Goal: Information Seeking & Learning: Learn about a topic

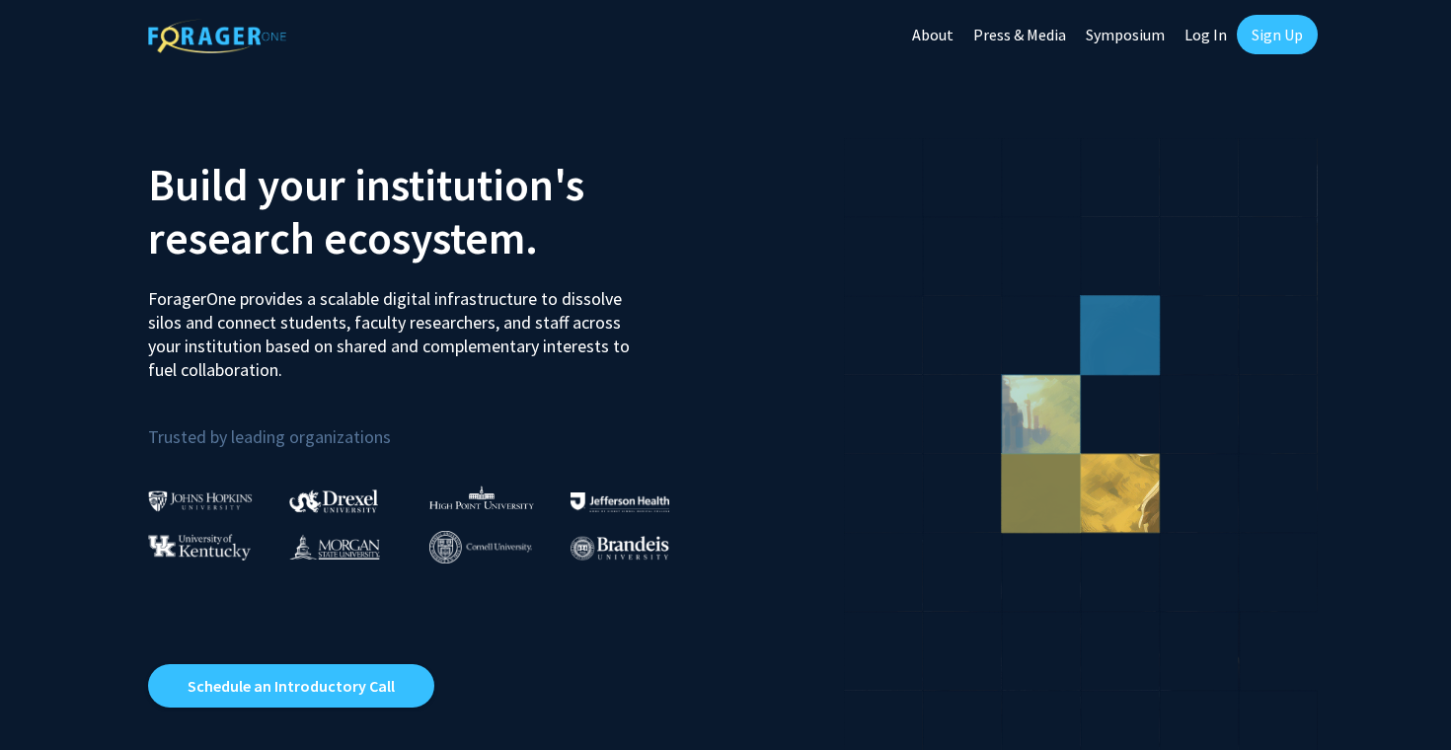
click at [1212, 35] on link "Log In" at bounding box center [1205, 34] width 62 height 69
select select
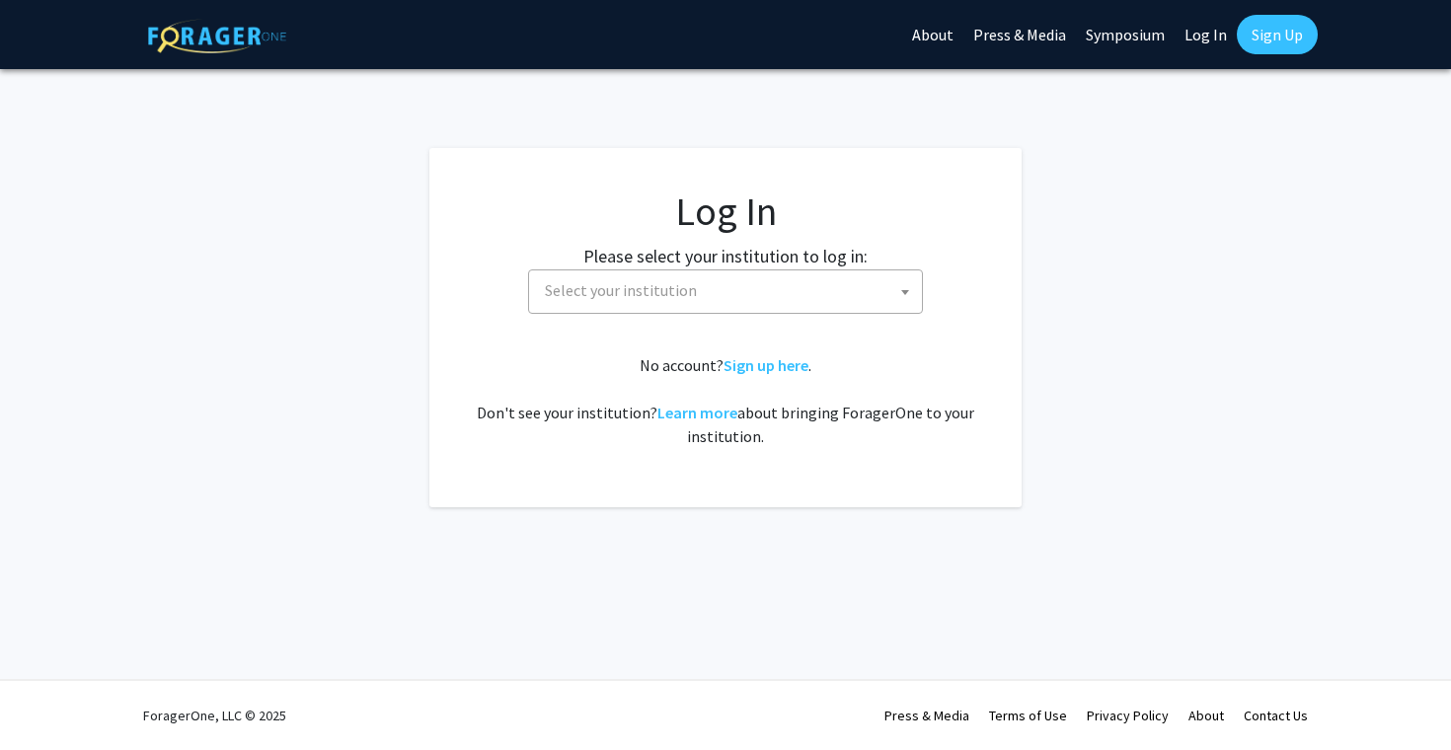
click at [732, 298] on span "Select your institution" at bounding box center [729, 290] width 385 height 40
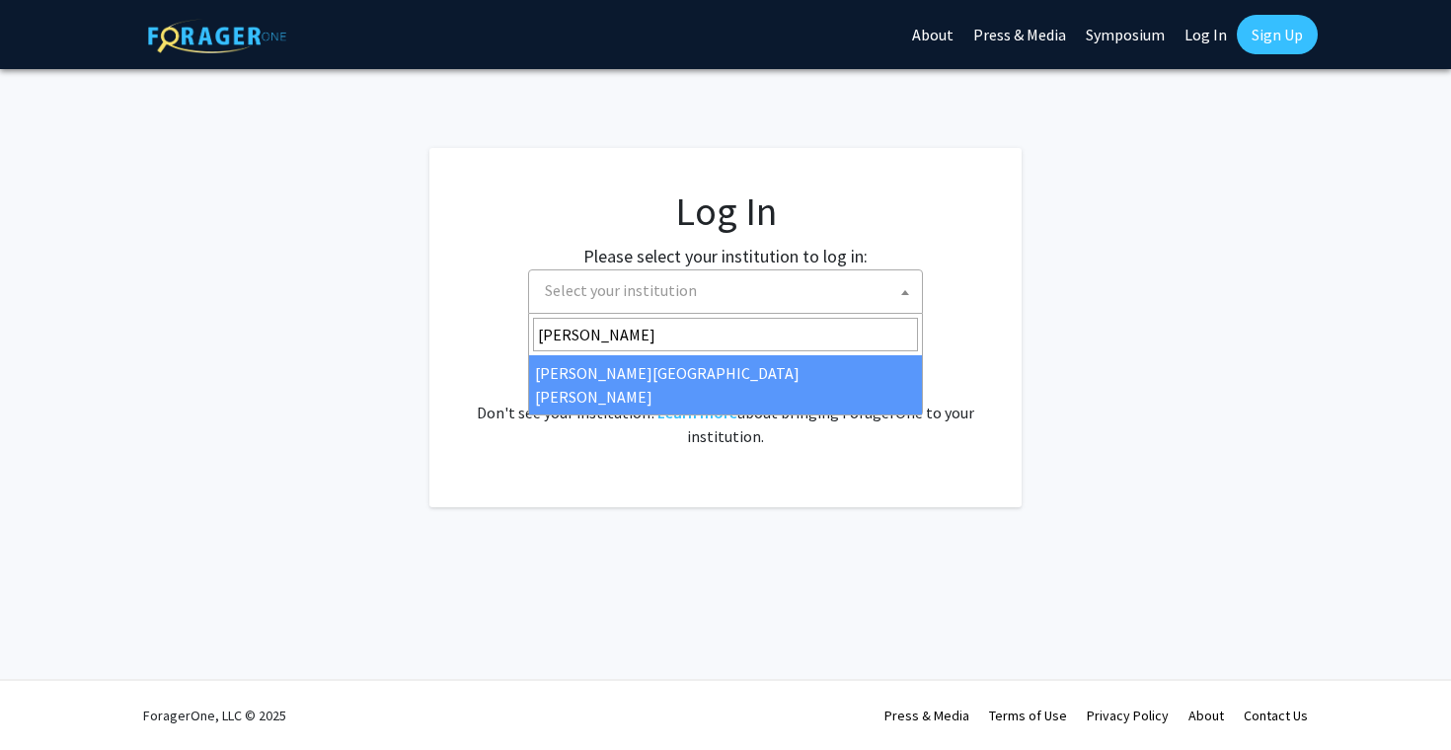
type input "john"
select select "1"
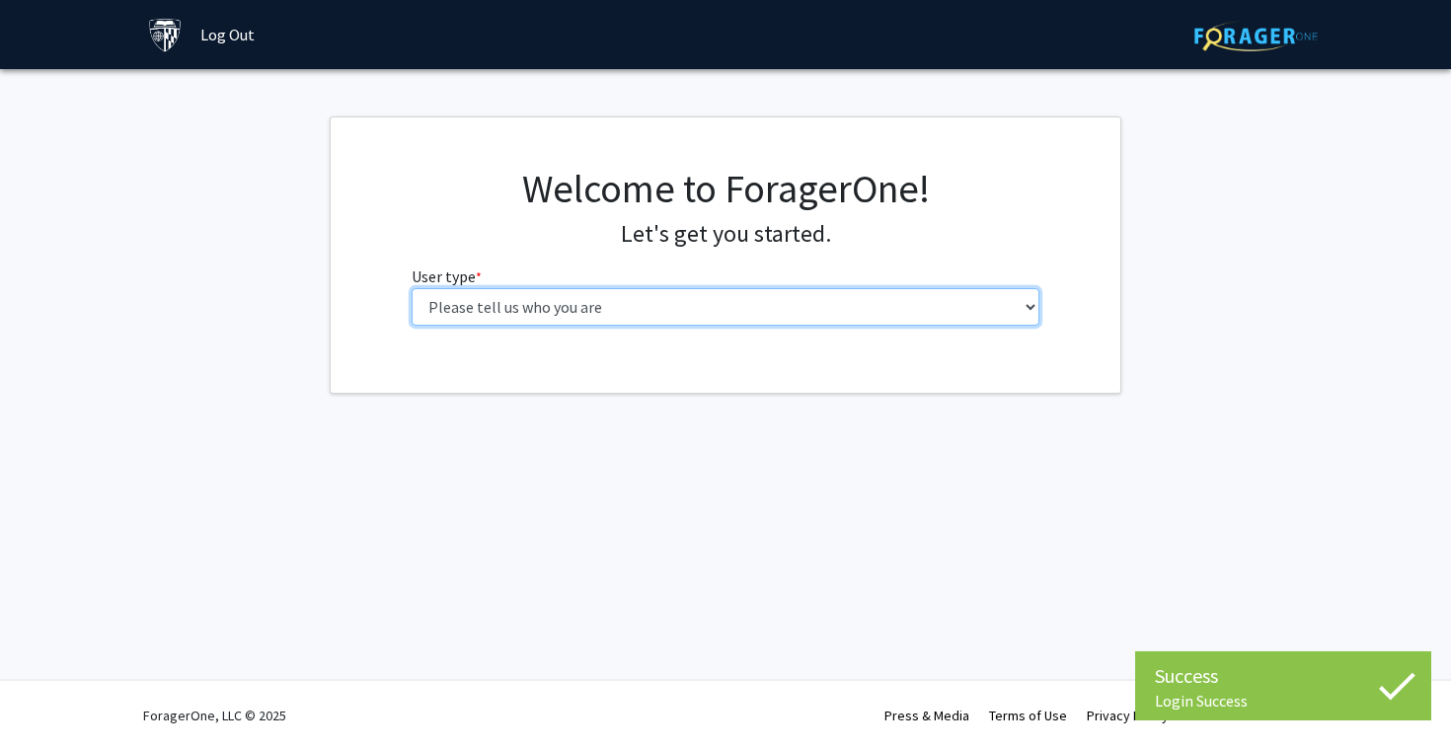
click at [797, 304] on select "Please tell us who you are Undergraduate Student Master's Student Doctoral Cand…" at bounding box center [725, 306] width 629 height 37
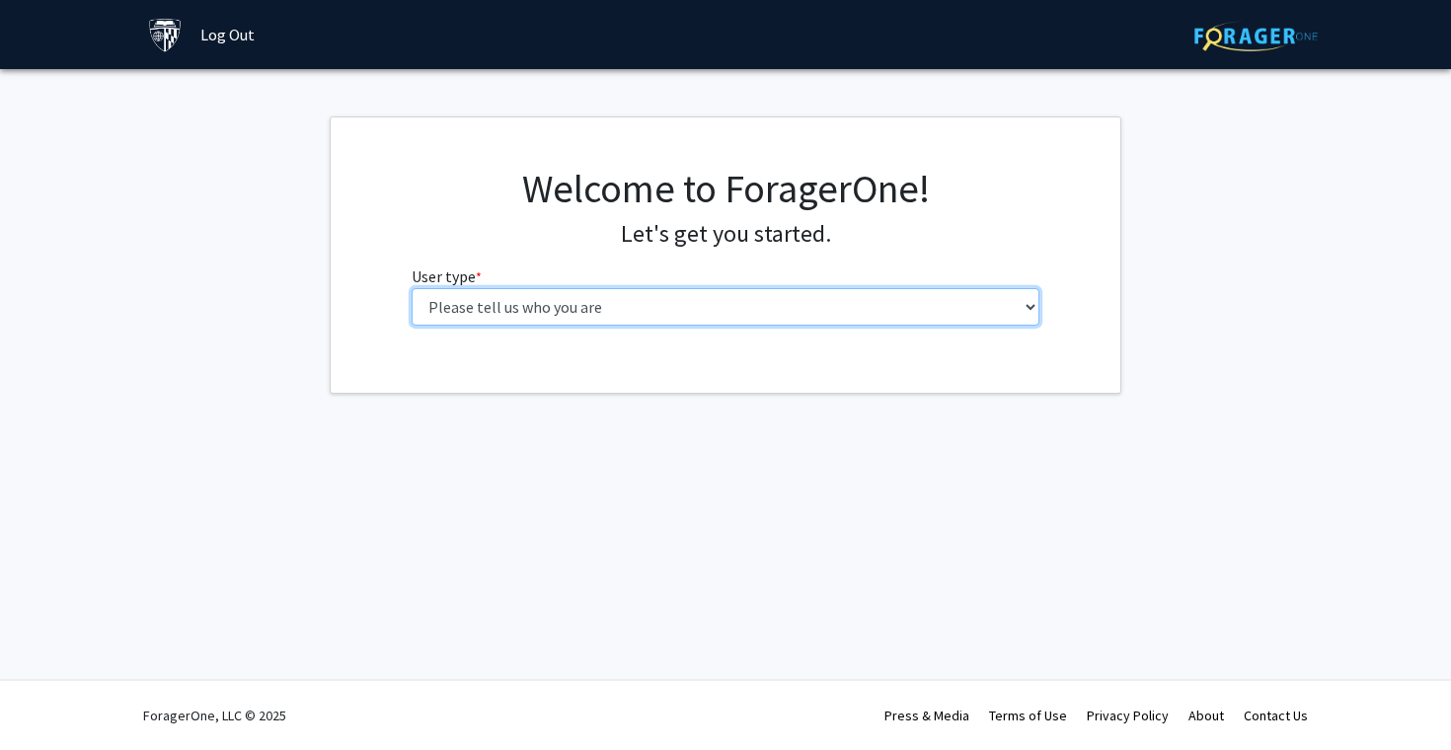
select select "1: undergrad"
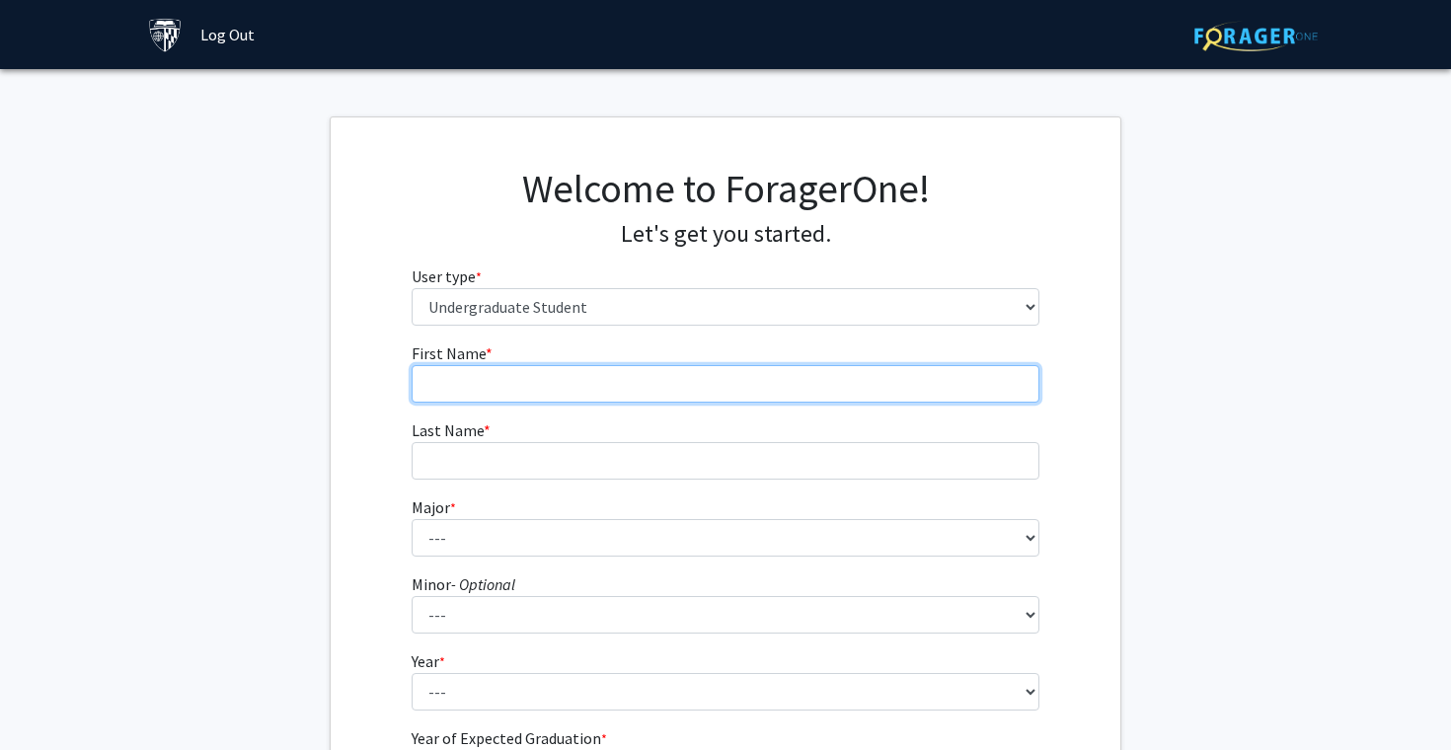
click at [669, 376] on input "First Name * required" at bounding box center [725, 383] width 629 height 37
type input "Dane Patrick"
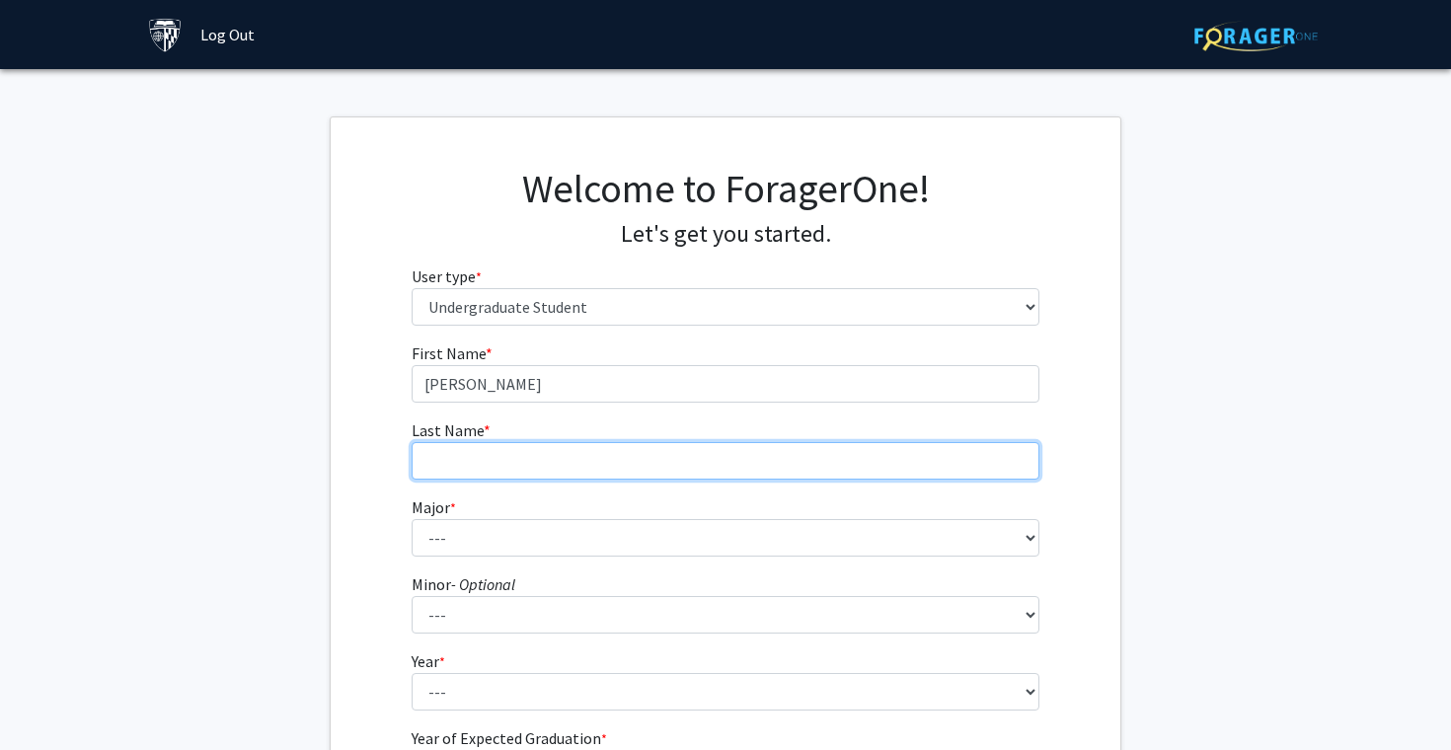
type input "Spahr"
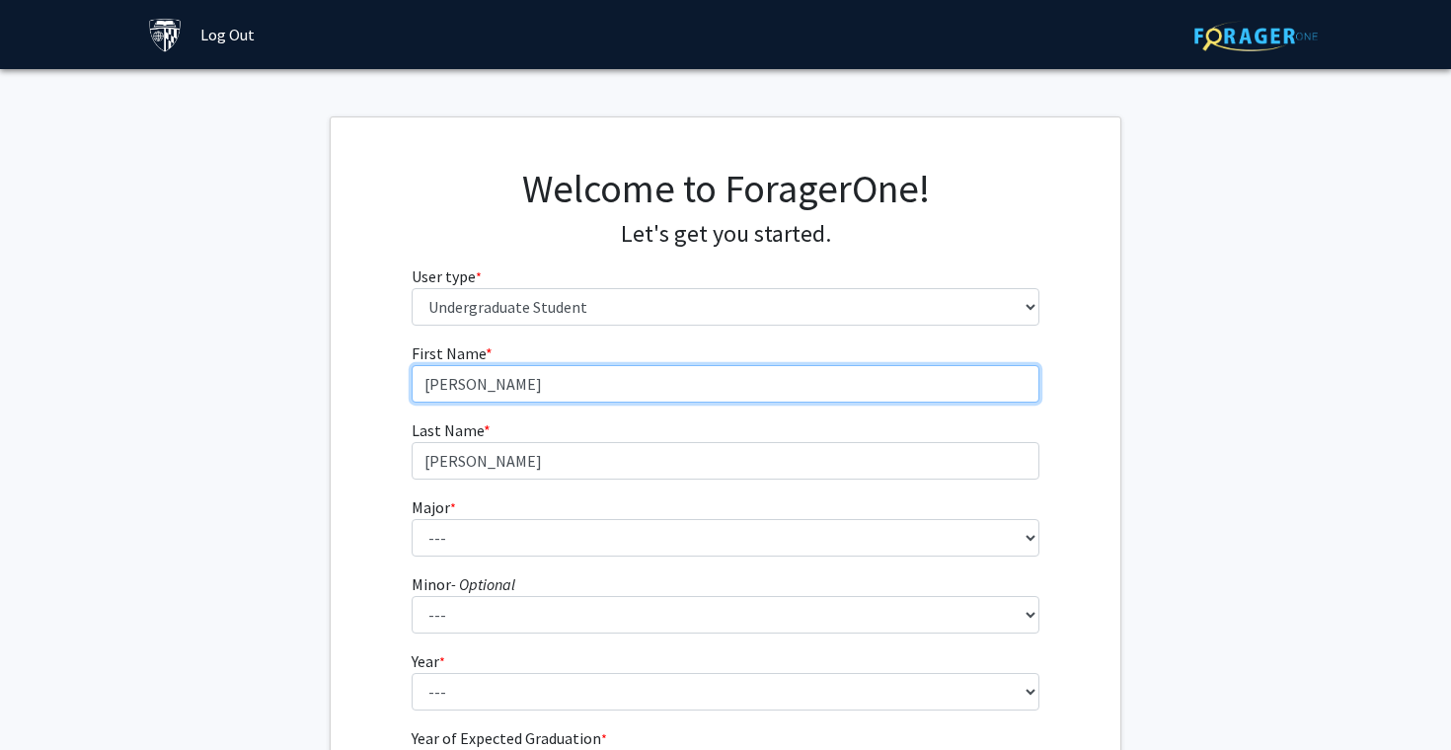
scroll to position [51, 0]
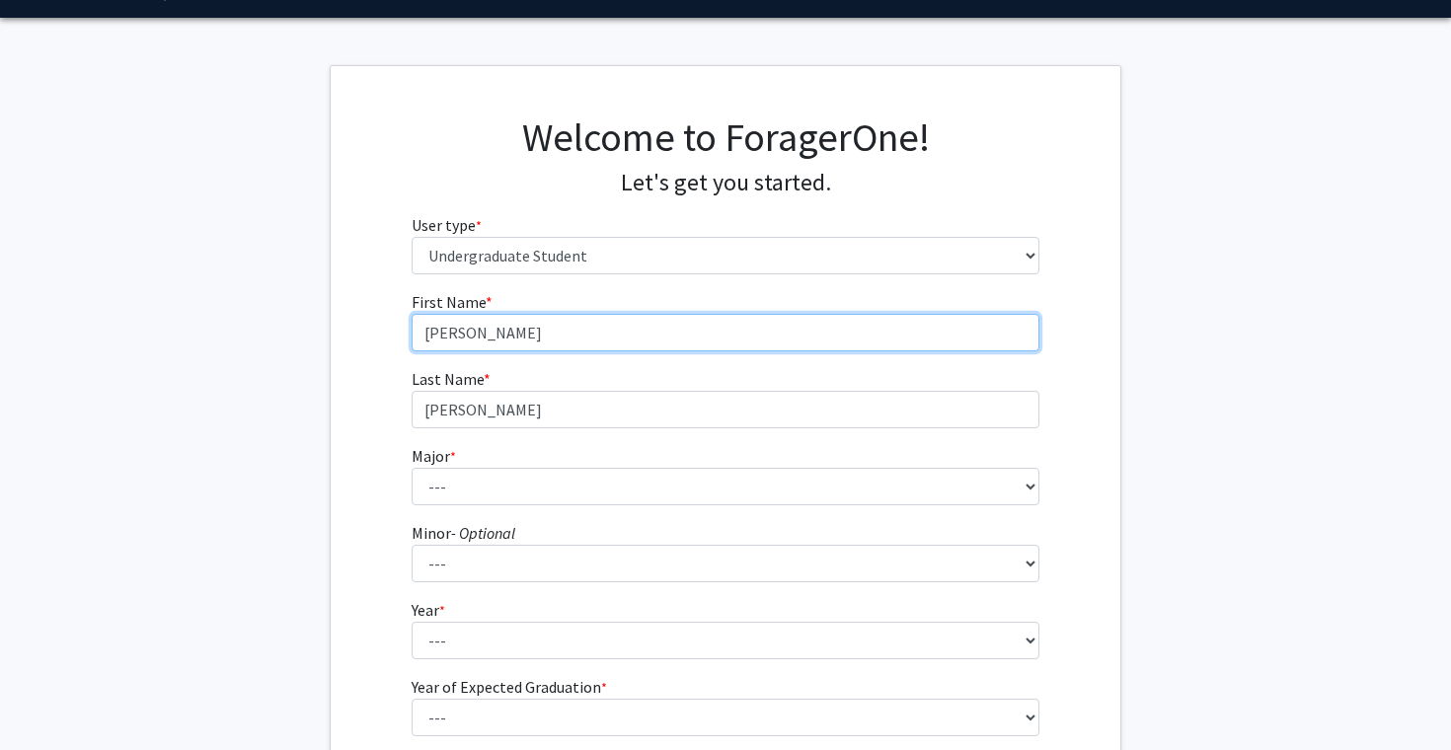
type input "Dane"
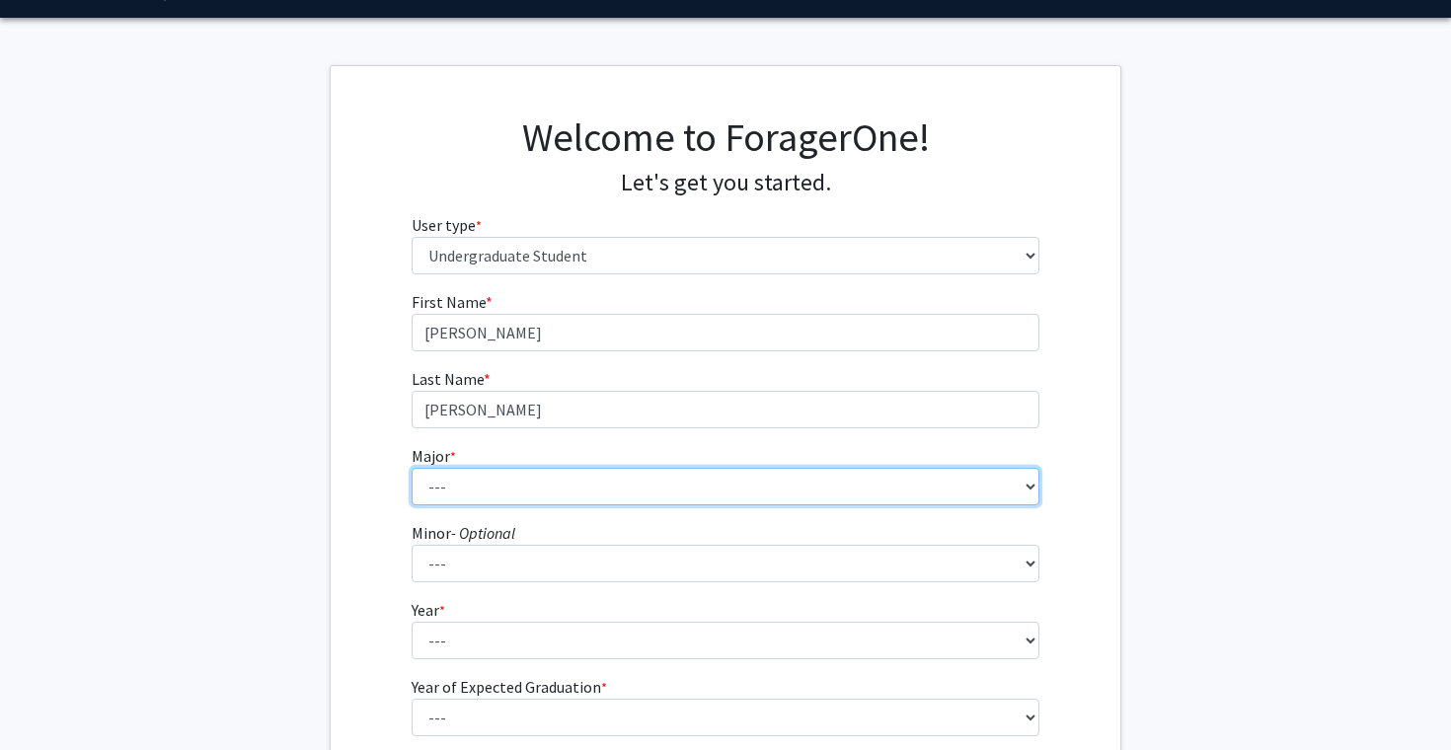
click at [449, 484] on select "--- Africana Studies Anthropology Applied Mathematics & Statistics Archaeology …" at bounding box center [725, 486] width 629 height 37
select select "41: 55"
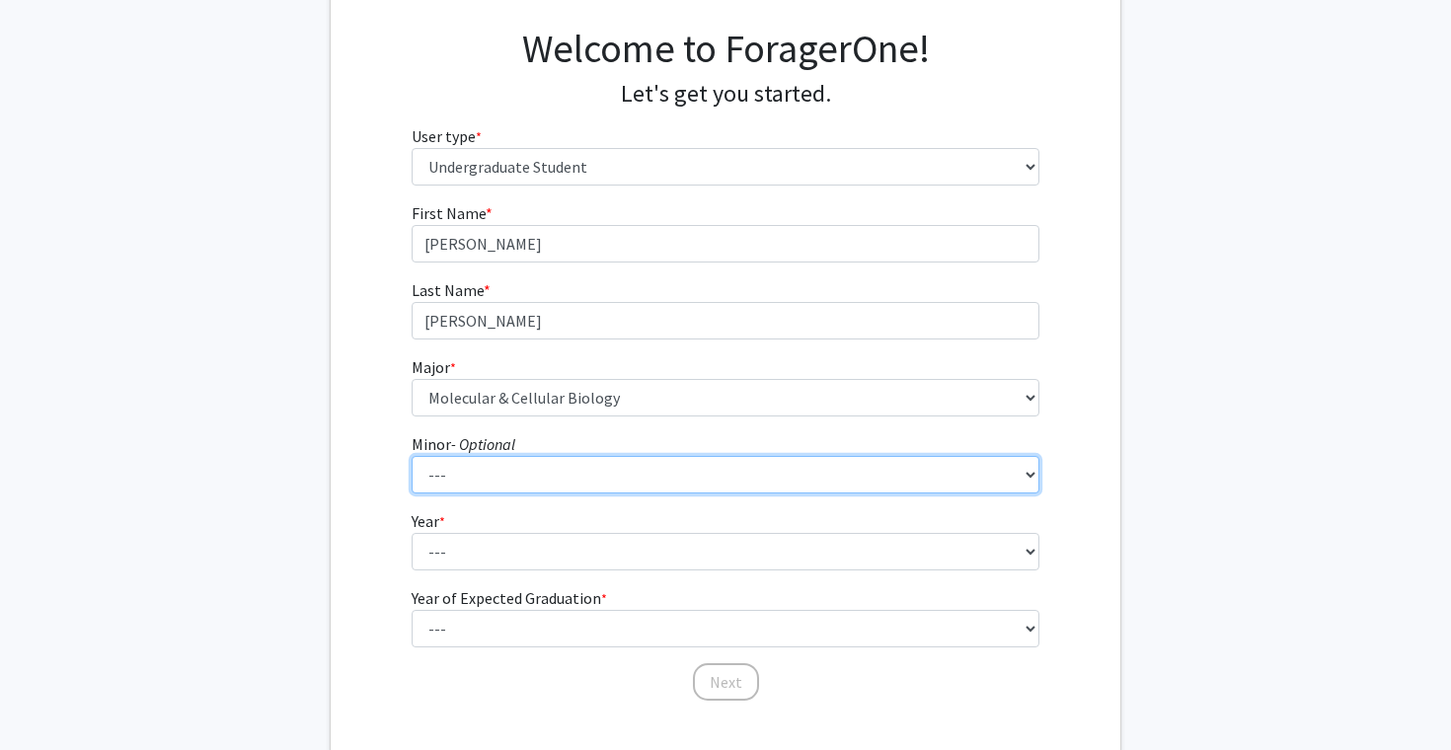
click at [512, 492] on select "--- Accounting and Financial Management Africana Studies Anthropology Applied M…" at bounding box center [725, 474] width 629 height 37
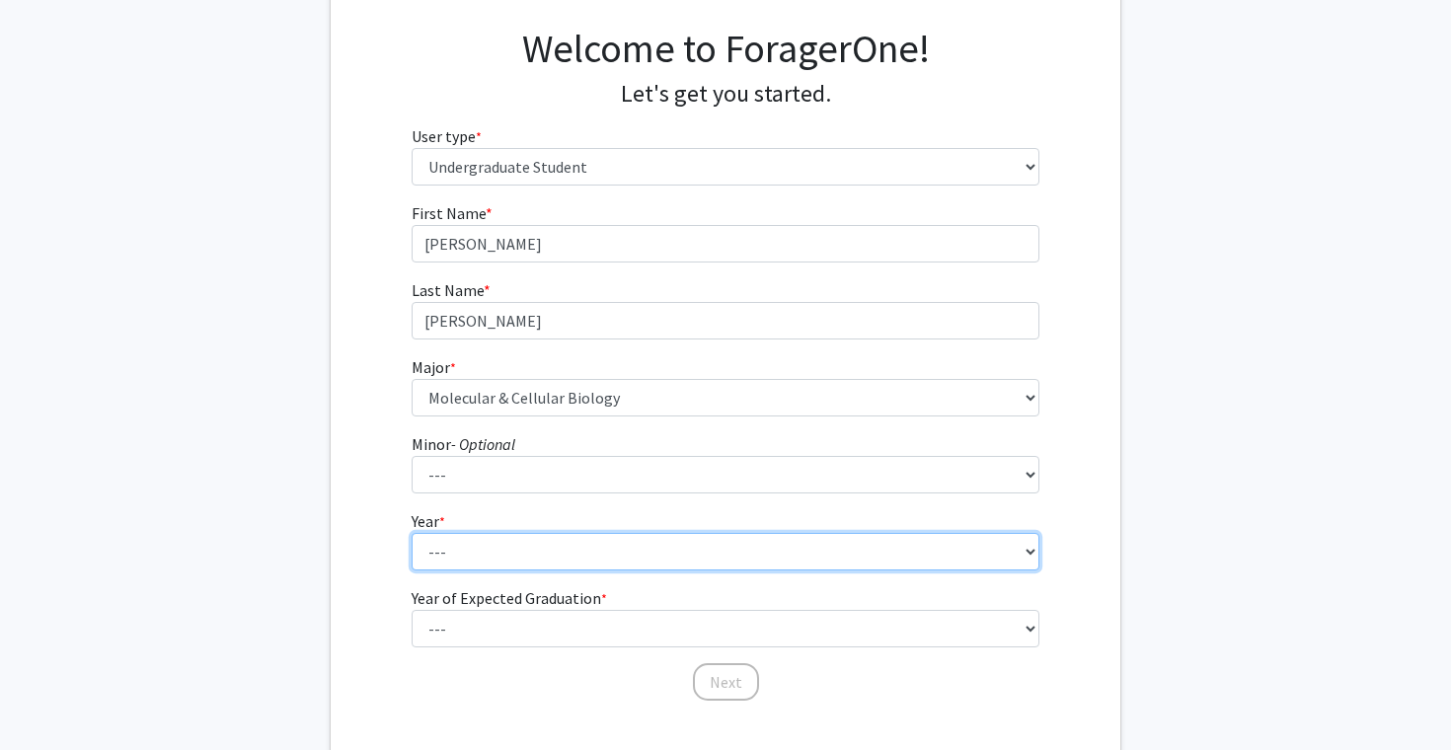
click at [480, 554] on select "--- First-year Sophomore Junior Senior Postbaccalaureate Certificate" at bounding box center [725, 551] width 629 height 37
select select "2: sophomore"
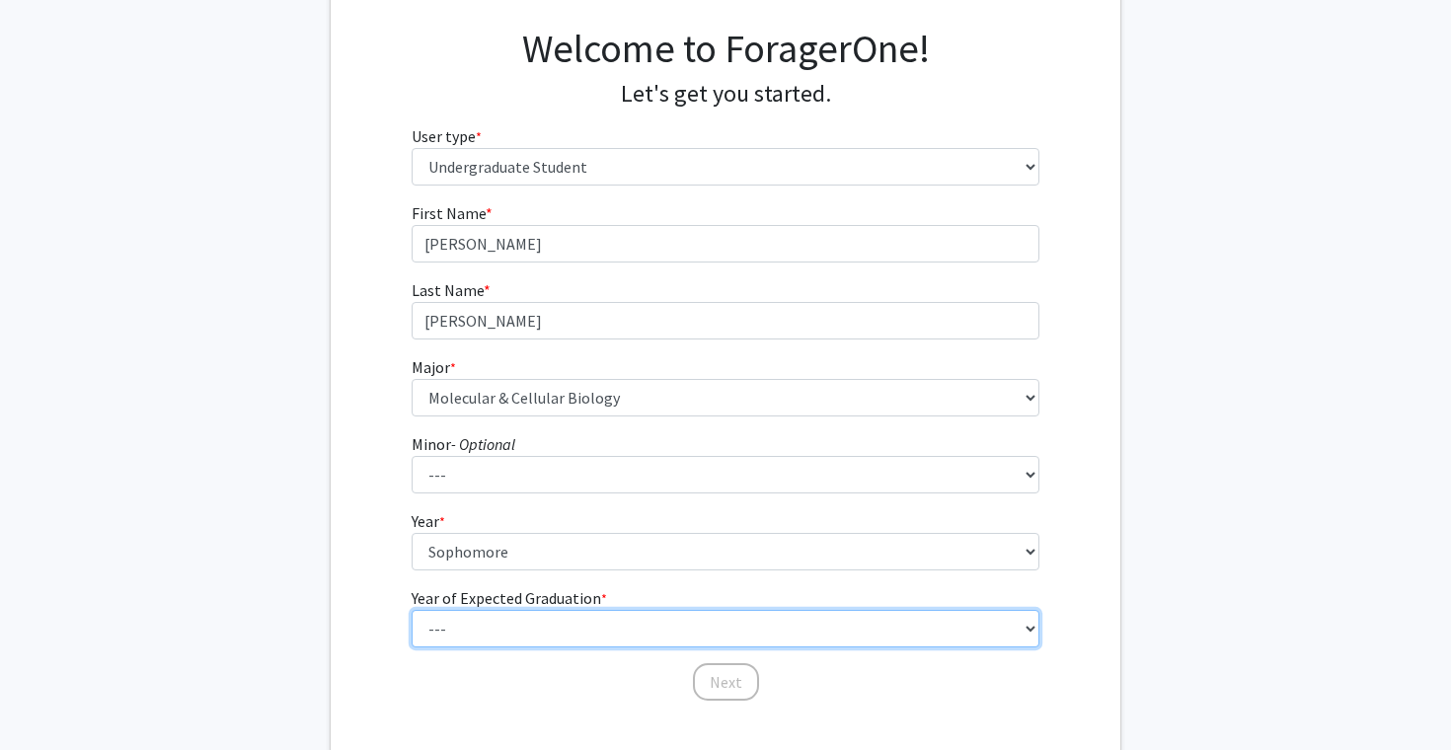
click at [512, 635] on select "--- 2025 2026 2027 2028 2029 2030 2031 2032 2033 2034" at bounding box center [725, 628] width 629 height 37
select select "4: 2028"
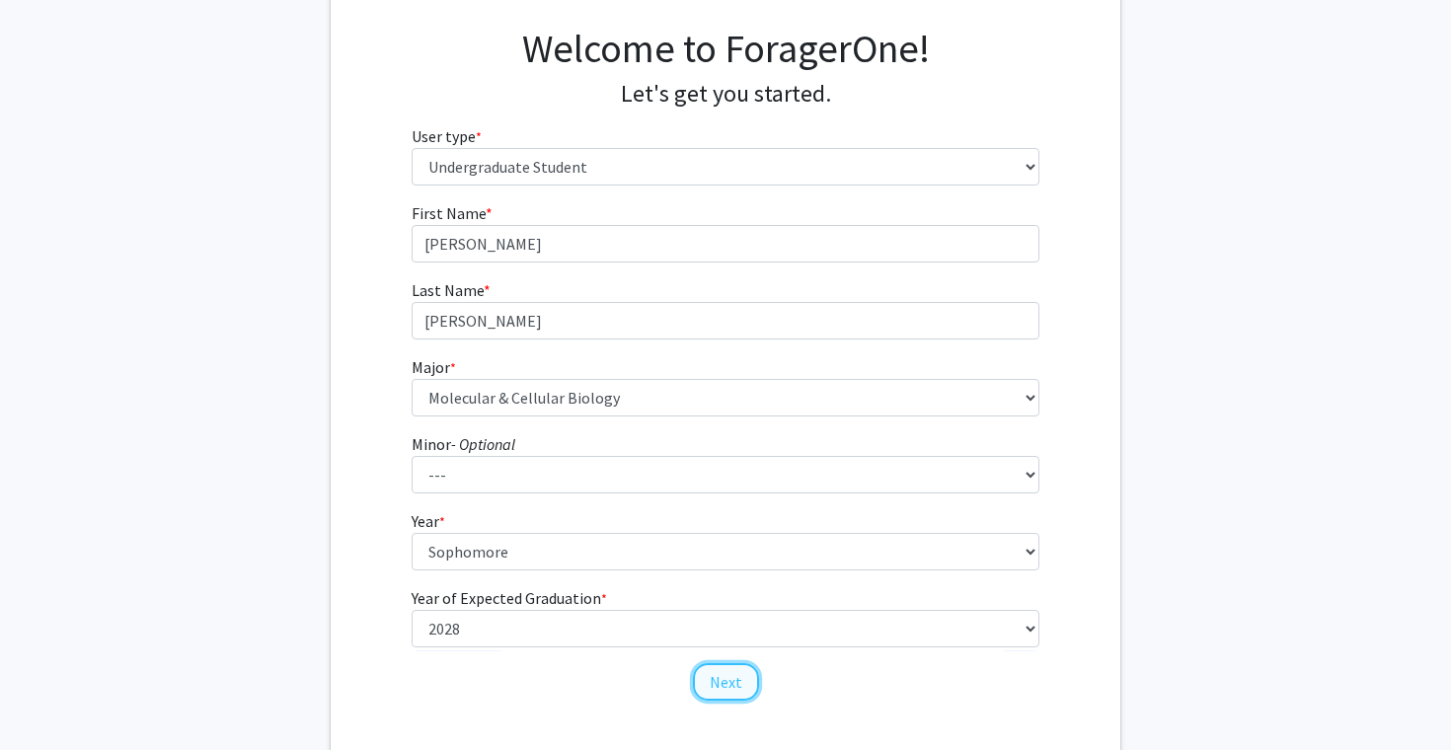
click at [728, 679] on button "Next" at bounding box center [726, 681] width 66 height 37
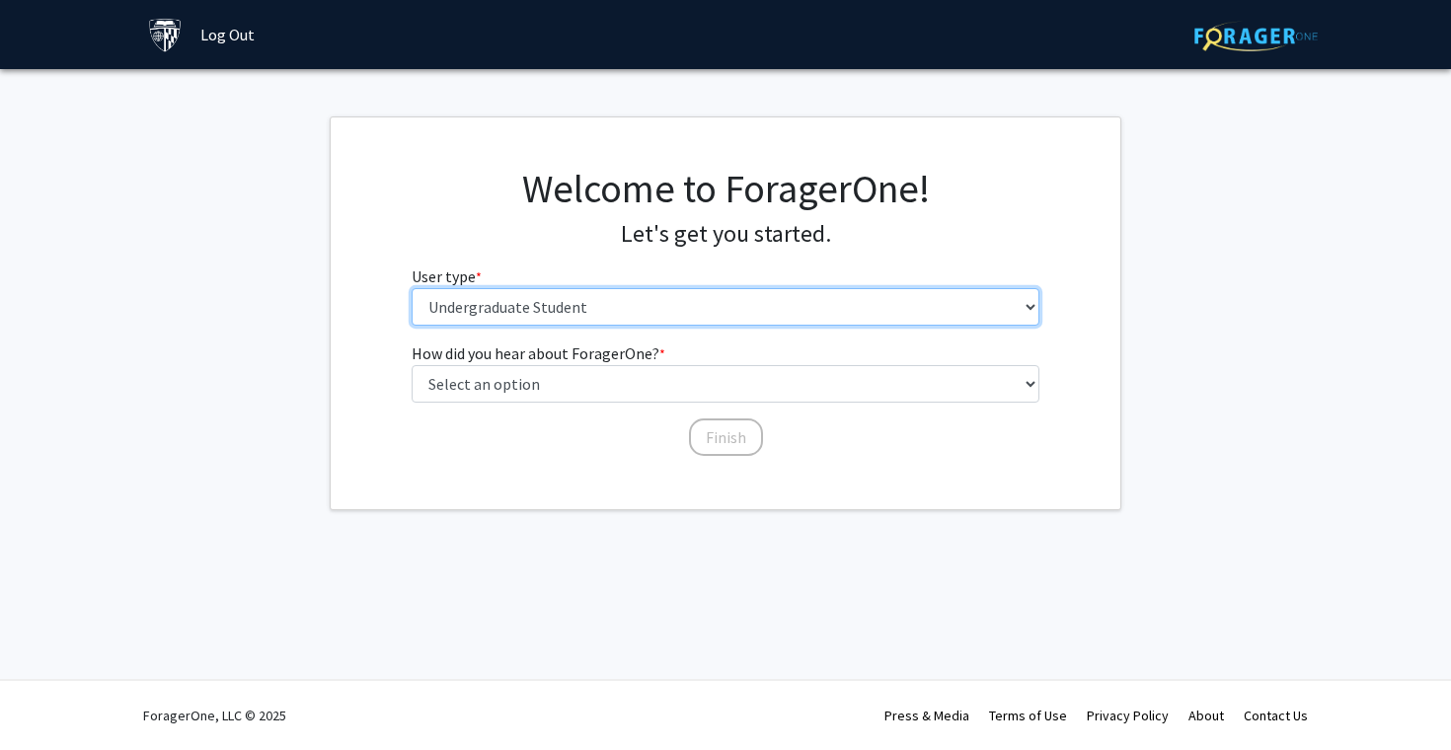
click at [650, 316] on select "Please tell us who you are Undergraduate Student Master's Student Doctoral Cand…" at bounding box center [725, 306] width 629 height 37
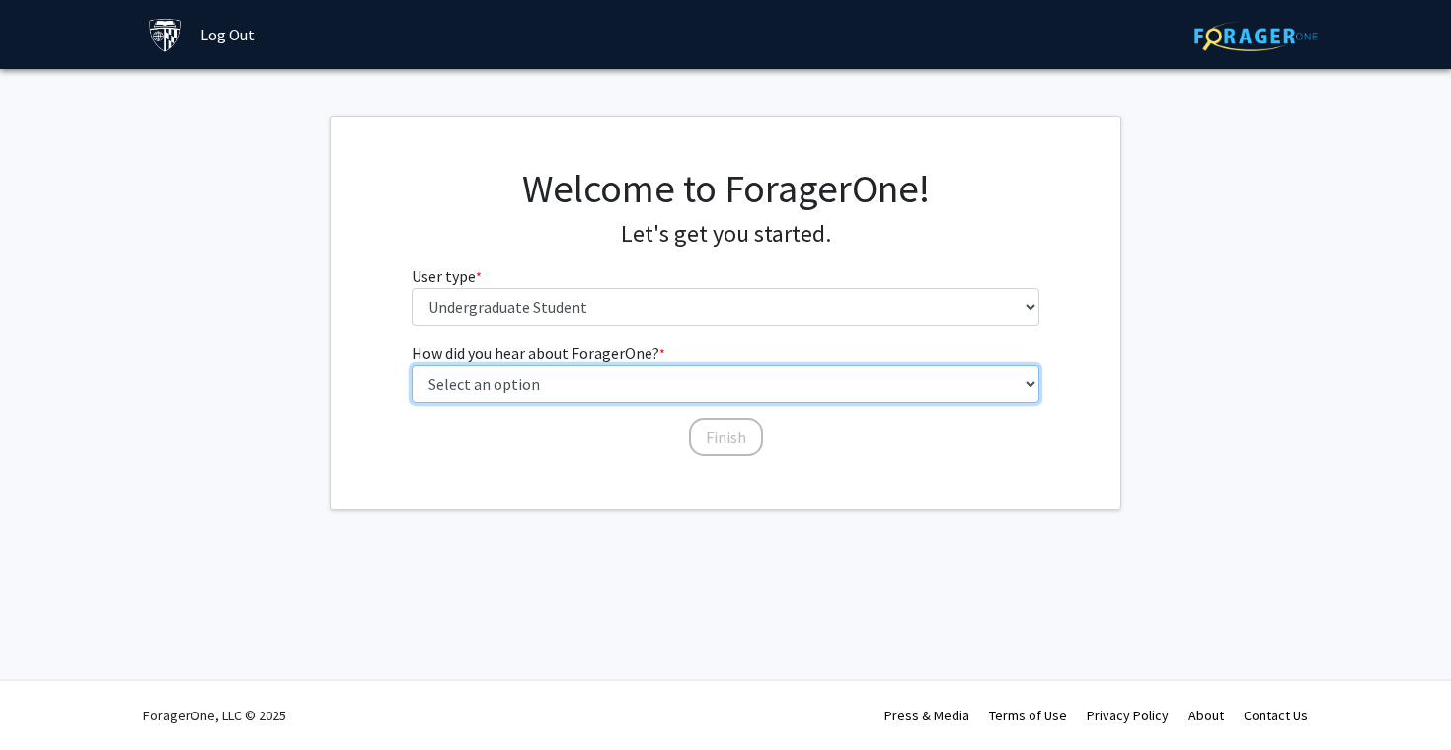
click at [641, 391] on select "Select an option Peer/student recommendation Faculty/staff recommendation Unive…" at bounding box center [725, 383] width 629 height 37
click at [681, 394] on select "Select an option Peer/student recommendation Faculty/staff recommendation Unive…" at bounding box center [725, 383] width 629 height 37
select select "1: peer_recommendation"
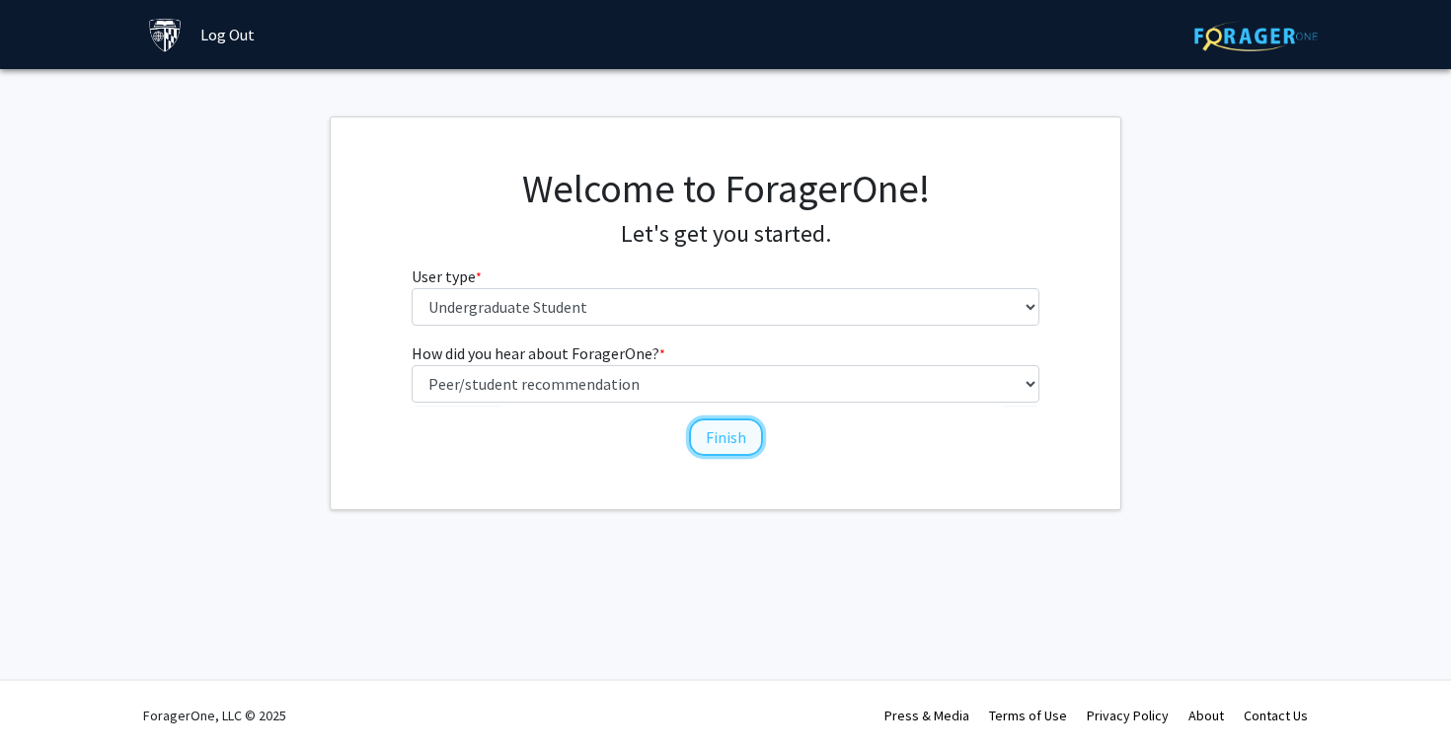
click at [706, 436] on button "Finish" at bounding box center [726, 436] width 74 height 37
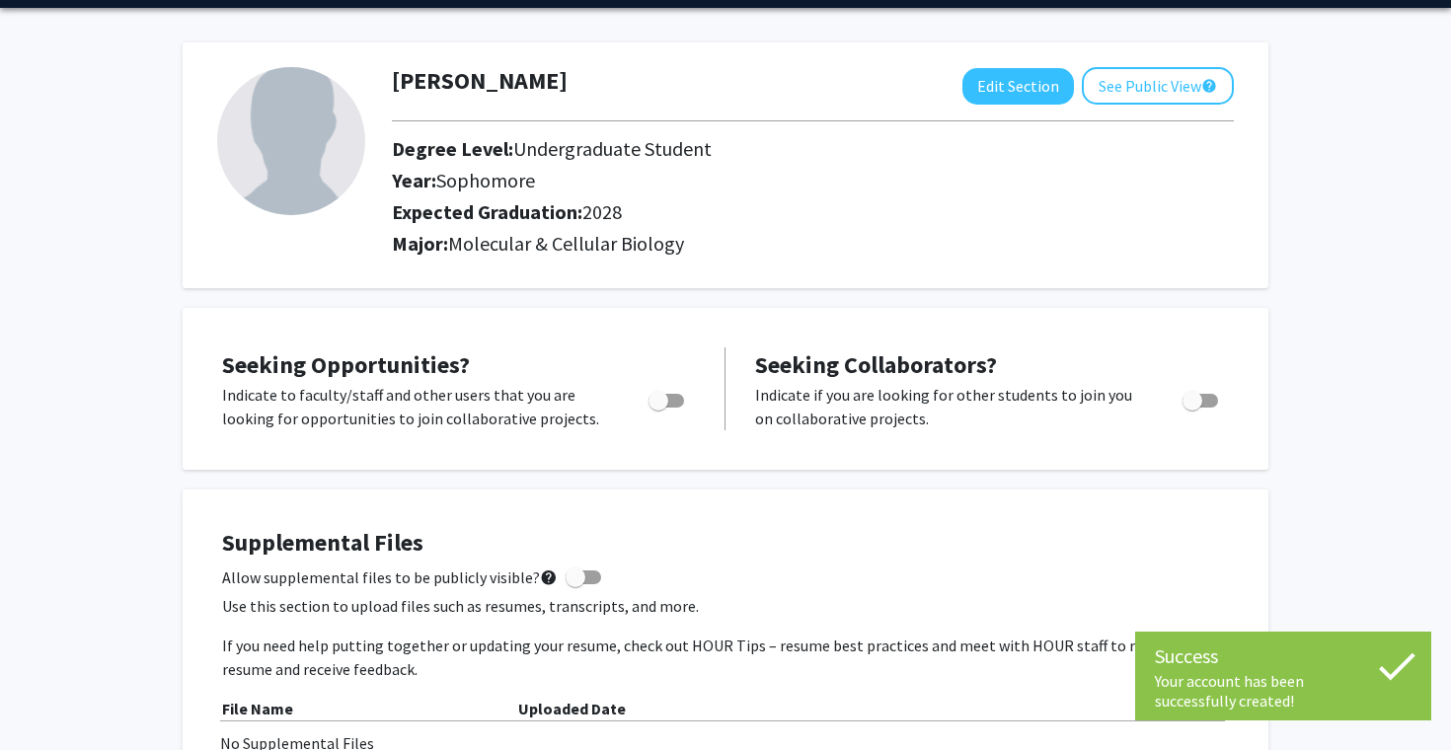
scroll to position [66, 0]
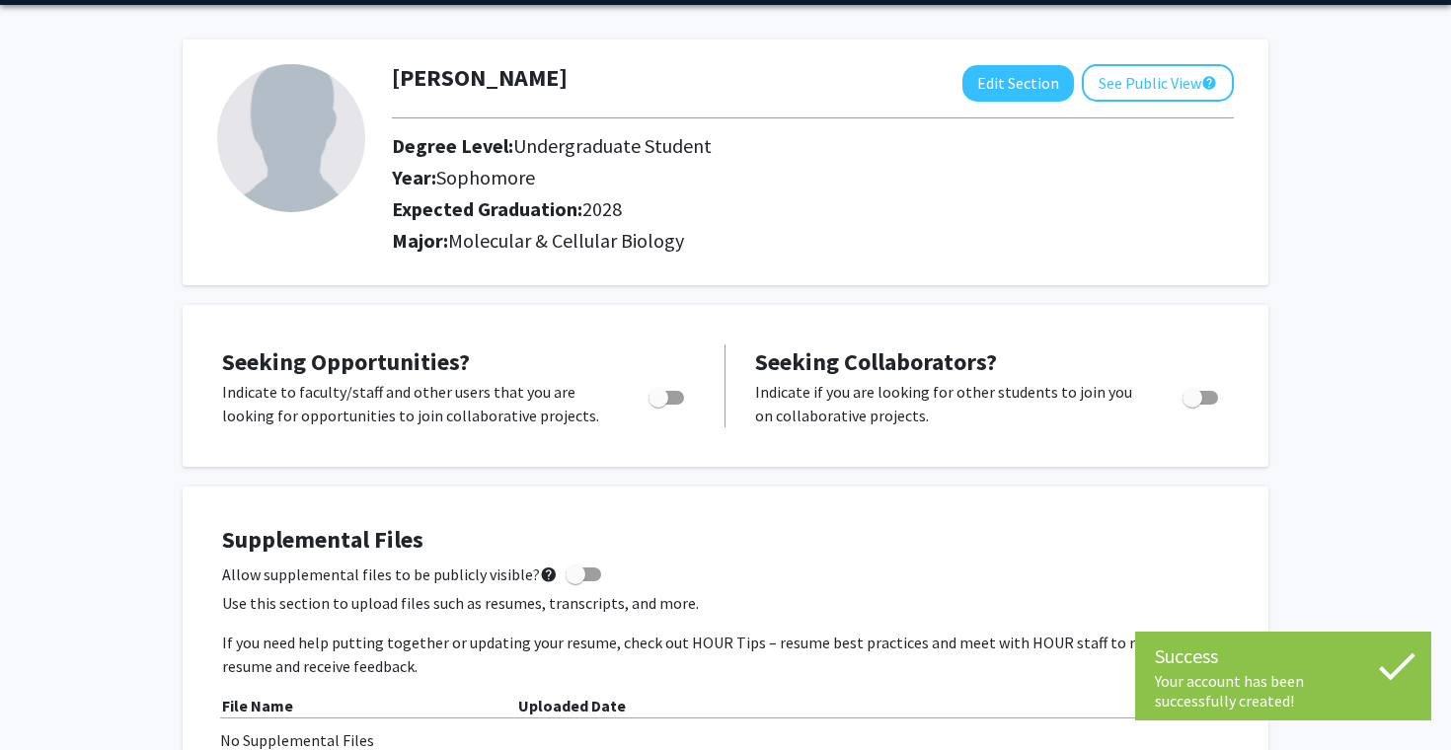
click at [681, 396] on span "Toggle" at bounding box center [666, 398] width 36 height 14
click at [658, 405] on input "Are you actively seeking opportunities?" at bounding box center [657, 405] width 1 height 1
checkbox input "true"
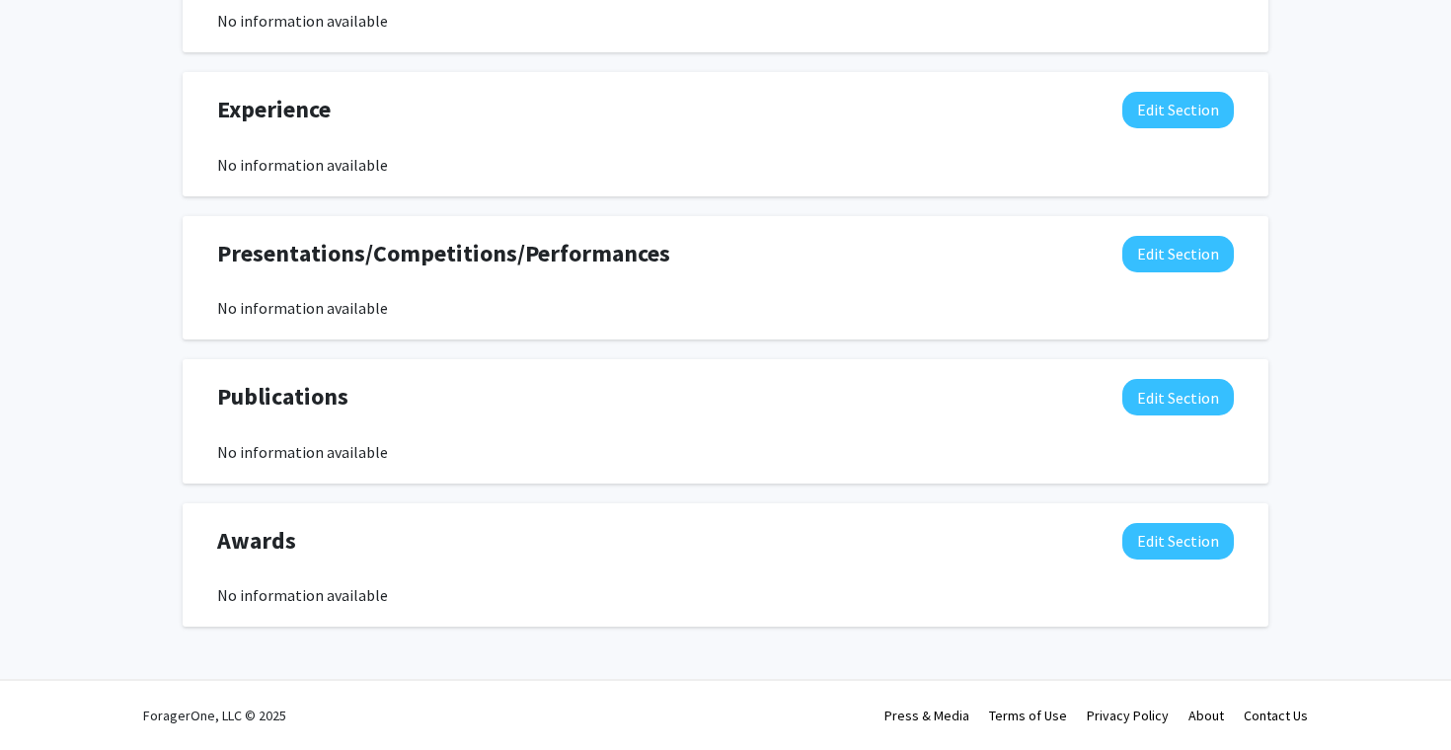
scroll to position [0, 0]
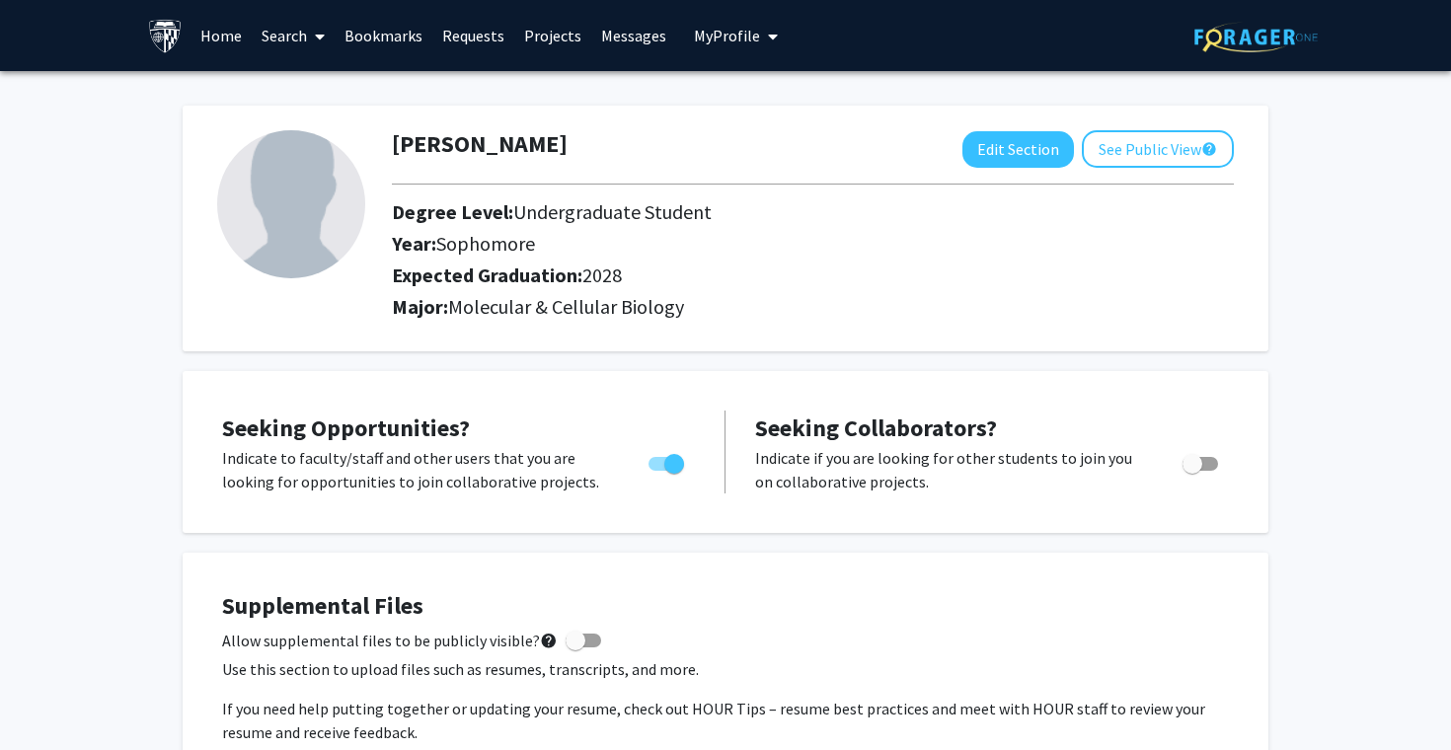
click at [274, 23] on link "Search" at bounding box center [293, 35] width 83 height 69
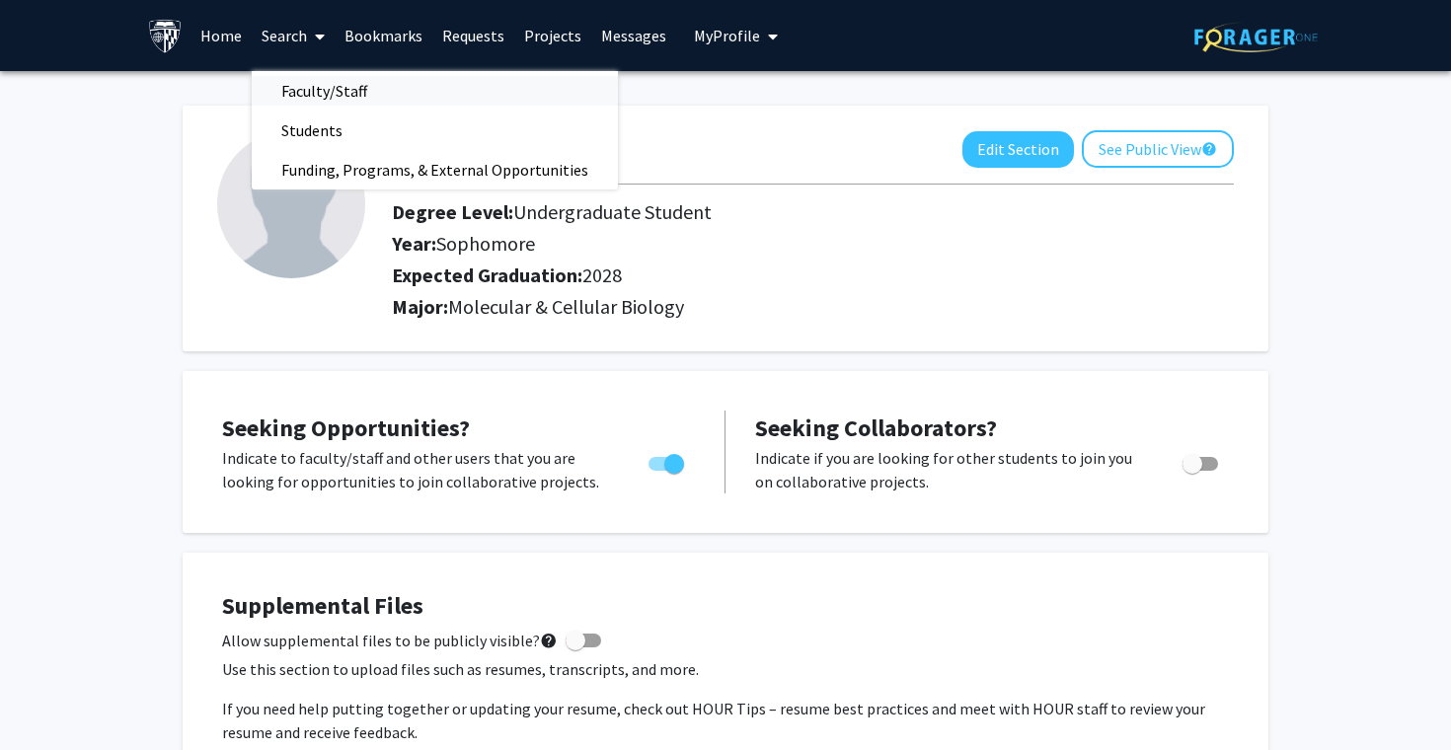
click at [310, 78] on span "Faculty/Staff" at bounding box center [324, 90] width 145 height 39
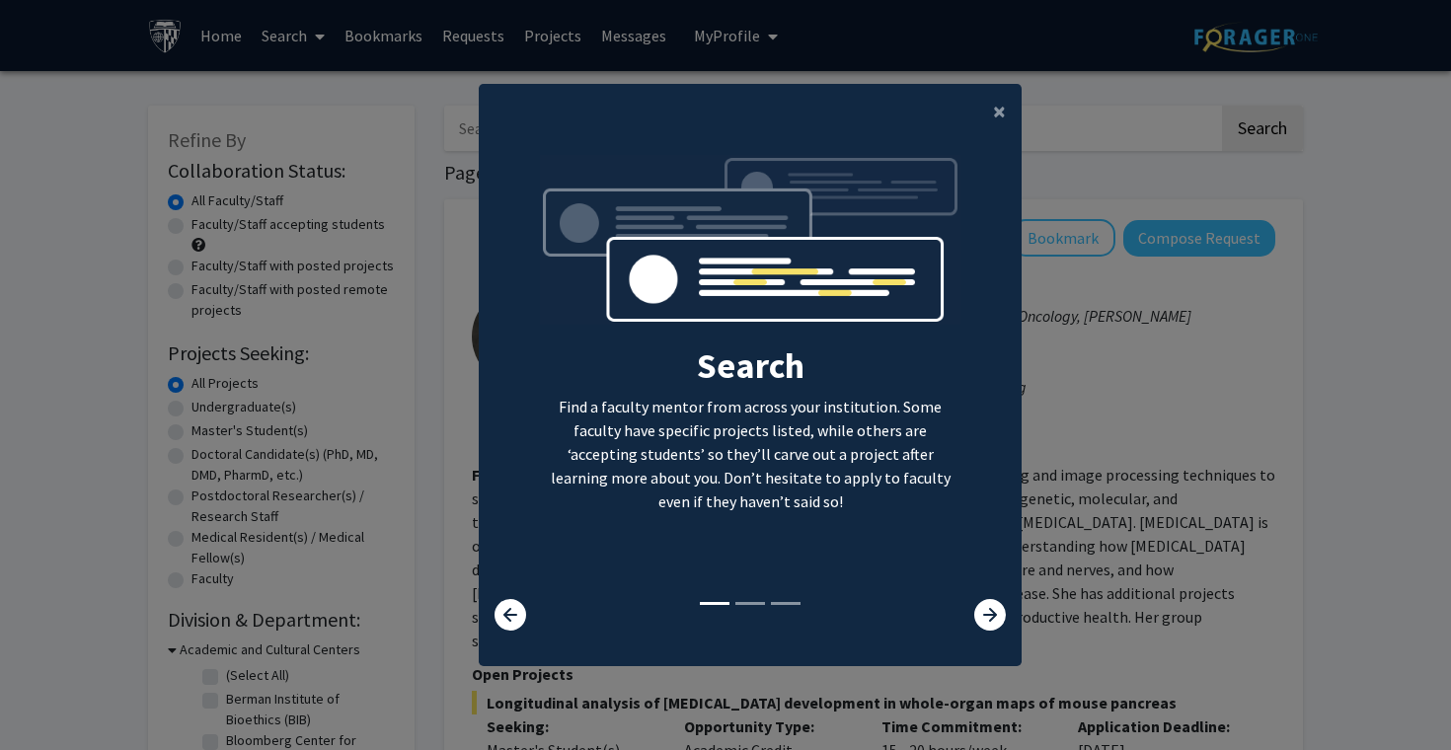
click at [367, 90] on modal-container "× Search Find a faculty mentor from across your institution. Some faculty have …" at bounding box center [725, 375] width 1451 height 750
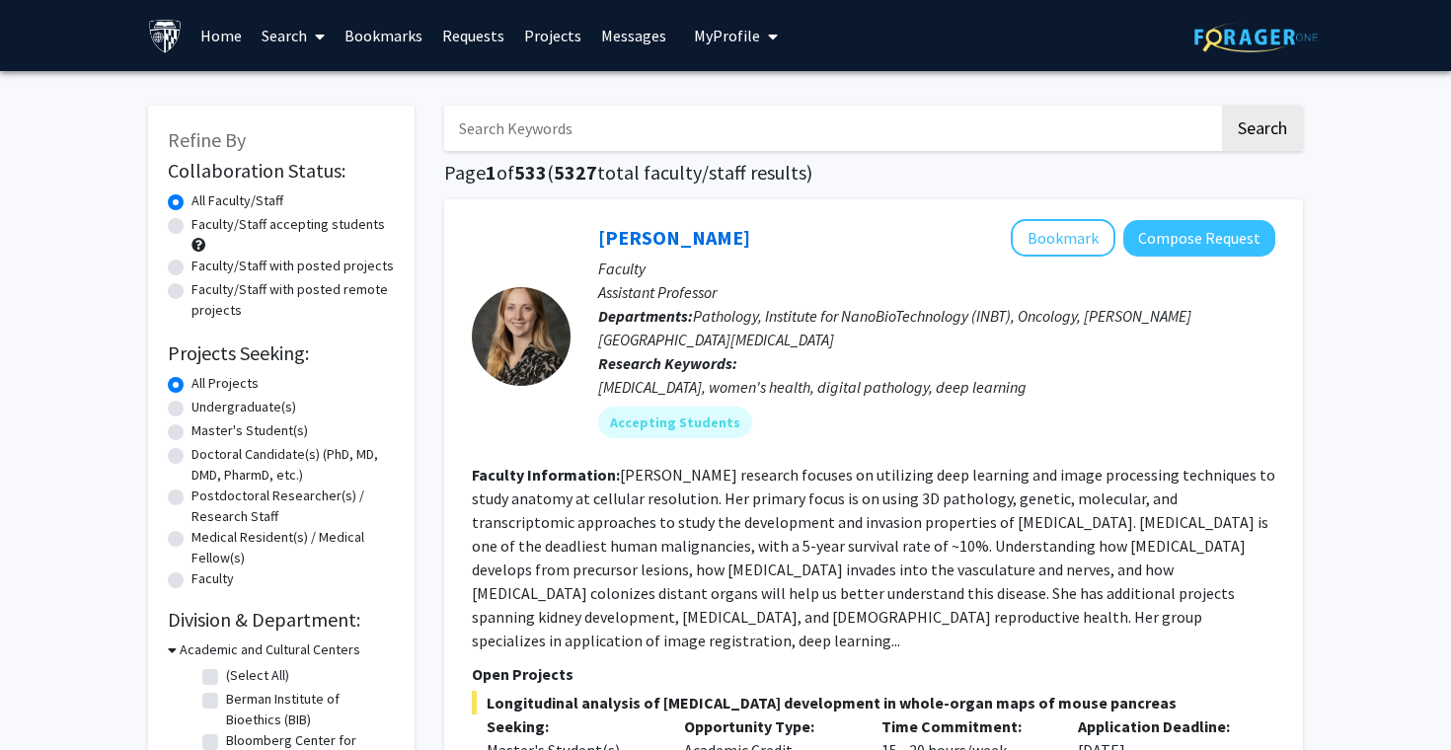
click at [321, 45] on span at bounding box center [316, 36] width 18 height 69
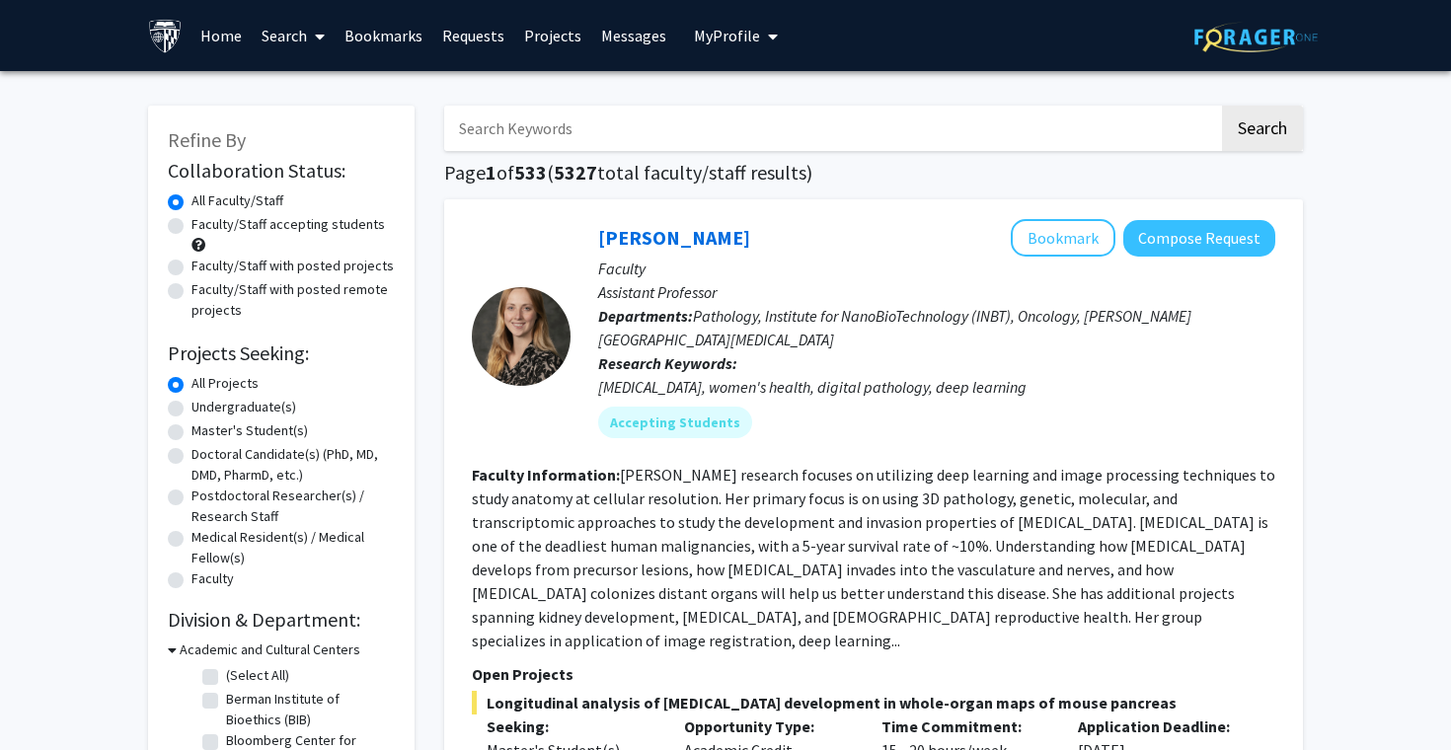
click at [191, 406] on label "Undergraduate(s)" at bounding box center [243, 407] width 105 height 21
click at [191, 406] on input "Undergraduate(s)" at bounding box center [197, 403] width 13 height 13
radio input "true"
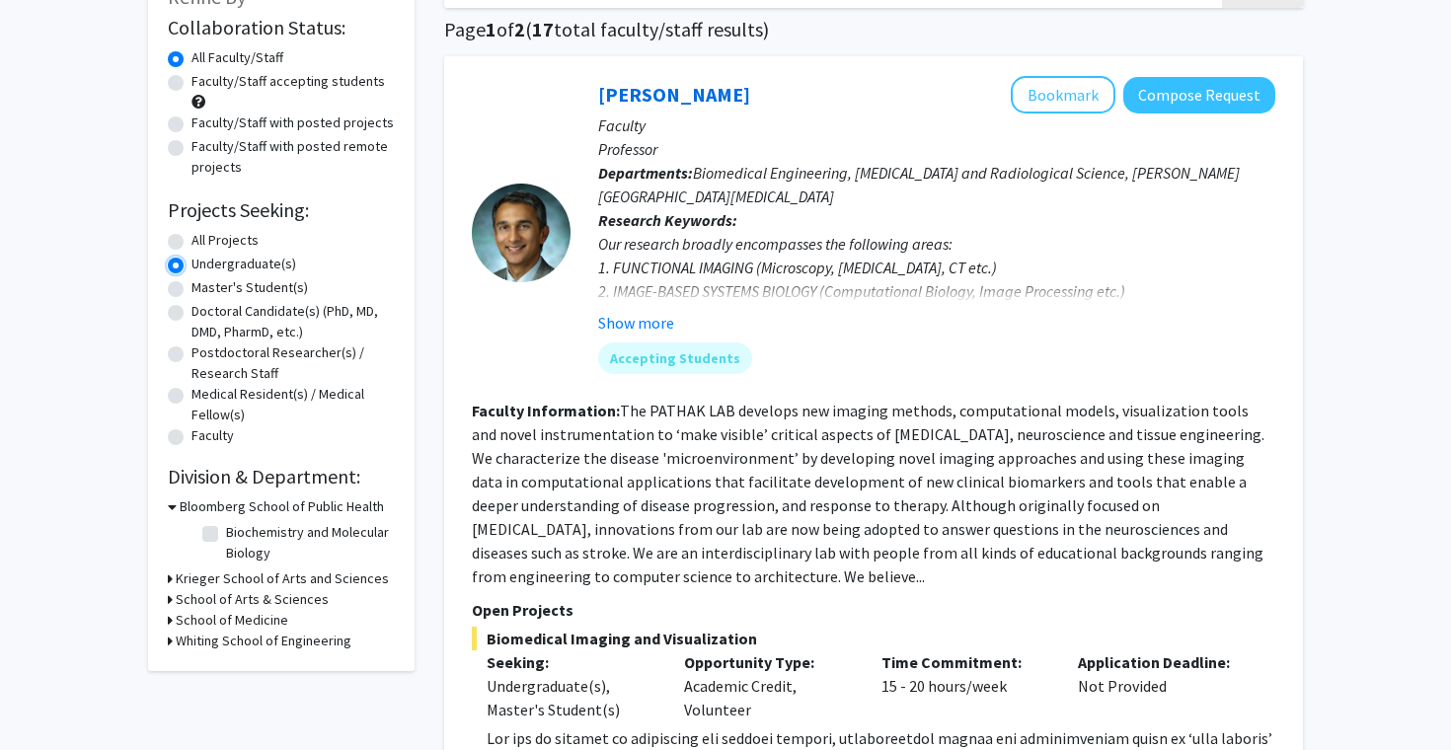
scroll to position [160, 0]
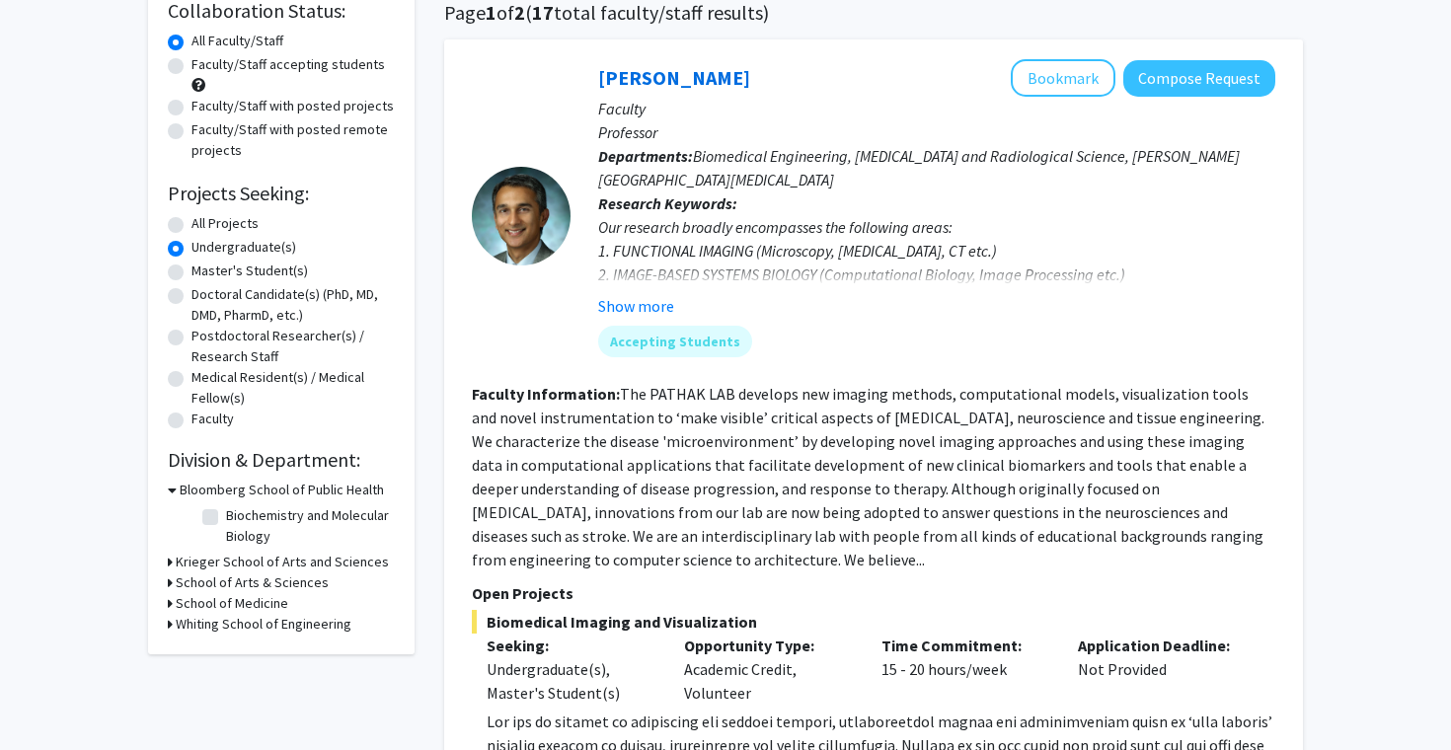
click at [236, 490] on h3 "Bloomberg School of Public Health" at bounding box center [282, 490] width 204 height 21
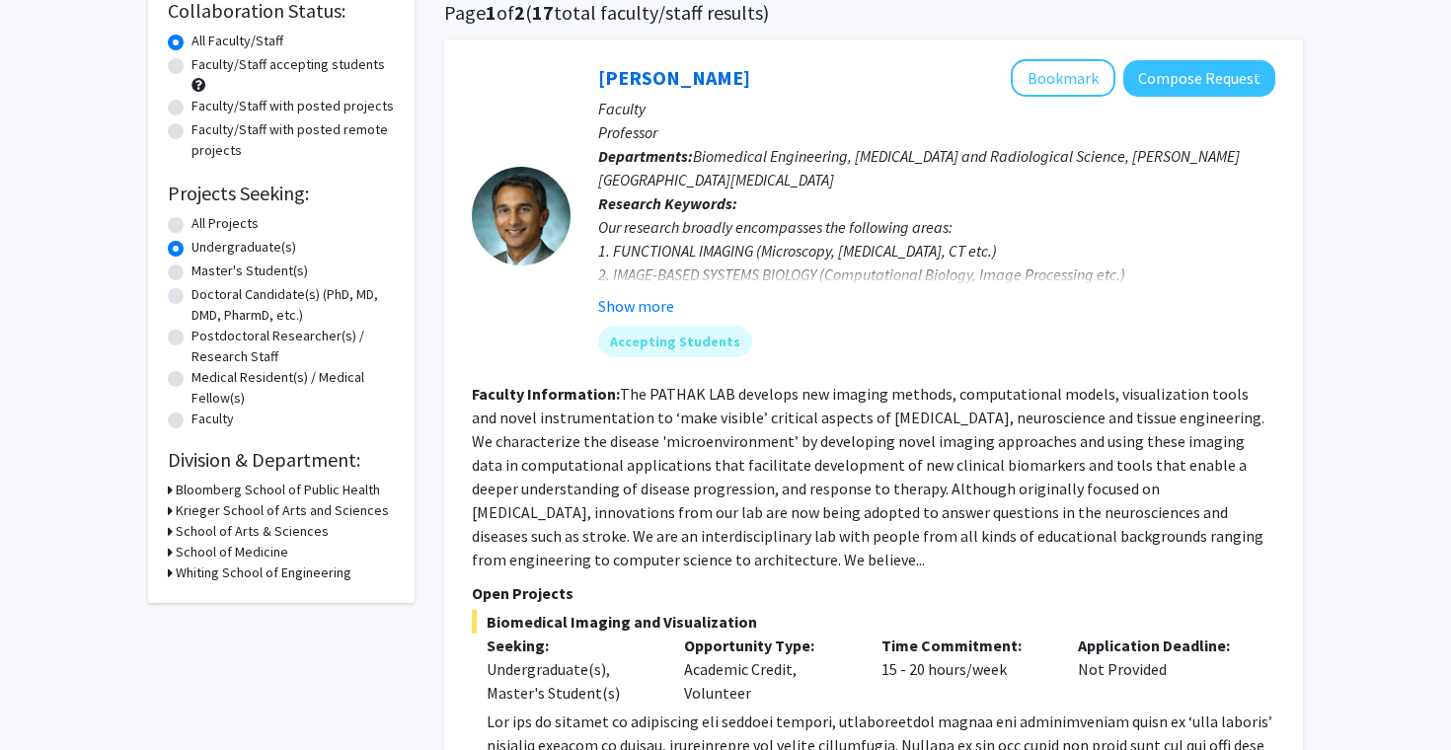
click at [267, 511] on h3 "Krieger School of Arts and Sciences" at bounding box center [282, 510] width 213 height 21
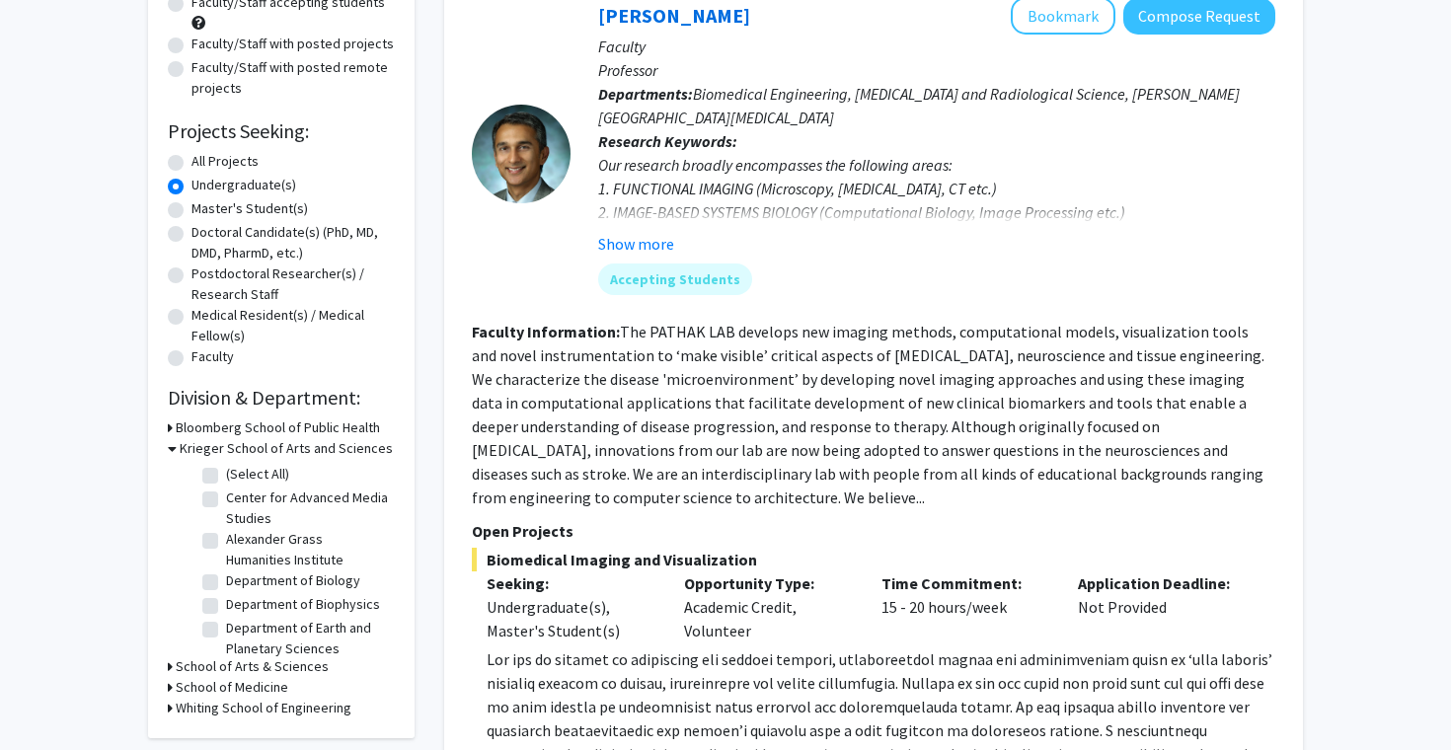
scroll to position [224, 0]
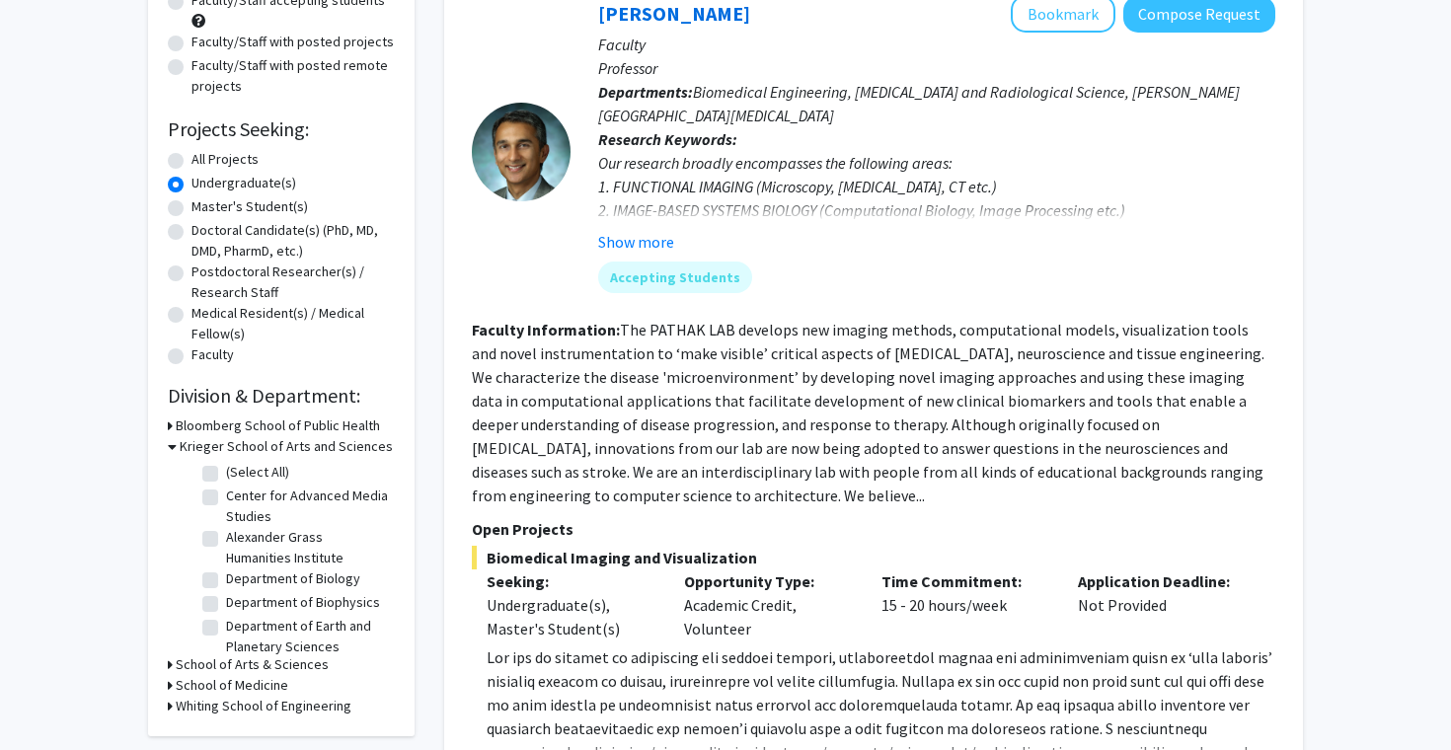
click at [226, 579] on label "Department of Biology" at bounding box center [293, 578] width 134 height 21
click at [226, 579] on input "Department of Biology" at bounding box center [232, 574] width 13 height 13
checkbox input "true"
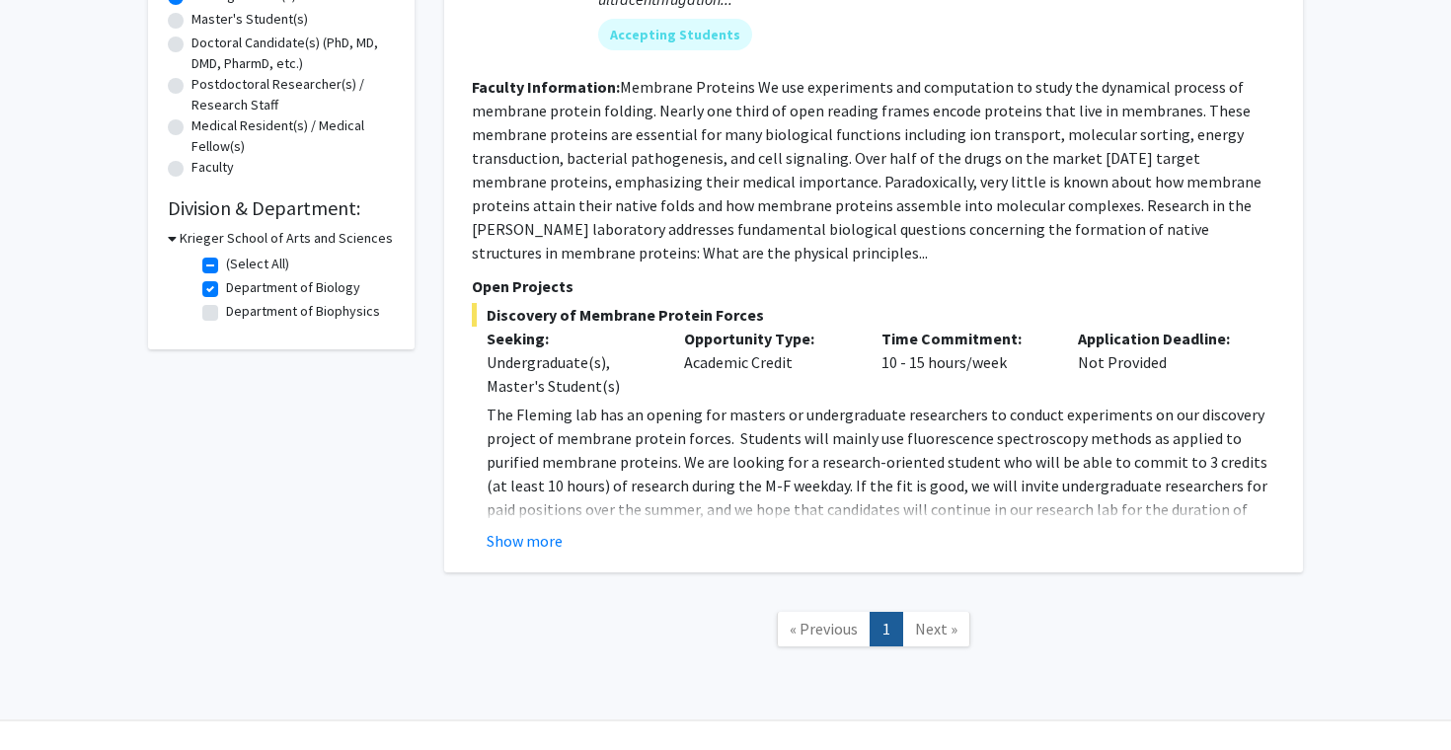
scroll to position [435, 0]
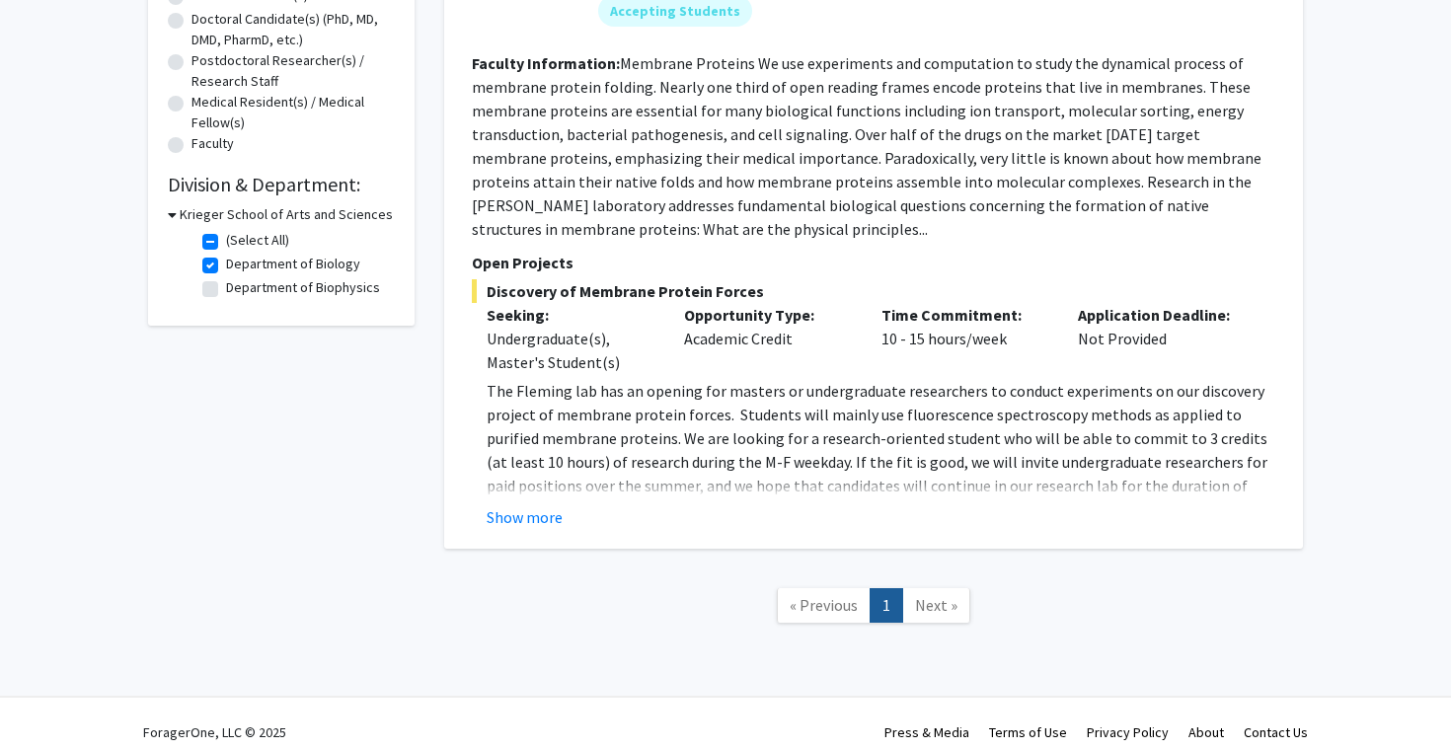
click at [963, 625] on nav "« Previous 1 Next »" at bounding box center [873, 608] width 858 height 80
click at [940, 595] on span "Next »" at bounding box center [936, 605] width 42 height 20
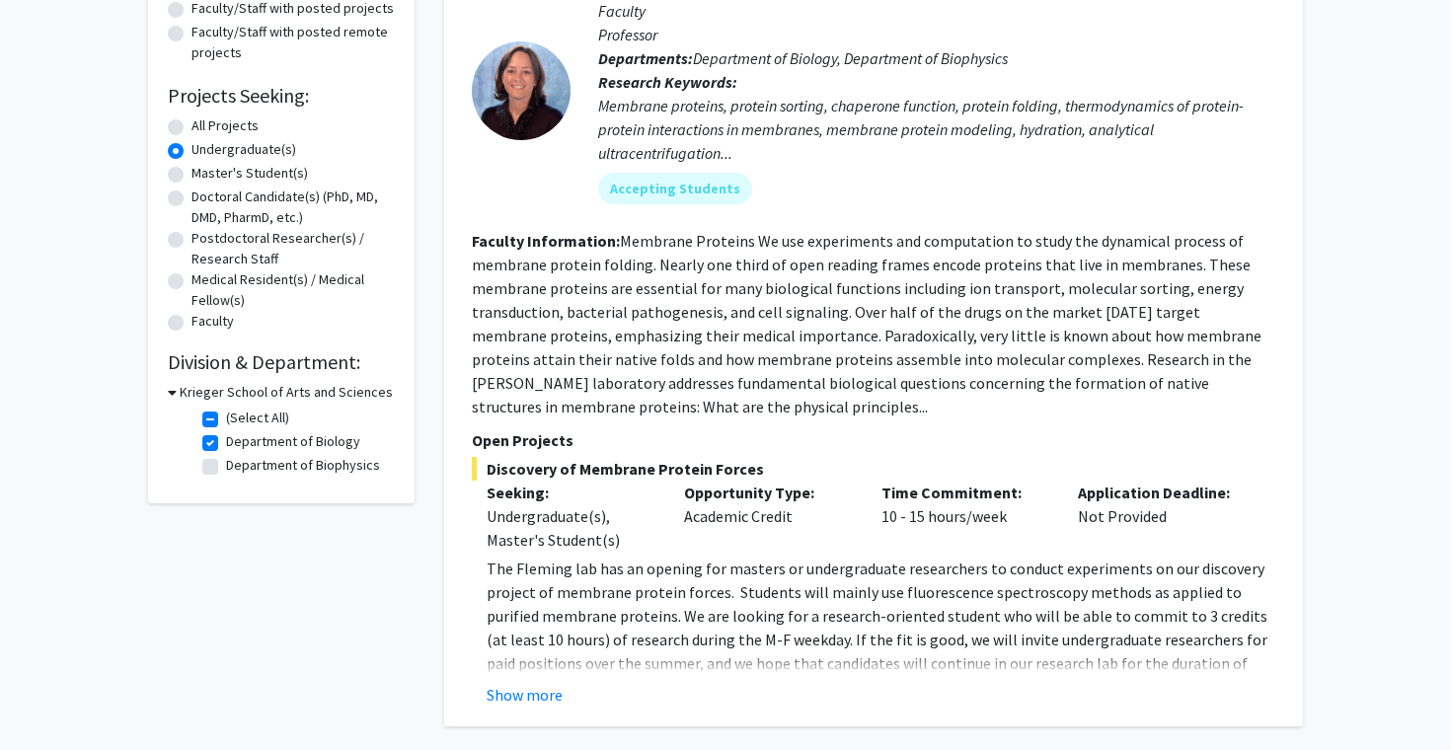
scroll to position [296, 0]
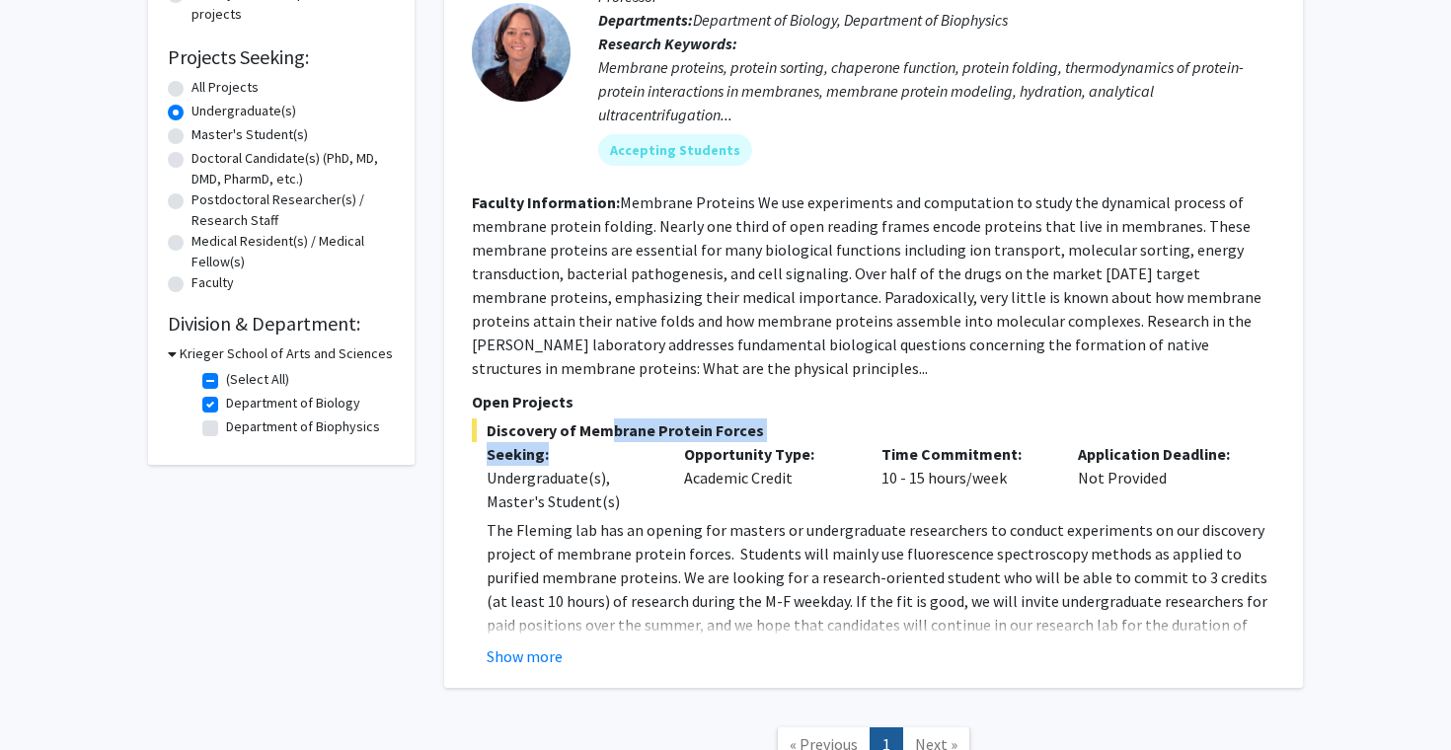
drag, startPoint x: 600, startPoint y: 429, endPoint x: 633, endPoint y: 445, distance: 37.1
click at [634, 446] on div "Discovery of Membrane Protein Forces Seeking: Undergraduate(s), Master's Studen…" at bounding box center [873, 543] width 803 height 250
click at [632, 467] on div "Undergraduate(s), Master's Student(s)" at bounding box center [570, 489] width 168 height 47
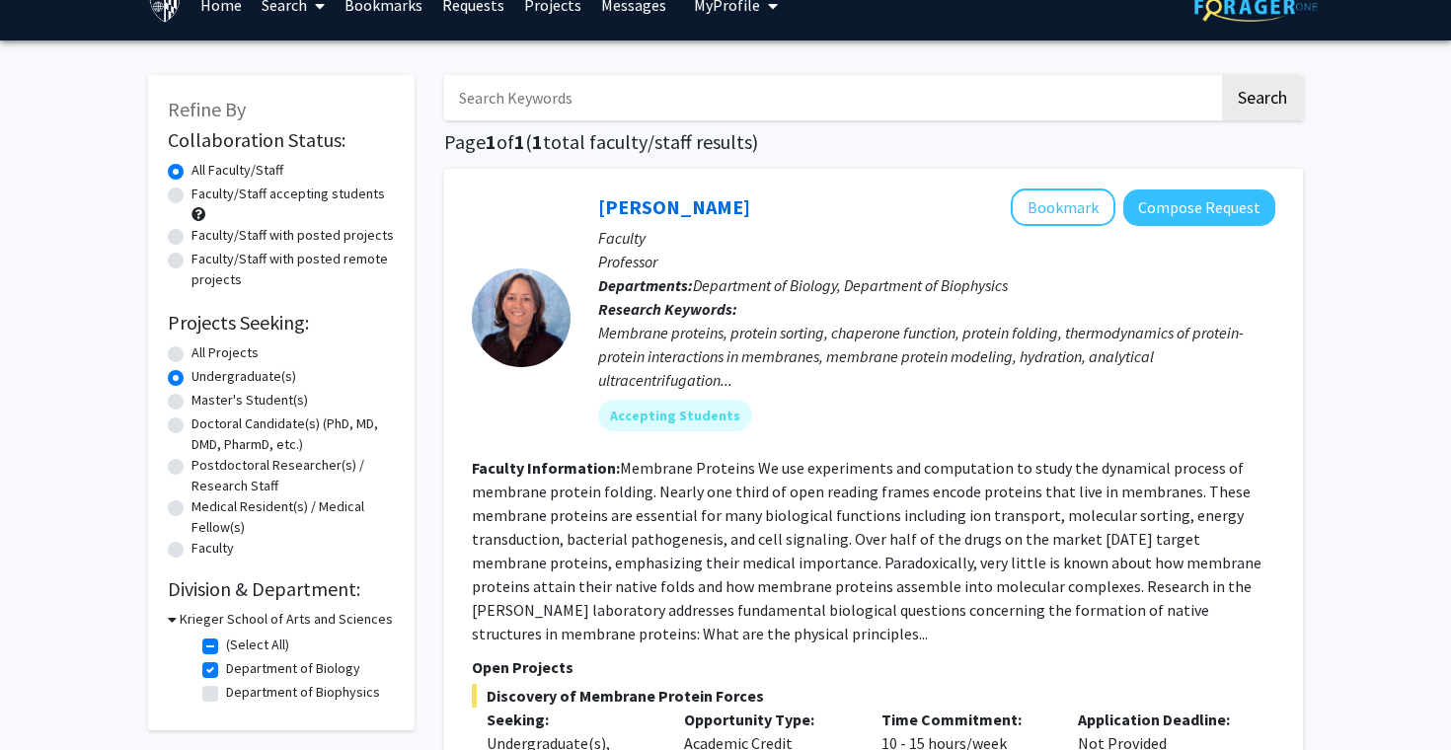
scroll to position [0, 0]
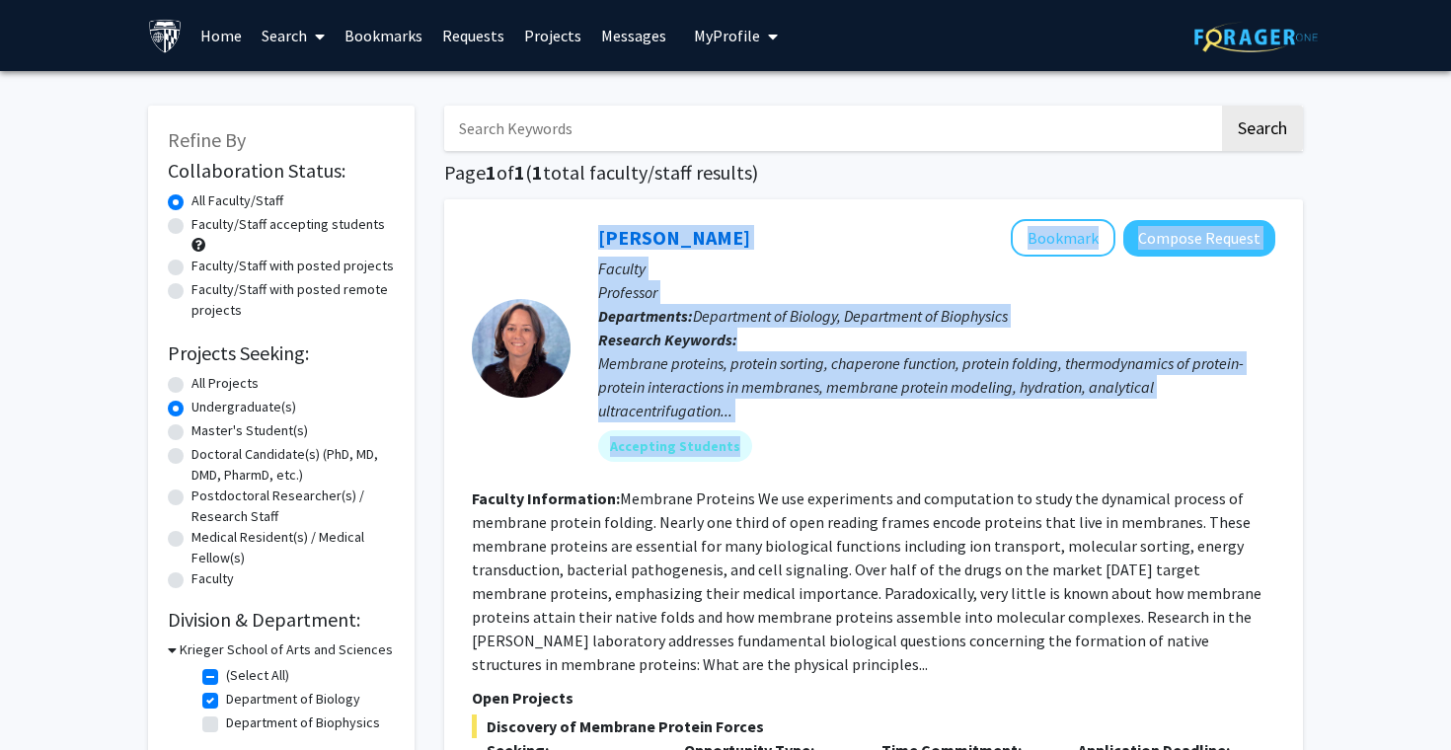
drag, startPoint x: 563, startPoint y: 448, endPoint x: 764, endPoint y: 474, distance: 201.9
click at [763, 473] on section "Karen Fleming Bookmark Compose Request Faculty Professor Departments: Departmen…" at bounding box center [873, 348] width 803 height 258
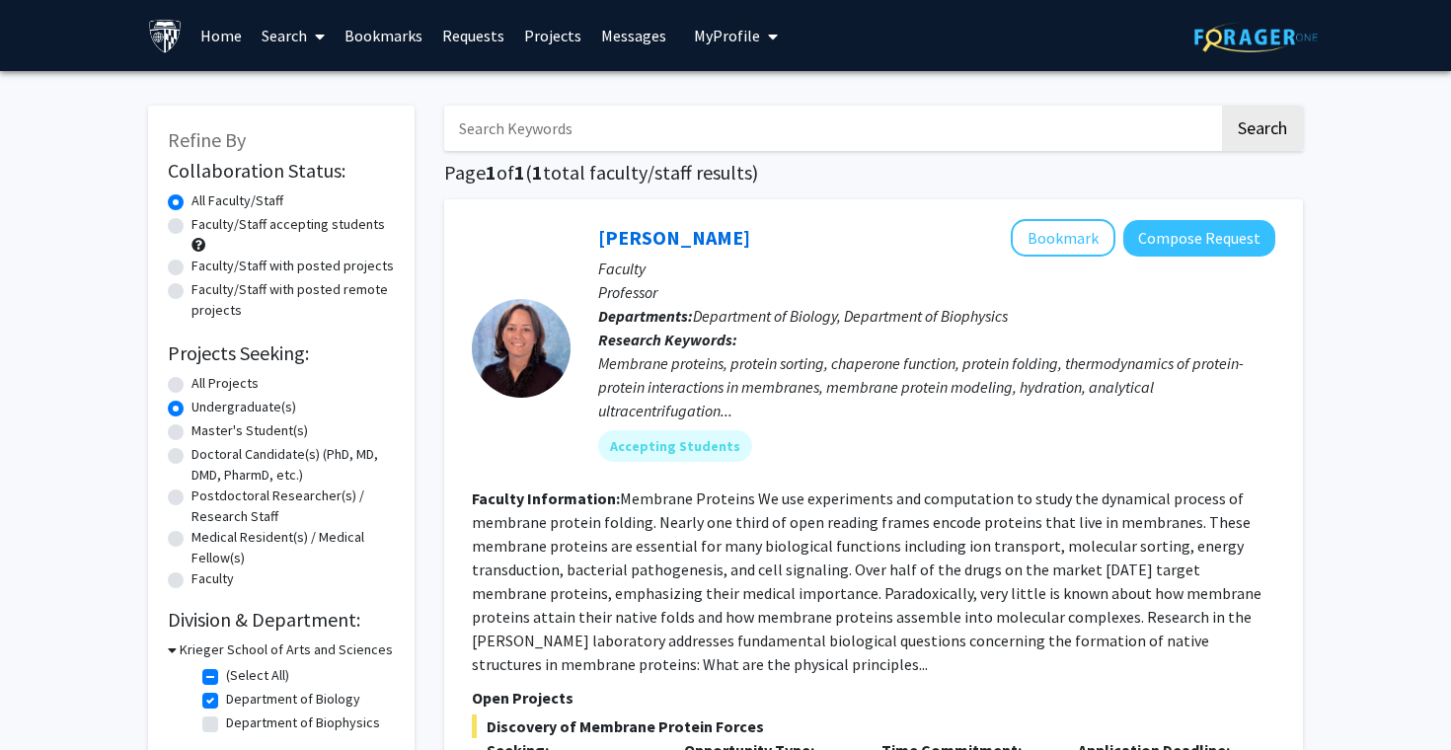
click at [764, 474] on div "Karen Fleming Bookmark Compose Request Faculty Professor Departments: Departmen…" at bounding box center [922, 348] width 705 height 258
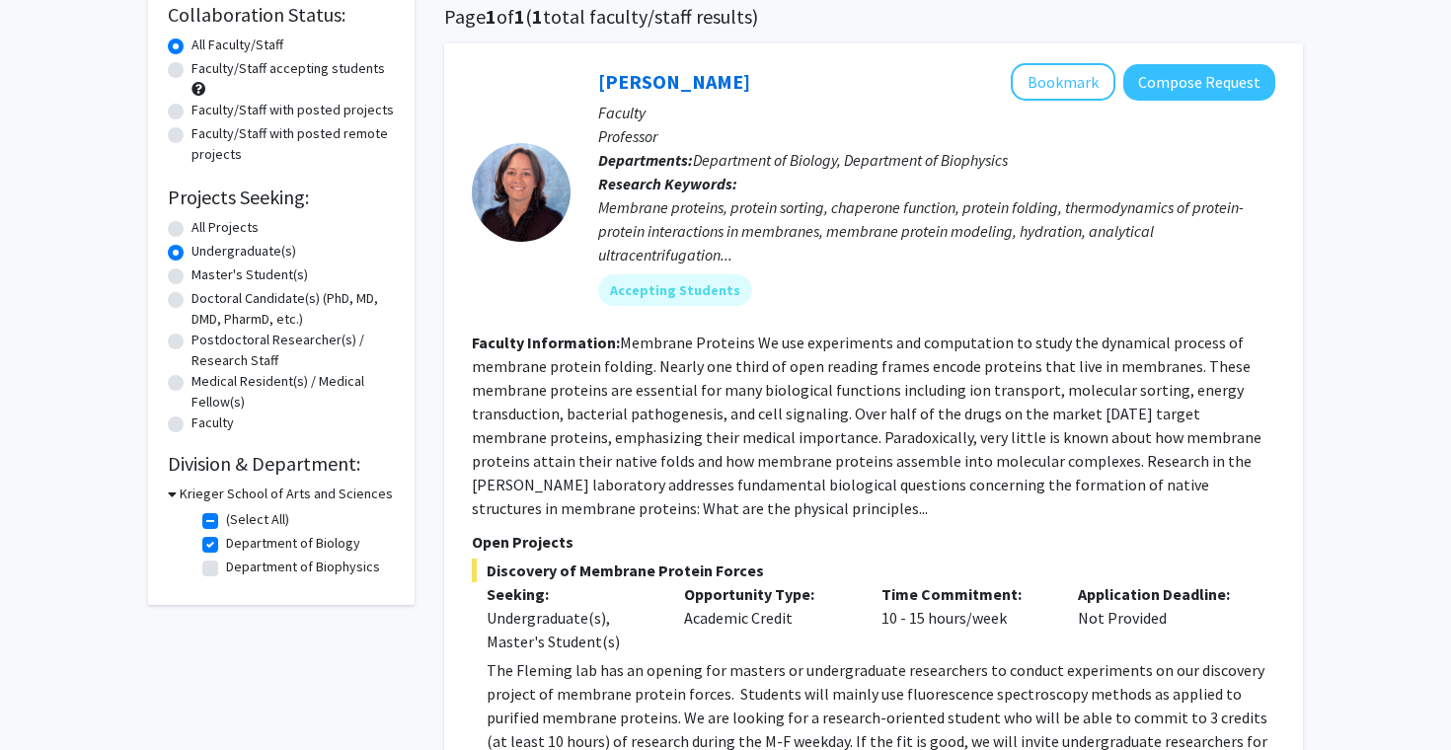
scroll to position [266, 0]
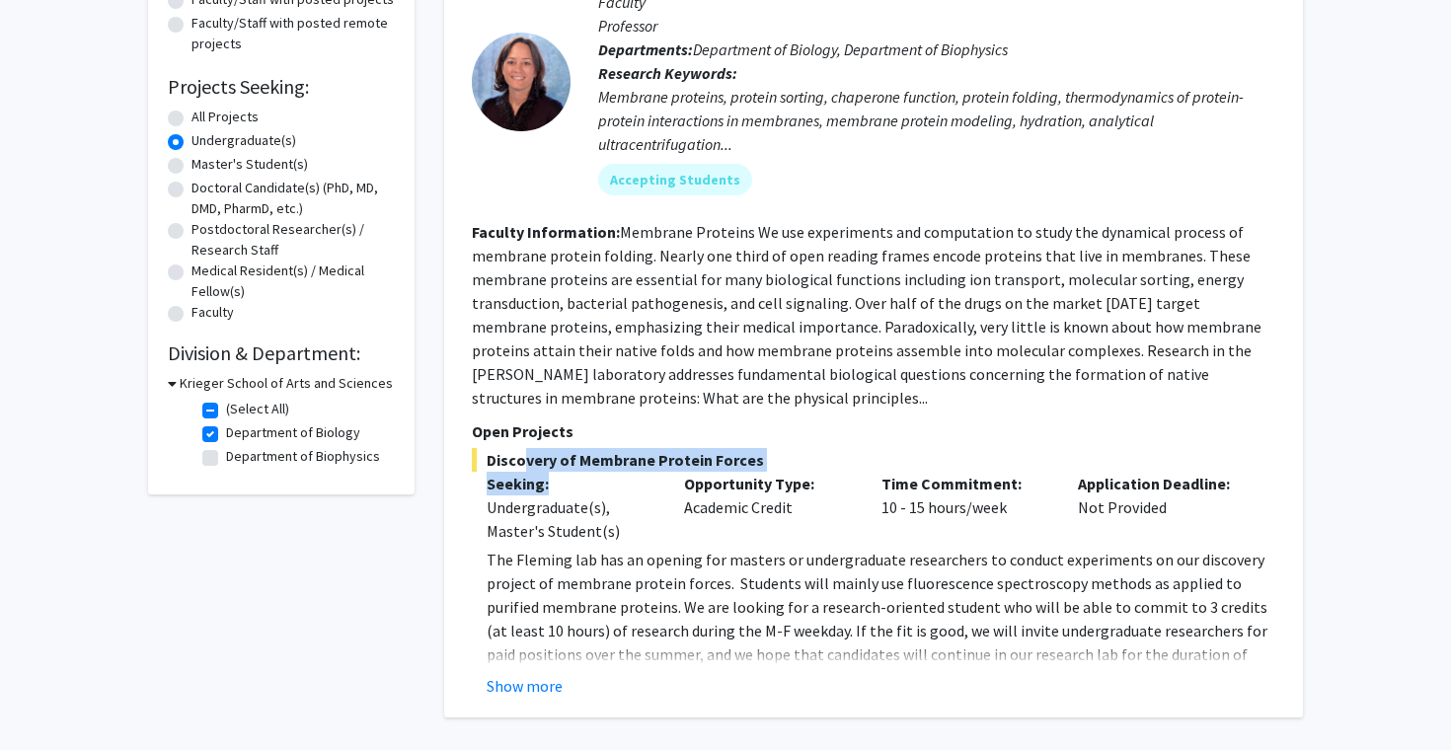
drag, startPoint x: 517, startPoint y: 467, endPoint x: 590, endPoint y: 488, distance: 76.2
click at [590, 488] on div "Discovery of Membrane Protein Forces Seeking: Undergraduate(s), Master's Studen…" at bounding box center [873, 573] width 803 height 250
click at [615, 503] on div "Undergraduate(s), Master's Student(s)" at bounding box center [570, 518] width 168 height 47
click at [560, 516] on div "Undergraduate(s), Master's Student(s)" at bounding box center [570, 518] width 168 height 47
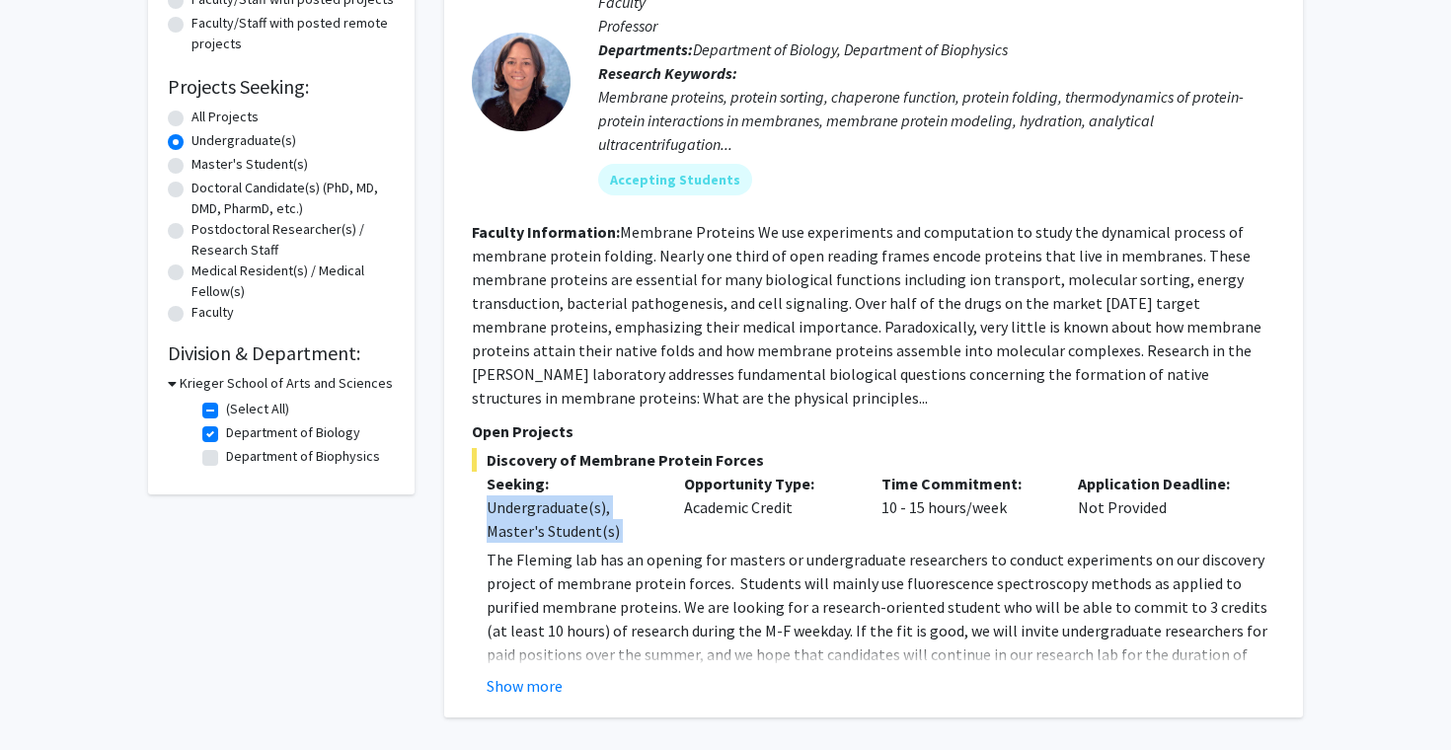
click at [560, 516] on div "Undergraduate(s), Master's Student(s)" at bounding box center [570, 518] width 168 height 47
click at [599, 263] on fg-read-more "Membrane Proteins We use experiments and computation to study the dynamical pro…" at bounding box center [866, 315] width 789 height 186
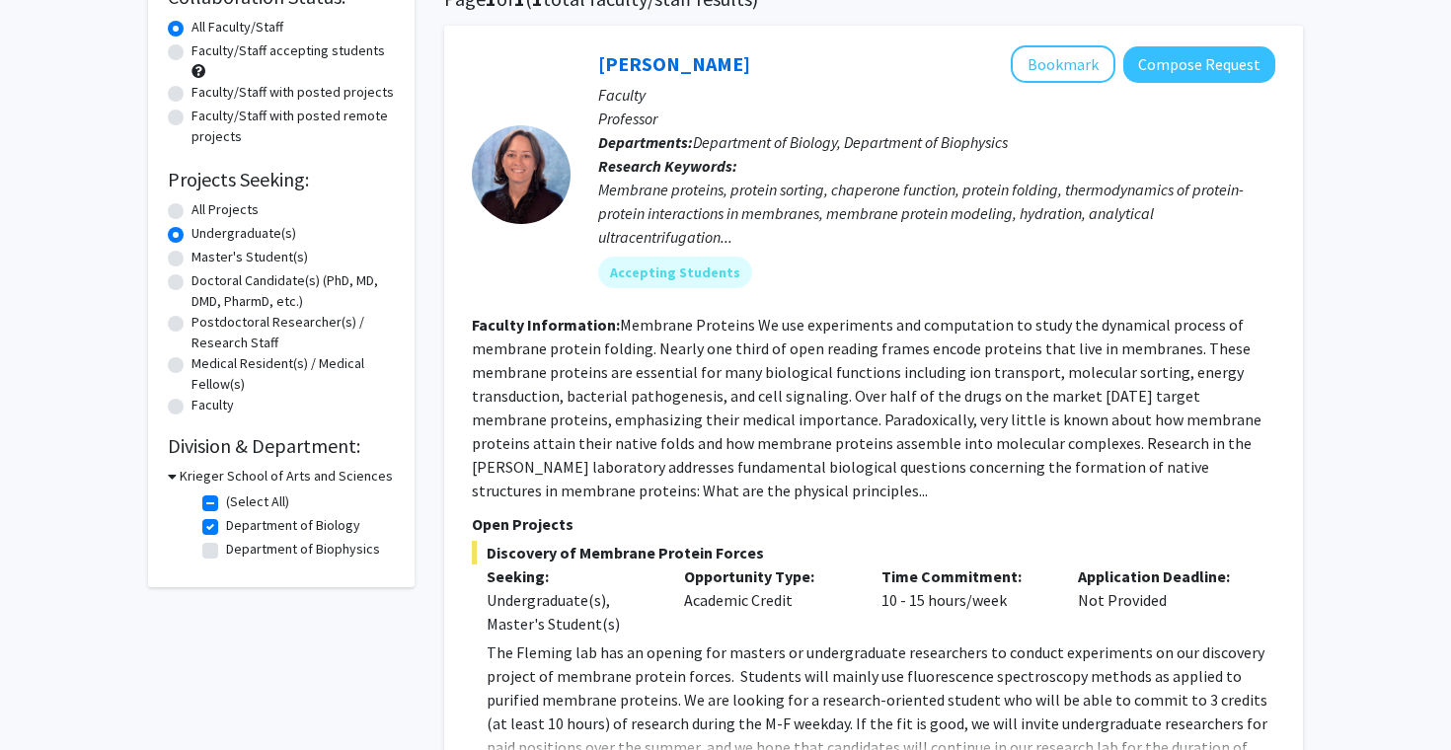
scroll to position [0, 0]
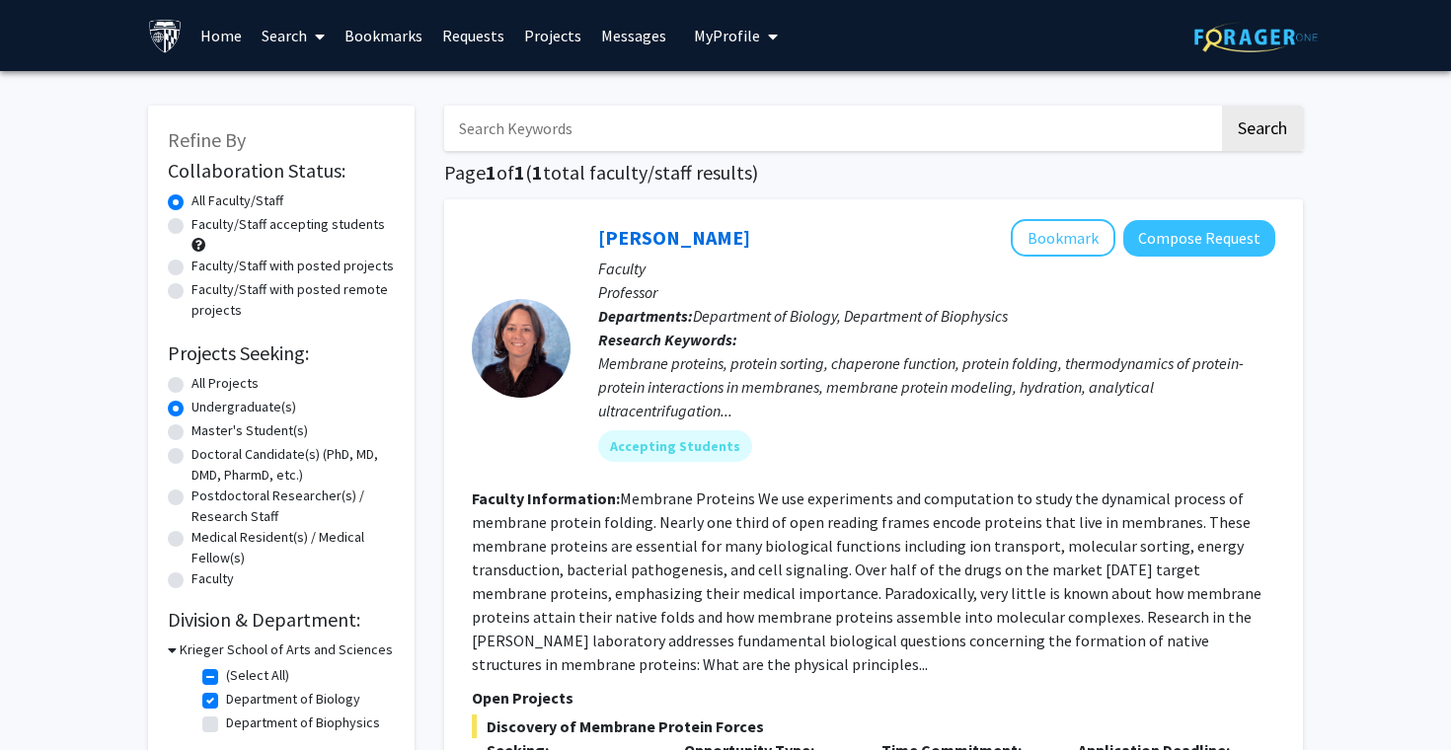
click at [226, 670] on label "(Select All)" at bounding box center [257, 675] width 63 height 21
click at [226, 670] on input "(Select All)" at bounding box center [232, 671] width 13 height 13
checkbox input "false"
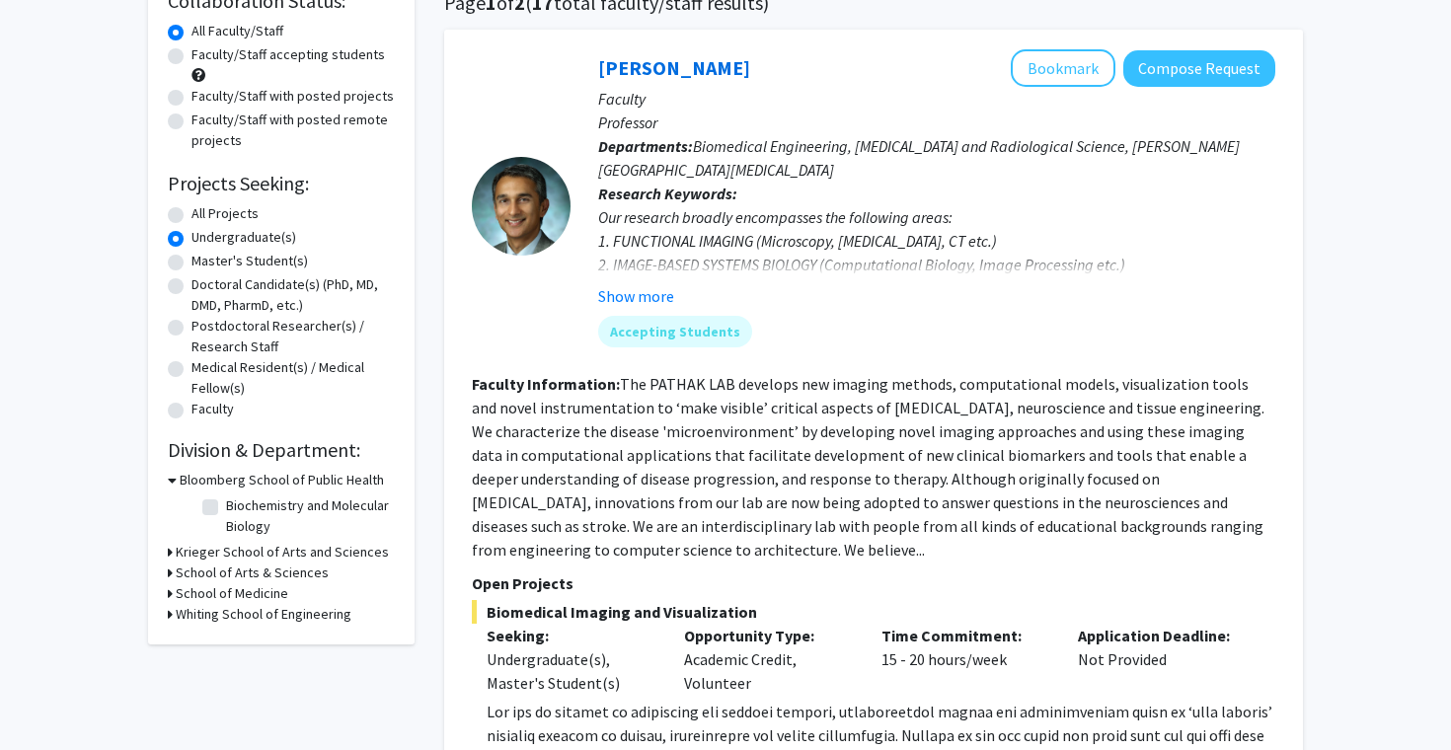
scroll to position [174, 0]
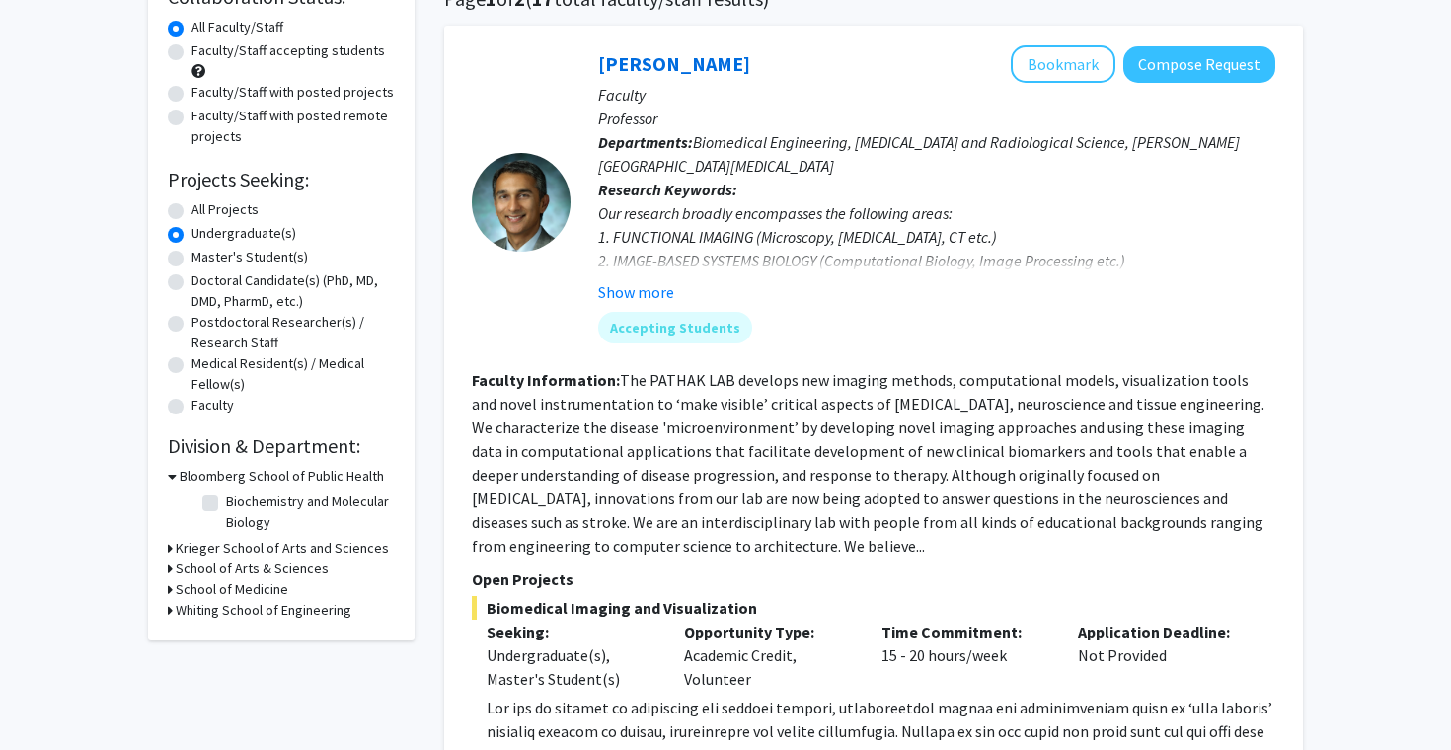
click at [229, 478] on h3 "Bloomberg School of Public Health" at bounding box center [282, 476] width 204 height 21
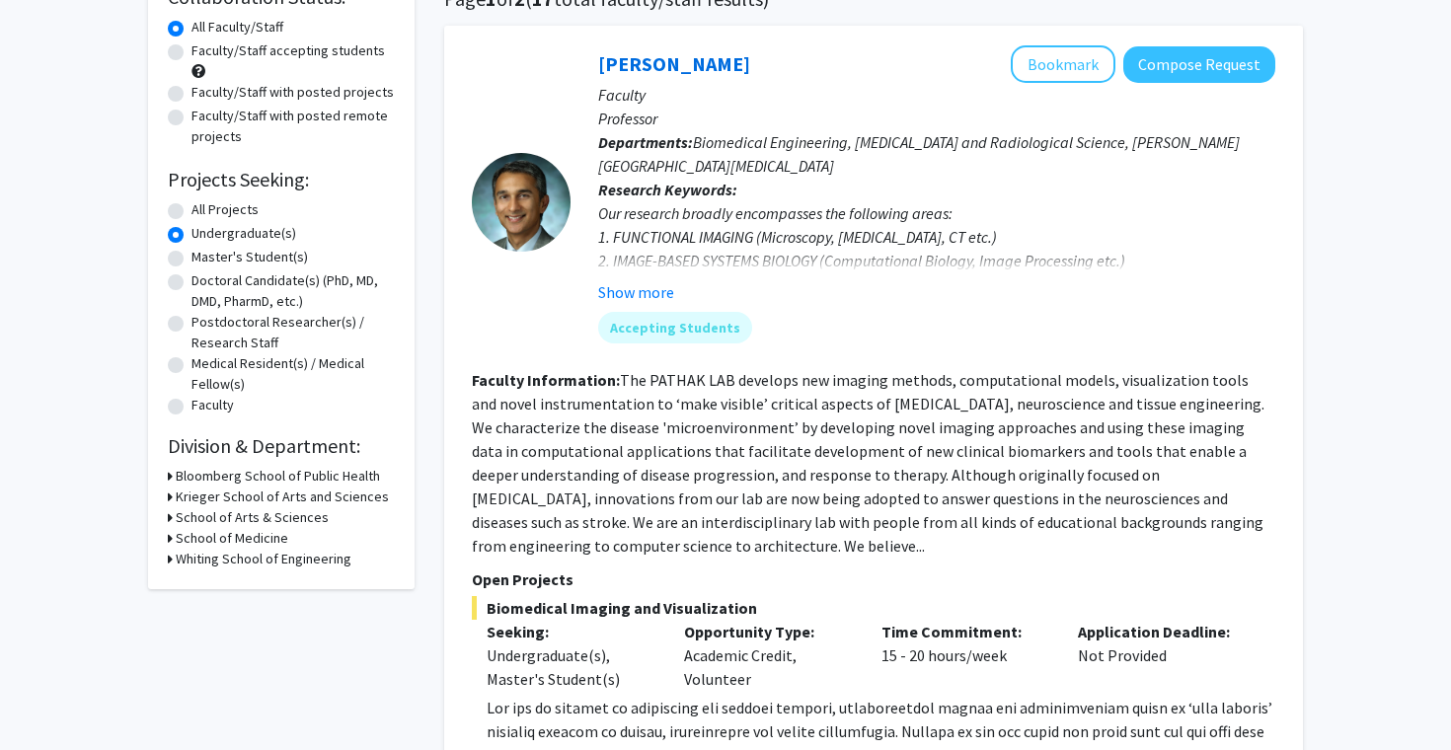
scroll to position [0, 0]
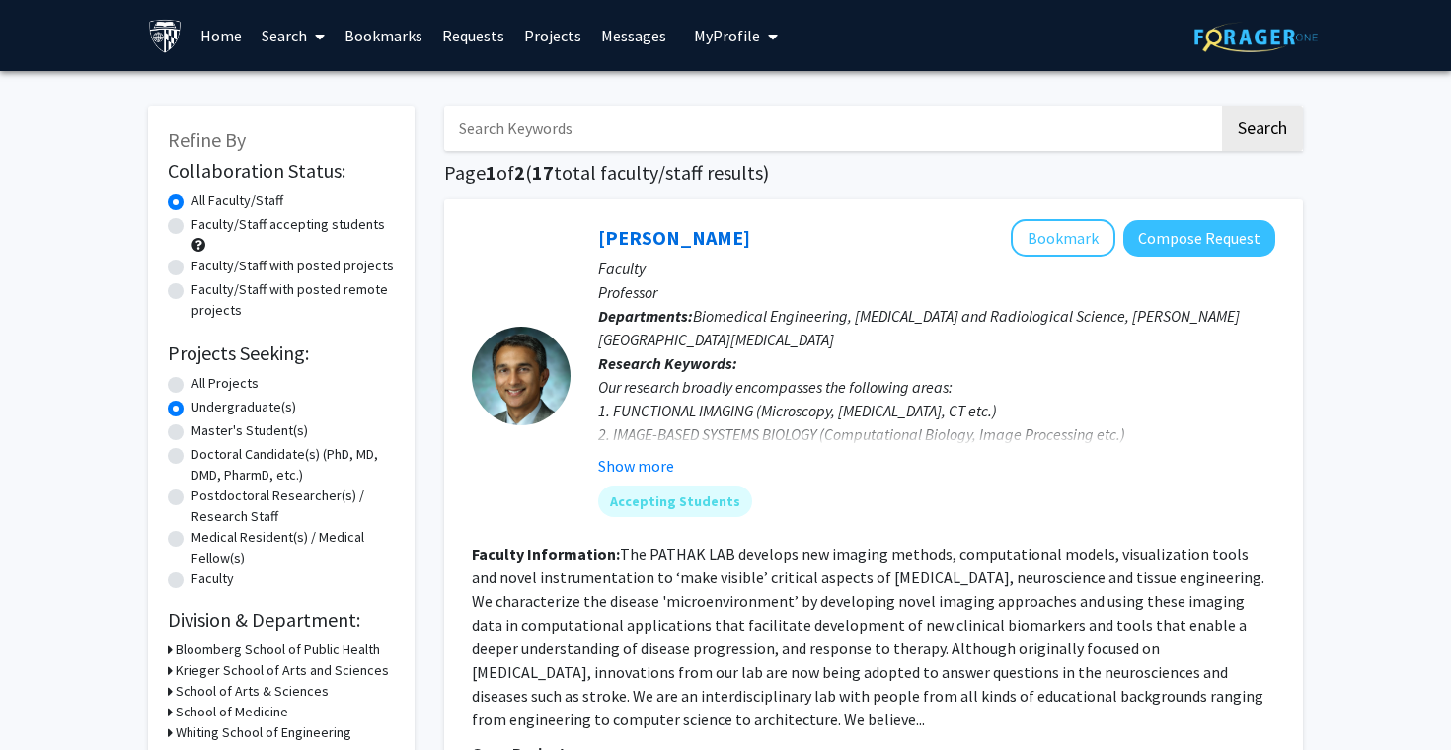
click at [191, 220] on label "Faculty/Staff accepting students" at bounding box center [287, 224] width 193 height 21
click at [191, 220] on input "Faculty/Staff accepting students" at bounding box center [197, 220] width 13 height 13
radio input "true"
click at [191, 197] on label "All Faculty/Staff" at bounding box center [237, 200] width 92 height 21
click at [191, 197] on input "All Faculty/Staff" at bounding box center [197, 196] width 13 height 13
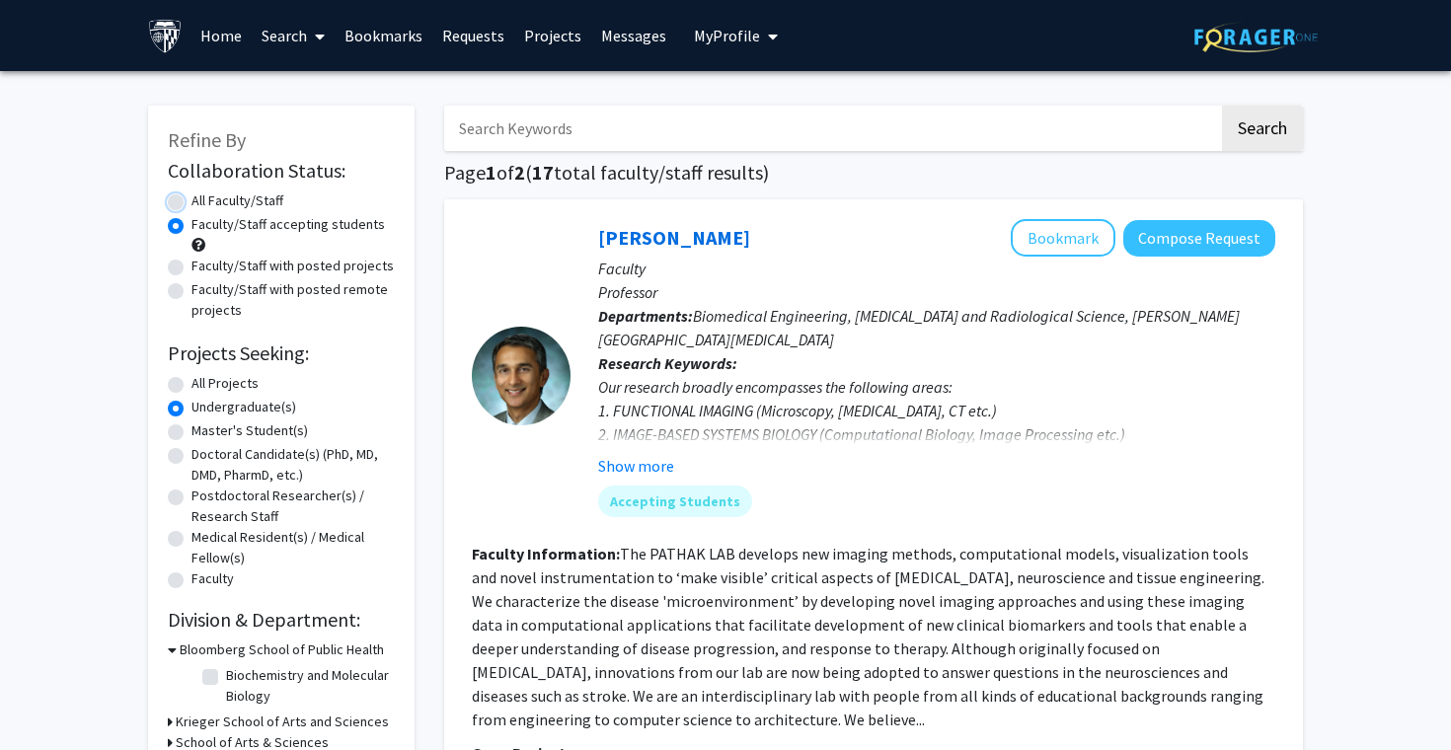
radio input "true"
click at [191, 224] on label "Faculty/Staff accepting students" at bounding box center [287, 224] width 193 height 21
click at [191, 224] on input "Faculty/Staff accepting students" at bounding box center [197, 220] width 13 height 13
radio input "true"
click at [163, 374] on div "Refine By Collaboration Status: Collaboration Status All Faculty/Staff Collabor…" at bounding box center [281, 460] width 266 height 708
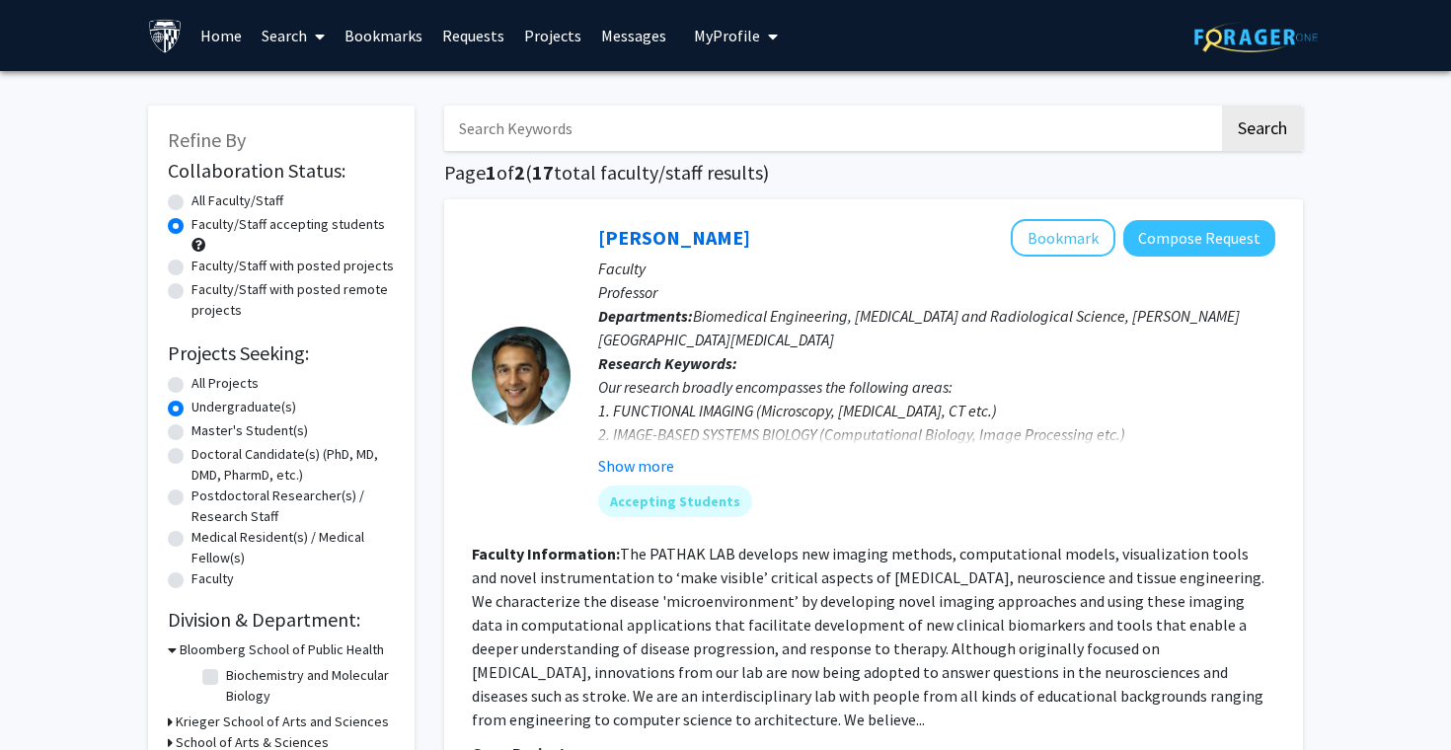
click at [174, 375] on div "All Projects" at bounding box center [281, 385] width 227 height 24
click at [191, 202] on label "All Faculty/Staff" at bounding box center [237, 200] width 92 height 21
click at [191, 202] on input "All Faculty/Staff" at bounding box center [197, 196] width 13 height 13
radio input "true"
click at [191, 382] on label "All Projects" at bounding box center [224, 383] width 67 height 21
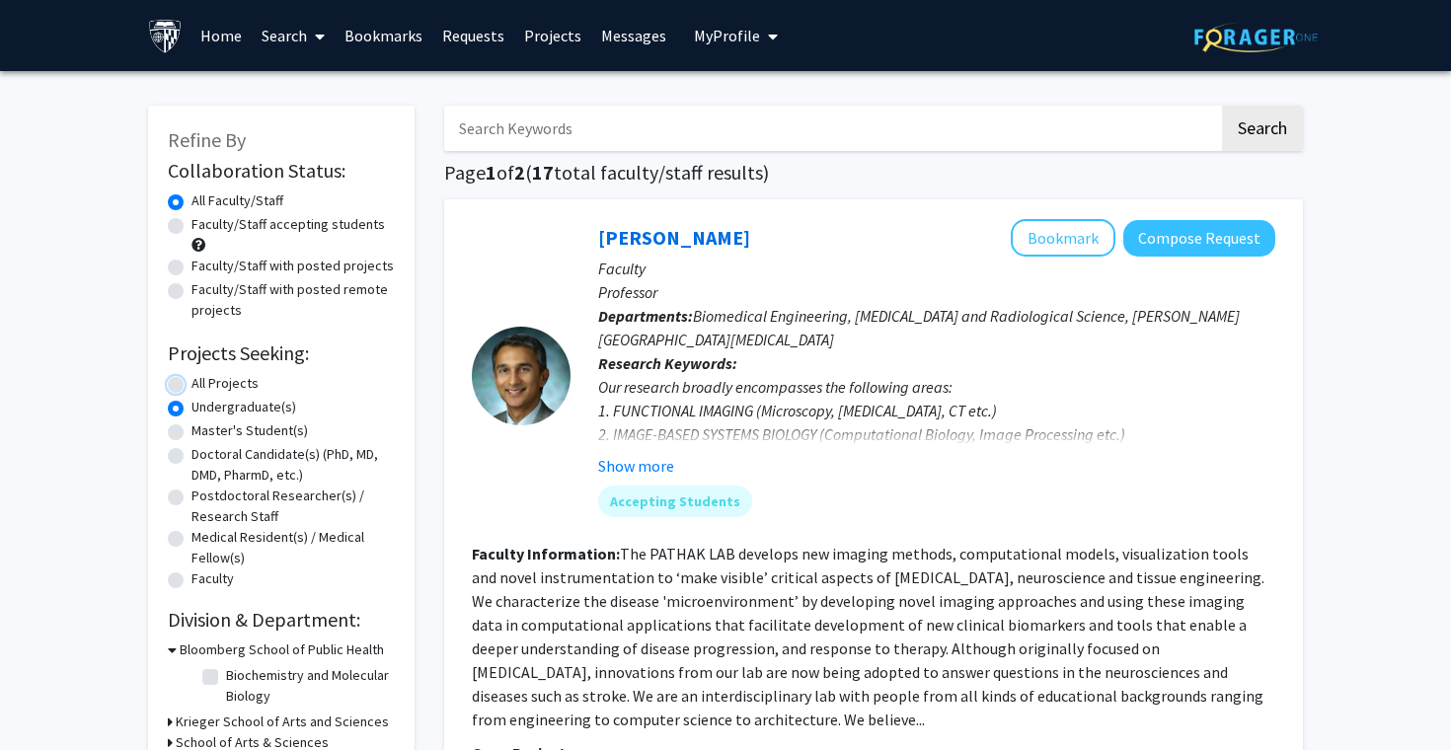
click at [191, 382] on input "All Projects" at bounding box center [197, 379] width 13 height 13
radio input "true"
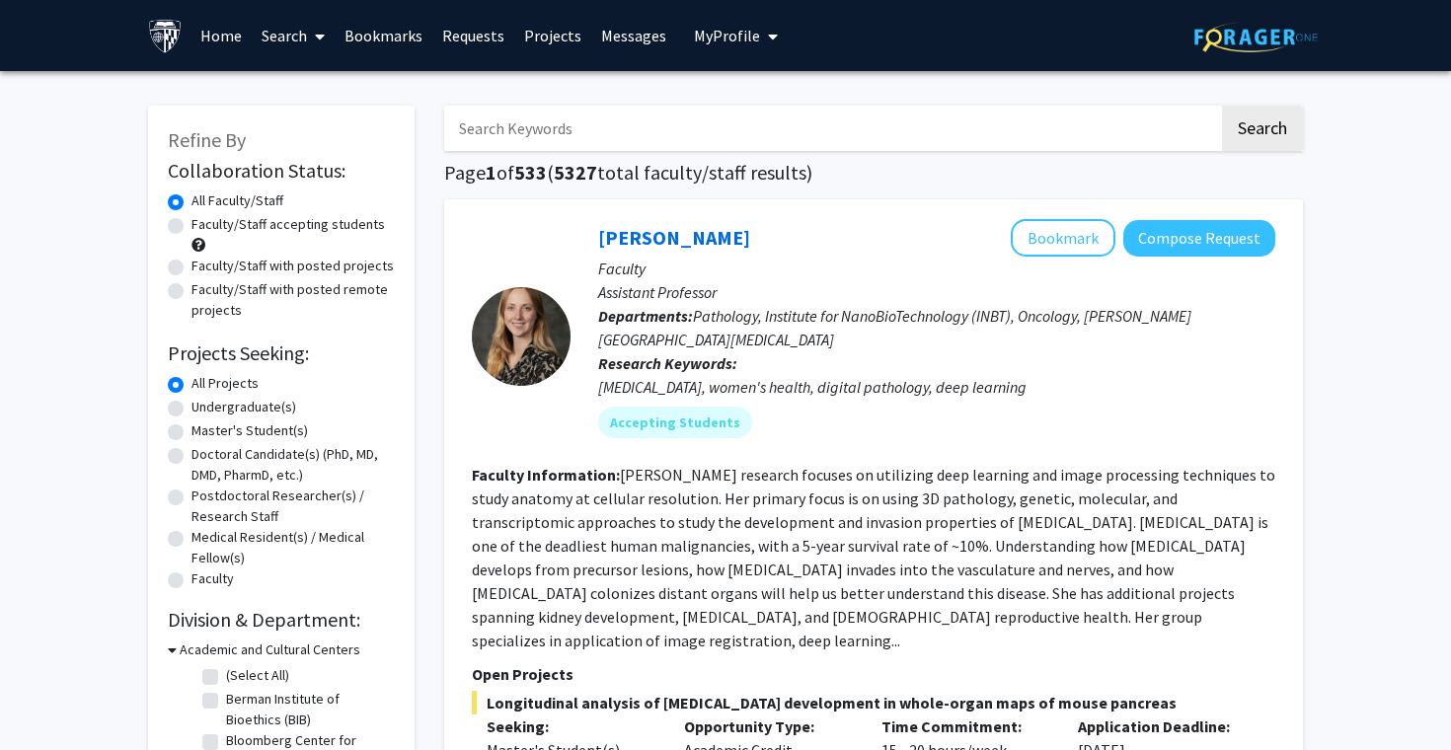
click at [191, 407] on label "Undergraduate(s)" at bounding box center [243, 407] width 105 height 21
click at [191, 407] on input "Undergraduate(s)" at bounding box center [197, 403] width 13 height 13
radio input "true"
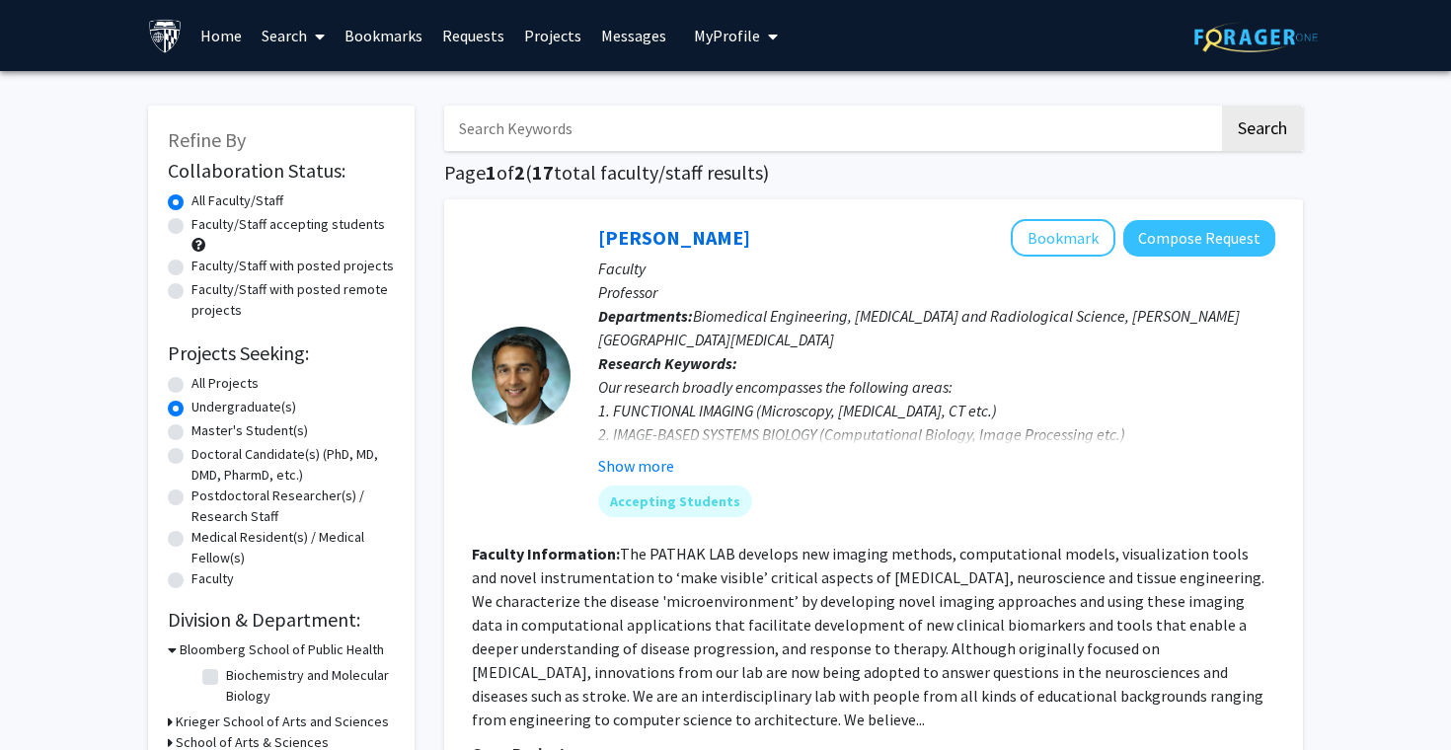
click at [191, 391] on label "All Projects" at bounding box center [224, 383] width 67 height 21
click at [191, 386] on input "All Projects" at bounding box center [197, 379] width 13 height 13
radio input "true"
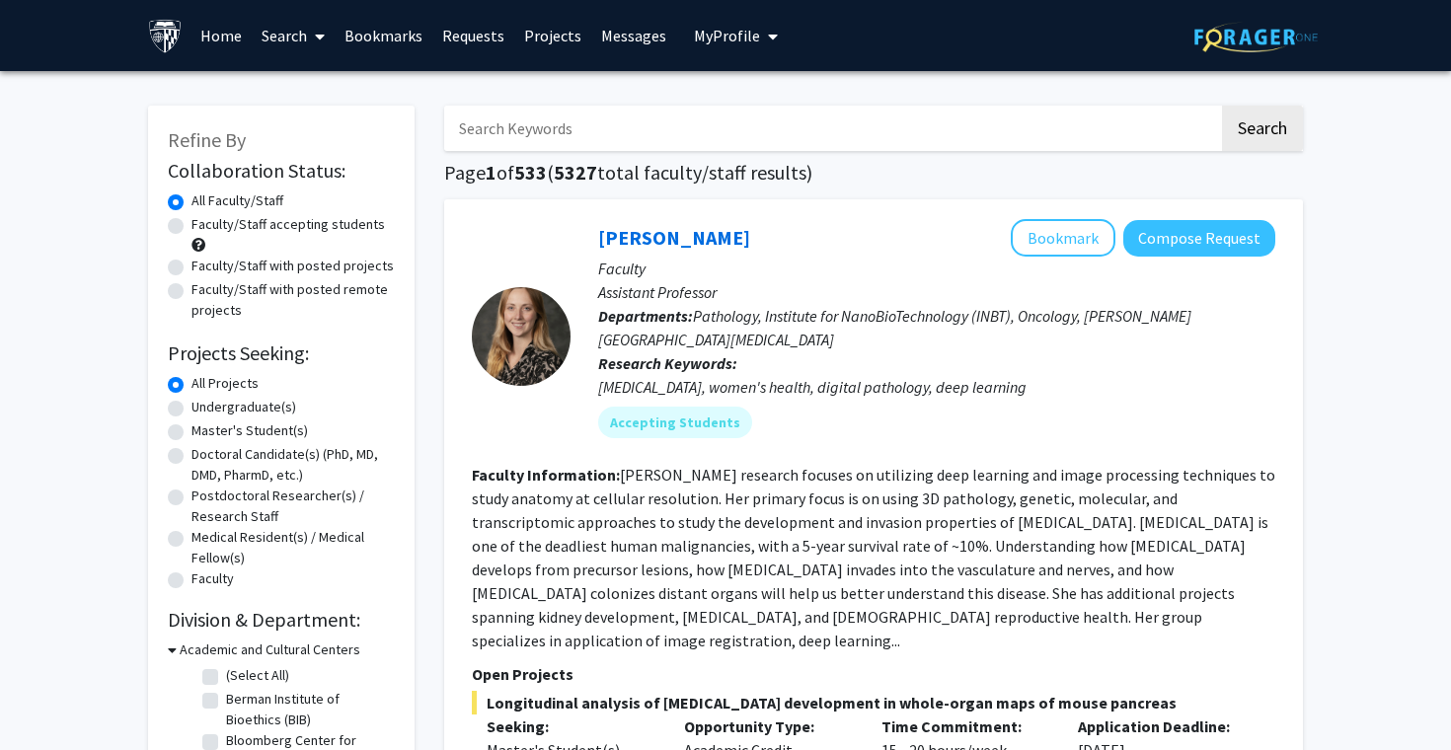
click at [186, 402] on div "Undergraduate(s)" at bounding box center [281, 409] width 227 height 24
click at [187, 414] on div "Undergraduate(s)" at bounding box center [281, 409] width 227 height 24
click at [191, 413] on label "Undergraduate(s)" at bounding box center [243, 407] width 105 height 21
click at [191, 410] on input "Undergraduate(s)" at bounding box center [197, 403] width 13 height 13
radio input "true"
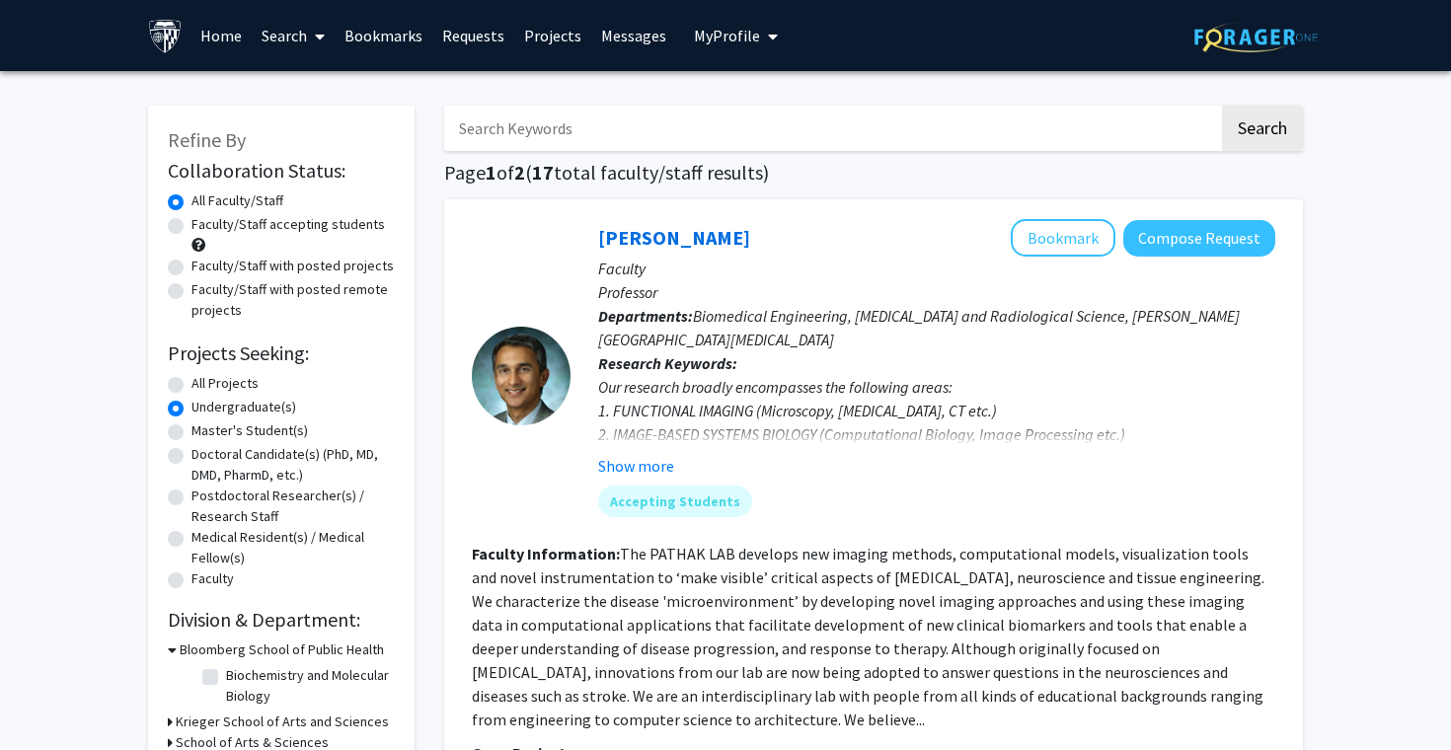
click at [177, 394] on div "All Projects" at bounding box center [281, 385] width 227 height 24
click at [191, 385] on label "All Projects" at bounding box center [224, 383] width 67 height 21
click at [191, 385] on input "All Projects" at bounding box center [197, 379] width 13 height 13
radio input "true"
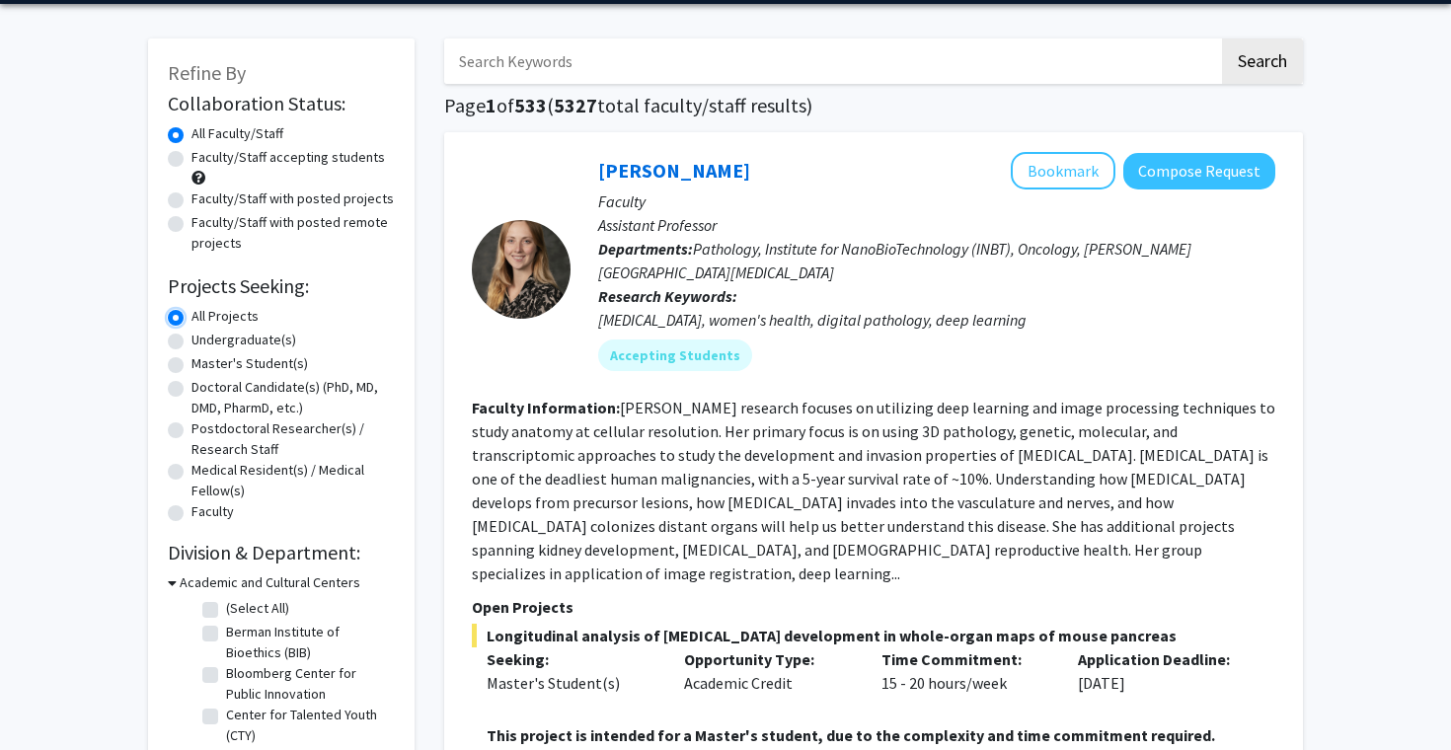
scroll to position [56, 0]
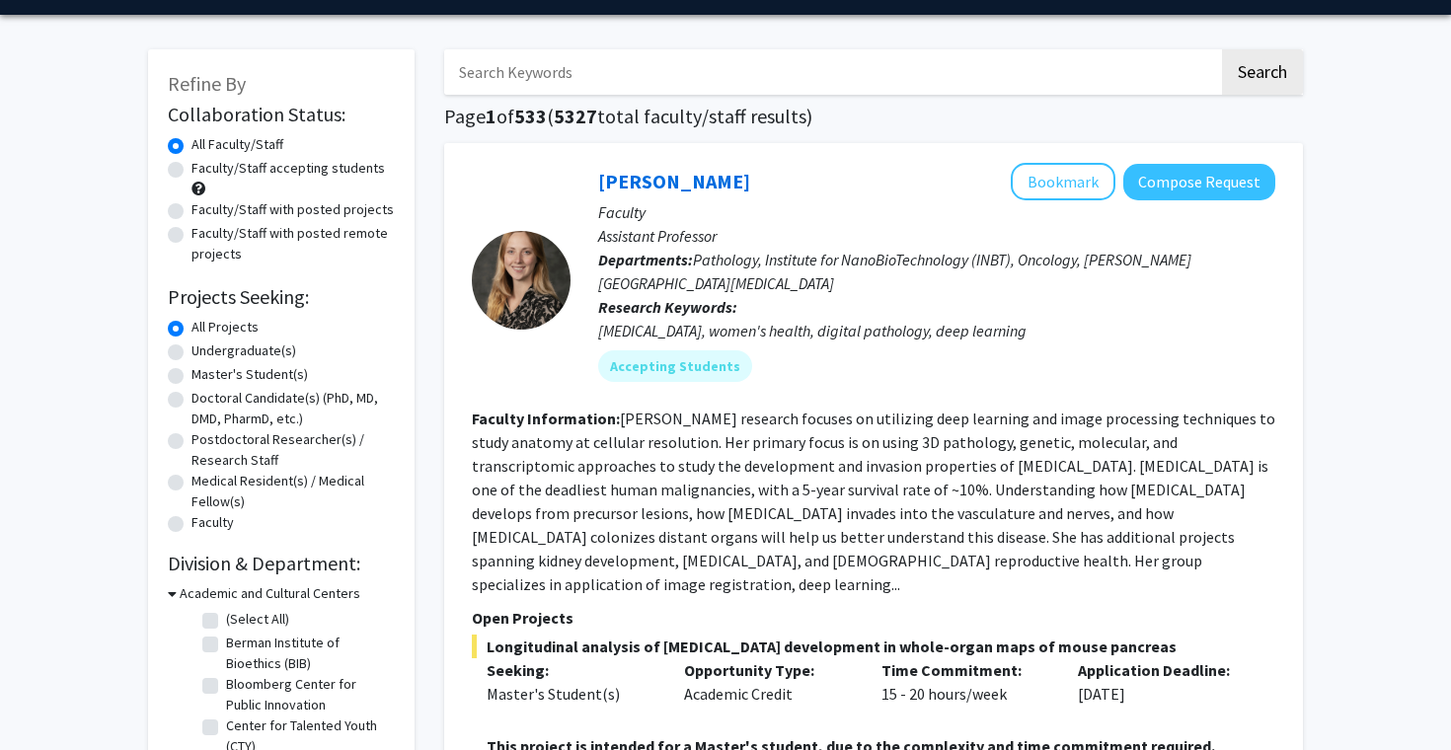
click at [191, 355] on label "Undergraduate(s)" at bounding box center [243, 350] width 105 height 21
click at [191, 353] on input "Undergraduate(s)" at bounding box center [197, 346] width 13 height 13
radio input "true"
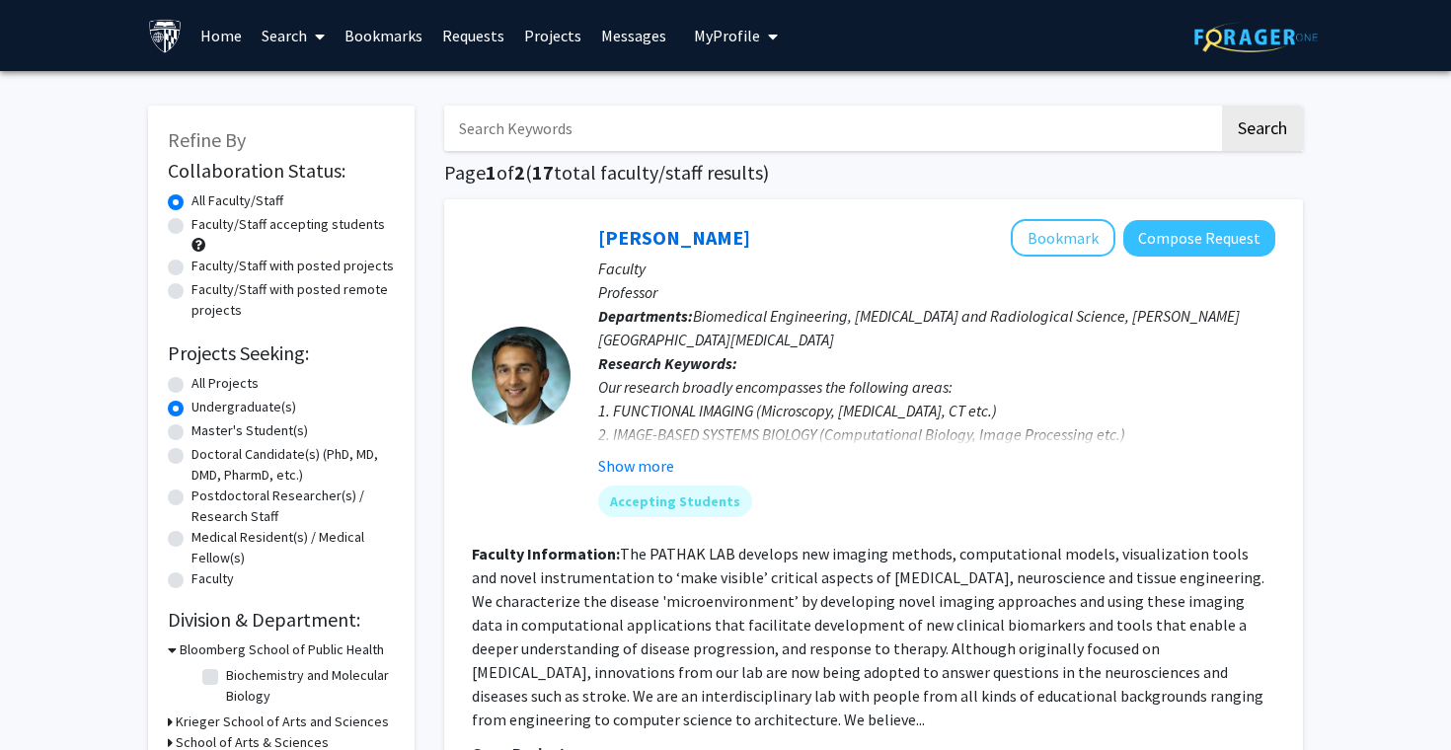
click at [186, 388] on div "All Projects" at bounding box center [281, 385] width 227 height 24
click at [191, 385] on label "All Projects" at bounding box center [224, 383] width 67 height 21
click at [191, 385] on input "All Projects" at bounding box center [197, 379] width 13 height 13
radio input "true"
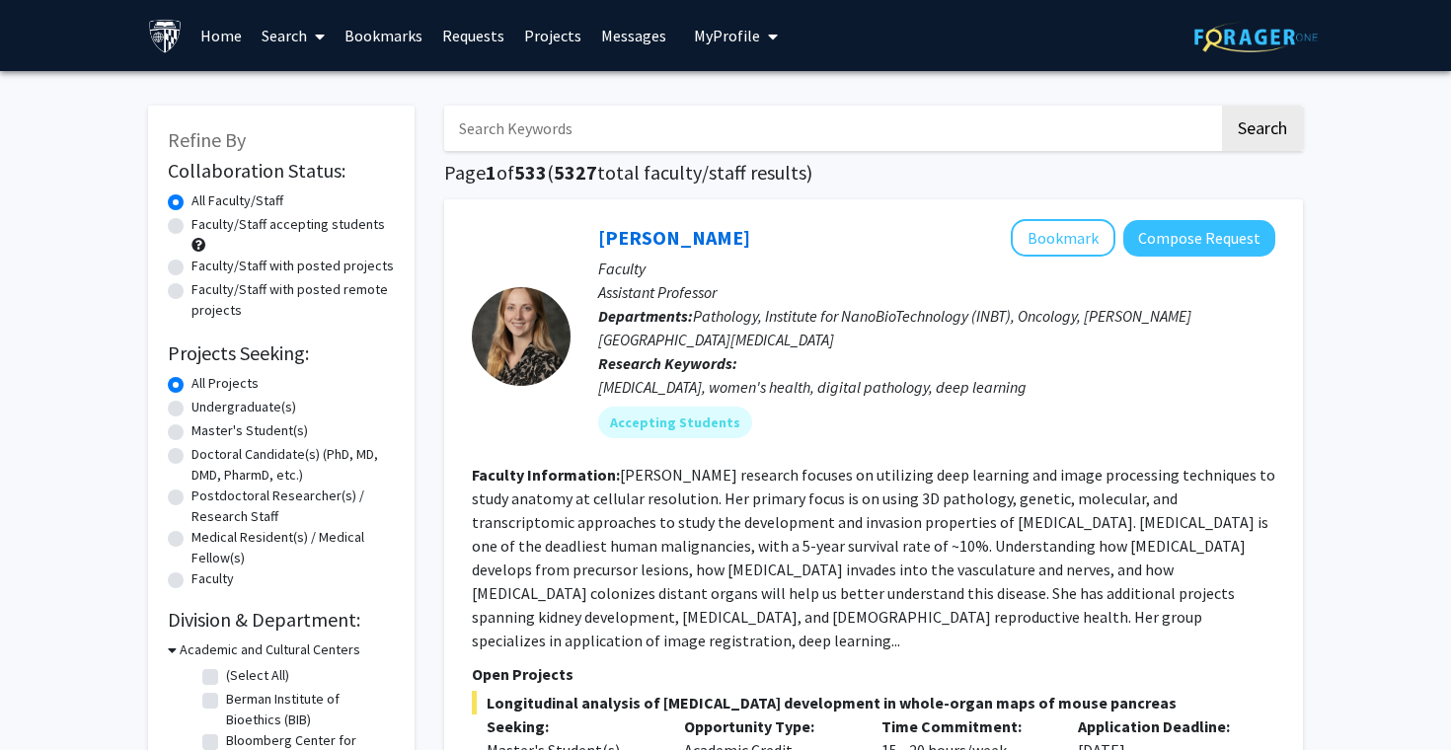
click at [191, 385] on label "All Projects" at bounding box center [224, 383] width 67 height 21
click at [191, 385] on input "All Projects" at bounding box center [197, 379] width 13 height 13
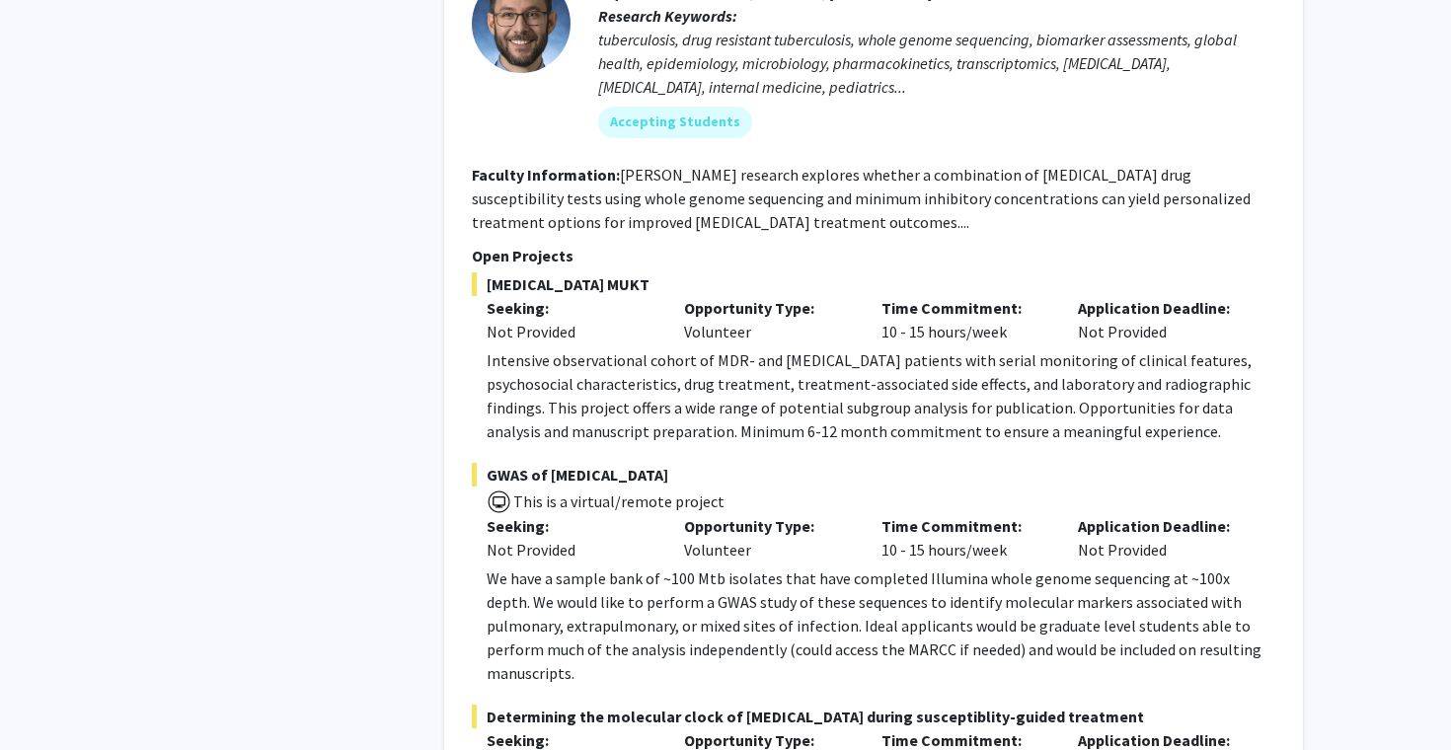
scroll to position [10179, 0]
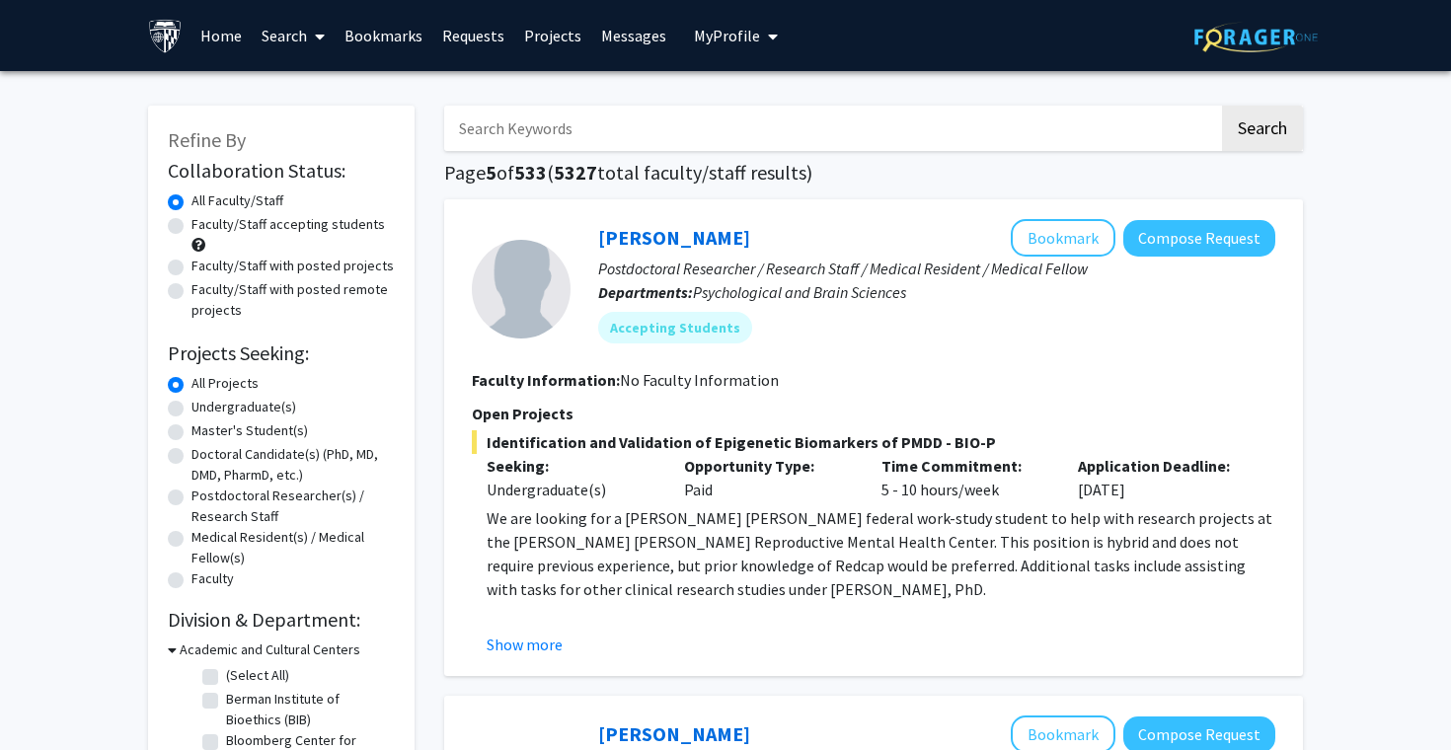
click at [245, 415] on label "Undergraduate(s)" at bounding box center [243, 407] width 105 height 21
click at [204, 410] on input "Undergraduate(s)" at bounding box center [197, 403] width 13 height 13
radio input "true"
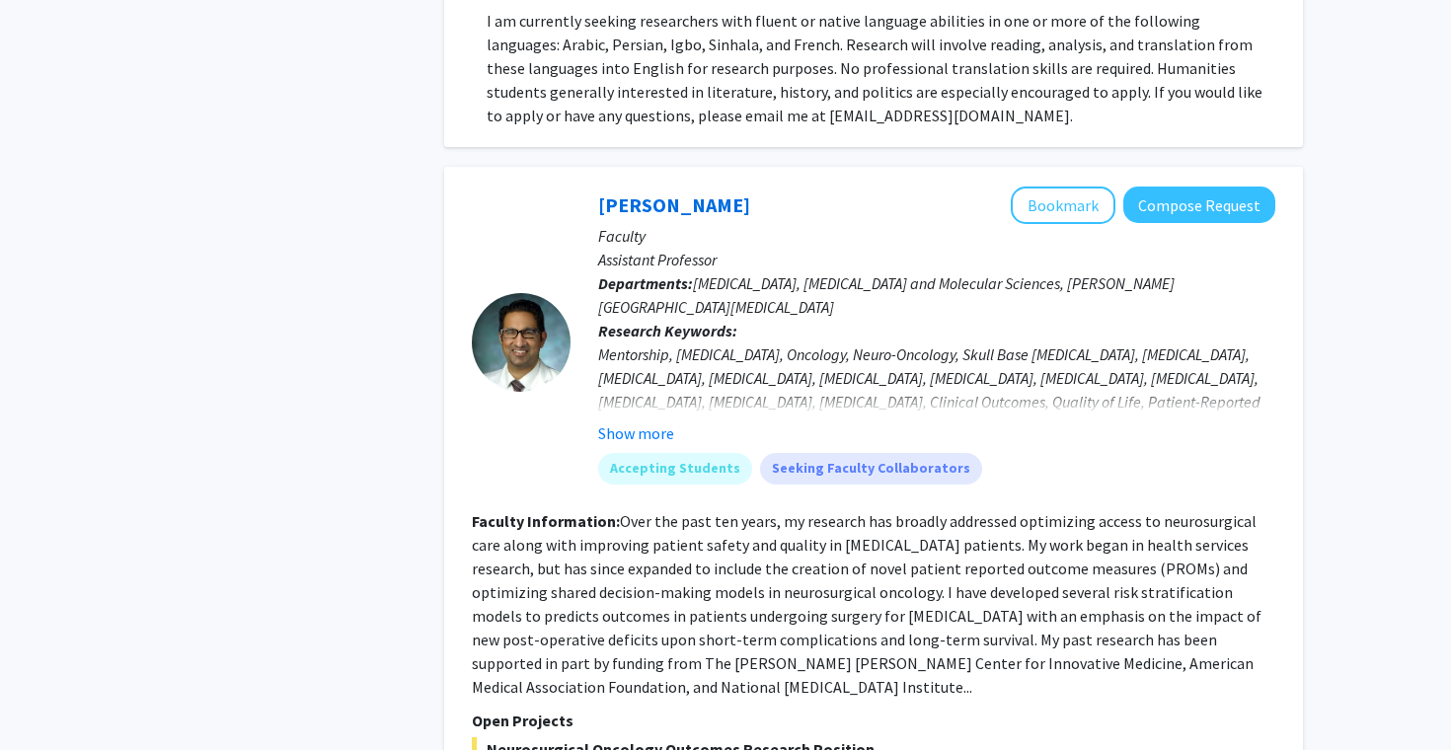
scroll to position [8695, 0]
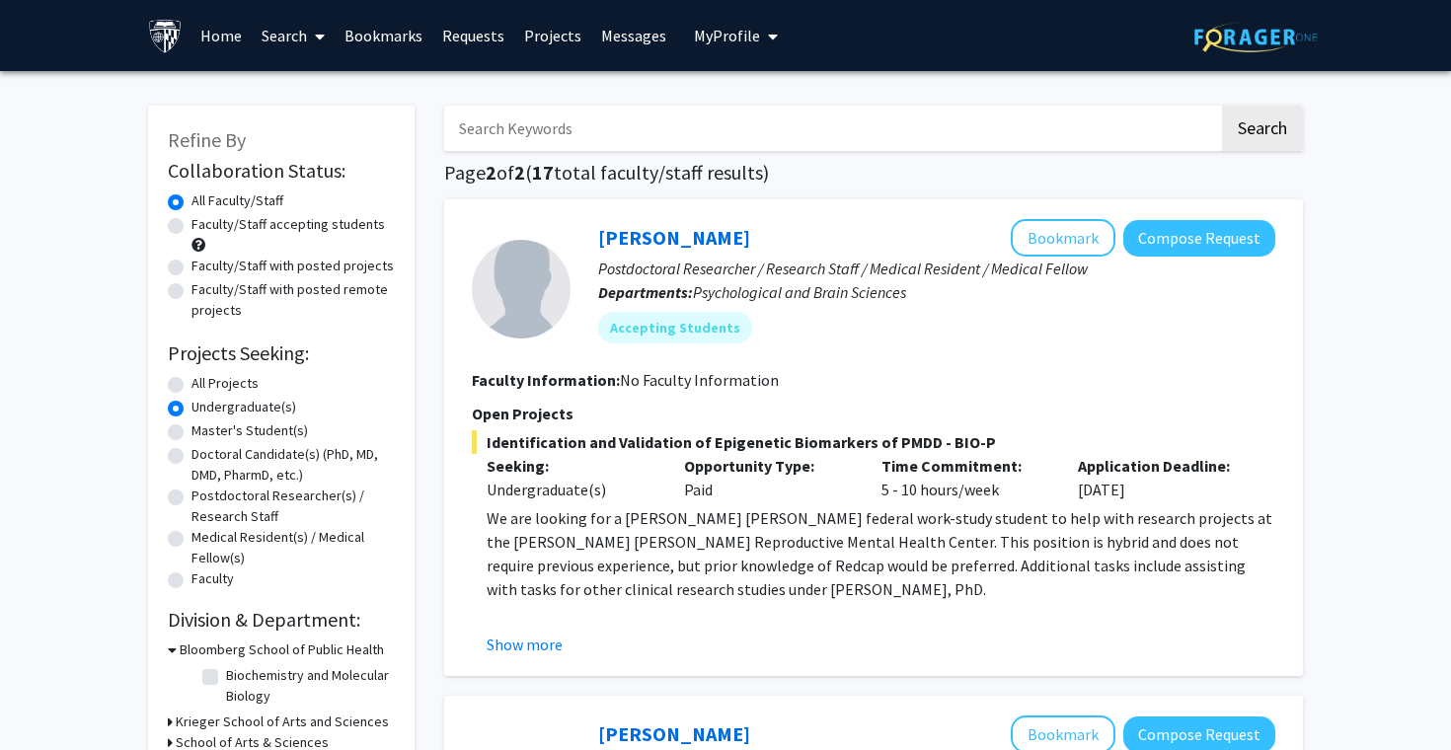
click at [231, 397] on label "Undergraduate(s)" at bounding box center [243, 407] width 105 height 21
click at [204, 397] on input "Undergraduate(s)" at bounding box center [197, 403] width 13 height 13
click at [222, 392] on label "All Projects" at bounding box center [224, 383] width 67 height 21
click at [204, 386] on input "All Projects" at bounding box center [197, 379] width 13 height 13
radio input "true"
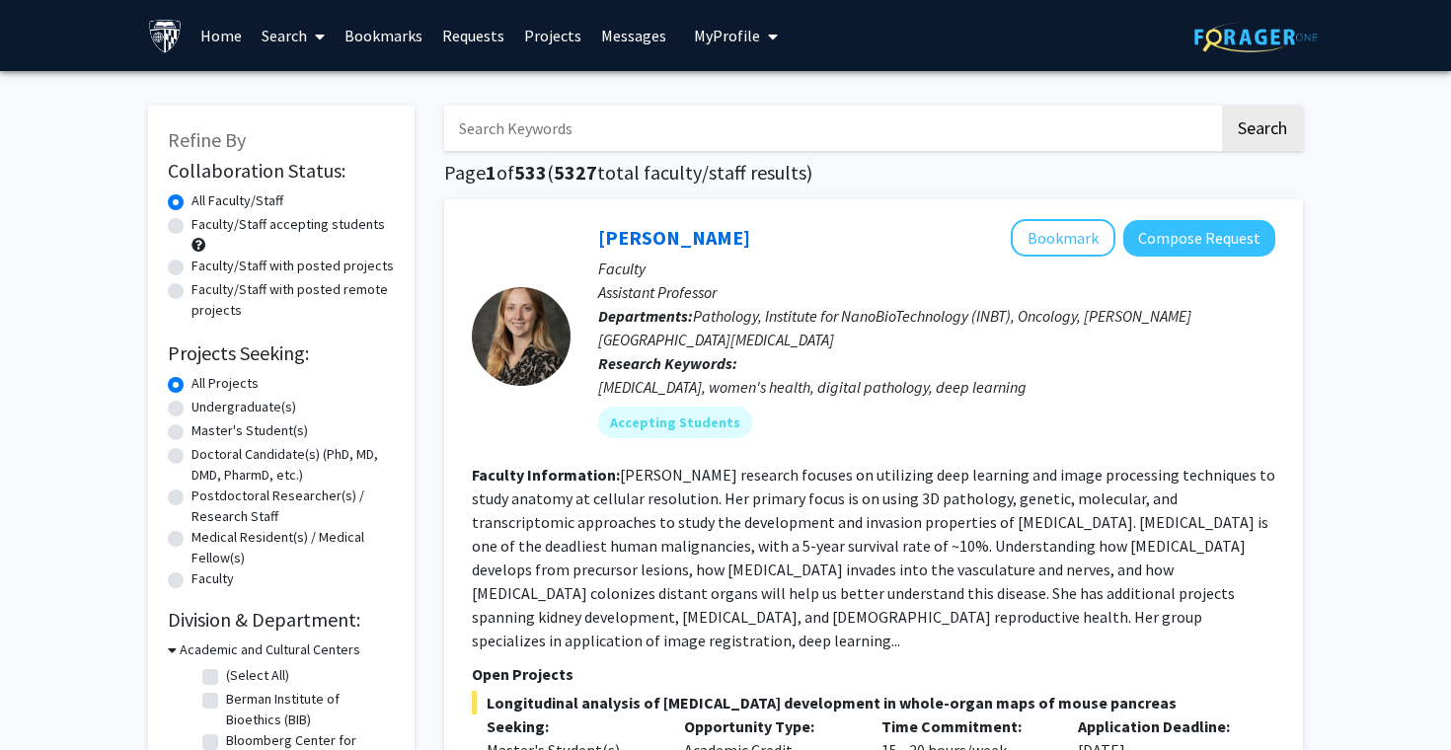
click at [213, 418] on div "Undergraduate(s)" at bounding box center [281, 409] width 227 height 24
click at [191, 220] on label "Faculty/Staff accepting students" at bounding box center [287, 224] width 193 height 21
click at [191, 220] on input "Faculty/Staff accepting students" at bounding box center [197, 220] width 13 height 13
radio input "true"
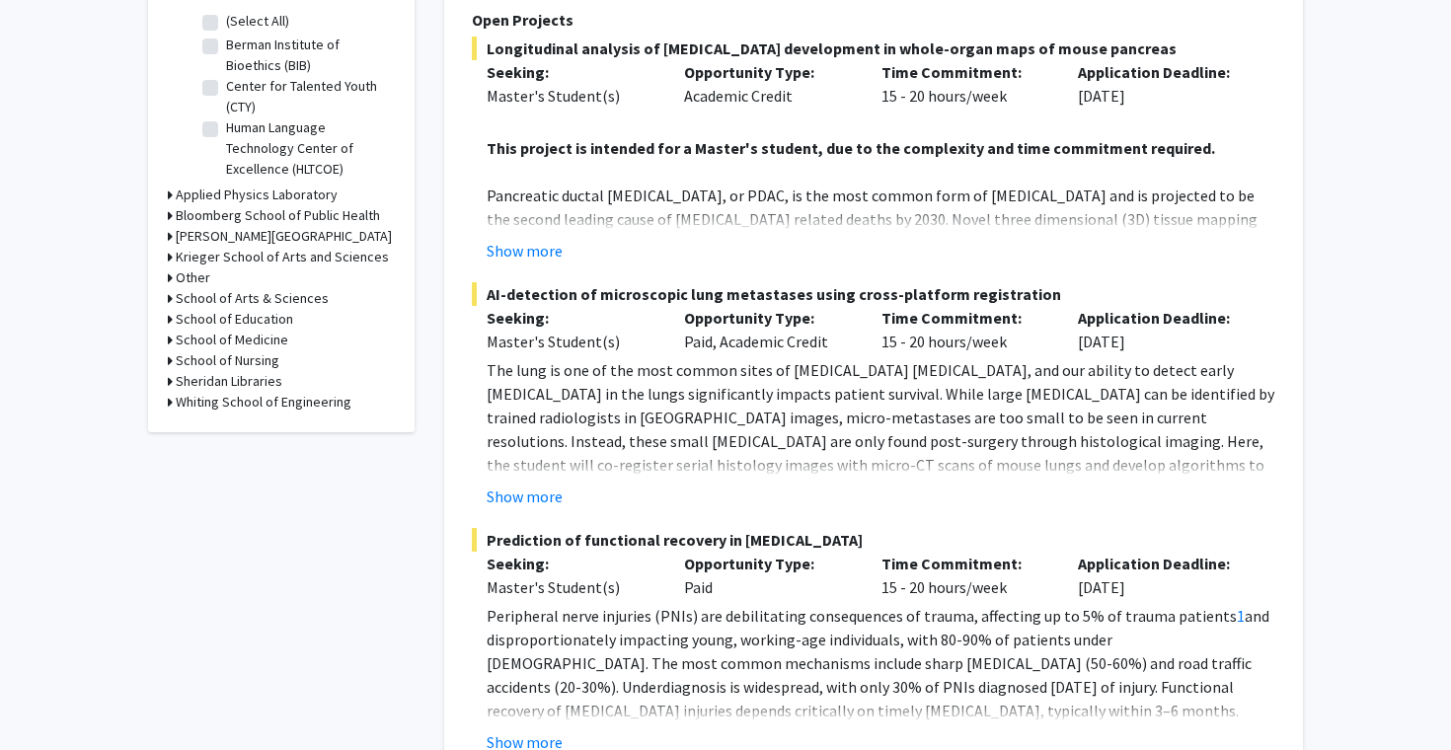
scroll to position [640, 0]
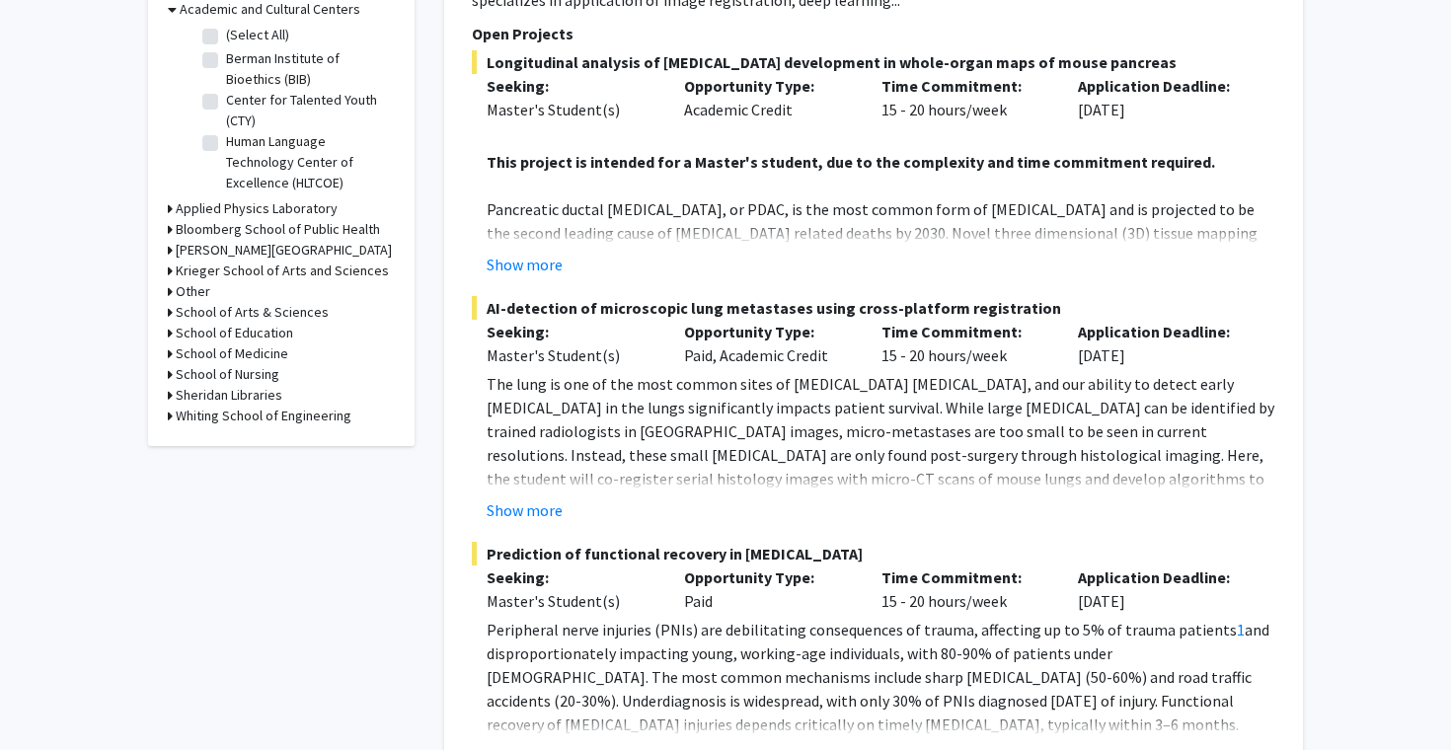
click at [250, 268] on h3 "Krieger School of Arts and Sciences" at bounding box center [282, 271] width 213 height 21
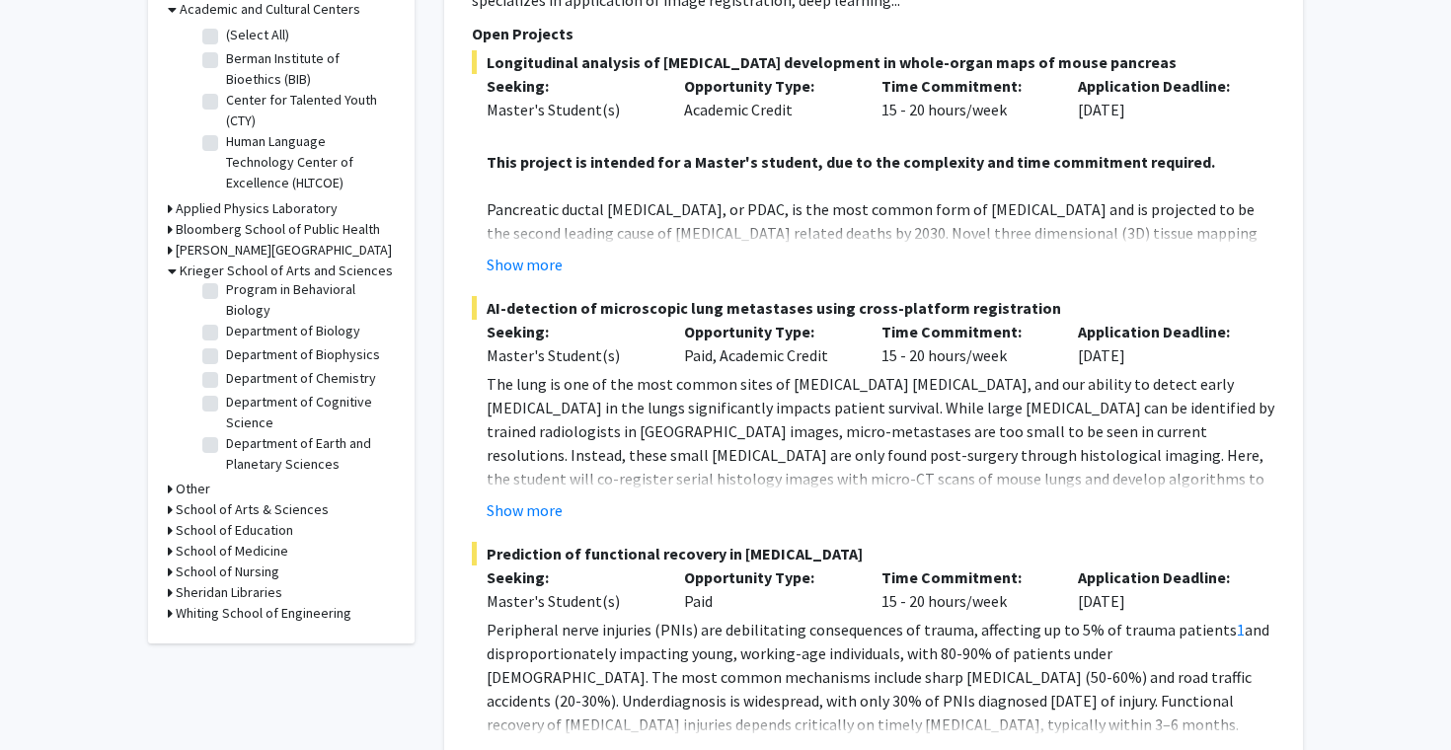
scroll to position [219, 0]
click at [226, 332] on label "Department of Biology" at bounding box center [293, 332] width 134 height 21
click at [226, 332] on input "Department of Biology" at bounding box center [232, 328] width 13 height 13
checkbox input "true"
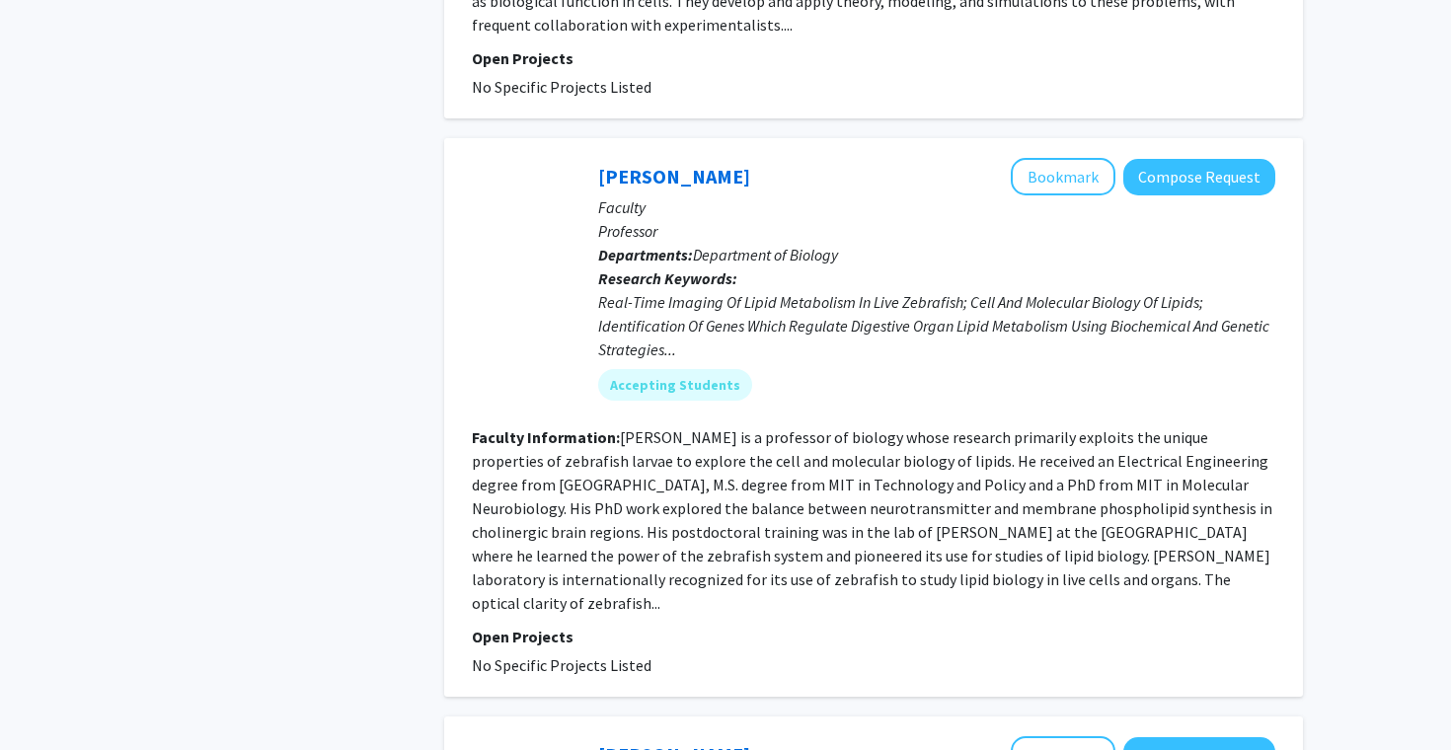
scroll to position [1800, 0]
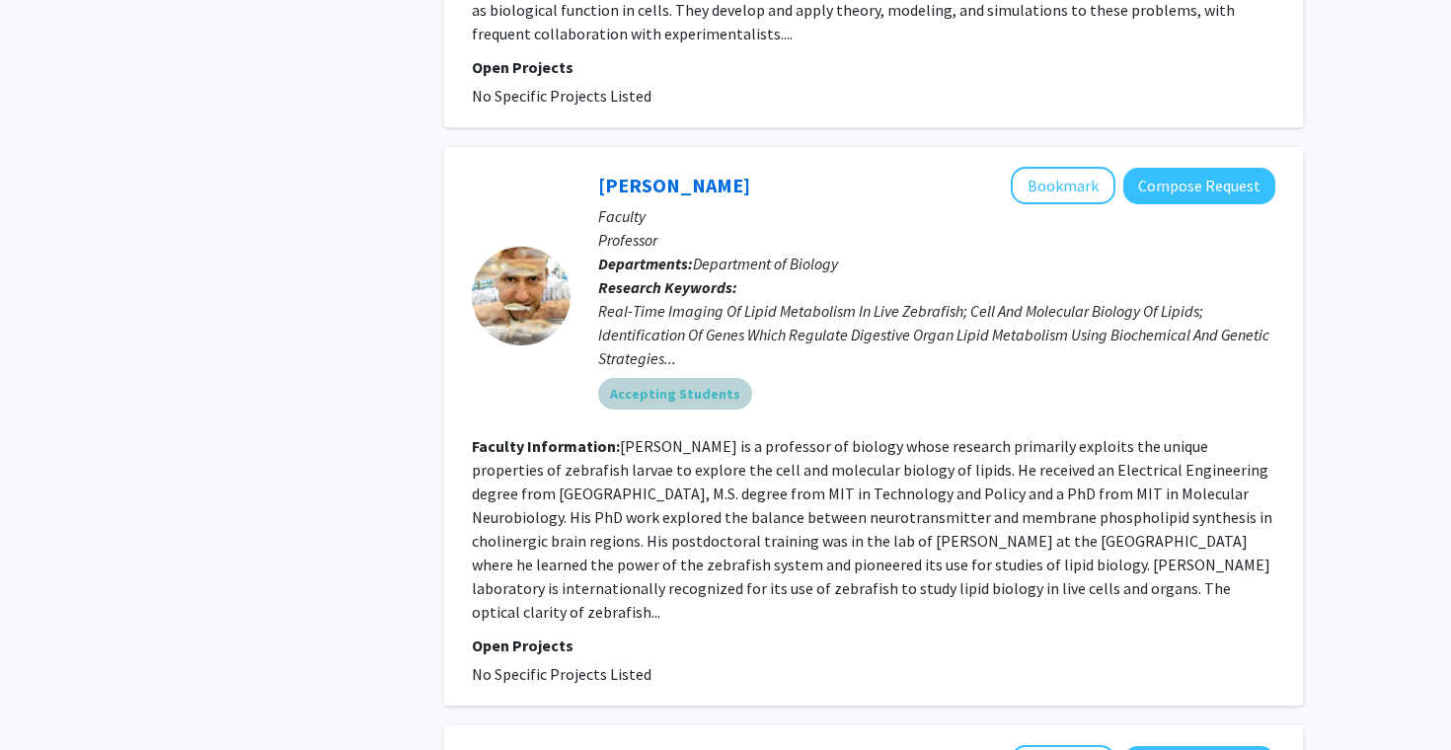
click at [673, 403] on mat-chip "Accepting Students" at bounding box center [675, 394] width 154 height 32
click at [664, 331] on div "Real-Time Imaging Of Lipid Metabolism In Live Zebrafish; Cell And Molecular Bio…" at bounding box center [936, 334] width 677 height 71
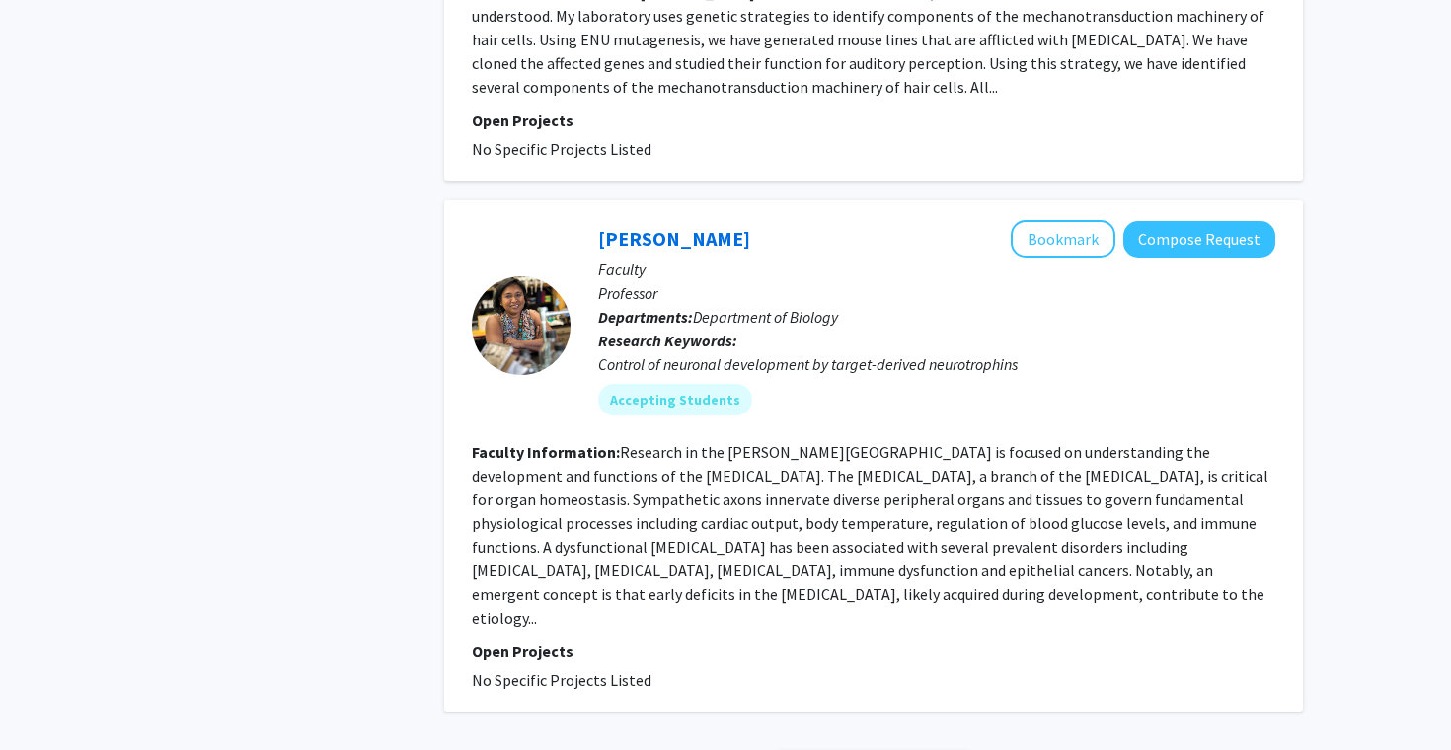
scroll to position [4980, 0]
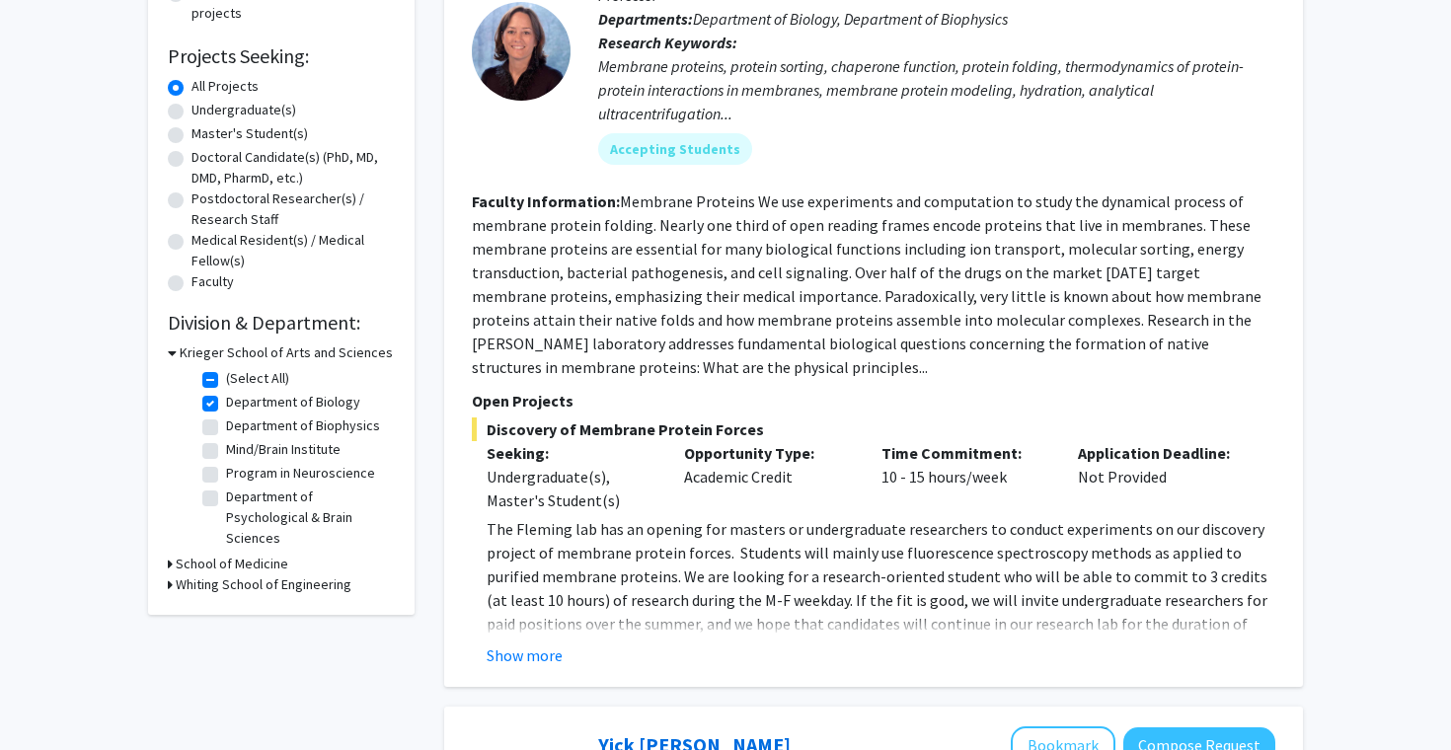
scroll to position [295, 0]
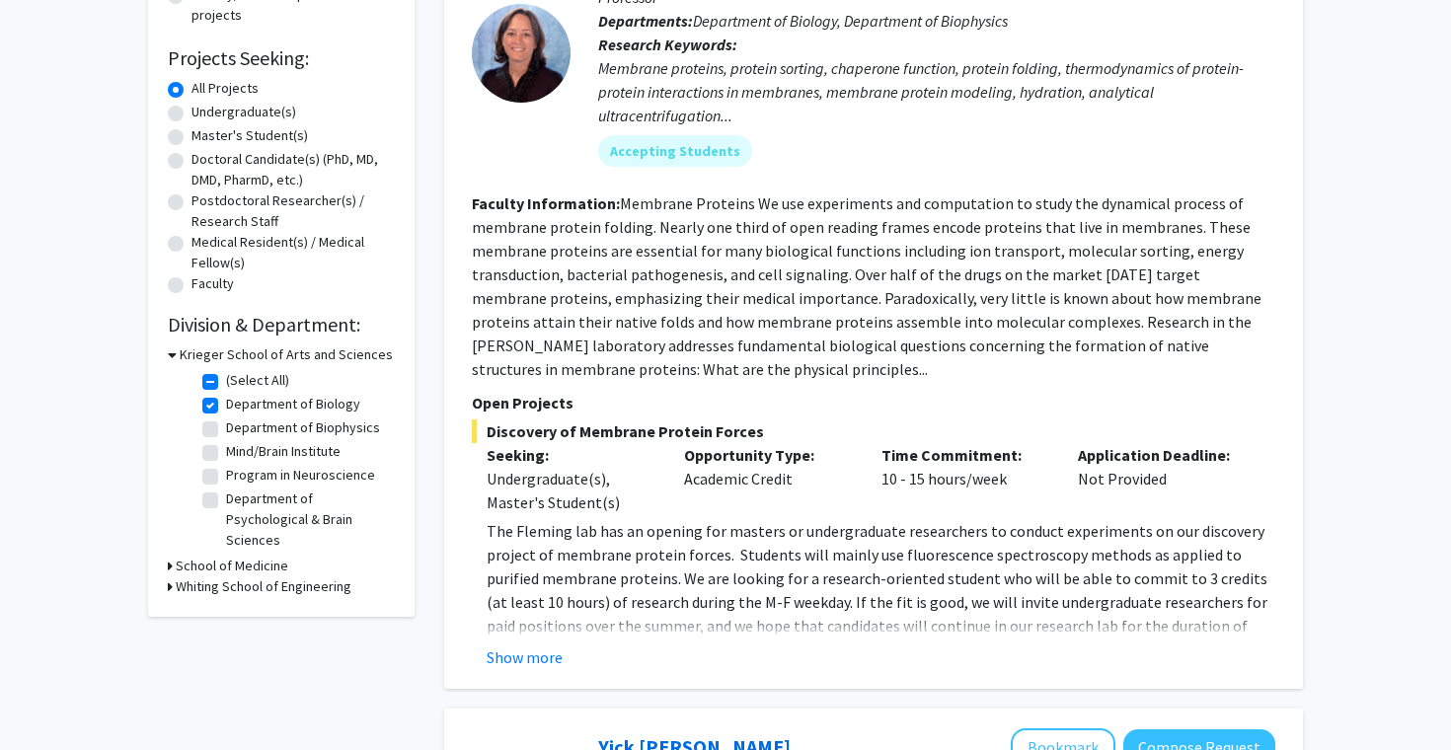
click at [210, 565] on h3 "School of Medicine" at bounding box center [232, 566] width 112 height 21
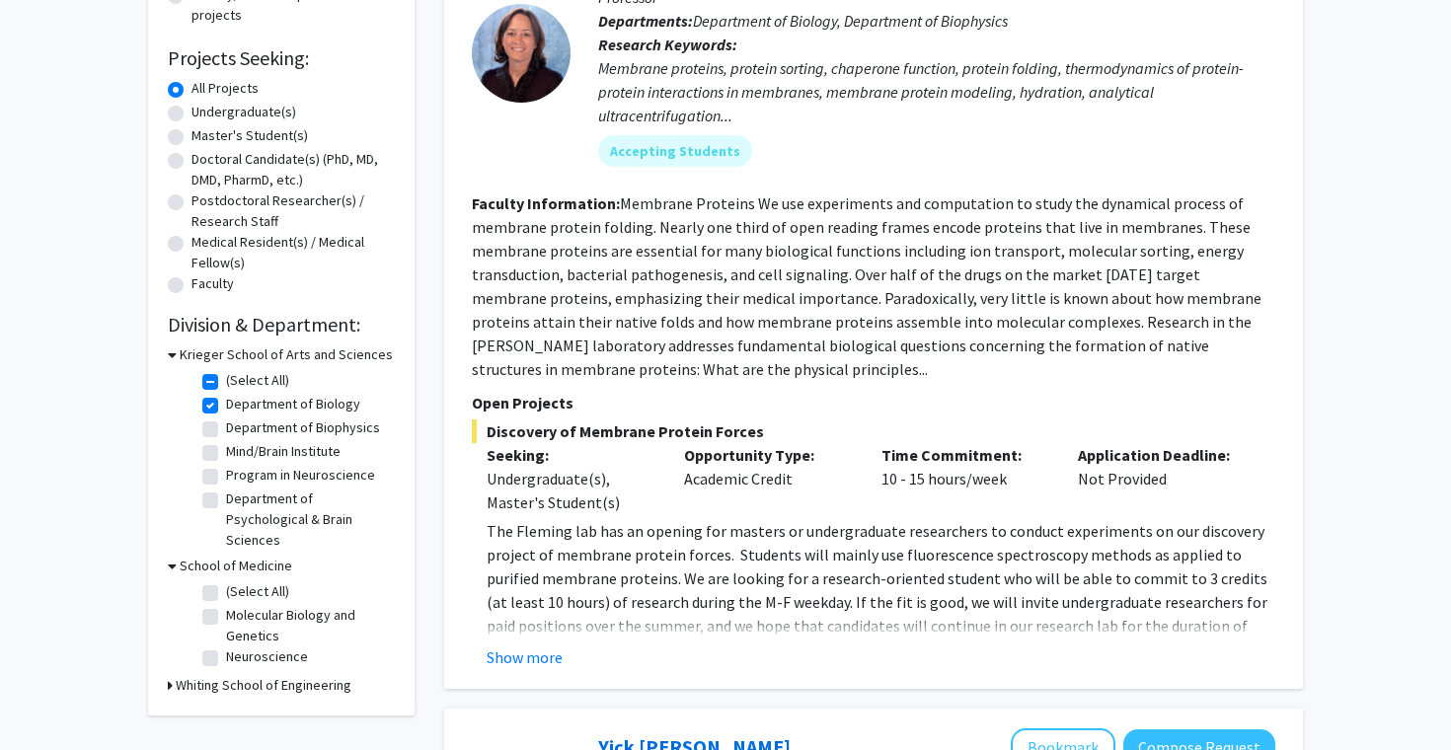
click at [226, 398] on label "Department of Biology" at bounding box center [293, 404] width 134 height 21
click at [226, 398] on input "Department of Biology" at bounding box center [232, 400] width 13 height 13
checkbox input "false"
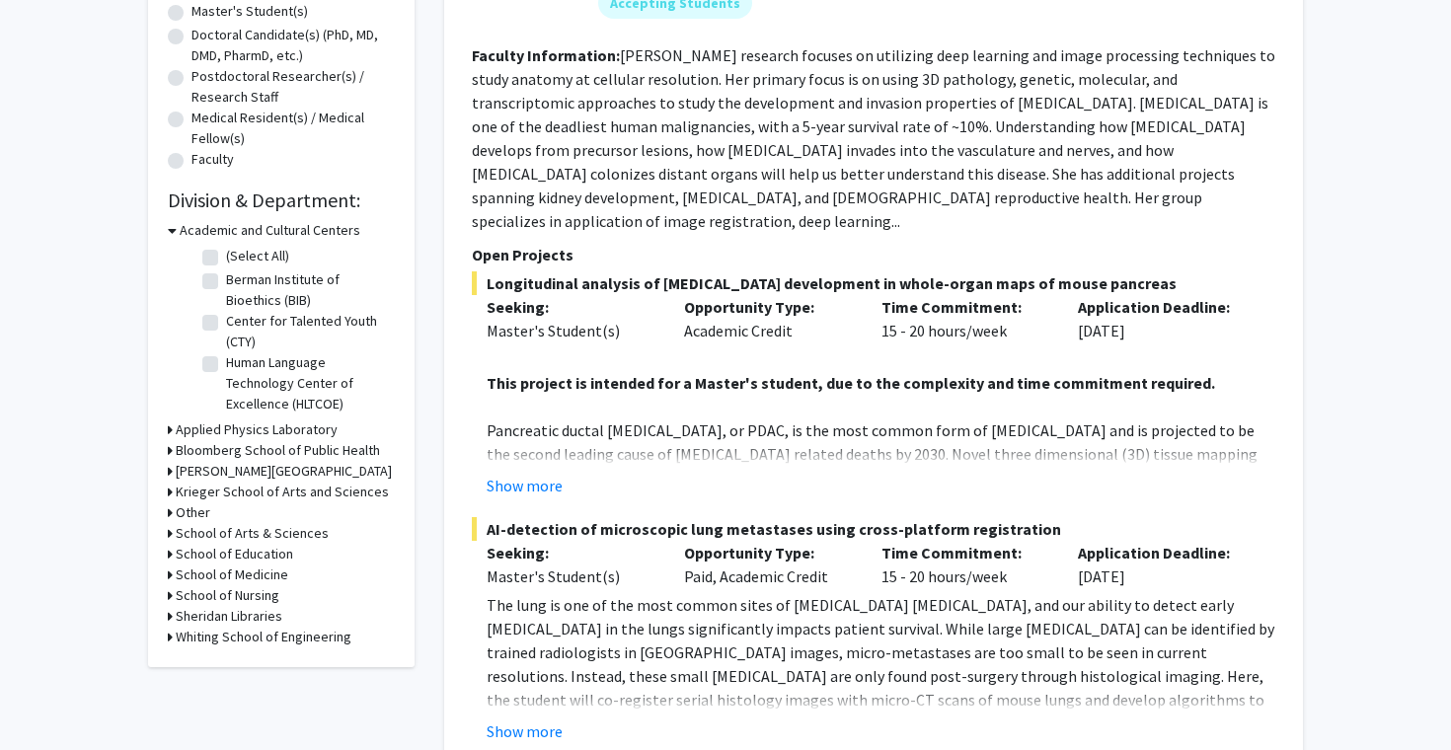
scroll to position [446, 0]
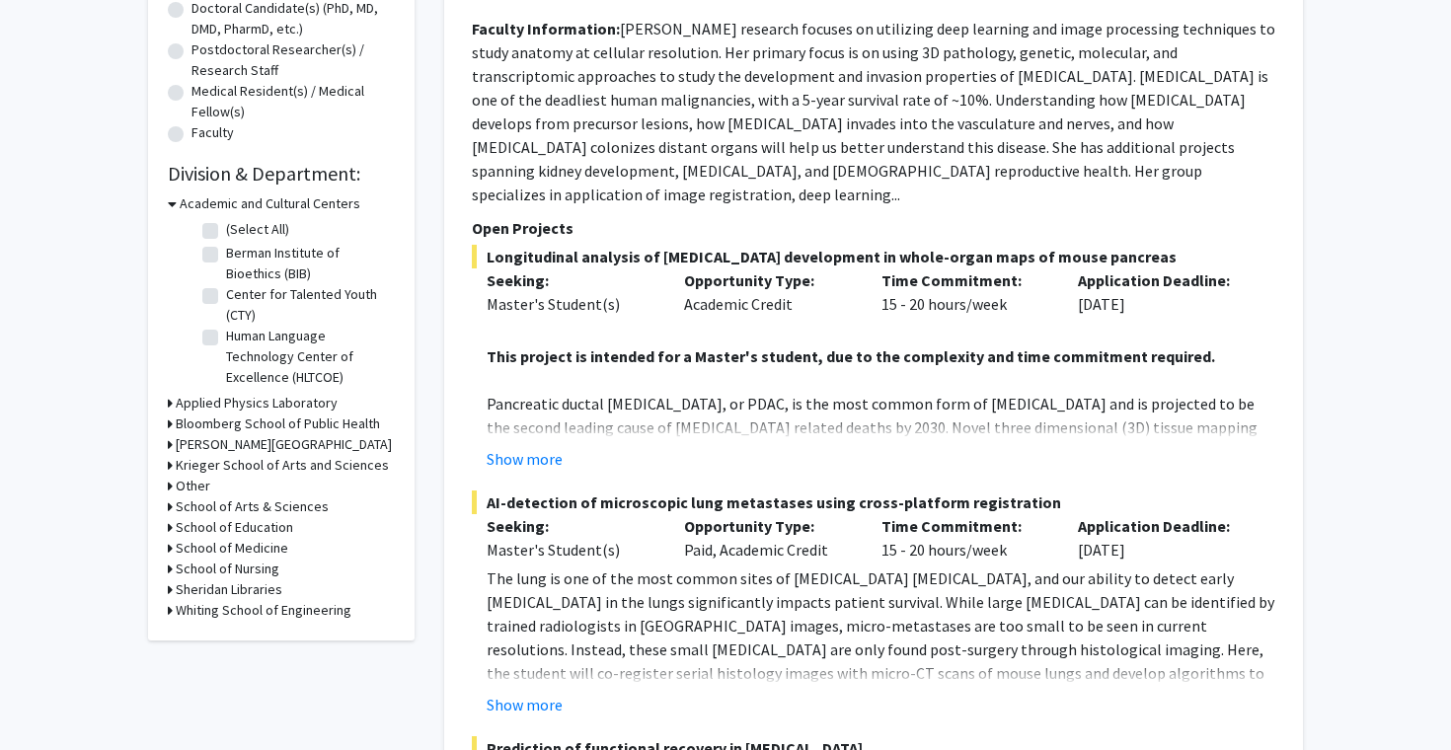
click at [236, 200] on h3 "Academic and Cultural Centers" at bounding box center [270, 203] width 181 height 21
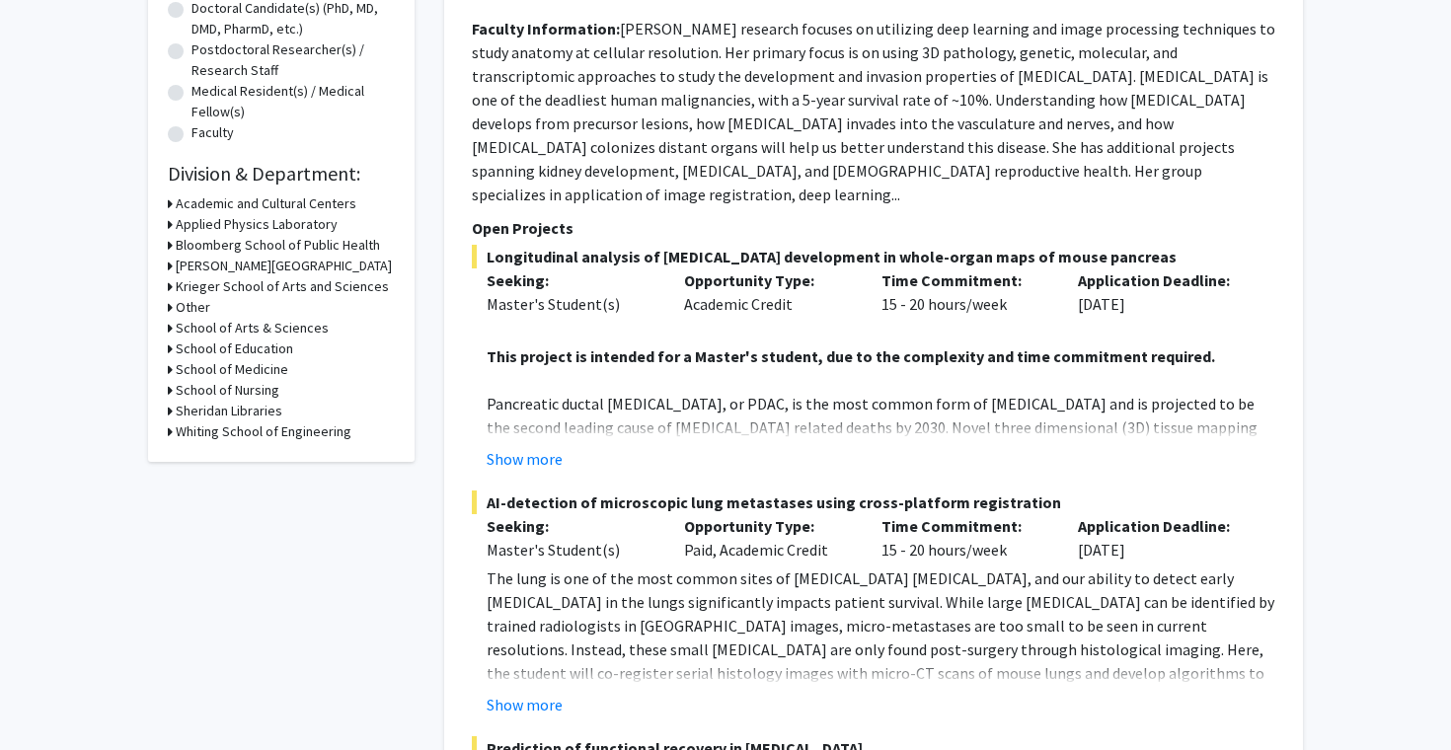
click at [245, 367] on h3 "School of Medicine" at bounding box center [232, 369] width 112 height 21
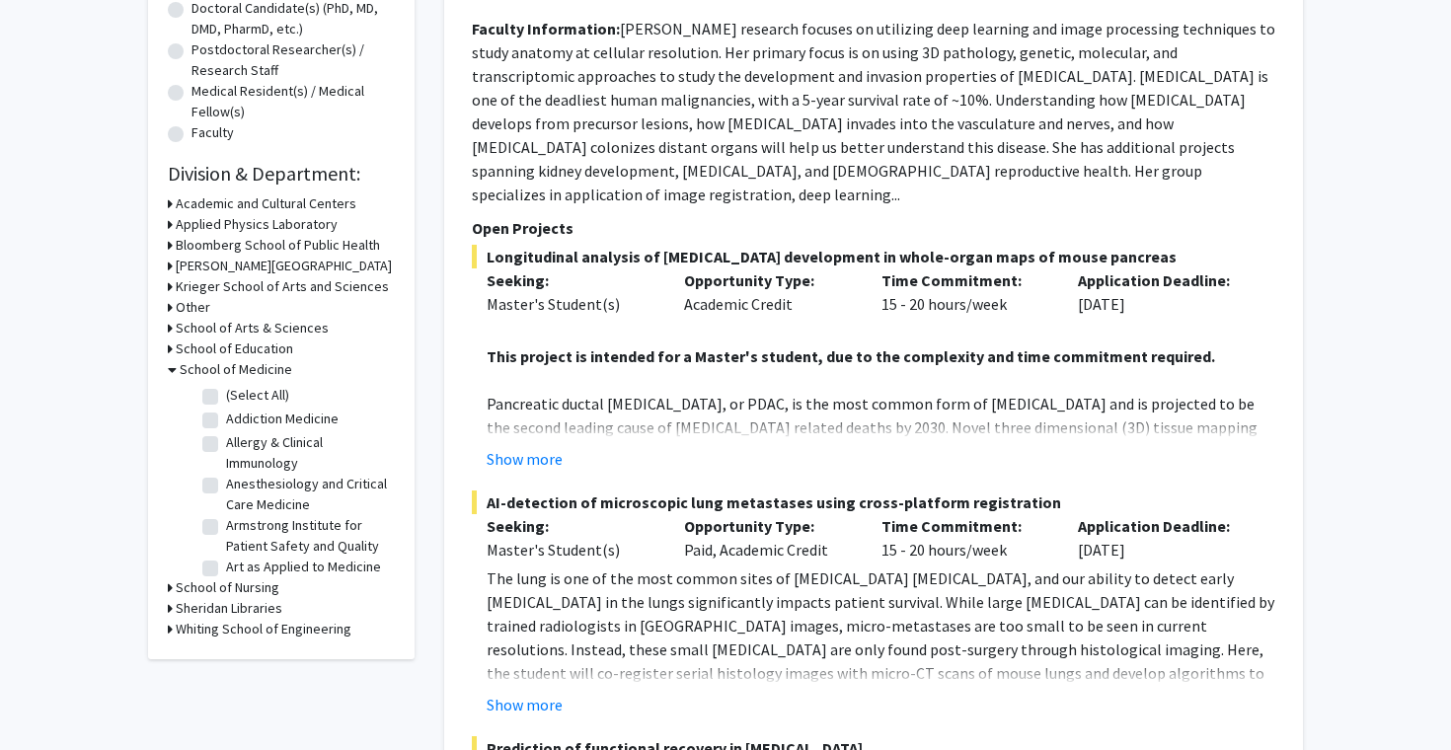
click at [250, 392] on label "(Select All)" at bounding box center [257, 395] width 63 height 21
click at [239, 392] on input "(Select All)" at bounding box center [232, 391] width 13 height 13
checkbox input "true"
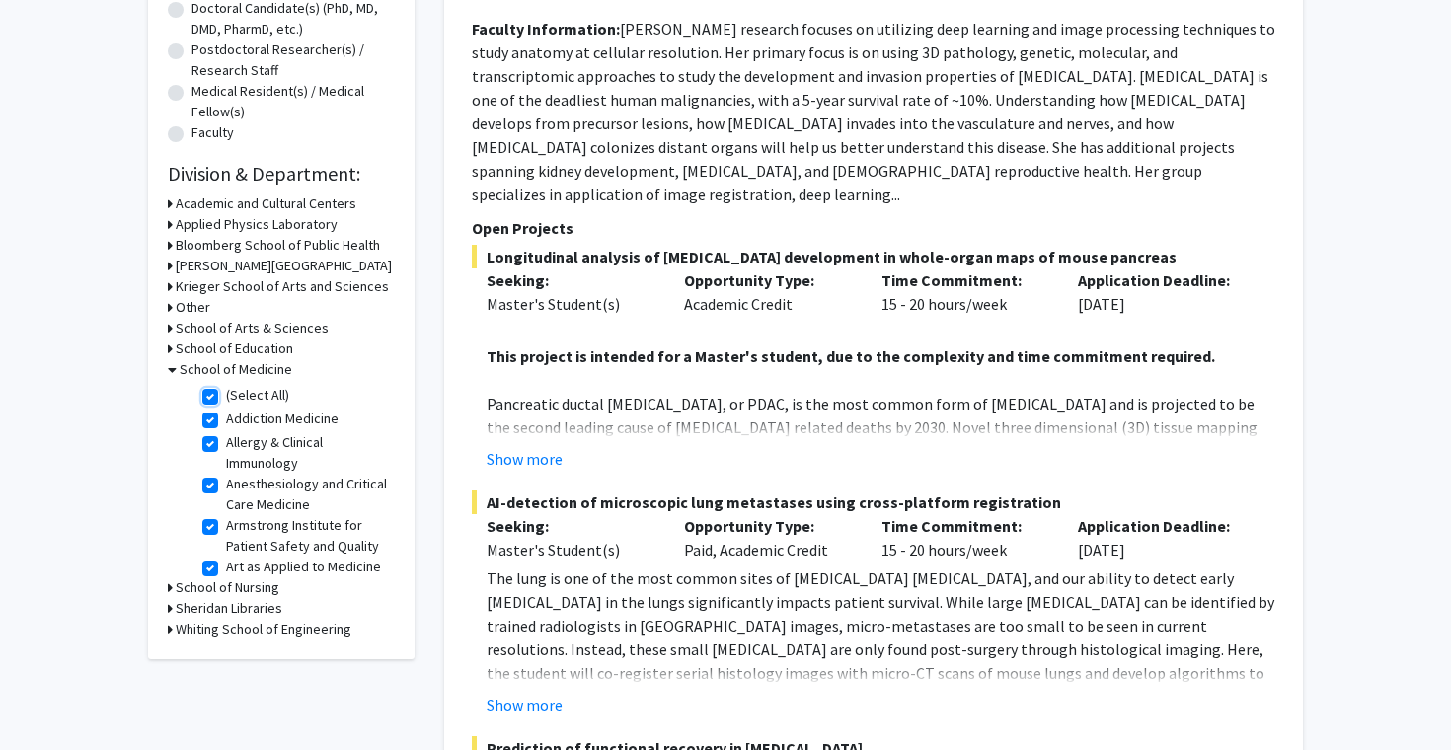
checkbox input "true"
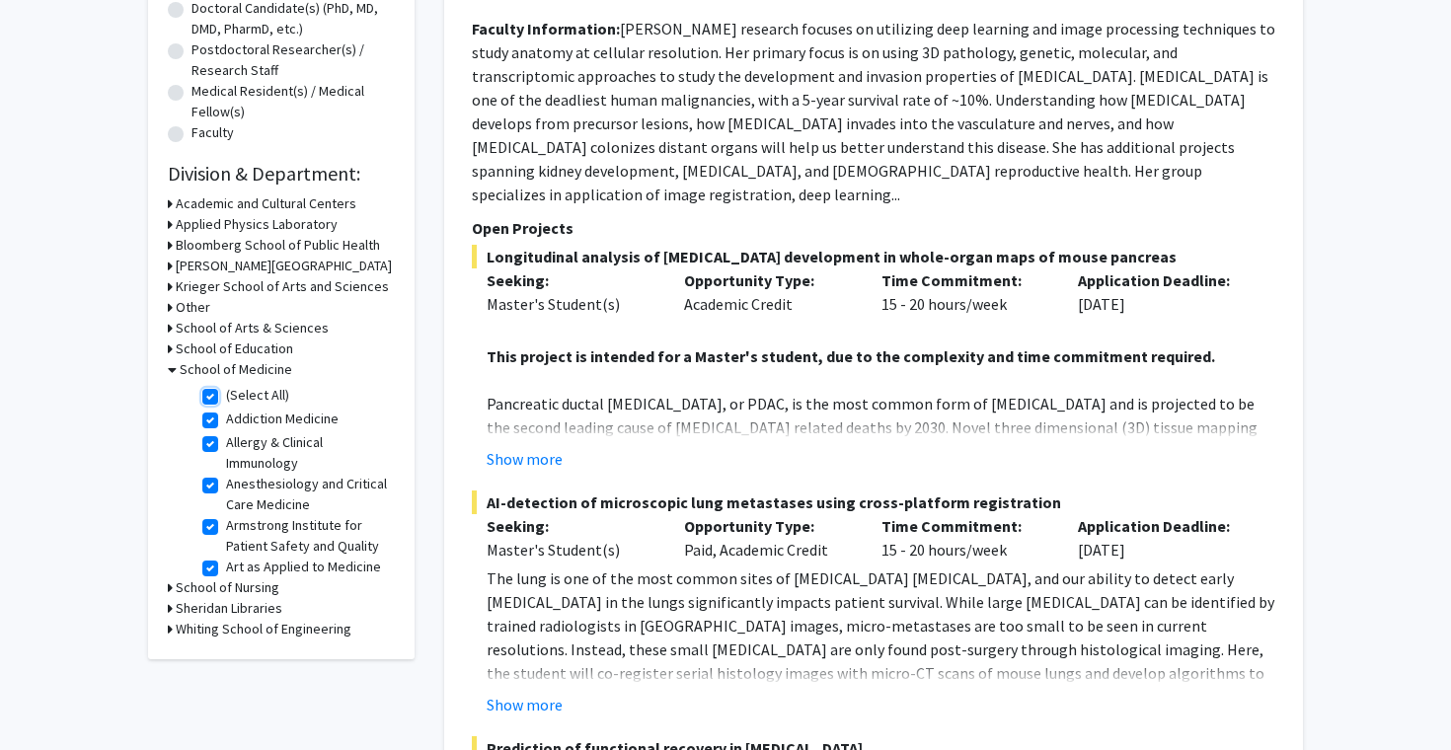
checkbox input "true"
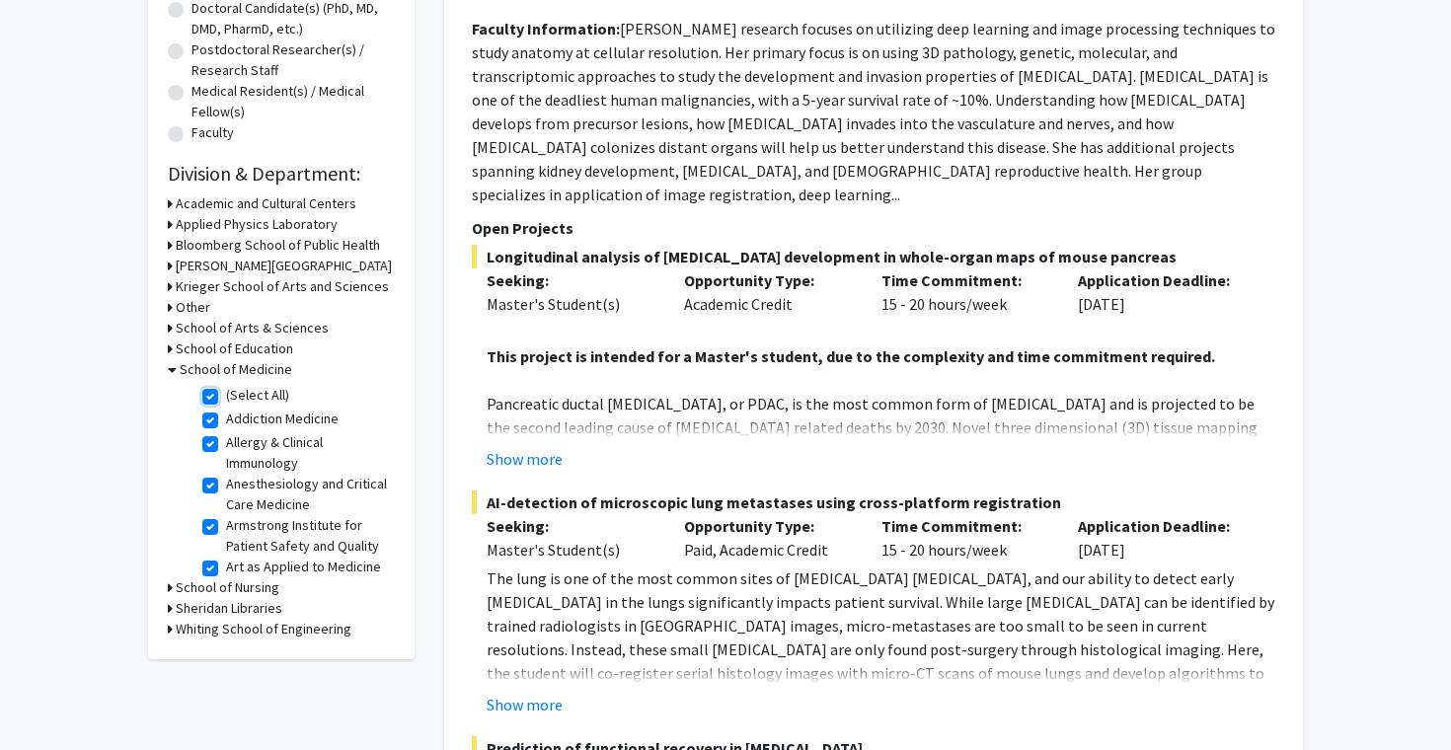
checkbox input "true"
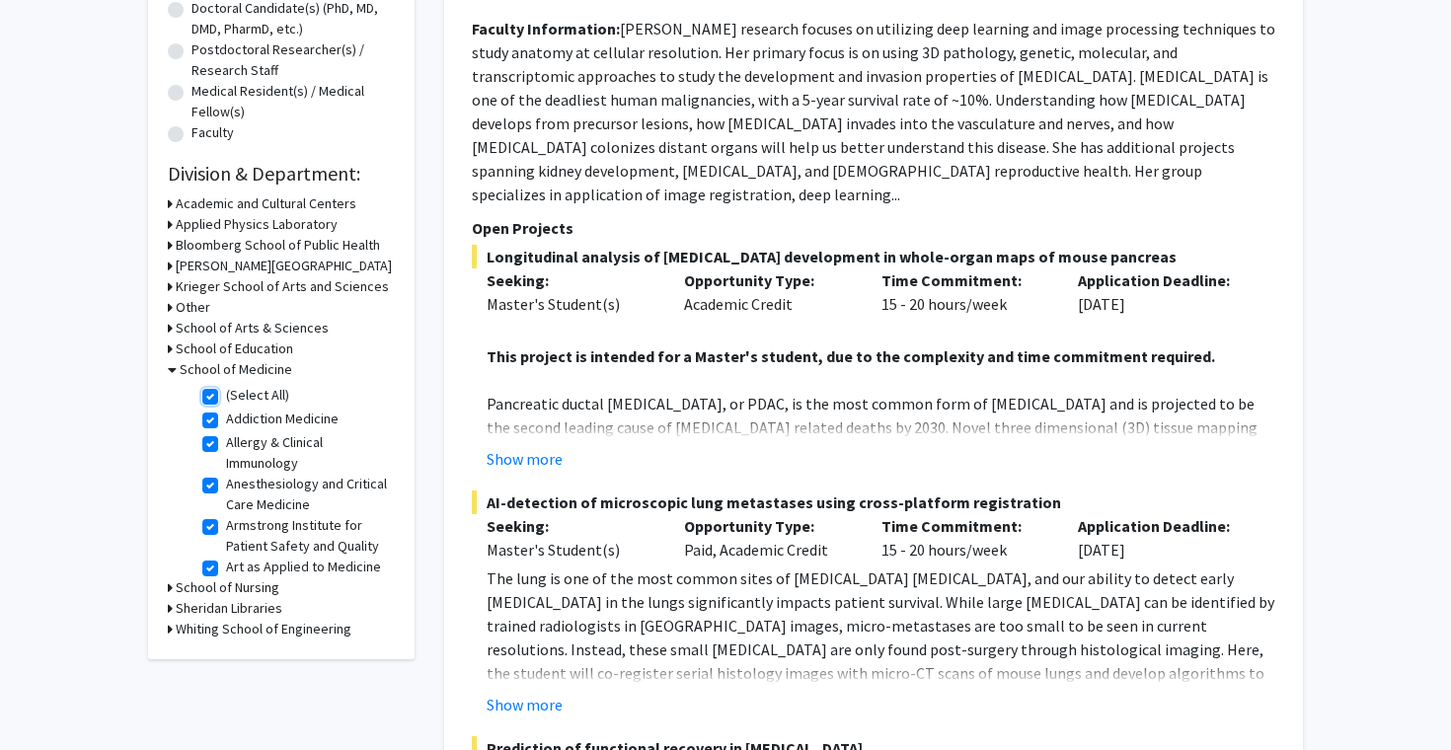
checkbox input "true"
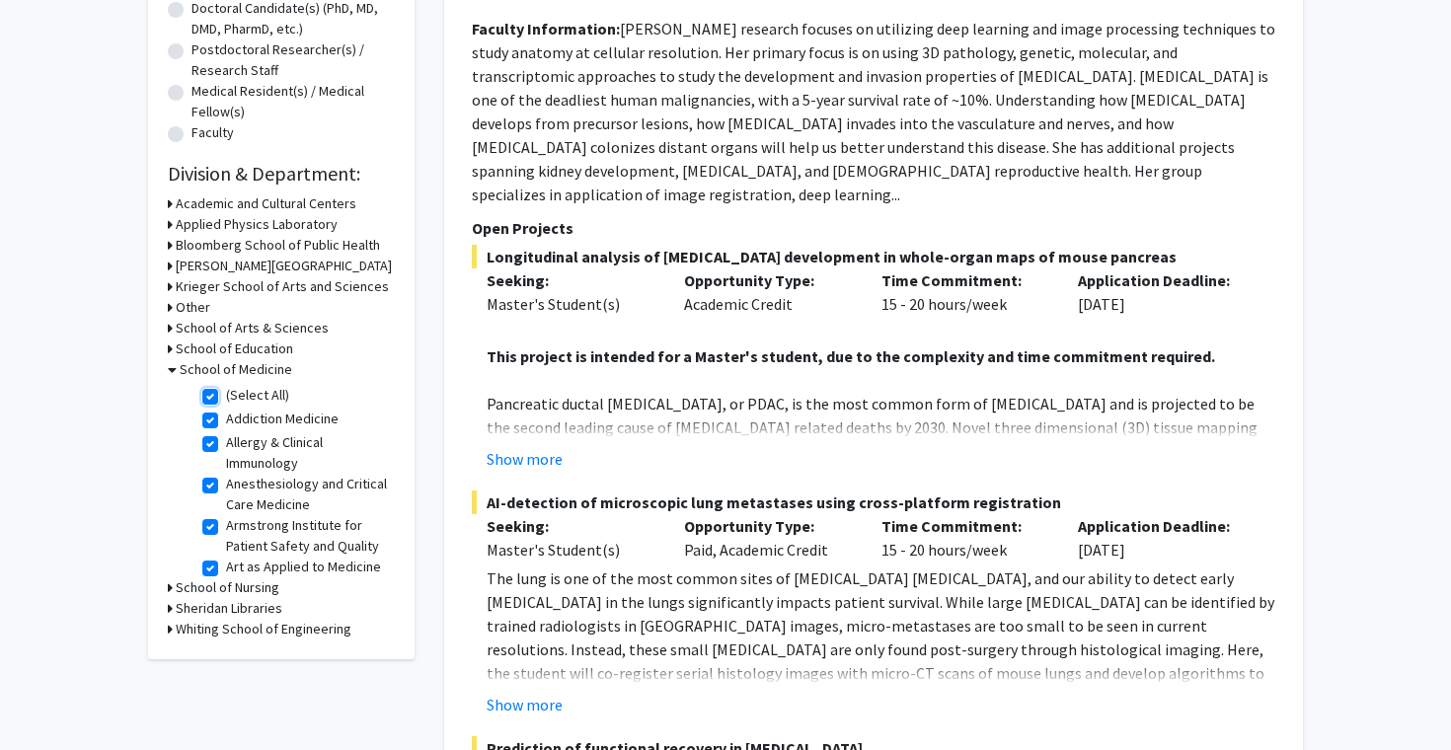
checkbox input "true"
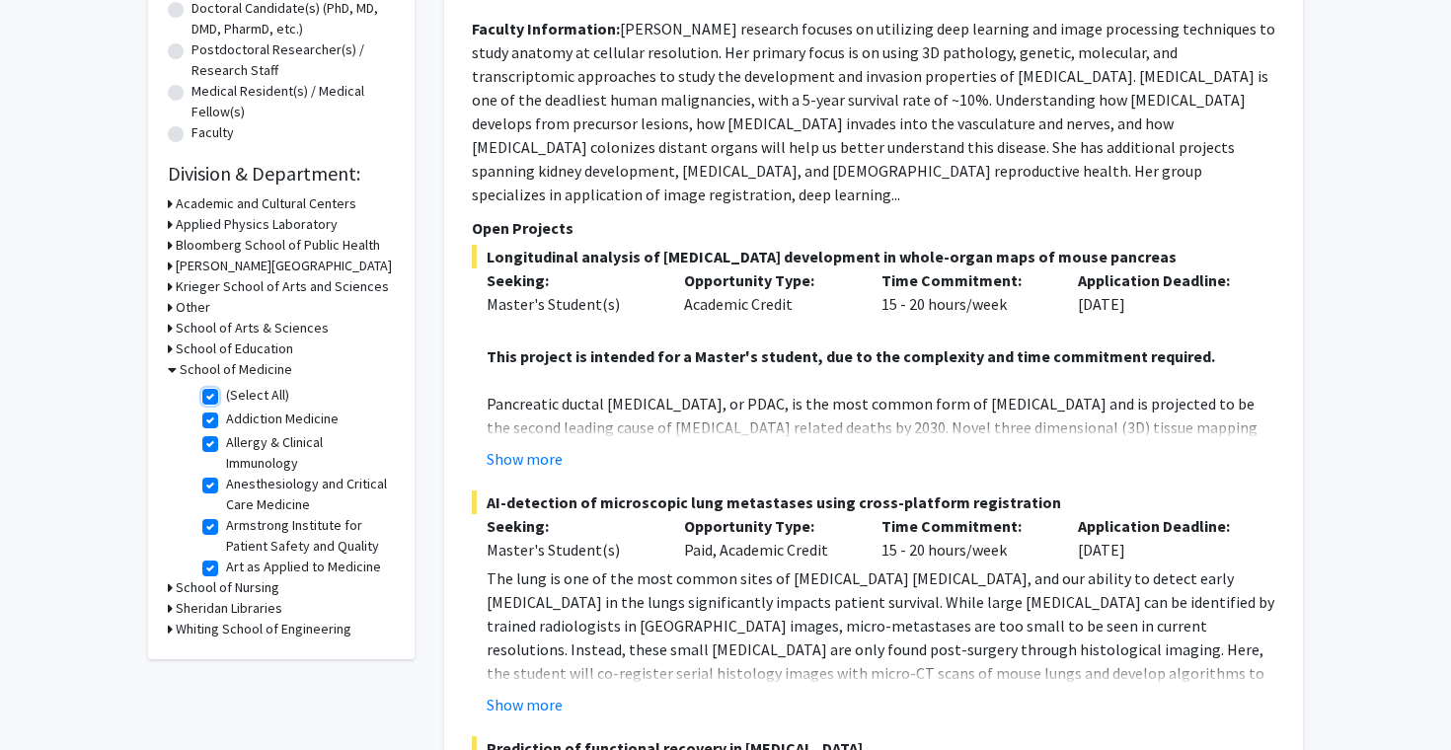
checkbox input "true"
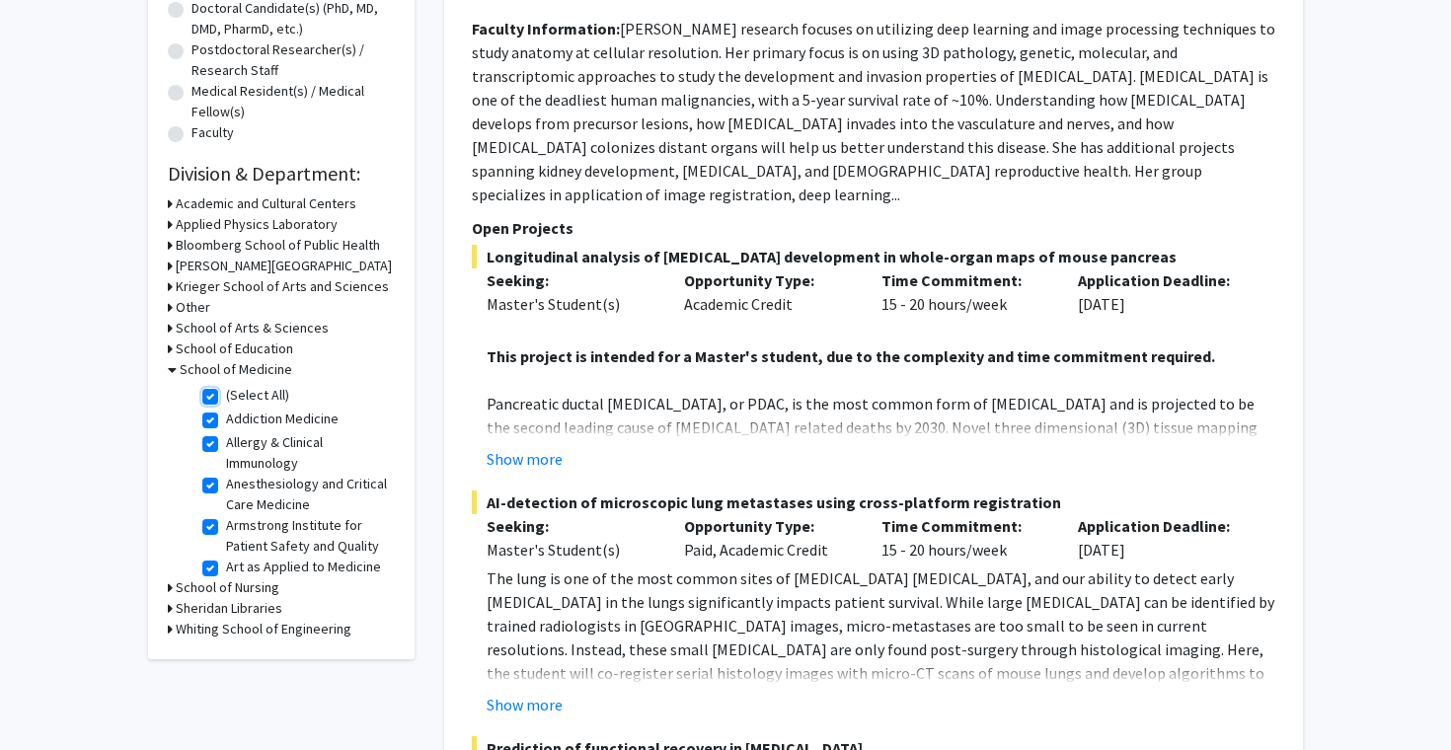
checkbox input "true"
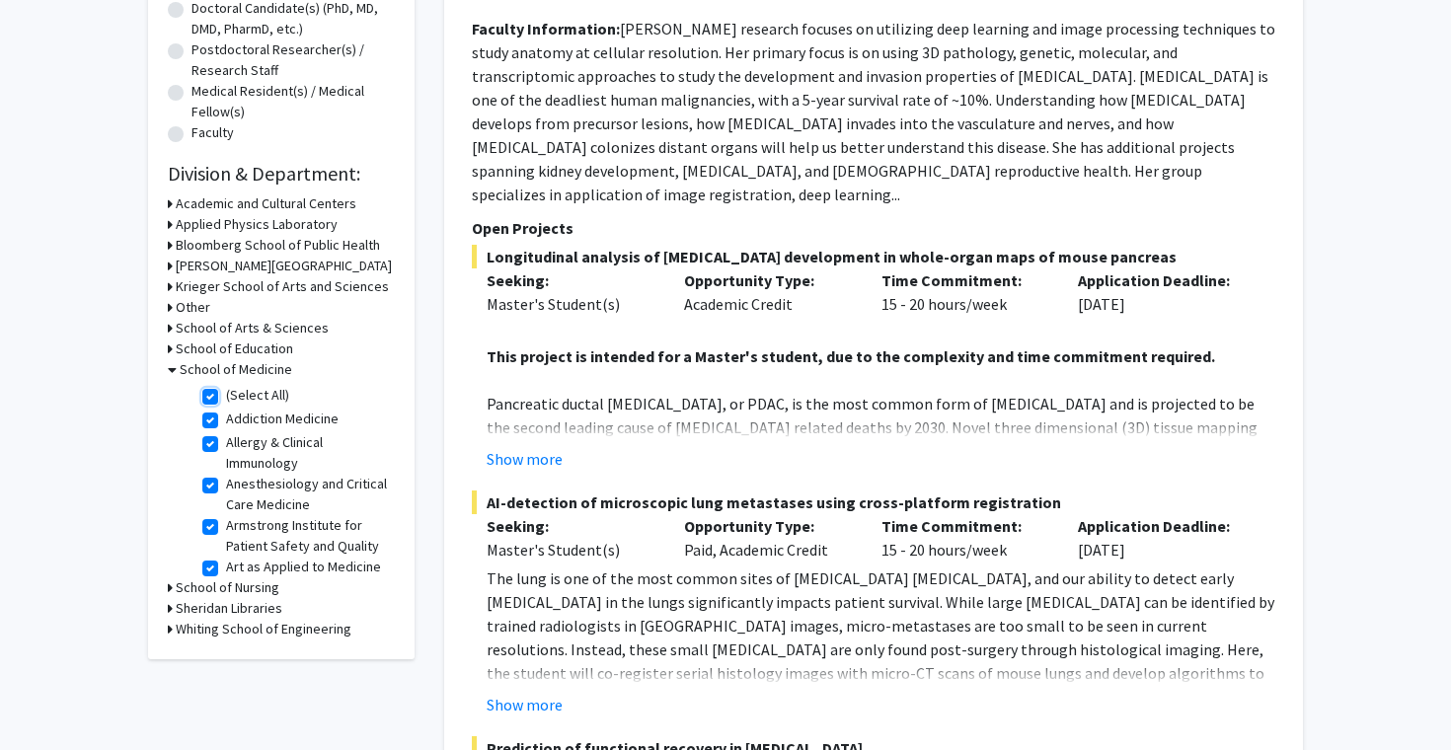
checkbox input "true"
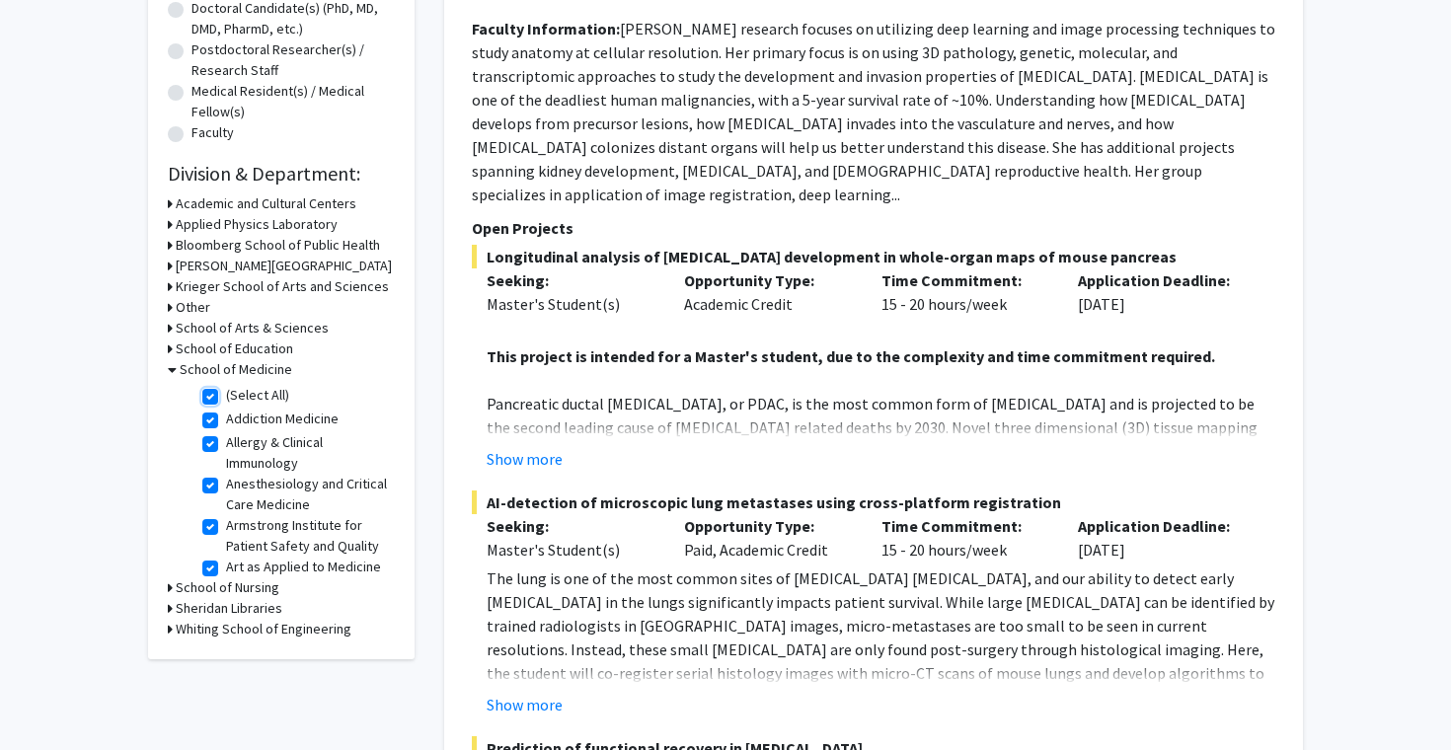
checkbox input "true"
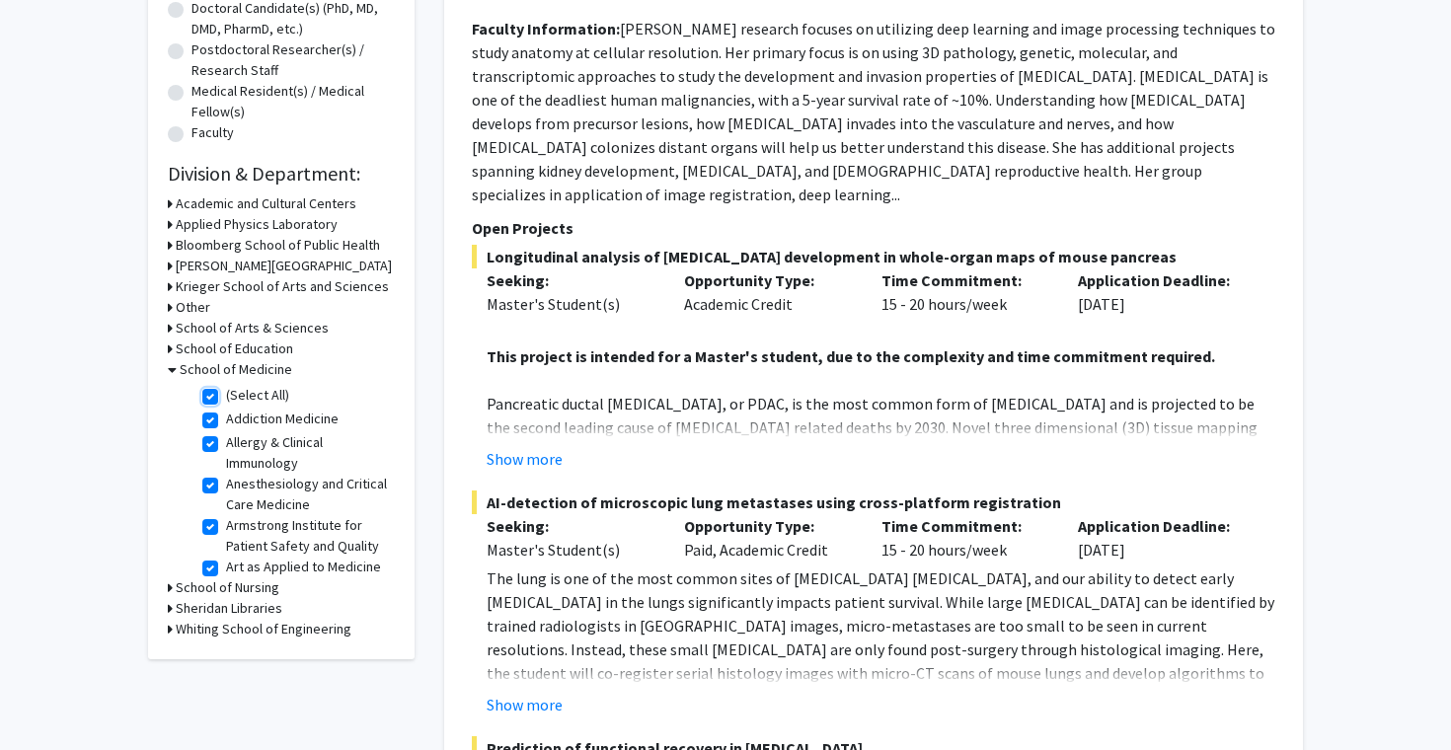
checkbox input "true"
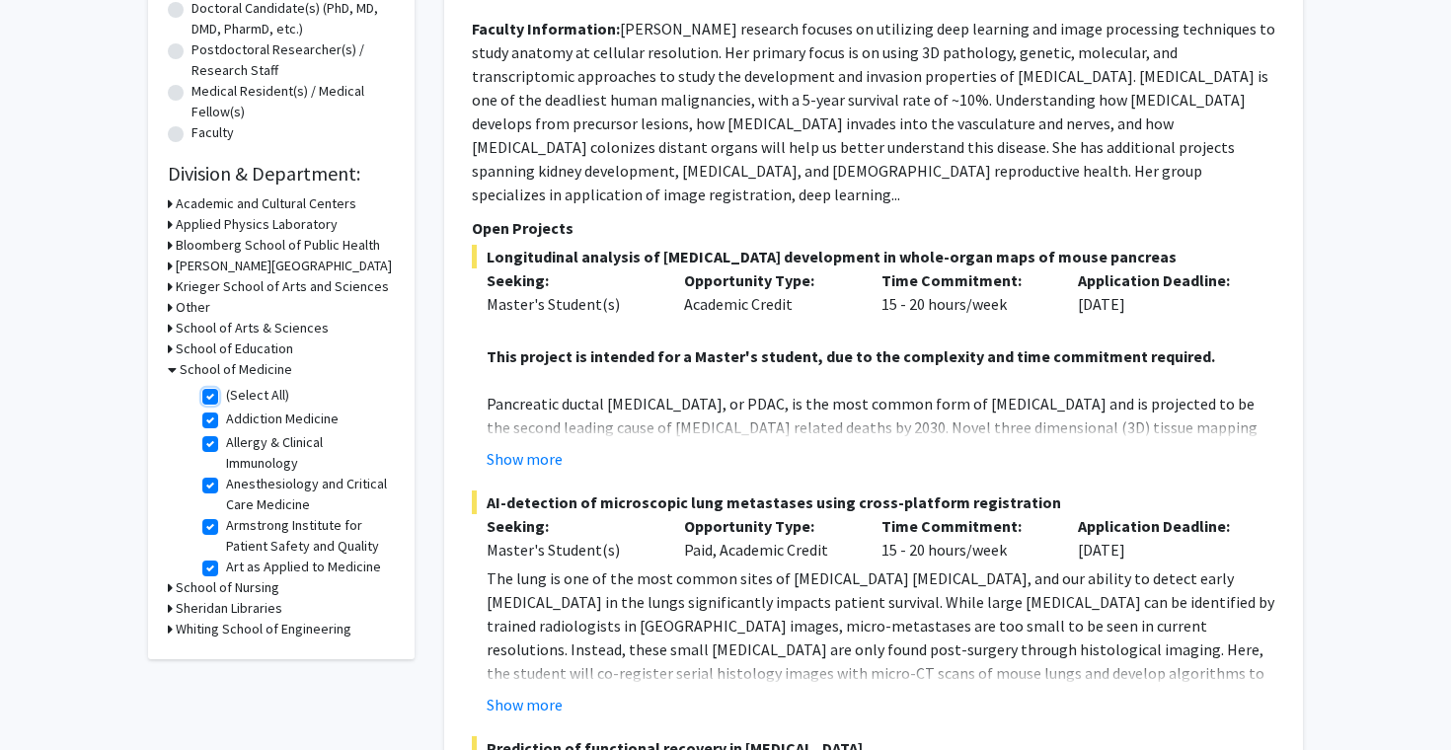
checkbox input "true"
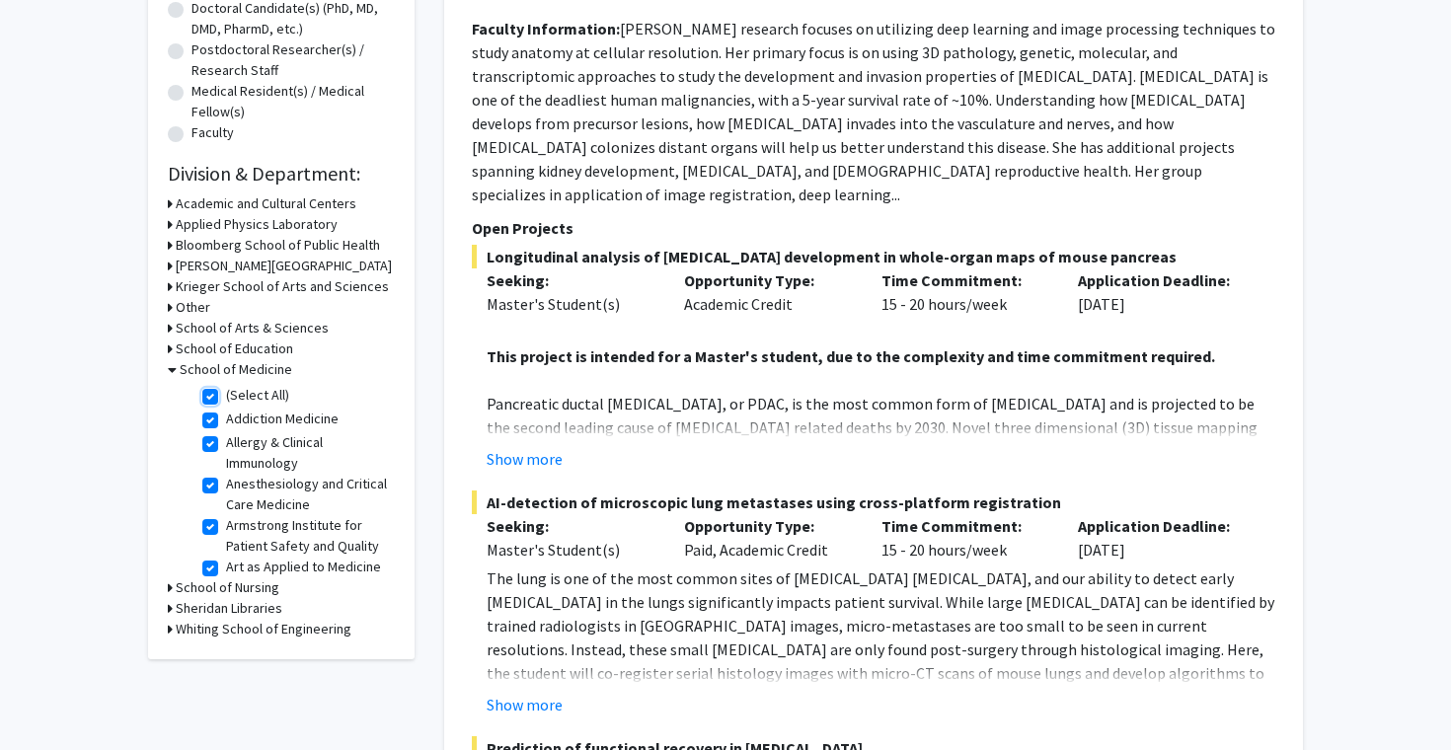
checkbox input "true"
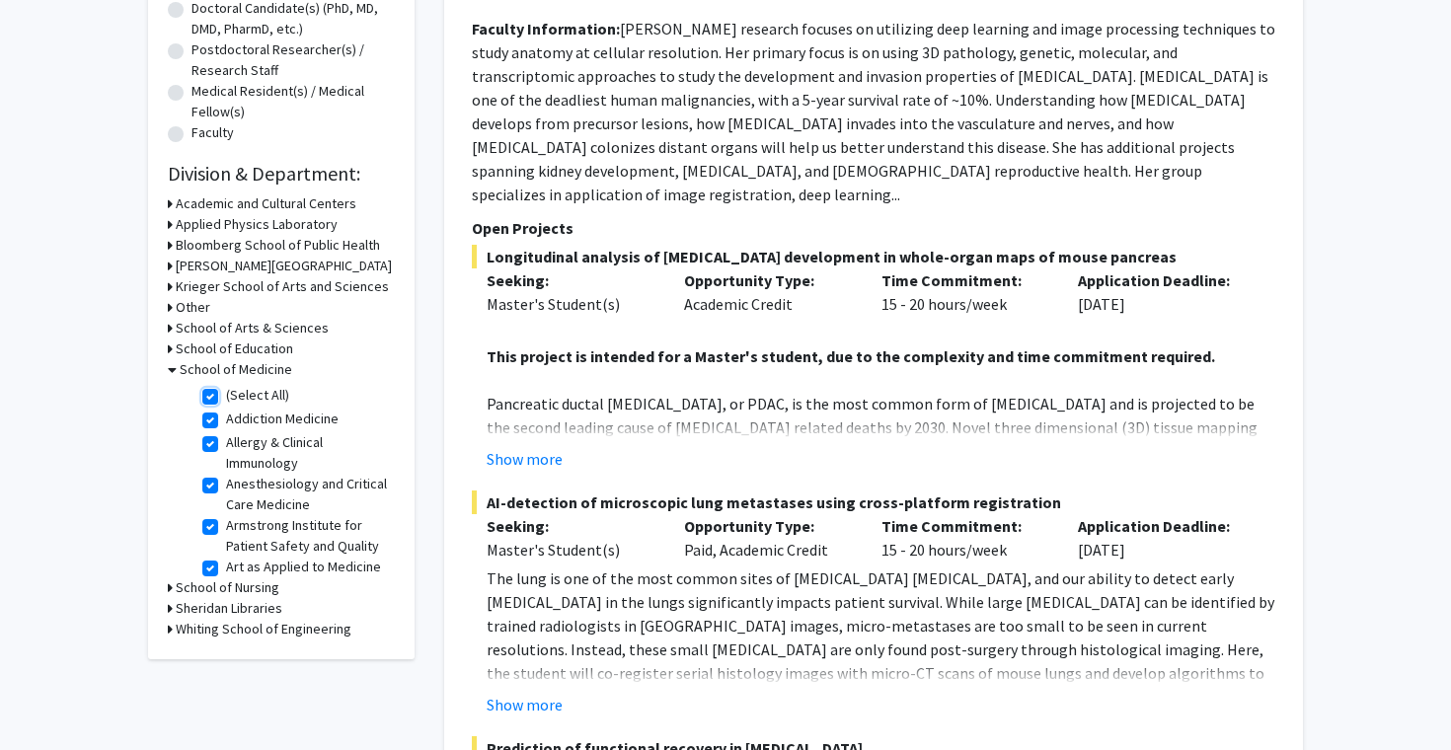
checkbox input "true"
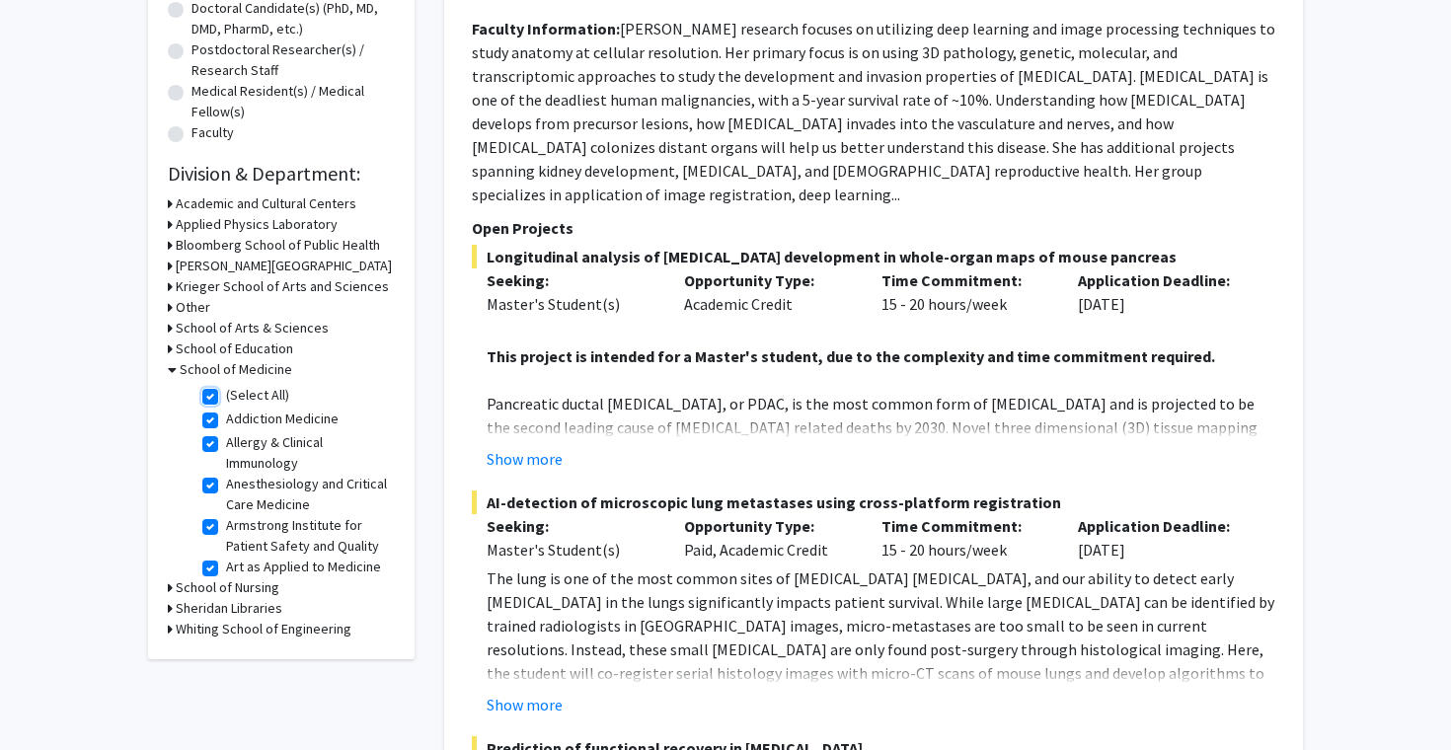
checkbox input "true"
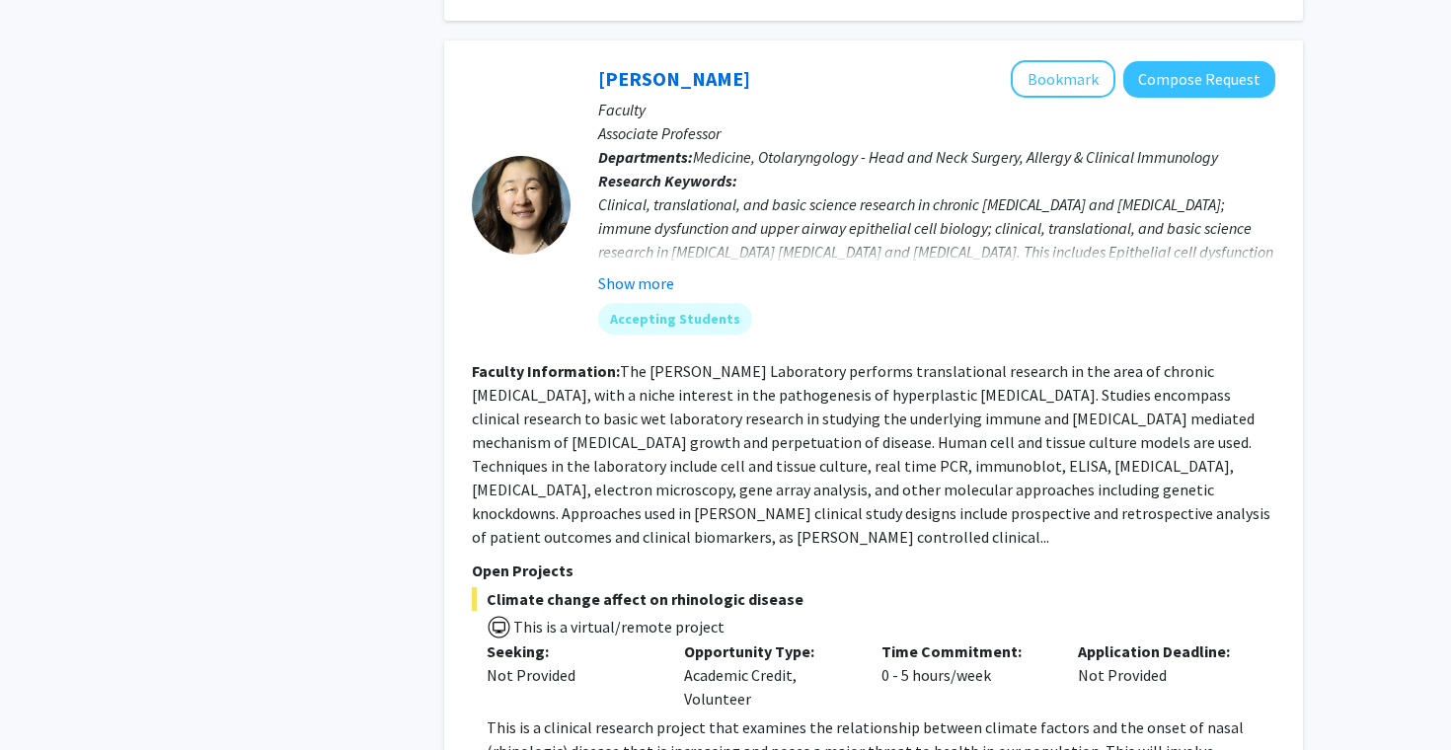
scroll to position [1212, 0]
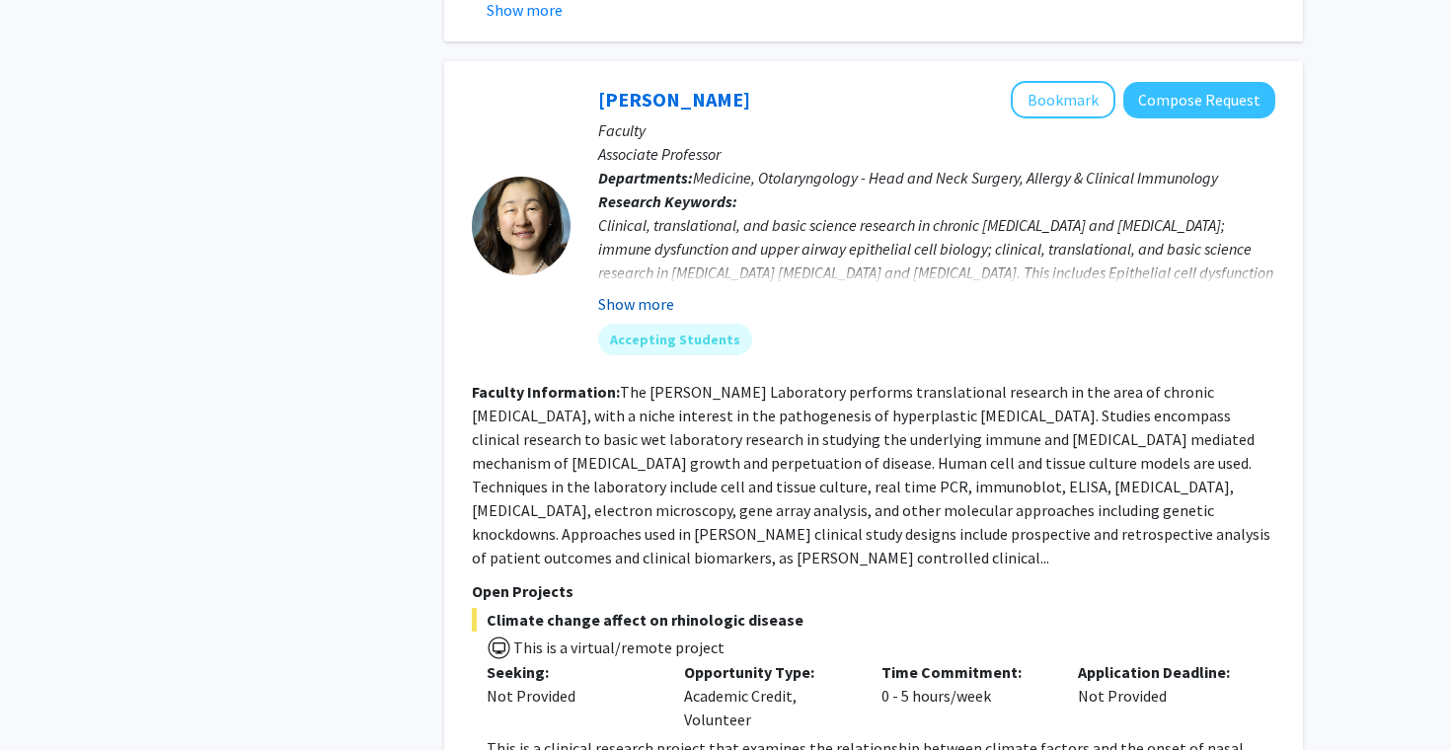
click at [649, 292] on button "Show more" at bounding box center [636, 304] width 76 height 24
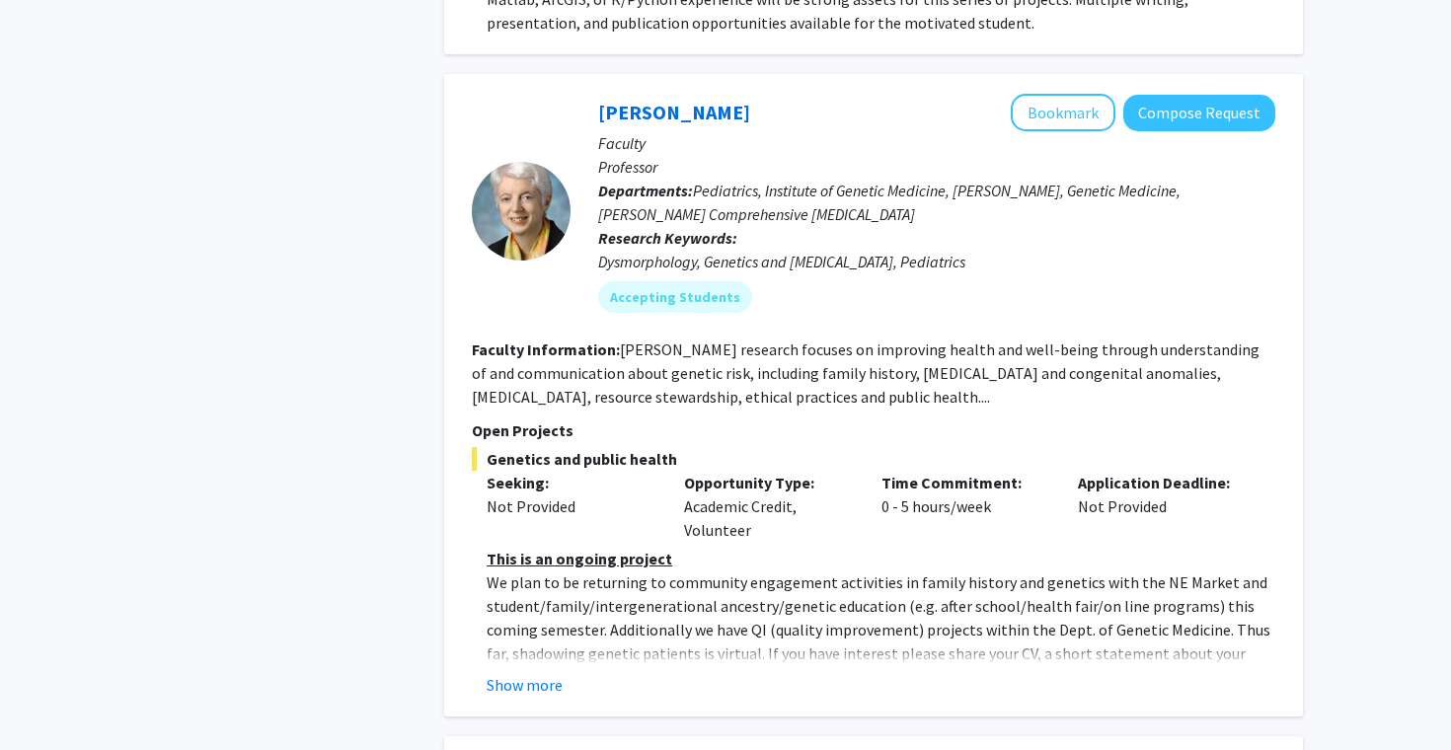
scroll to position [2818, 0]
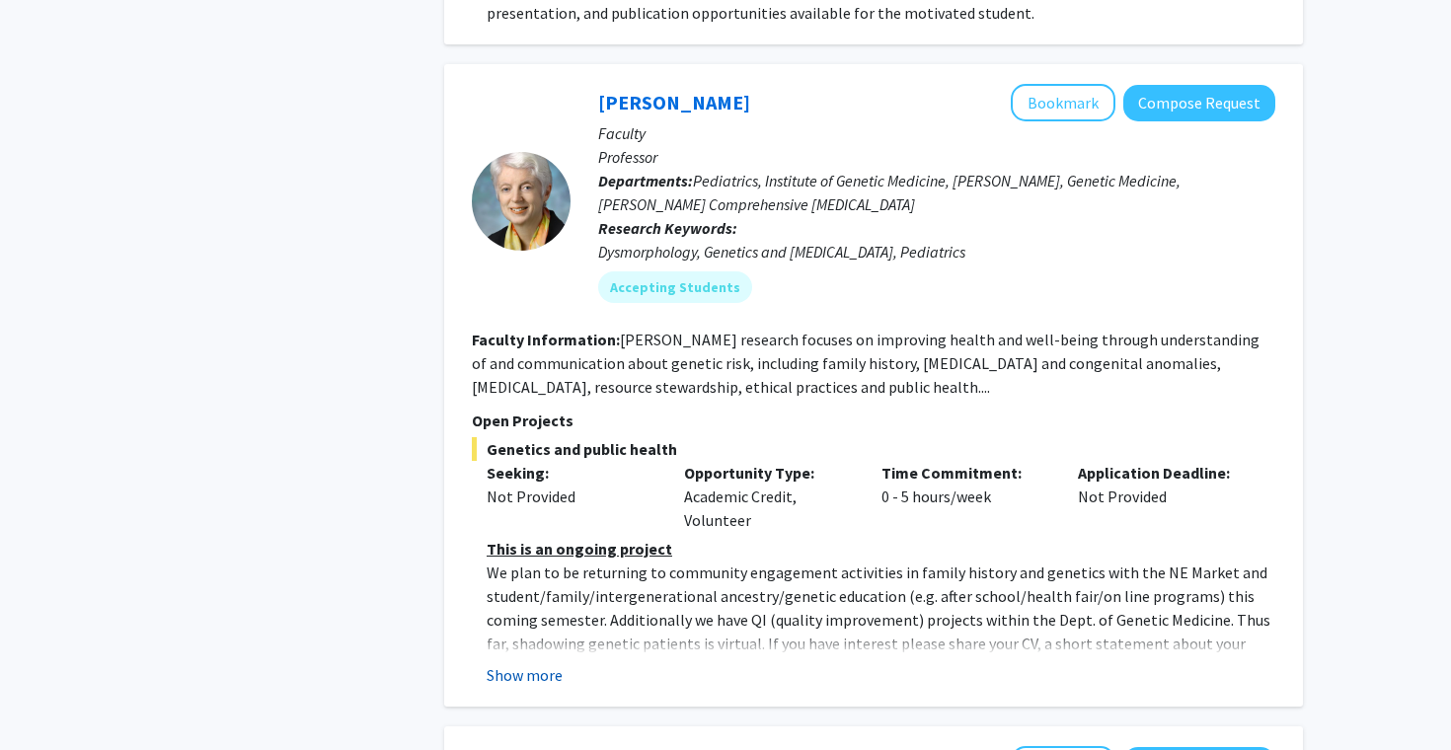
click at [547, 663] on button "Show more" at bounding box center [524, 675] width 76 height 24
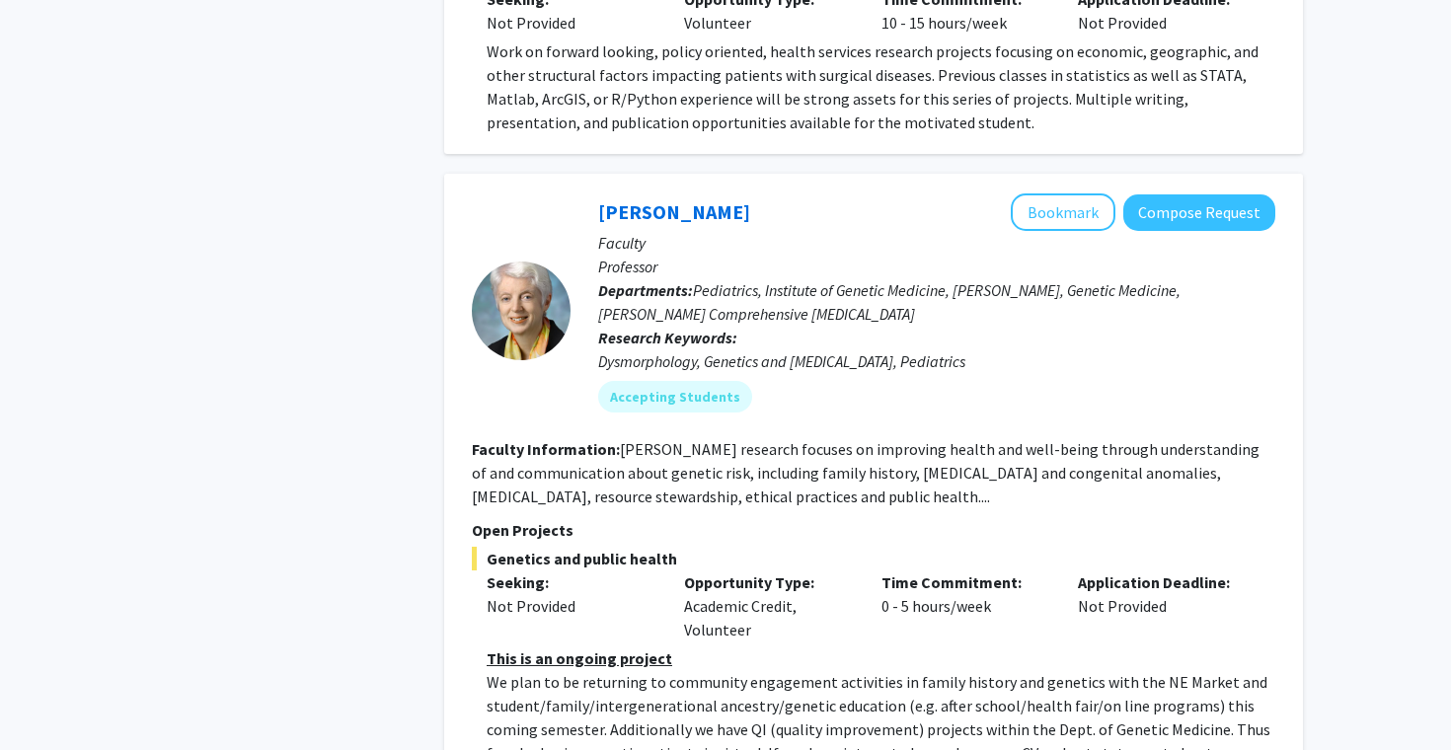
scroll to position [2685, 0]
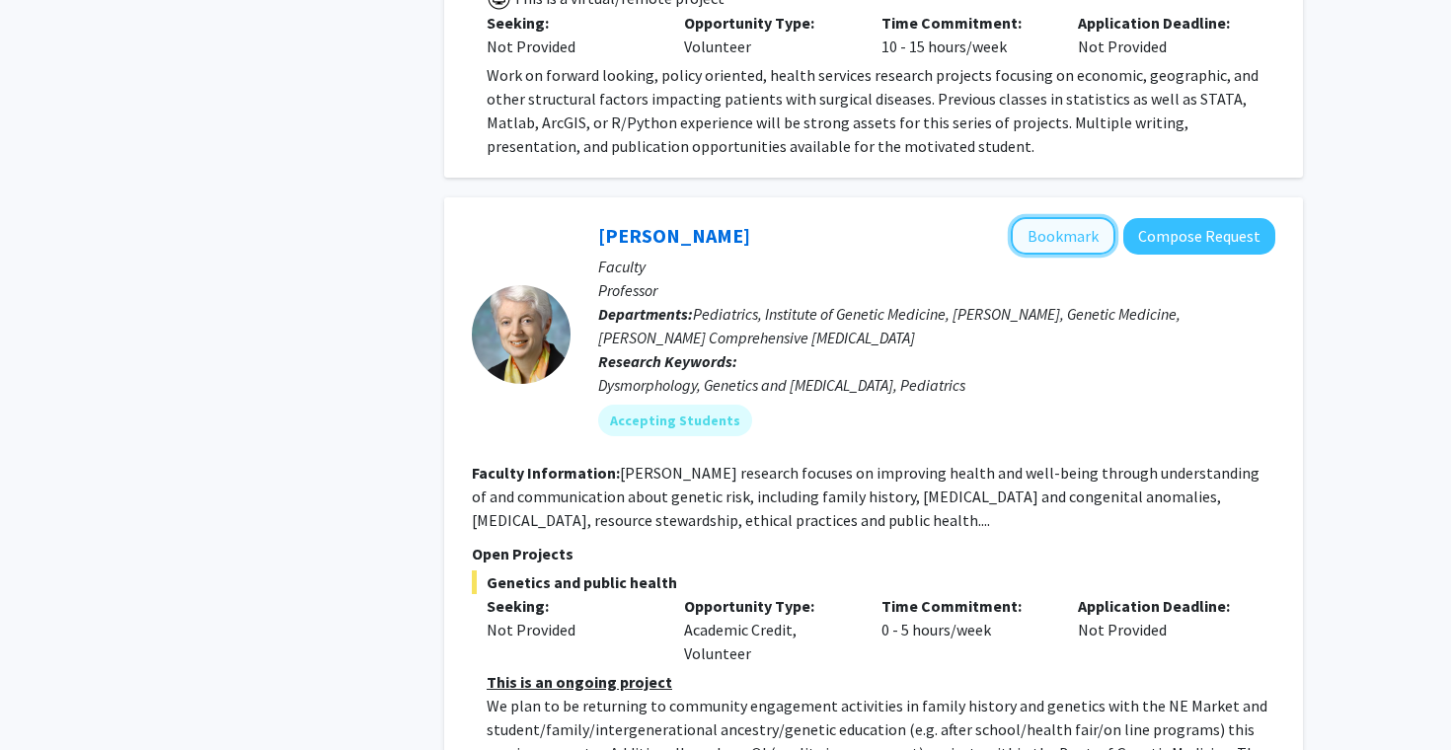
click at [1055, 217] on button "Bookmark" at bounding box center [1062, 235] width 105 height 37
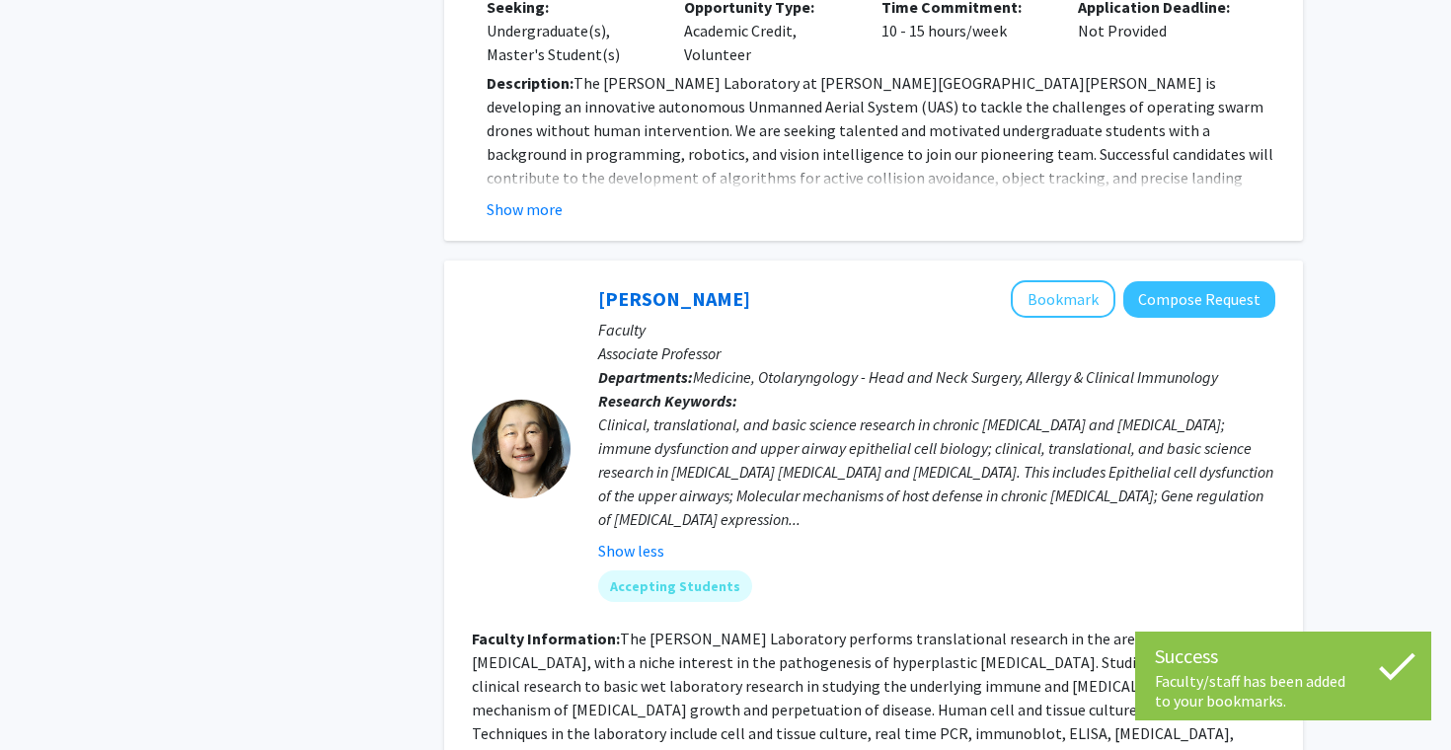
scroll to position [752, 0]
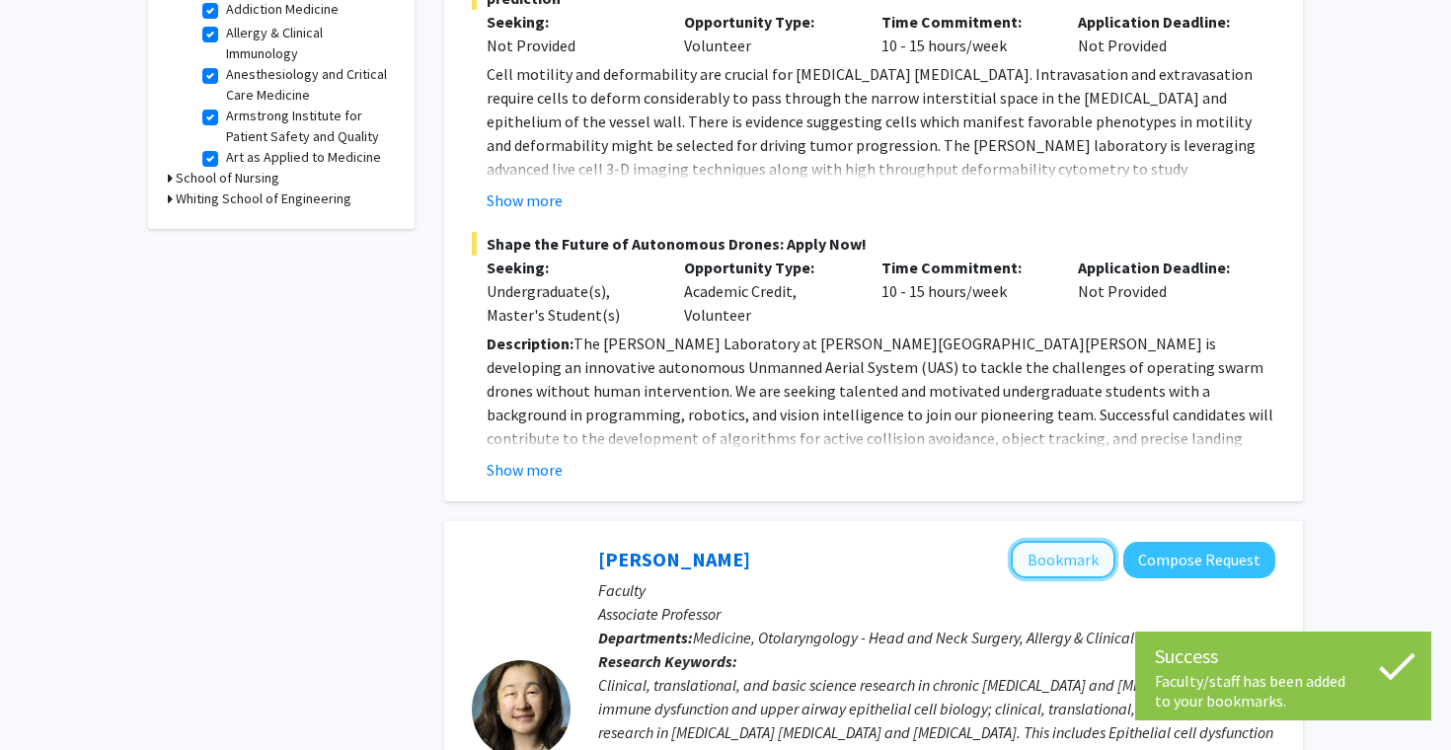
click at [1094, 546] on button "Bookmark" at bounding box center [1062, 559] width 105 height 37
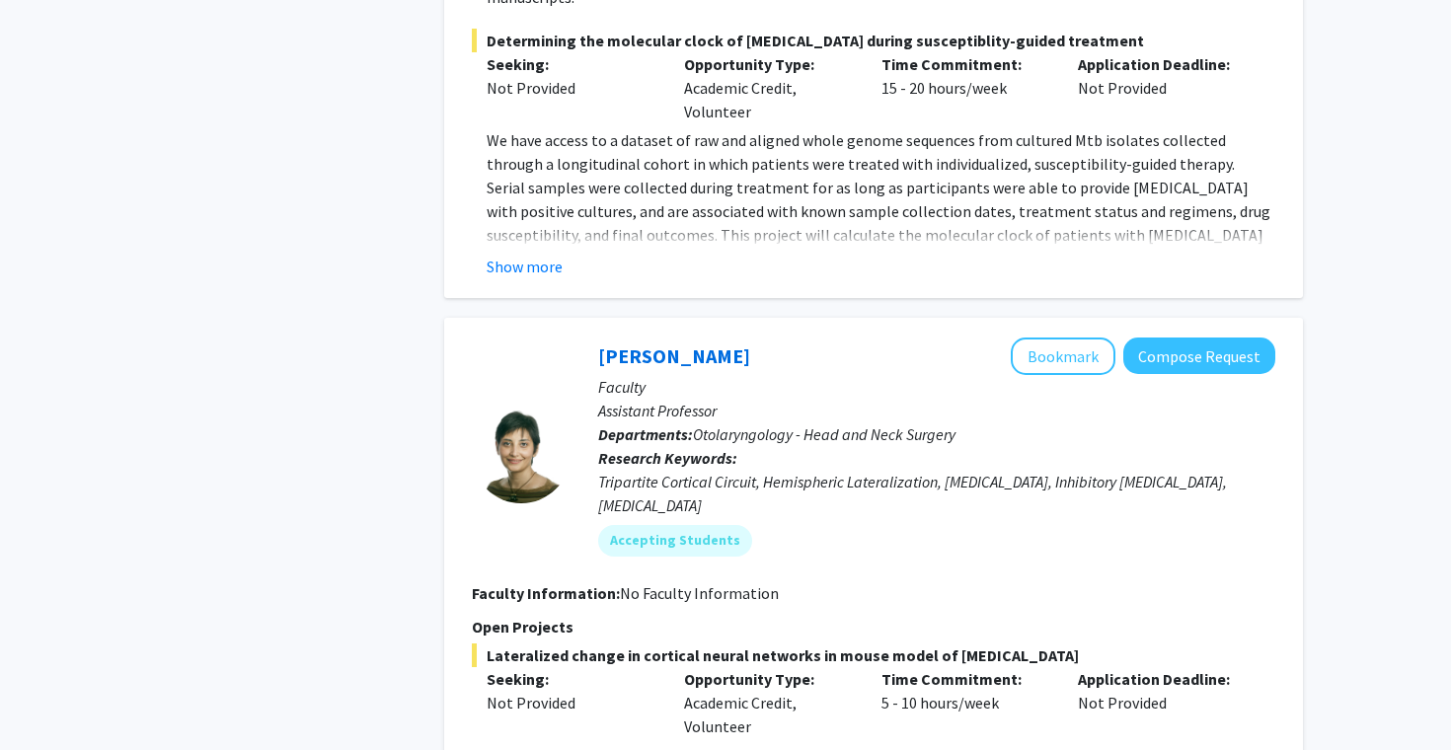
scroll to position [5710, 0]
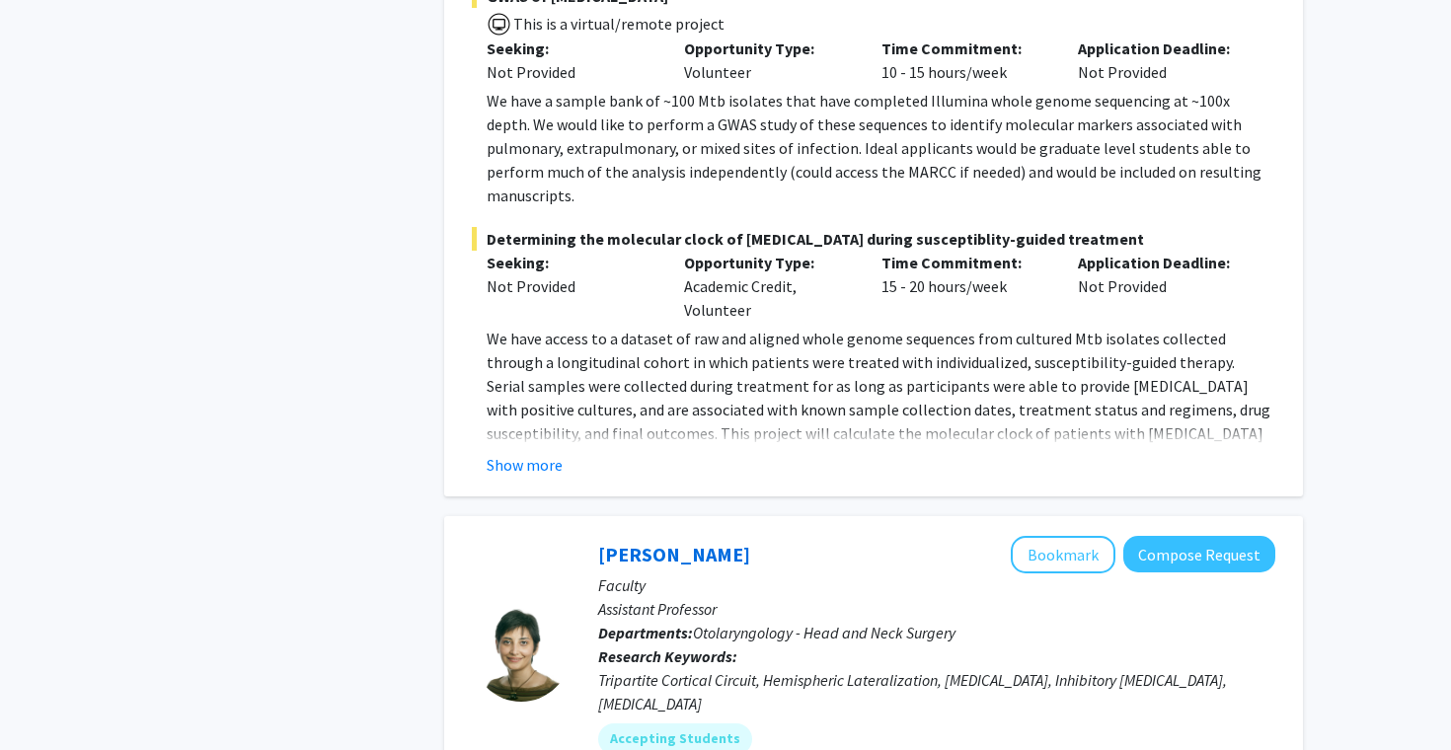
scroll to position [5210, 0]
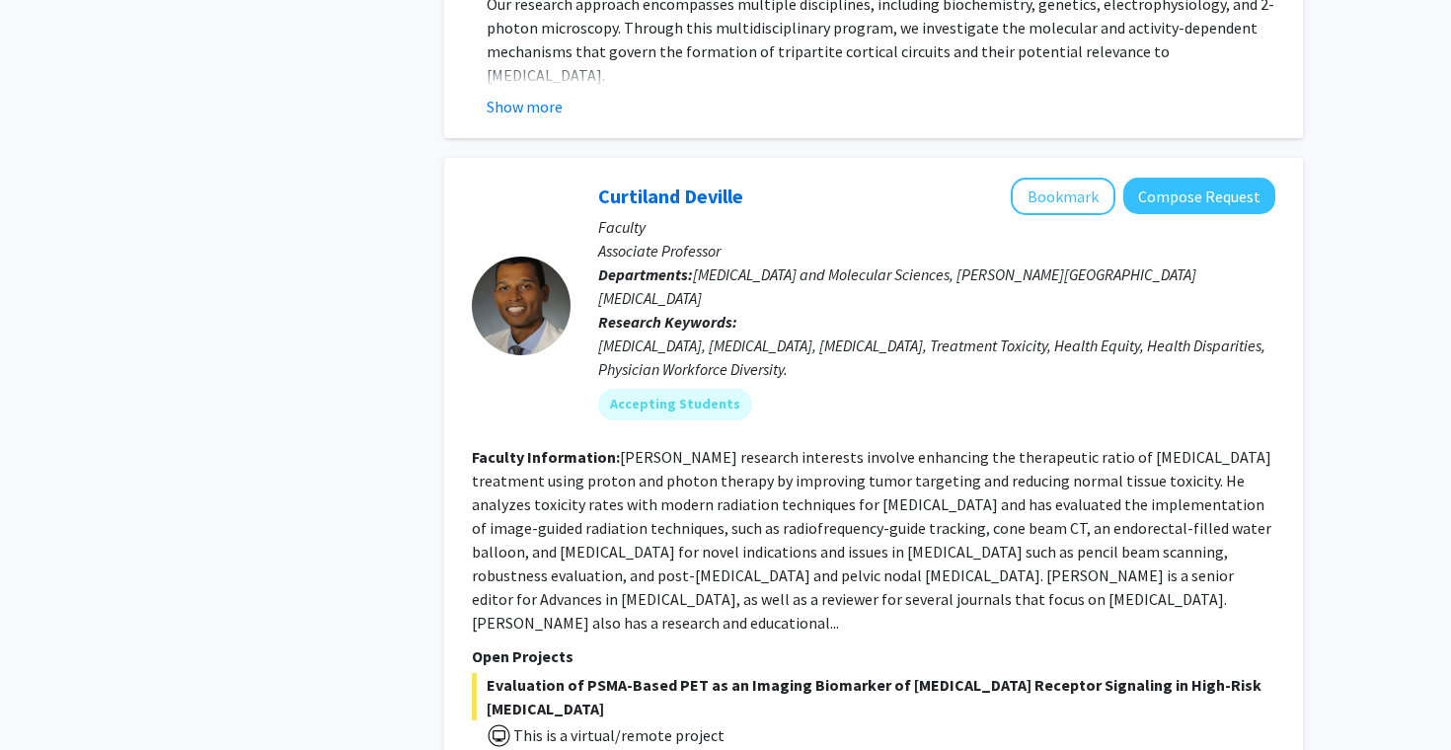
scroll to position [7017, 0]
click at [1056, 178] on button "Bookmark" at bounding box center [1062, 196] width 105 height 37
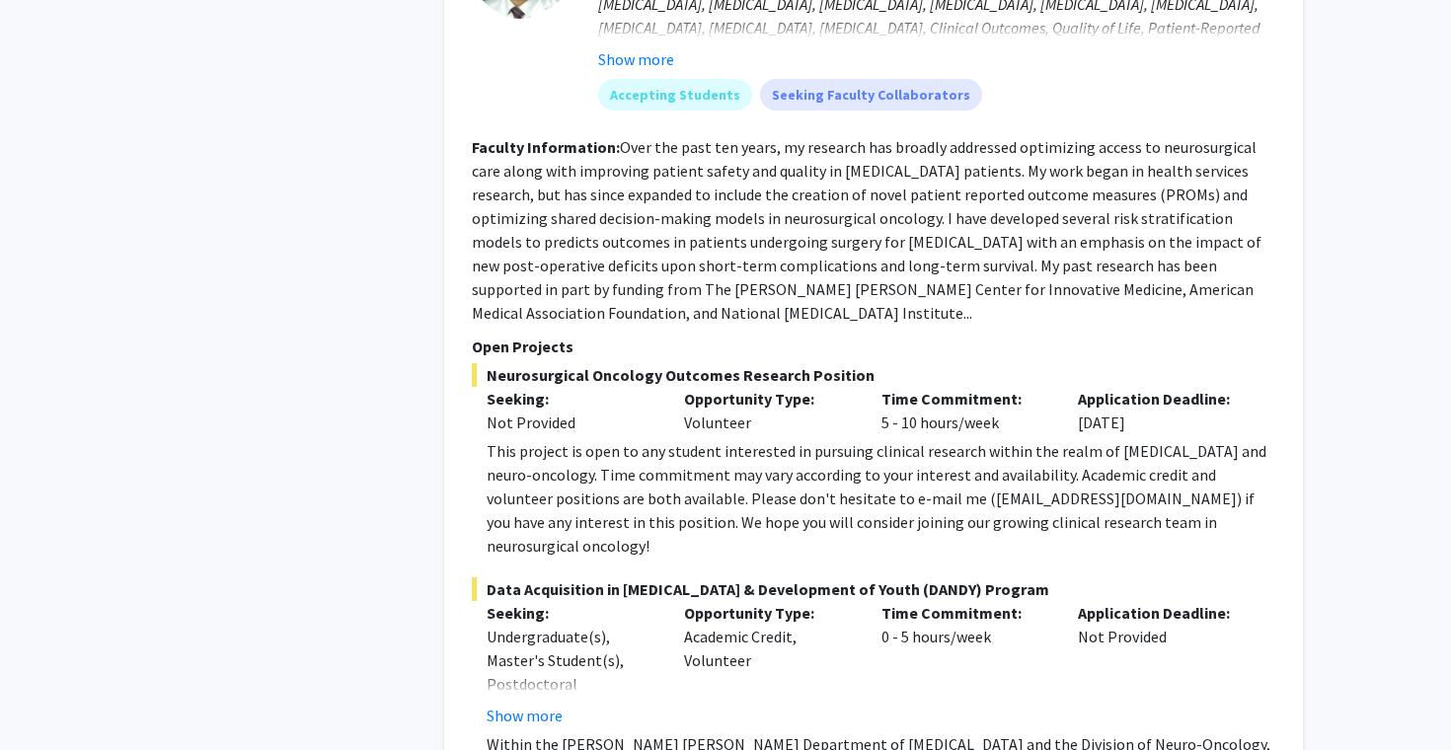
scroll to position [8257, 0]
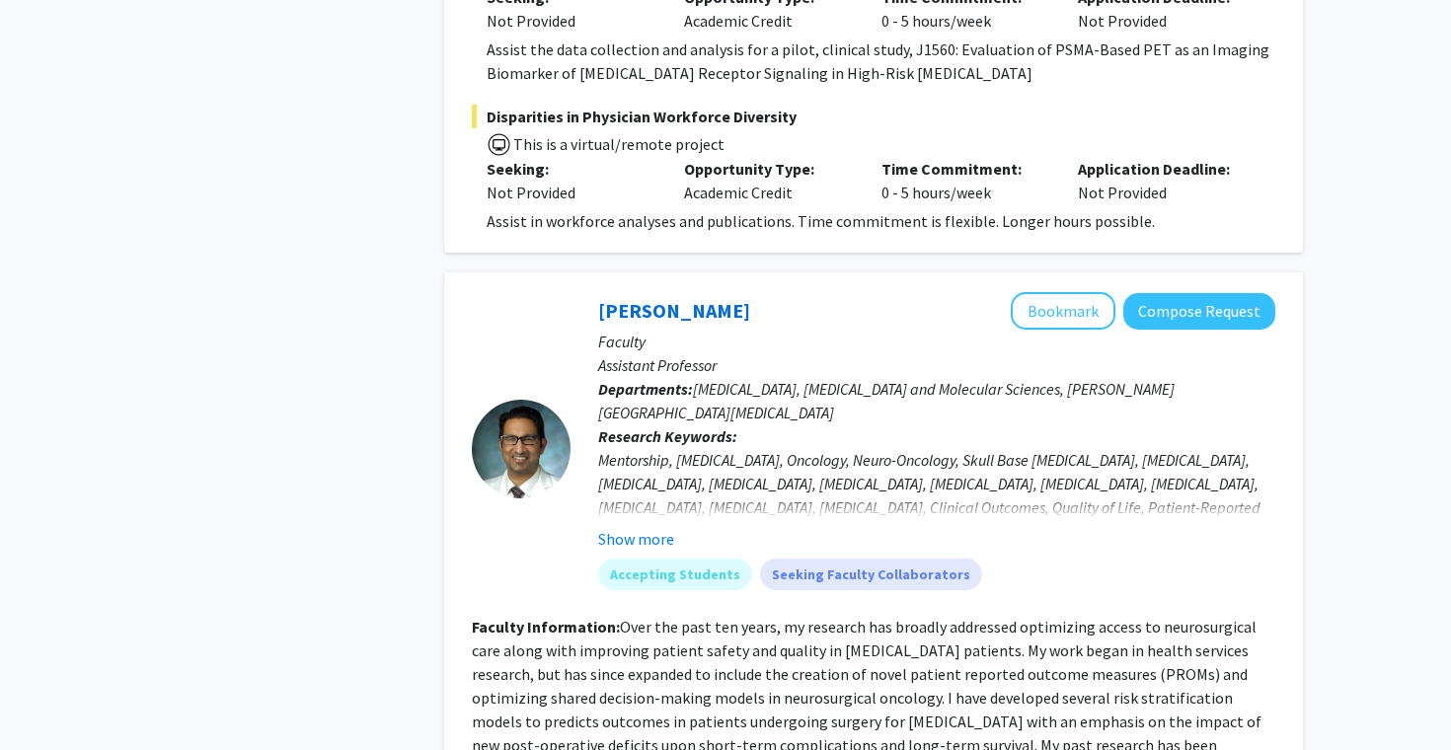
scroll to position [7765, 0]
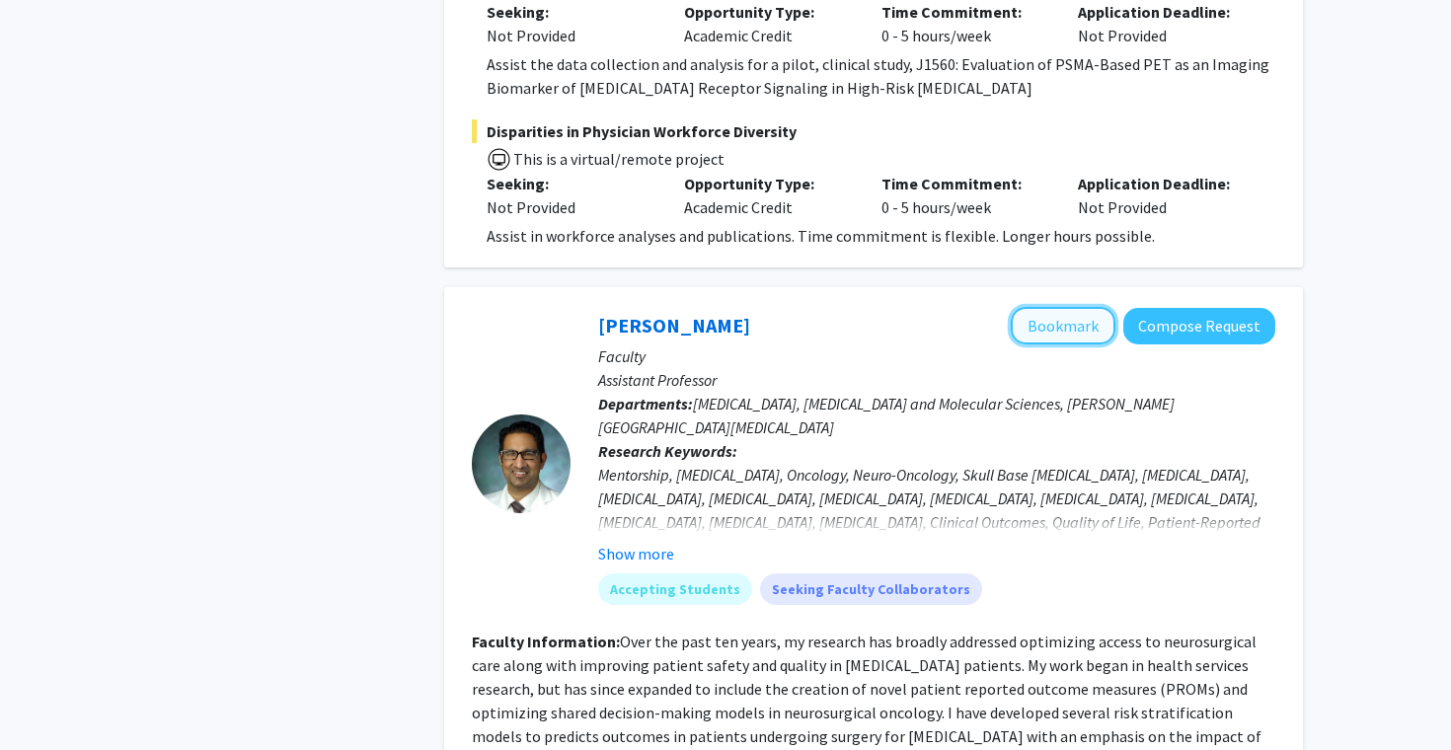
click at [1072, 307] on button "Bookmark" at bounding box center [1062, 325] width 105 height 37
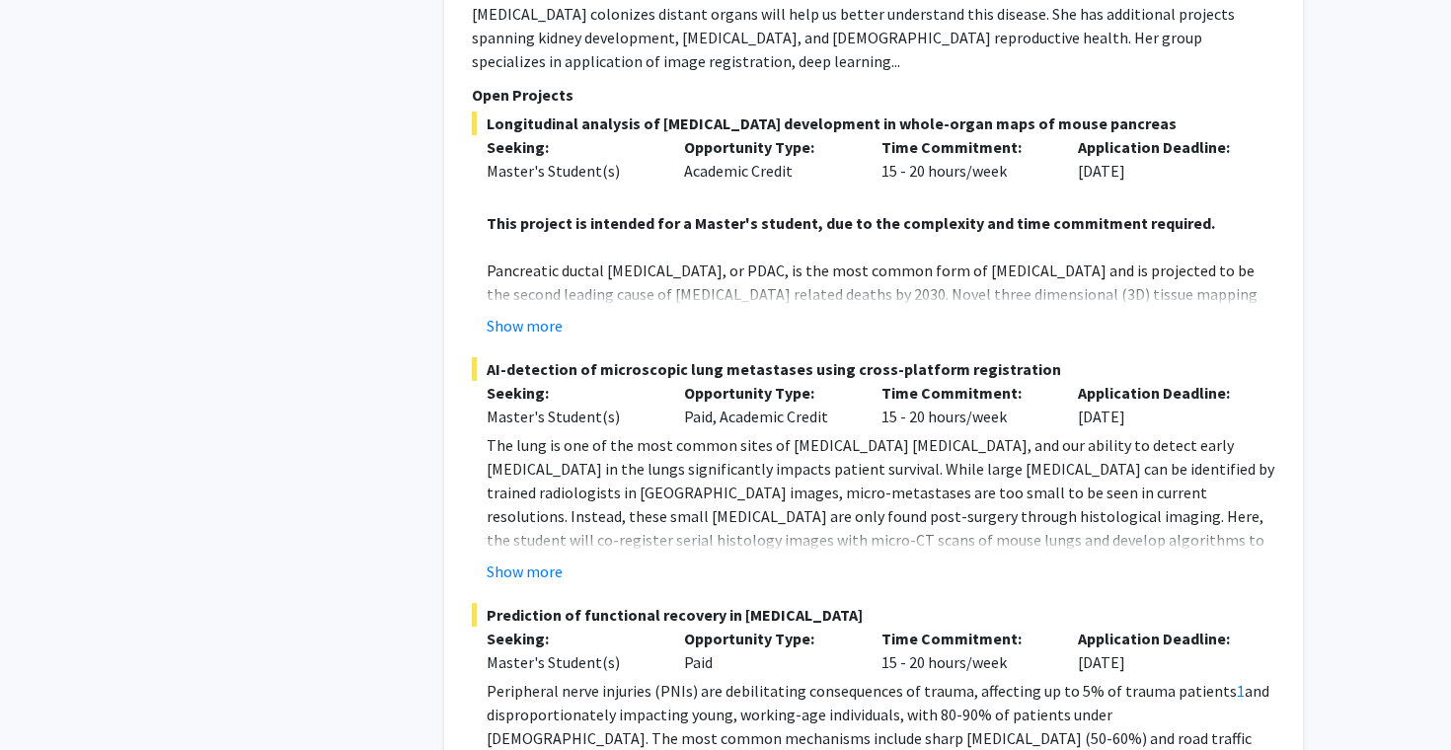
scroll to position [9854, 0]
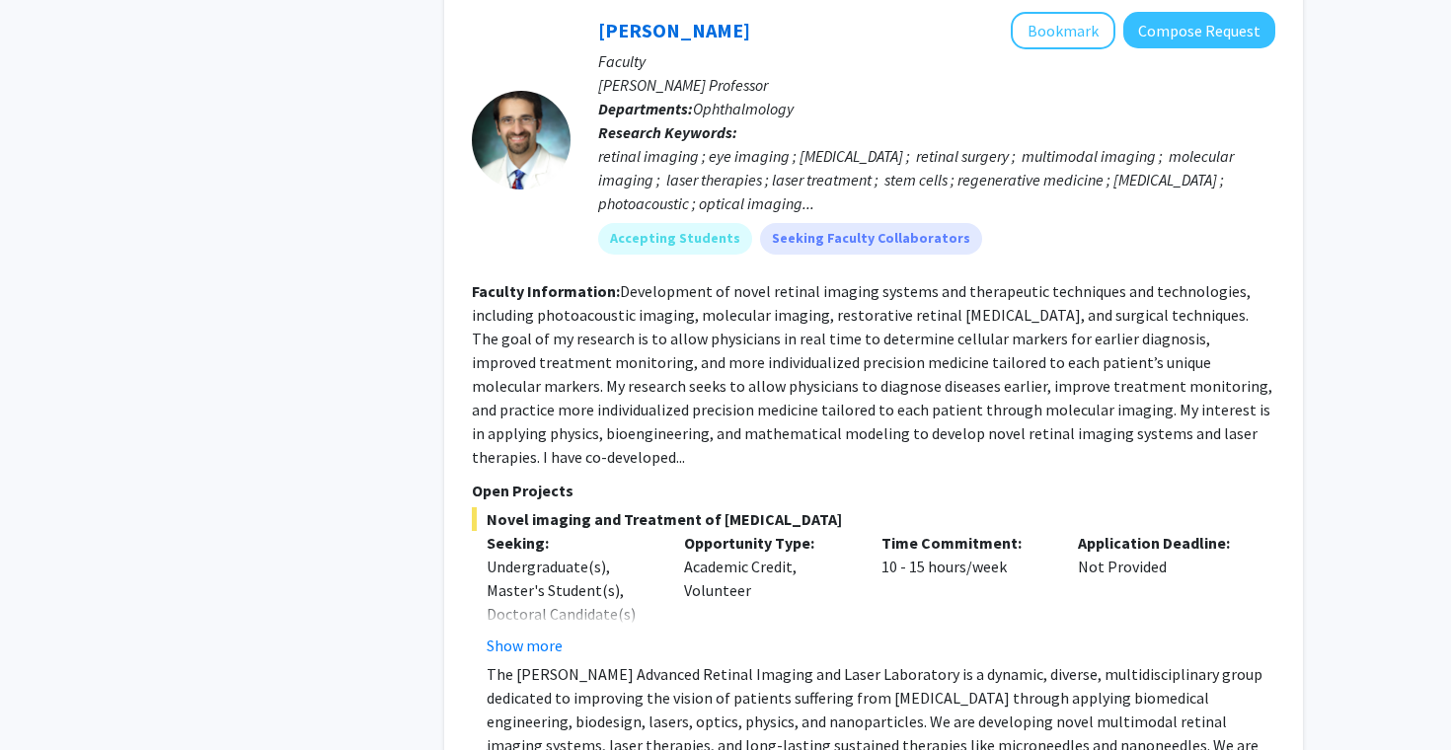
scroll to position [4763, 0]
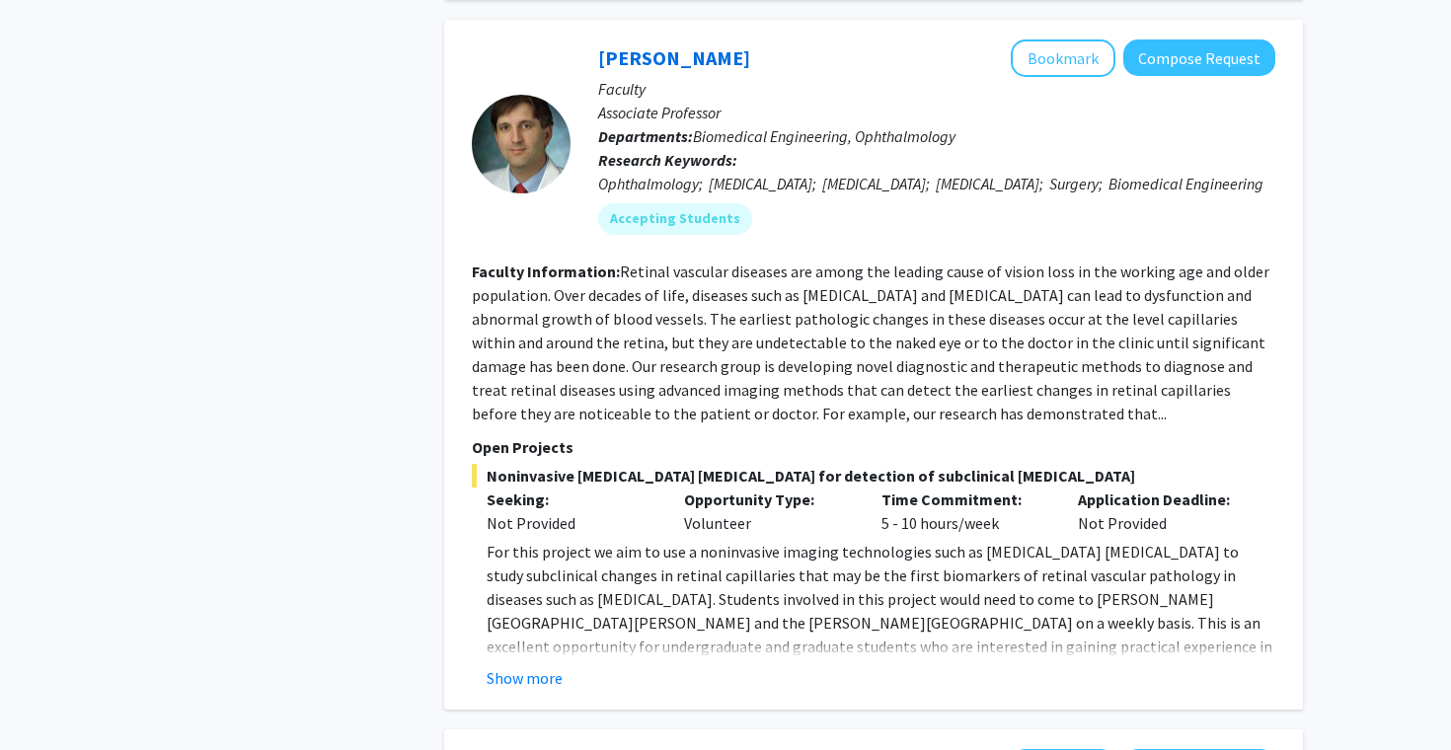
scroll to position [7213, 0]
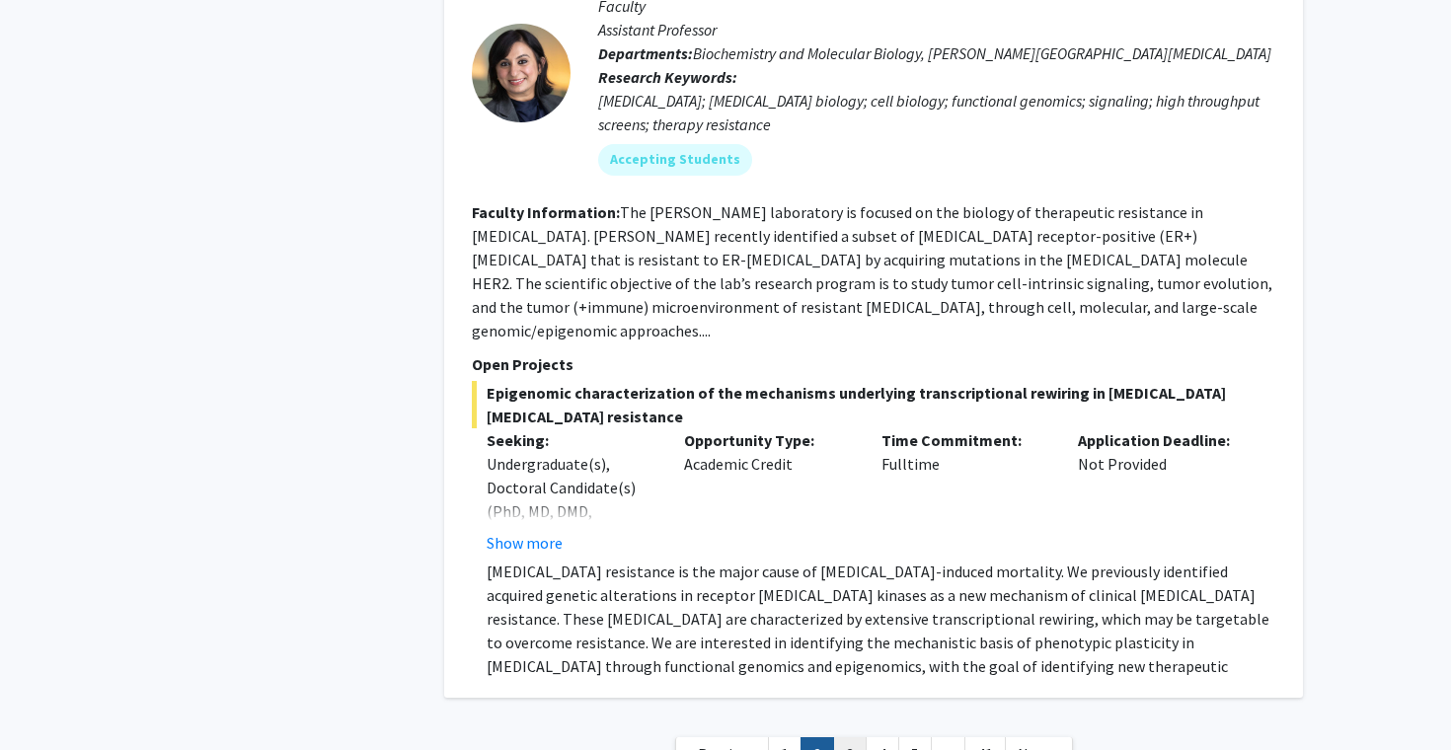
click at [857, 737] on link "3" at bounding box center [850, 754] width 34 height 35
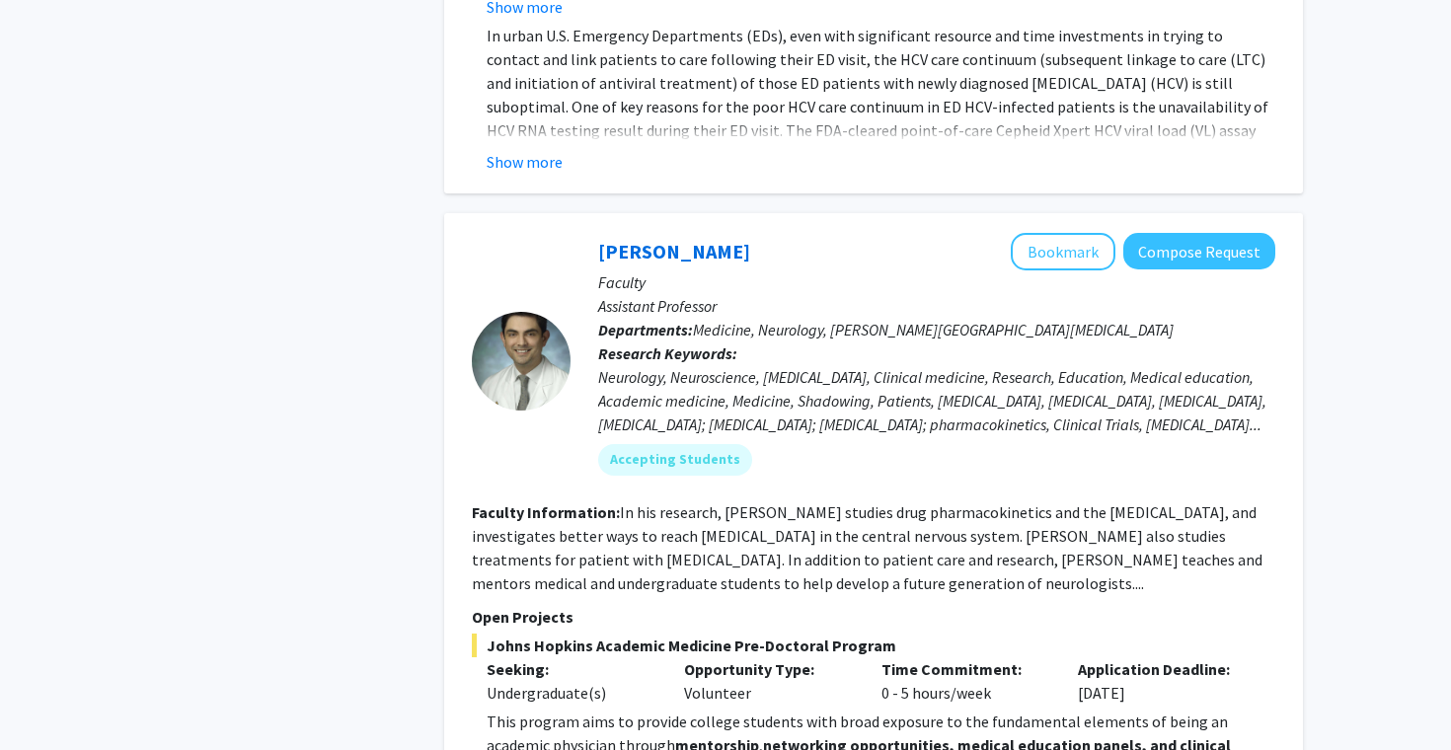
scroll to position [4095, 0]
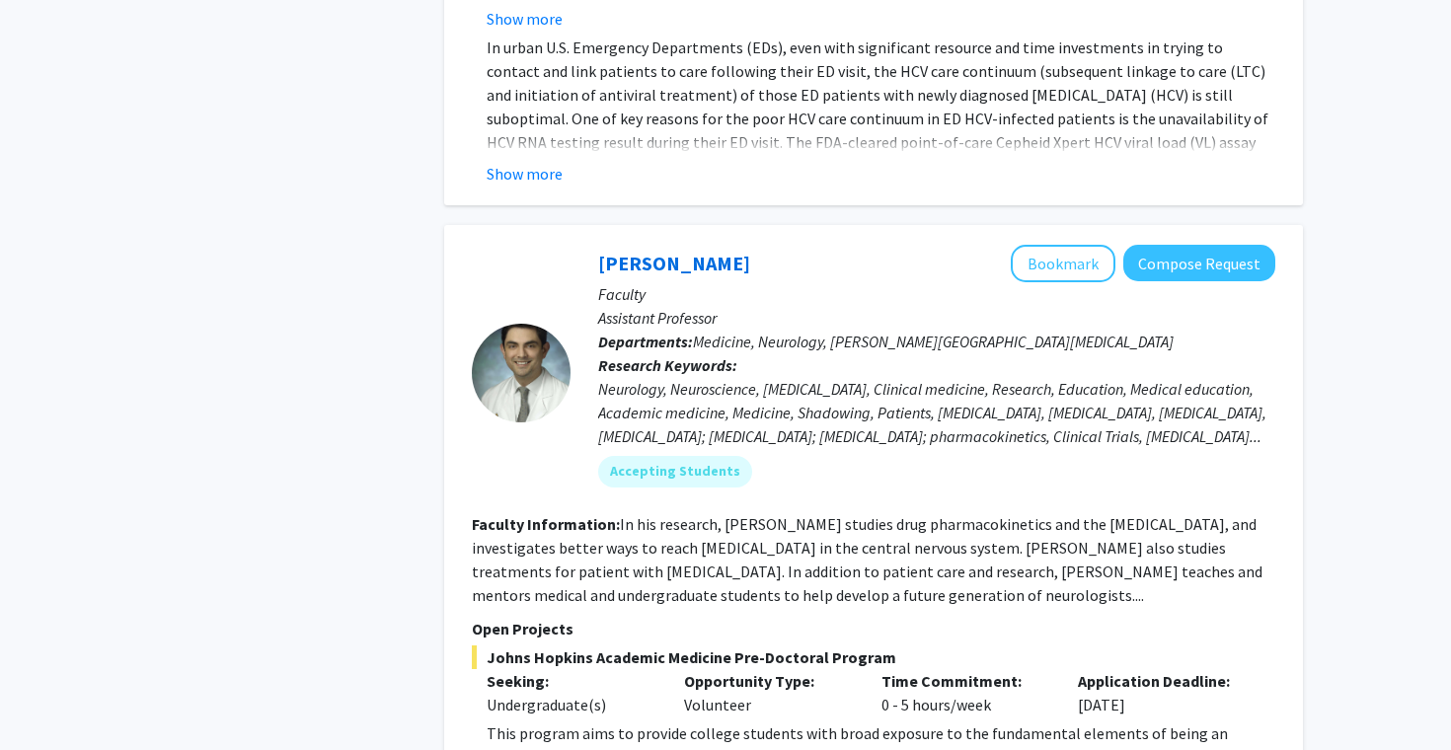
click at [1075, 245] on button "Bookmark" at bounding box center [1062, 263] width 105 height 37
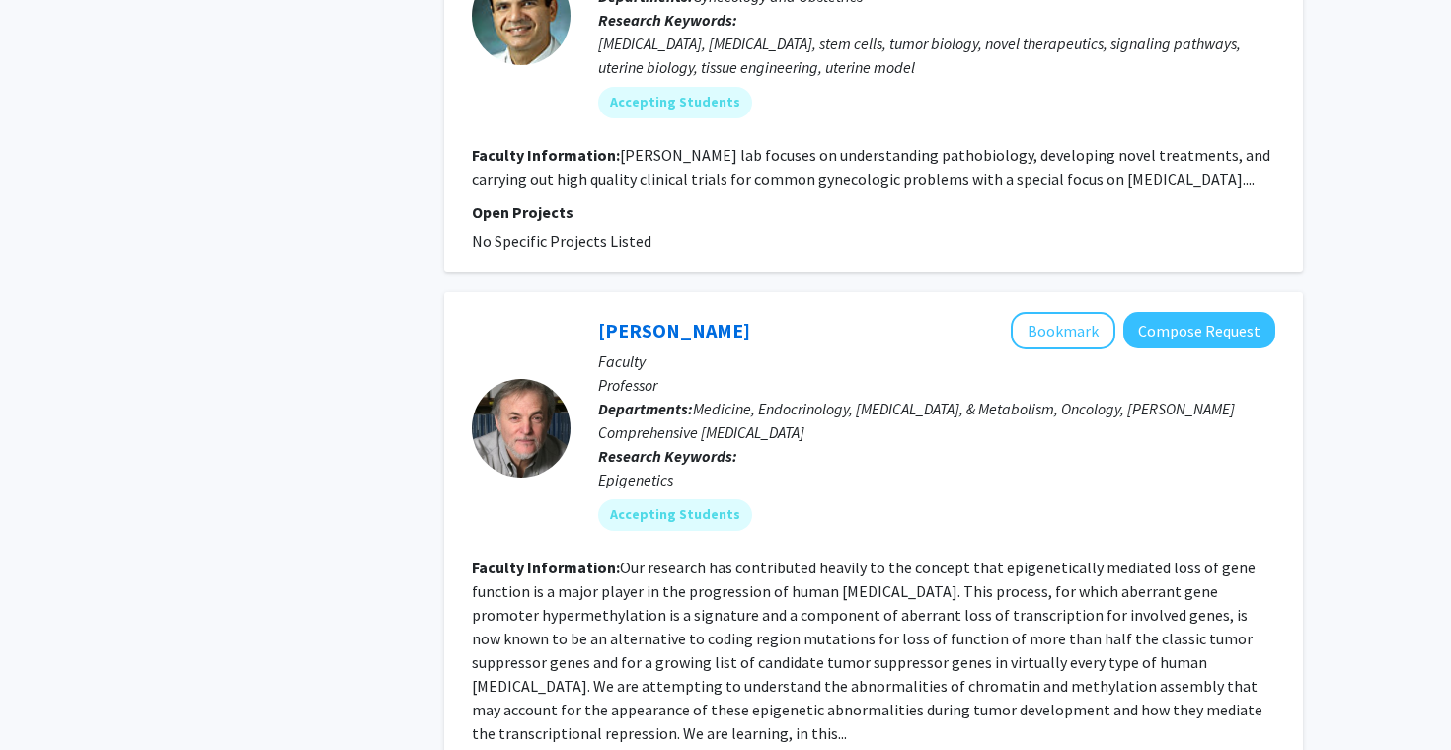
scroll to position [7004, 0]
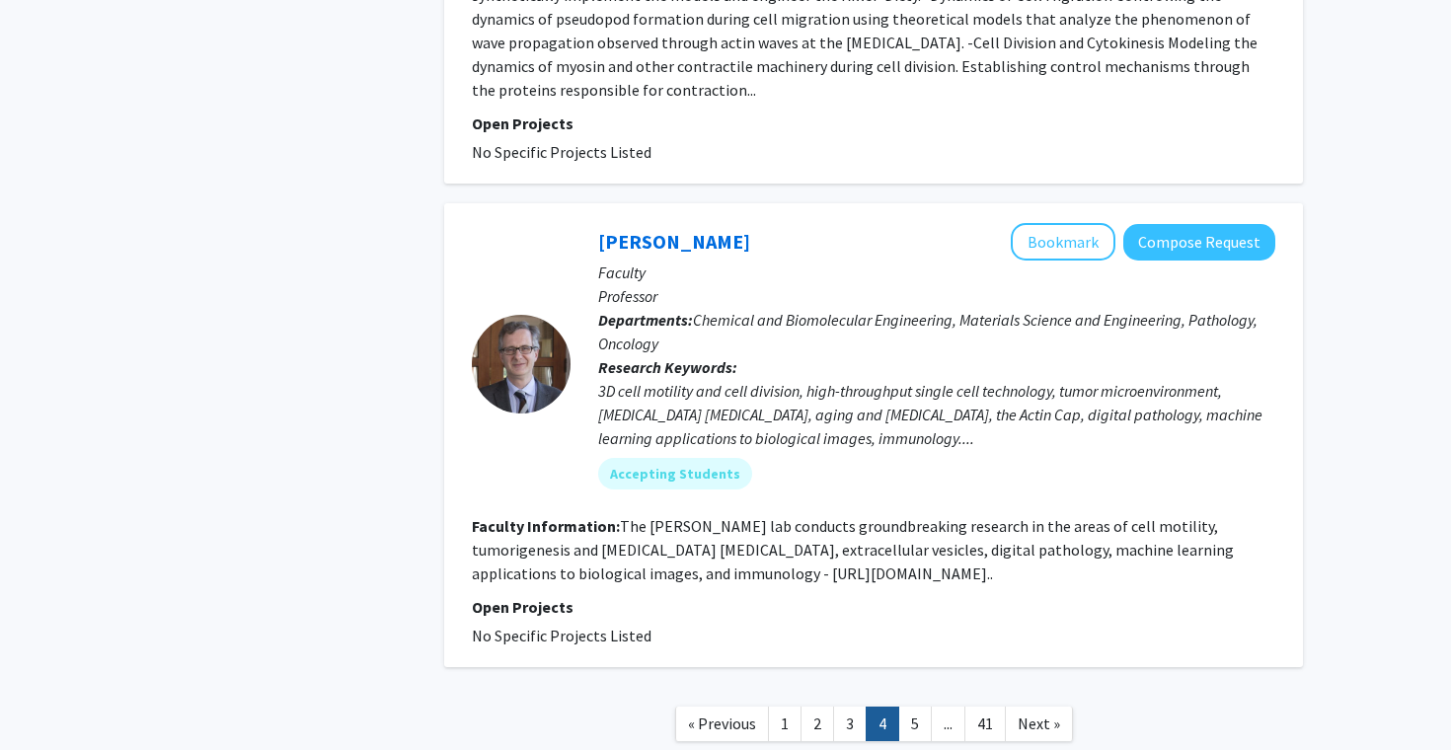
scroll to position [4941, 0]
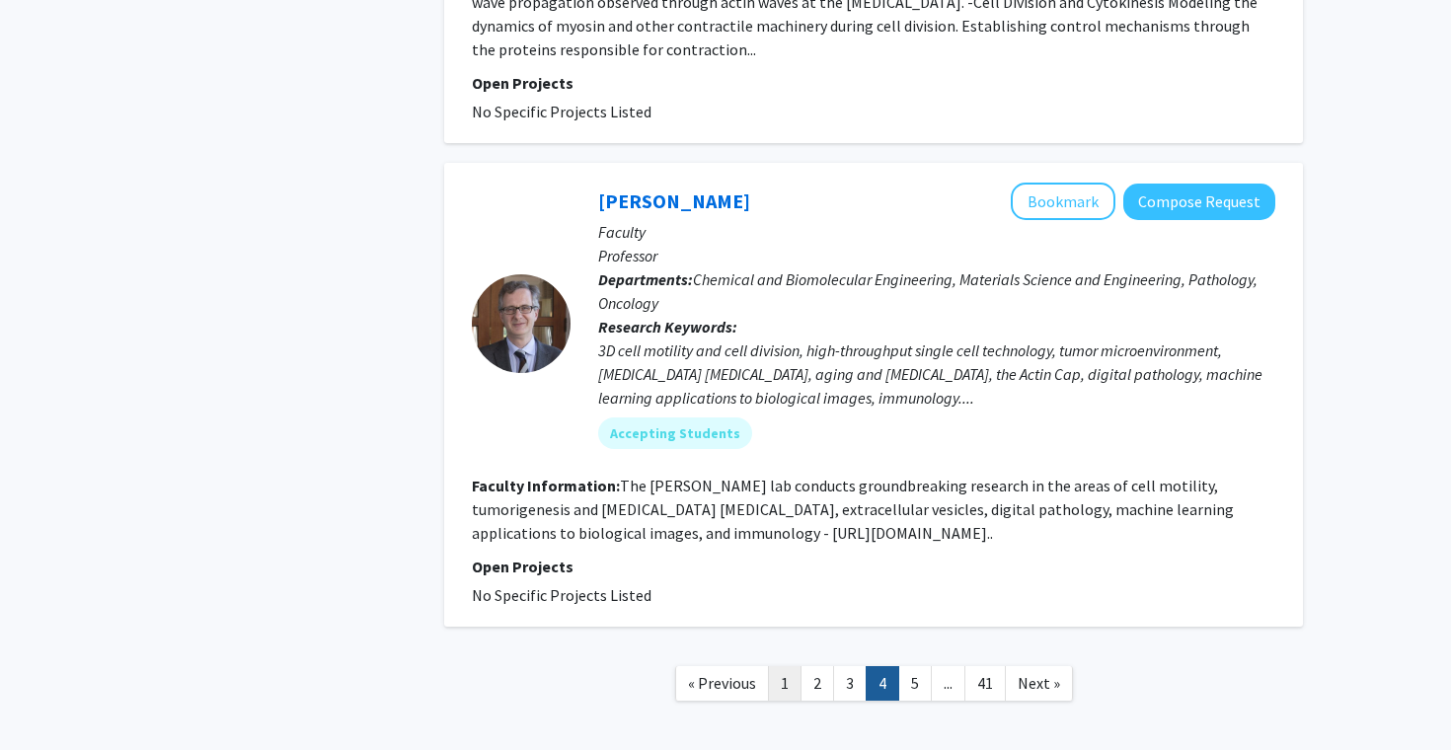
click at [790, 666] on link "1" at bounding box center [785, 683] width 34 height 35
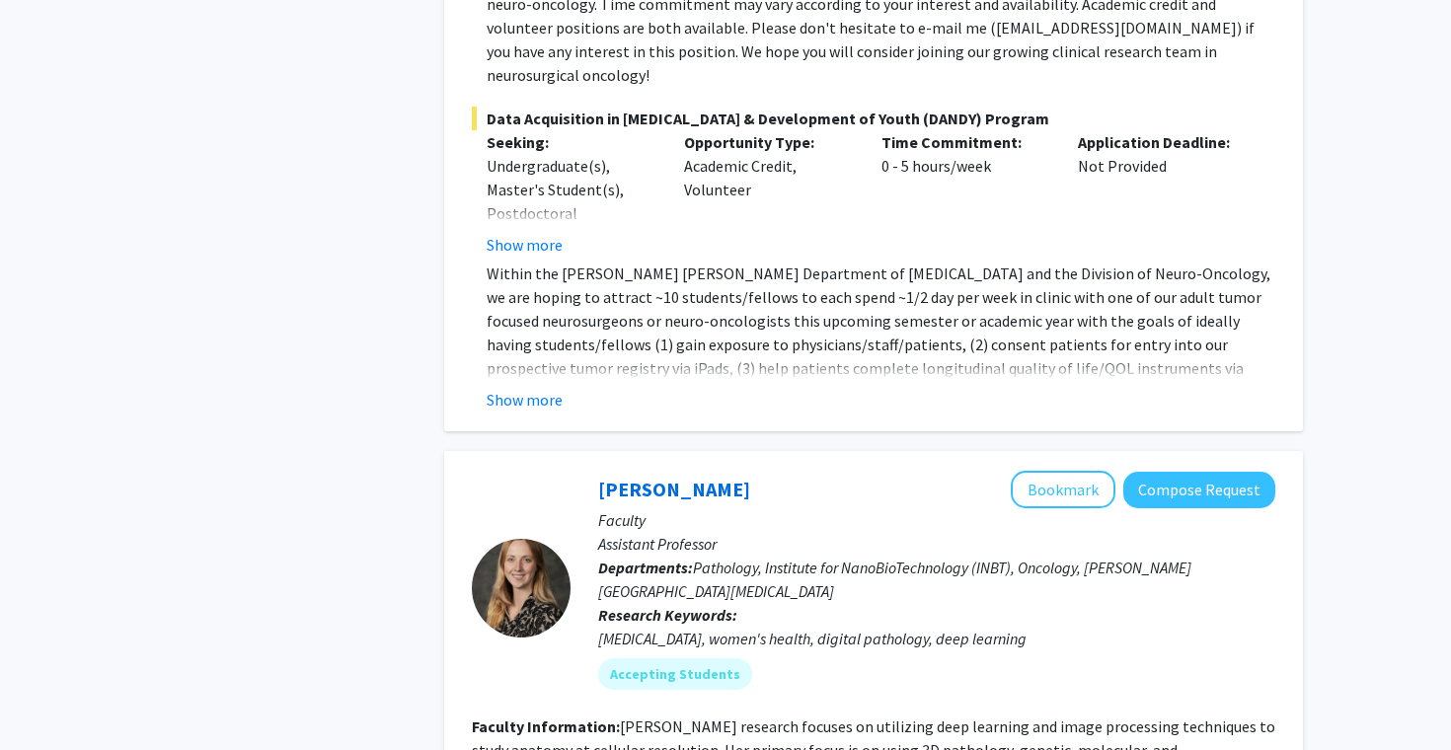
scroll to position [9238, 0]
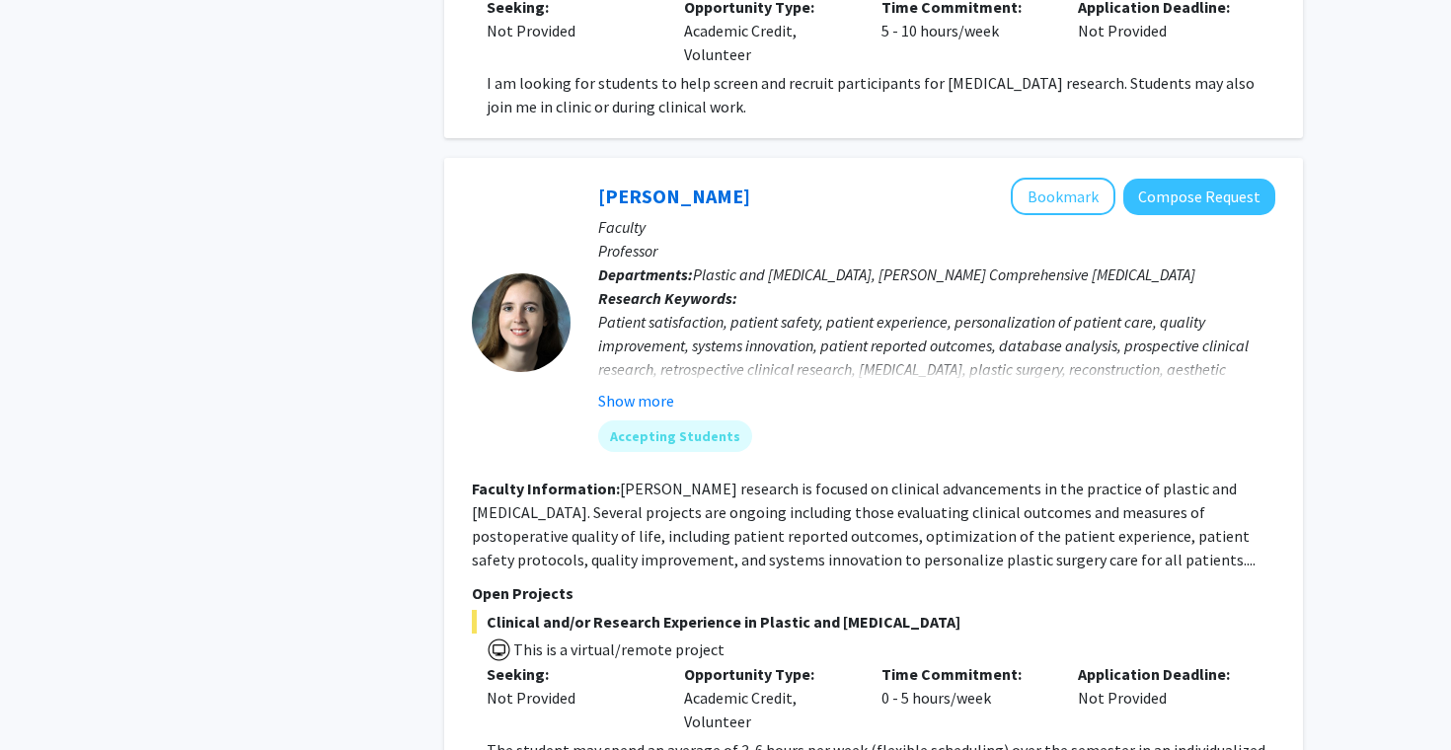
scroll to position [1466, 0]
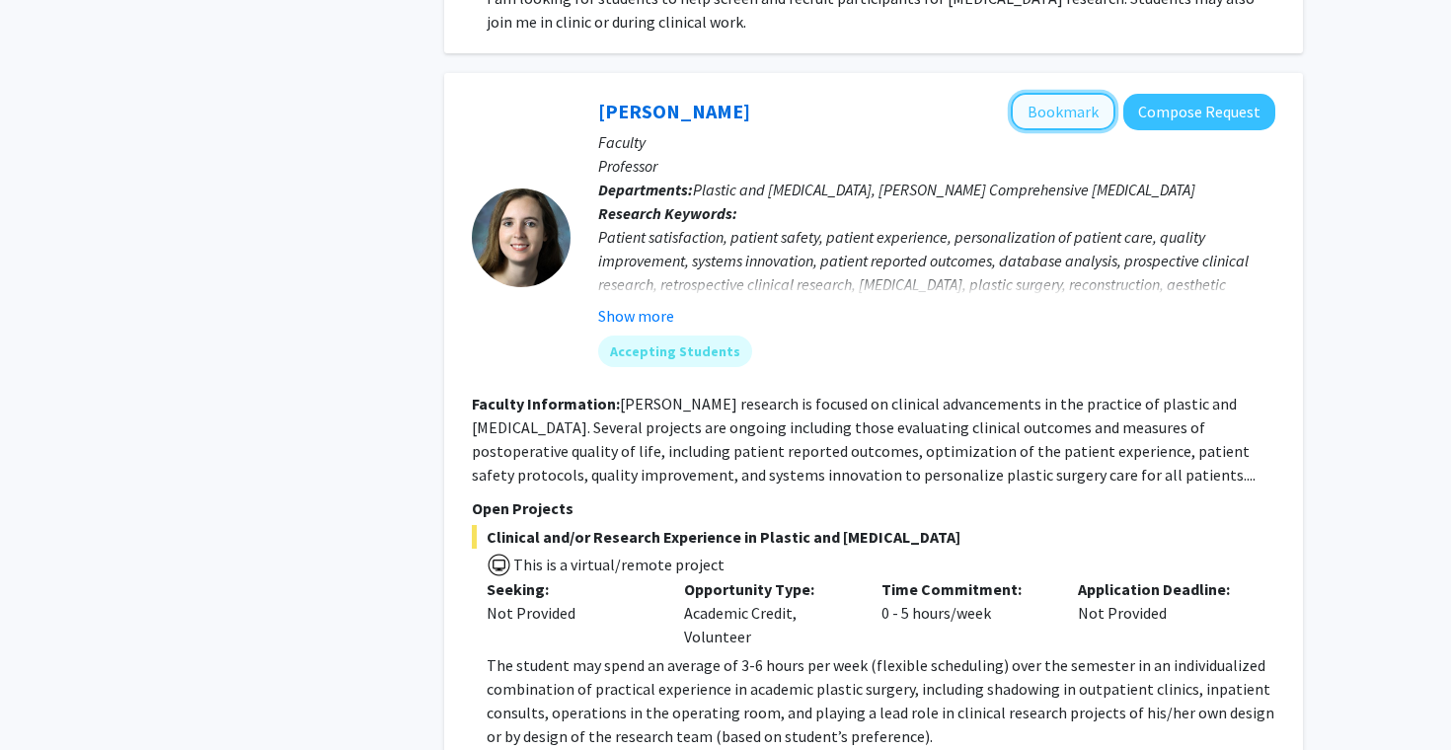
click at [1053, 93] on button "Bookmark" at bounding box center [1062, 111] width 105 height 37
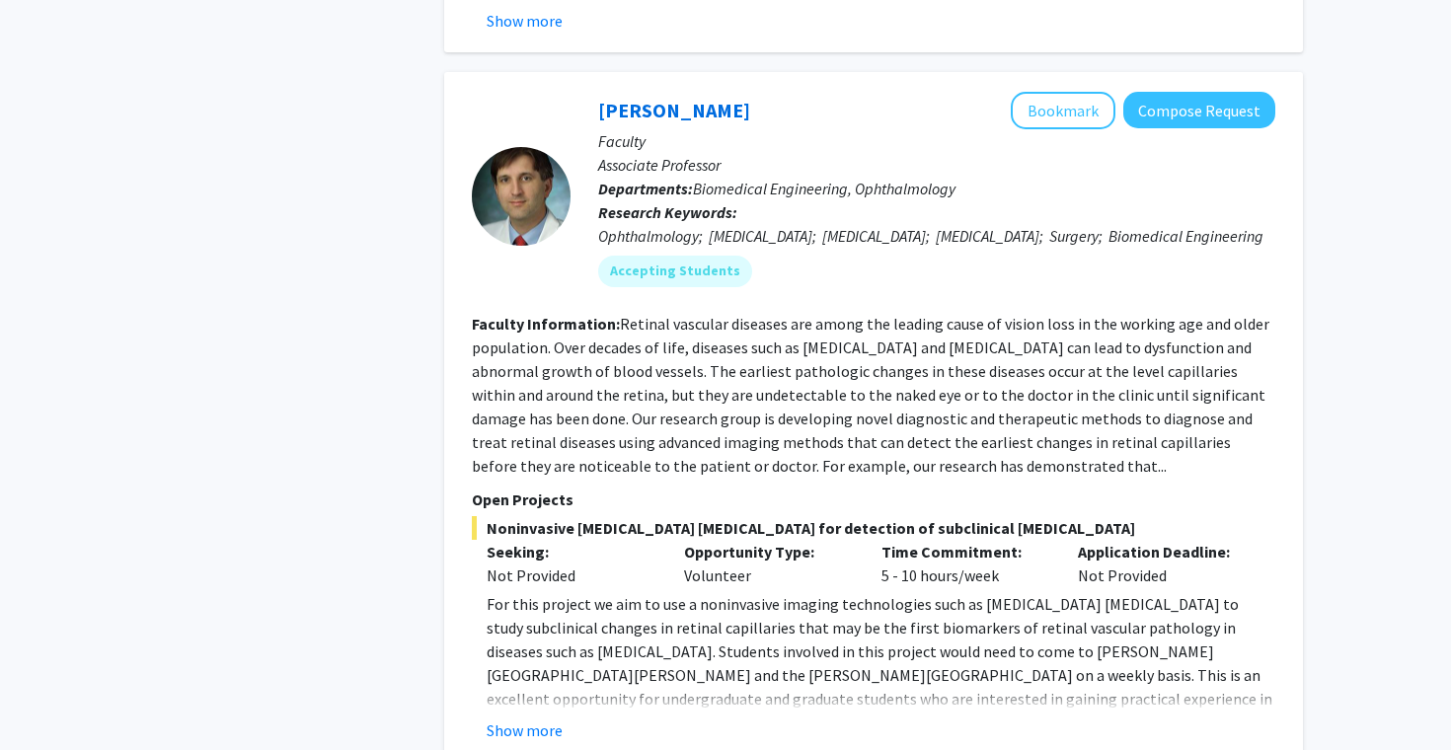
scroll to position [6304, 0]
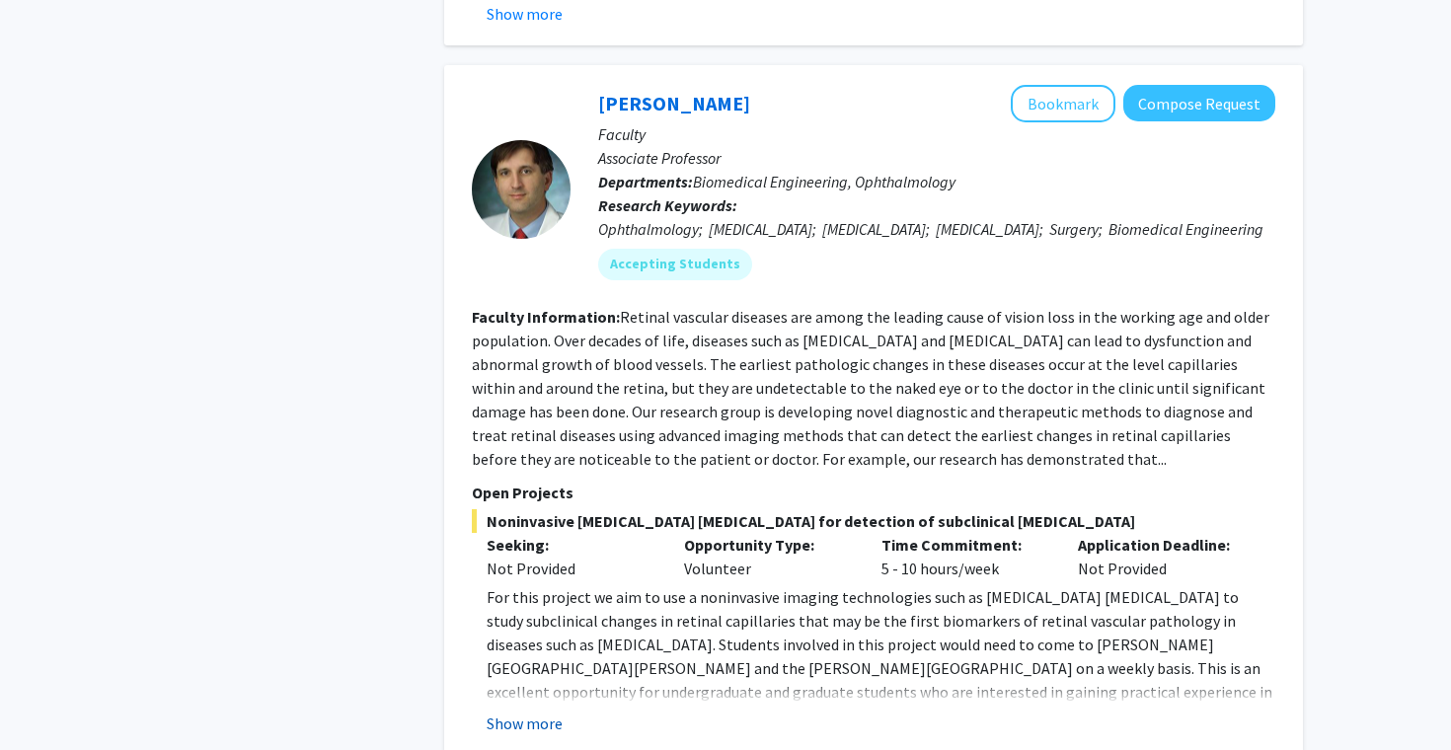
click at [499, 711] on button "Show more" at bounding box center [524, 723] width 76 height 24
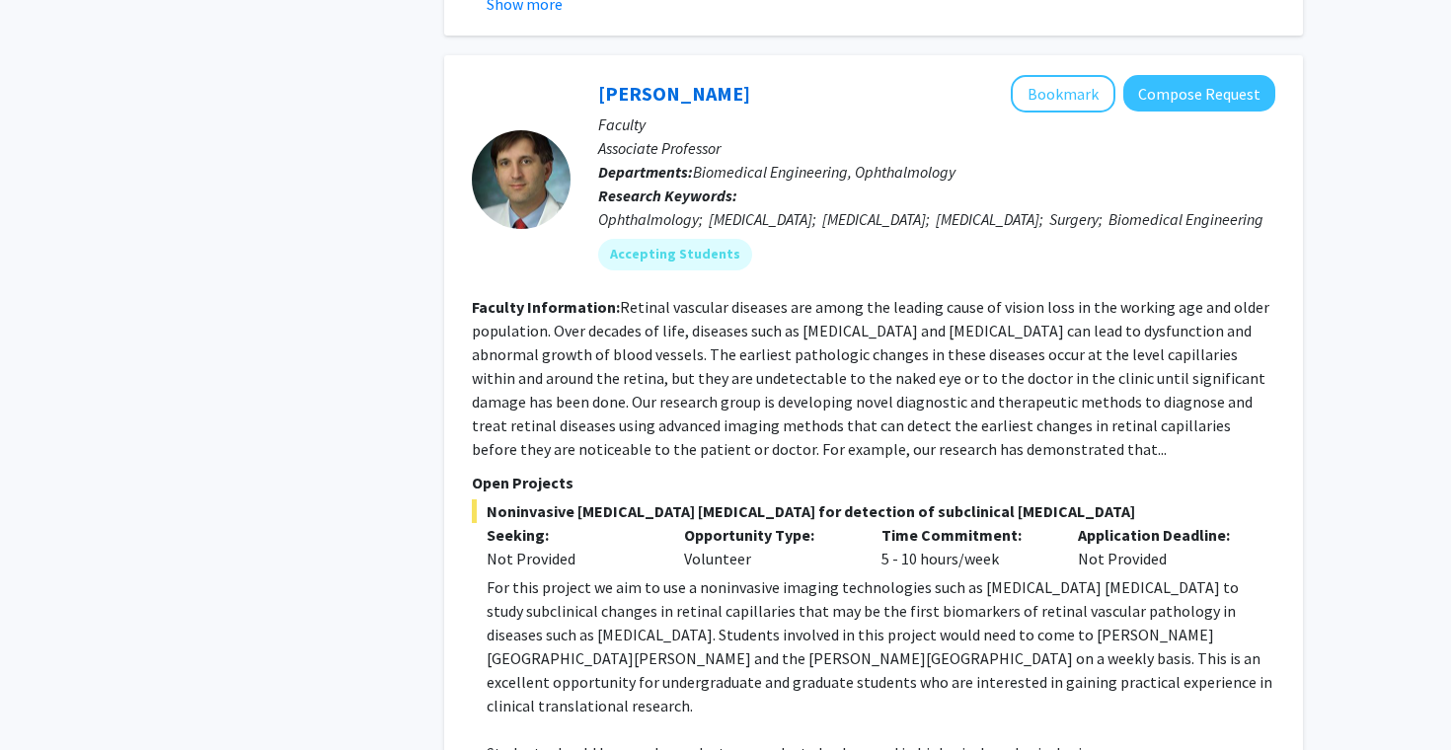
scroll to position [6312, 0]
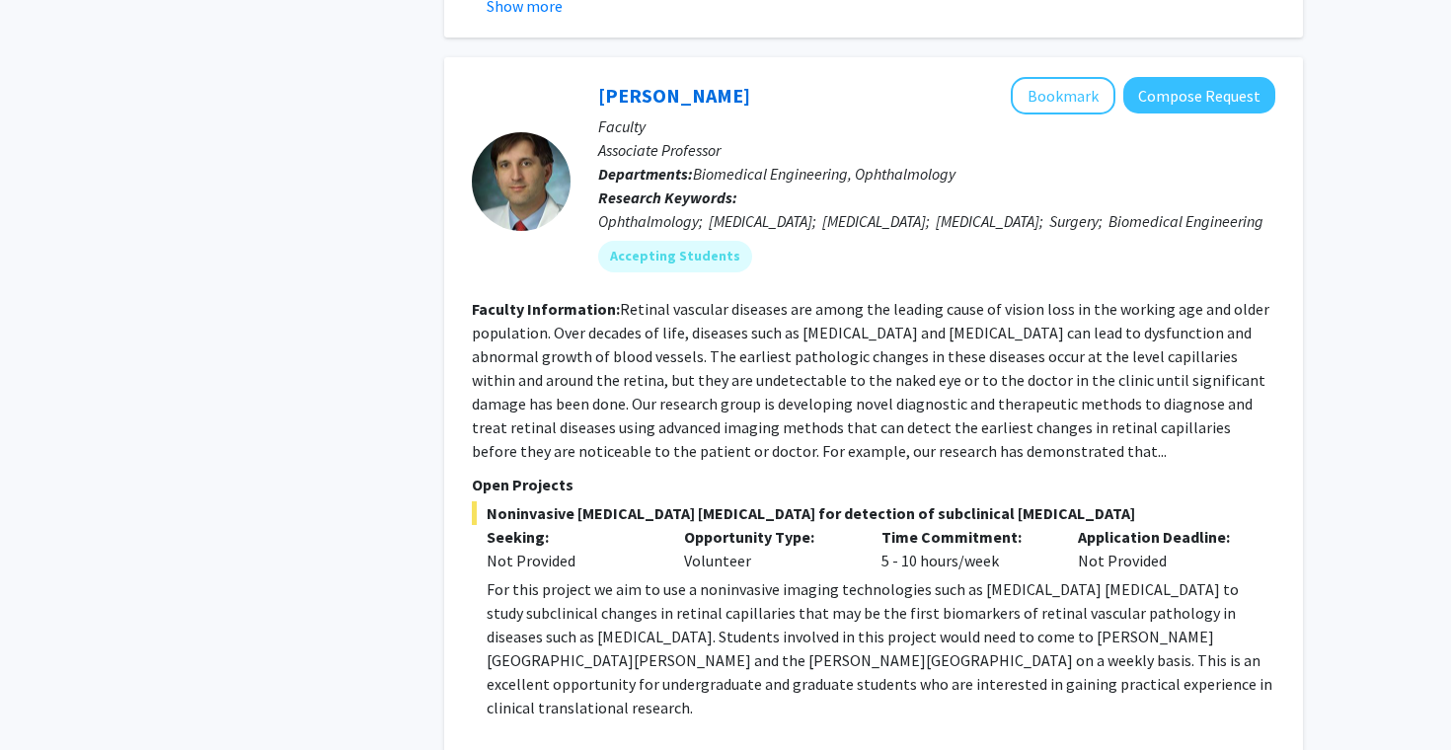
click at [826, 324] on fg-read-more "Retinal vascular diseases are among the leading cause of vision loss in the wor…" at bounding box center [870, 380] width 797 height 162
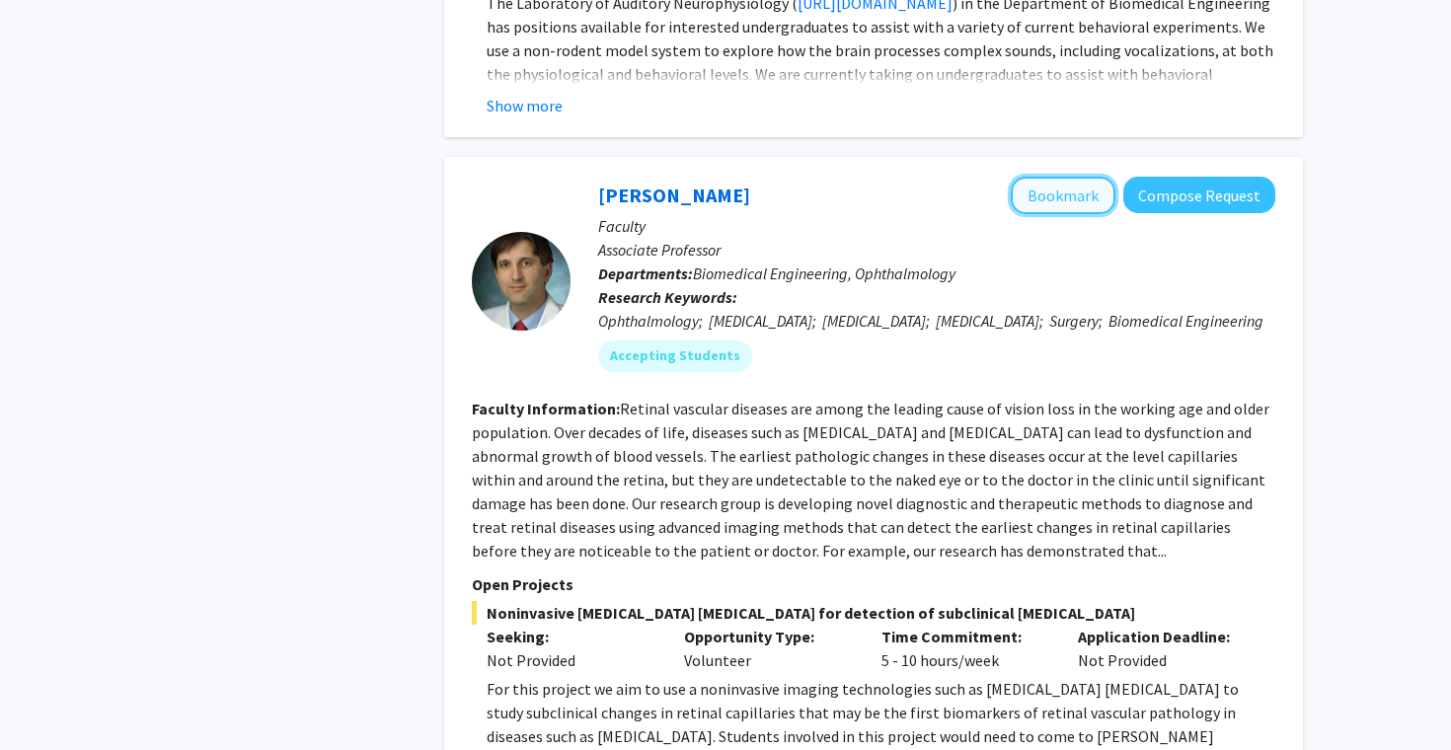
click at [1076, 177] on button "Bookmark" at bounding box center [1062, 195] width 105 height 37
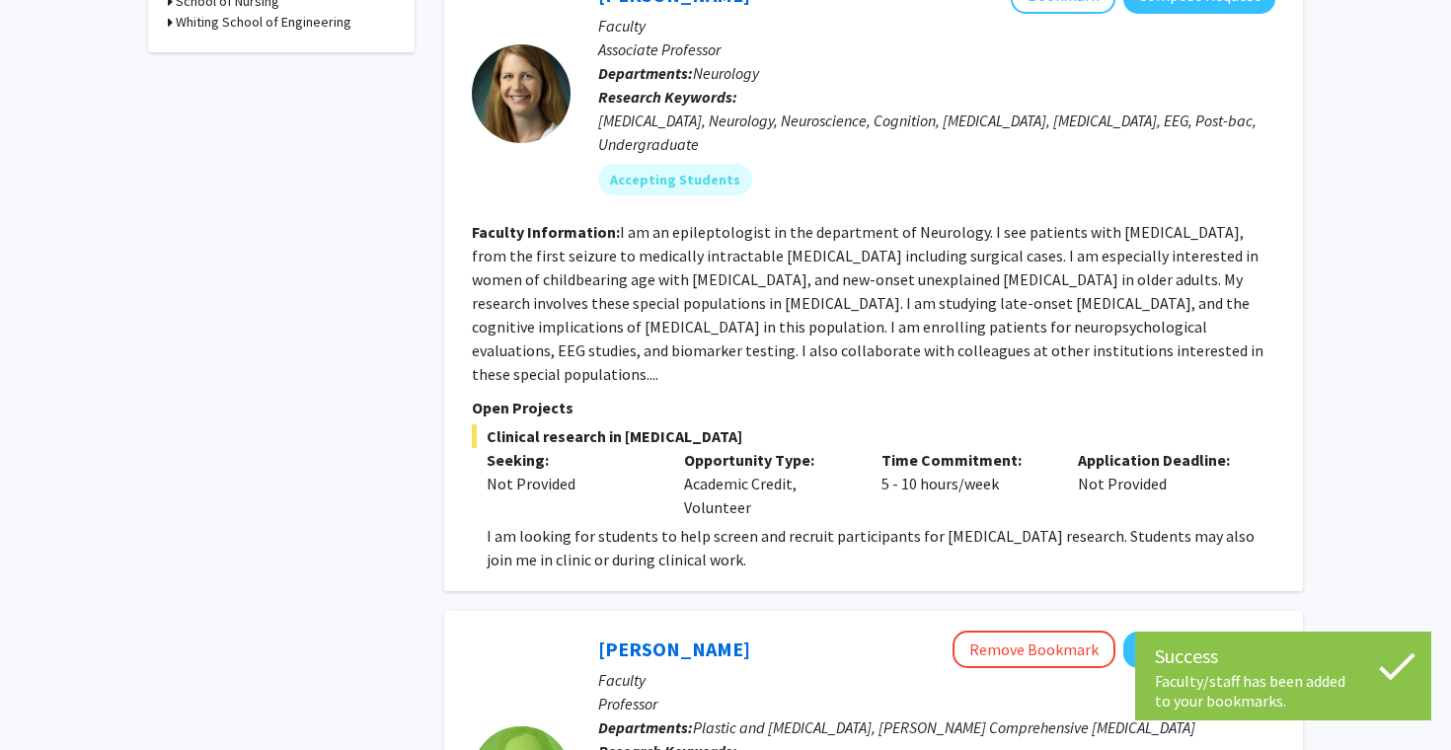
scroll to position [0, 0]
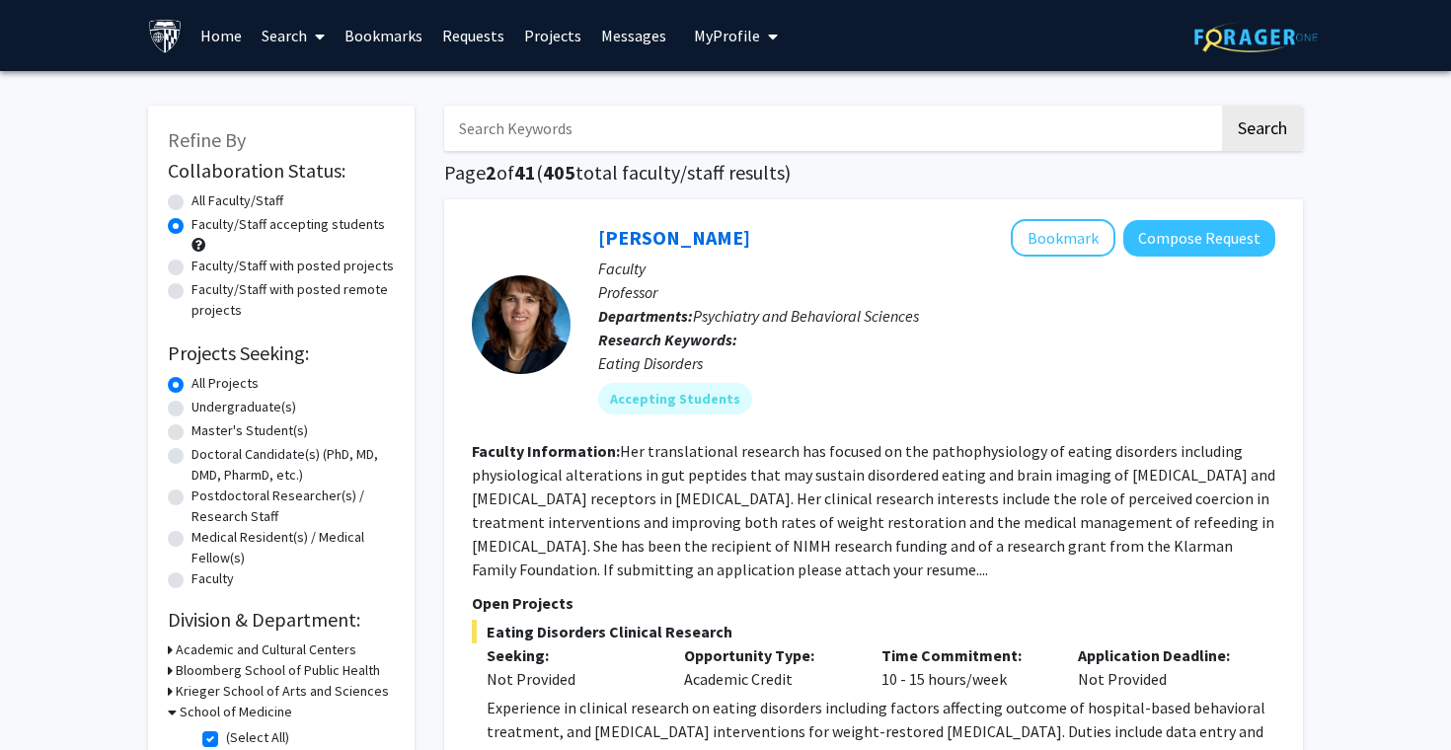
click at [760, 27] on span "My profile dropdown to access profile and logout" at bounding box center [769, 36] width 18 height 69
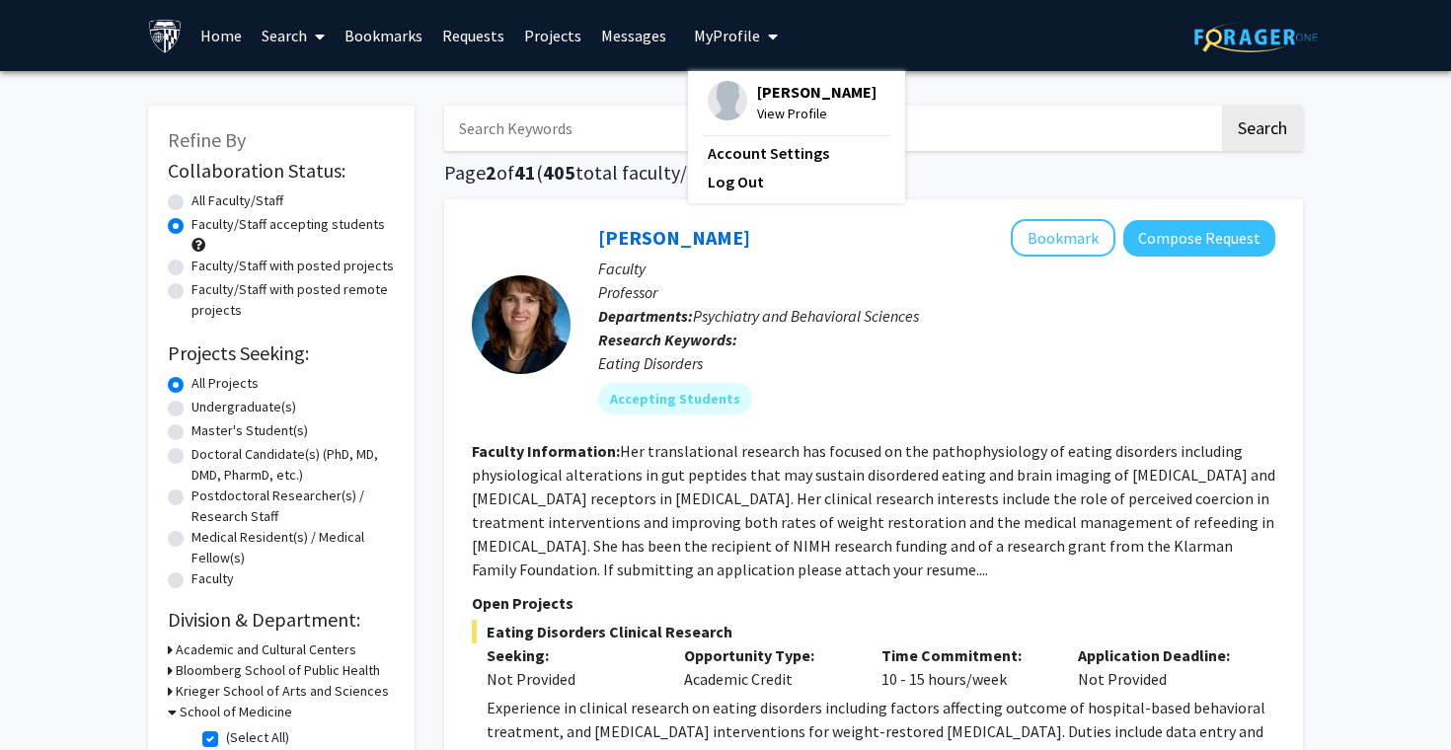
click at [404, 28] on link "Bookmarks" at bounding box center [384, 35] width 98 height 69
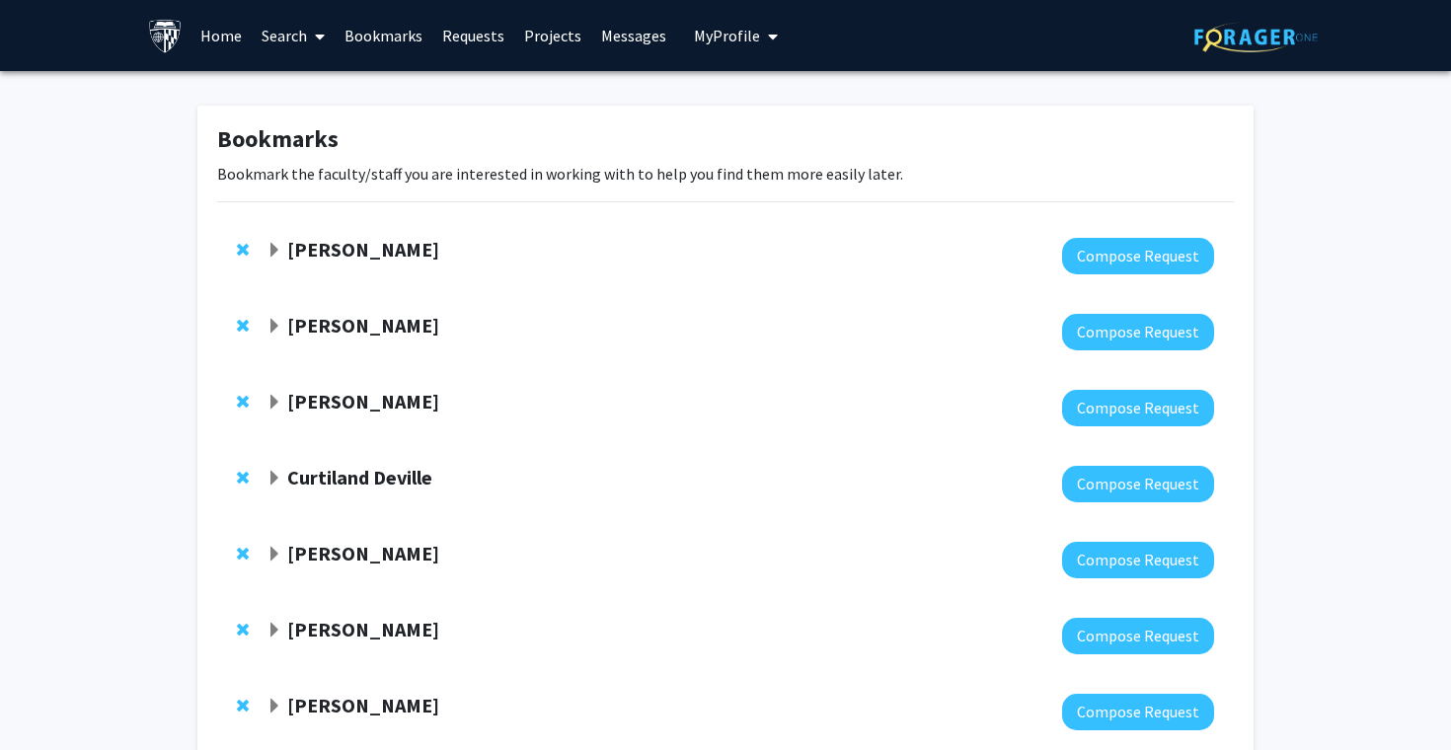
click at [712, 53] on button "My Profile" at bounding box center [736, 35] width 96 height 71
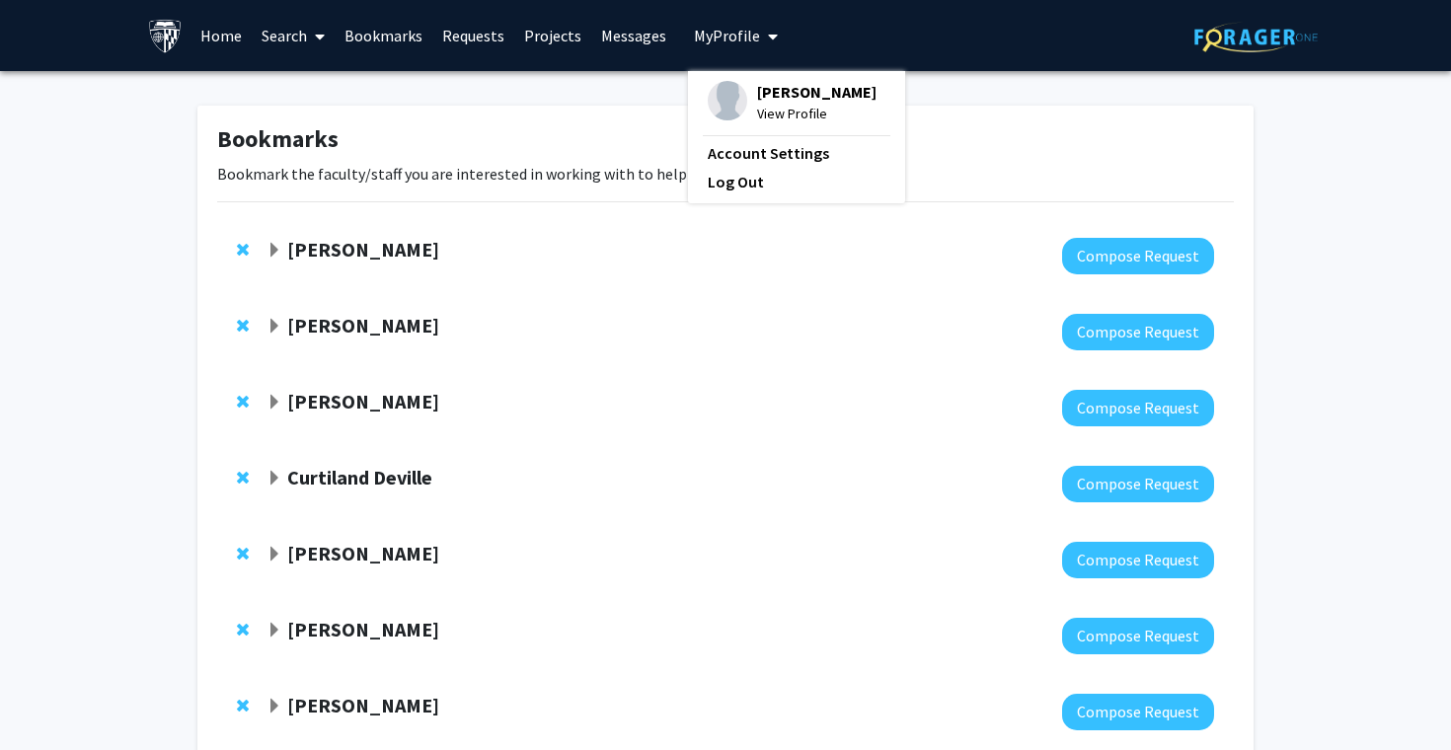
click at [533, 38] on link "Projects" at bounding box center [552, 35] width 77 height 69
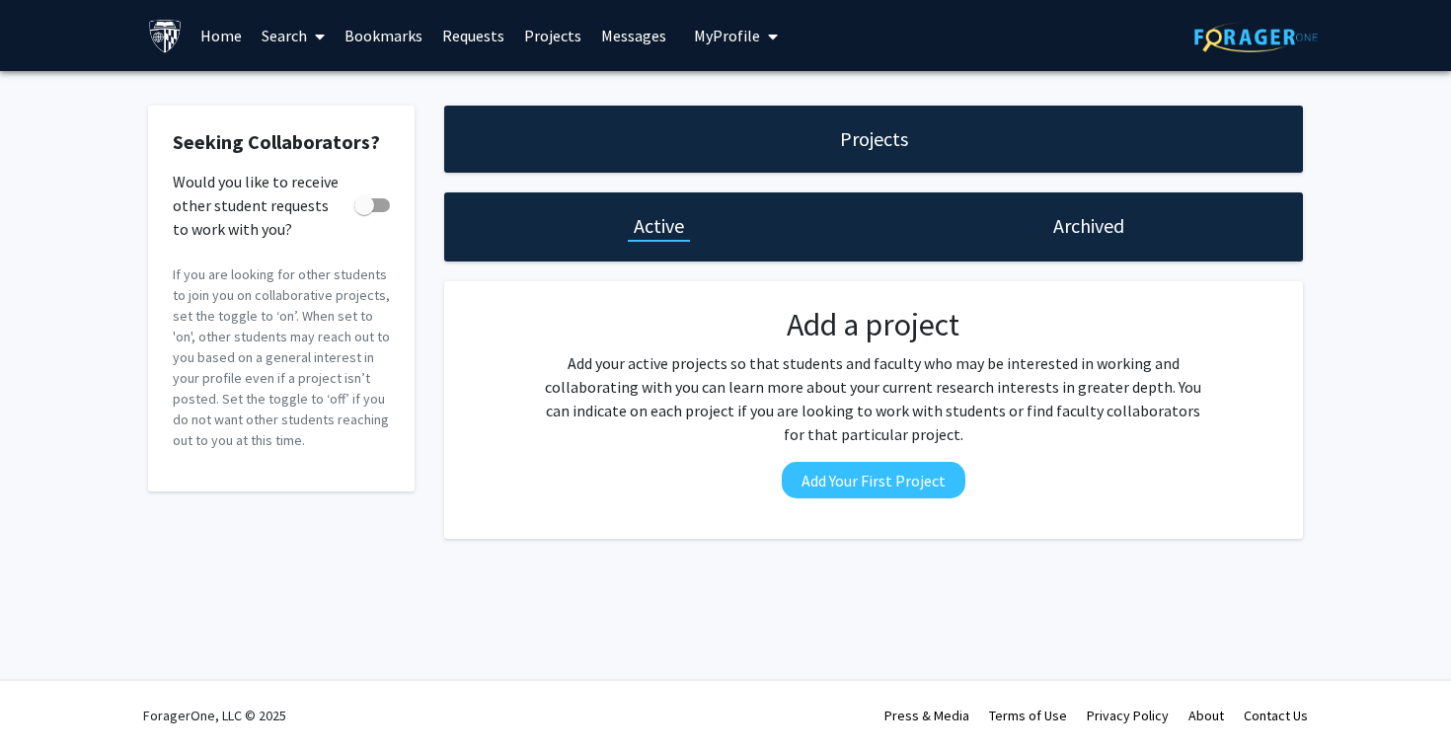
click at [541, 39] on link "Projects" at bounding box center [552, 35] width 77 height 69
click at [280, 39] on link "Search" at bounding box center [293, 35] width 83 height 69
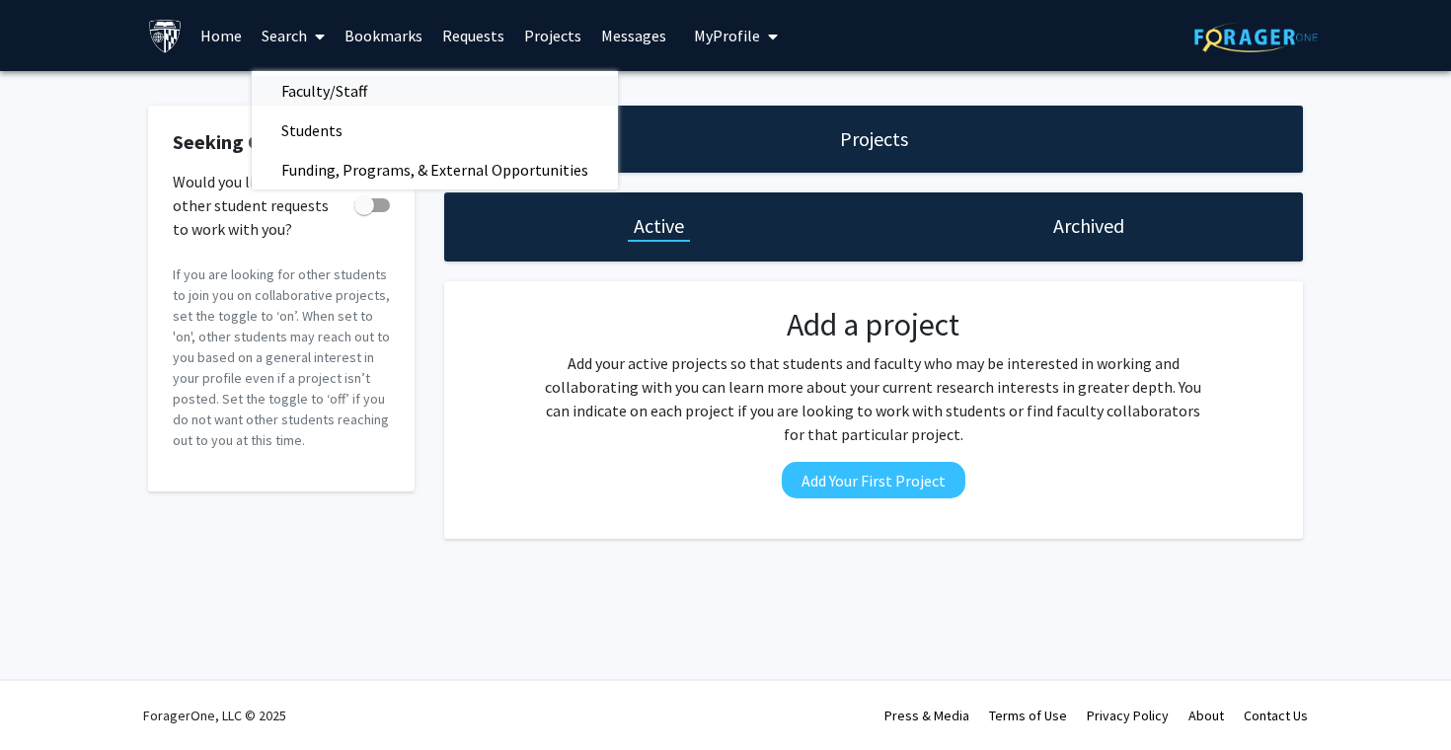
click at [320, 87] on span "Faculty/Staff" at bounding box center [324, 90] width 145 height 39
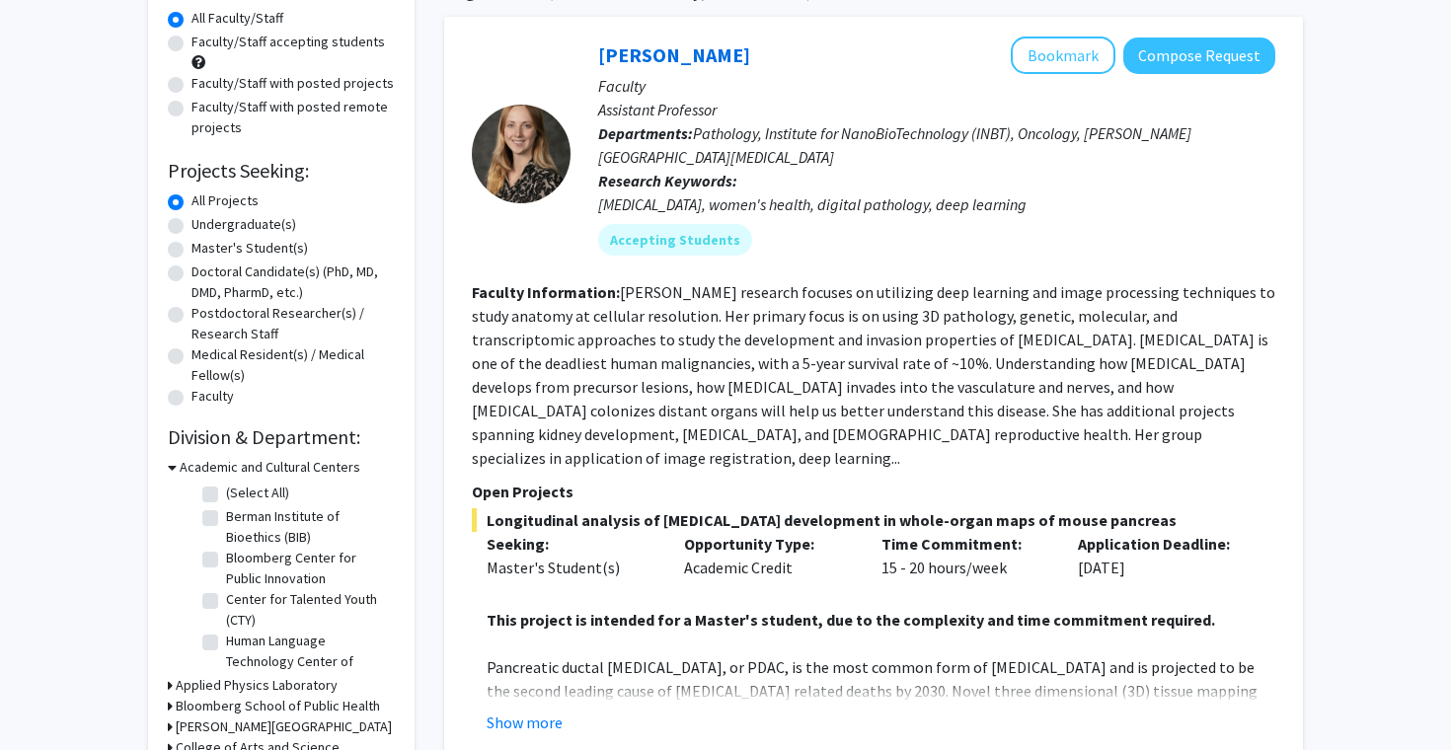
scroll to position [219, 0]
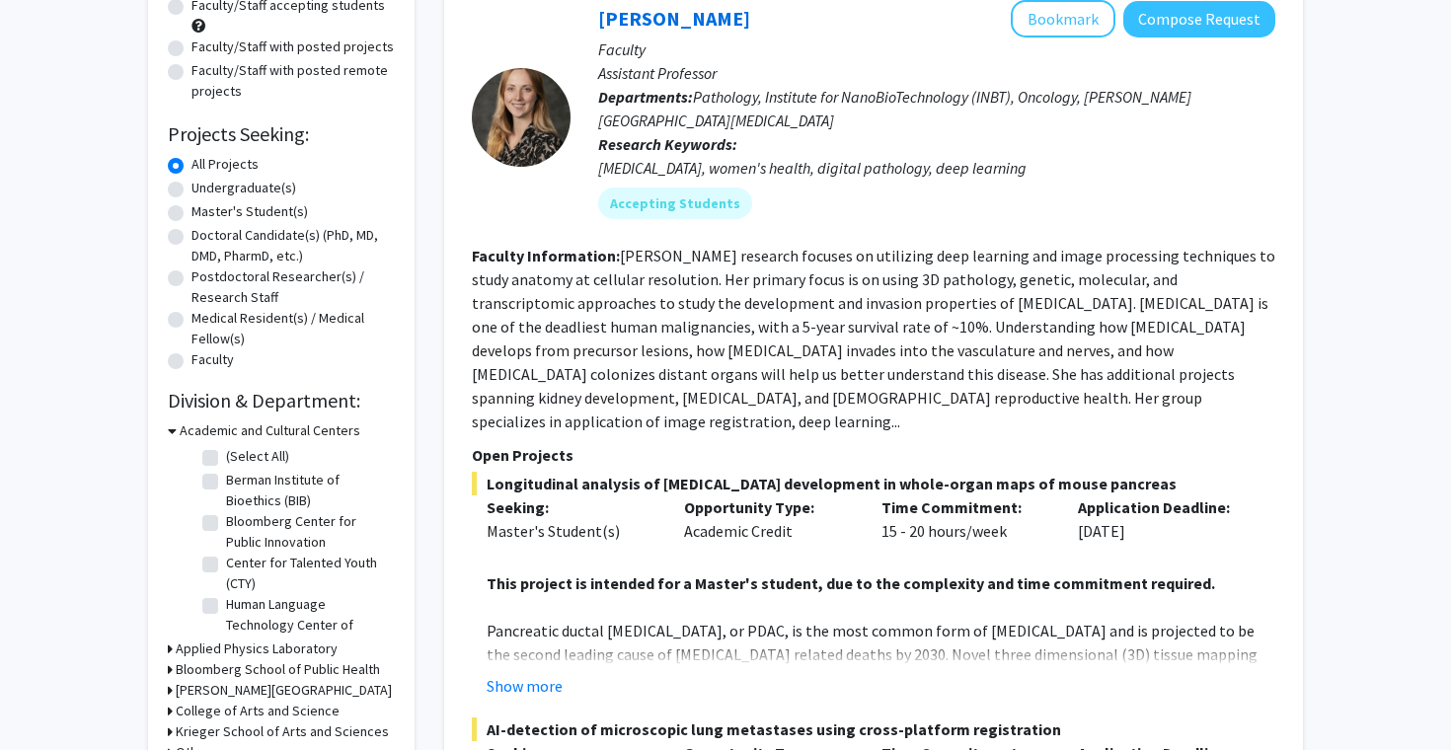
click at [191, 185] on label "Undergraduate(s)" at bounding box center [243, 188] width 105 height 21
click at [191, 185] on input "Undergraduate(s)" at bounding box center [197, 184] width 13 height 13
radio input "true"
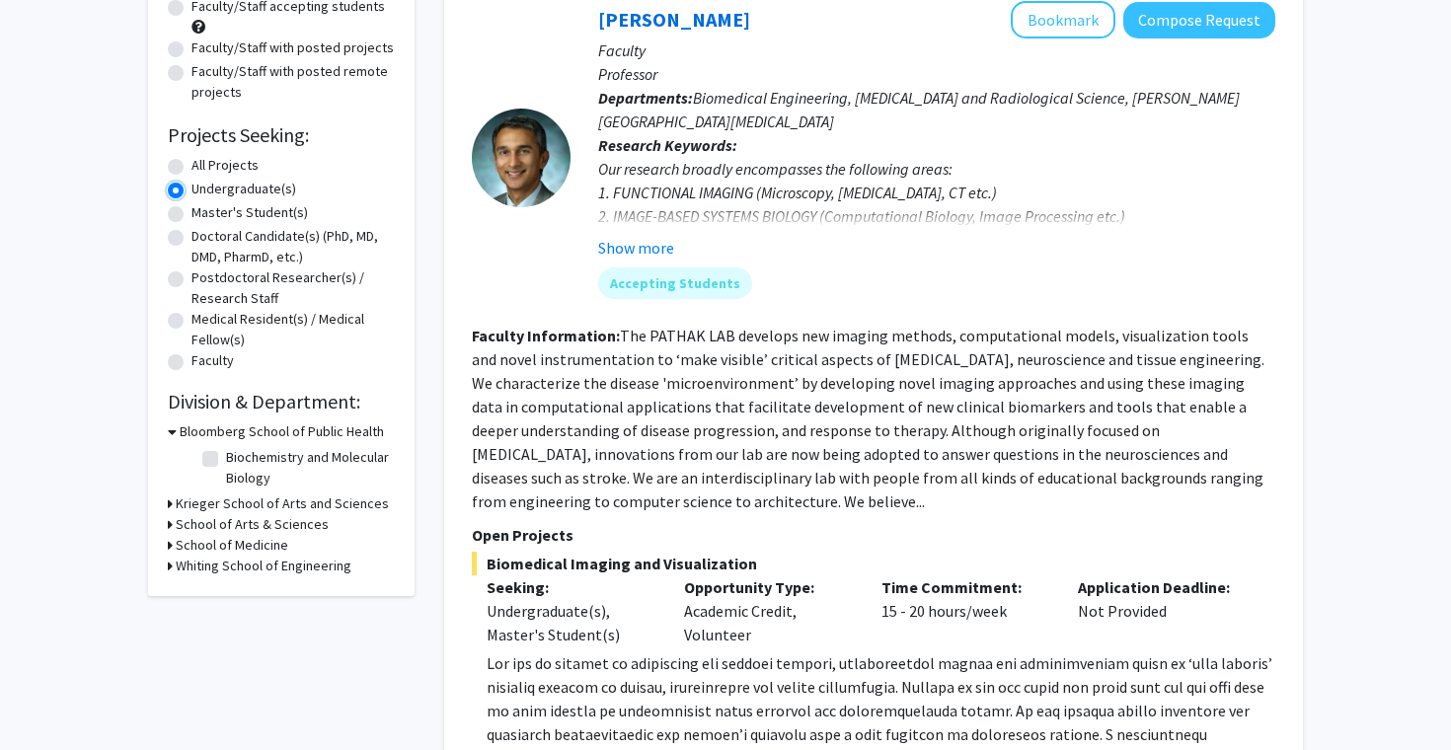
scroll to position [307, 0]
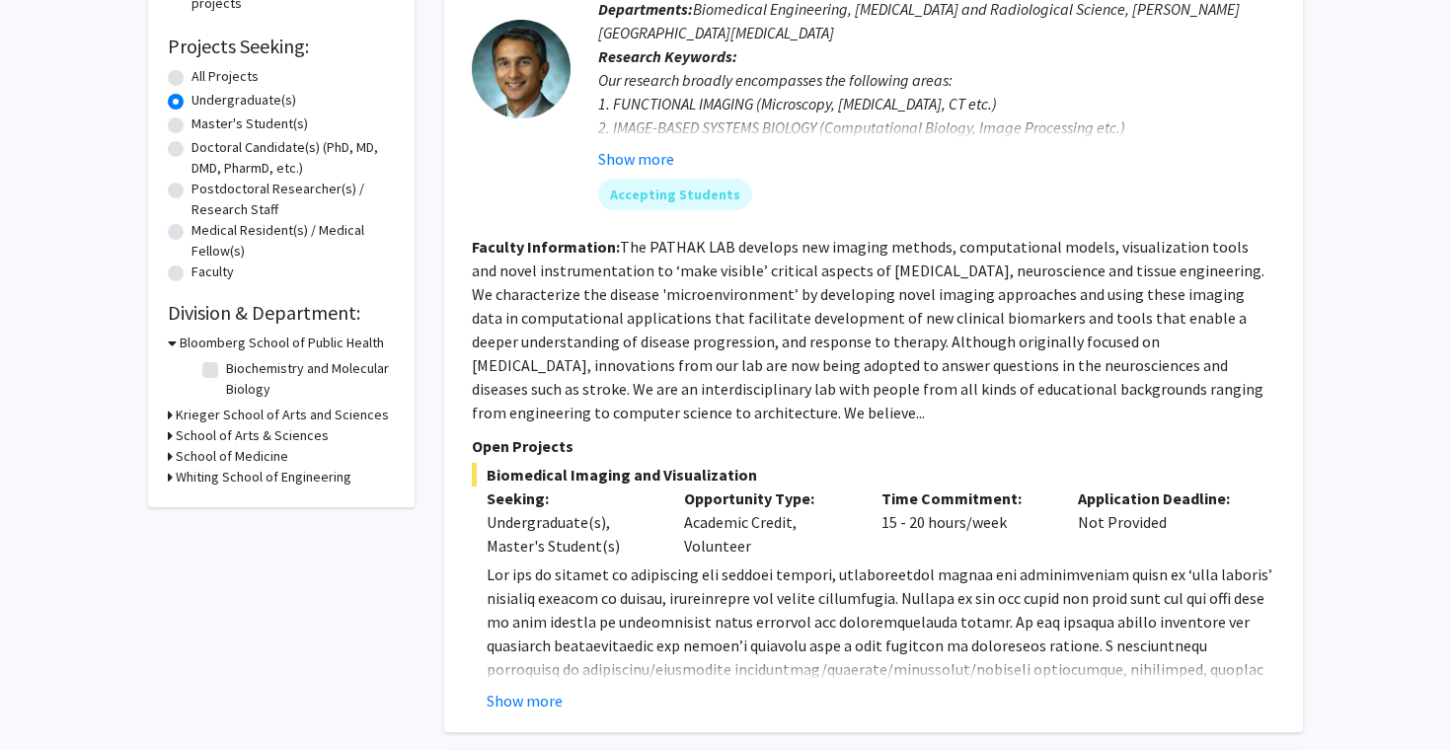
click at [224, 416] on h3 "Krieger School of Arts and Sciences" at bounding box center [282, 415] width 213 height 21
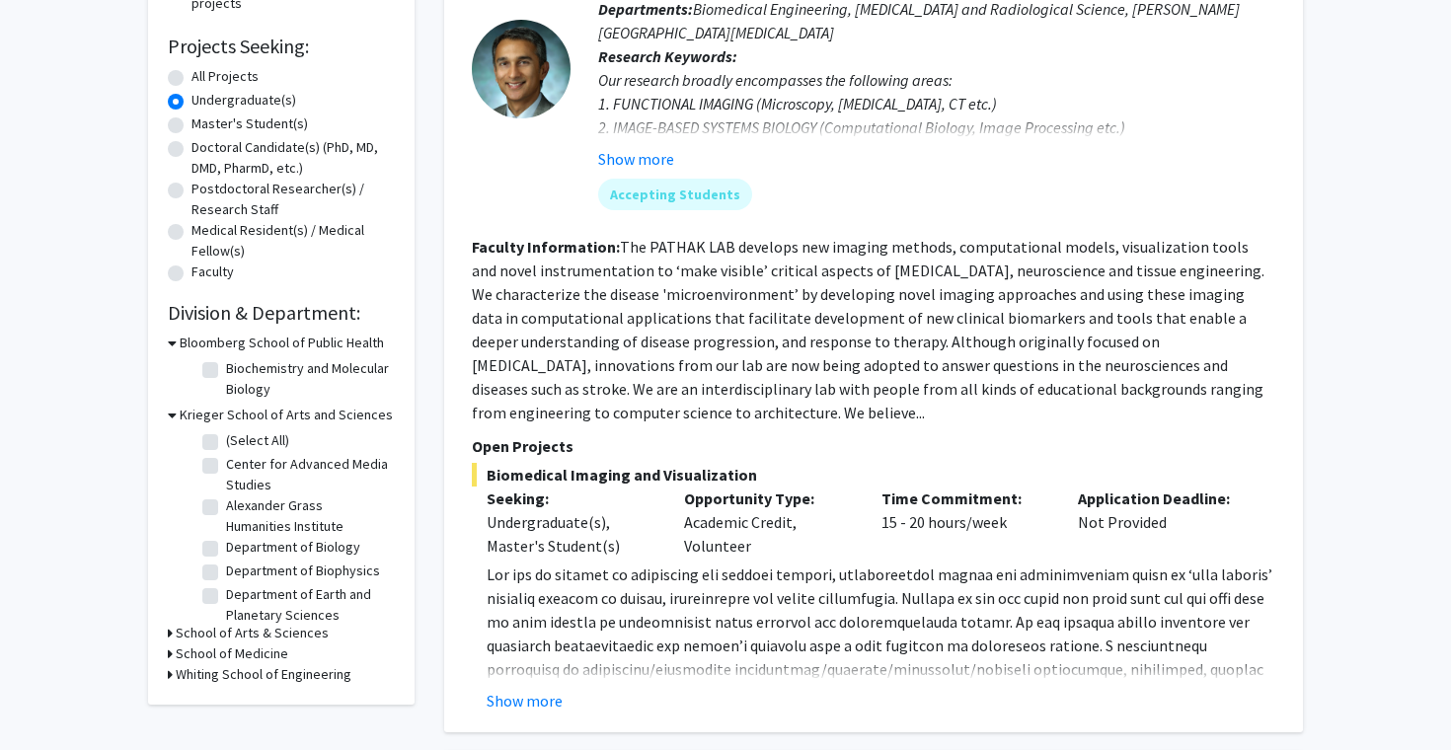
click at [226, 550] on label "Department of Biology" at bounding box center [293, 547] width 134 height 21
click at [226, 550] on input "Department of Biology" at bounding box center [232, 543] width 13 height 13
checkbox input "true"
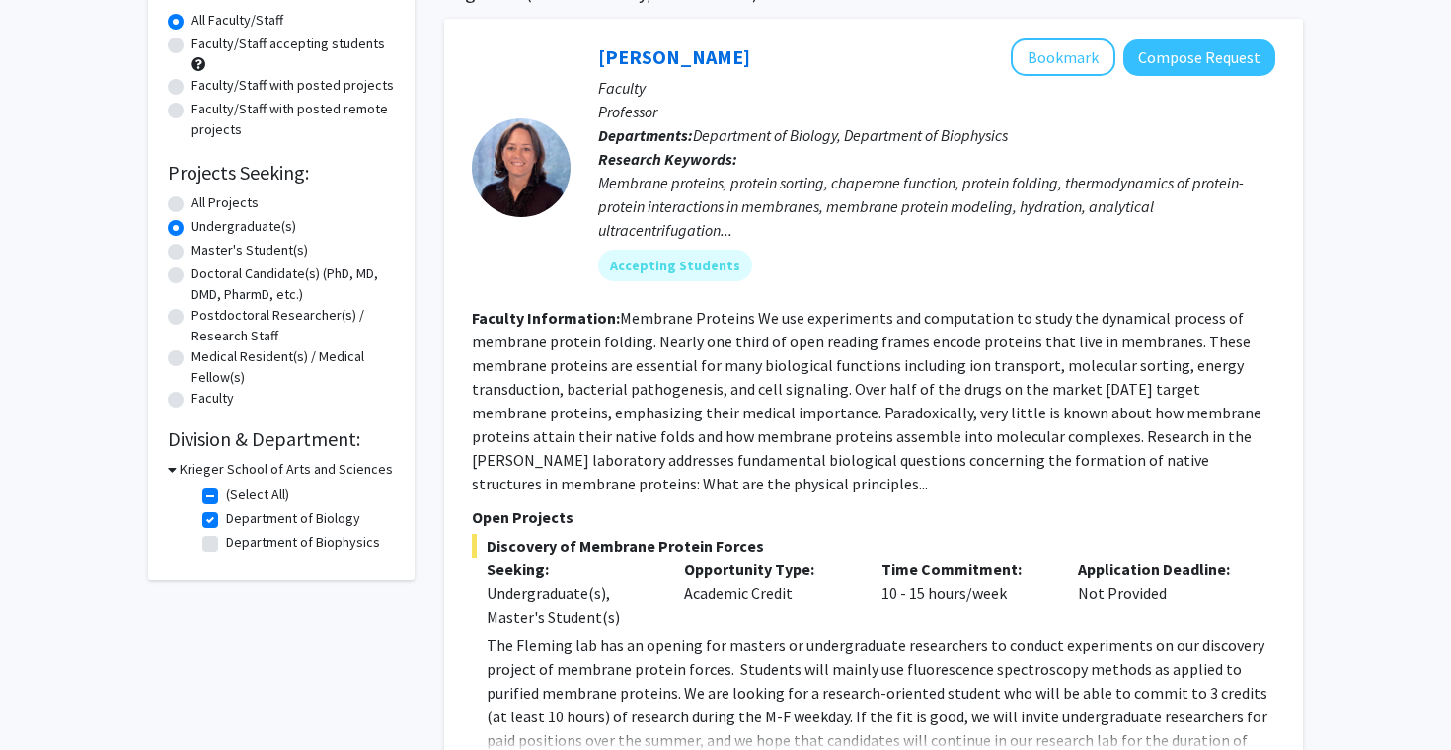
scroll to position [177, 0]
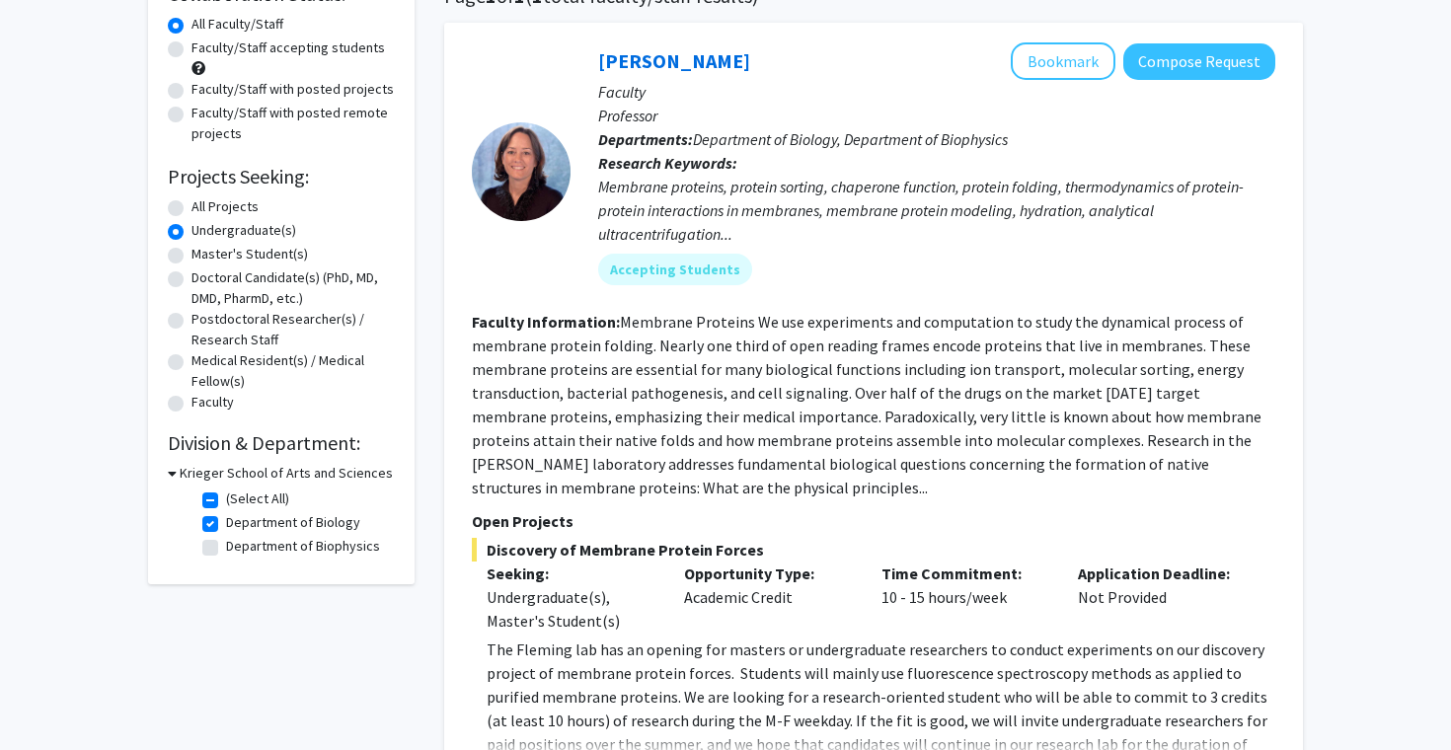
click at [191, 205] on label "All Projects" at bounding box center [224, 206] width 67 height 21
click at [191, 205] on input "All Projects" at bounding box center [197, 202] width 13 height 13
radio input "true"
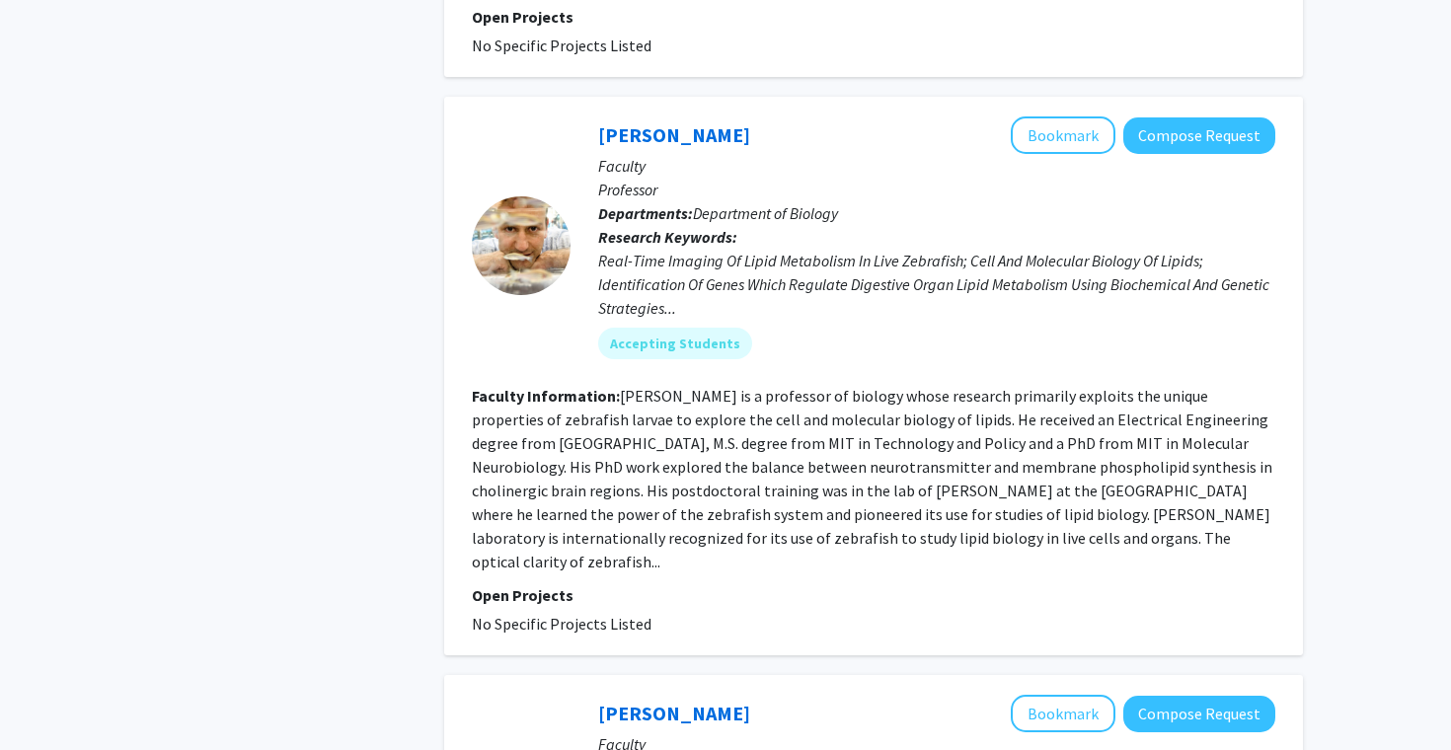
scroll to position [1952, 0]
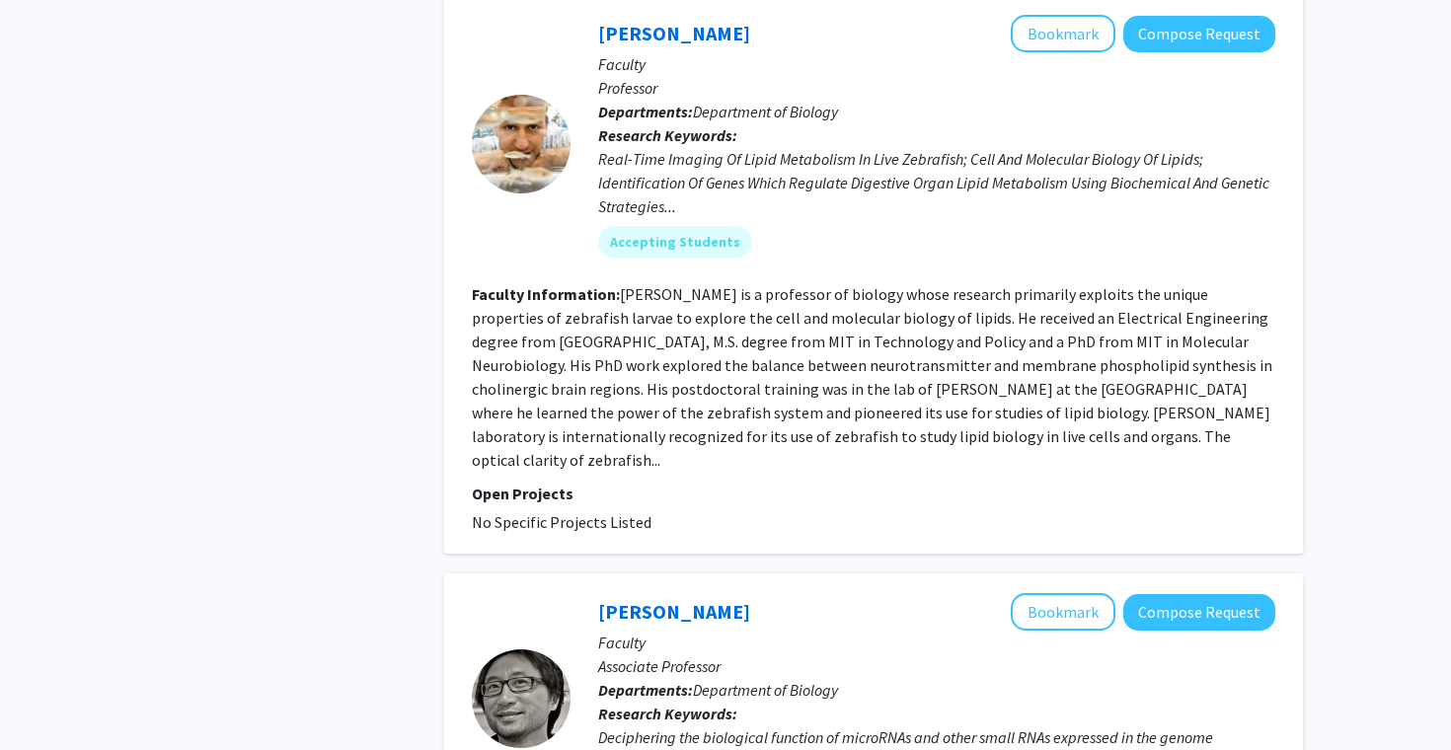
click at [756, 443] on fg-read-more "[PERSON_NAME] is a professor of biology whose research primarily exploits the u…" at bounding box center [872, 377] width 800 height 186
click at [1052, 52] on button "Bookmark" at bounding box center [1062, 33] width 105 height 37
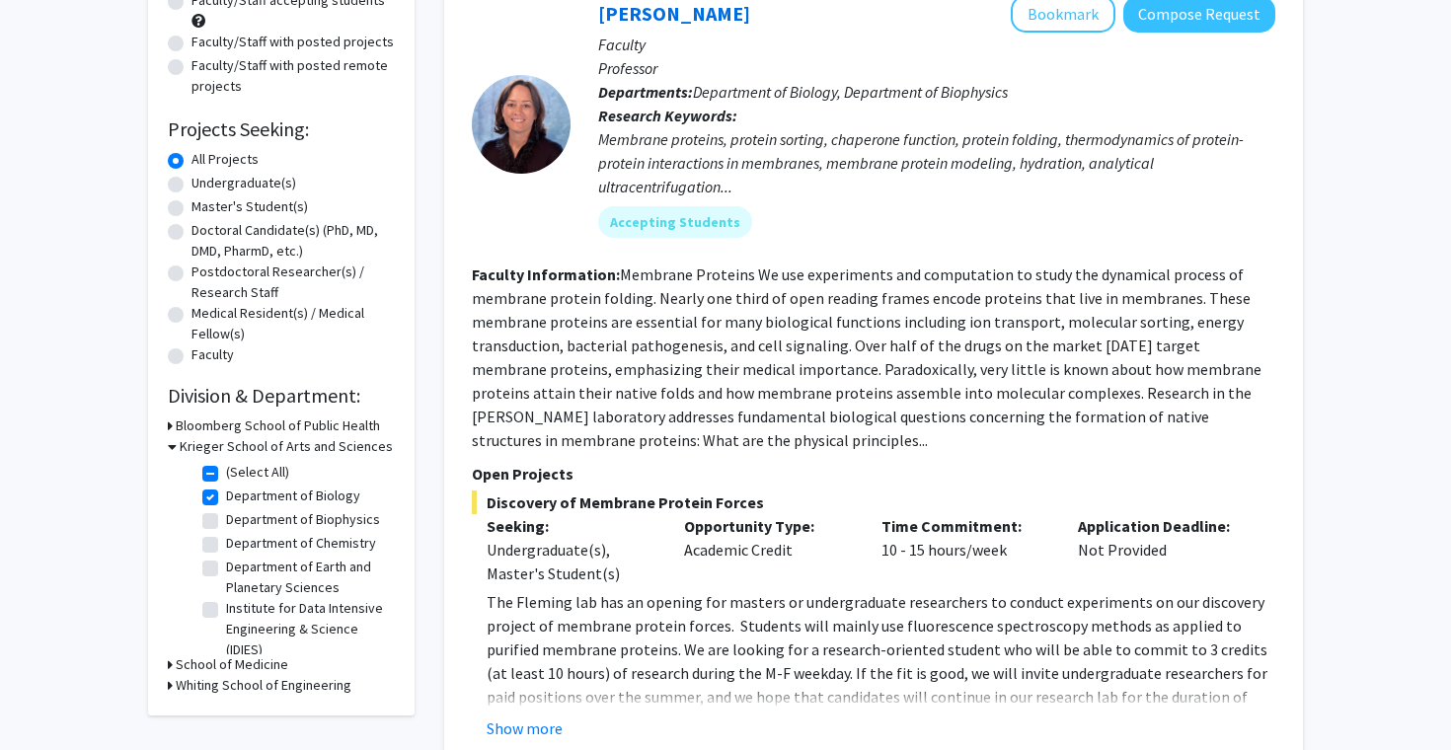
scroll to position [261, 0]
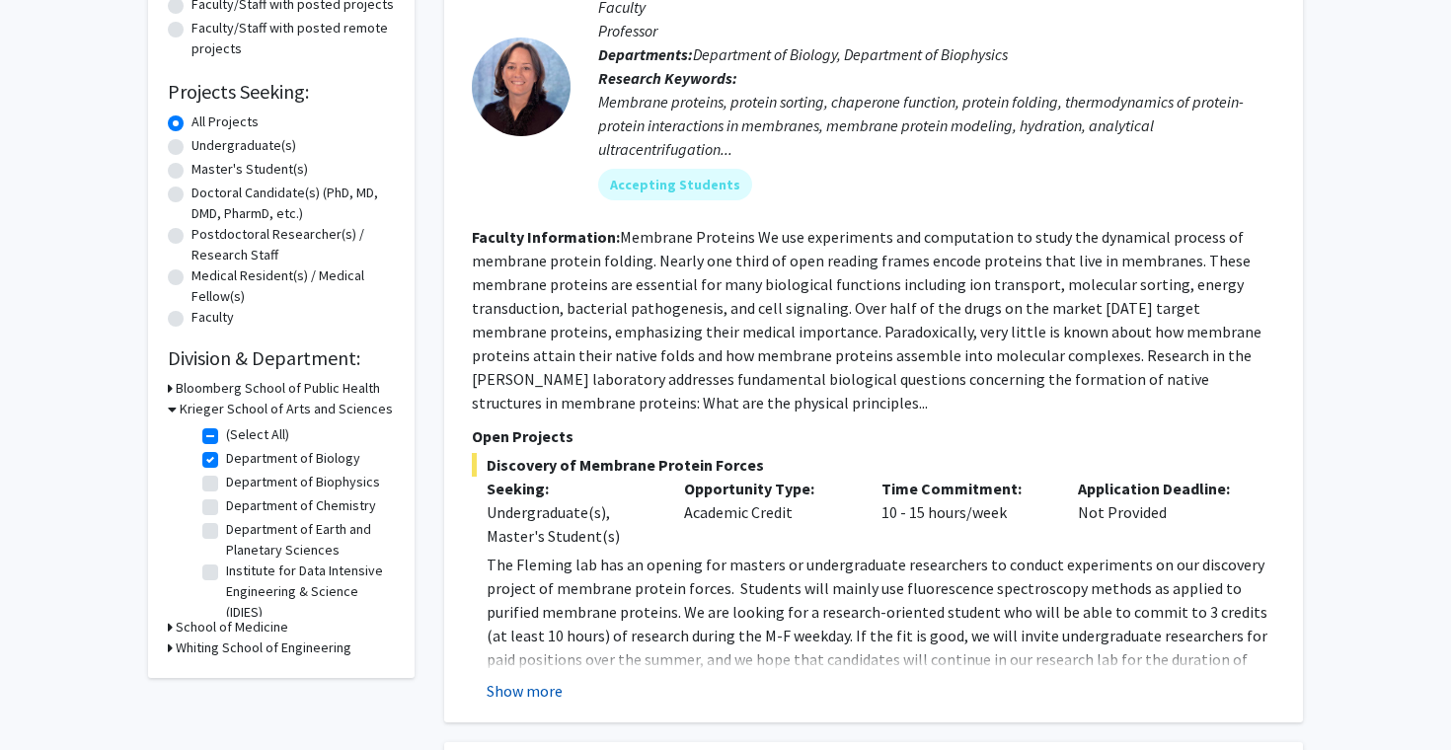
click at [531, 679] on button "Show more" at bounding box center [524, 691] width 76 height 24
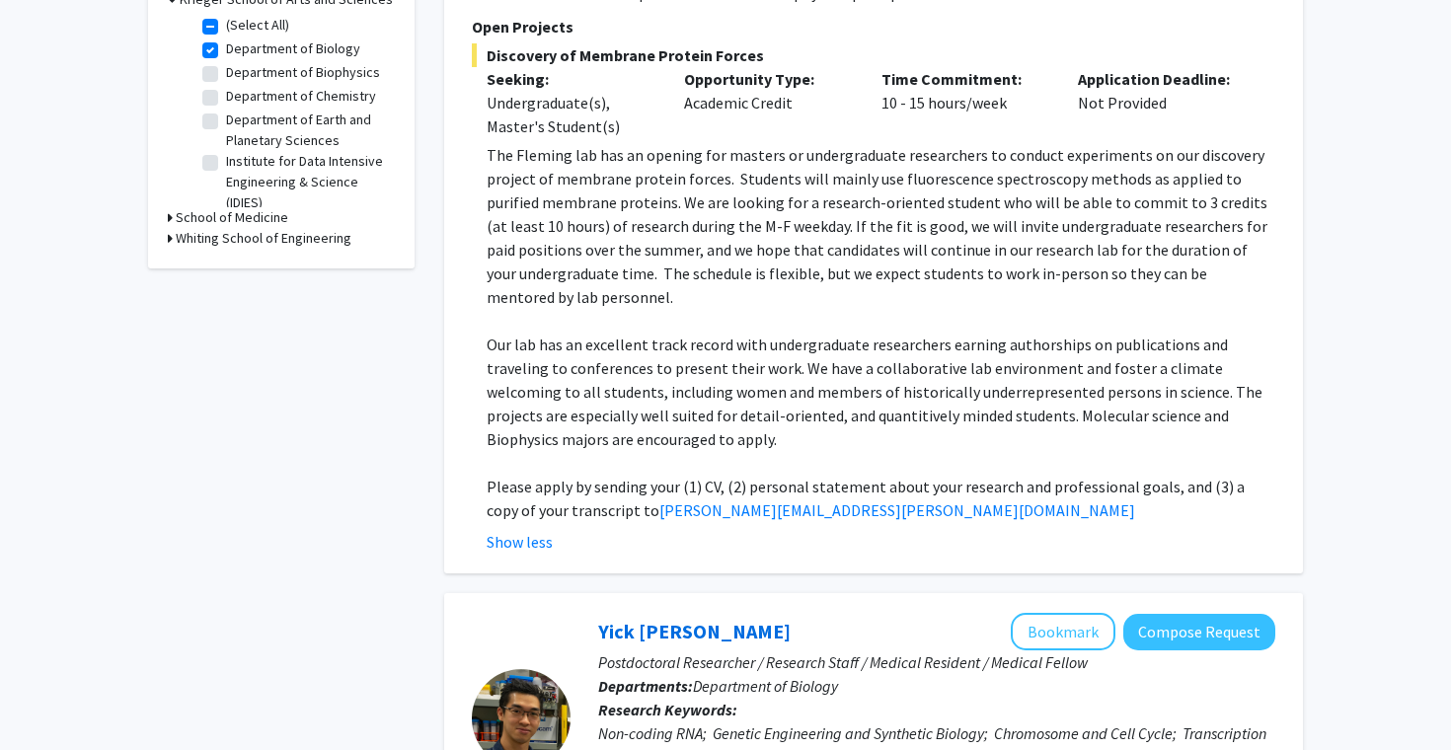
scroll to position [0, 0]
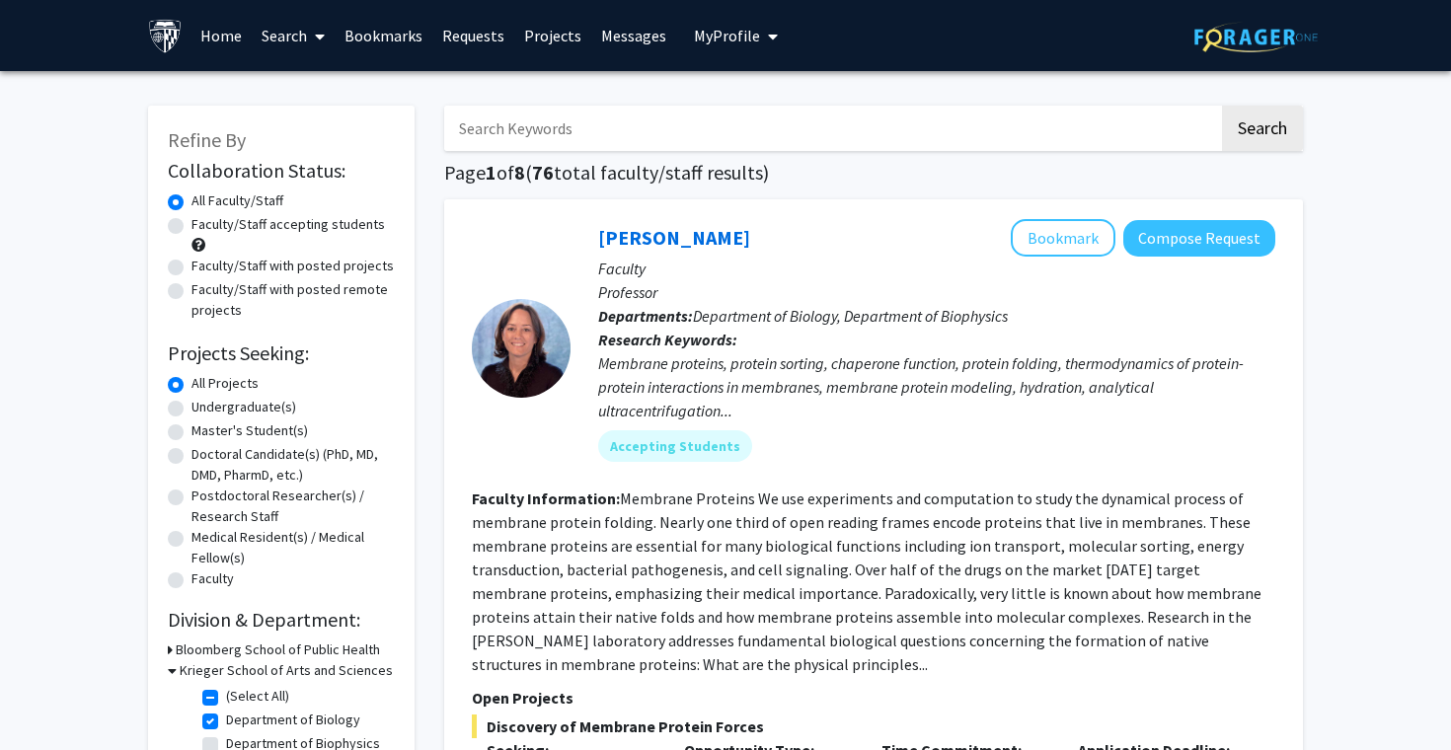
click at [708, 41] on span "My Profile" at bounding box center [727, 36] width 66 height 20
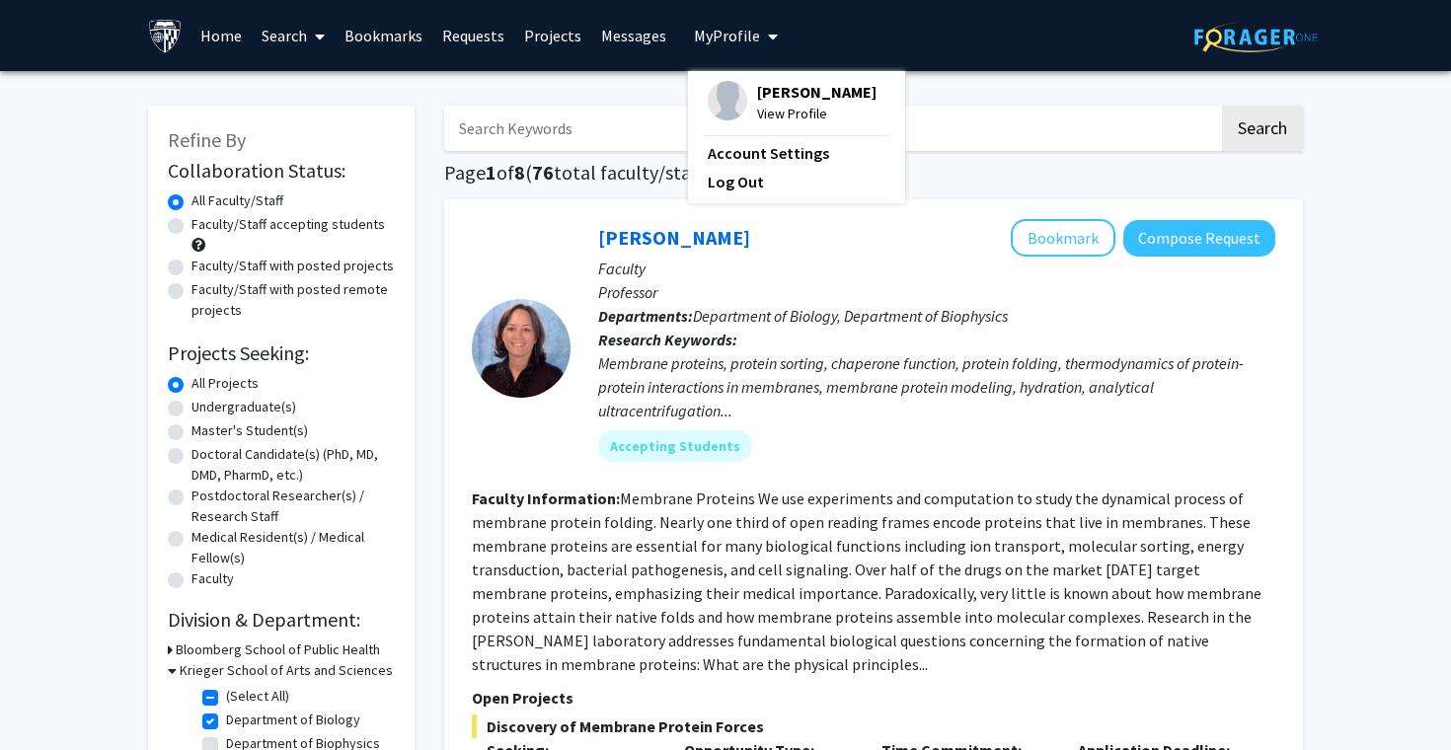
click at [708, 41] on span "My Profile" at bounding box center [727, 36] width 66 height 20
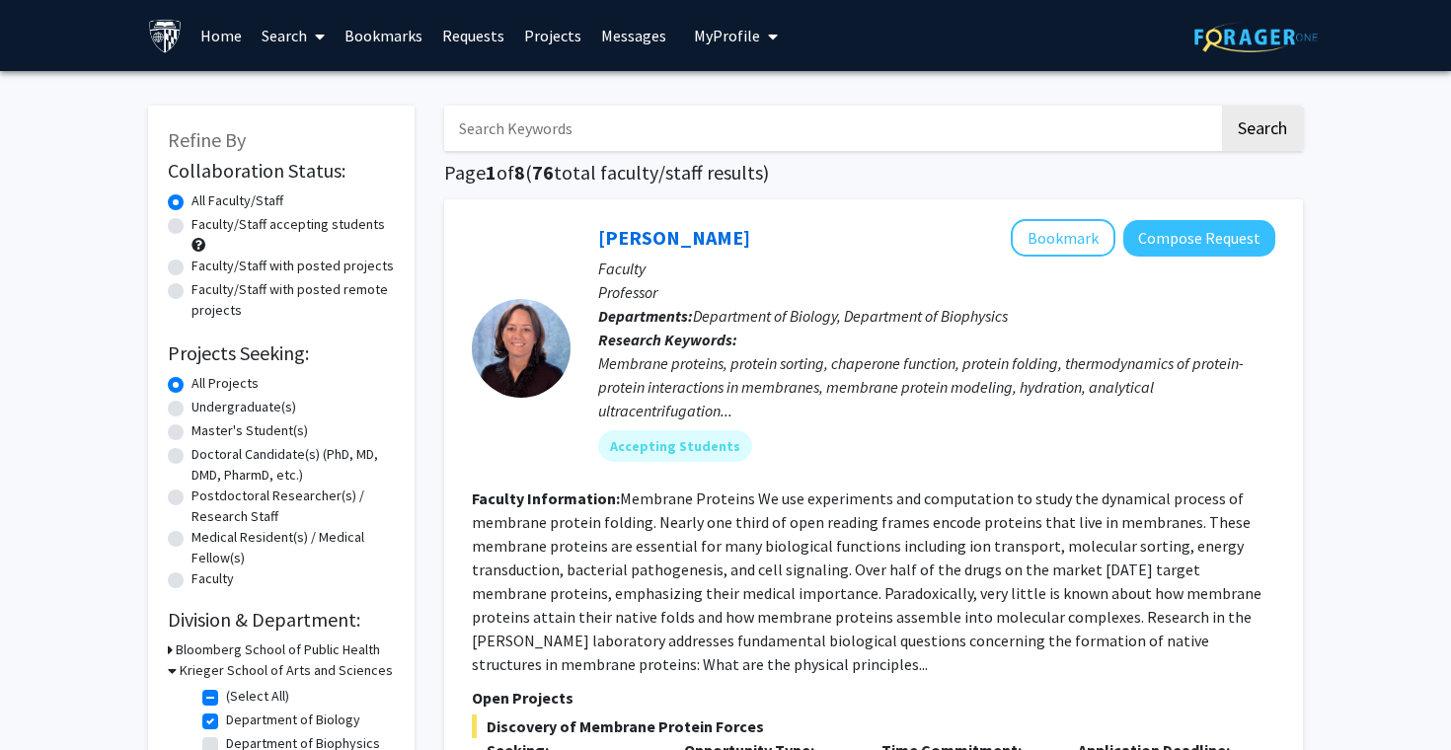
click at [614, 44] on link "Messages" at bounding box center [633, 35] width 85 height 69
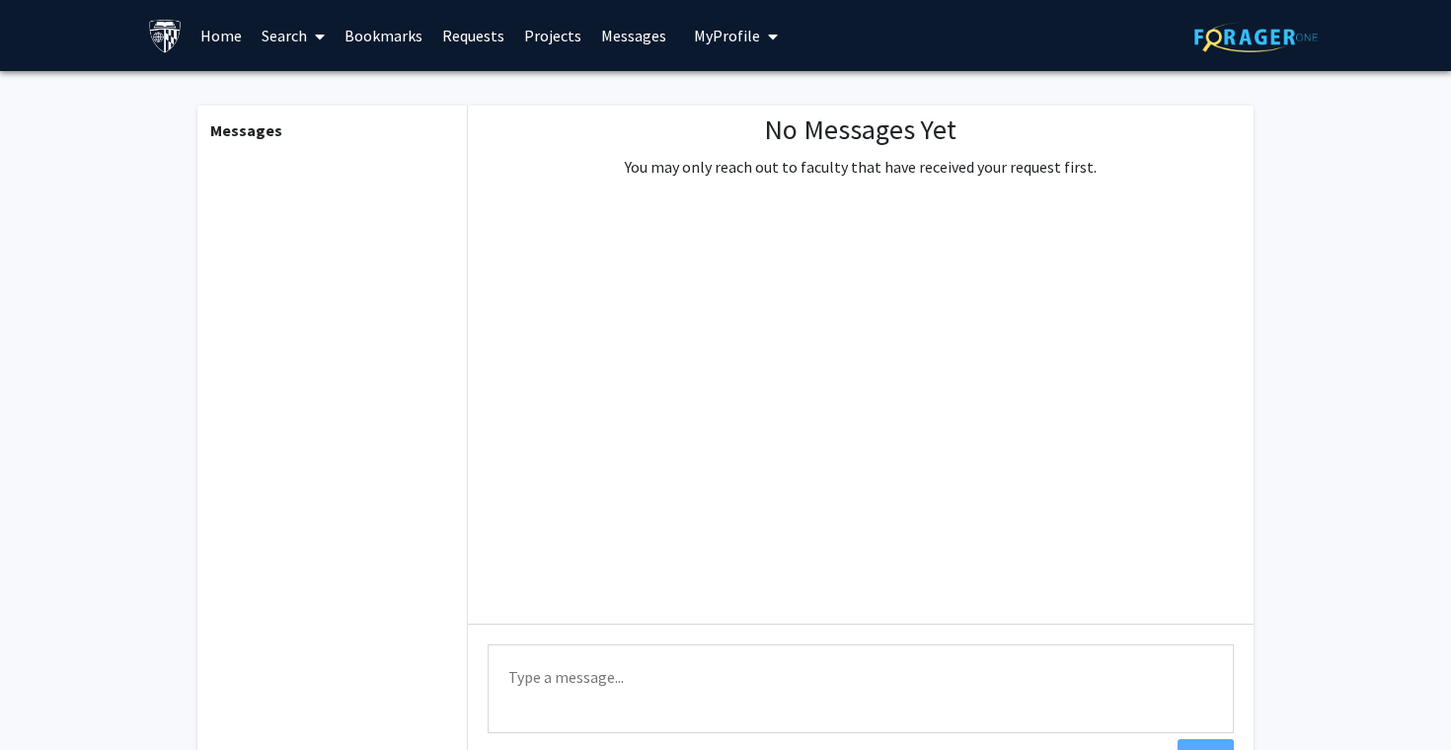
click at [392, 32] on link "Bookmarks" at bounding box center [384, 35] width 98 height 69
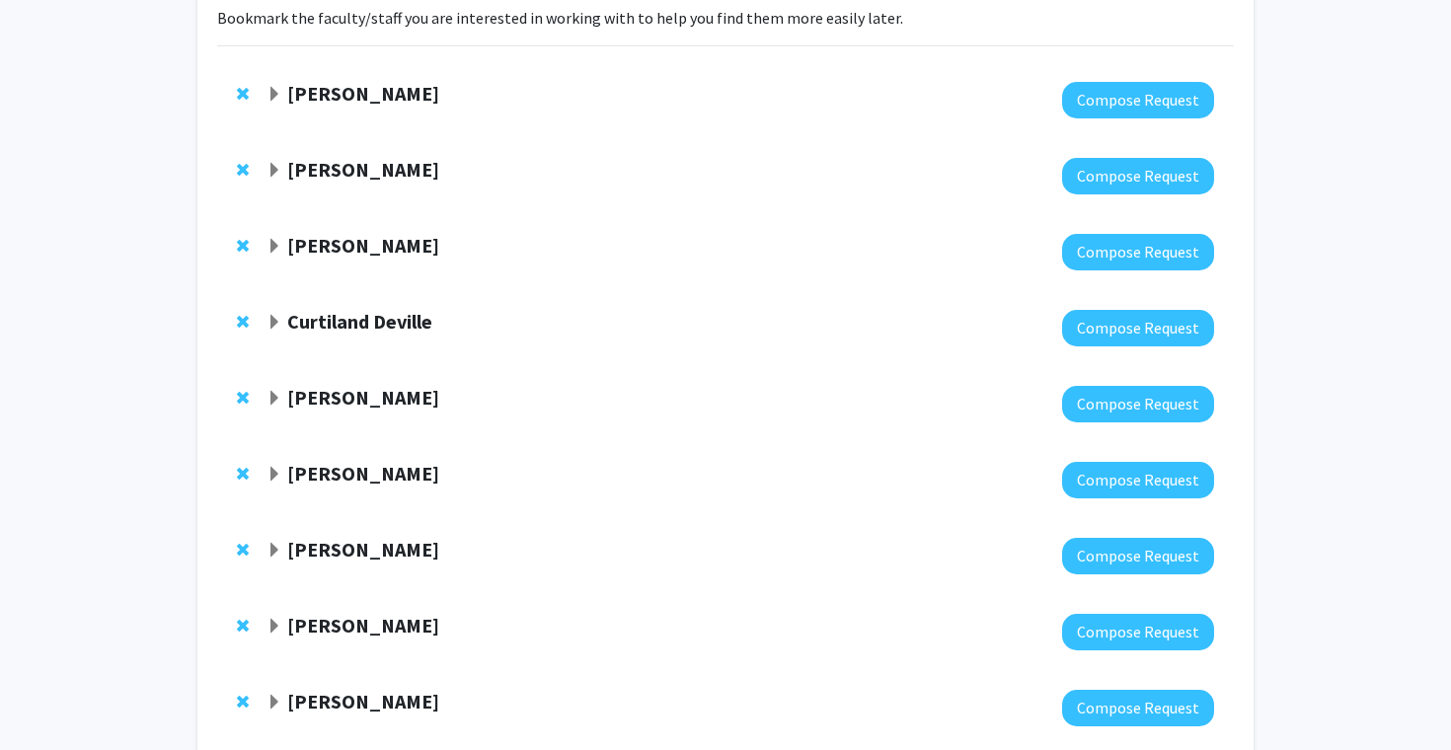
scroll to position [146, 0]
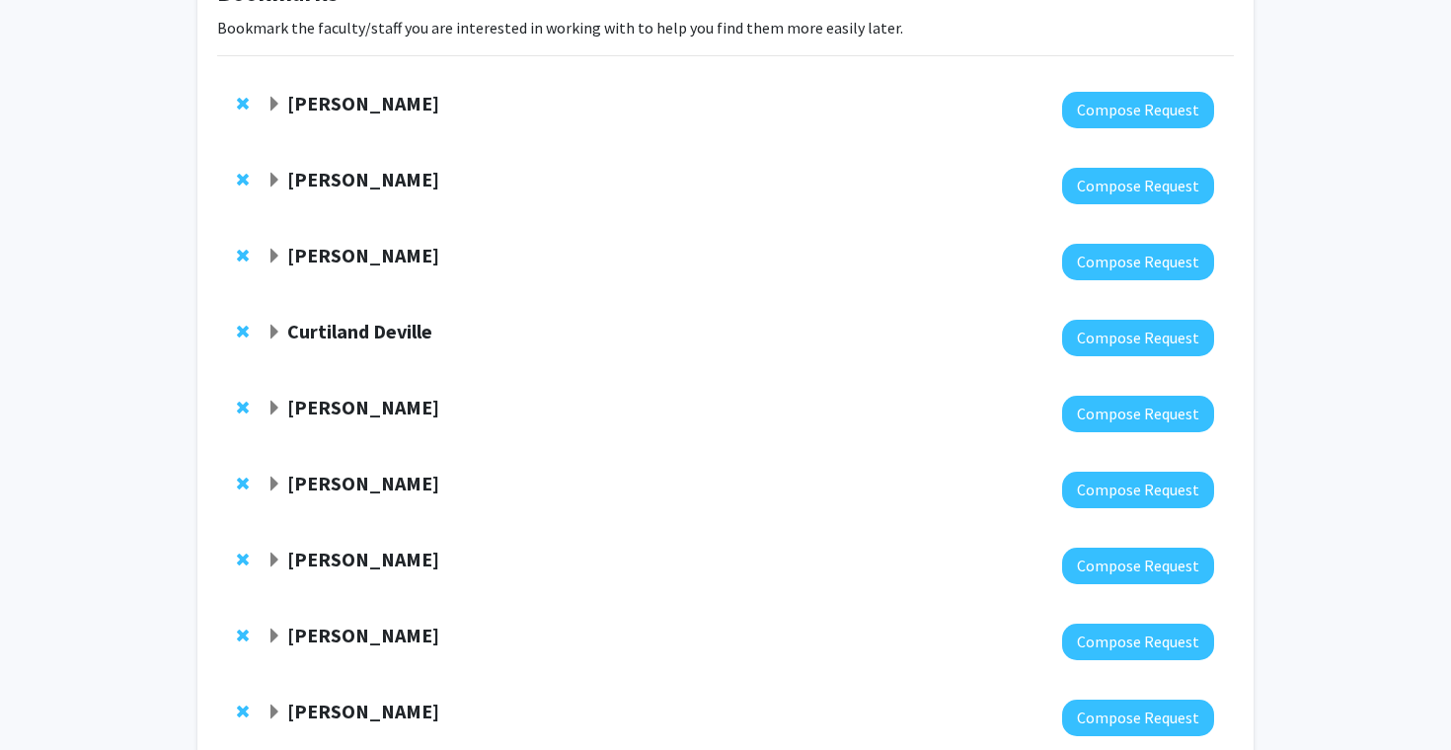
click at [365, 401] on strong "[PERSON_NAME]" at bounding box center [363, 407] width 152 height 25
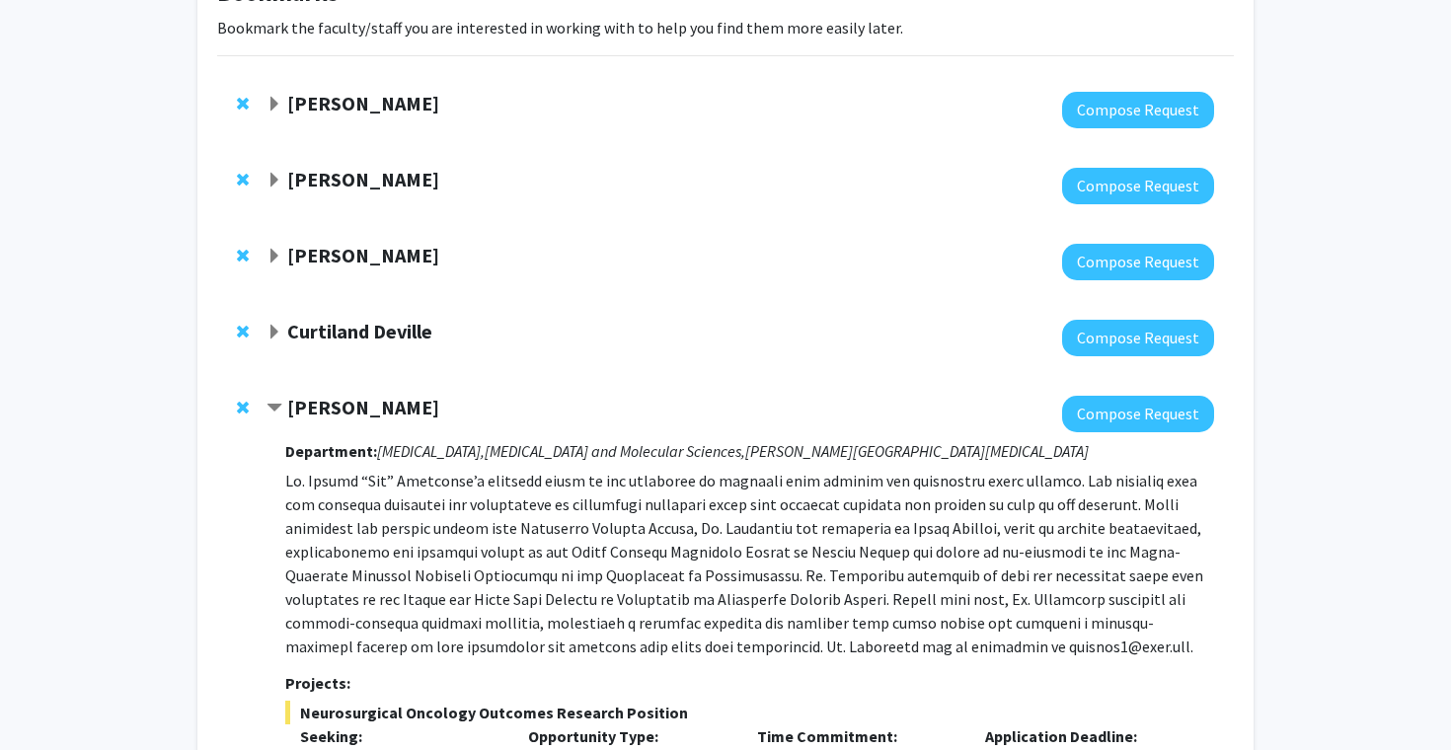
click at [365, 401] on strong "[PERSON_NAME]" at bounding box center [363, 407] width 152 height 25
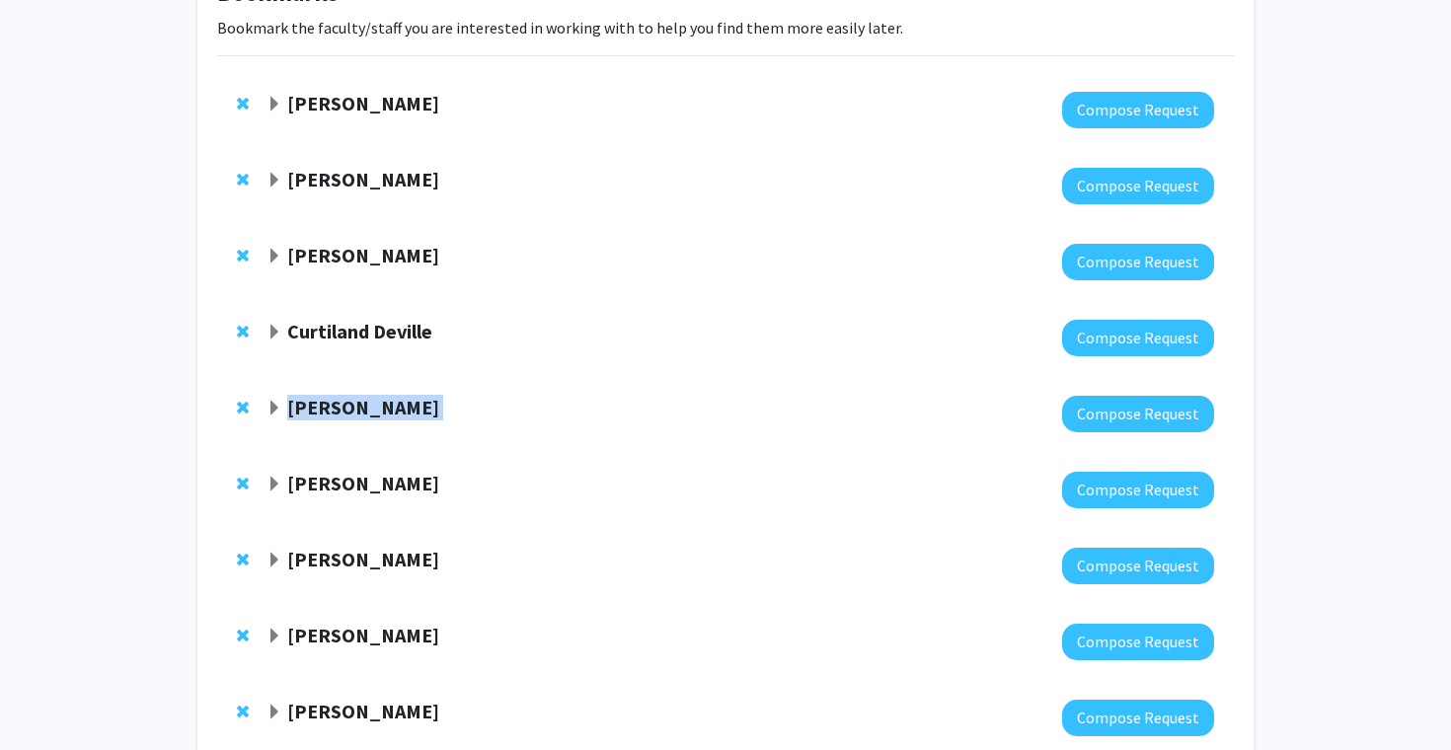
click at [365, 401] on strong "[PERSON_NAME]" at bounding box center [363, 407] width 152 height 25
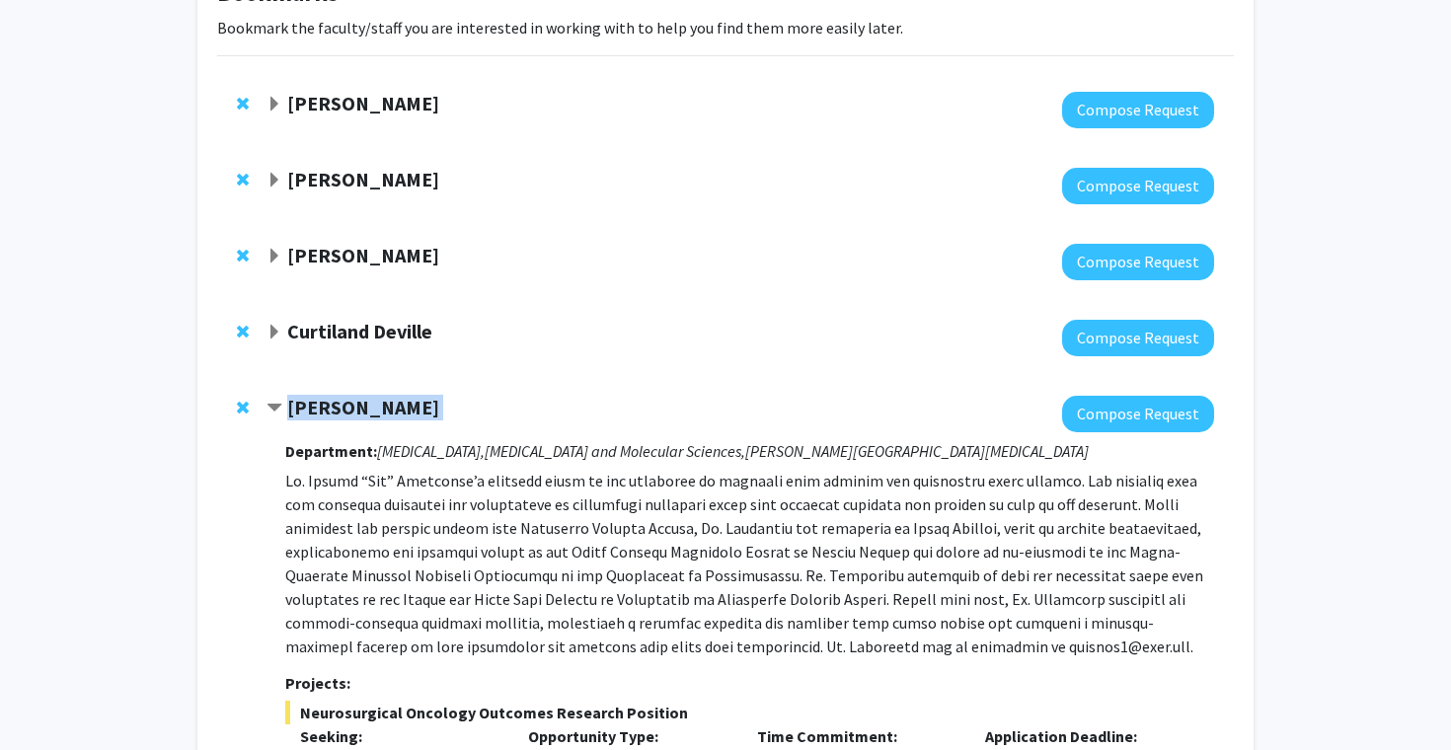
click at [365, 402] on strong "[PERSON_NAME]" at bounding box center [363, 407] width 152 height 25
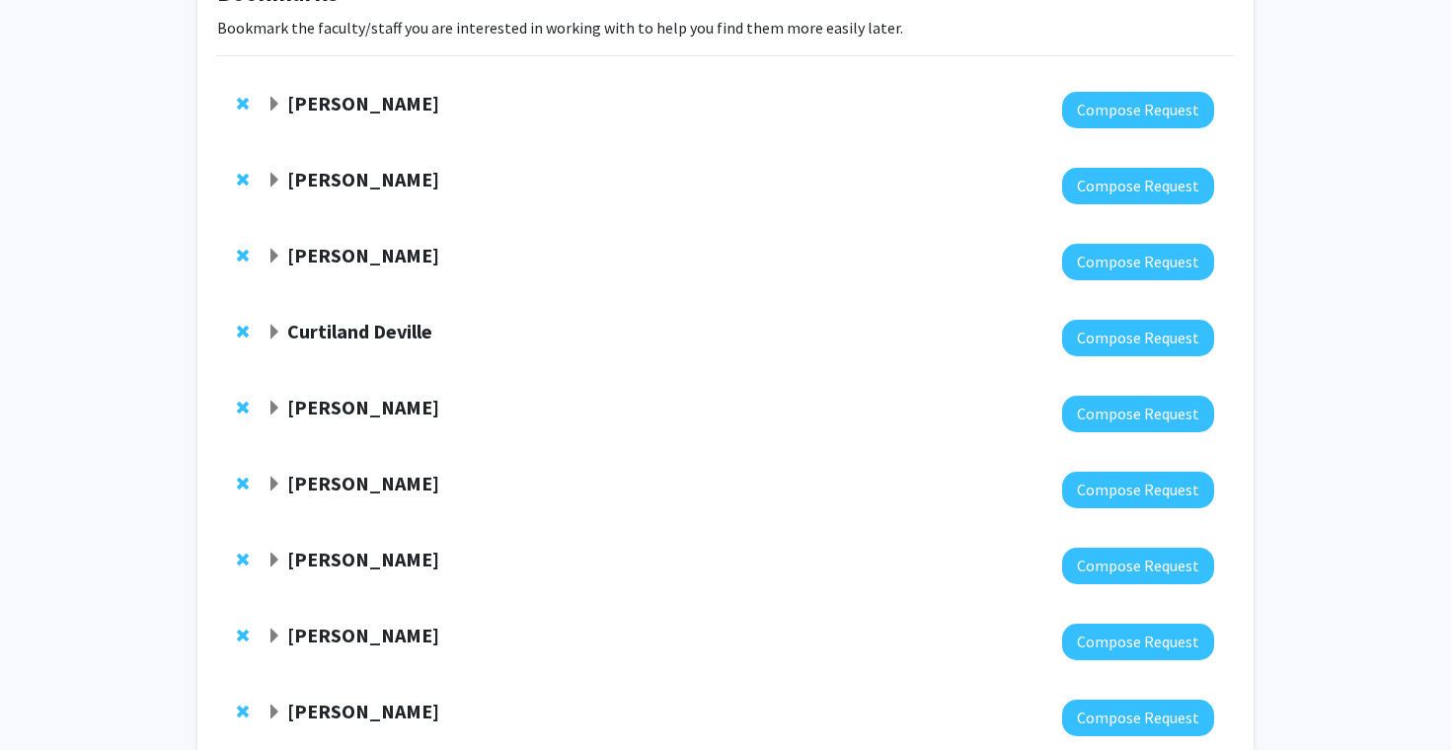
click at [485, 393] on div "Raj Mukherjee Compose Request" at bounding box center [725, 414] width 1016 height 76
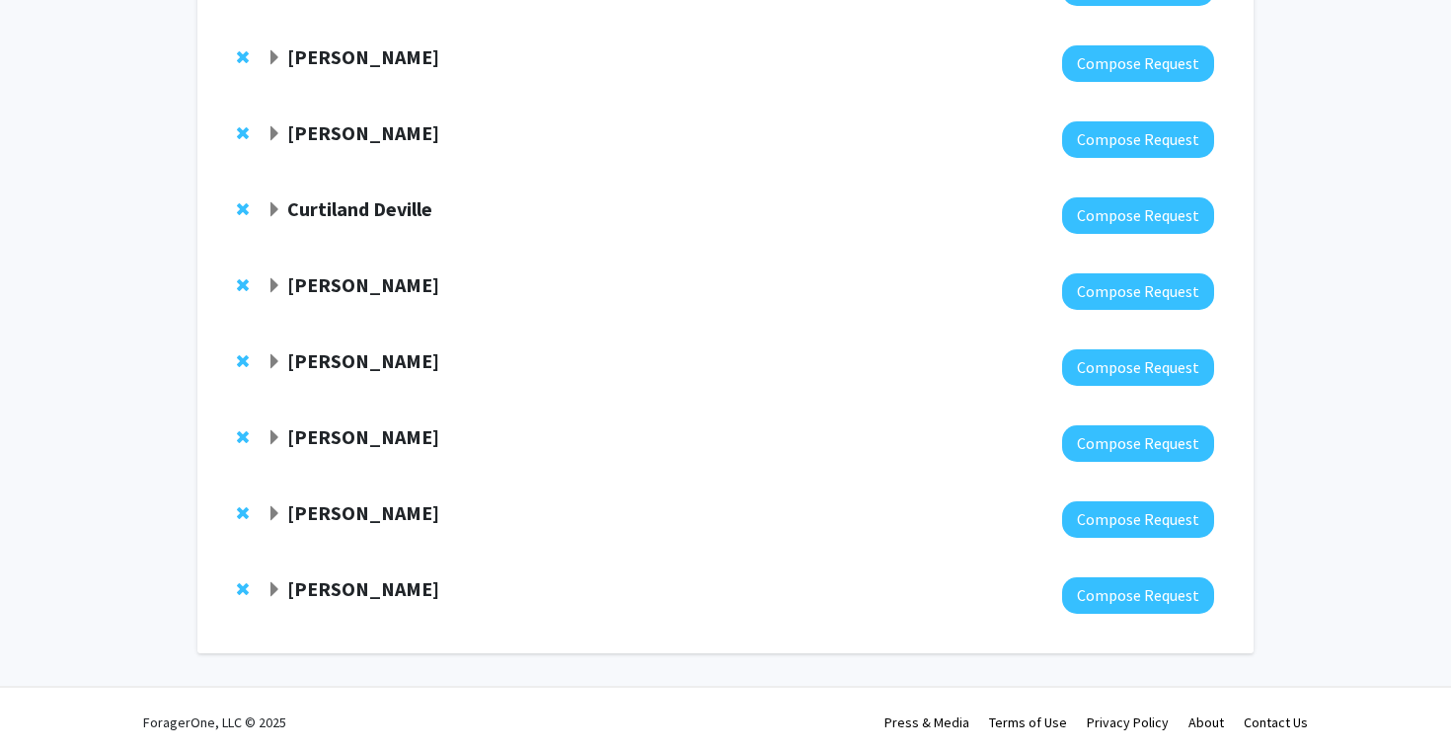
scroll to position [272, 0]
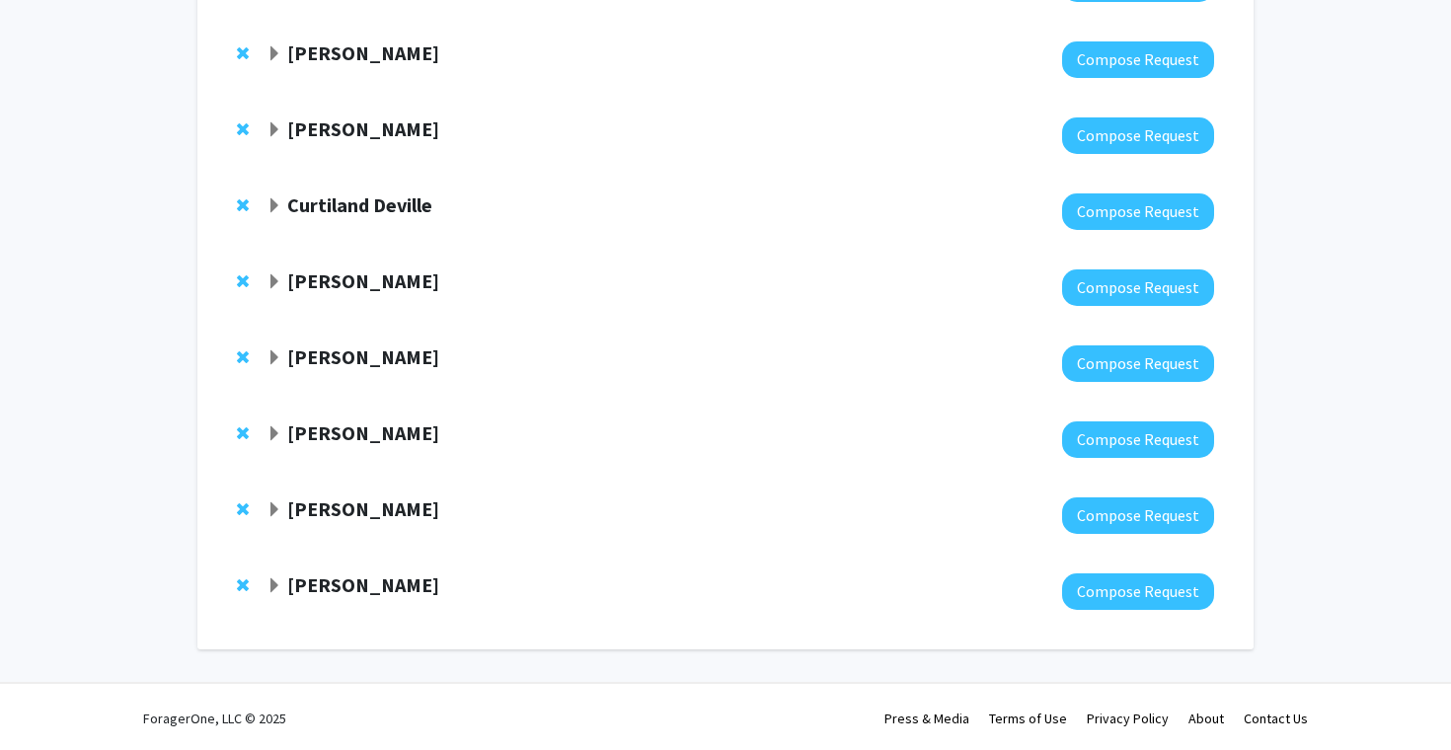
click at [327, 595] on strong "[PERSON_NAME]" at bounding box center [363, 584] width 152 height 25
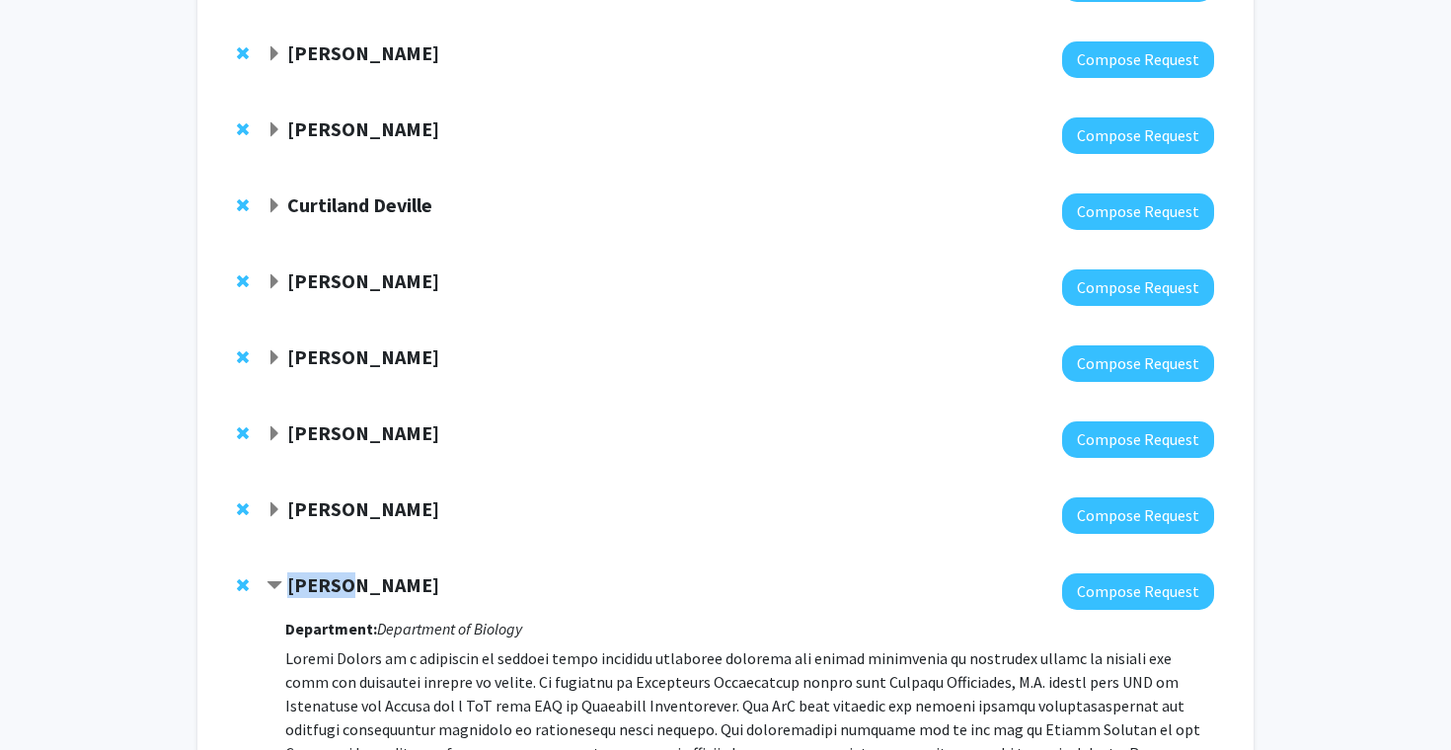
click at [327, 594] on strong "[PERSON_NAME]" at bounding box center [363, 584] width 152 height 25
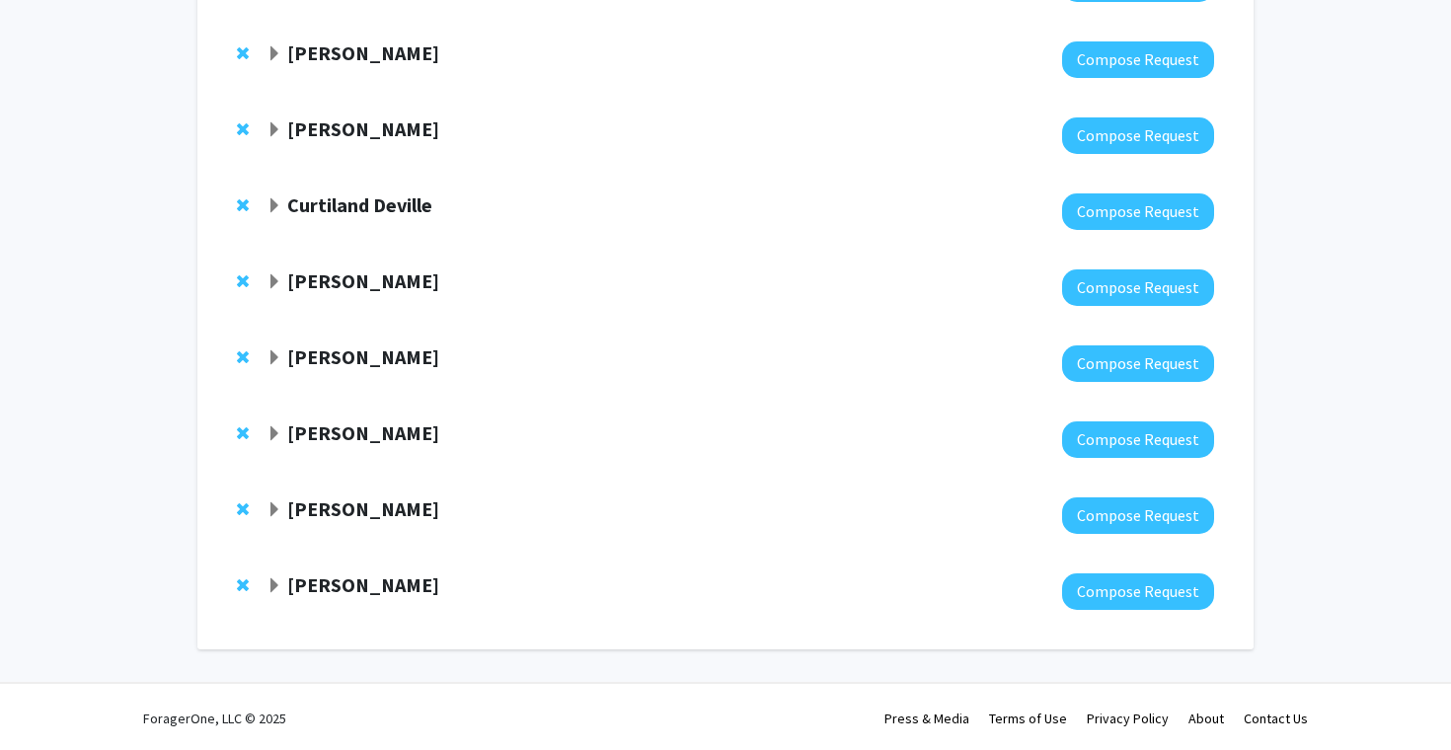
click at [341, 513] on strong "[PERSON_NAME]" at bounding box center [363, 508] width 152 height 25
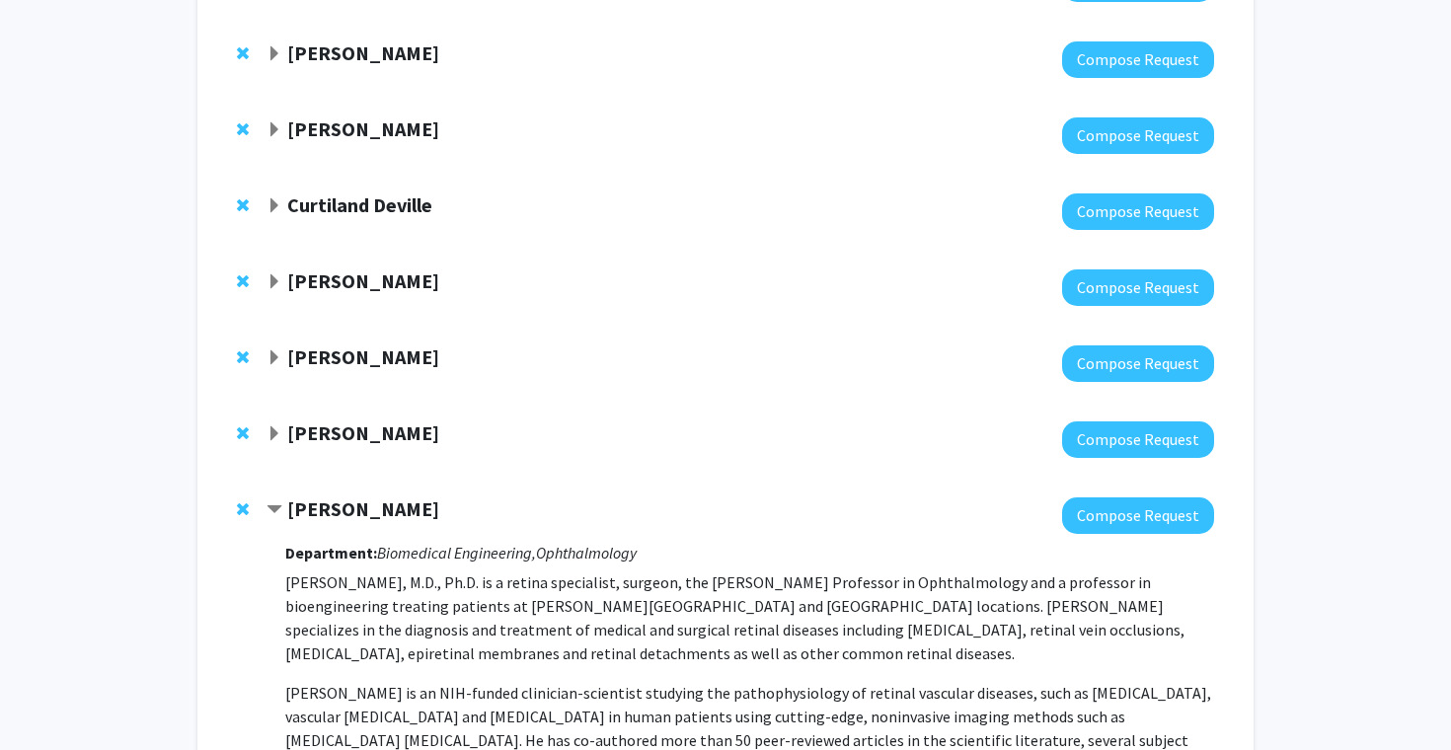
click at [341, 513] on strong "[PERSON_NAME]" at bounding box center [363, 508] width 152 height 25
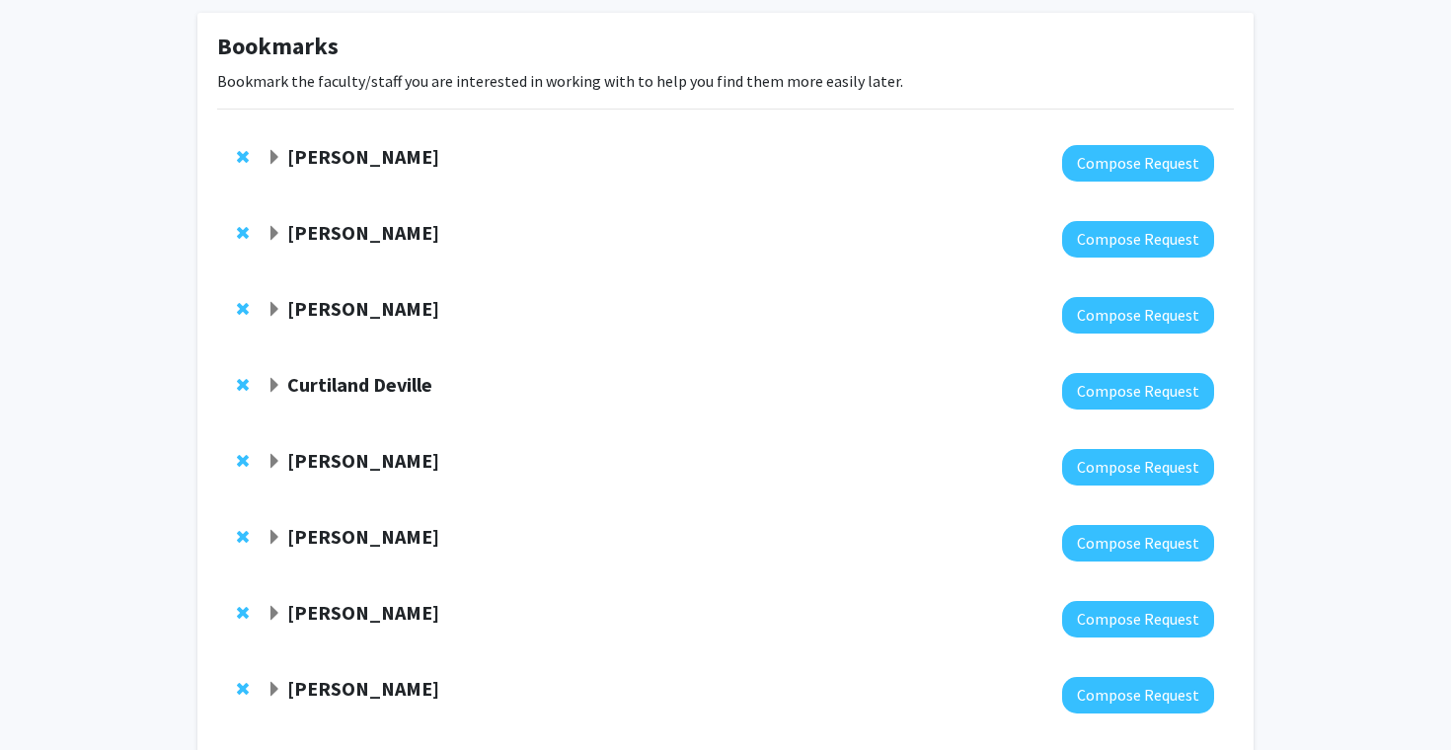
scroll to position [0, 0]
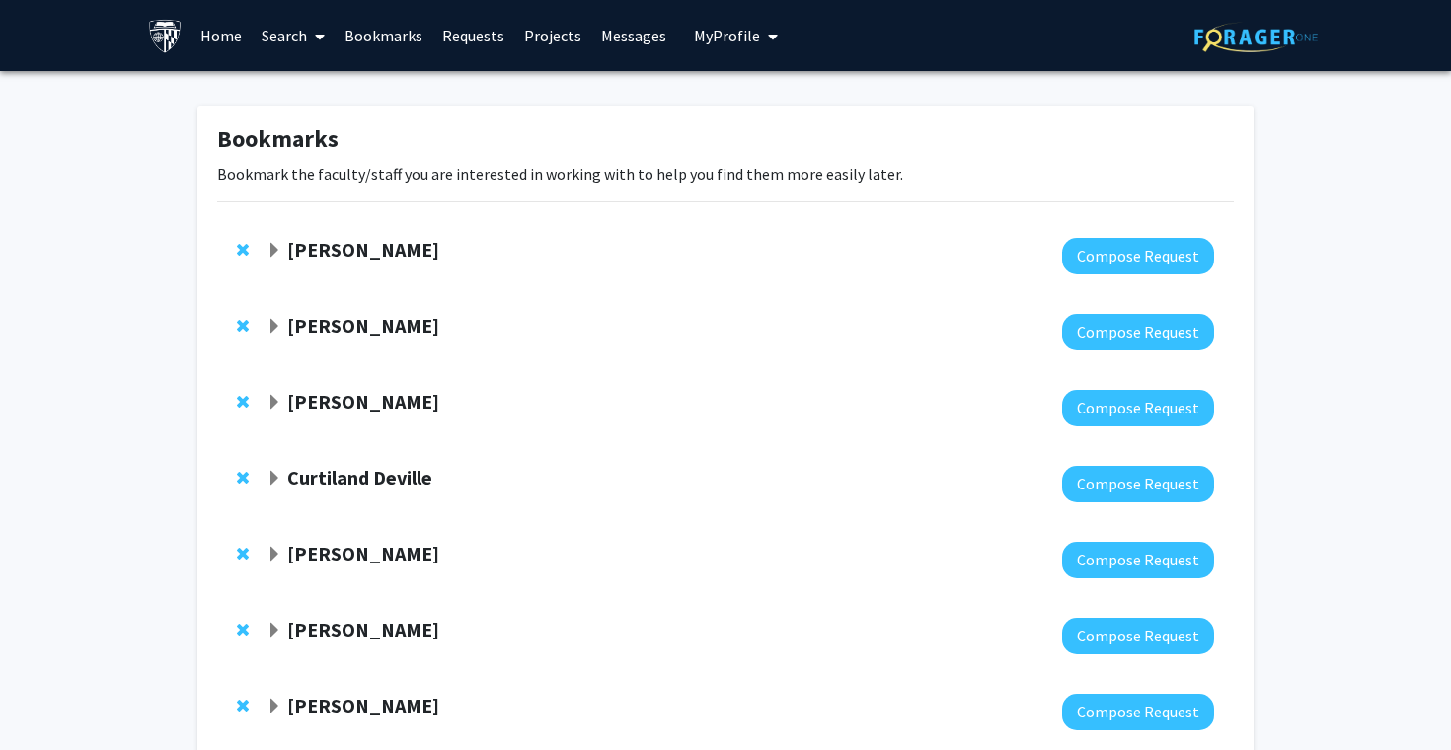
click at [347, 256] on strong "Joann Bodurtha" at bounding box center [363, 249] width 152 height 25
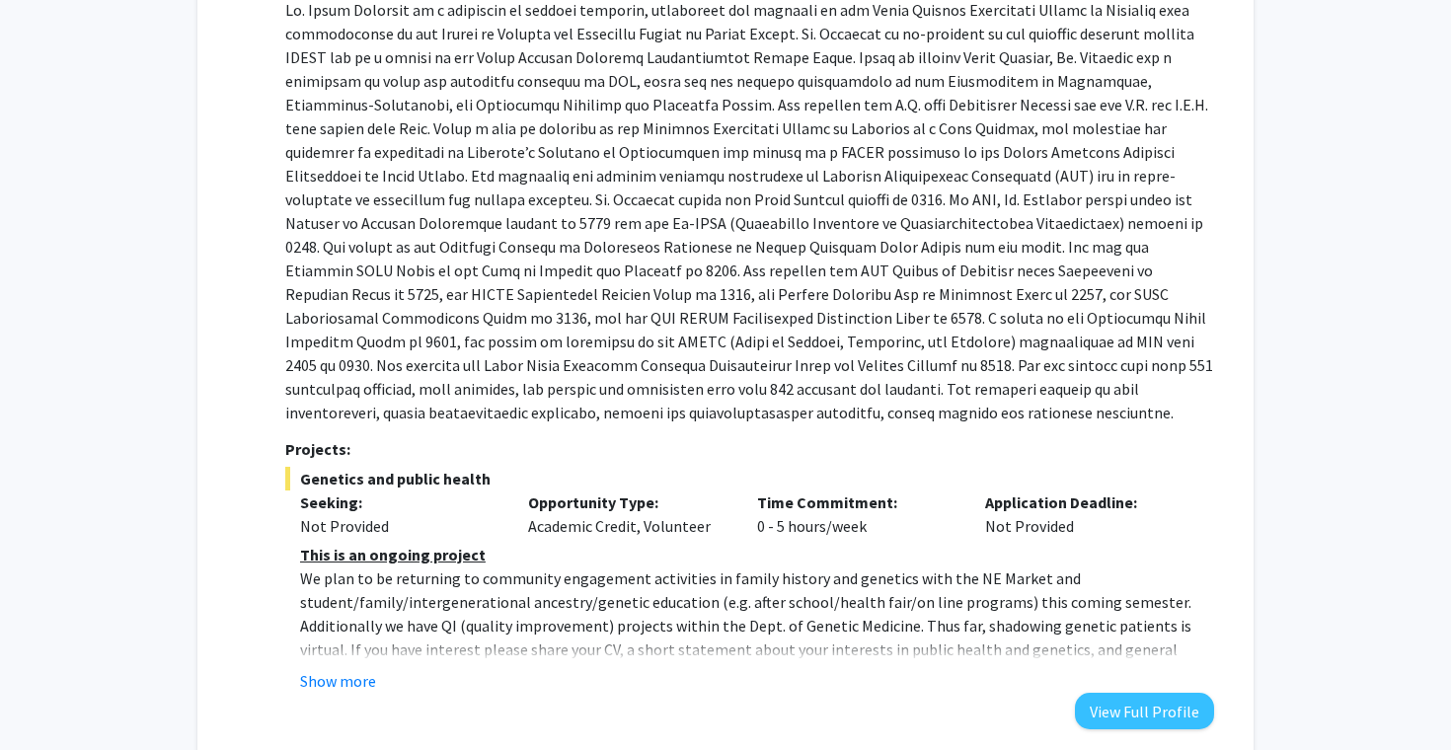
scroll to position [367, 0]
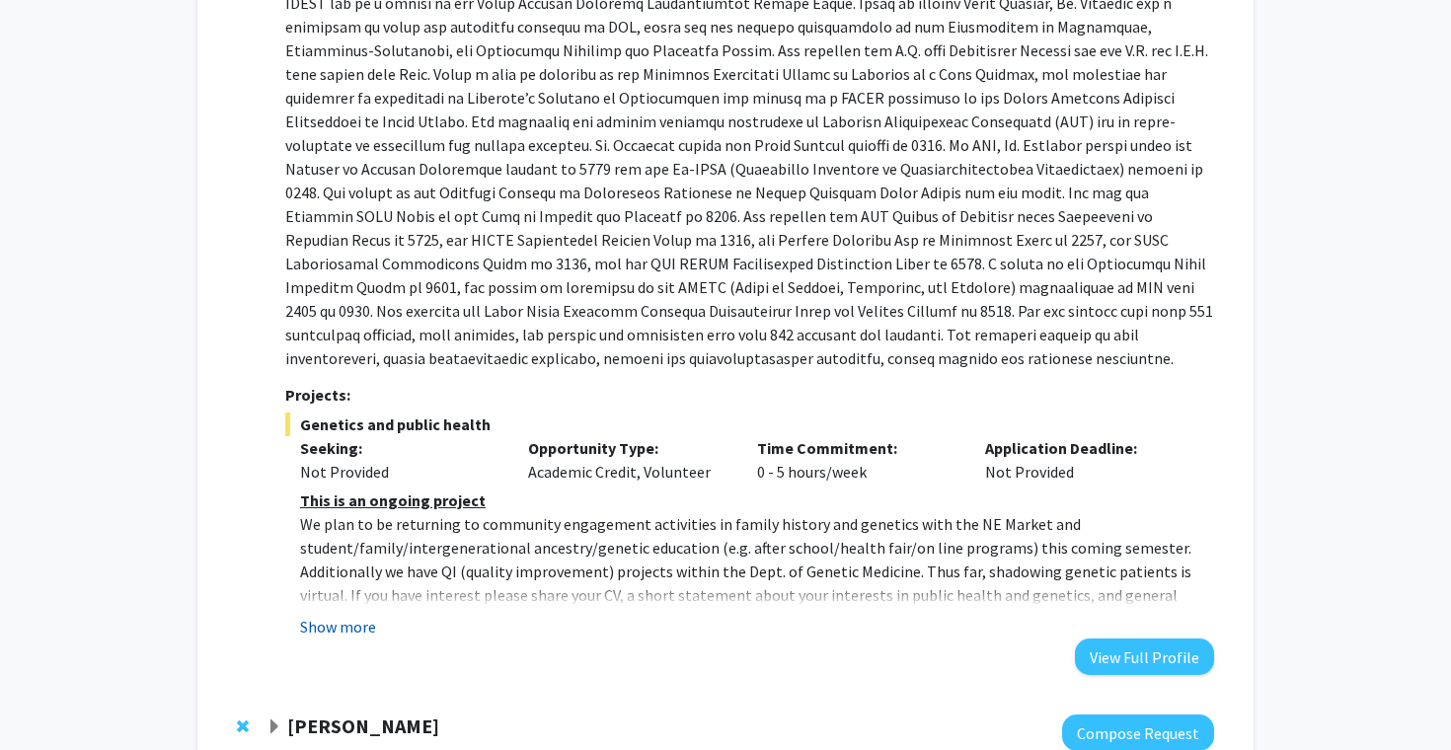
click at [347, 631] on button "Show more" at bounding box center [338, 627] width 76 height 24
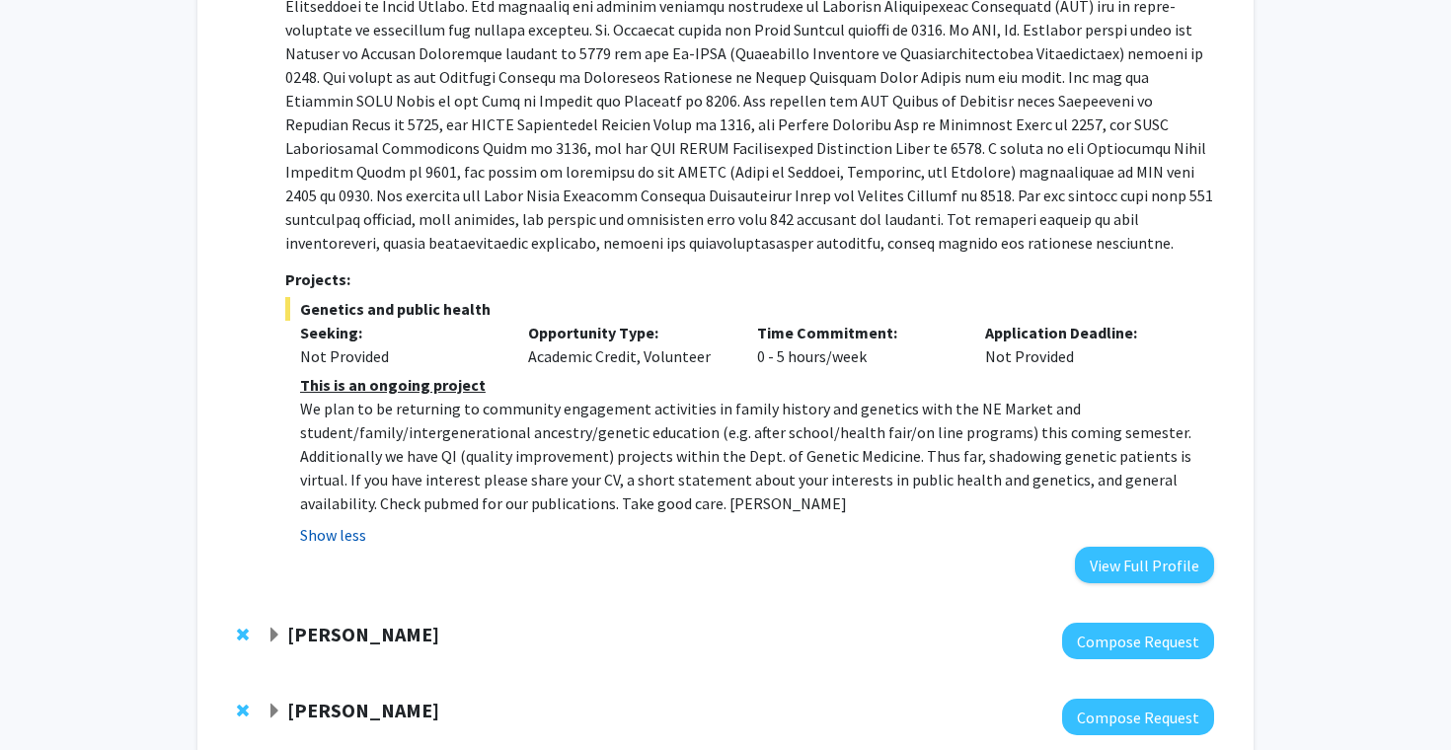
scroll to position [524, 0]
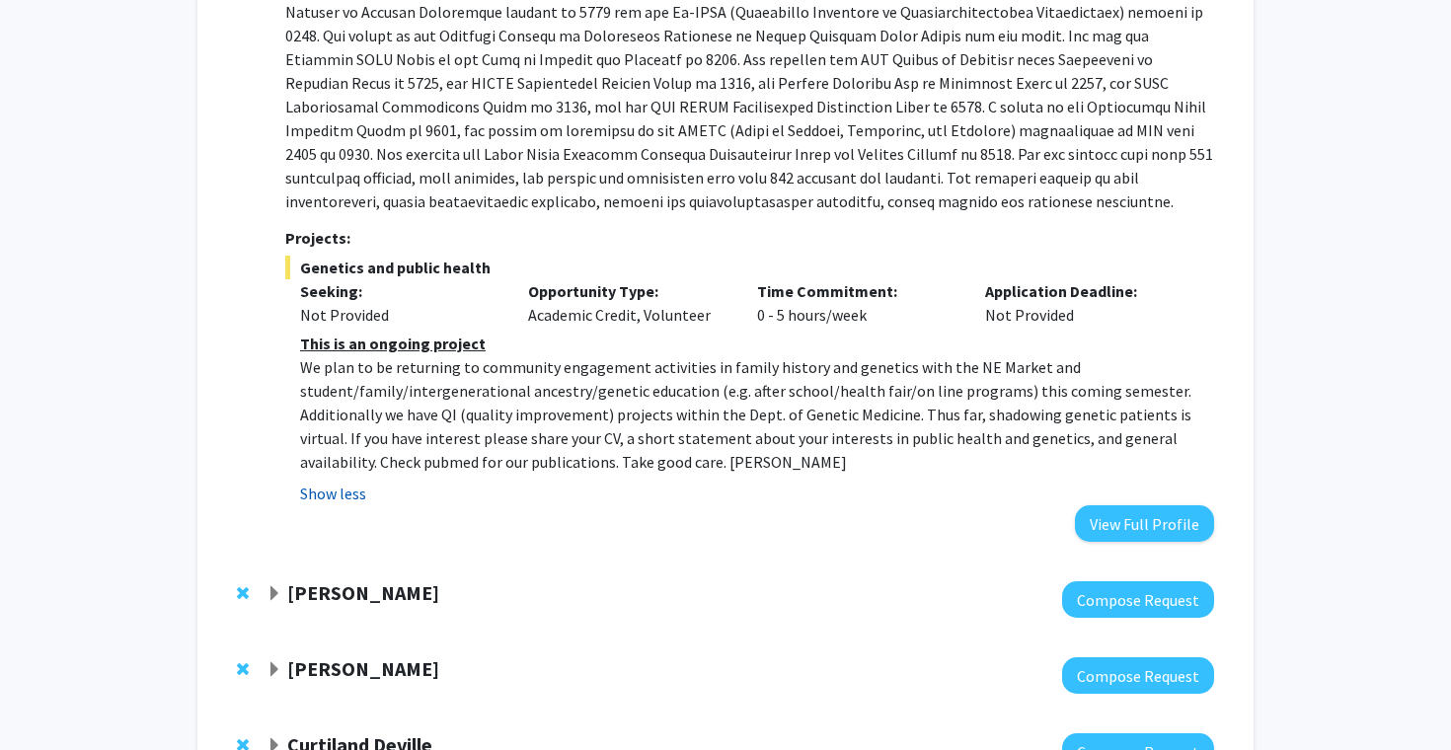
click at [336, 492] on button "Show less" at bounding box center [333, 494] width 66 height 24
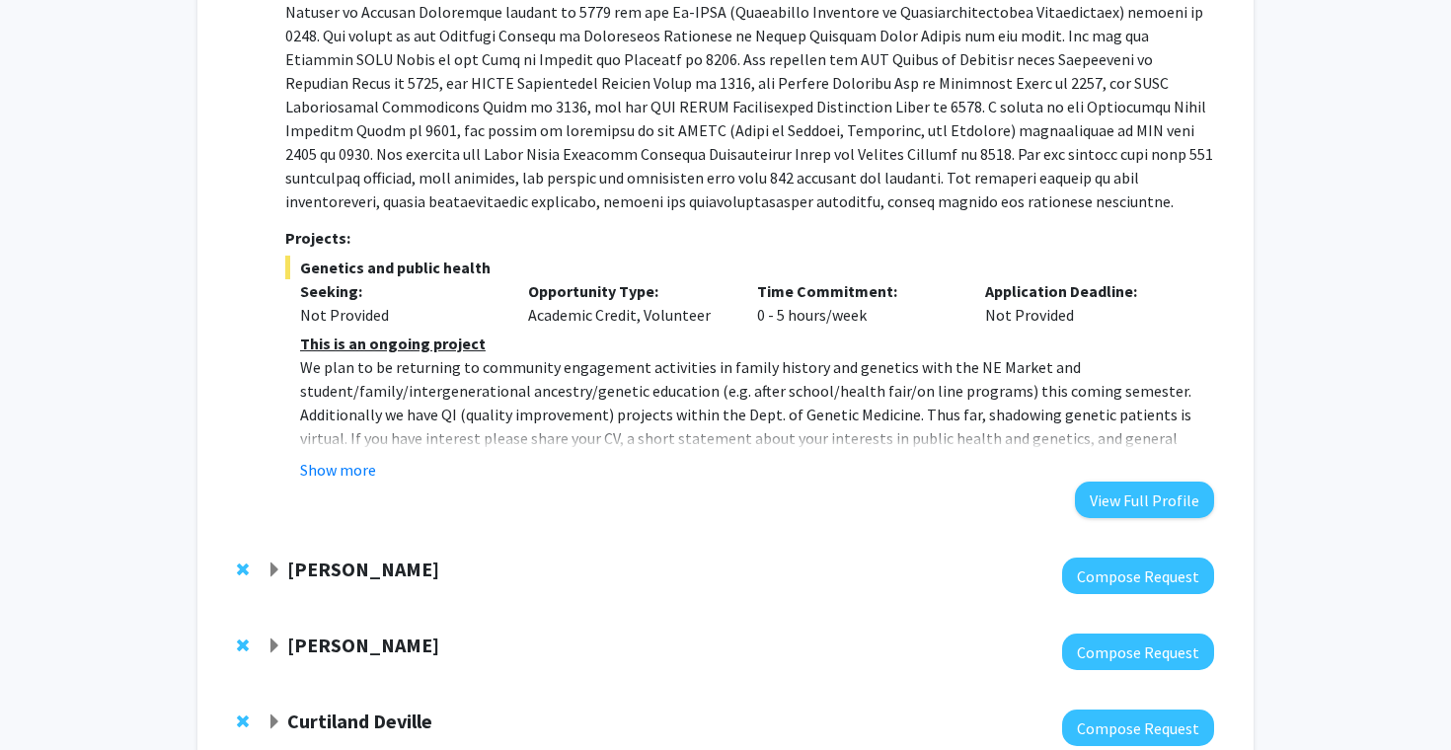
scroll to position [519, 0]
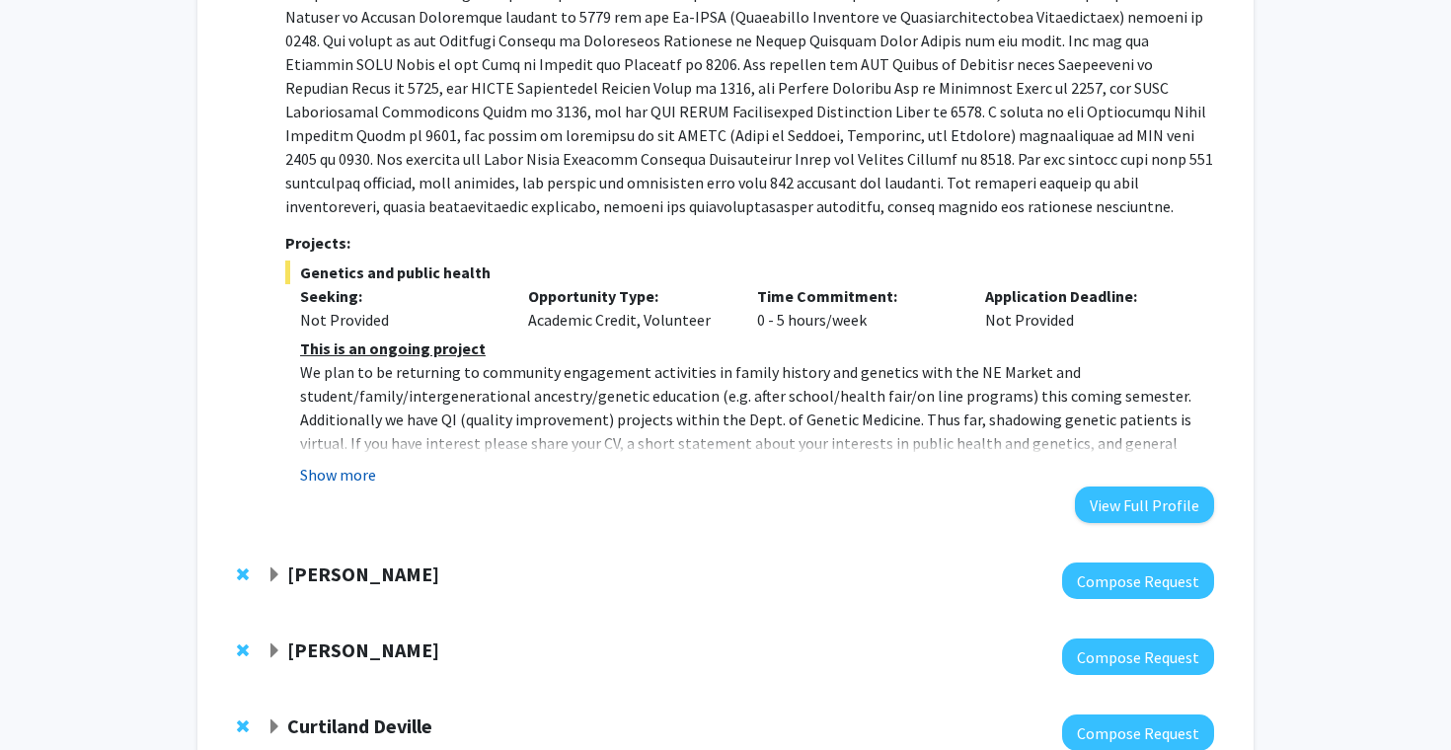
click at [331, 468] on button "Show more" at bounding box center [338, 475] width 76 height 24
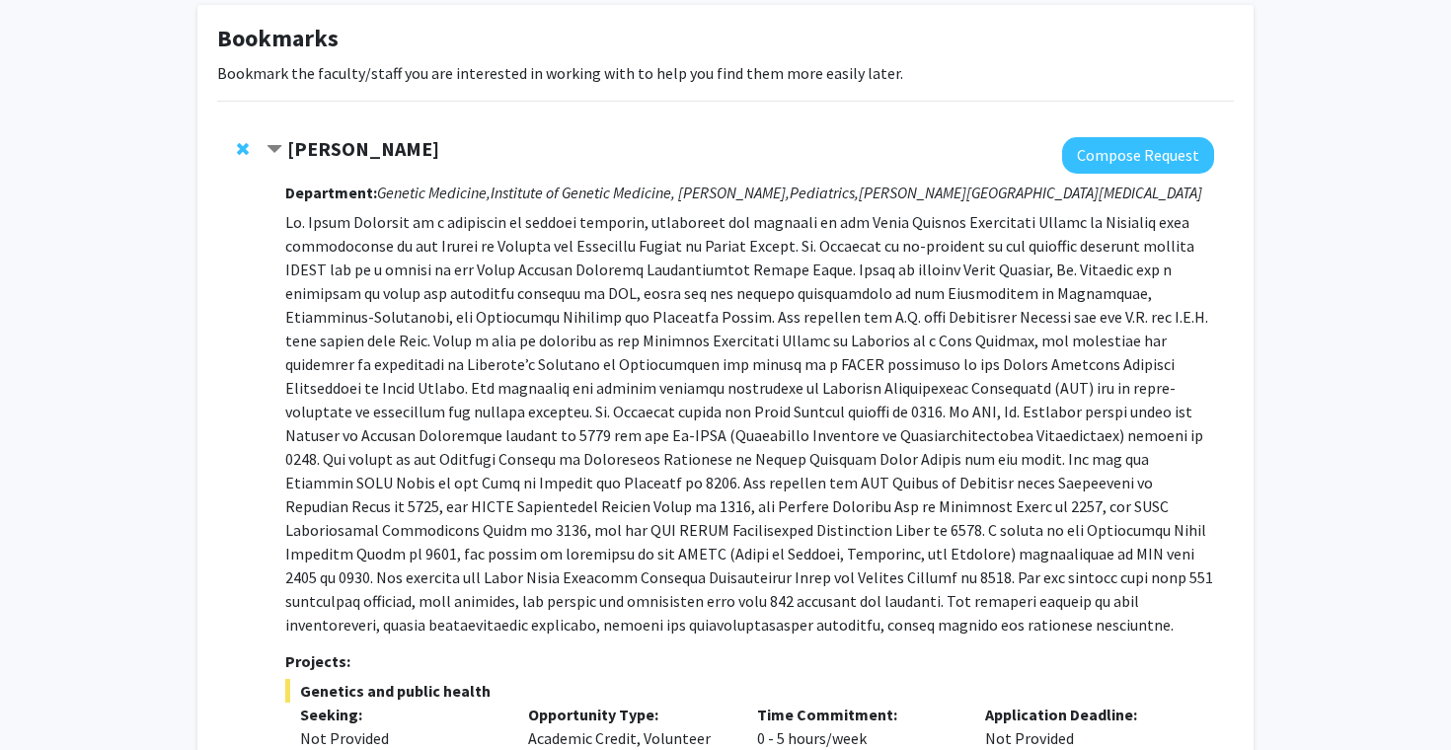
scroll to position [102, 0]
click at [362, 151] on strong "Joann Bodurtha" at bounding box center [363, 147] width 152 height 25
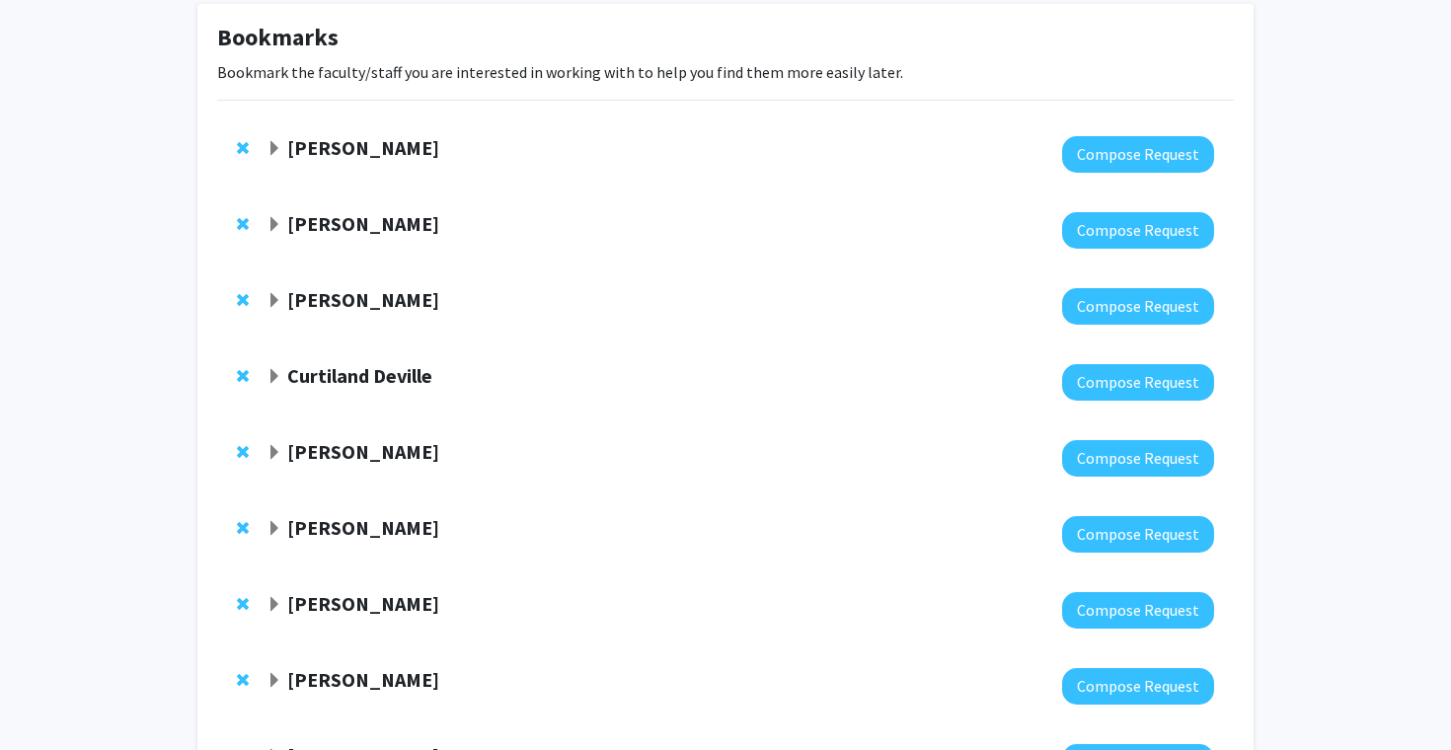
click at [362, 151] on strong "Joann Bodurtha" at bounding box center [363, 147] width 152 height 25
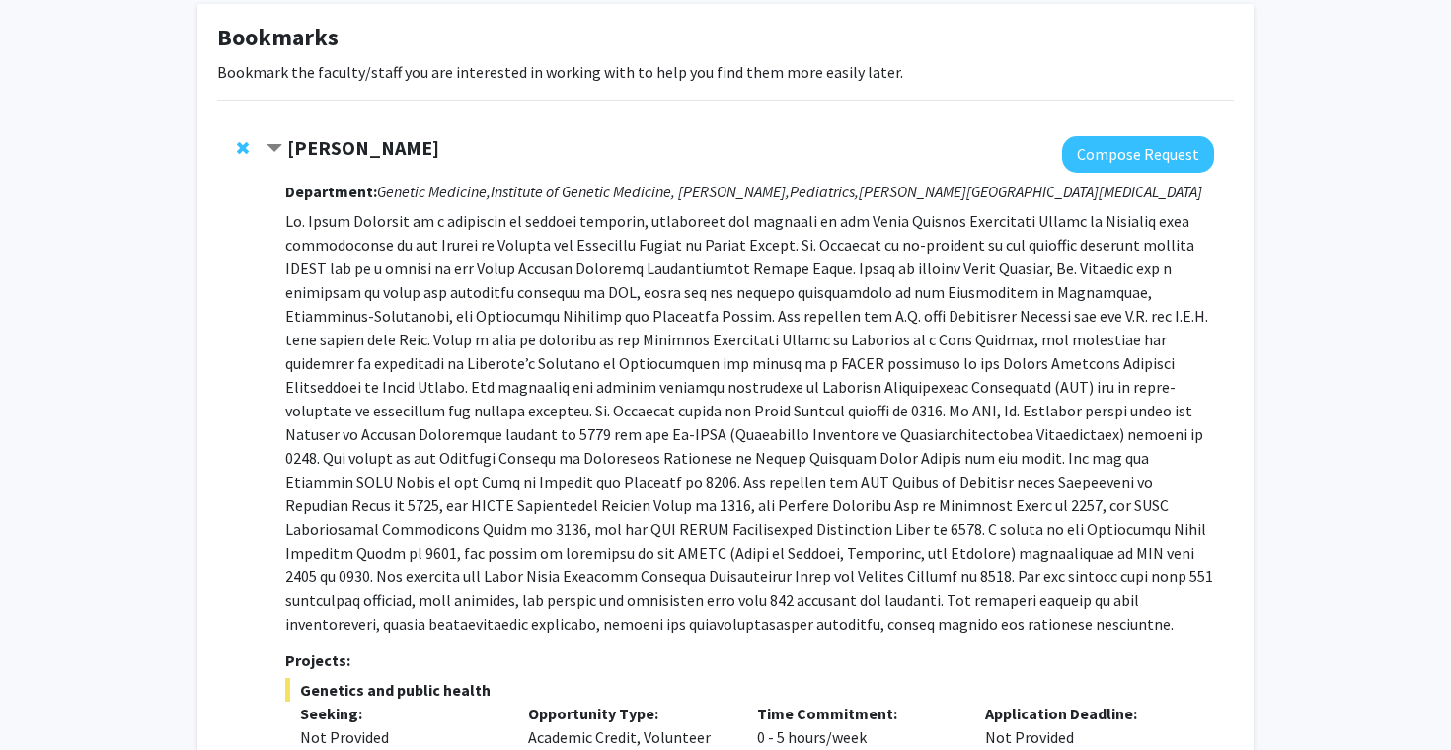
click at [362, 151] on strong "Joann Bodurtha" at bounding box center [363, 147] width 152 height 25
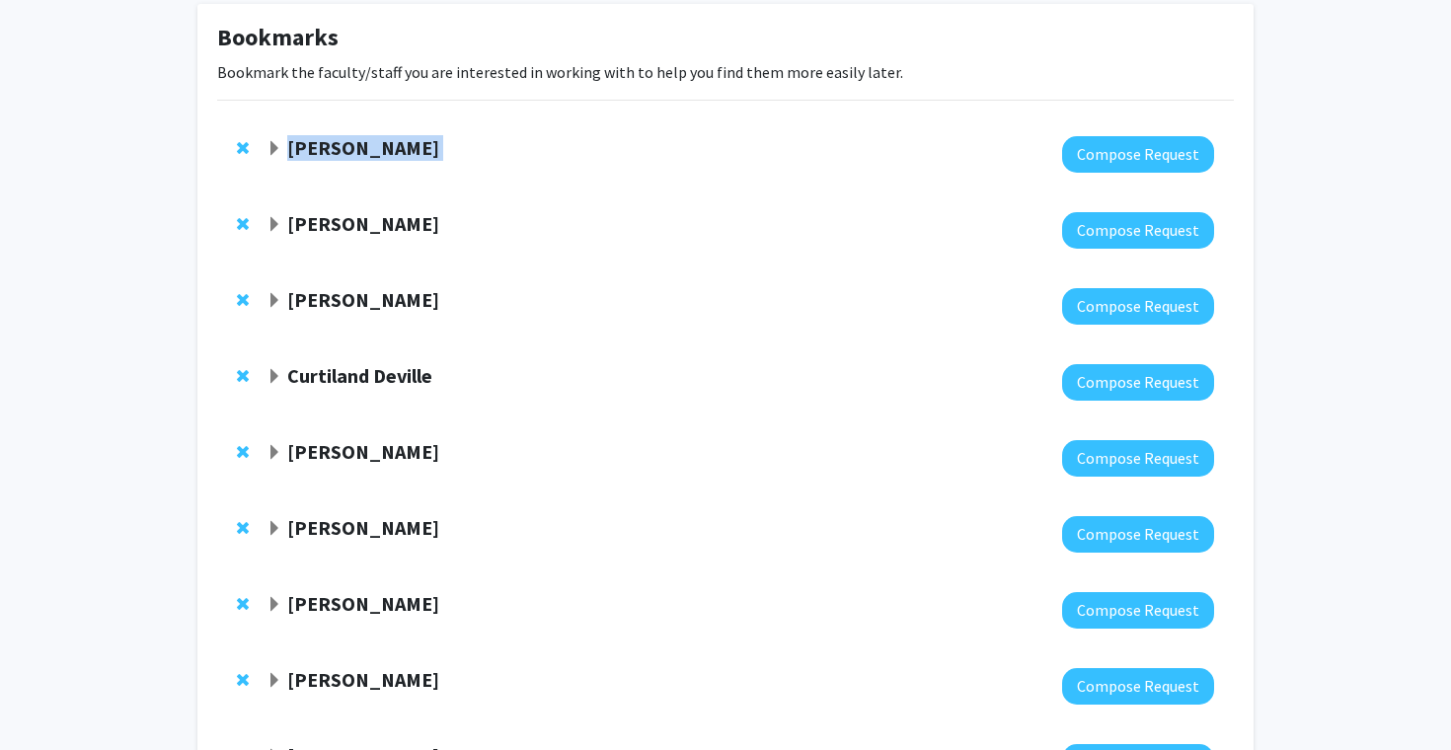
click at [362, 151] on strong "Joann Bodurtha" at bounding box center [363, 147] width 152 height 25
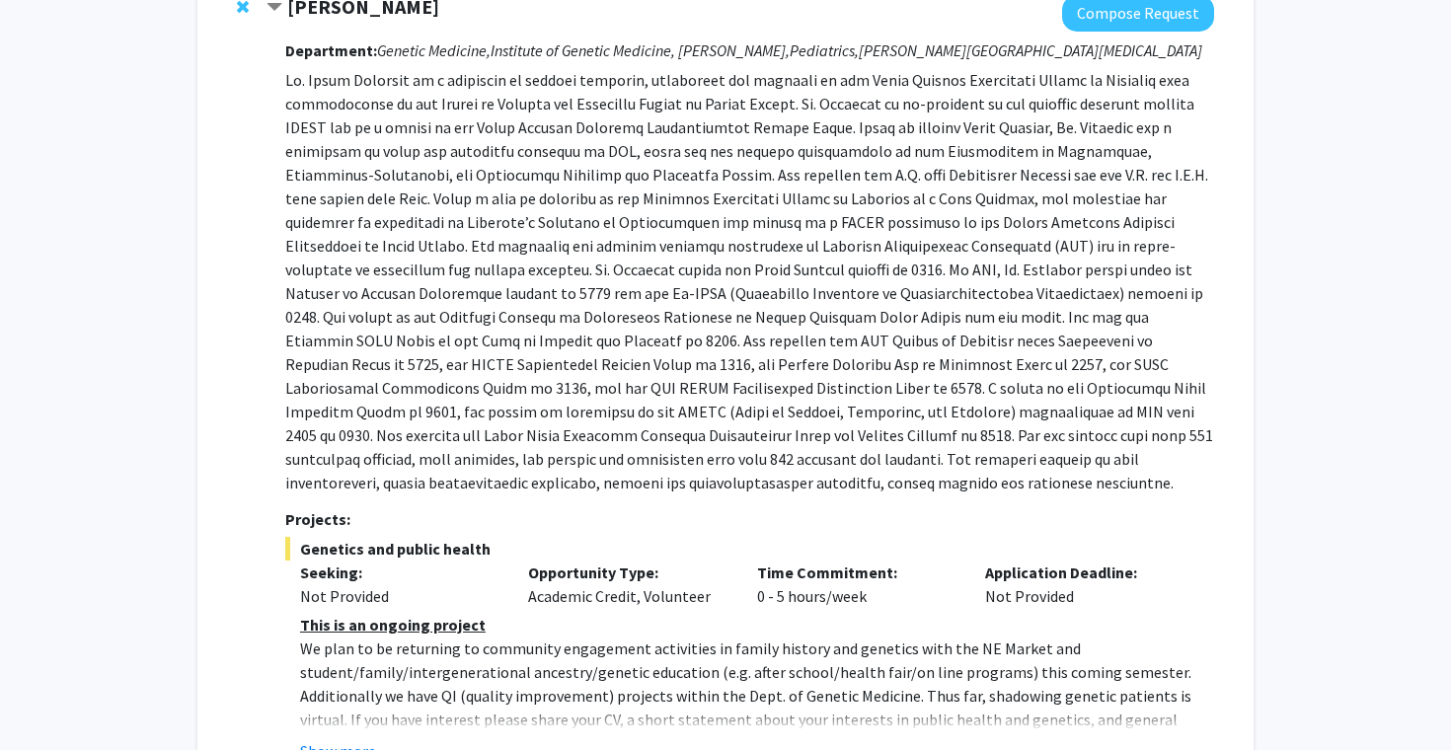
click at [463, 309] on p at bounding box center [749, 281] width 929 height 426
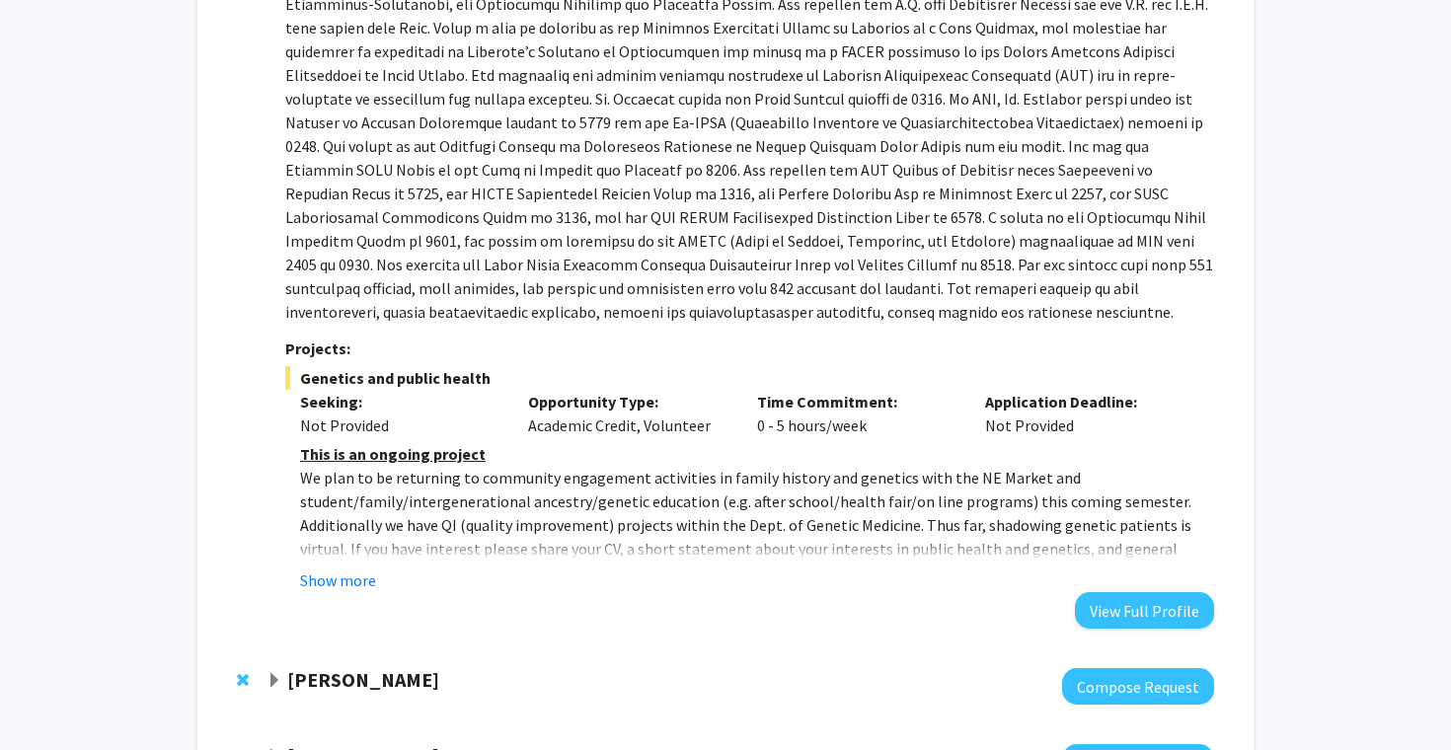
scroll to position [459, 0]
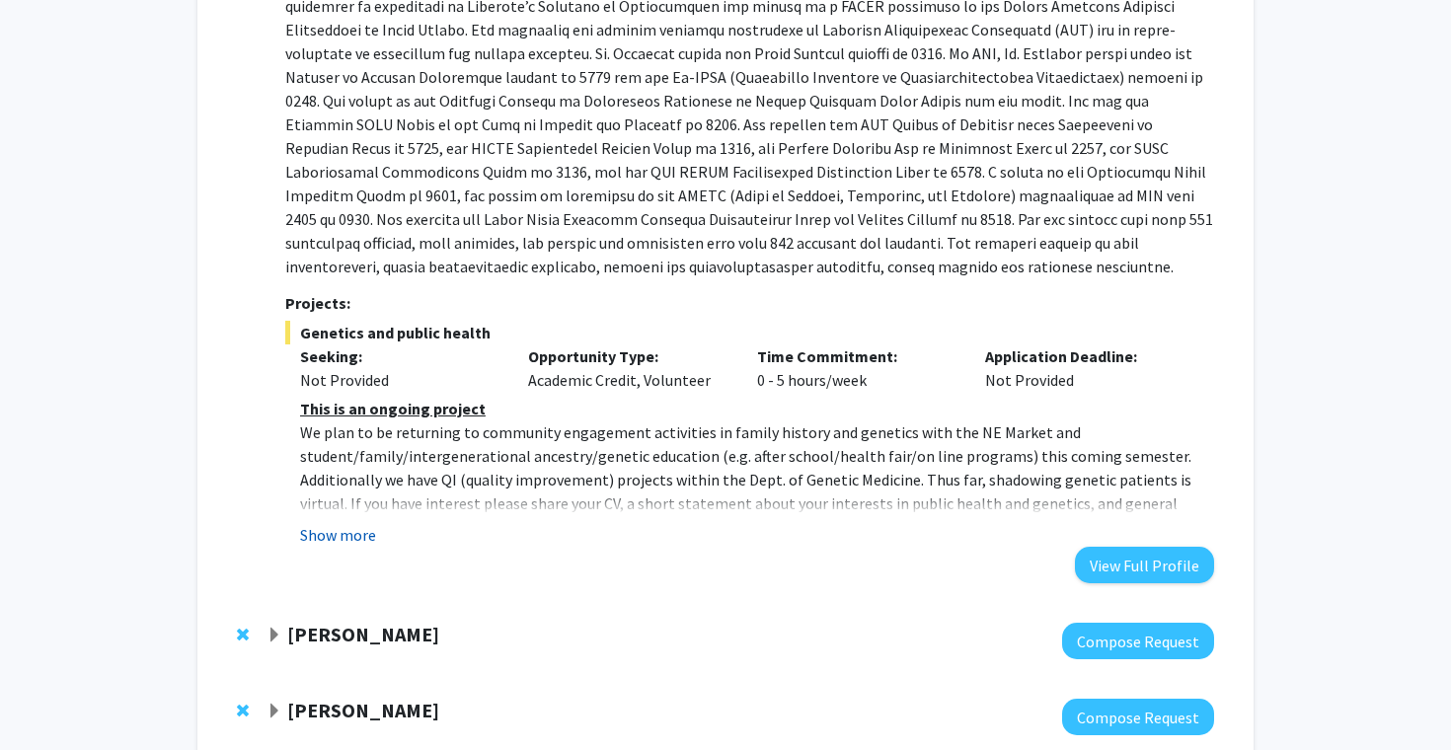
click at [362, 535] on button "Show more" at bounding box center [338, 535] width 76 height 24
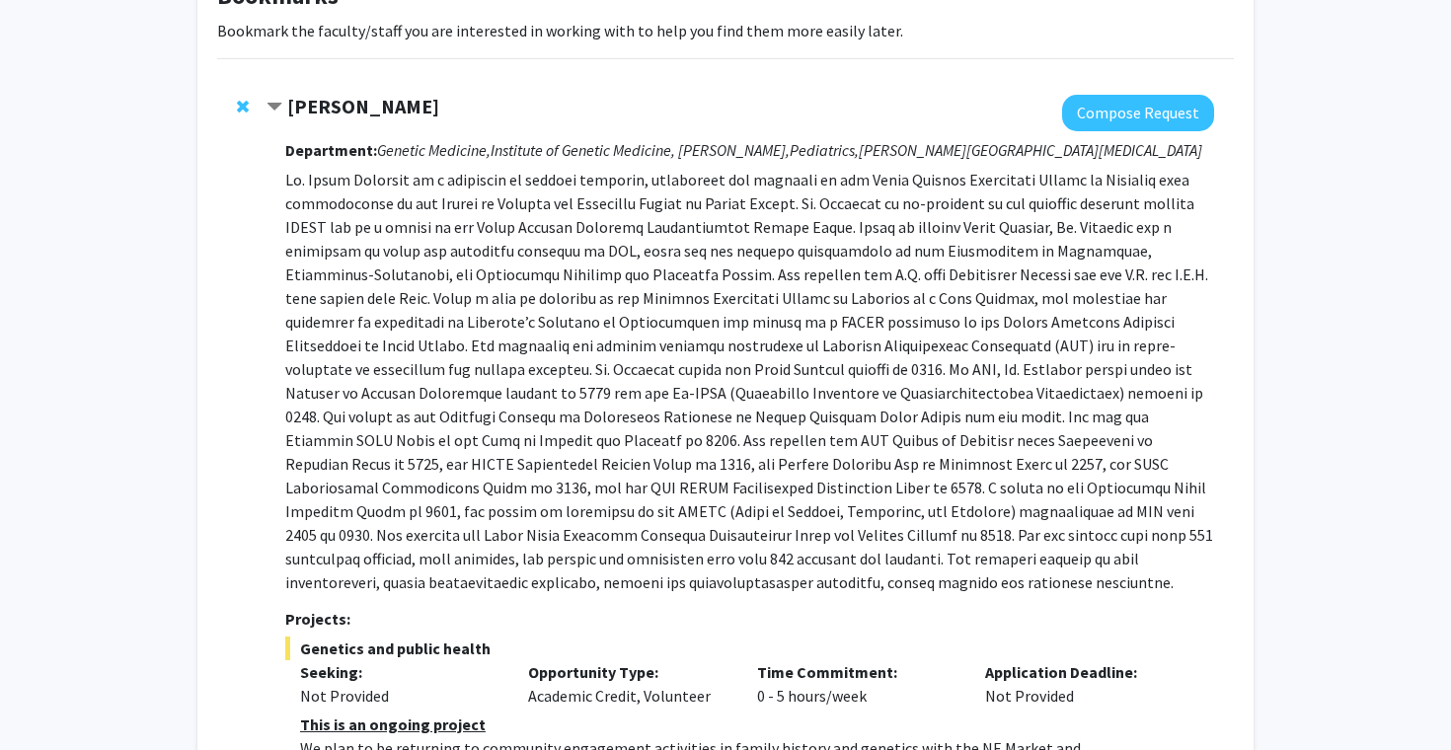
scroll to position [0, 0]
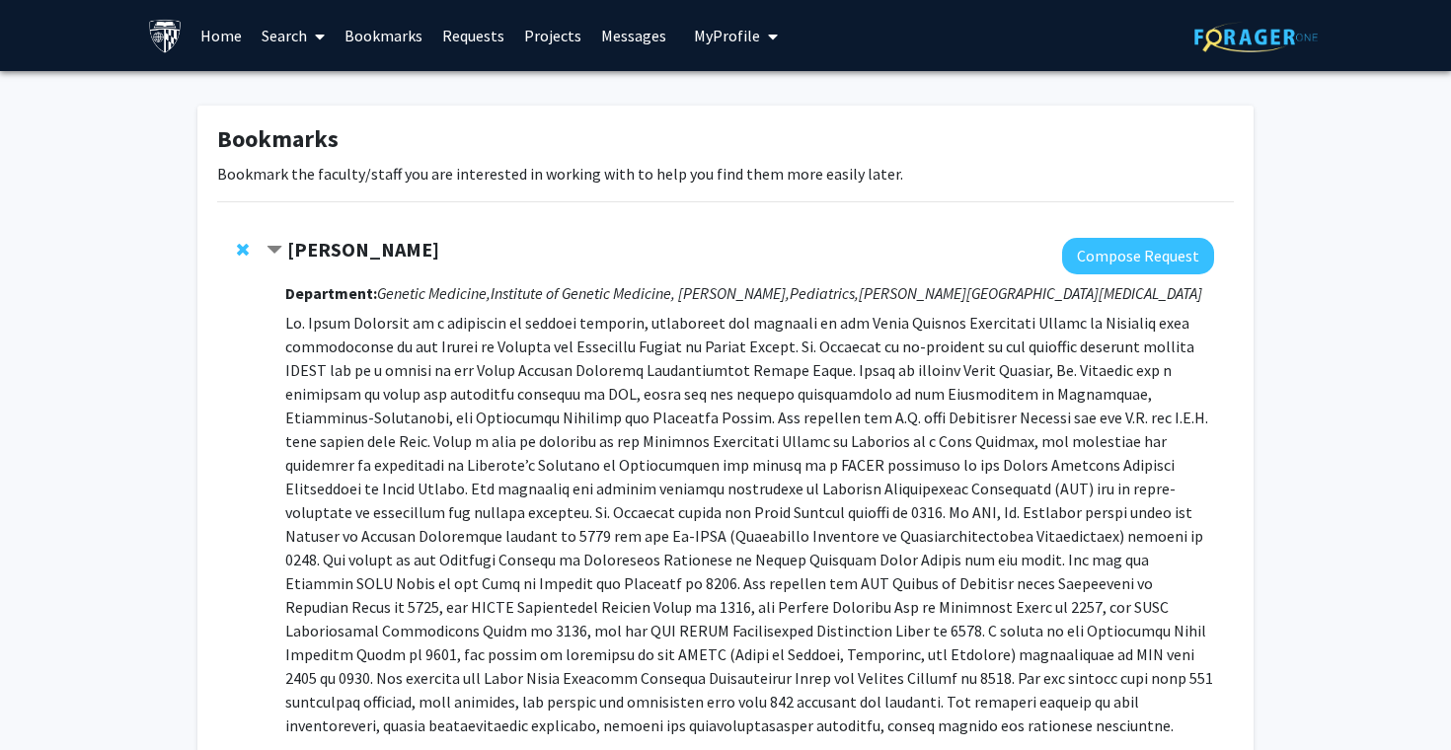
click at [722, 481] on p at bounding box center [749, 524] width 929 height 426
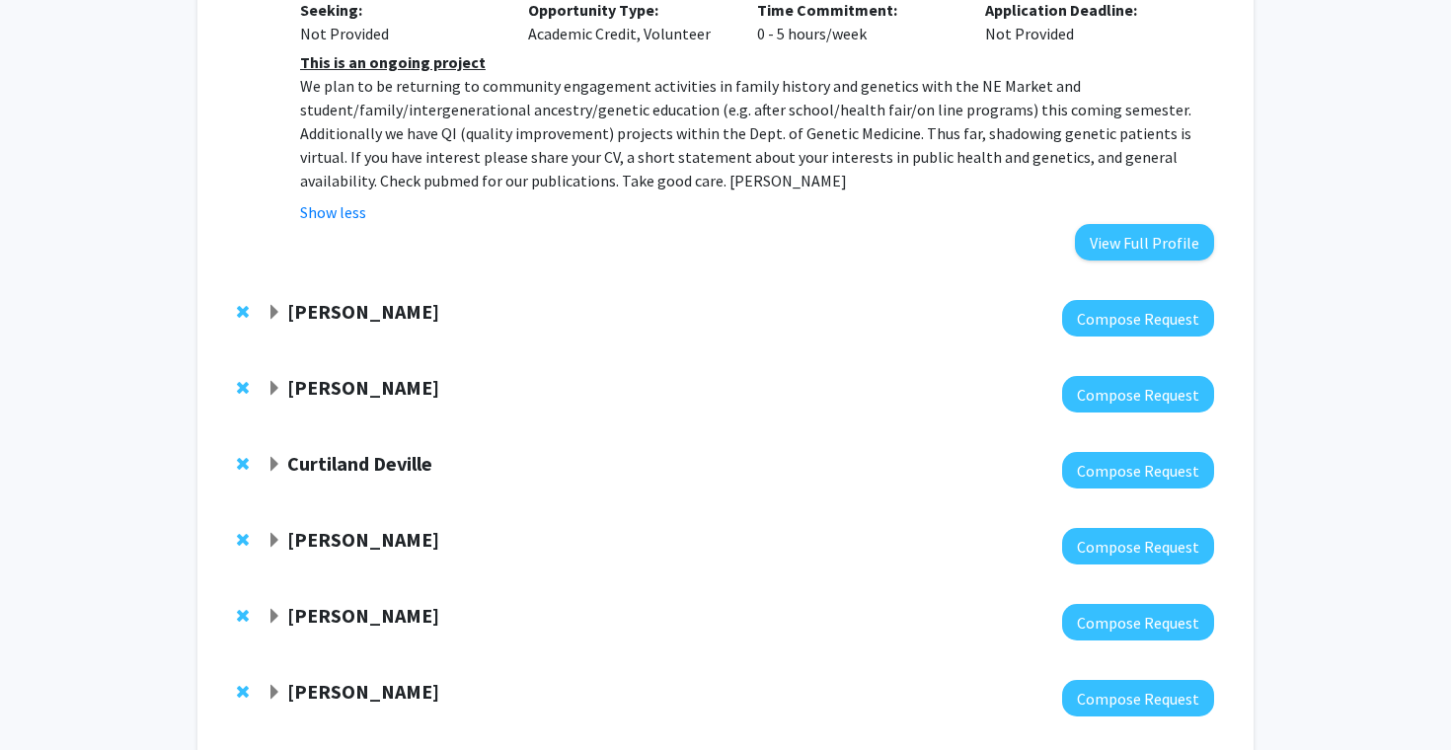
scroll to position [939, 0]
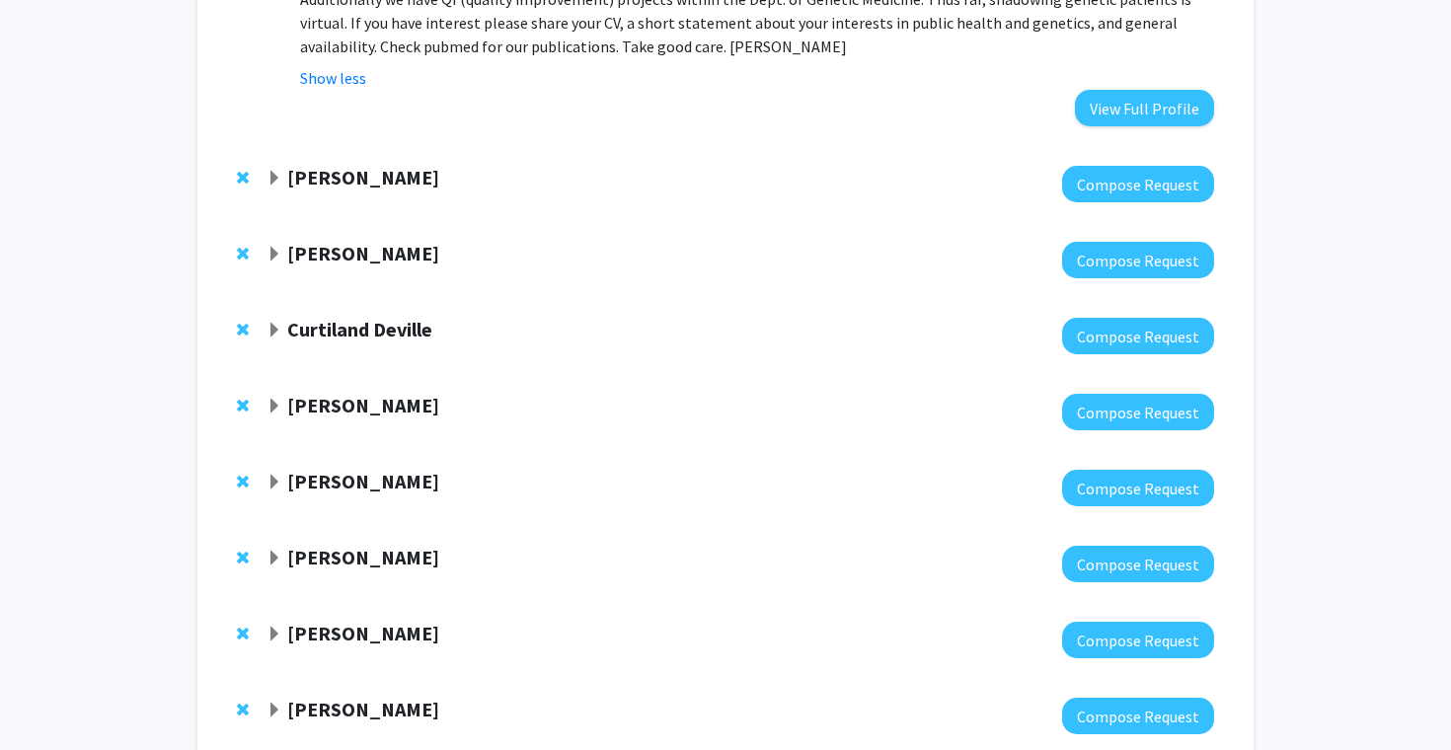
click at [319, 171] on strong "Jean Kim" at bounding box center [363, 177] width 152 height 25
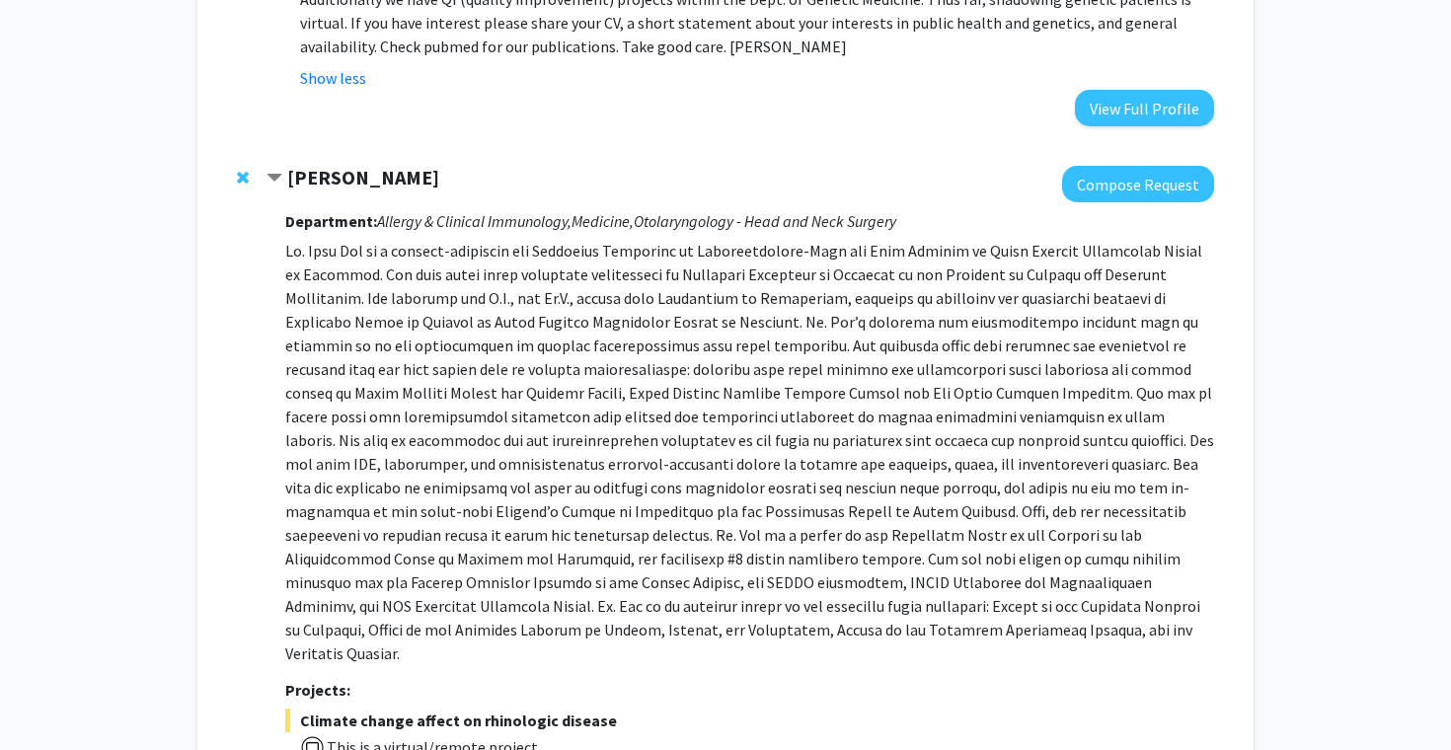
click at [318, 170] on strong "Jean Kim" at bounding box center [363, 177] width 152 height 25
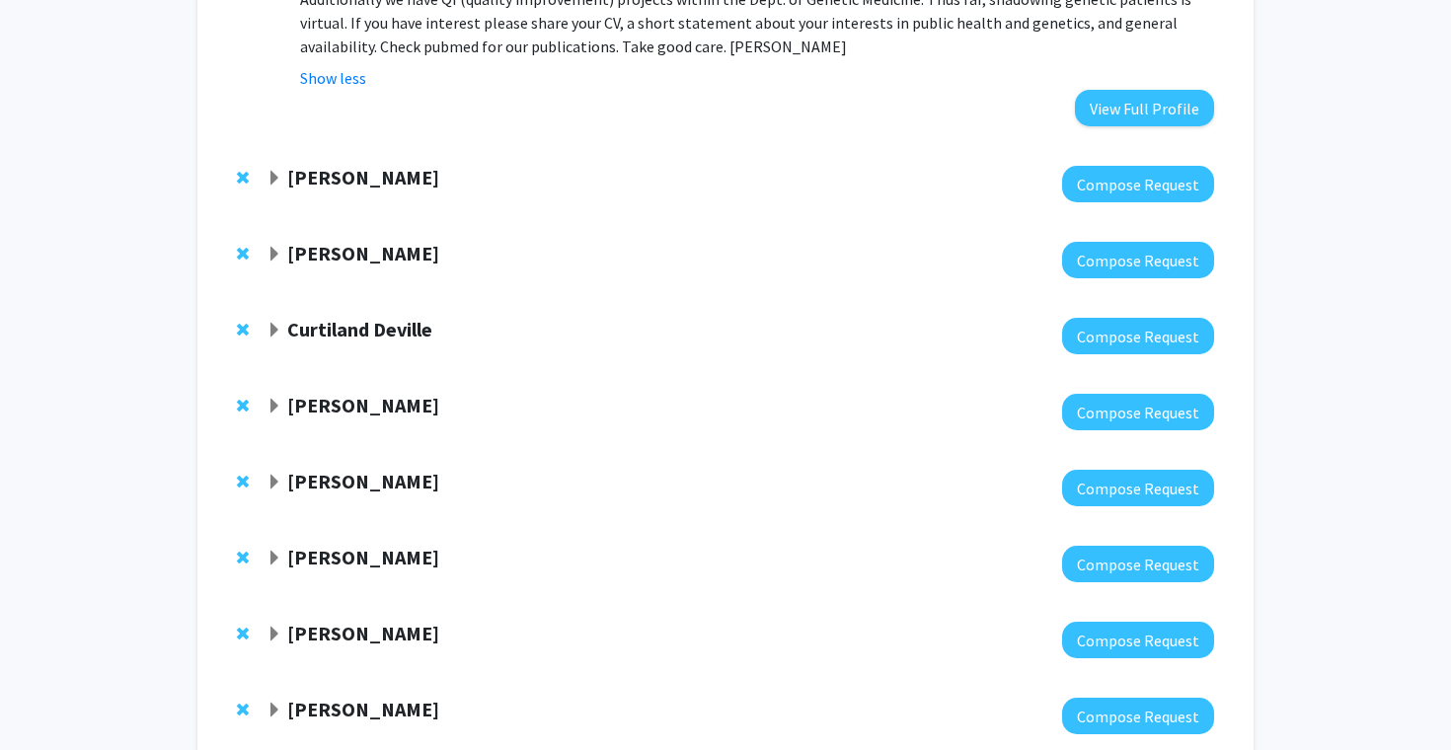
click at [318, 170] on strong "Jean Kim" at bounding box center [363, 177] width 152 height 25
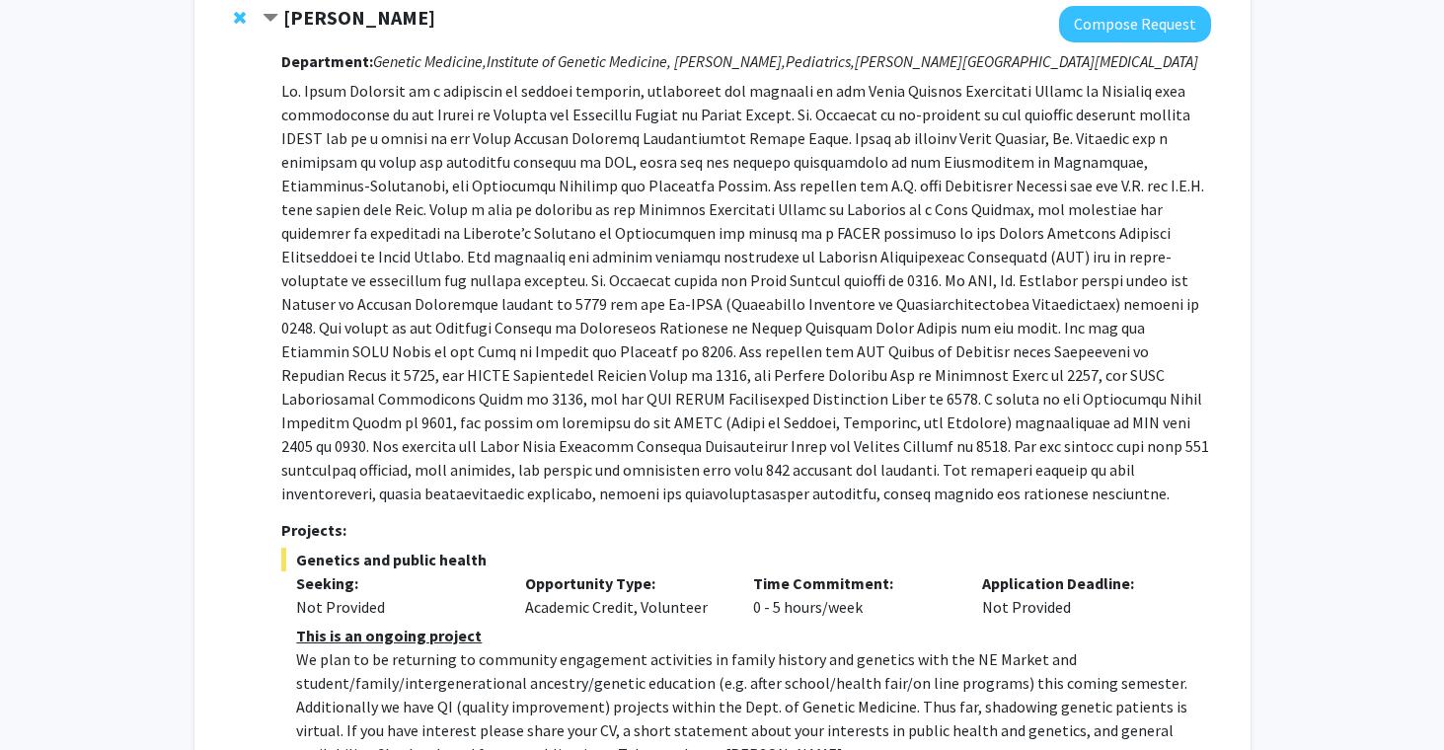
scroll to position [106, 0]
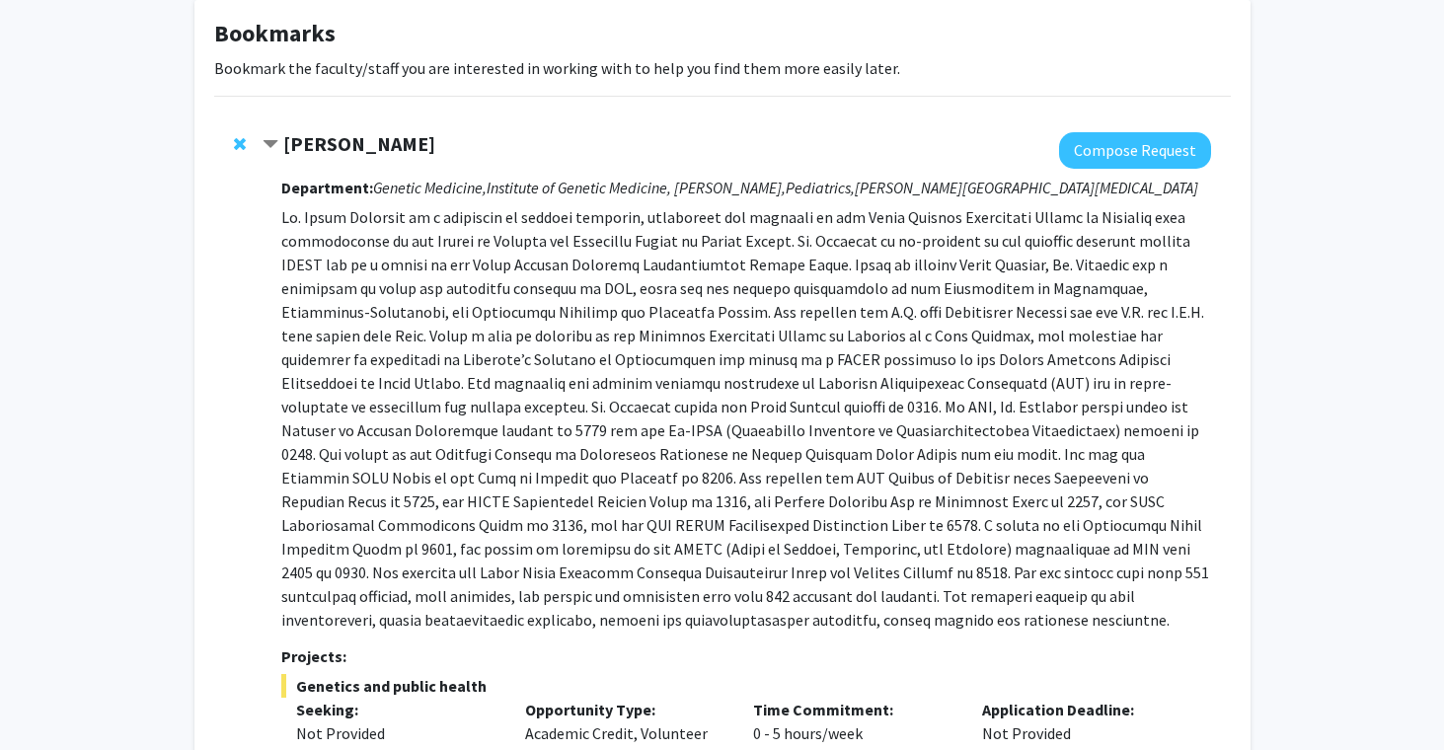
click at [275, 143] on span "Contract Joann Bodurtha Bookmark" at bounding box center [270, 145] width 16 height 16
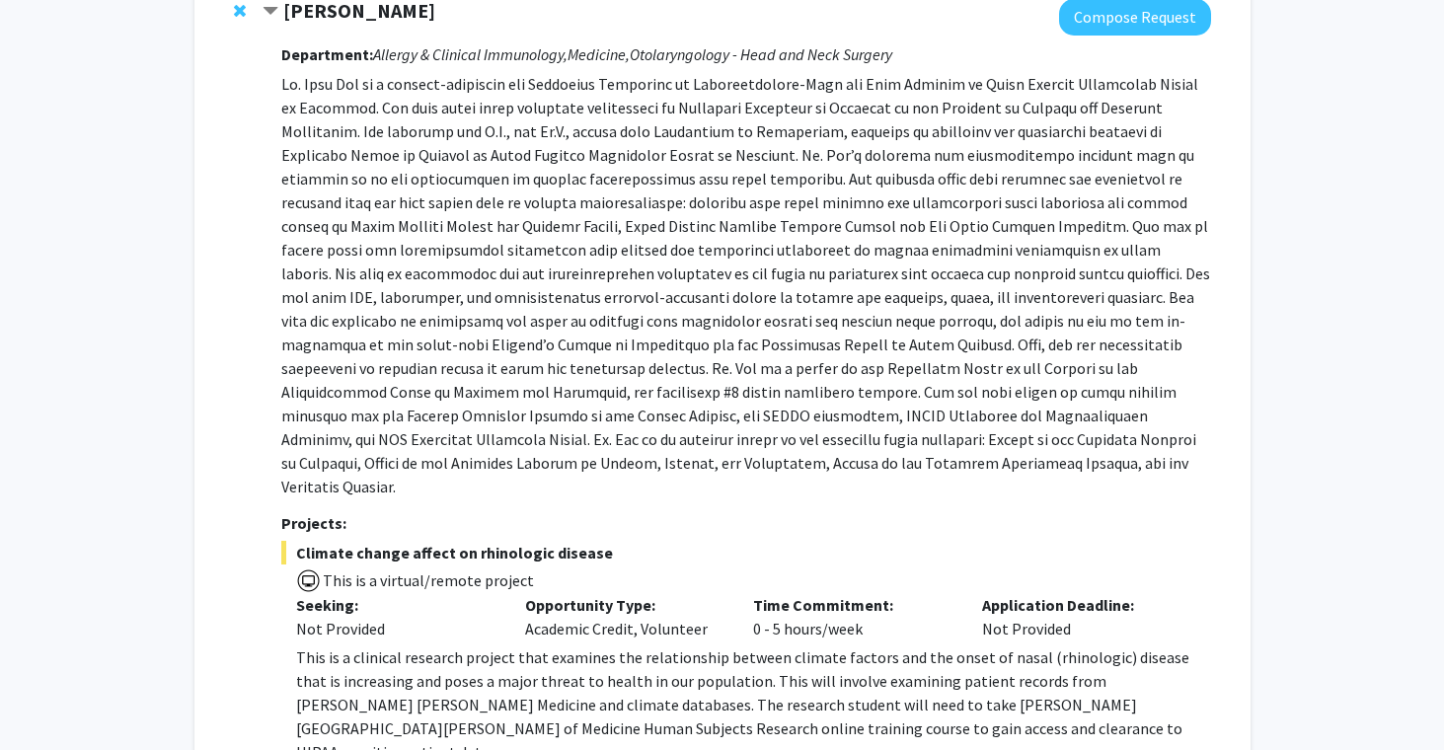
scroll to position [314, 0]
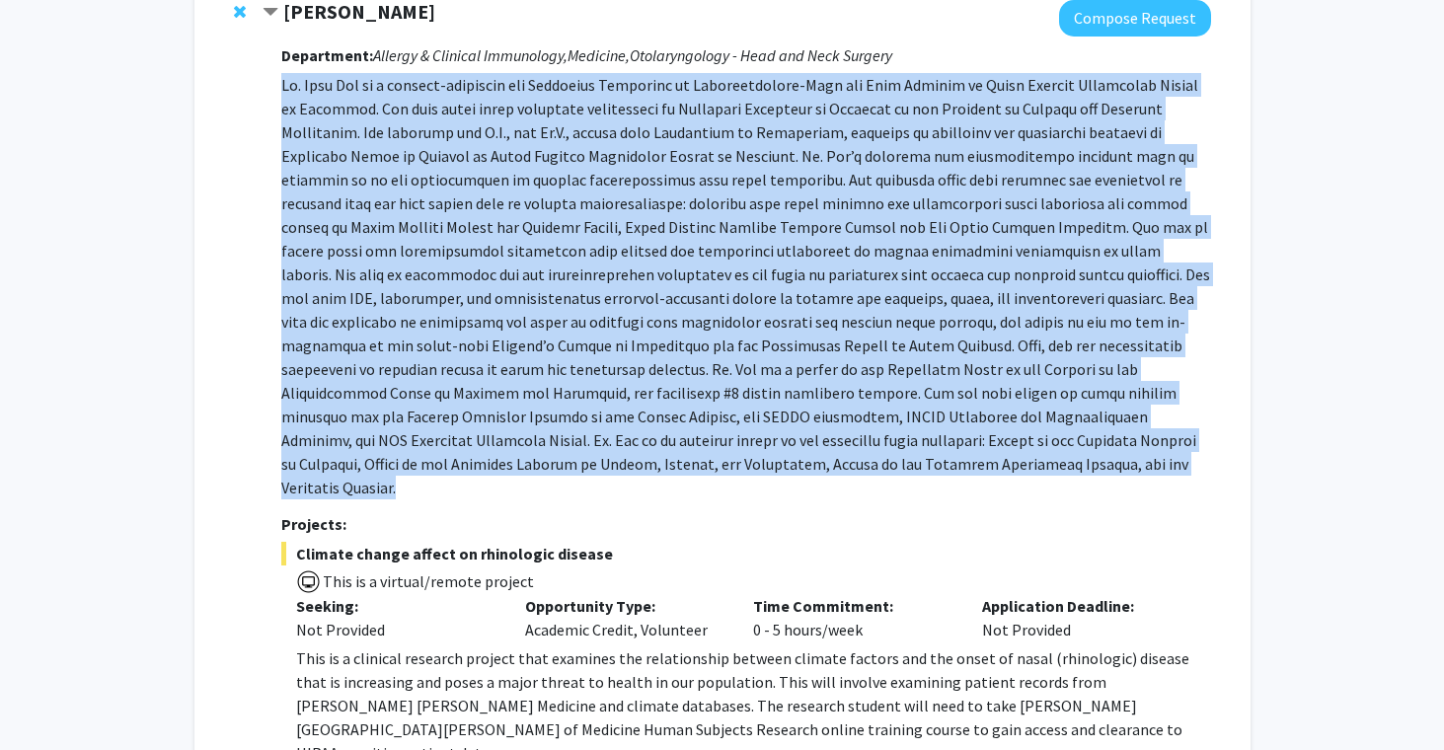
drag, startPoint x: 282, startPoint y: 81, endPoint x: 551, endPoint y: 461, distance: 465.1
click at [551, 461] on p at bounding box center [745, 286] width 929 height 426
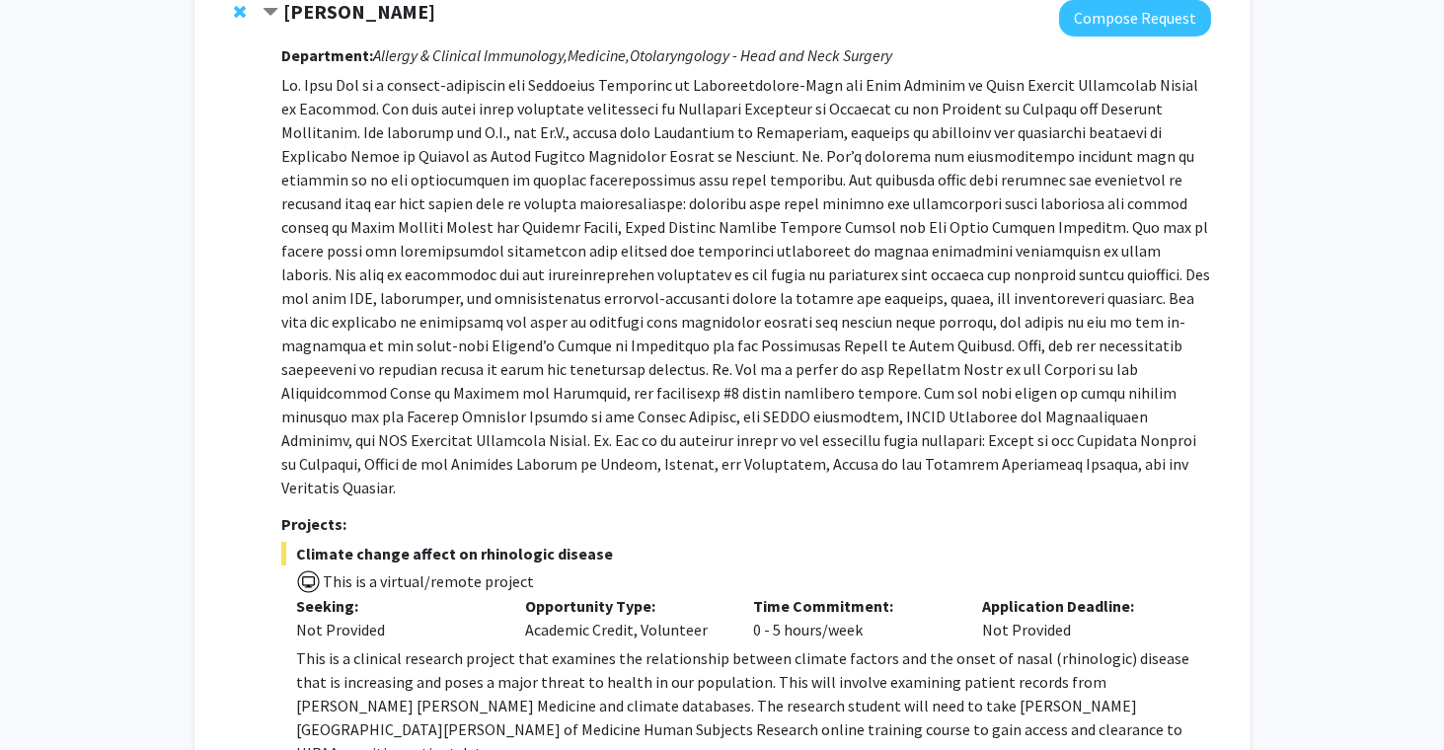
click at [512, 571] on span "This is a virtual/remote project" at bounding box center [427, 581] width 213 height 20
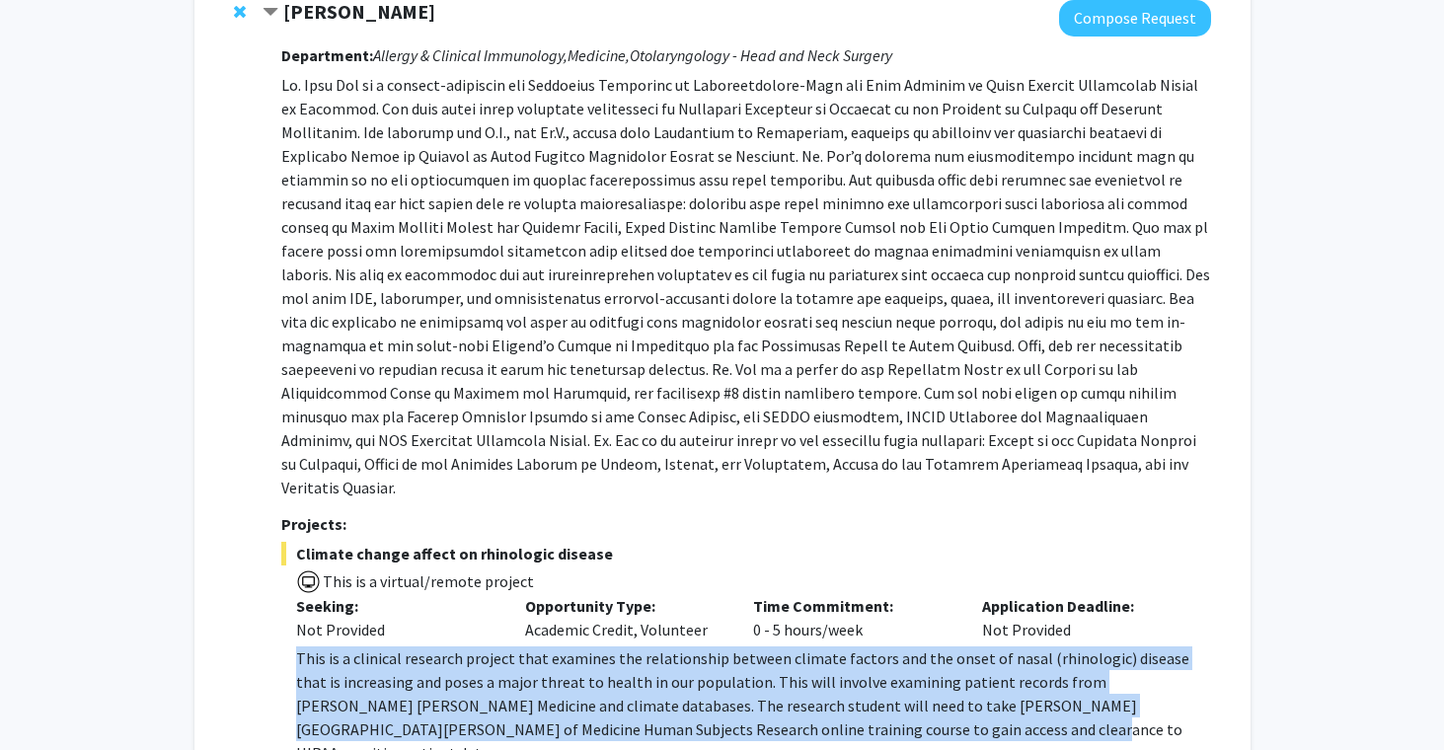
drag, startPoint x: 296, startPoint y: 633, endPoint x: 735, endPoint y: 730, distance: 449.8
click at [735, 730] on div "Department: Allergy & Clinical Immunology, Medicine, Otolaryngology - Head and …" at bounding box center [745, 419] width 929 height 765
copy p "This is a clinical research project that examines the relationship between clim…"
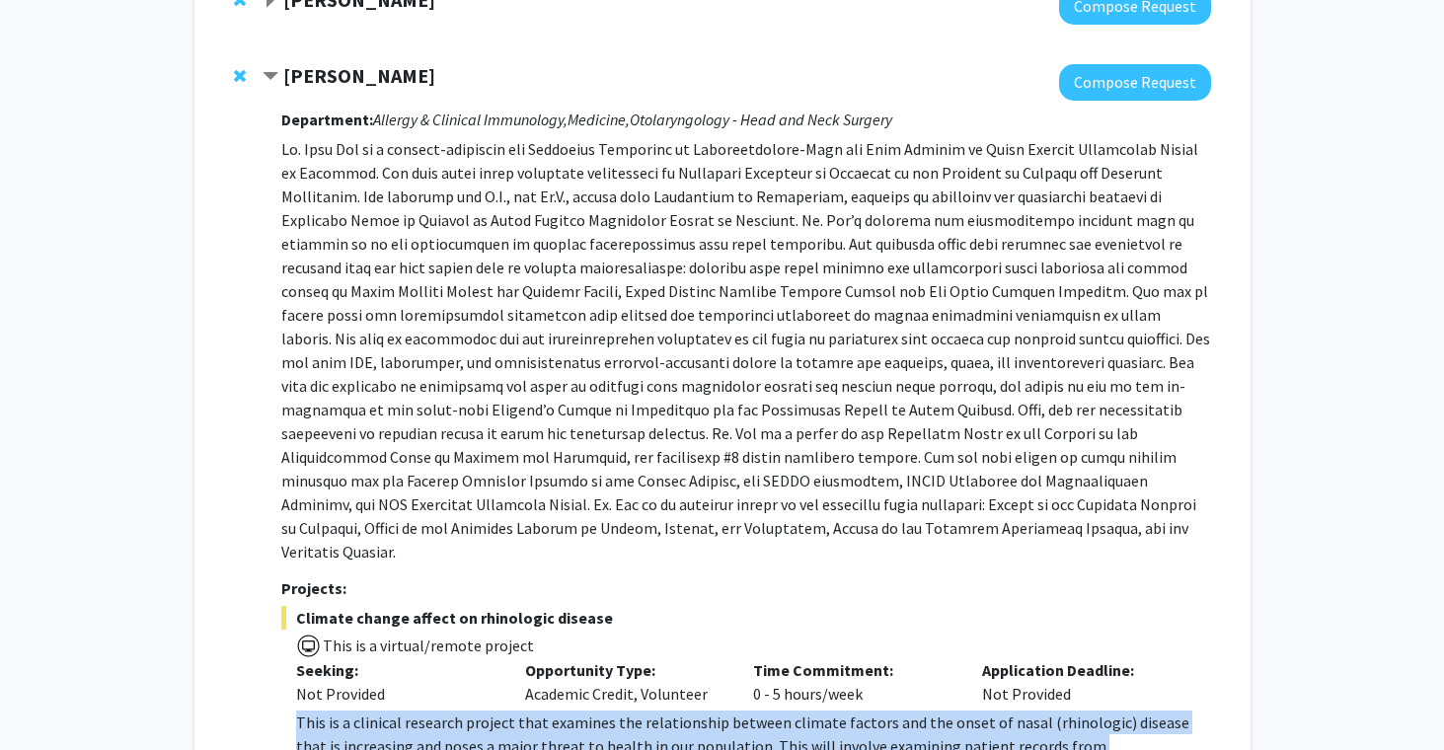
scroll to position [23, 0]
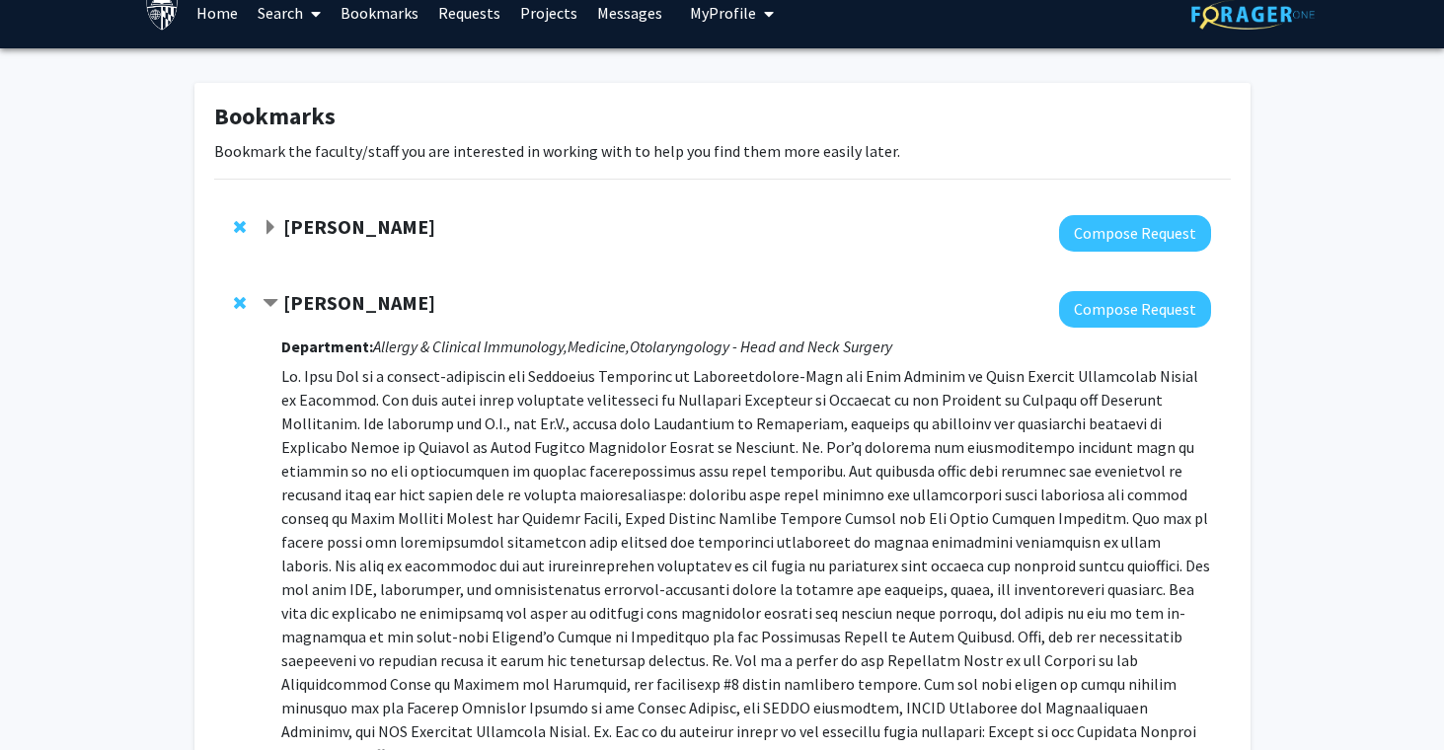
click at [321, 414] on p at bounding box center [745, 577] width 929 height 426
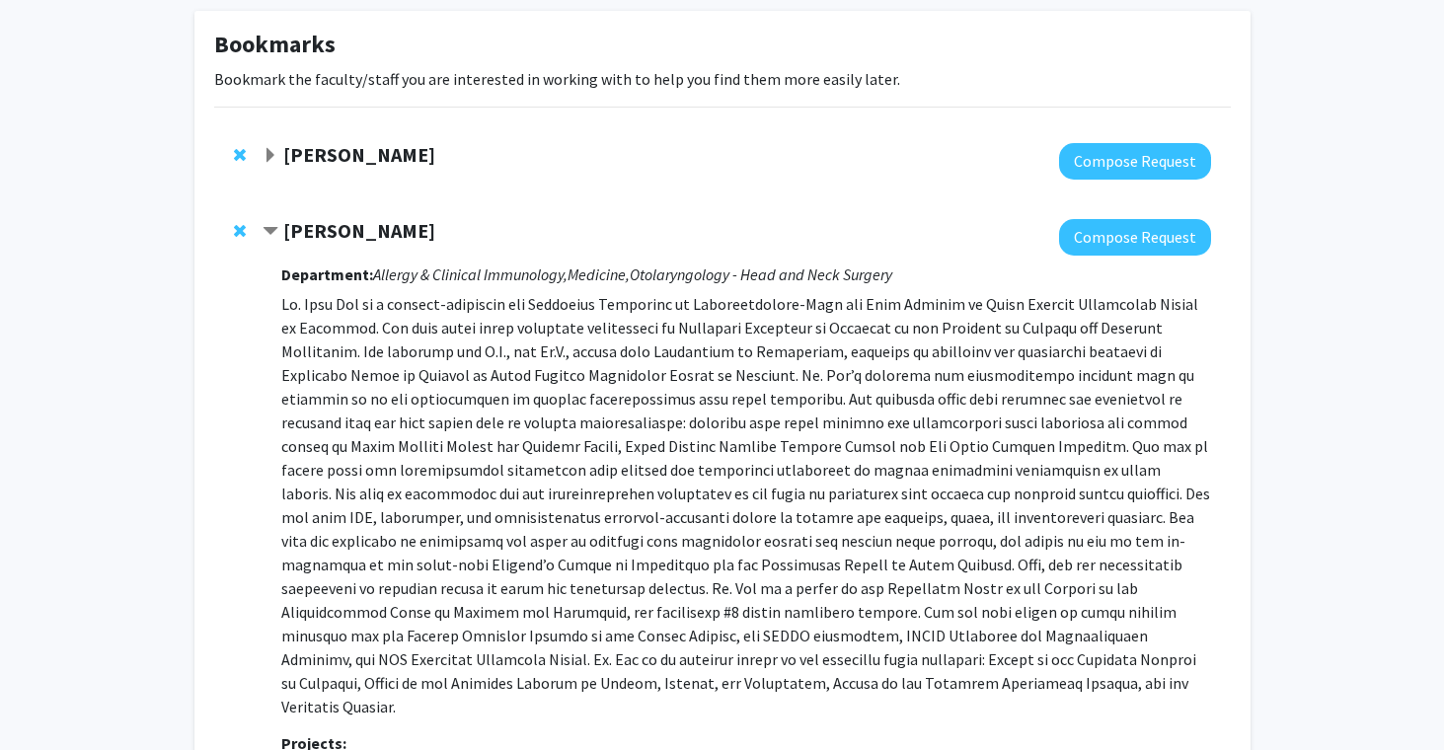
scroll to position [111, 0]
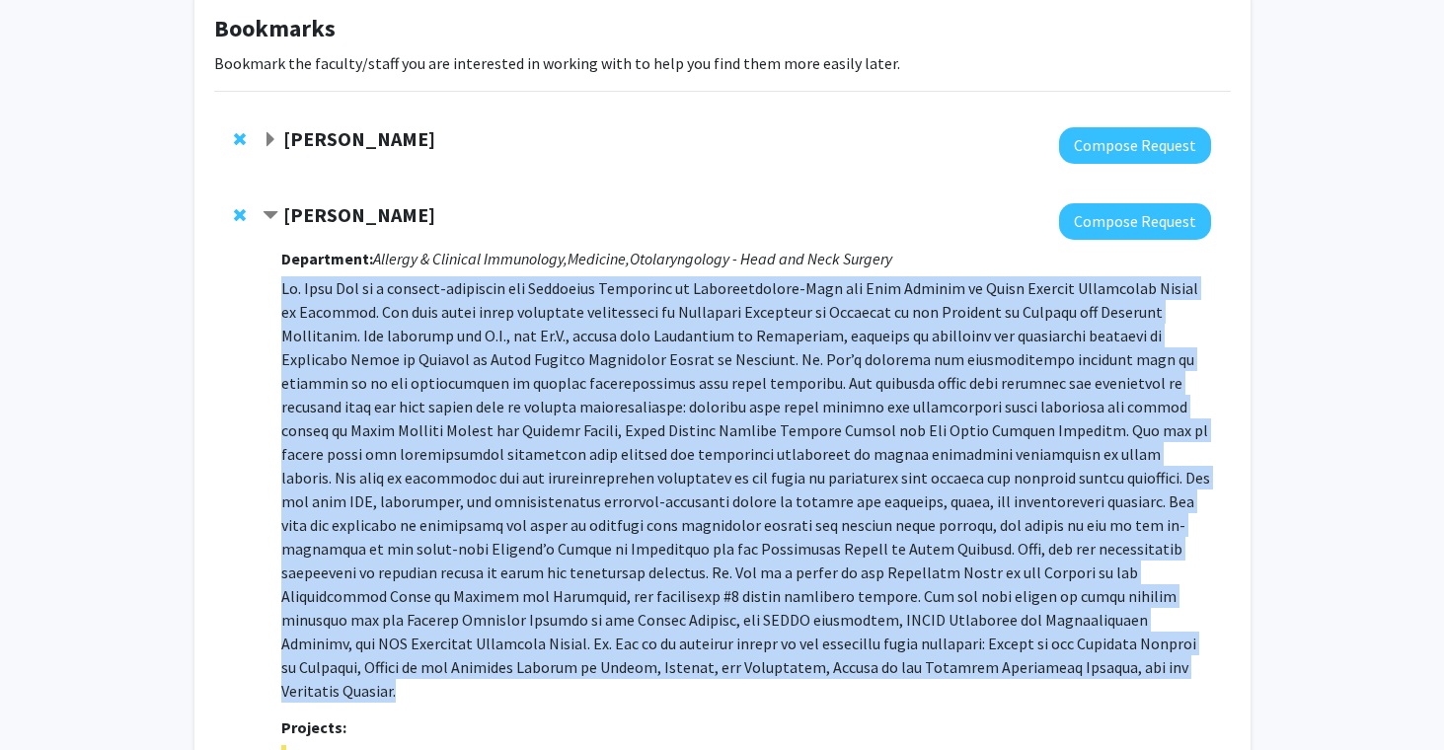
drag, startPoint x: 282, startPoint y: 283, endPoint x: 553, endPoint y: 675, distance: 476.0
click at [553, 675] on p at bounding box center [745, 489] width 929 height 426
copy p "Dr. Jean Kim is a surgeon-scientist and Associate Professor of Otolaryngology-H…"
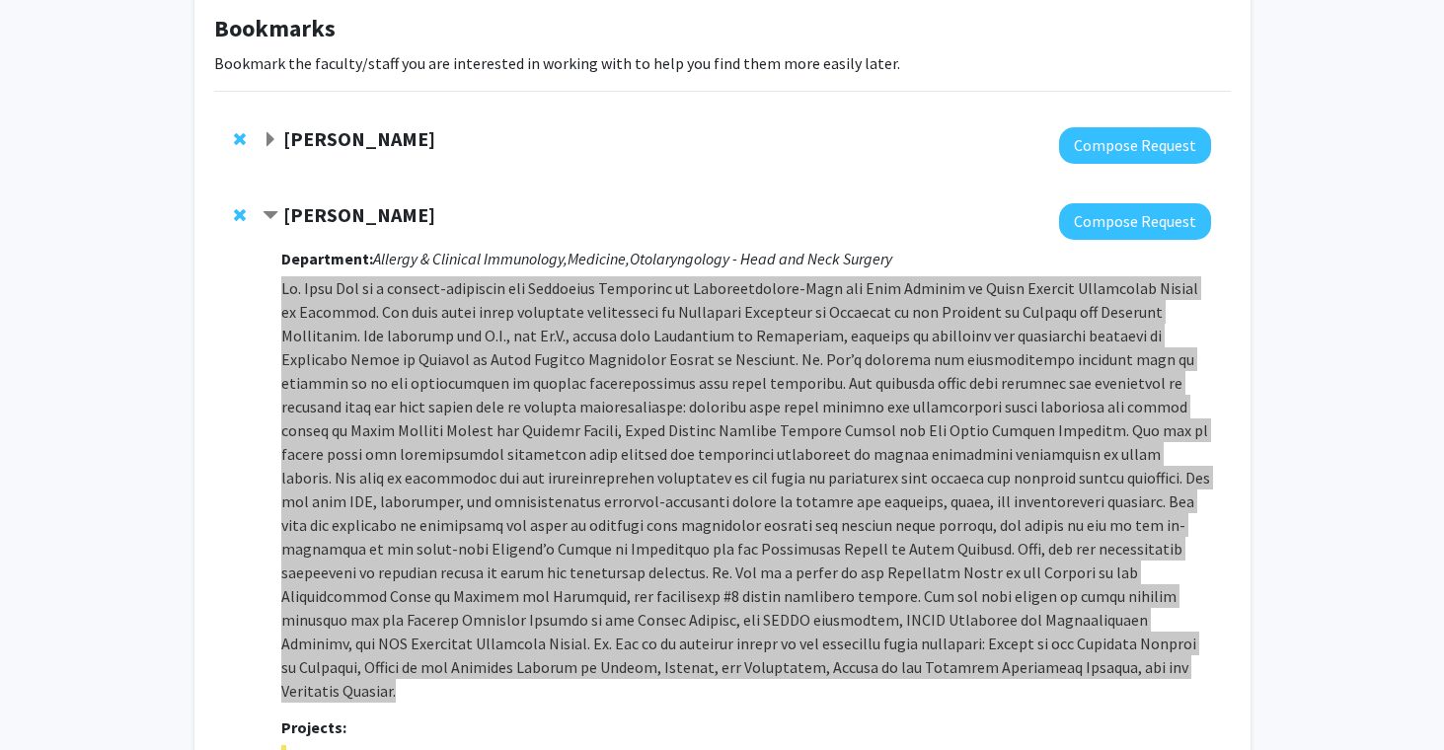
scroll to position [0, 0]
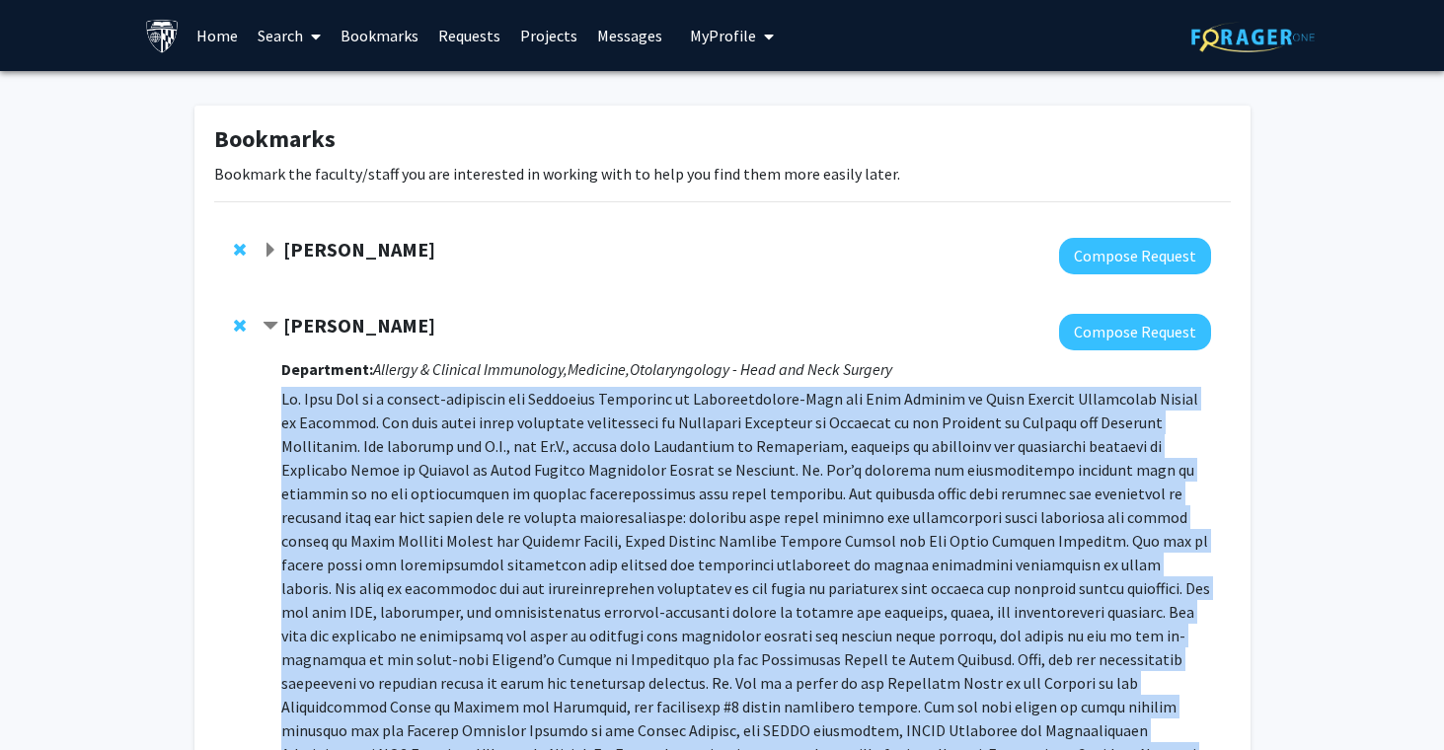
click at [453, 326] on div "Jean Kim" at bounding box center [475, 326] width 426 height 25
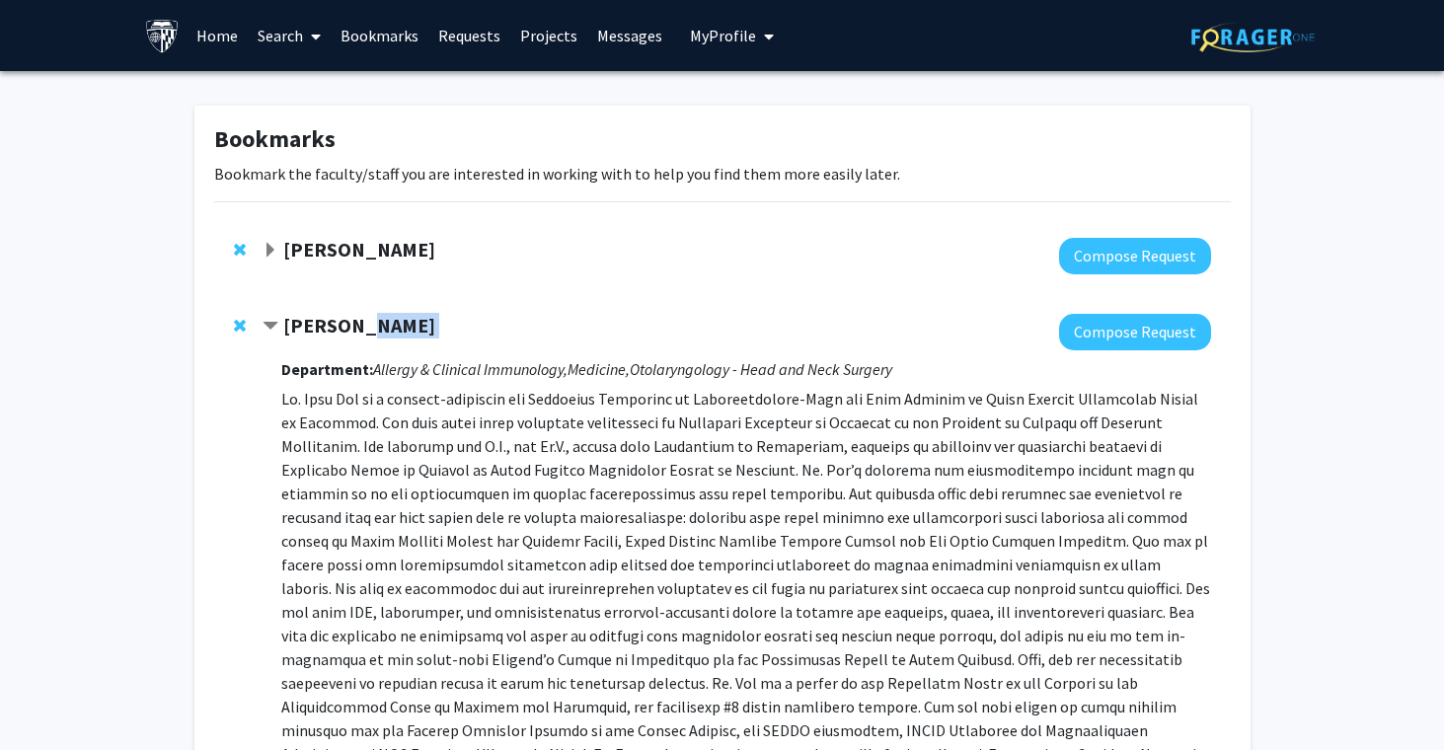
click at [453, 326] on div "Jean Kim" at bounding box center [475, 326] width 426 height 25
click at [271, 323] on span "Contract Jean Kim Bookmark" at bounding box center [270, 327] width 16 height 16
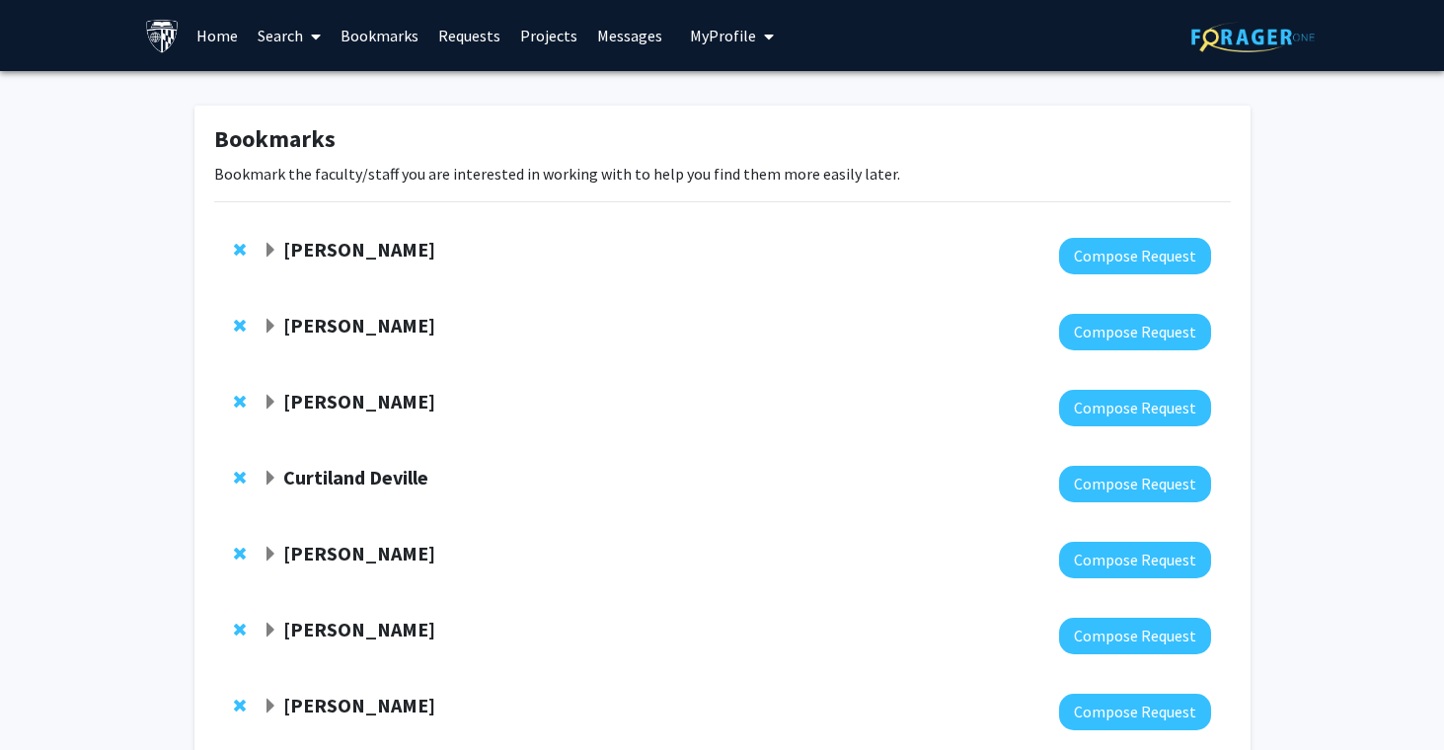
click at [280, 255] on div "Joann Bodurtha" at bounding box center [475, 250] width 426 height 25
click at [295, 249] on strong "Joann Bodurtha" at bounding box center [359, 249] width 152 height 25
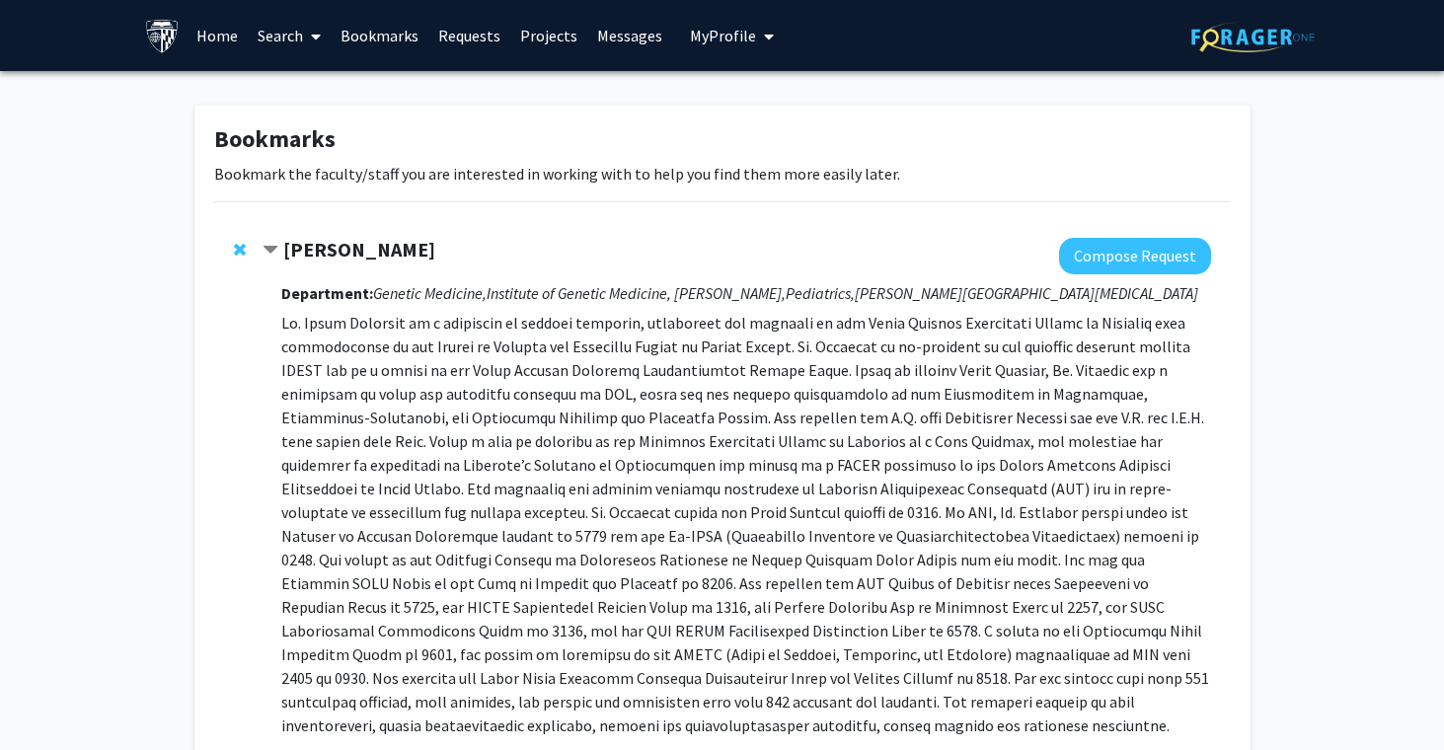
click at [334, 240] on strong "Joann Bodurtha" at bounding box center [359, 249] width 152 height 25
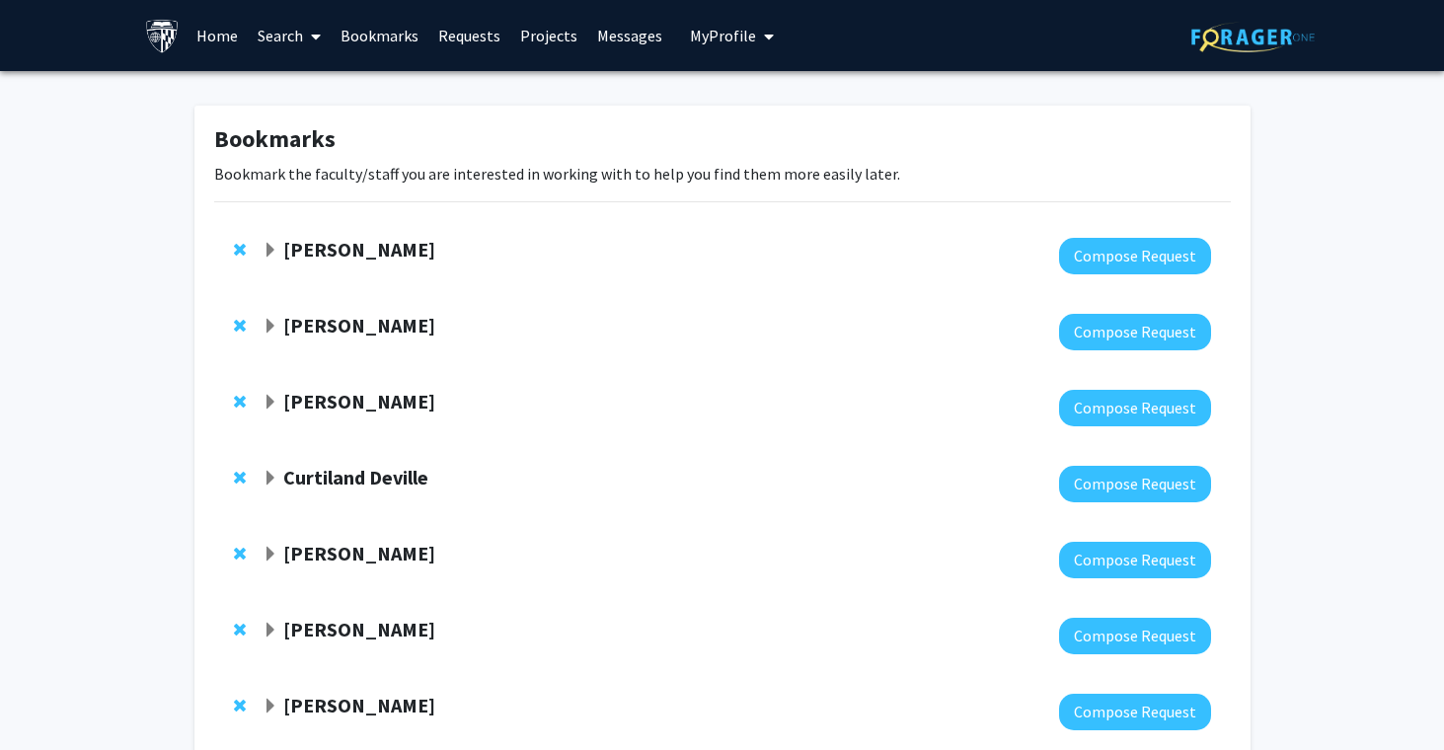
click at [335, 250] on strong "Joann Bodurtha" at bounding box center [359, 249] width 152 height 25
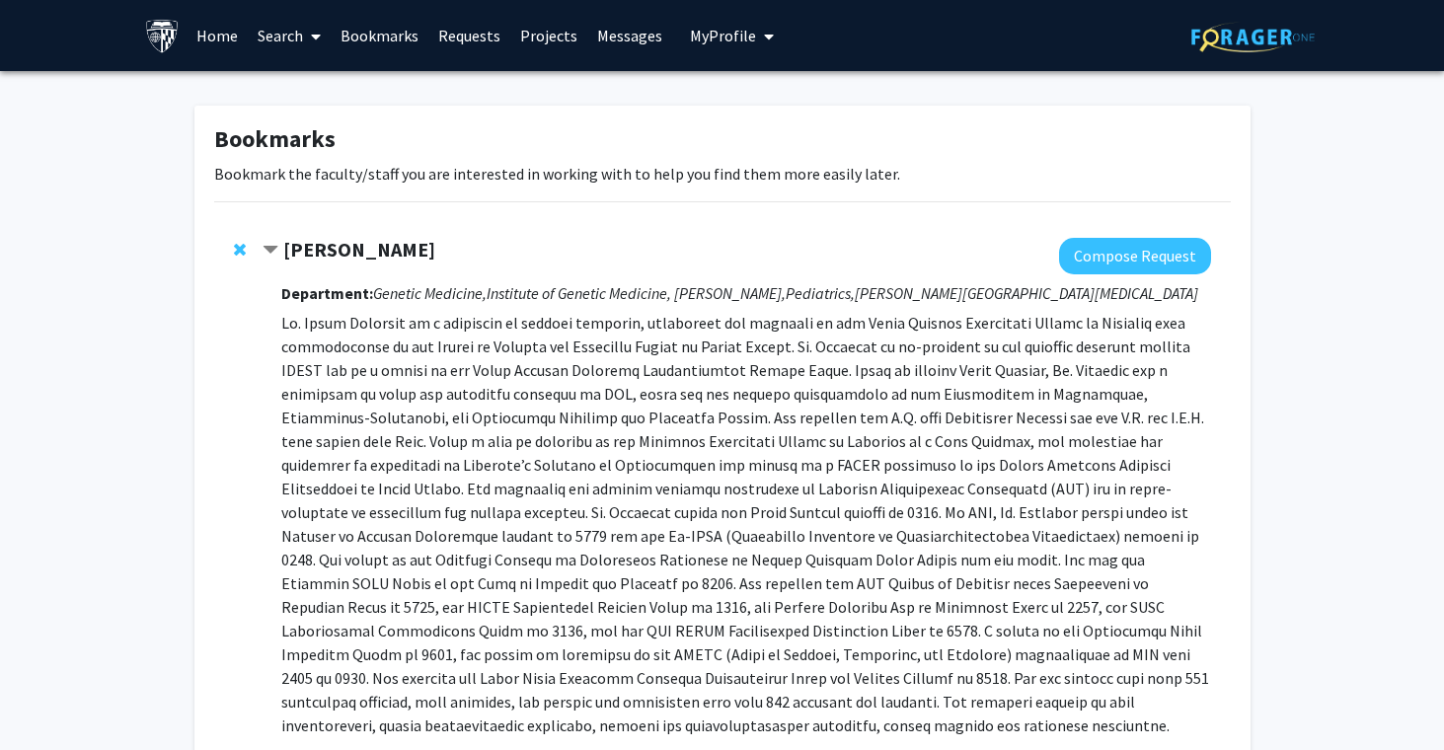
click at [335, 253] on strong "Joann Bodurtha" at bounding box center [359, 249] width 152 height 25
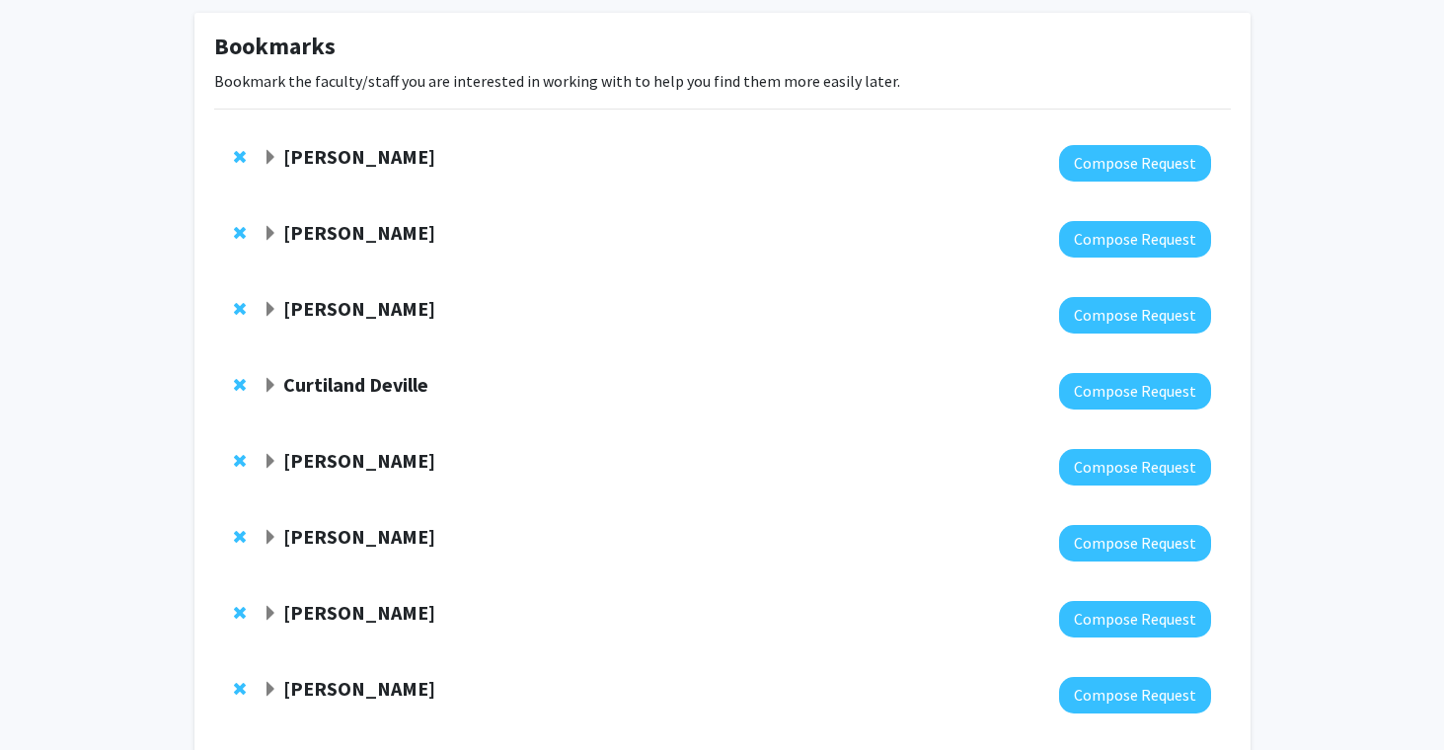
scroll to position [116, 0]
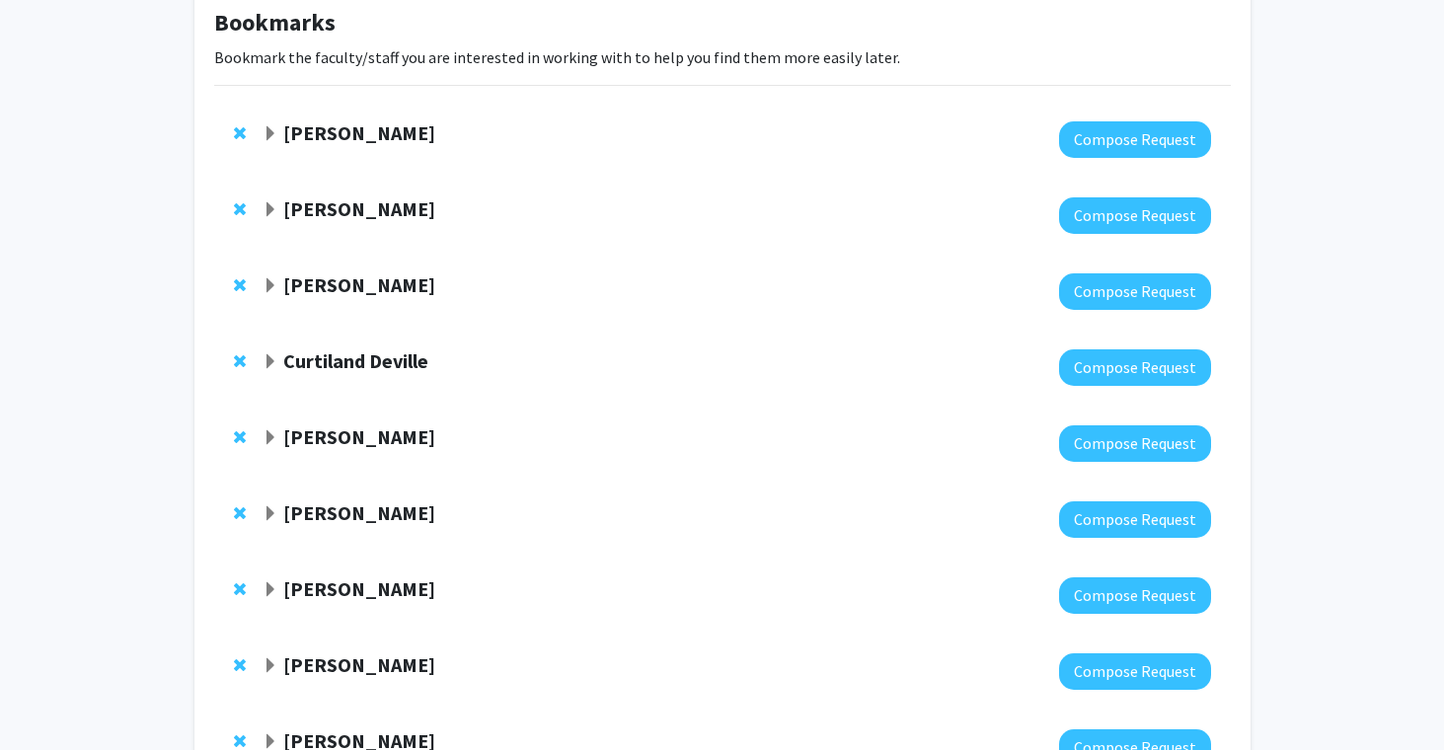
click at [323, 296] on strong "Tara Deemyad" at bounding box center [359, 284] width 152 height 25
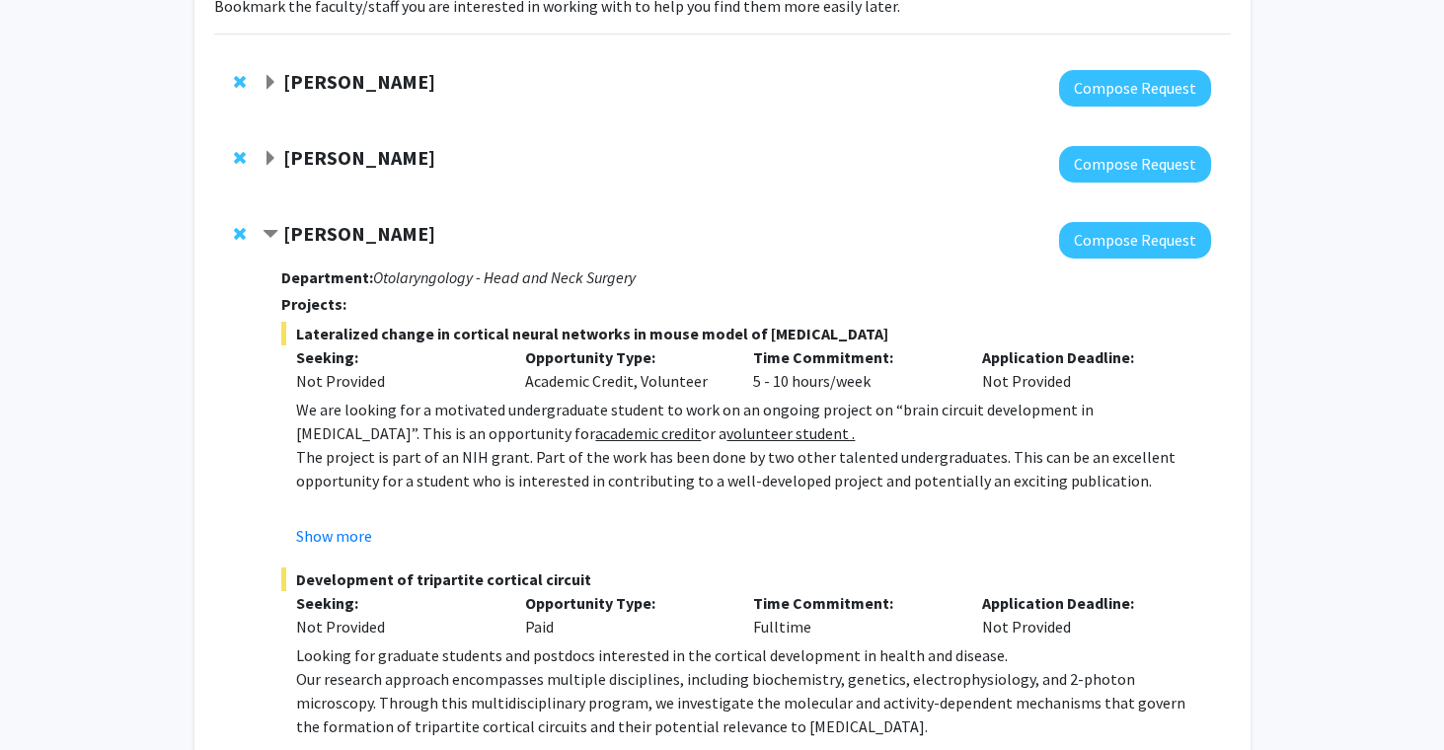
scroll to position [147, 0]
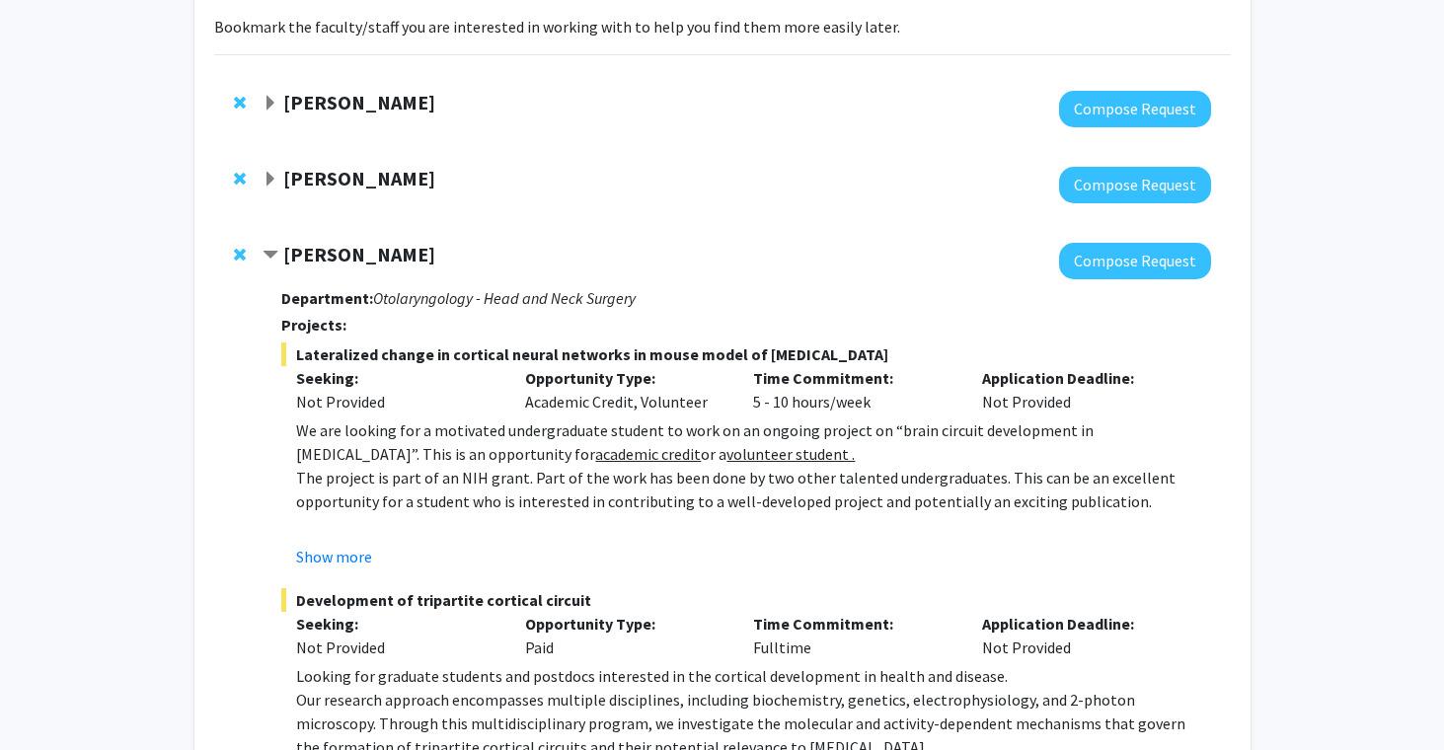
click at [324, 256] on strong "Tara Deemyad" at bounding box center [359, 254] width 152 height 25
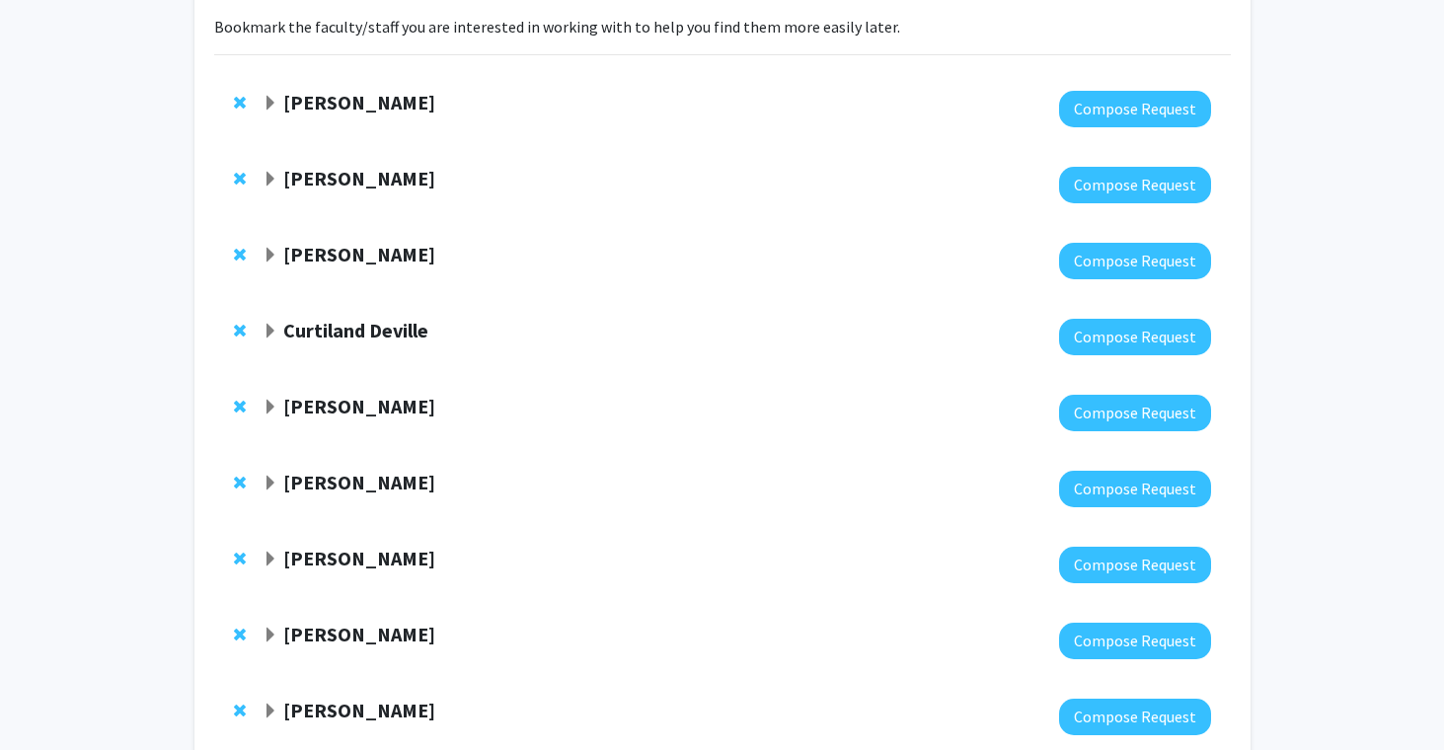
click at [337, 101] on strong "Joann Bodurtha" at bounding box center [359, 102] width 152 height 25
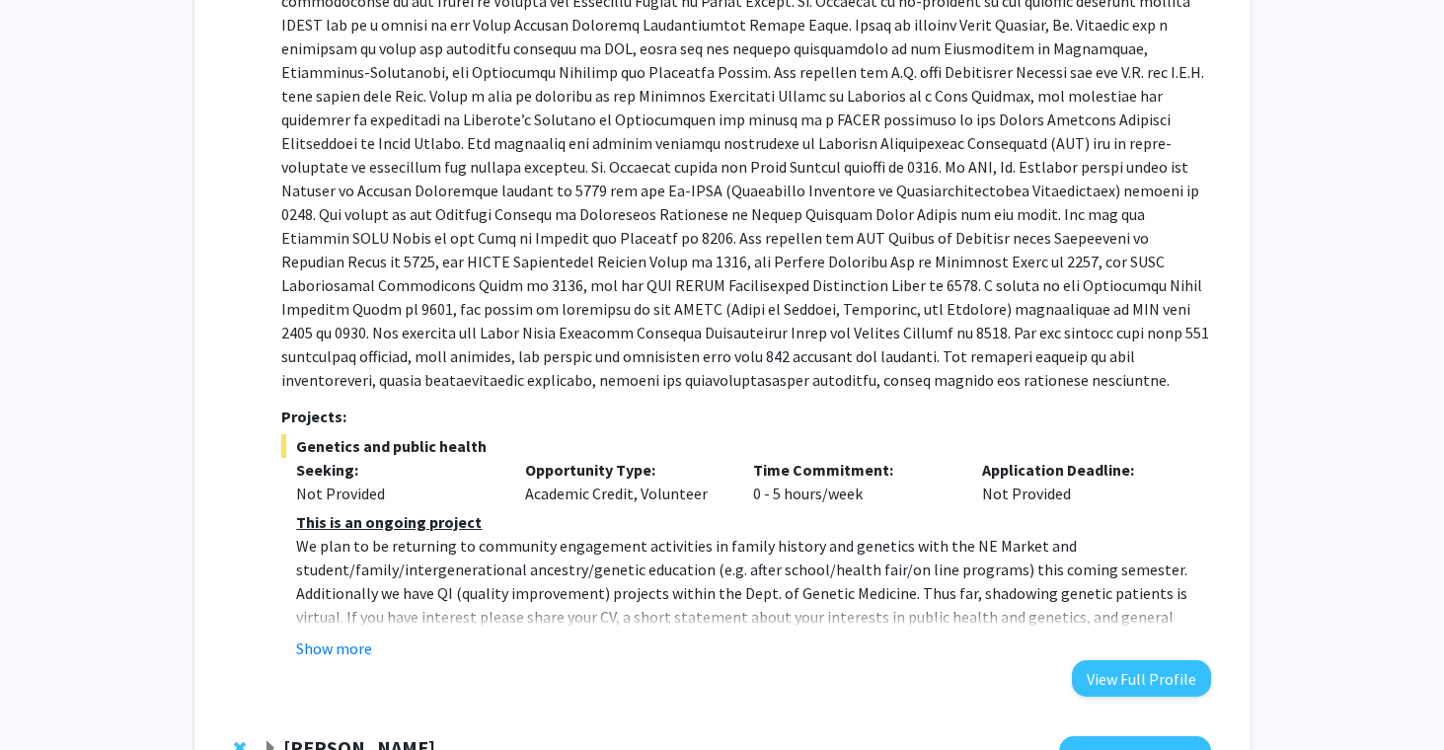
scroll to position [351, 0]
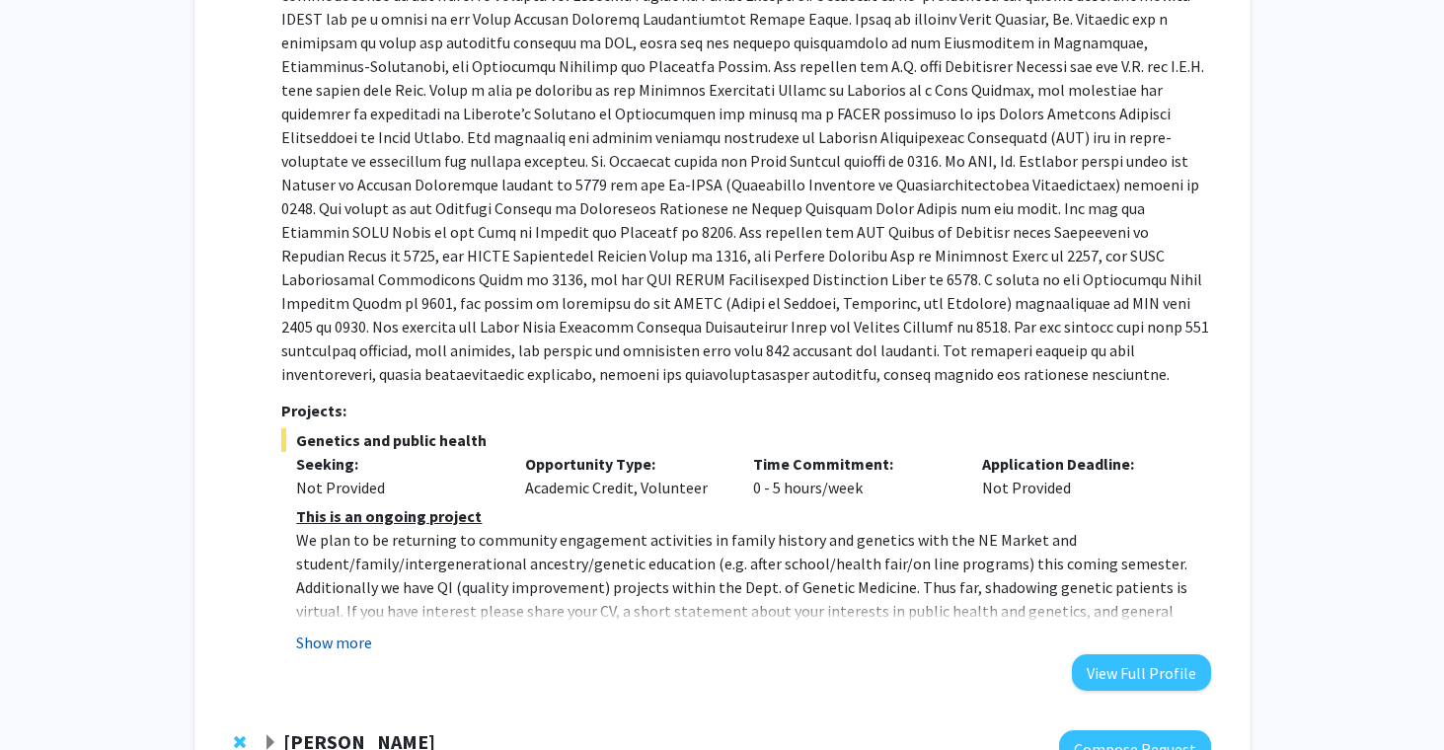
click at [352, 638] on button "Show more" at bounding box center [334, 643] width 76 height 24
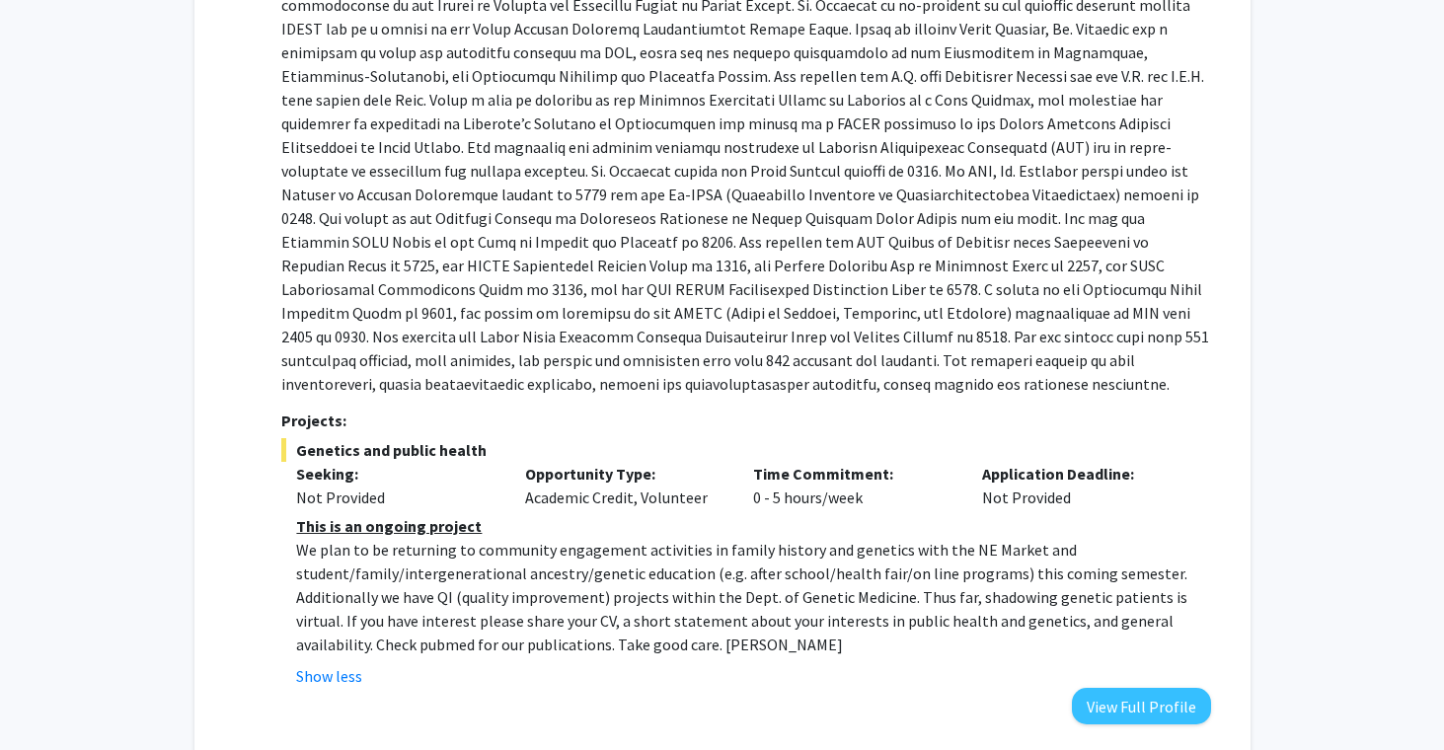
scroll to position [355, 0]
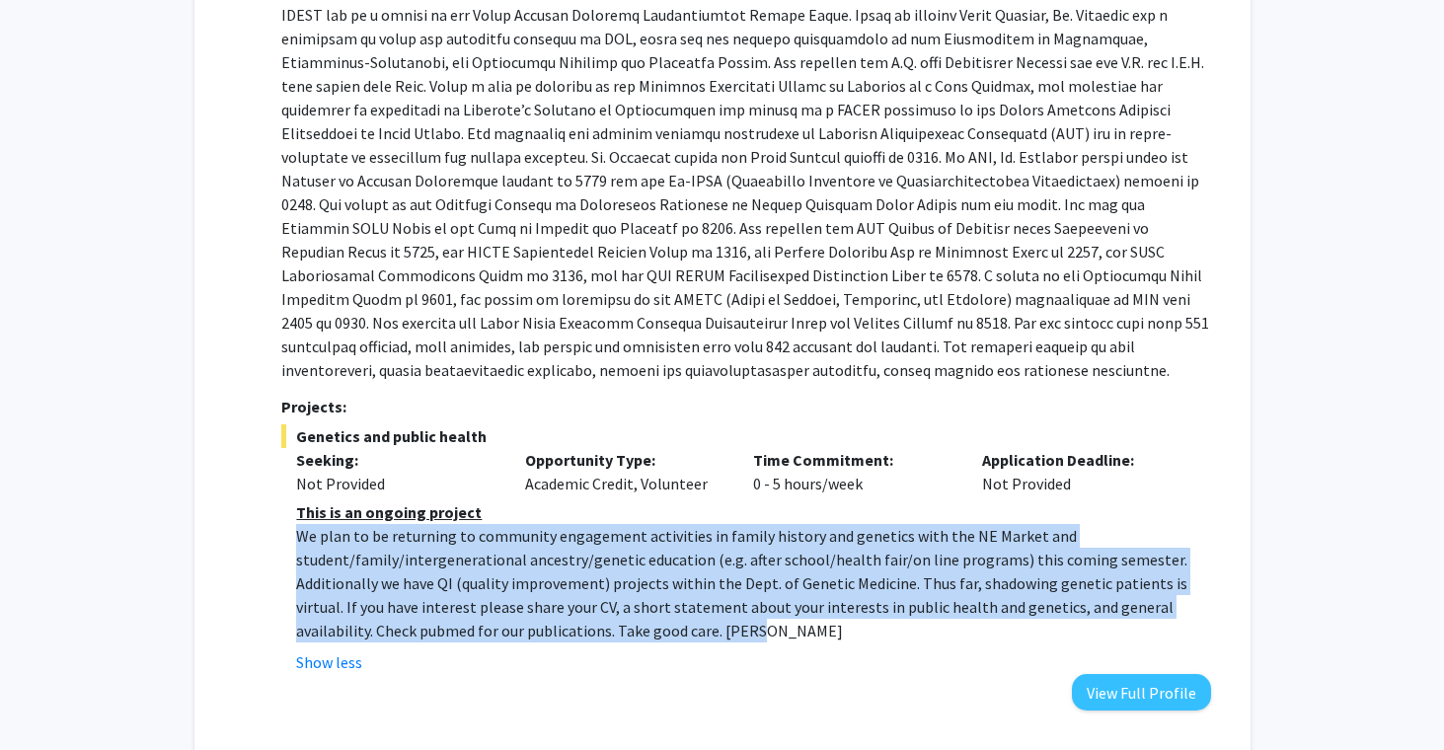
drag, startPoint x: 298, startPoint y: 533, endPoint x: 696, endPoint y: 630, distance: 409.3
click at [702, 632] on p "We plan to be returning to community engagement activities in family history an…" at bounding box center [753, 583] width 914 height 118
copy p "We plan to be returning to community engagement activities in family history an…"
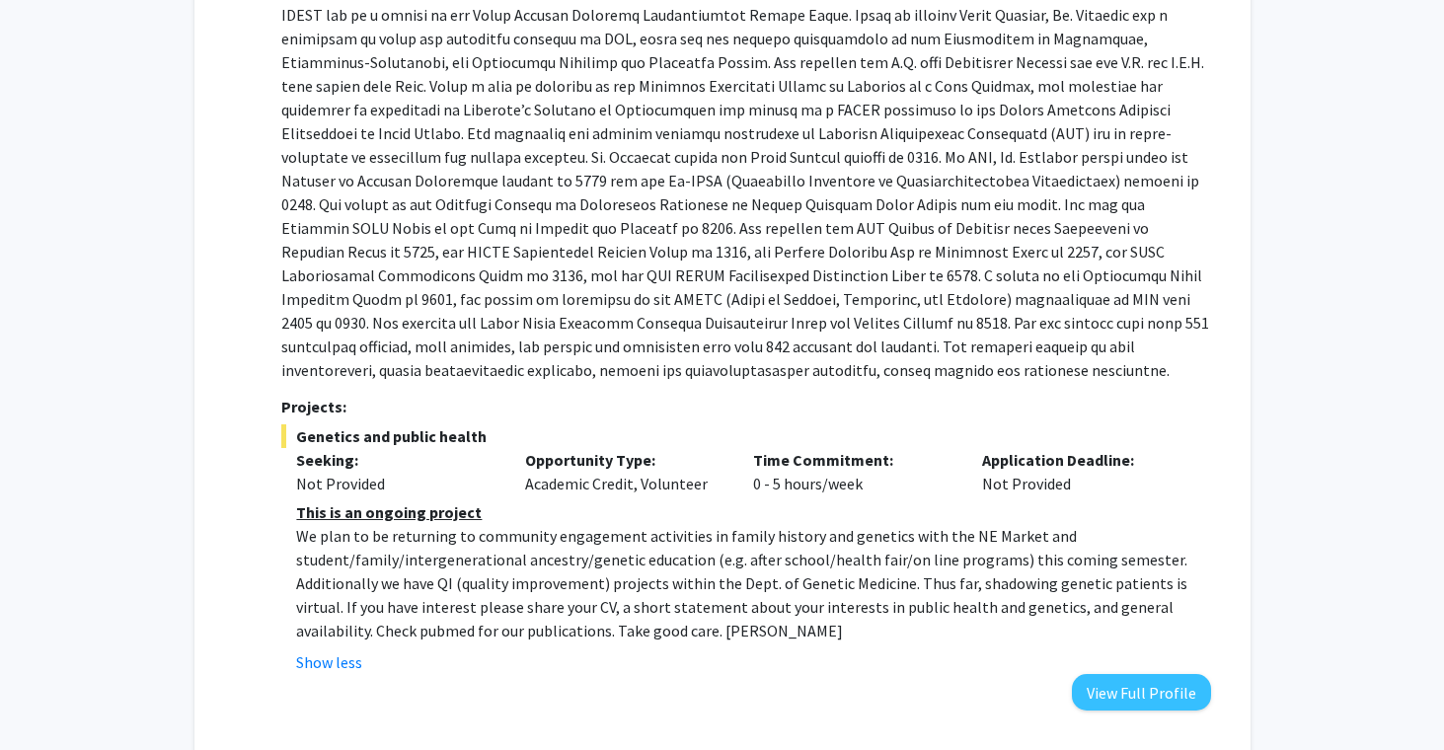
click at [598, 484] on div "Opportunity Type: Academic Credit, Volunteer" at bounding box center [624, 471] width 229 height 47
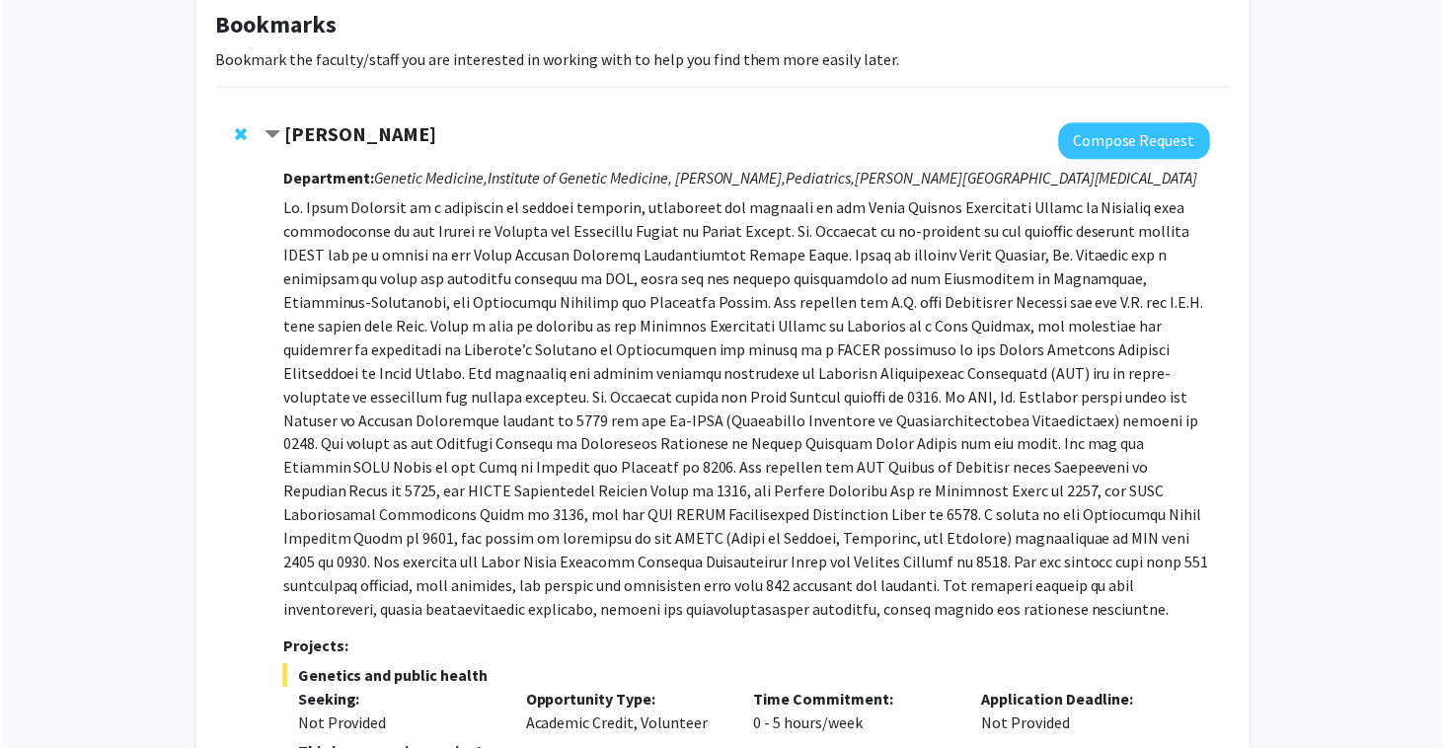
scroll to position [119, 0]
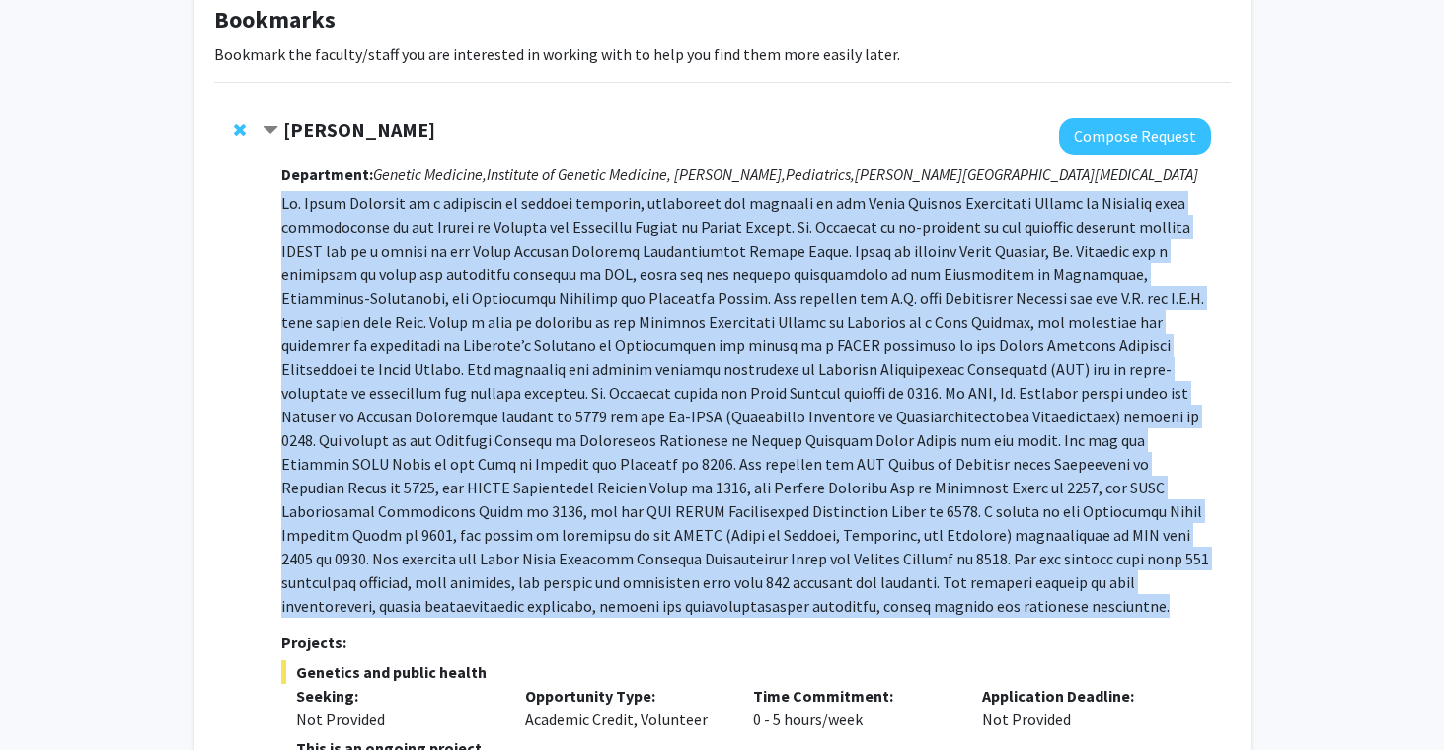
drag, startPoint x: 283, startPoint y: 203, endPoint x: 818, endPoint y: 598, distance: 664.7
click at [818, 598] on p at bounding box center [745, 404] width 929 height 426
copy p "Dr. Joann Bodurtha is a professor of genetic medicine, pediatrics and oncology …"
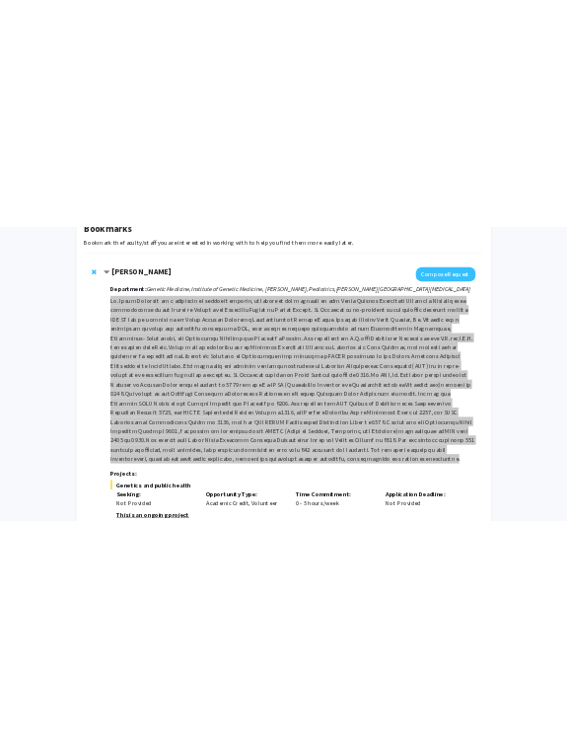
scroll to position [0, 0]
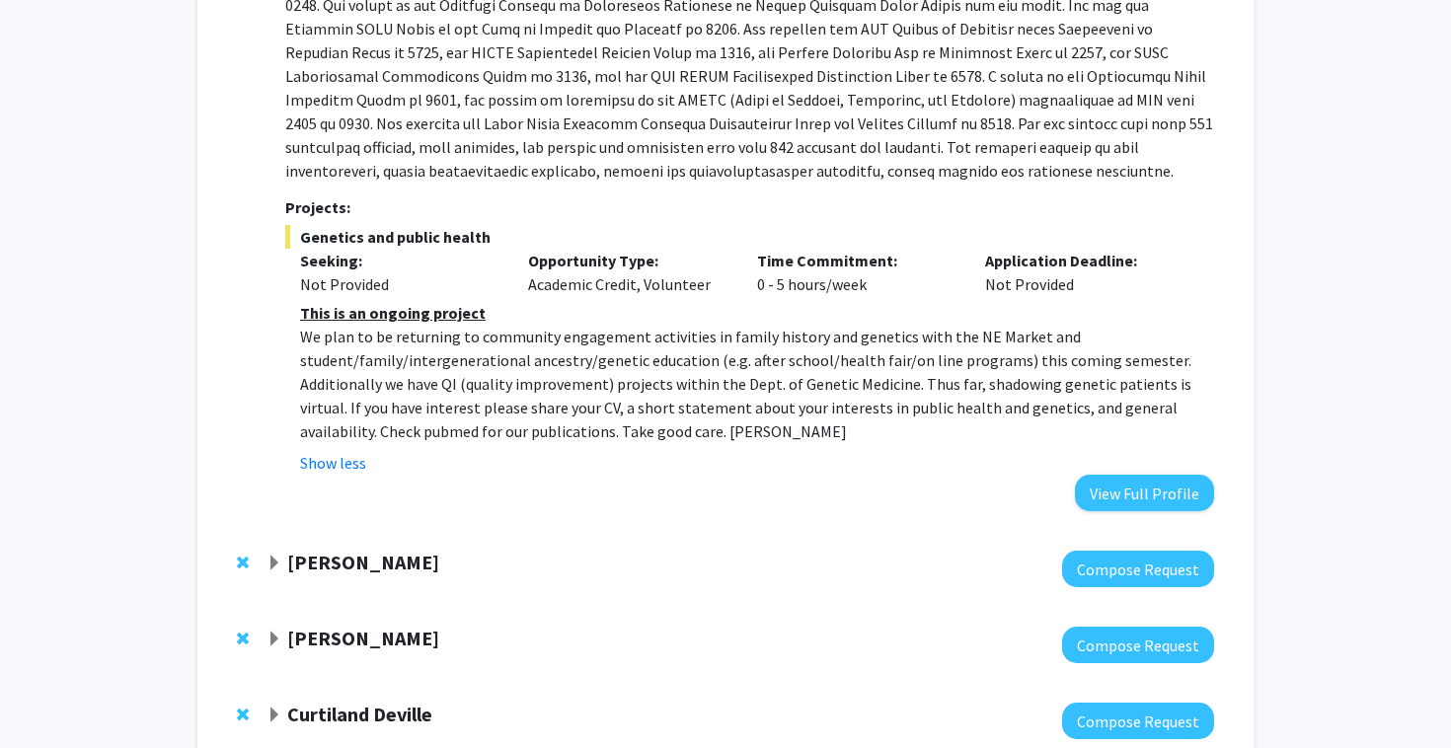
scroll to position [547, 0]
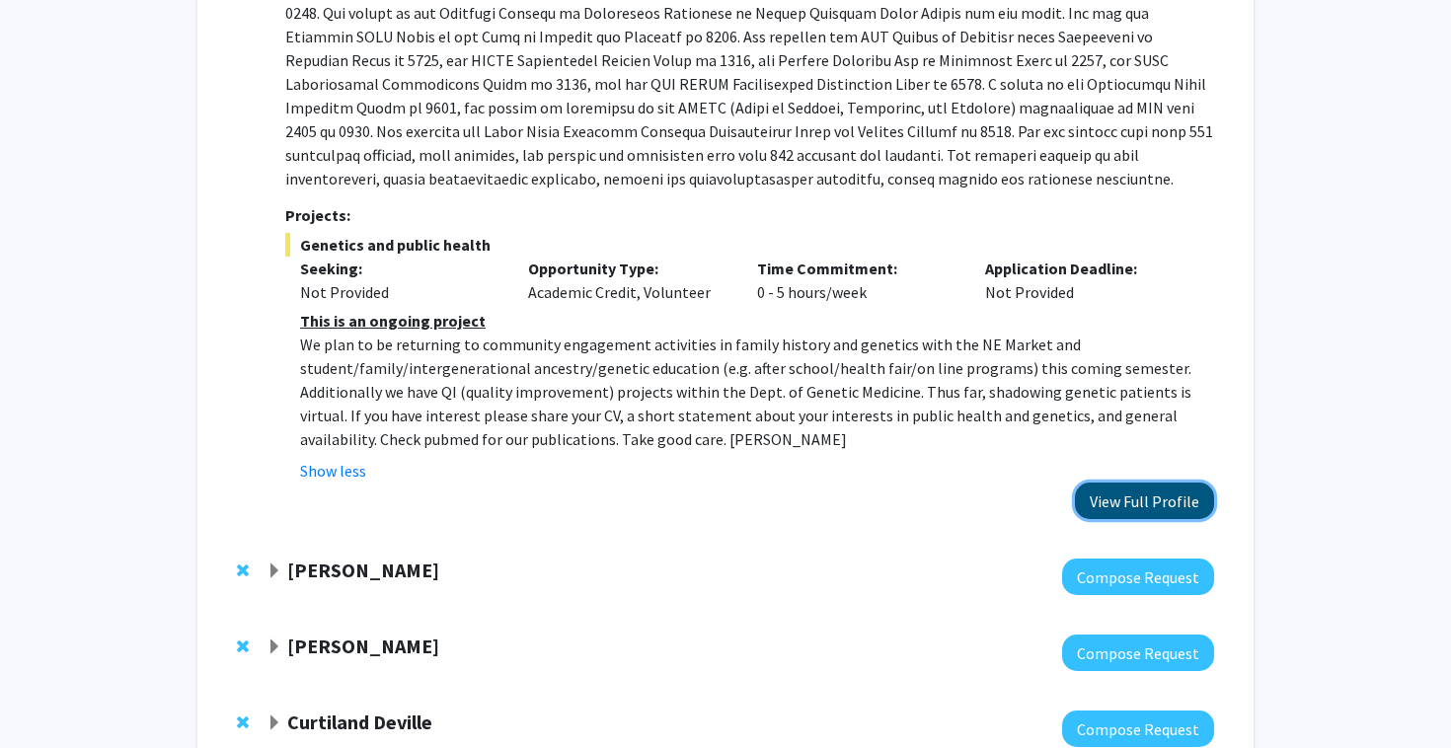
click at [1161, 496] on button "View Full Profile" at bounding box center [1144, 501] width 139 height 37
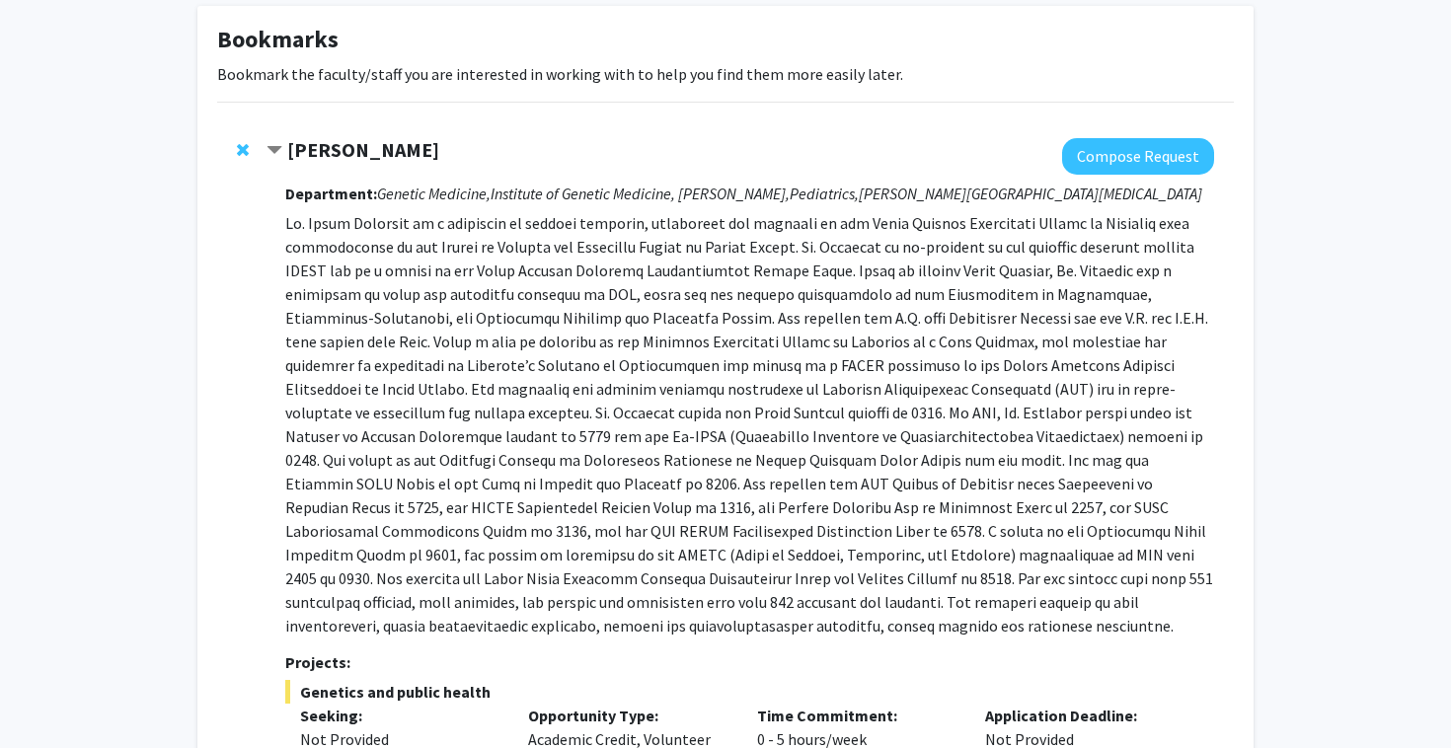
scroll to position [0, 0]
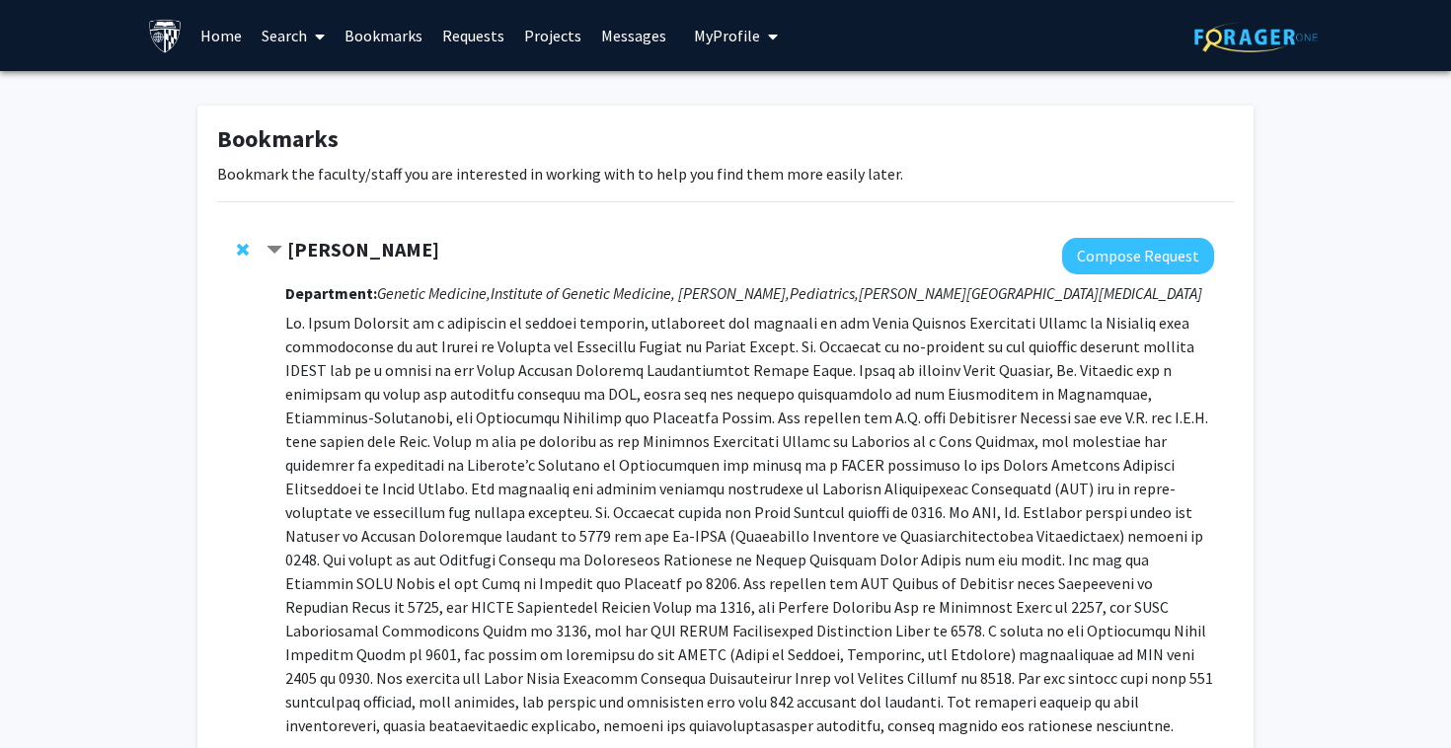
click at [279, 248] on span "Contract Joann Bodurtha Bookmark" at bounding box center [274, 251] width 16 height 16
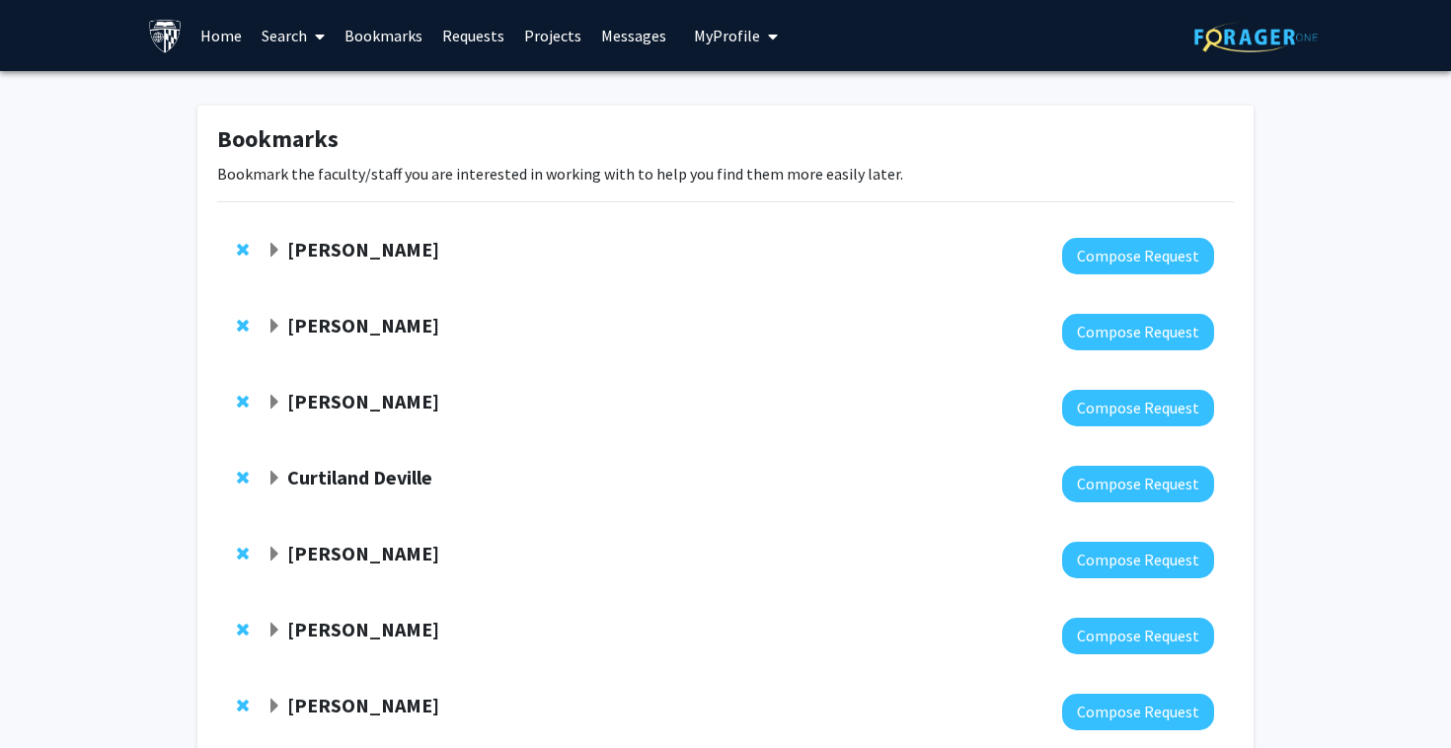
scroll to position [70, 0]
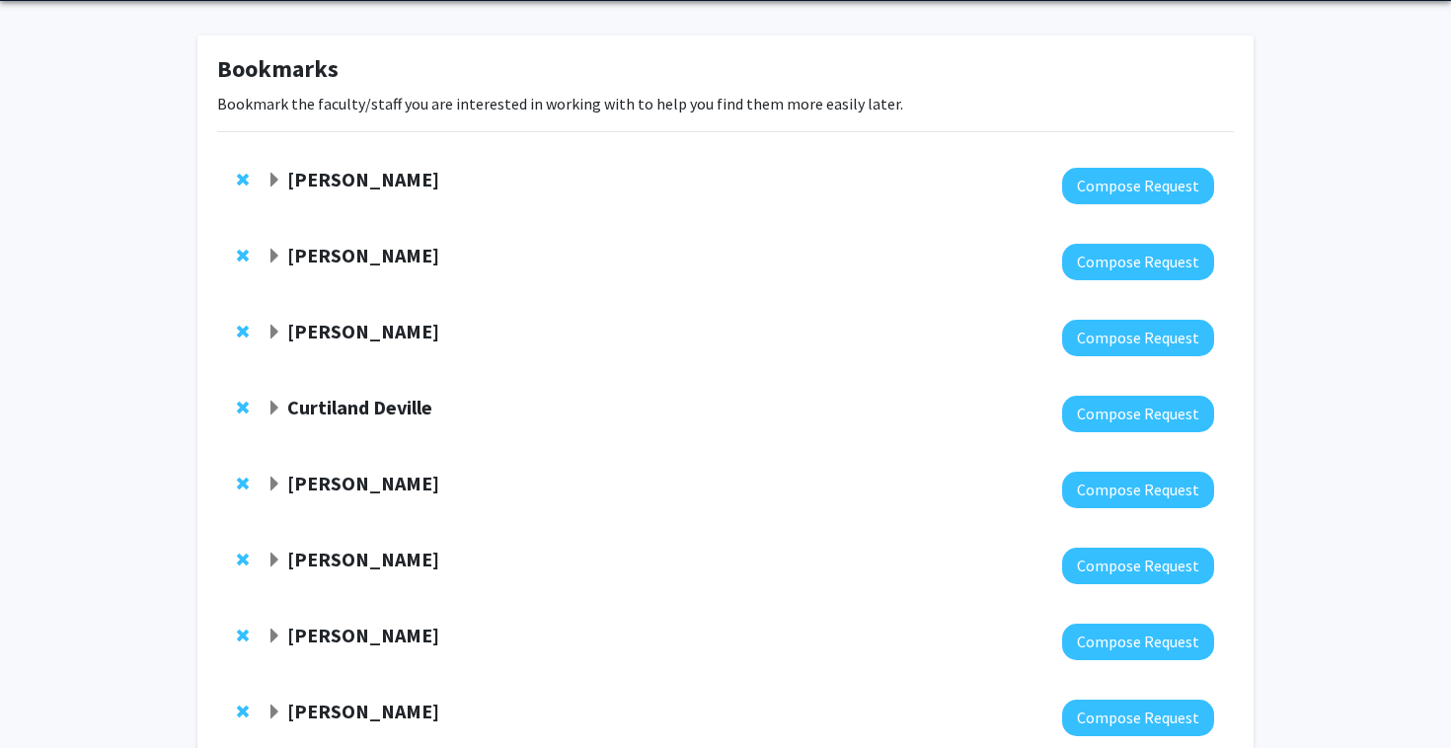
click at [348, 341] on strong "Tara Deemyad" at bounding box center [363, 331] width 152 height 25
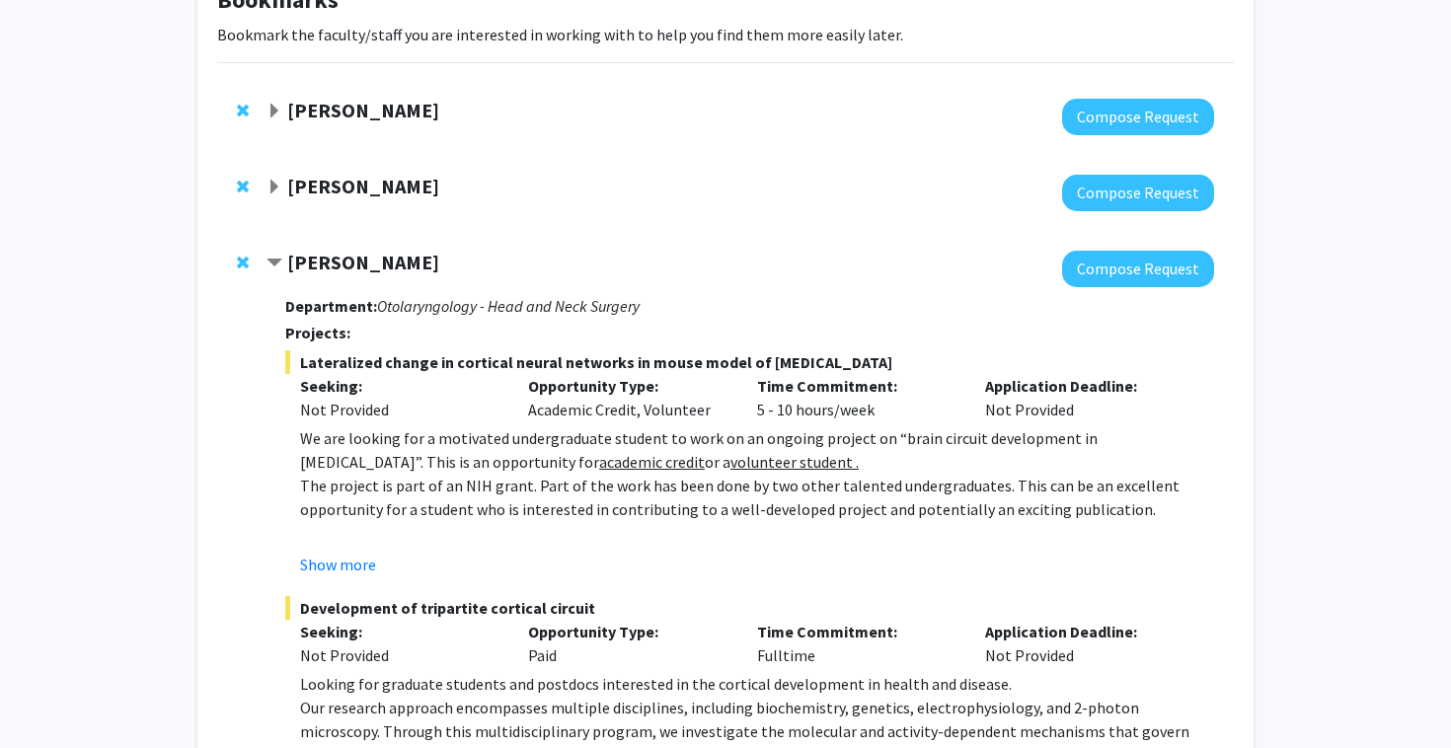
scroll to position [135, 0]
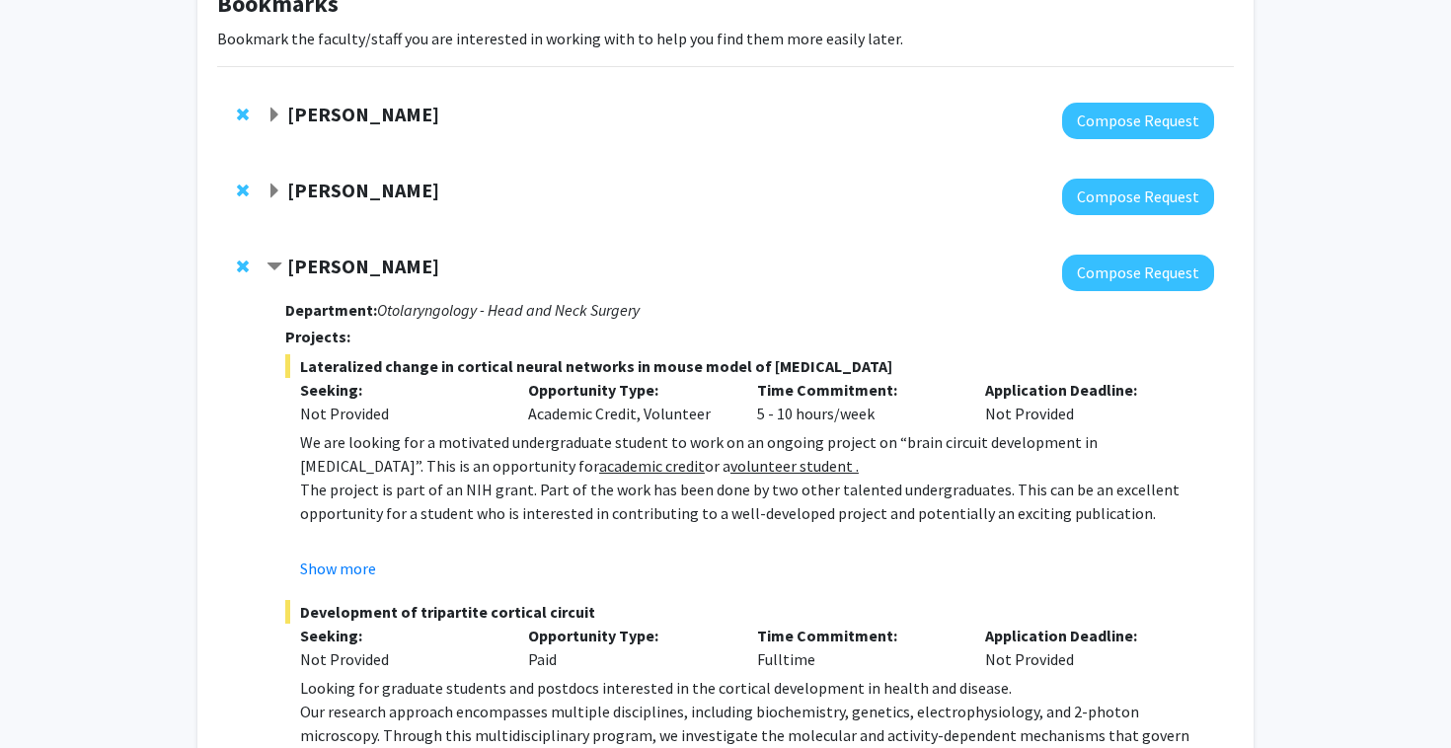
drag, startPoint x: 381, startPoint y: 310, endPoint x: 641, endPoint y: 306, distance: 260.5
click at [641, 306] on h3 "Department: Otolaryngology - Head and Neck Surgery" at bounding box center [749, 310] width 929 height 19
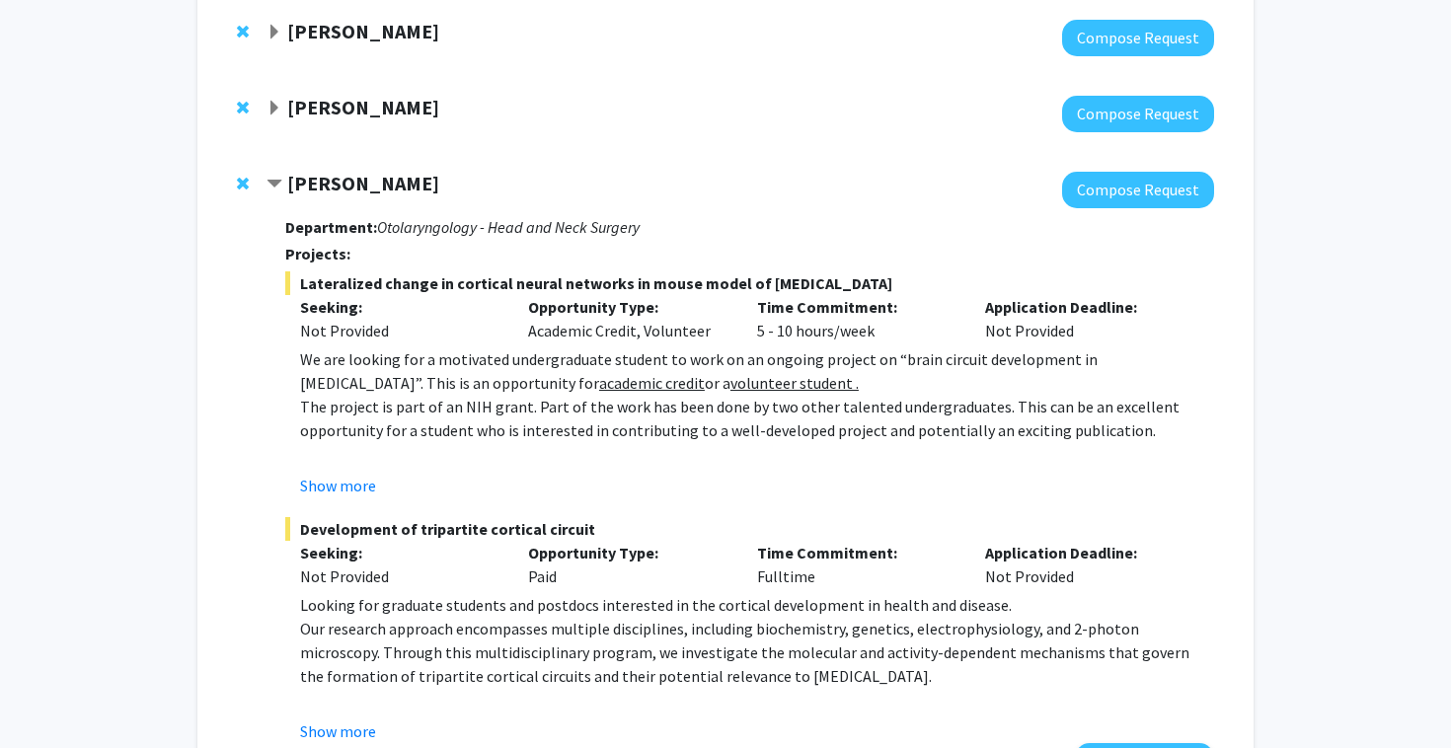
scroll to position [213, 0]
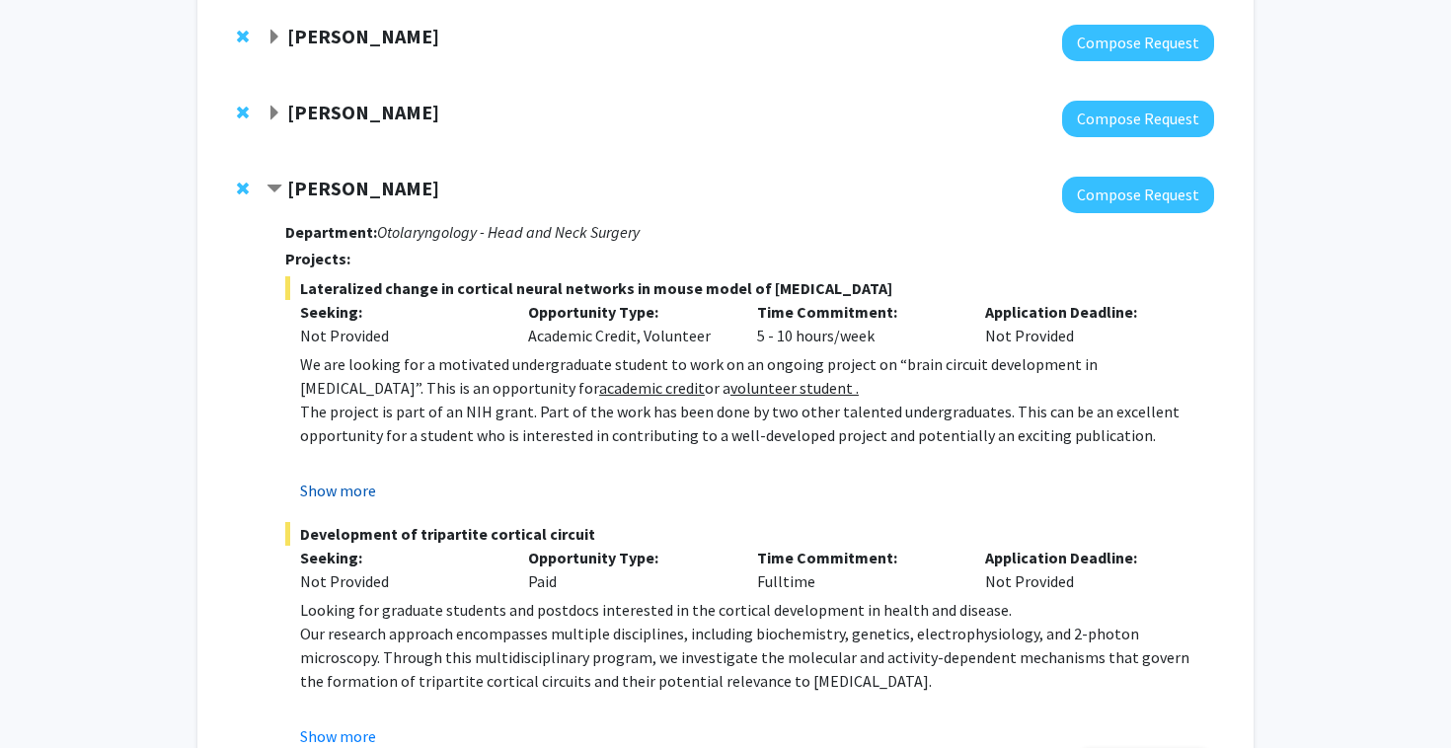
click at [357, 481] on button "Show more" at bounding box center [338, 491] width 76 height 24
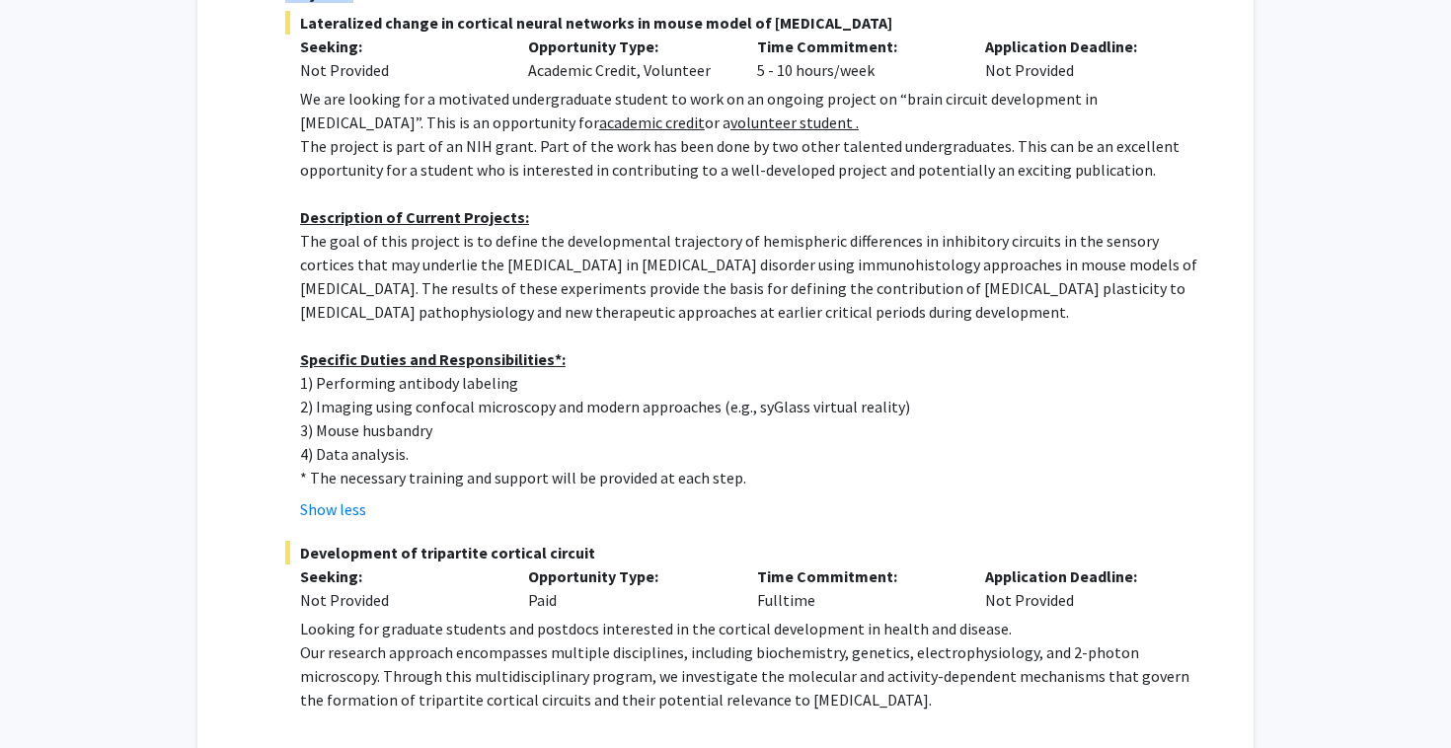
scroll to position [554, 0]
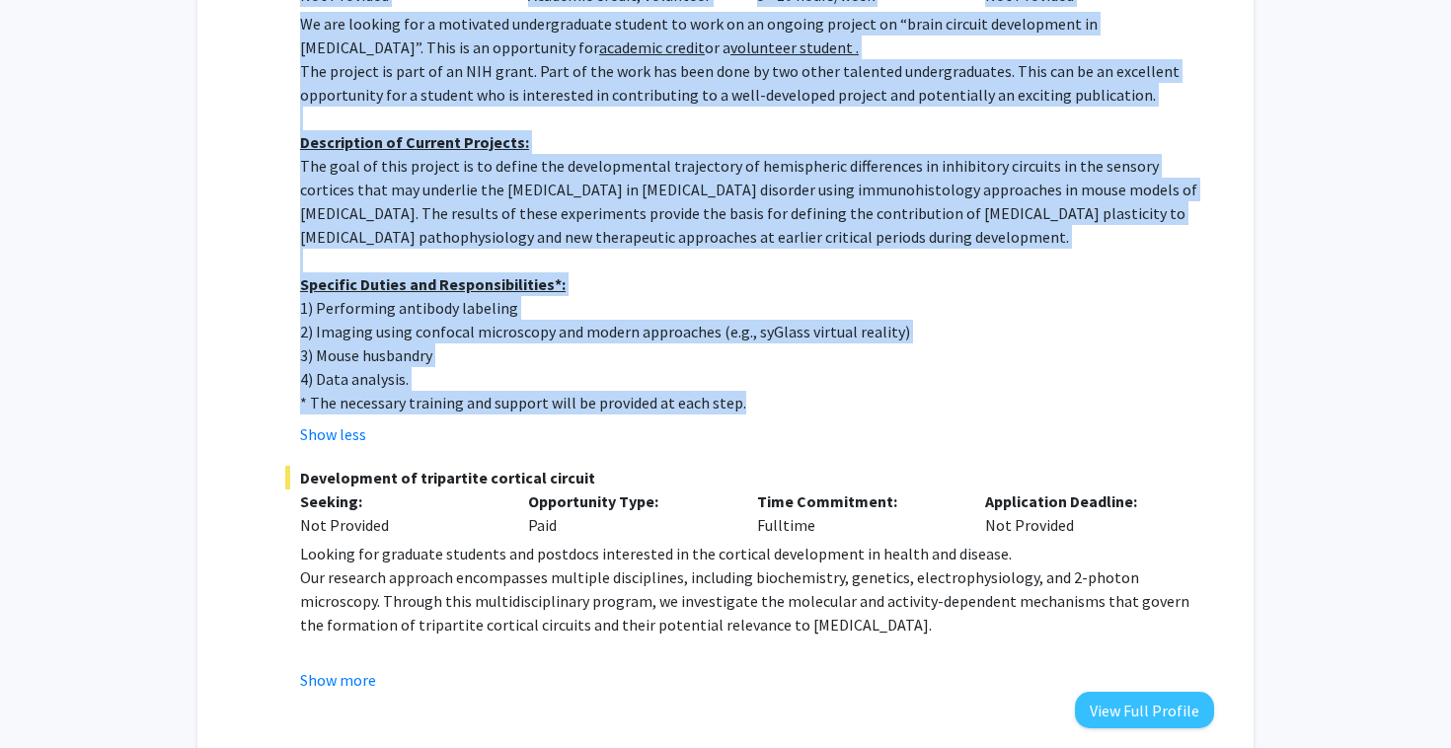
drag, startPoint x: 300, startPoint y: 301, endPoint x: 739, endPoint y: 418, distance: 454.5
click at [739, 418] on div "Lateralized change in cortical neural networks in mouse model of autism Seeking…" at bounding box center [749, 191] width 929 height 510
copy div "Lateralized change in cortical neural networks in mouse model of autism Seeking…"
click at [744, 298] on p "1) Performing antibody labeling" at bounding box center [757, 308] width 914 height 24
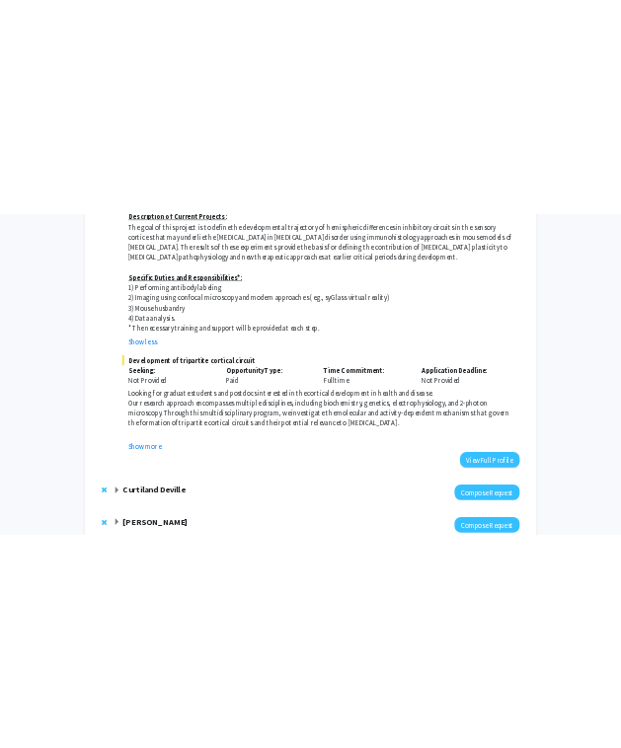
scroll to position [674, 0]
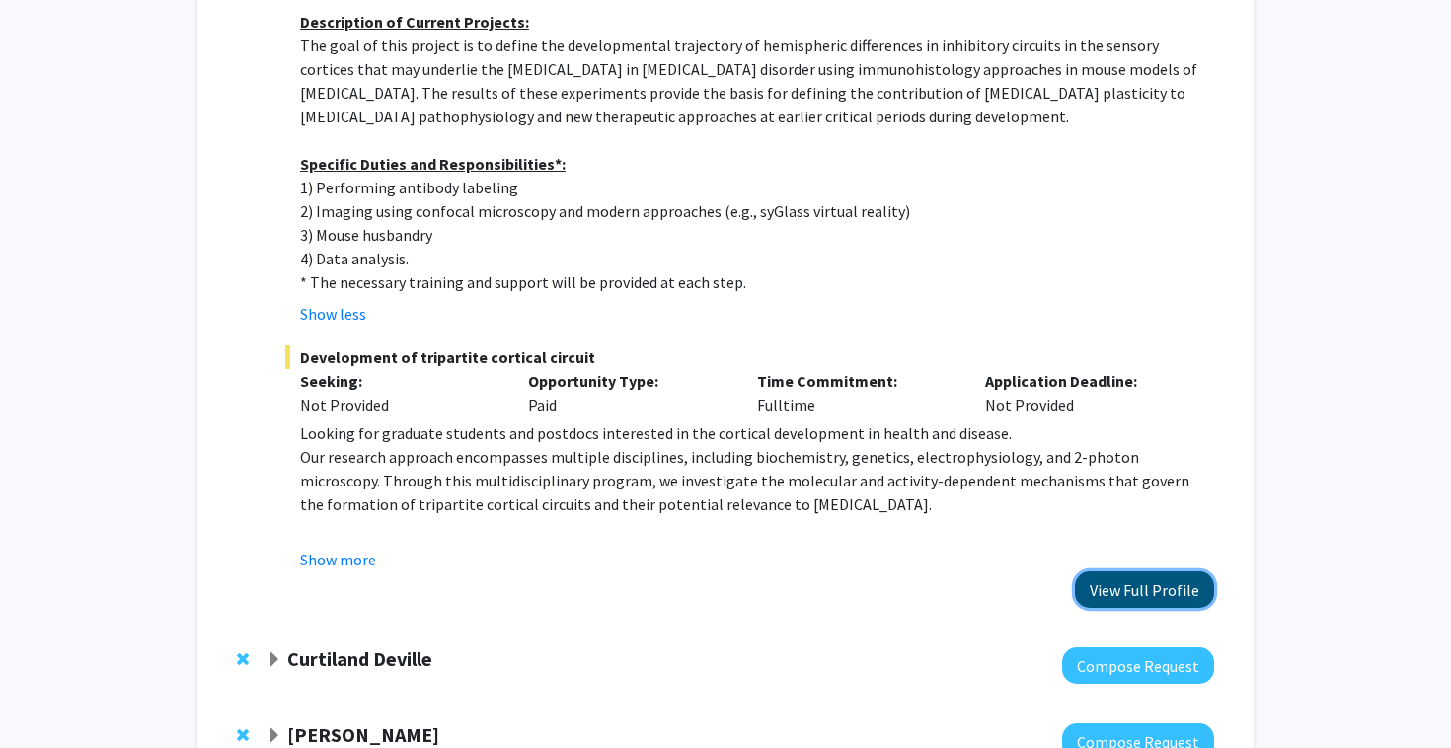
click at [1136, 591] on button "View Full Profile" at bounding box center [1144, 589] width 139 height 37
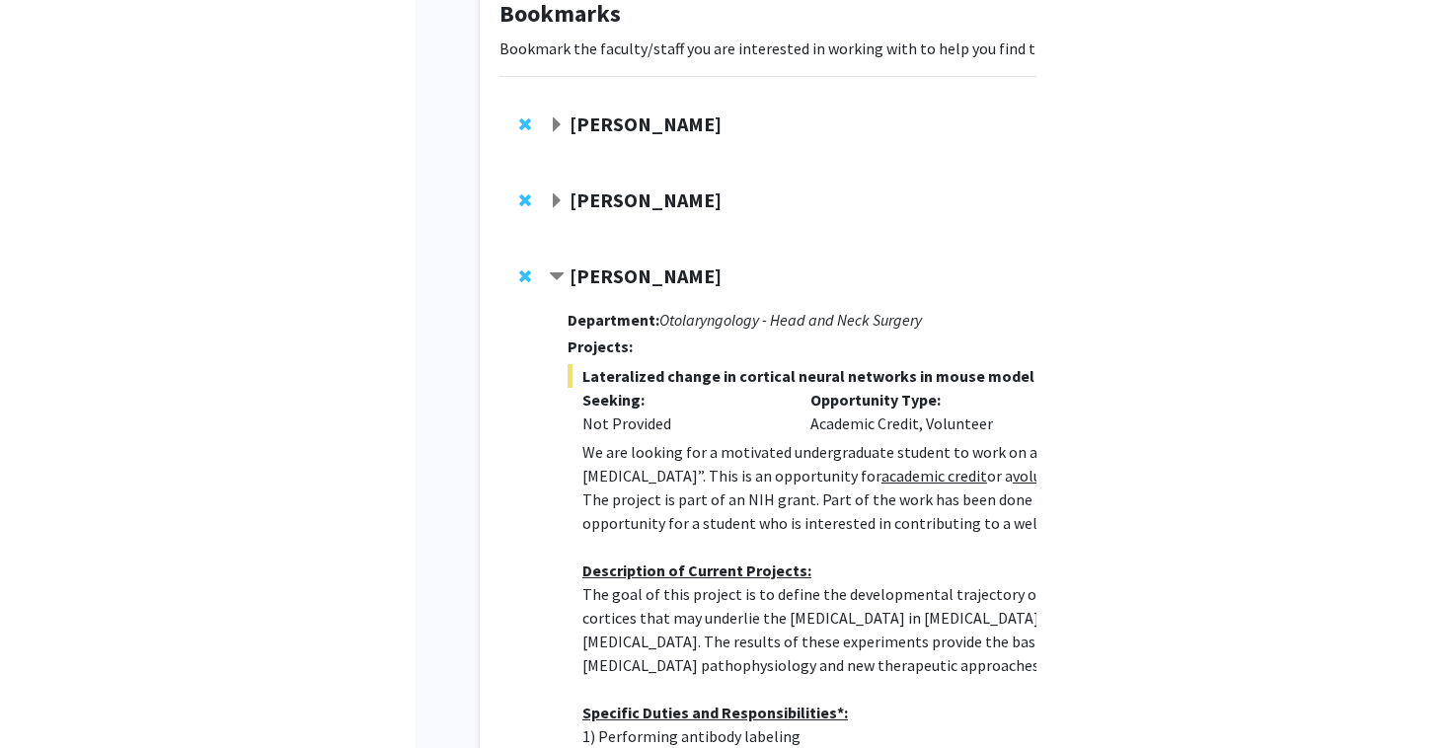
scroll to position [118, 0]
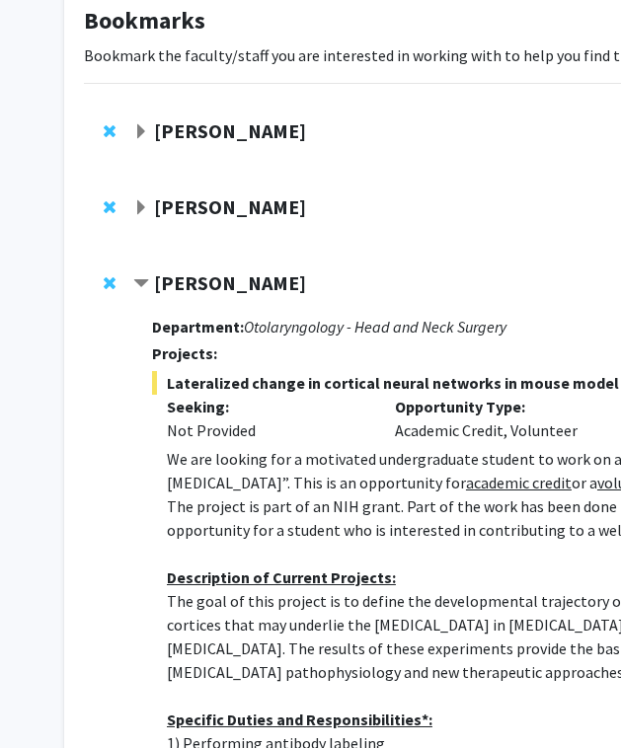
click at [100, 277] on div "Tara Deemyad Compose Request Department: Otolaryngology - Head and Neck Surgery…" at bounding box center [592, 717] width 1016 height 931
click at [109, 278] on span "Remove Tara Deemyad from bookmarks" at bounding box center [110, 283] width 12 height 16
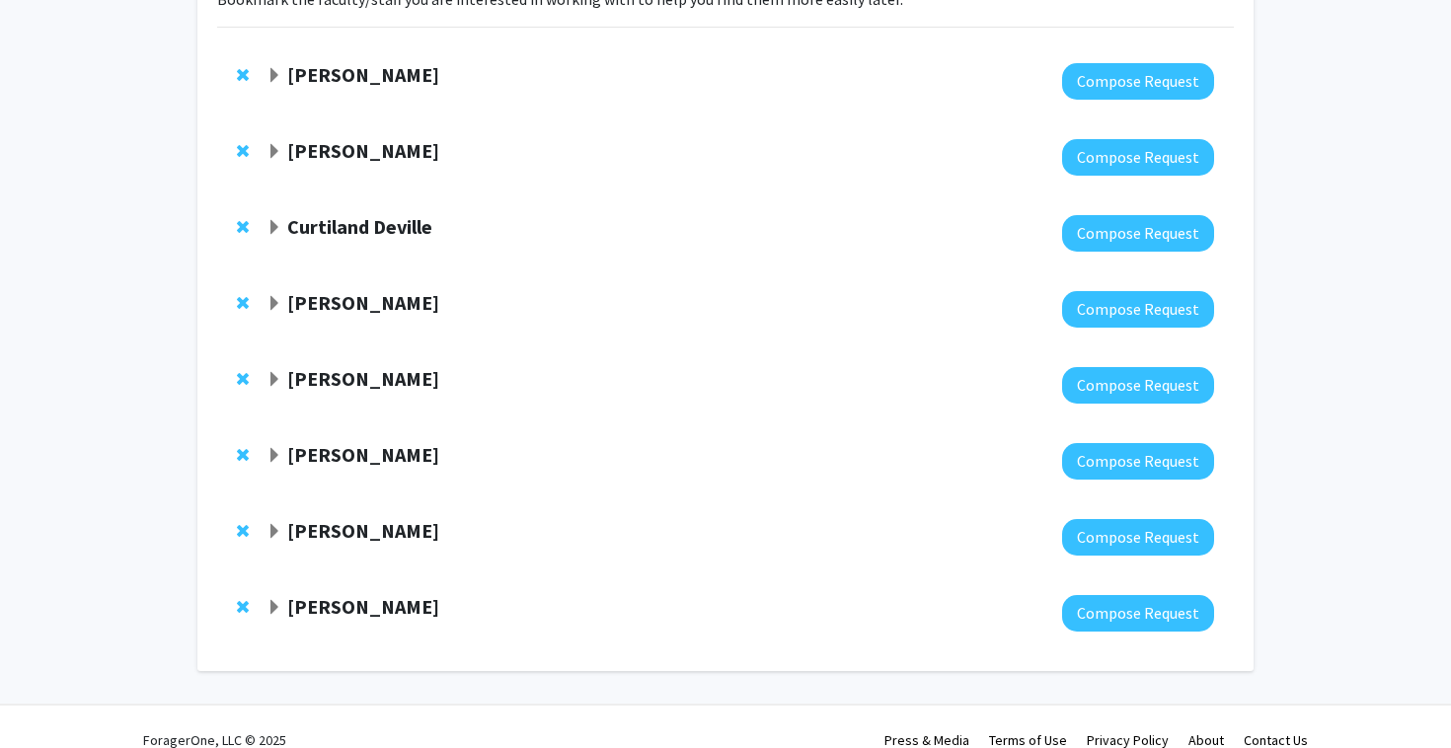
scroll to position [162, 0]
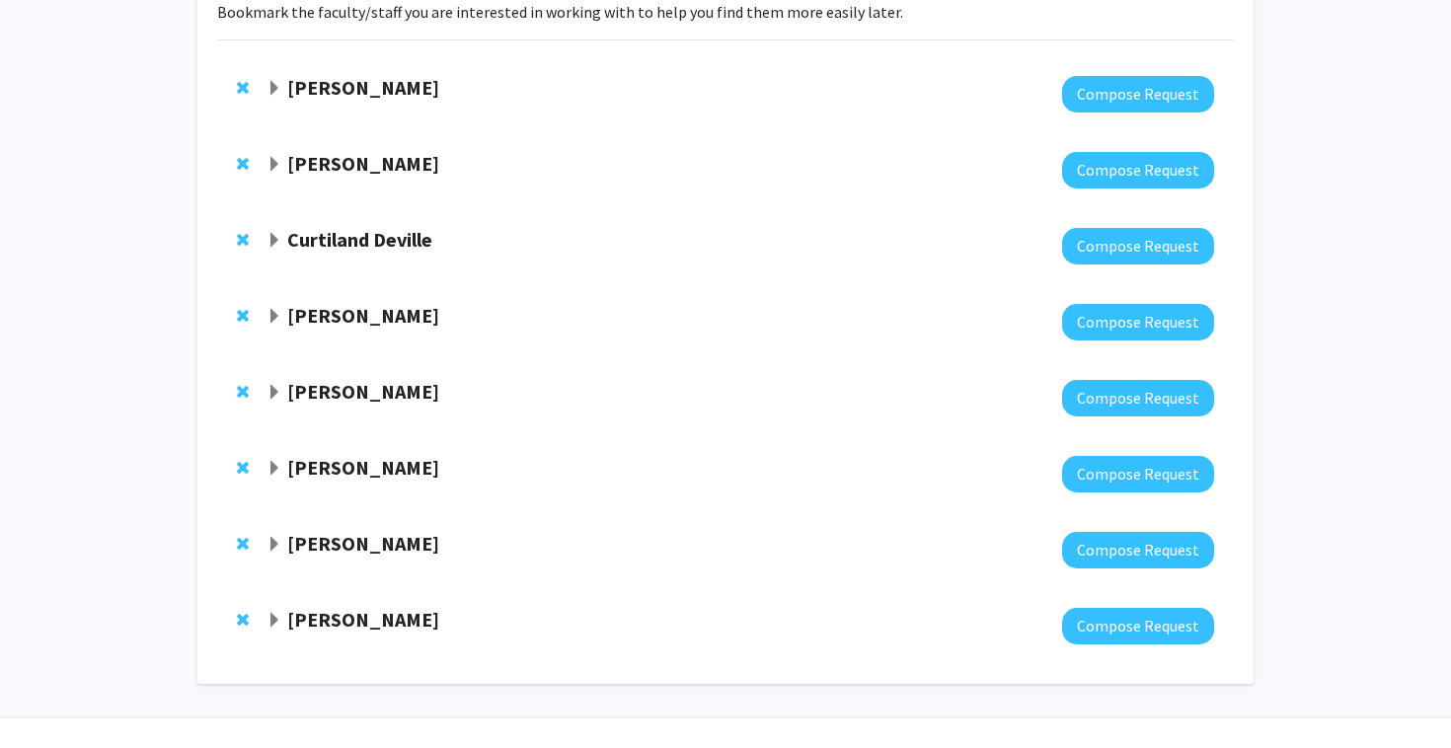
click at [341, 238] on strong "Curtiland Deville" at bounding box center [359, 239] width 145 height 25
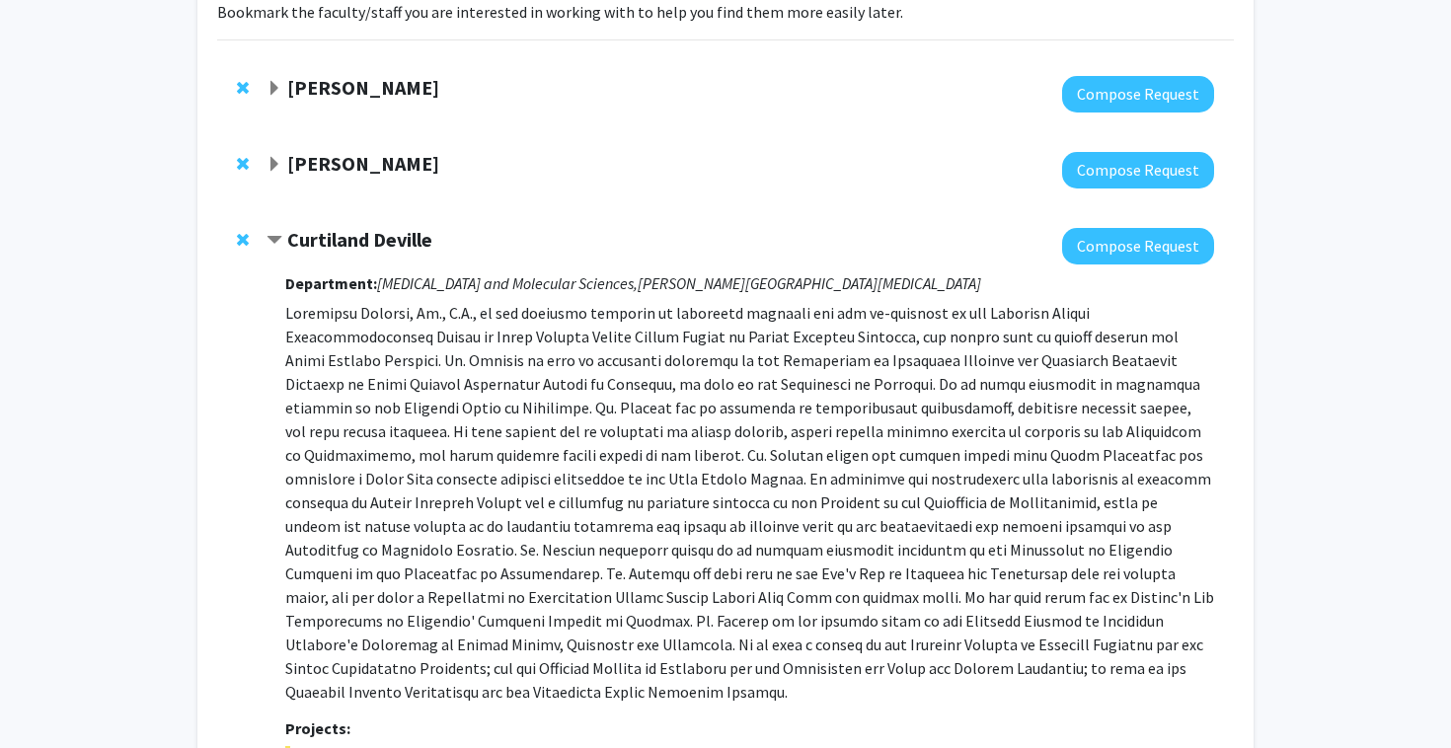
click at [341, 238] on strong "Curtiland Deville" at bounding box center [359, 239] width 145 height 25
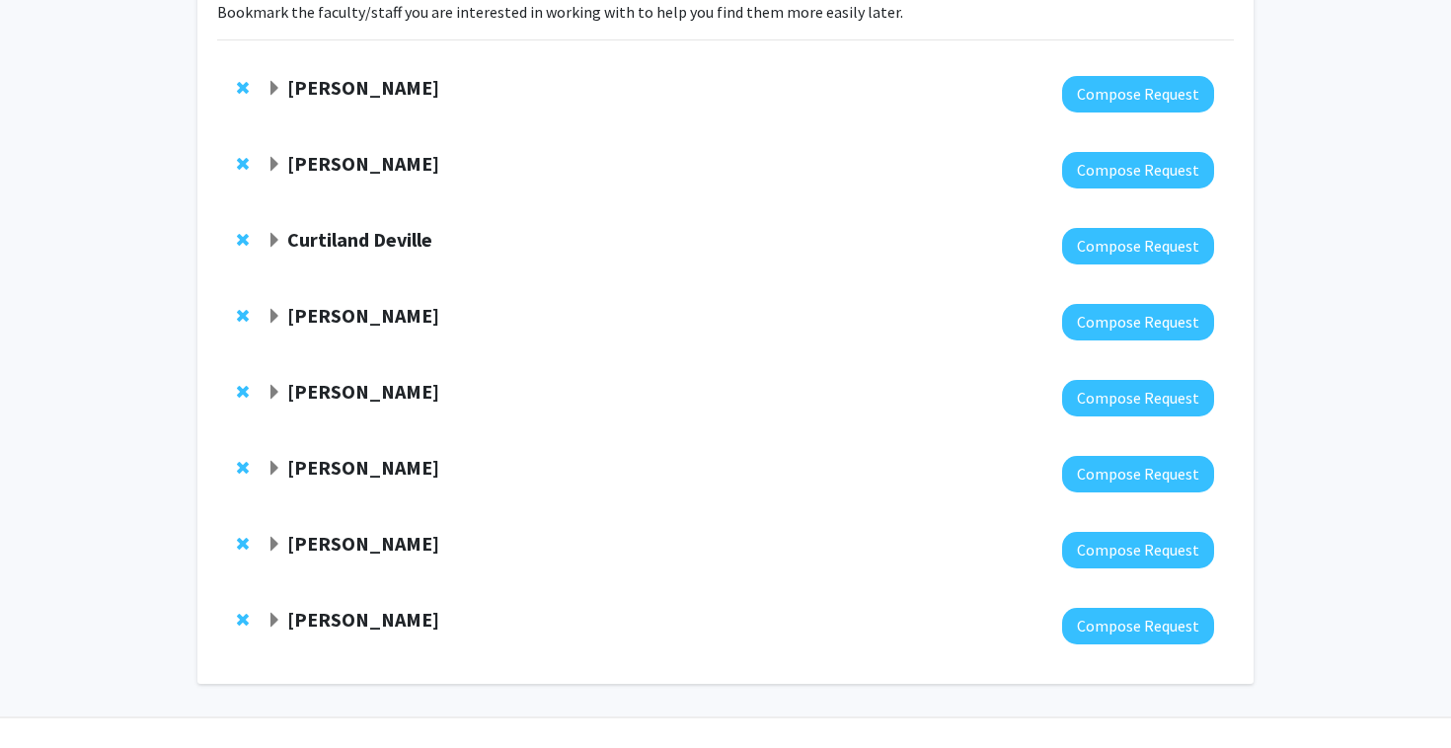
click at [332, 162] on strong "Jean Kim" at bounding box center [363, 163] width 152 height 25
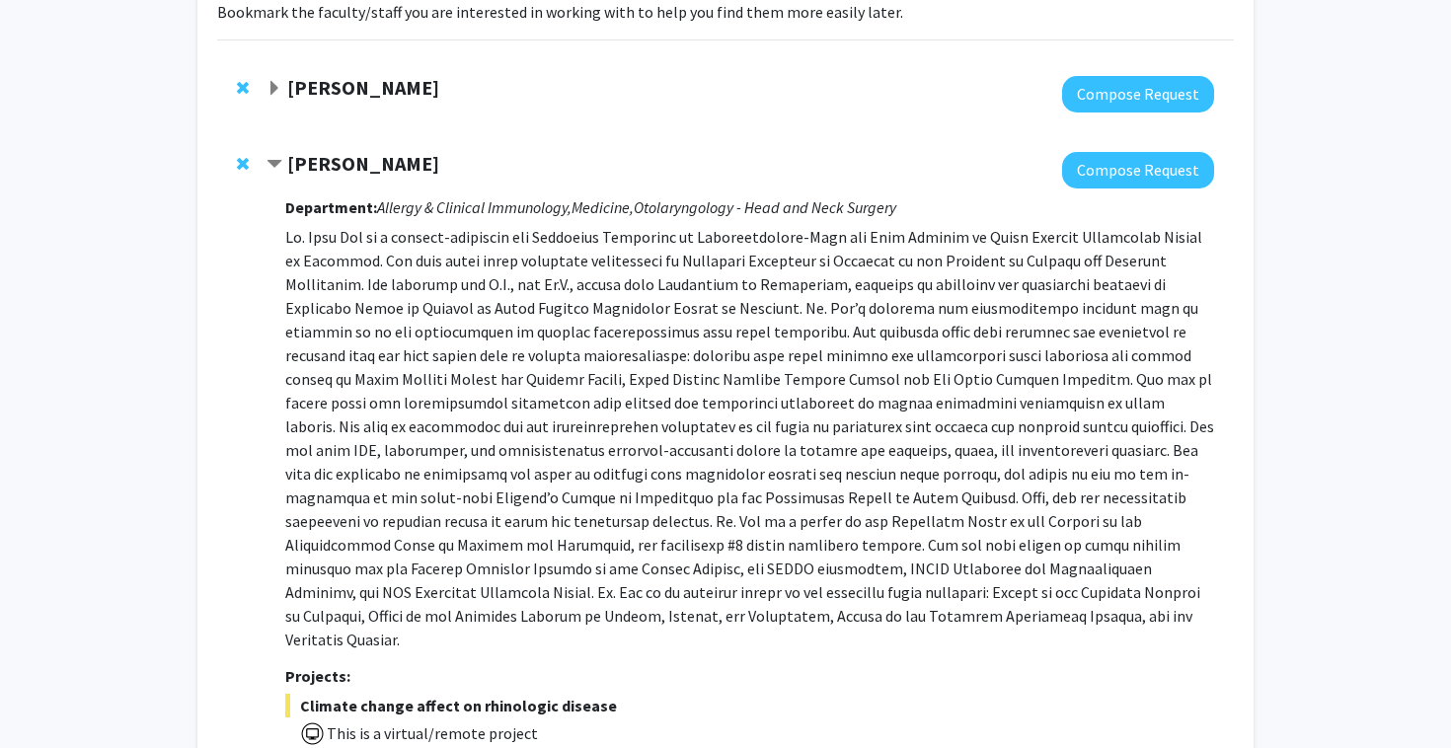
click at [331, 162] on strong "Jean Kim" at bounding box center [363, 163] width 152 height 25
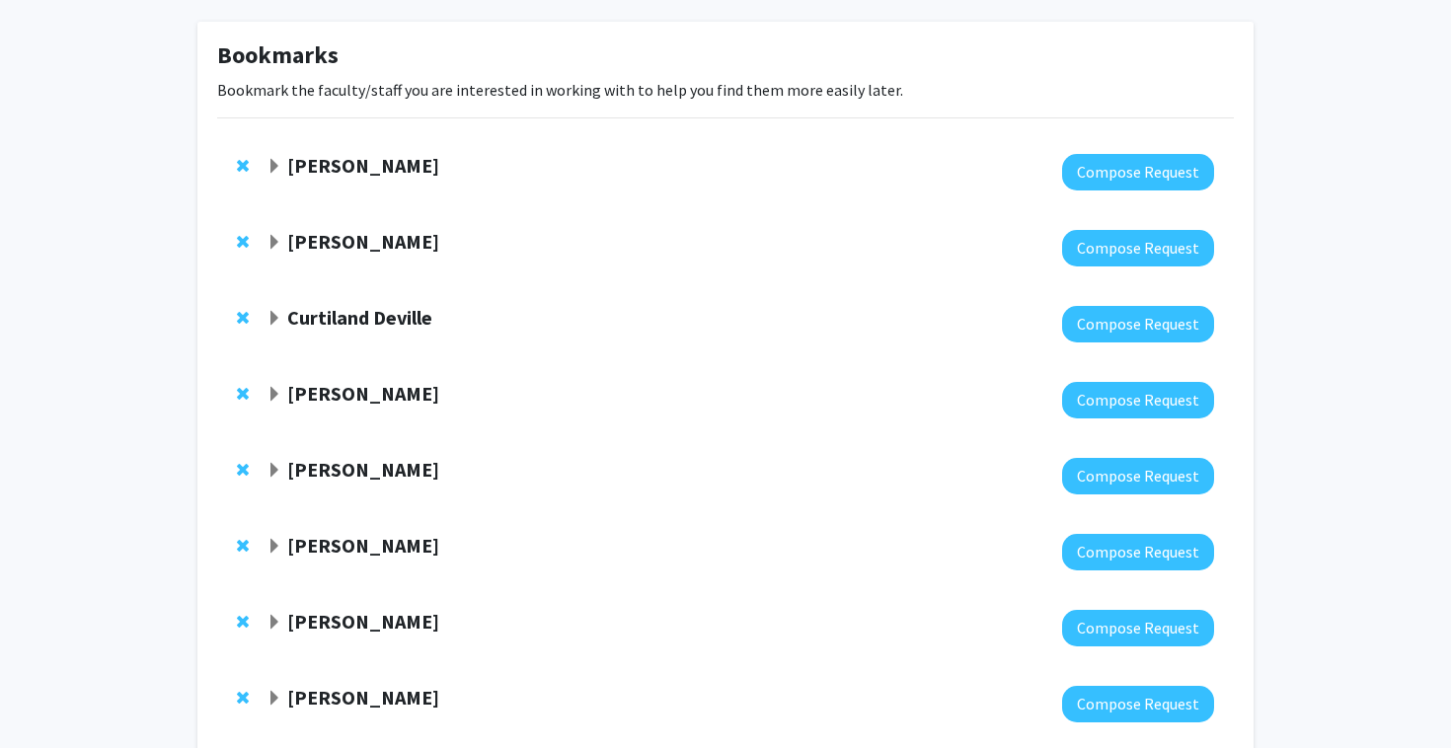
scroll to position [103, 0]
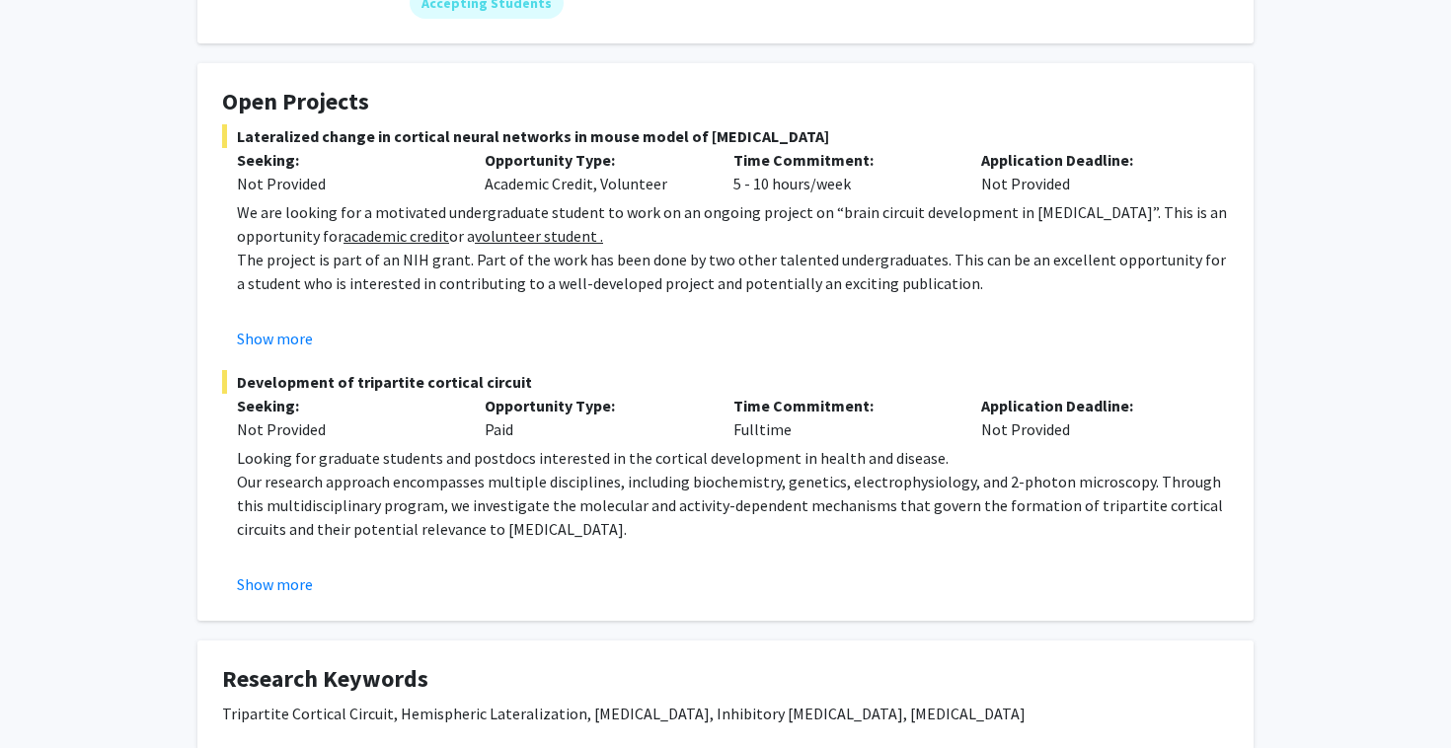
scroll to position [303, 0]
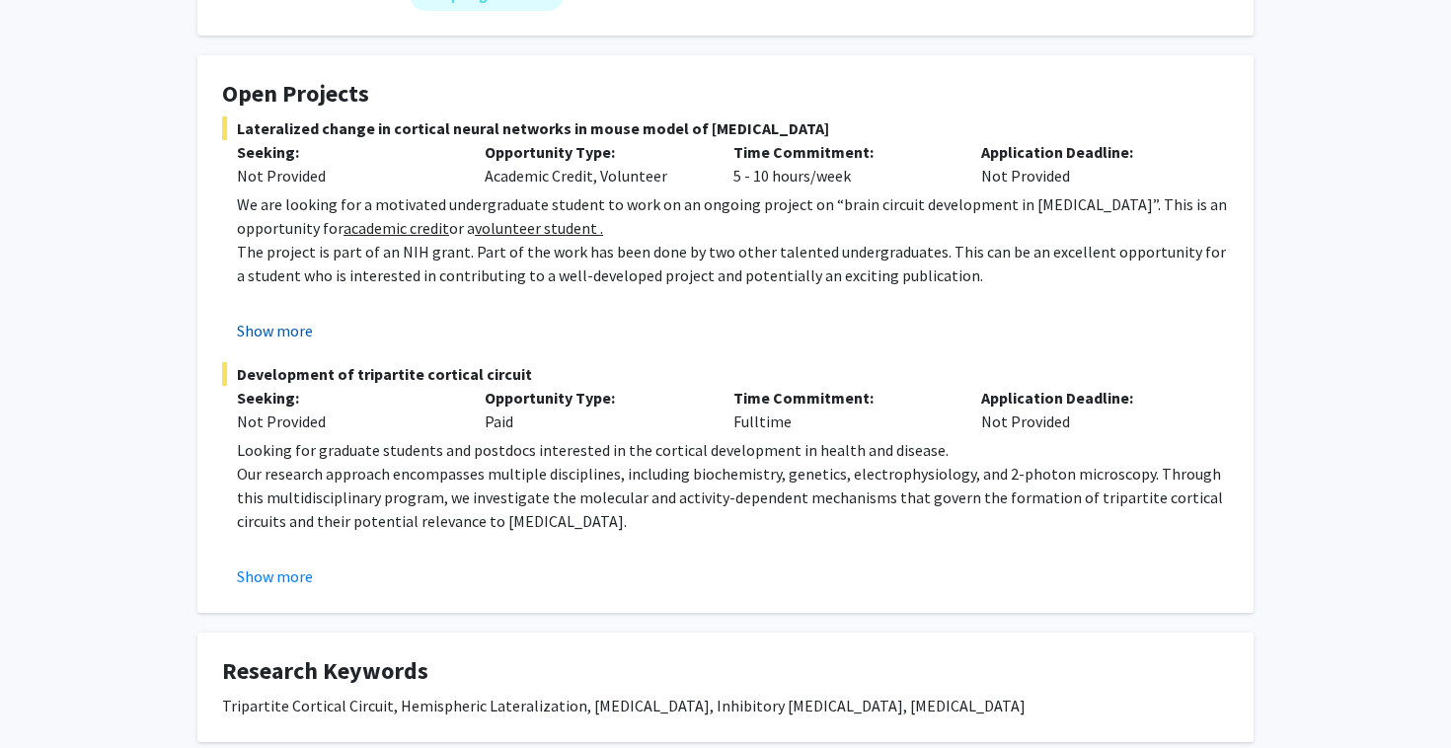
click at [263, 336] on button "Show more" at bounding box center [275, 331] width 76 height 24
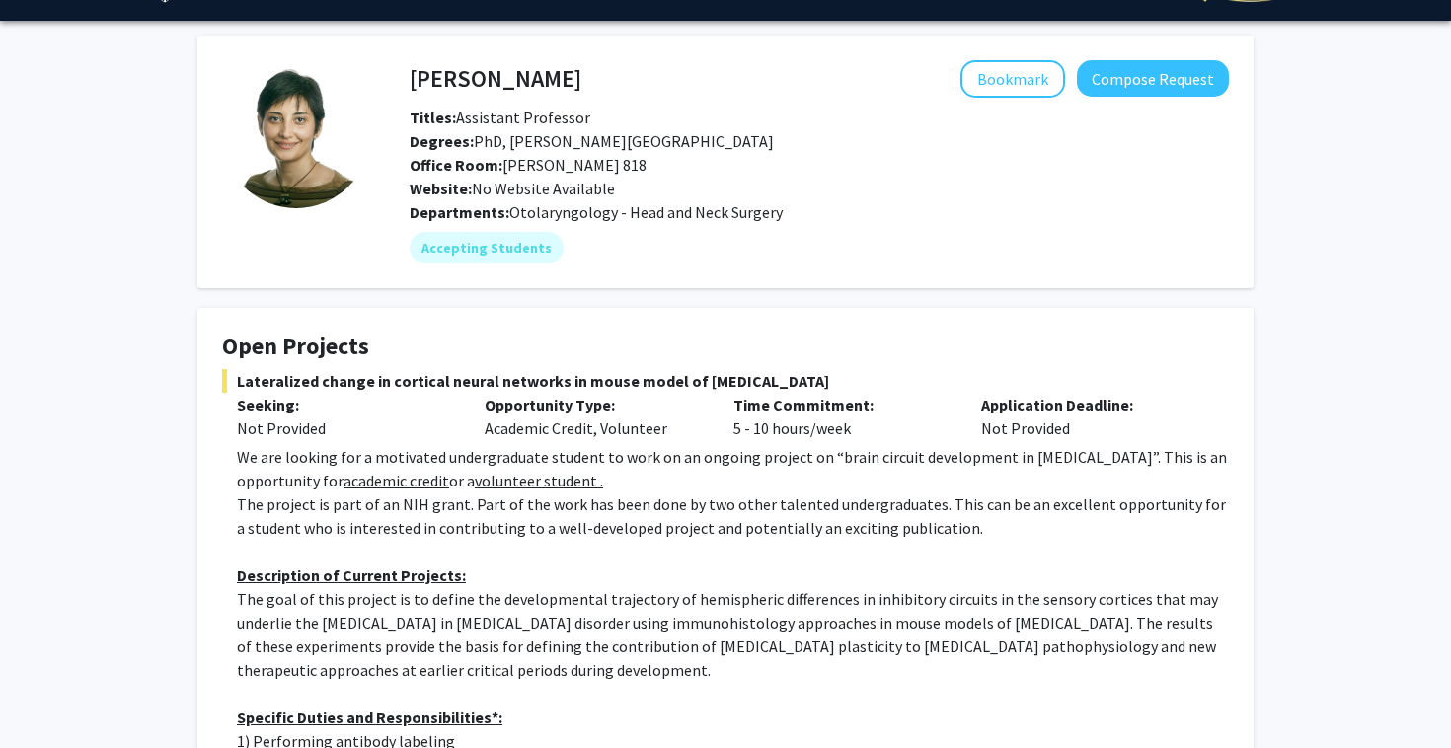
scroll to position [0, 0]
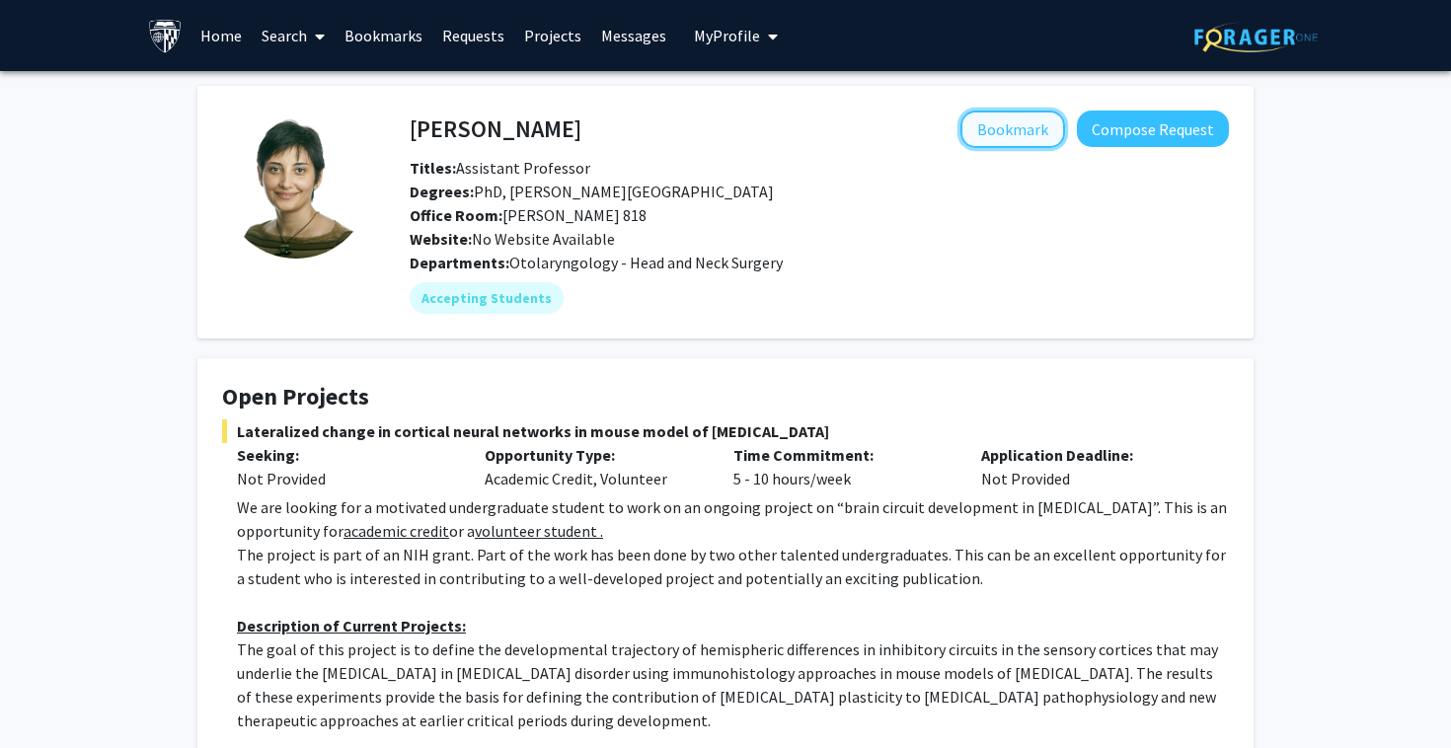
click at [1027, 126] on button "Bookmark" at bounding box center [1012, 129] width 105 height 37
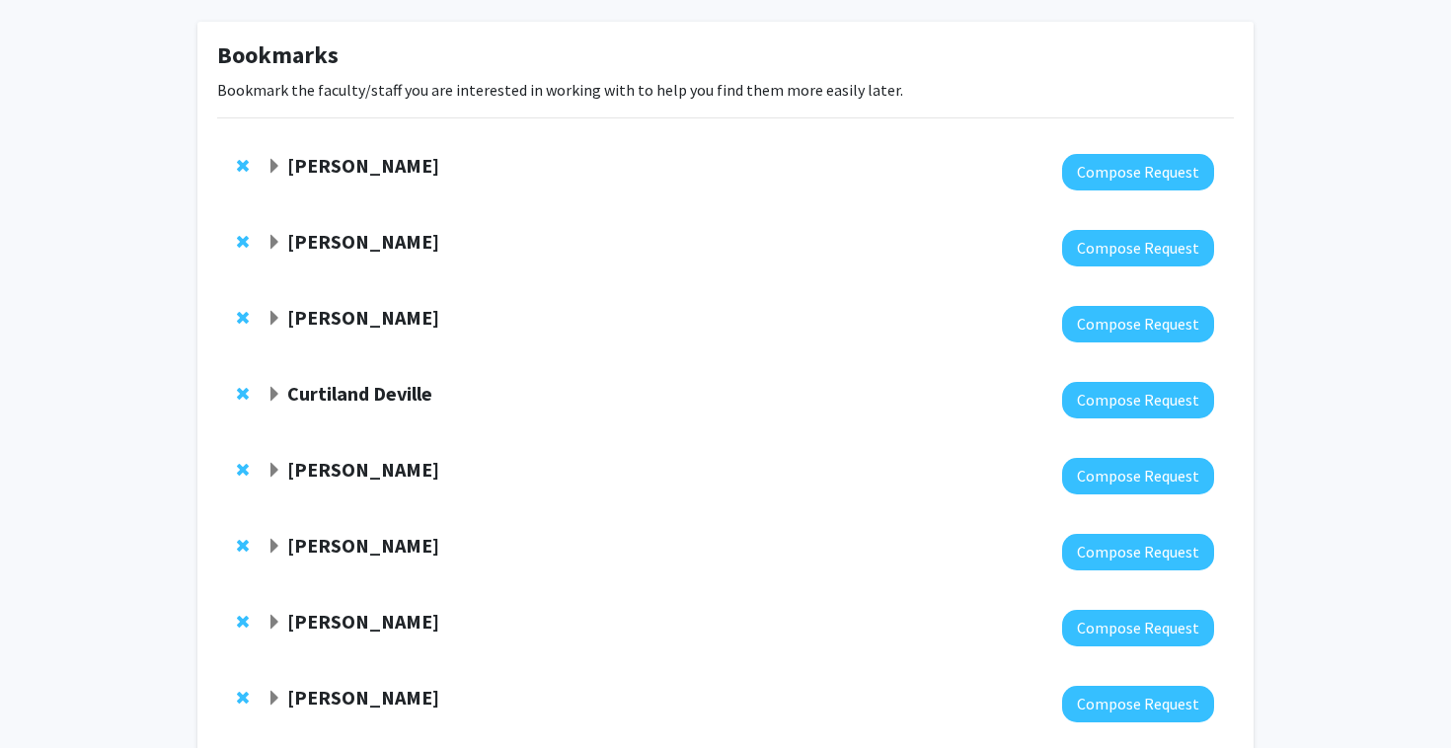
scroll to position [81, 0]
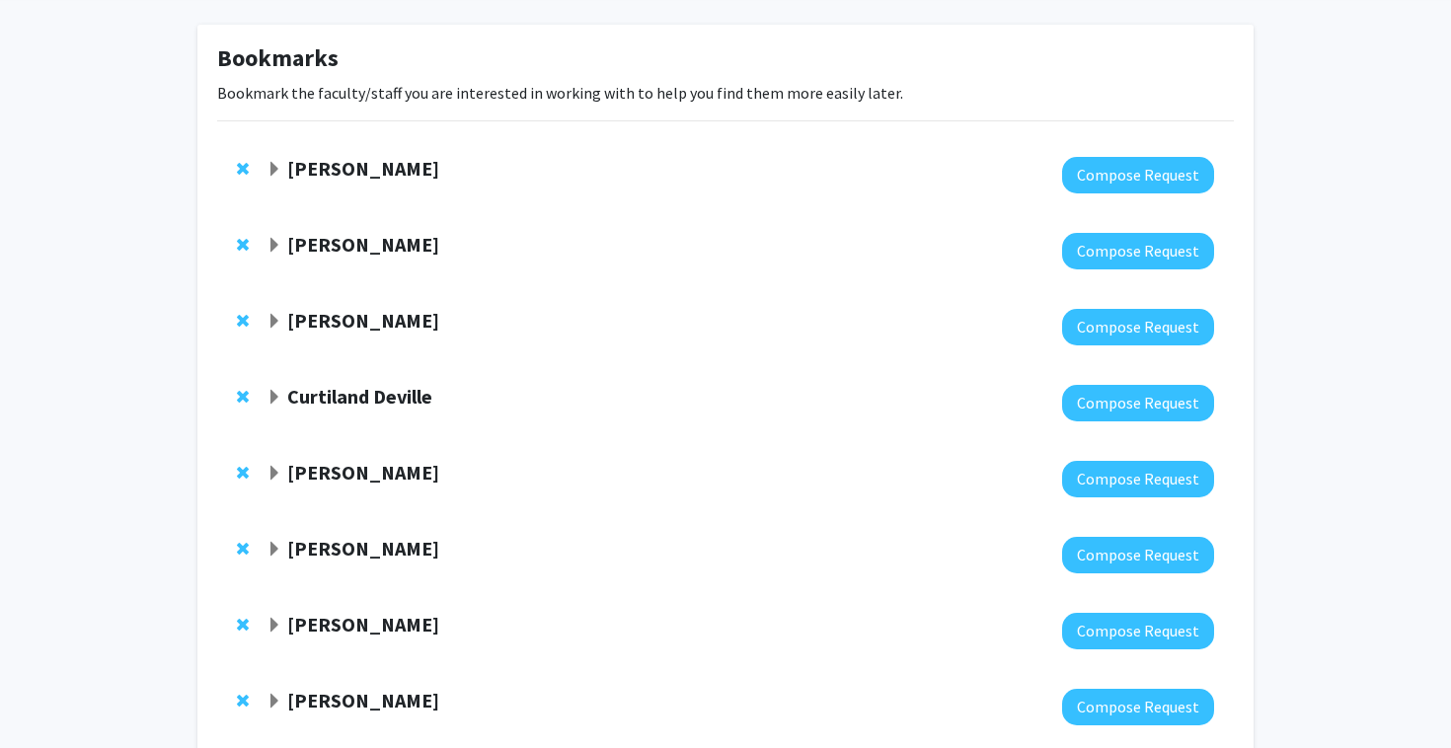
click at [337, 328] on strong "[PERSON_NAME]" at bounding box center [363, 320] width 152 height 25
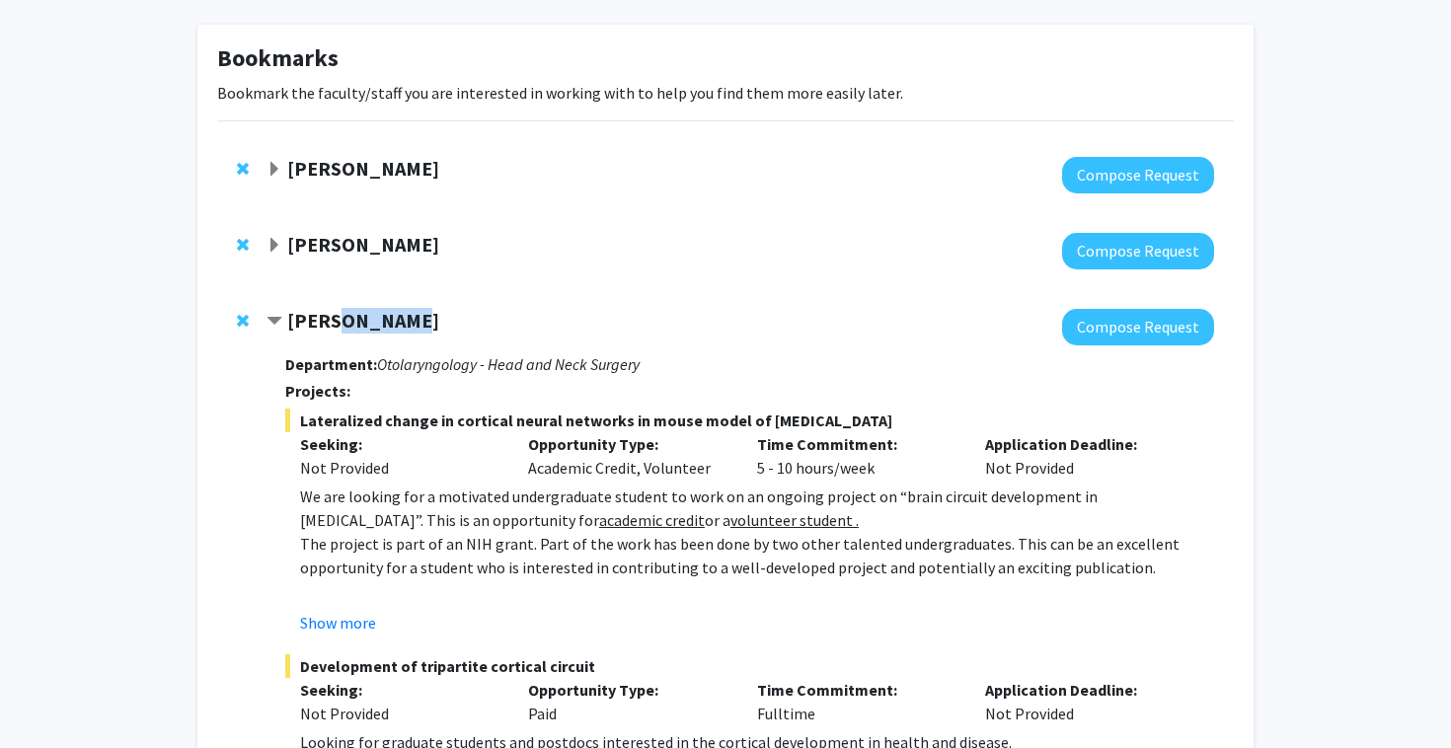
click at [337, 328] on strong "[PERSON_NAME]" at bounding box center [363, 320] width 152 height 25
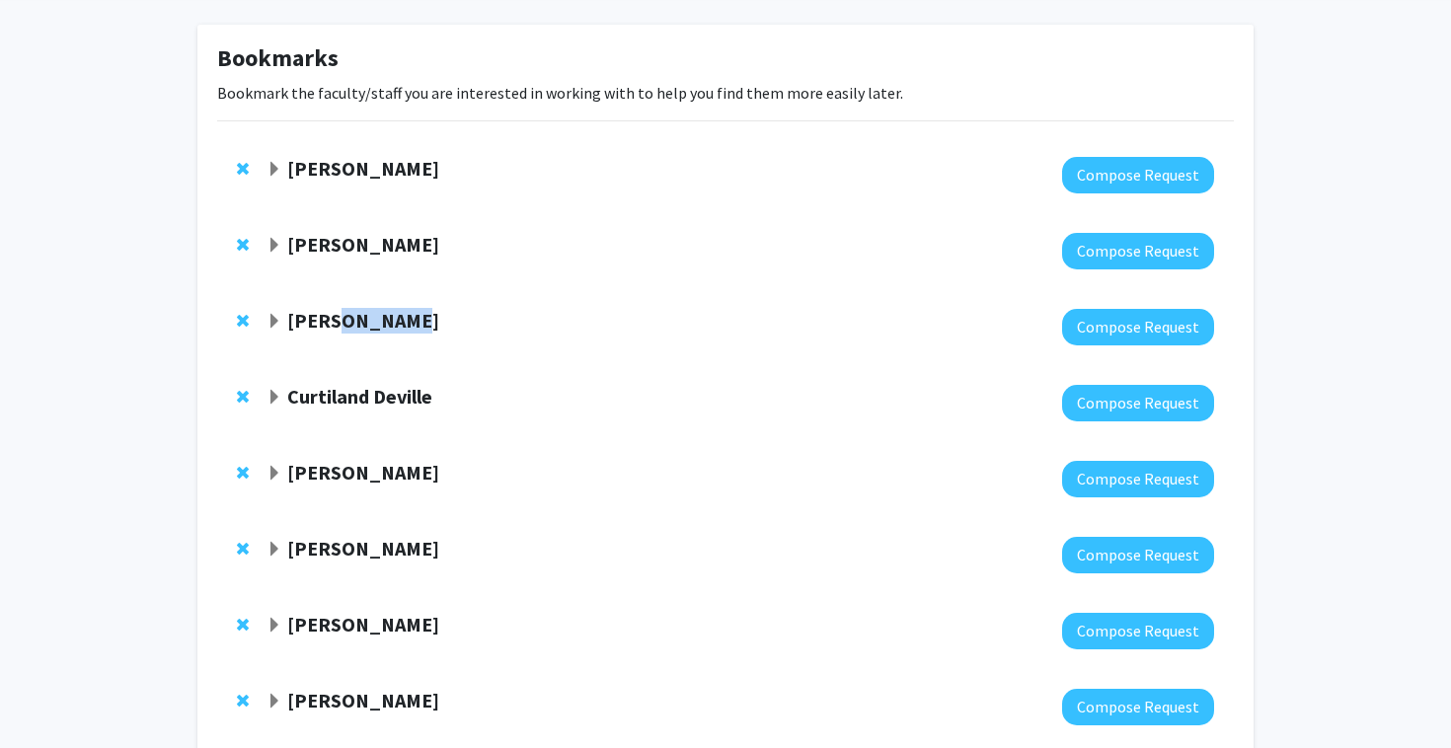
scroll to position [277, 0]
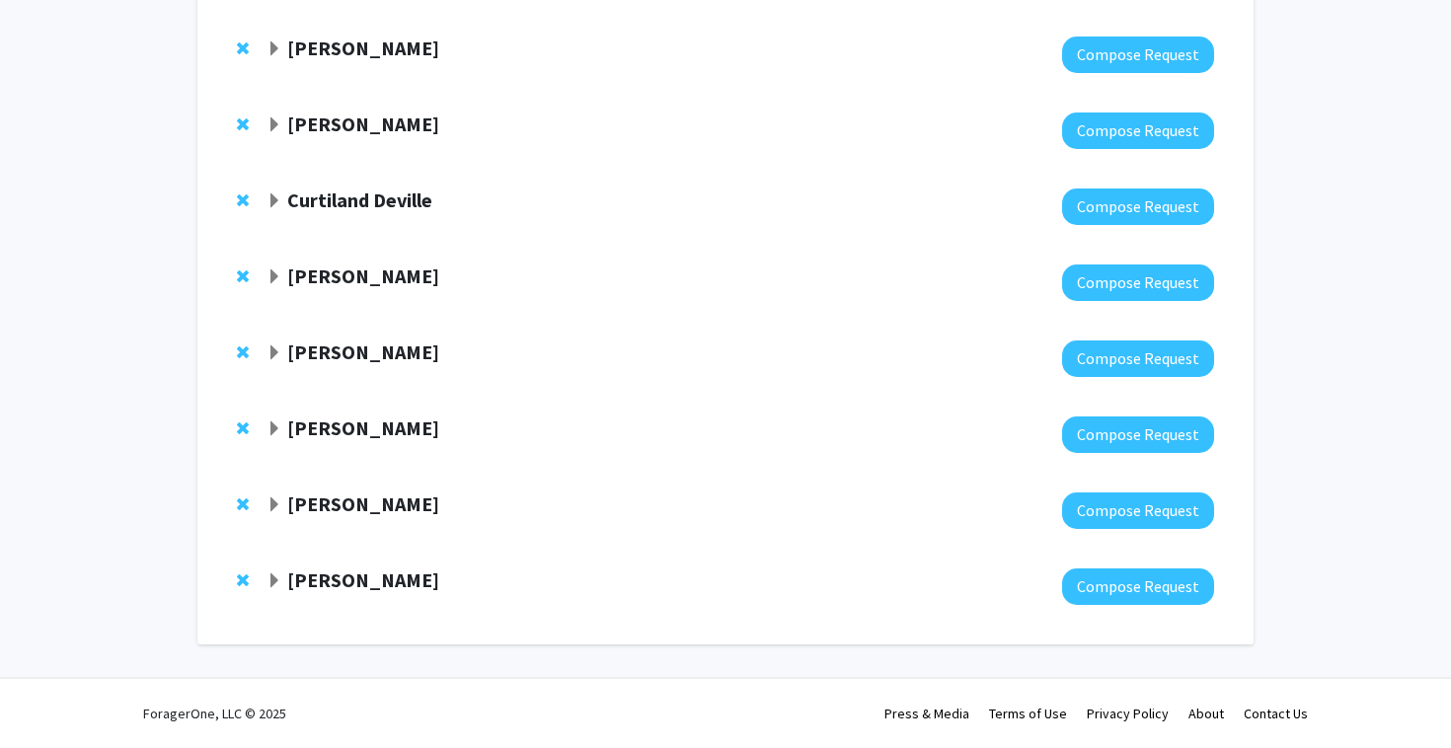
click at [317, 195] on strong "Curtiland Deville" at bounding box center [359, 199] width 145 height 25
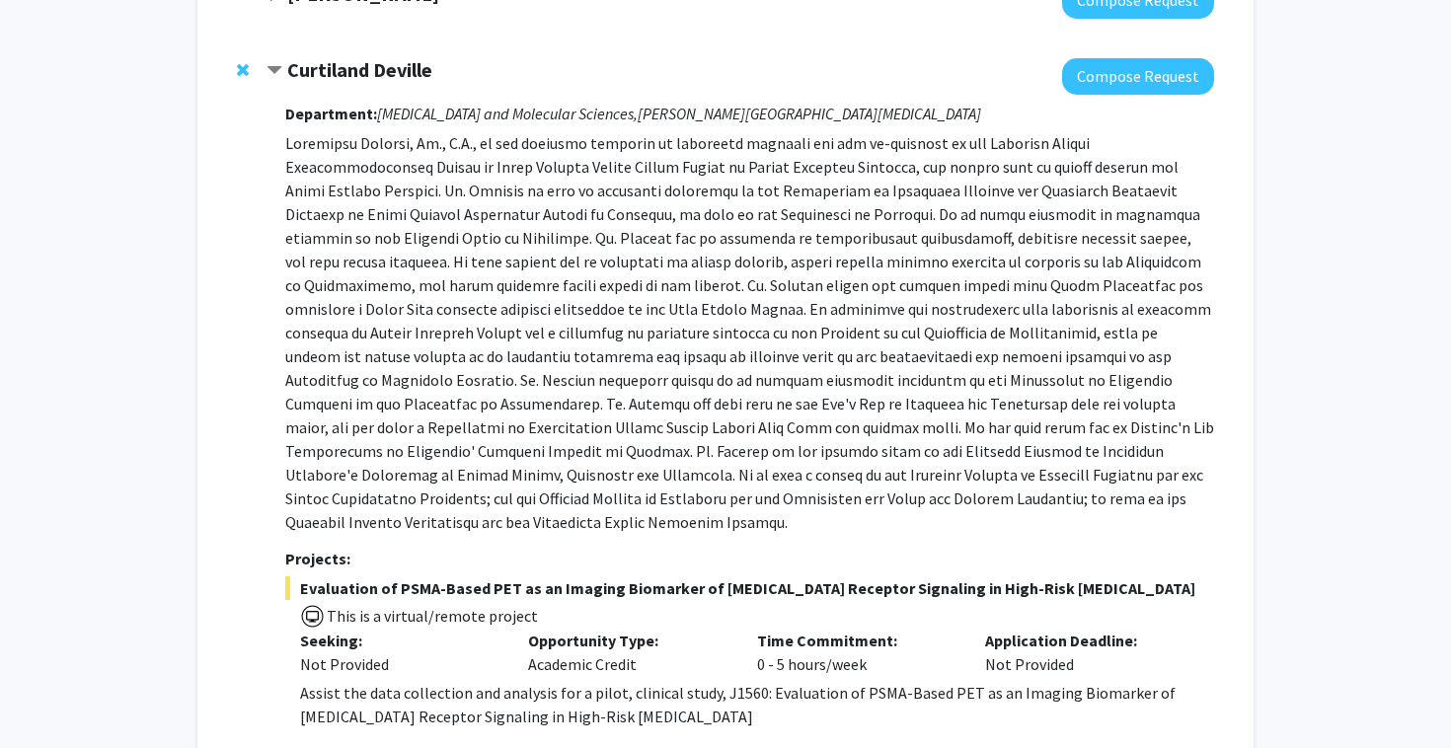
scroll to position [1071, 0]
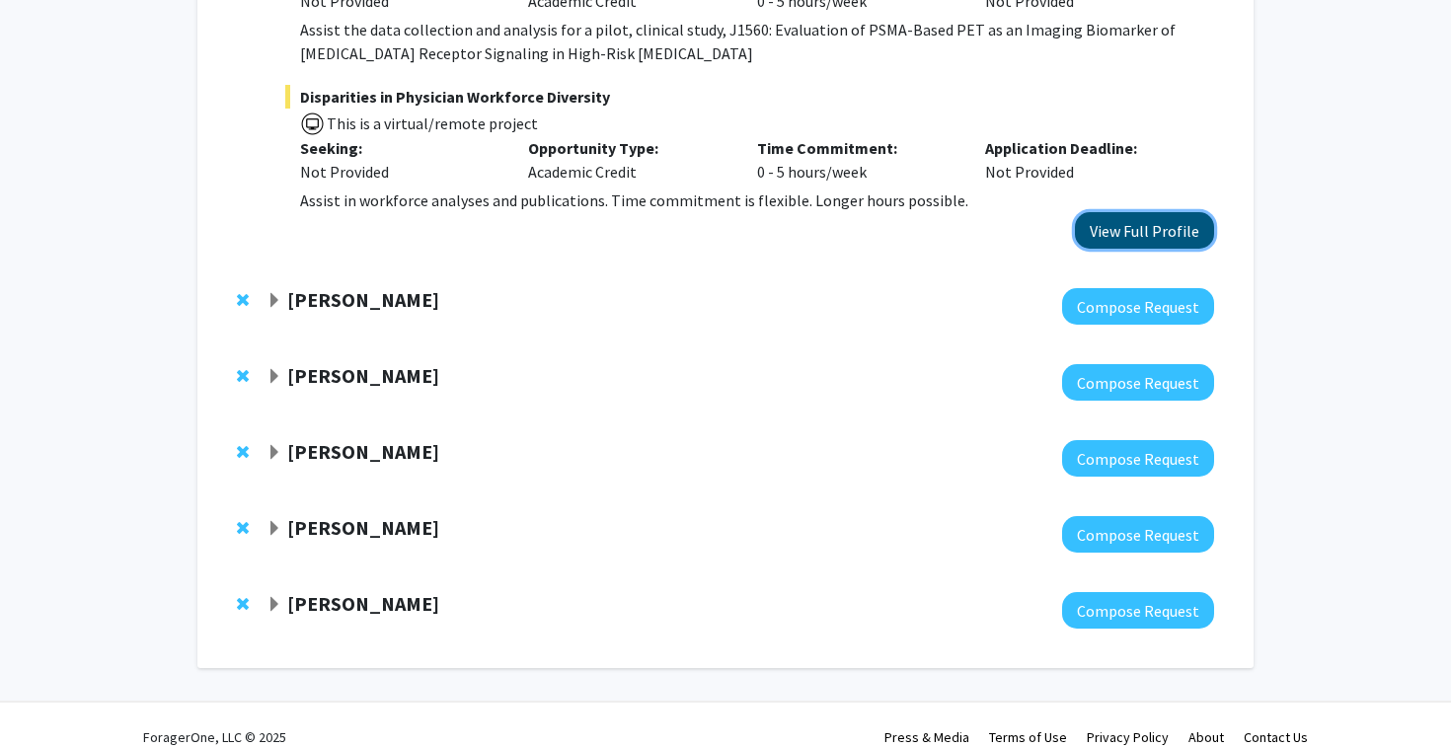
click at [1125, 212] on button "View Full Profile" at bounding box center [1144, 230] width 139 height 37
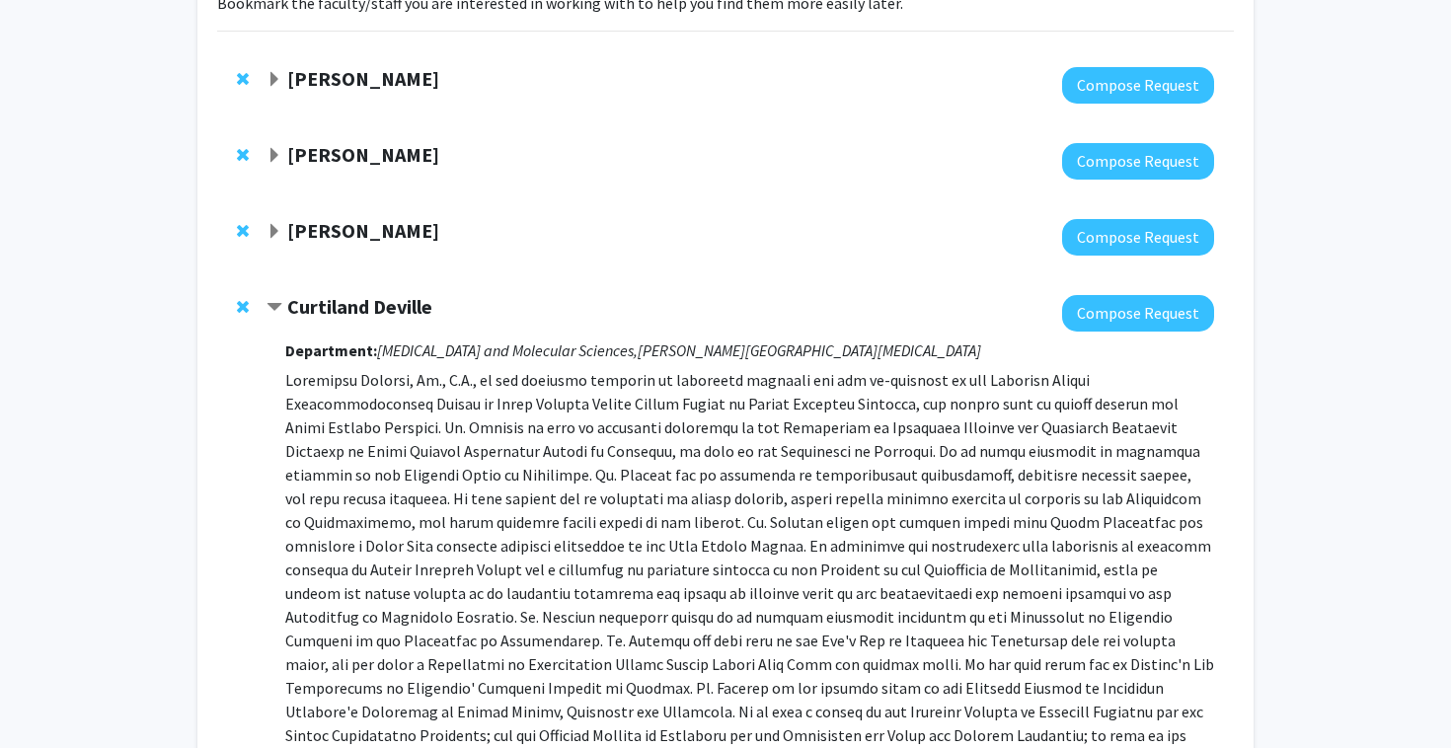
scroll to position [135, 0]
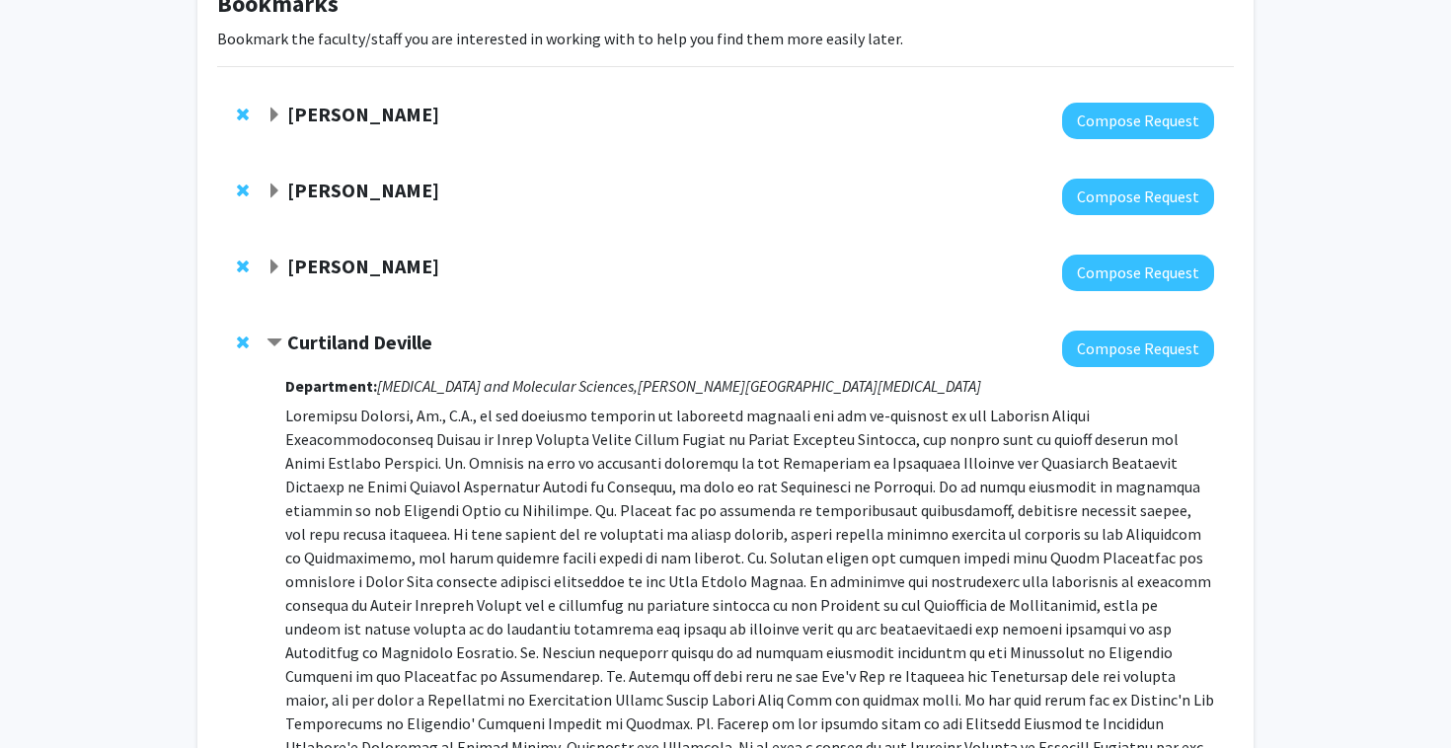
click at [377, 330] on strong "Curtiland Deville" at bounding box center [359, 342] width 145 height 25
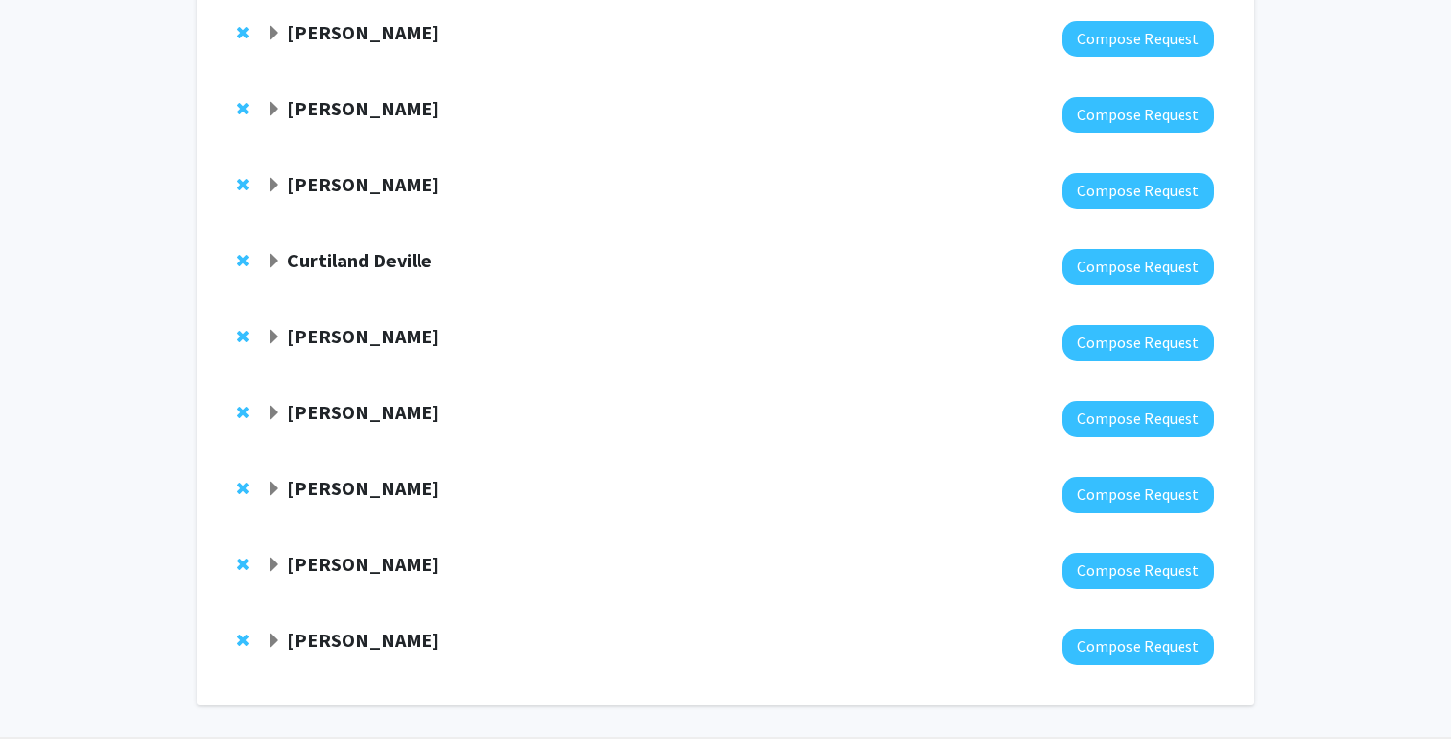
scroll to position [277, 0]
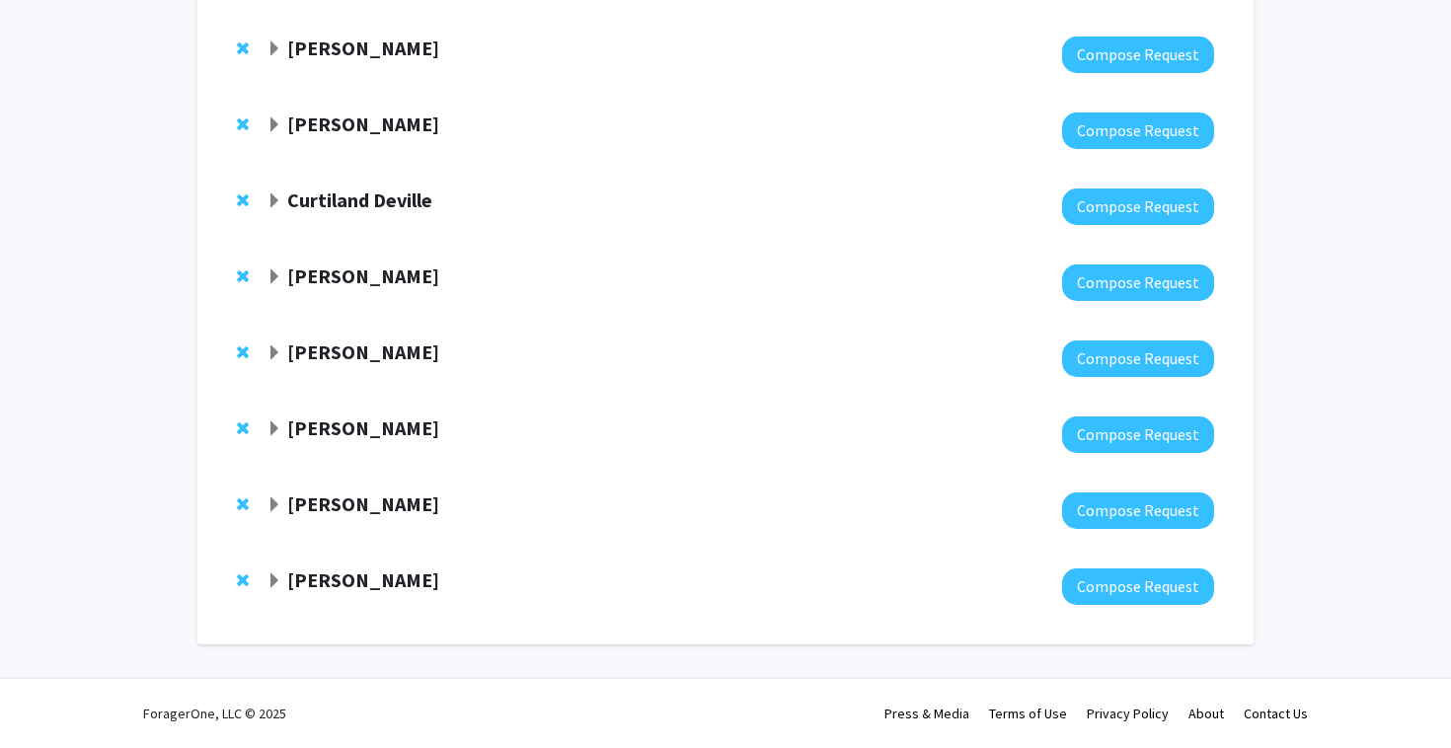
click at [355, 270] on strong "[PERSON_NAME]" at bounding box center [363, 275] width 152 height 25
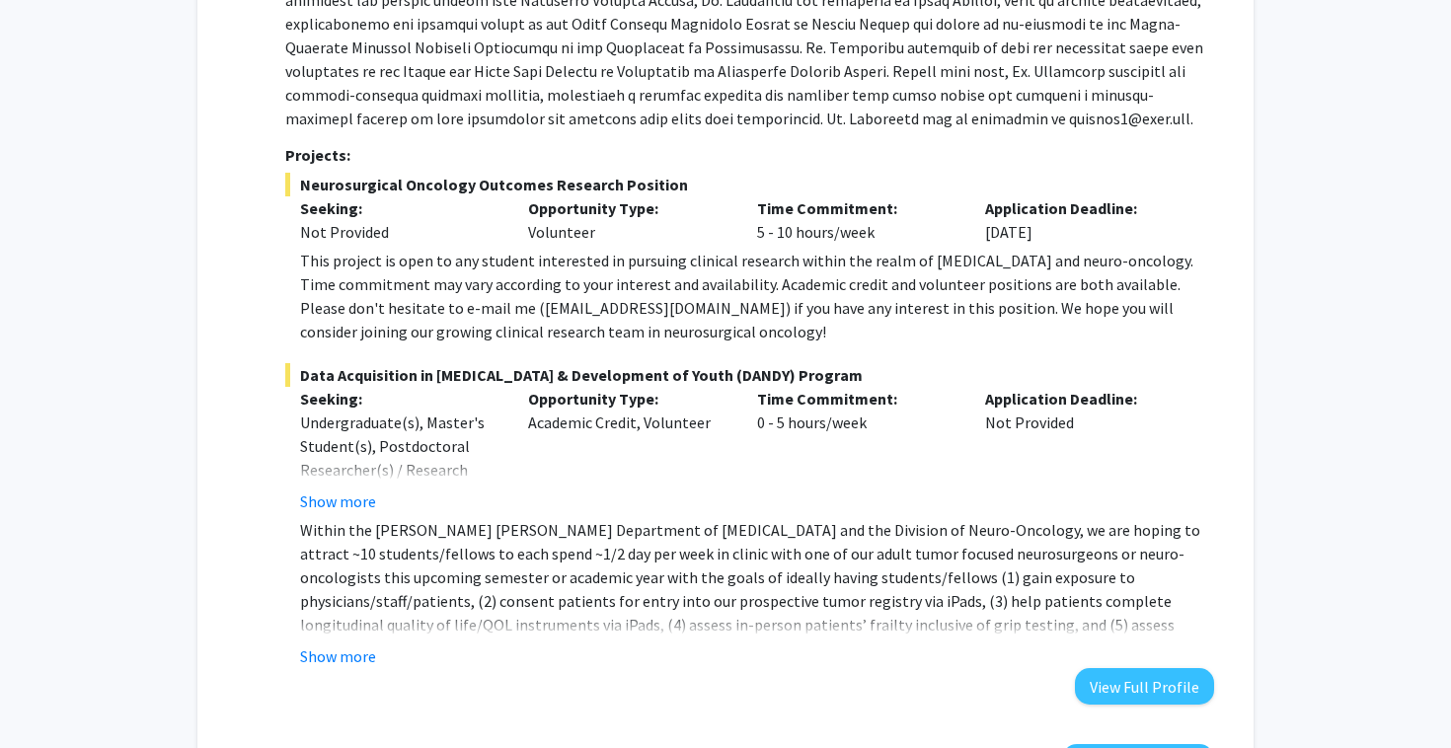
scroll to position [673, 0]
click at [1135, 685] on button "View Full Profile" at bounding box center [1144, 687] width 139 height 37
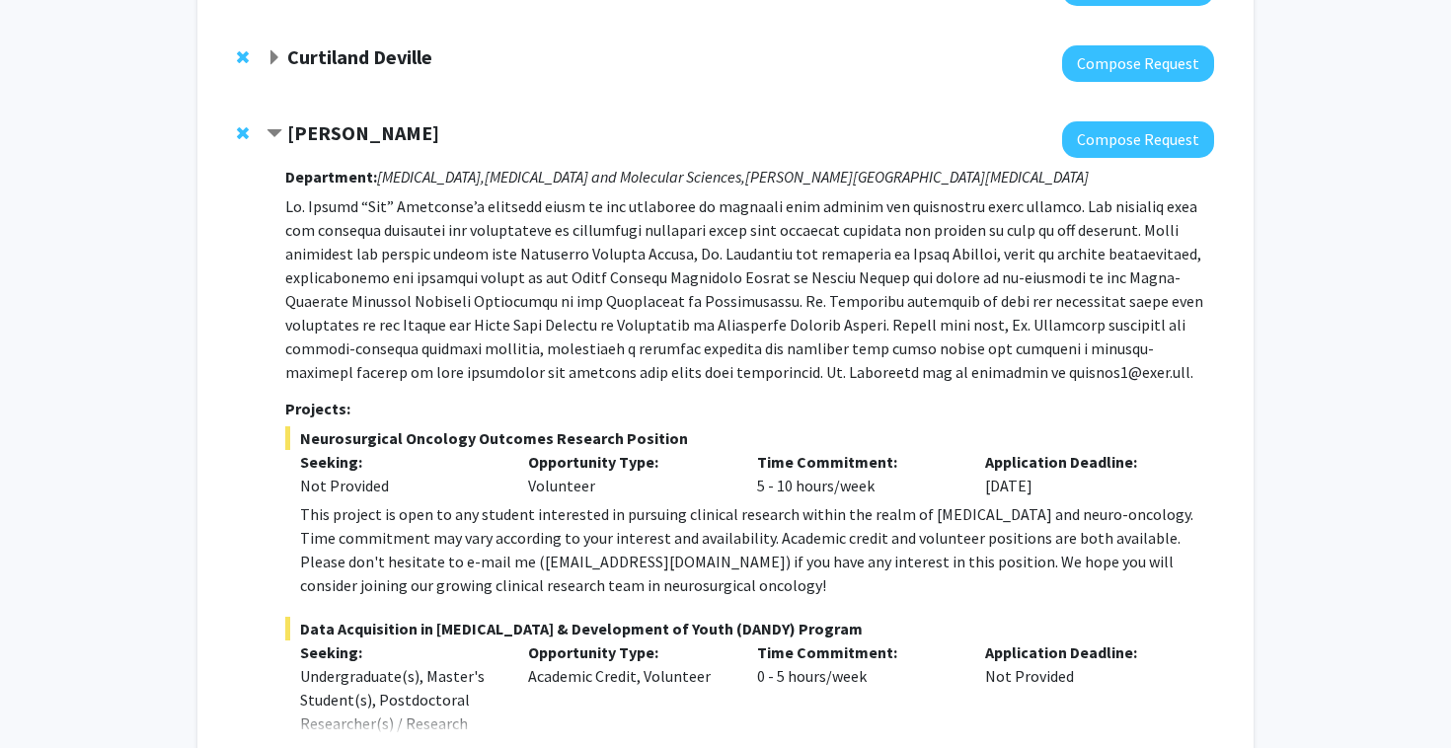
scroll to position [0, 0]
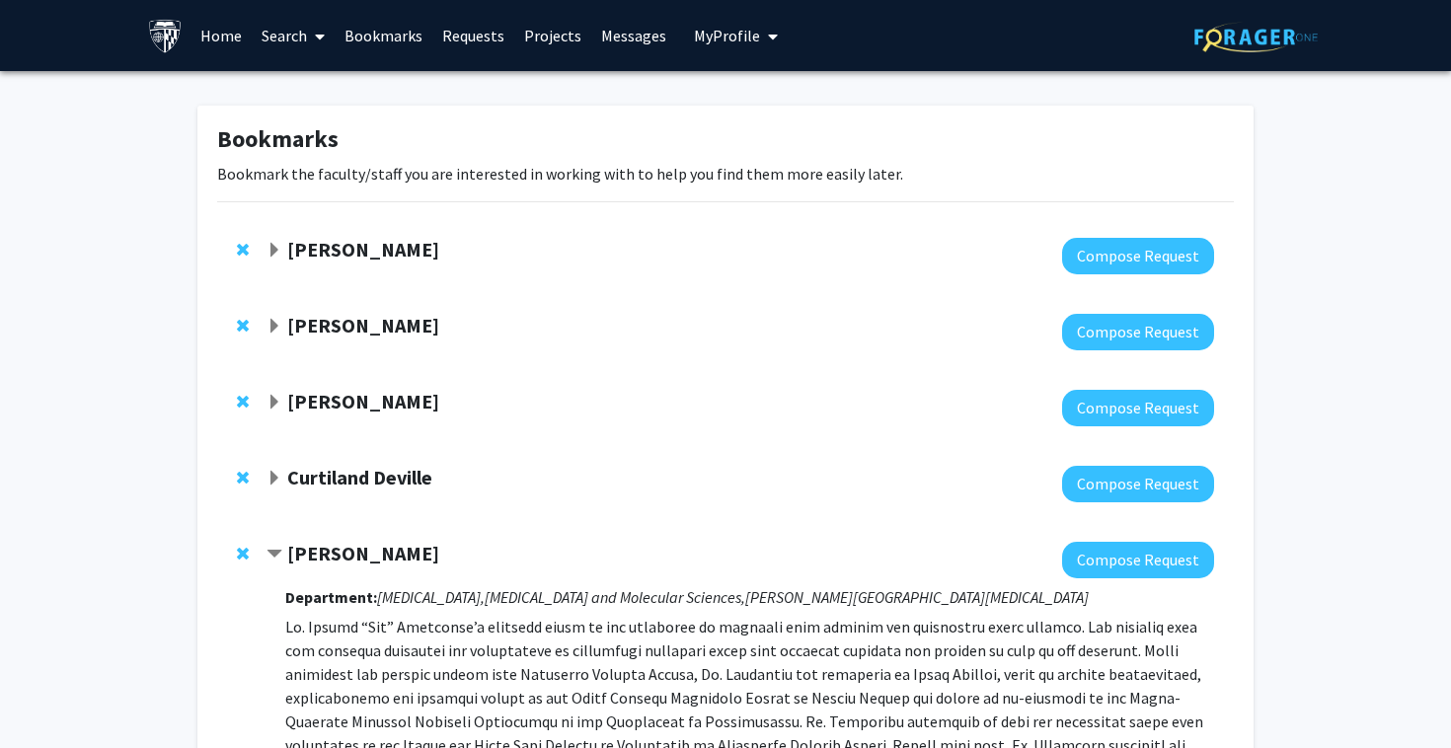
click at [318, 551] on strong "Raj Mukherjee" at bounding box center [363, 553] width 152 height 25
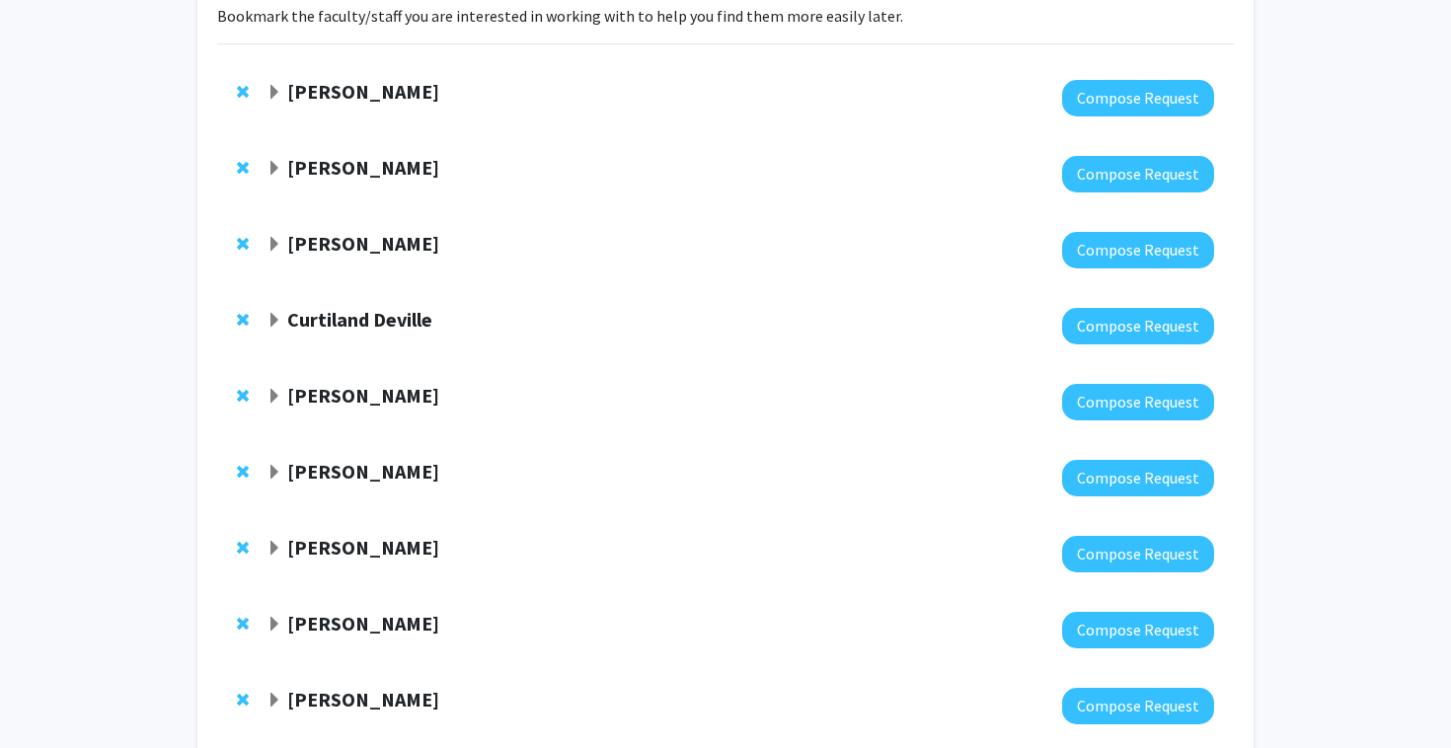
scroll to position [277, 0]
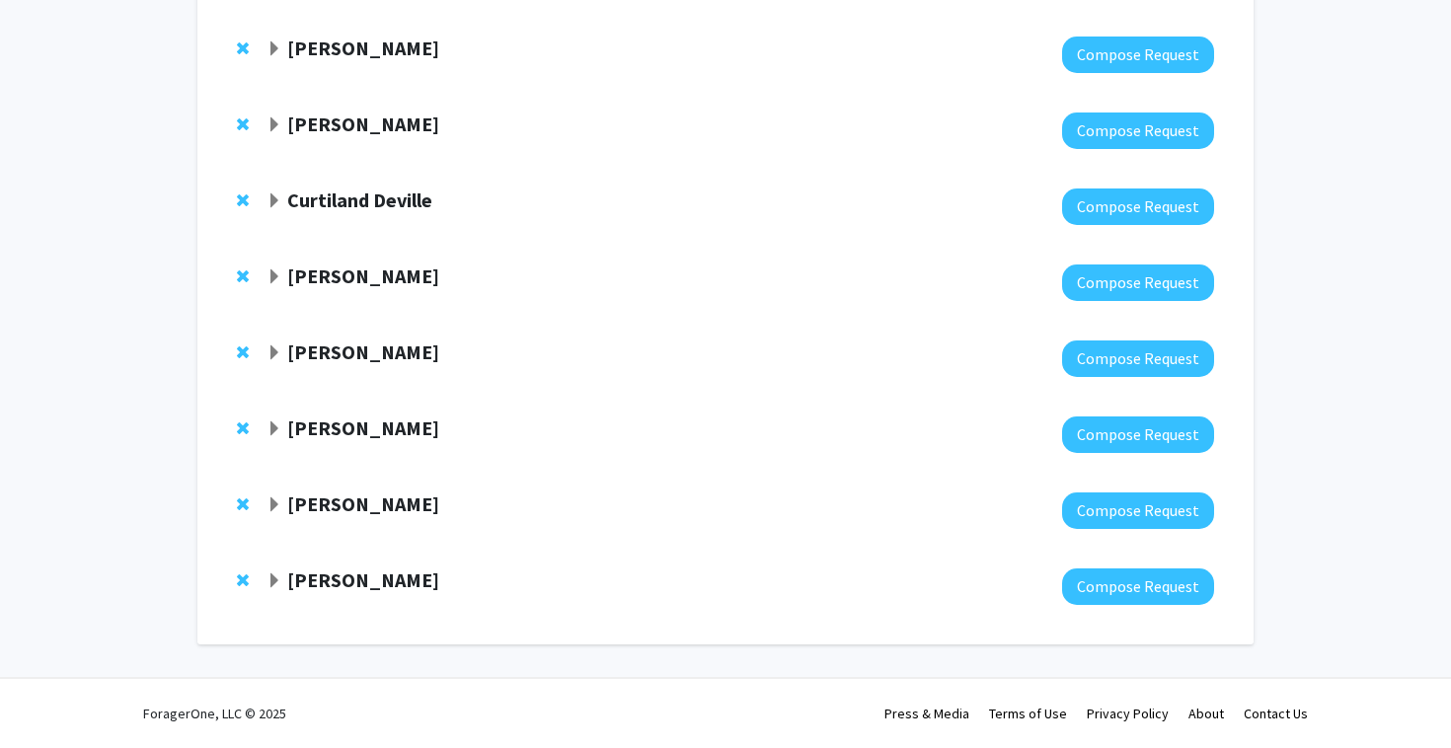
click at [339, 356] on strong "[PERSON_NAME]" at bounding box center [363, 351] width 152 height 25
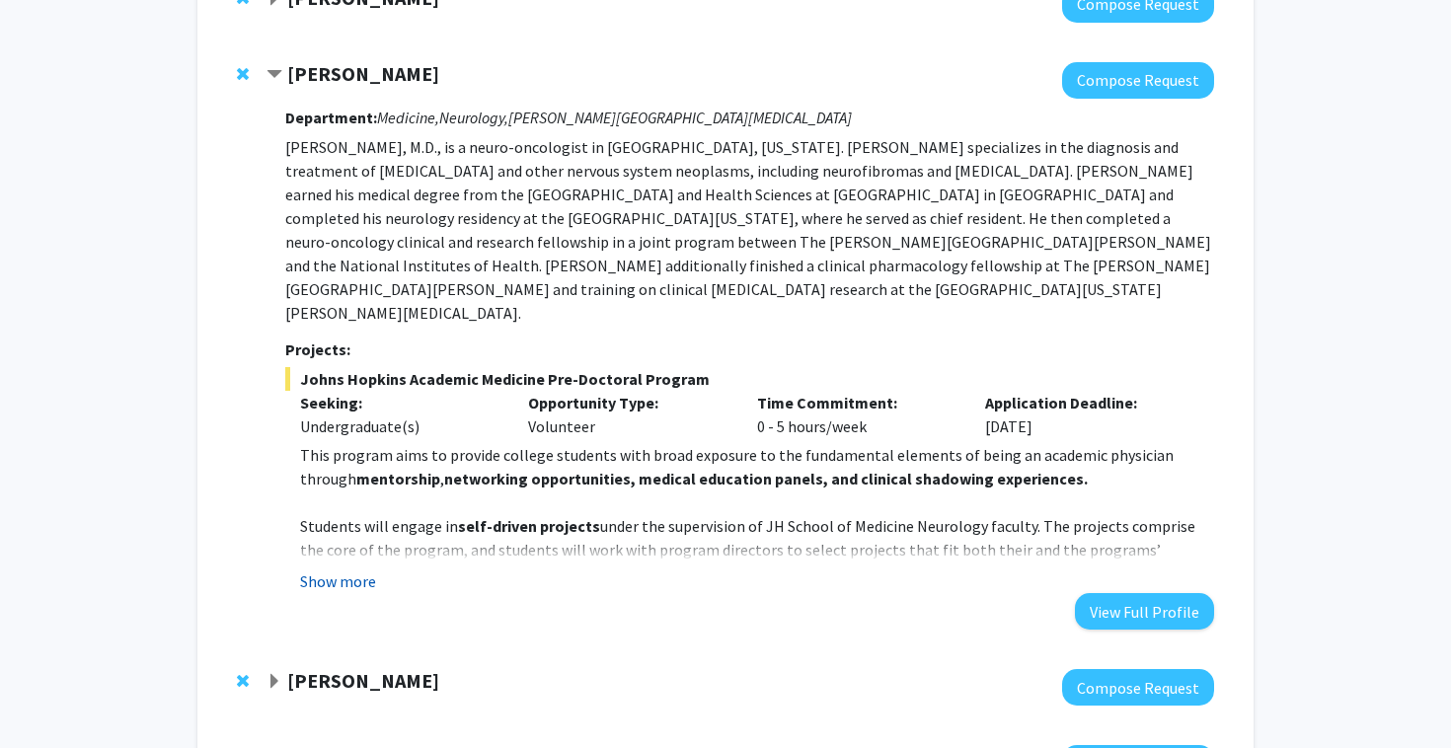
scroll to position [547, 0]
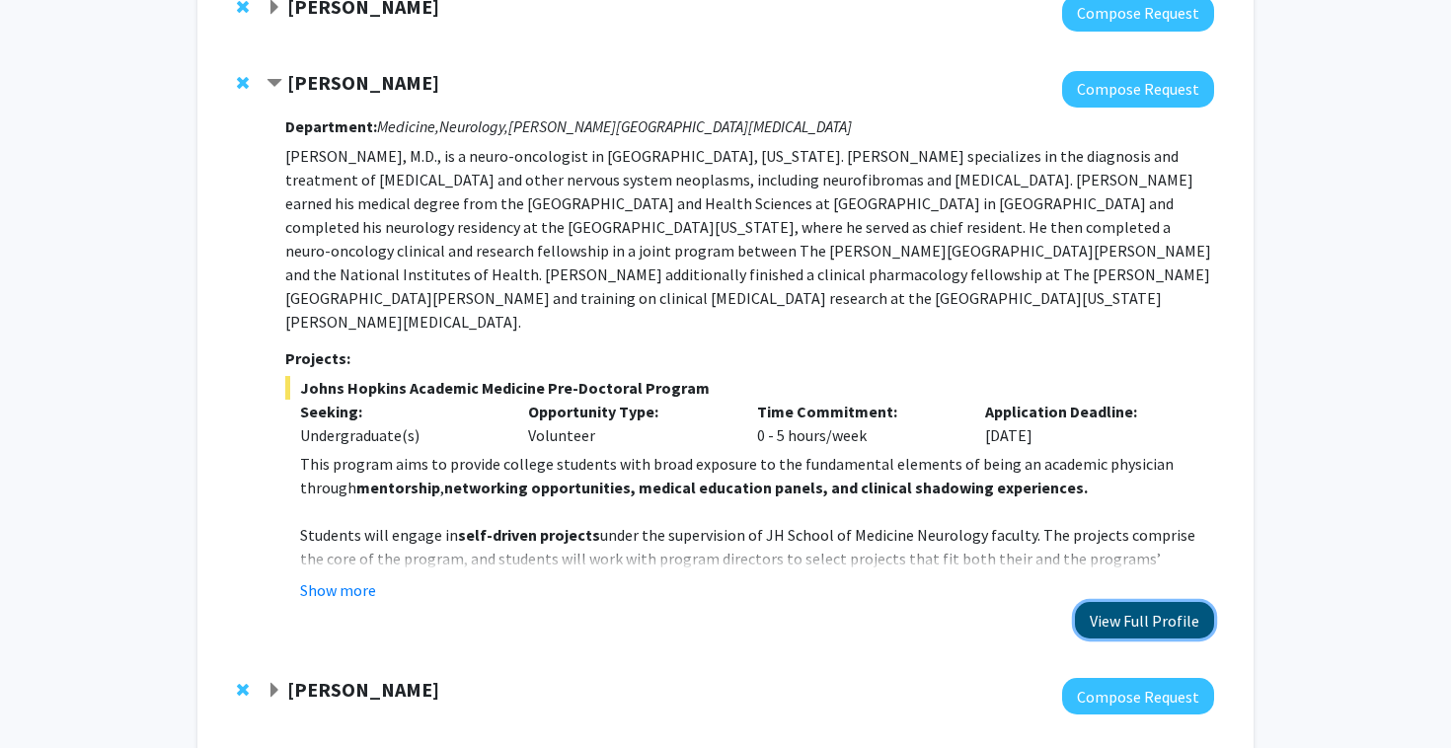
click at [1138, 602] on button "View Full Profile" at bounding box center [1144, 620] width 139 height 37
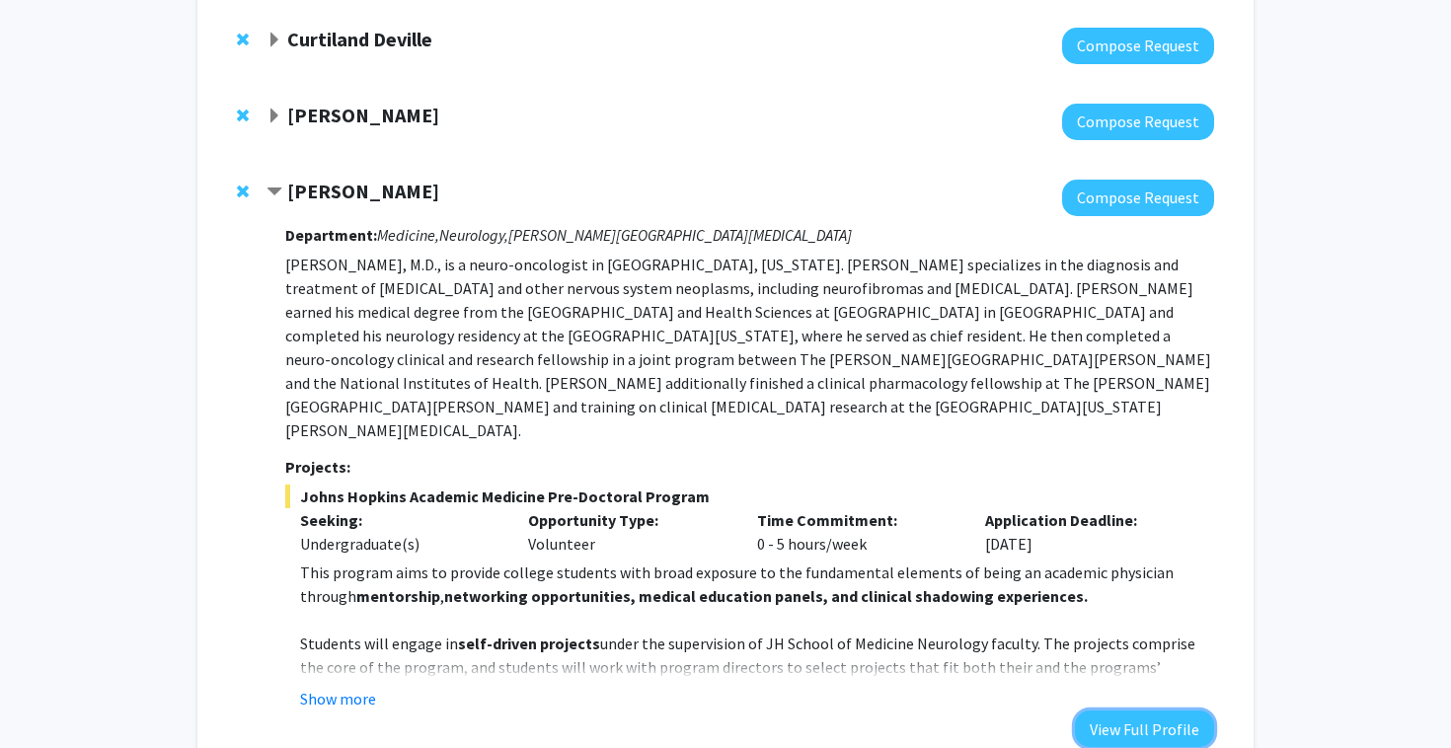
scroll to position [253, 0]
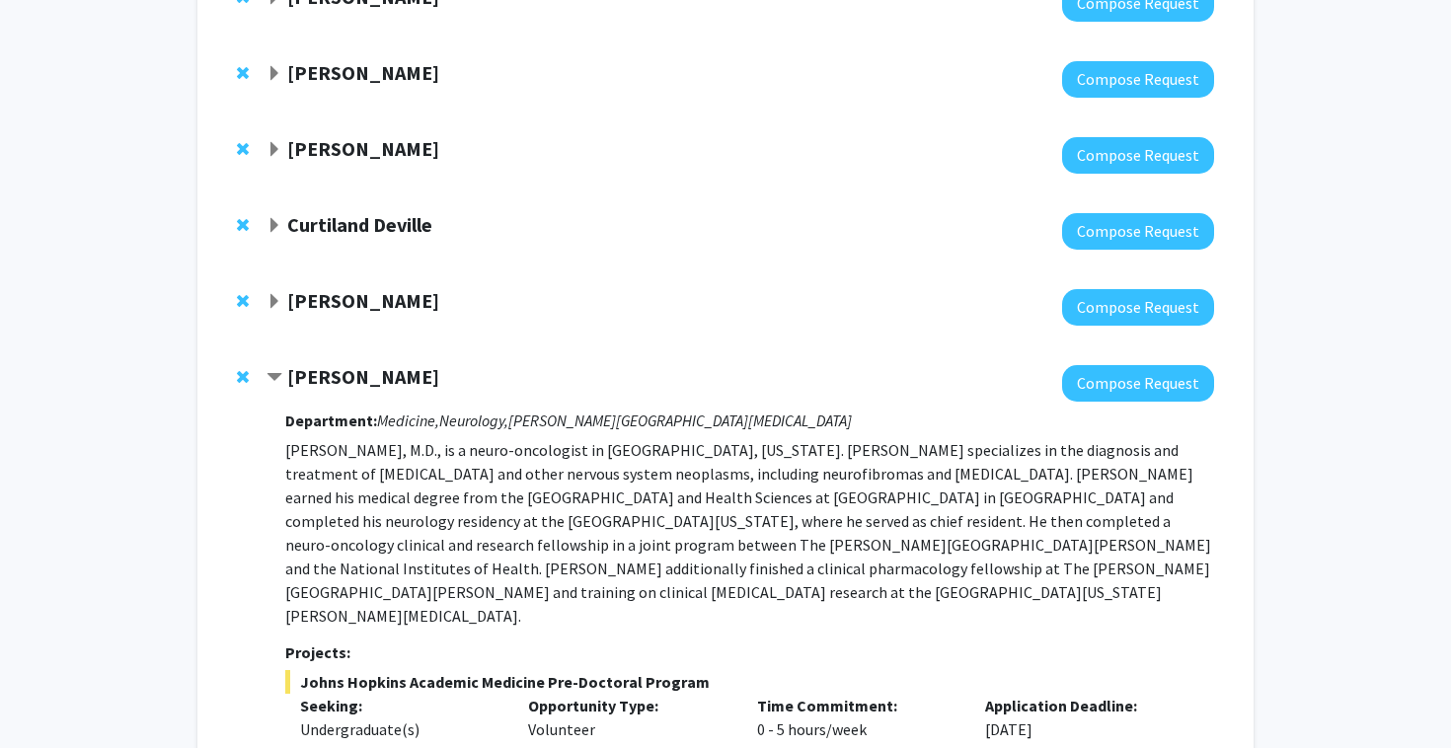
click at [337, 399] on div at bounding box center [739, 383] width 947 height 37
click at [337, 392] on div at bounding box center [739, 383] width 947 height 37
click at [337, 373] on strong "Carlos Romo" at bounding box center [363, 376] width 152 height 25
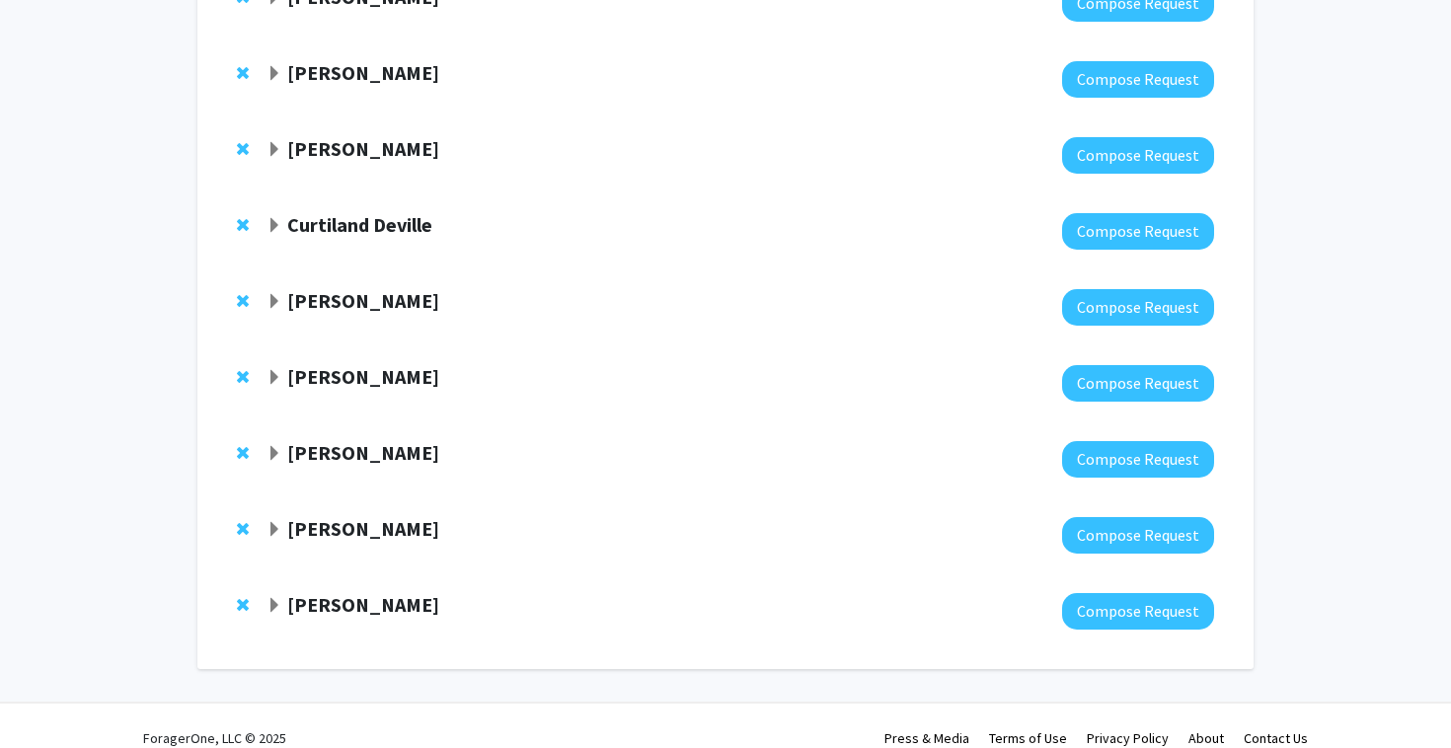
scroll to position [277, 0]
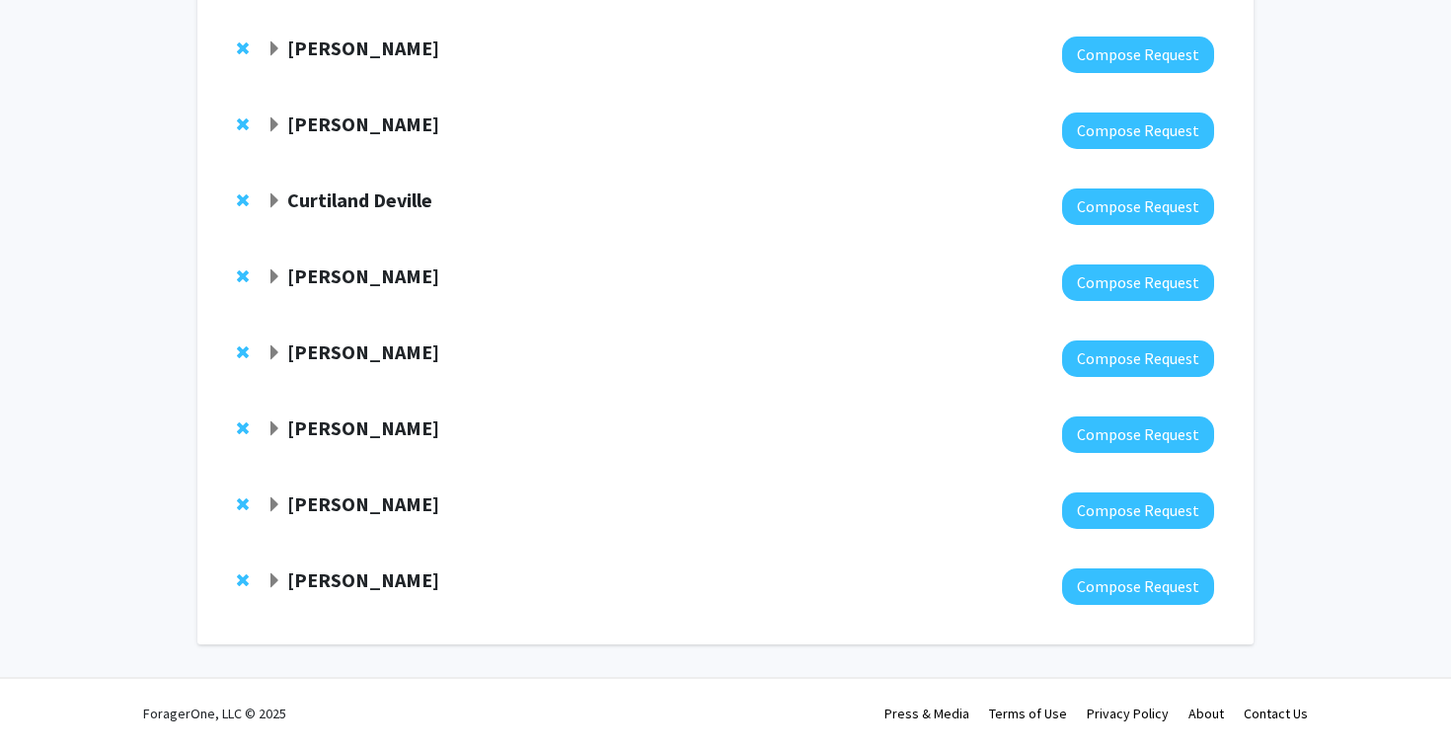
click at [367, 437] on strong "[PERSON_NAME]" at bounding box center [363, 427] width 152 height 25
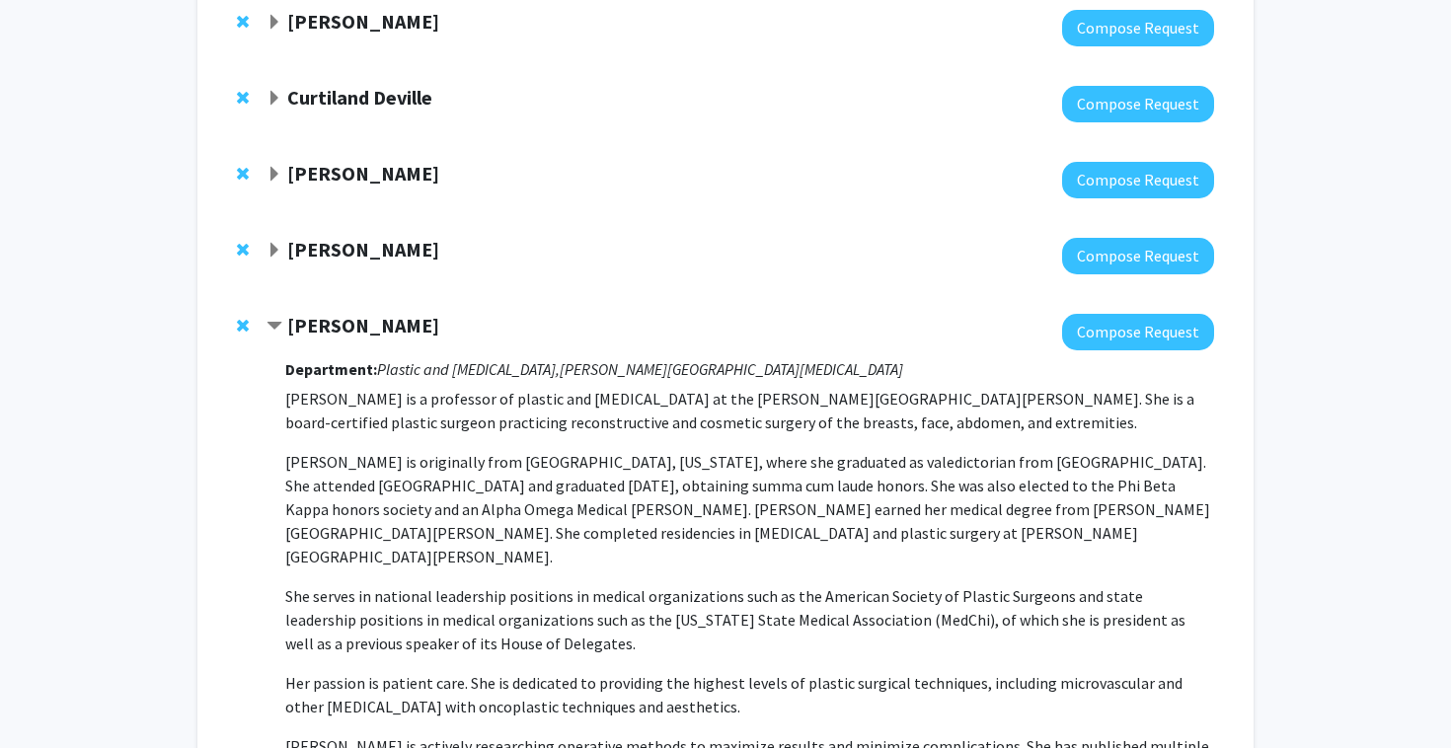
scroll to position [303, 0]
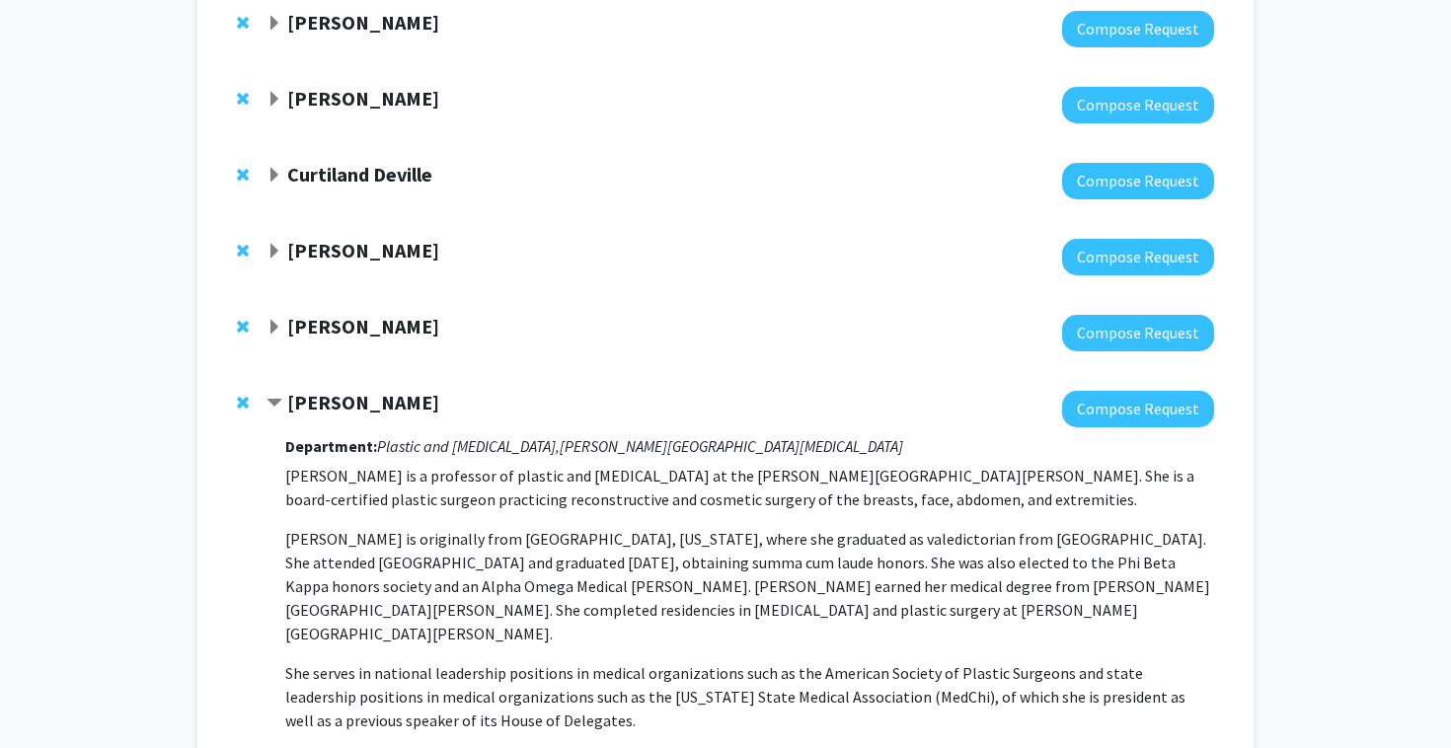
click at [241, 250] on span "Remove Raj Mukherjee from bookmarks" at bounding box center [243, 251] width 12 height 16
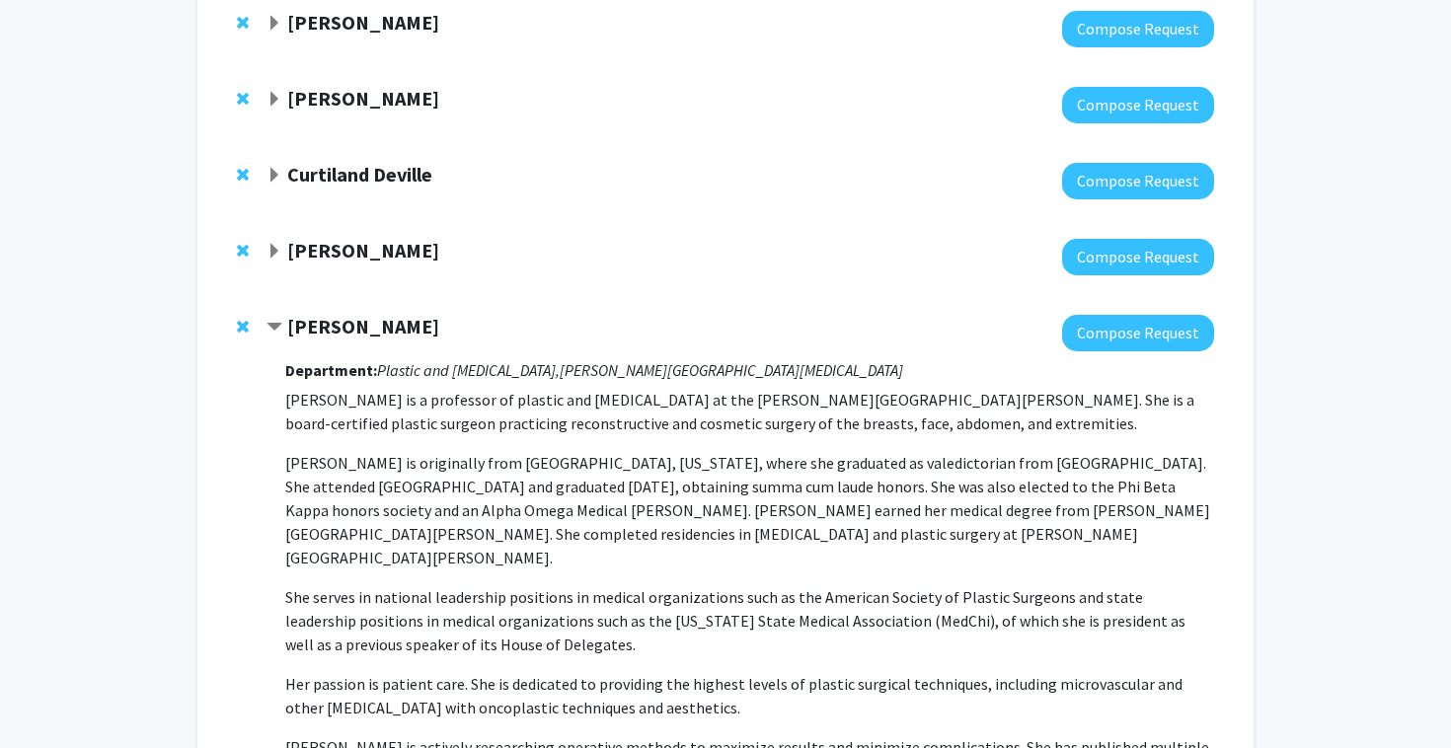
click at [245, 104] on span "Remove Tara Deemyad from bookmarks" at bounding box center [243, 99] width 12 height 16
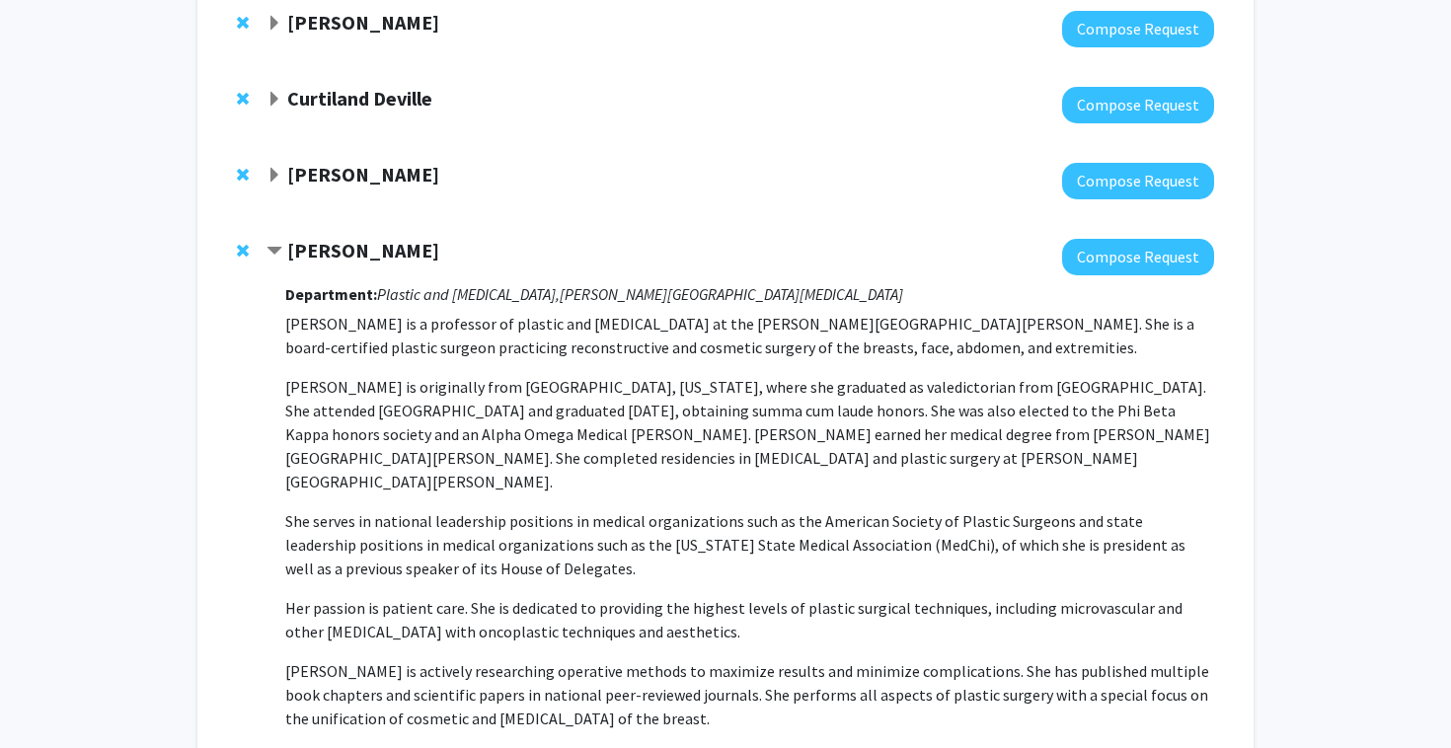
click at [241, 21] on span "Remove Jean Kim from bookmarks" at bounding box center [243, 23] width 12 height 16
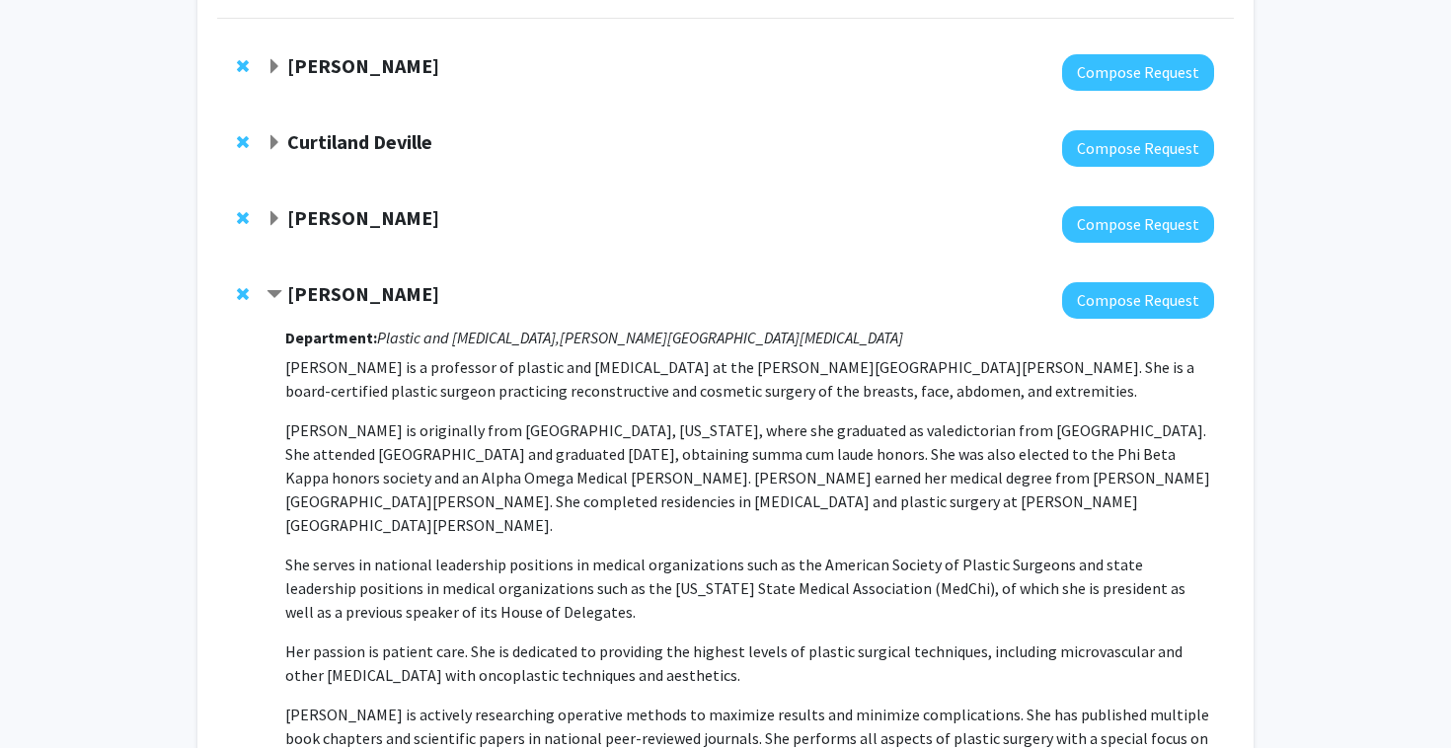
scroll to position [175, 0]
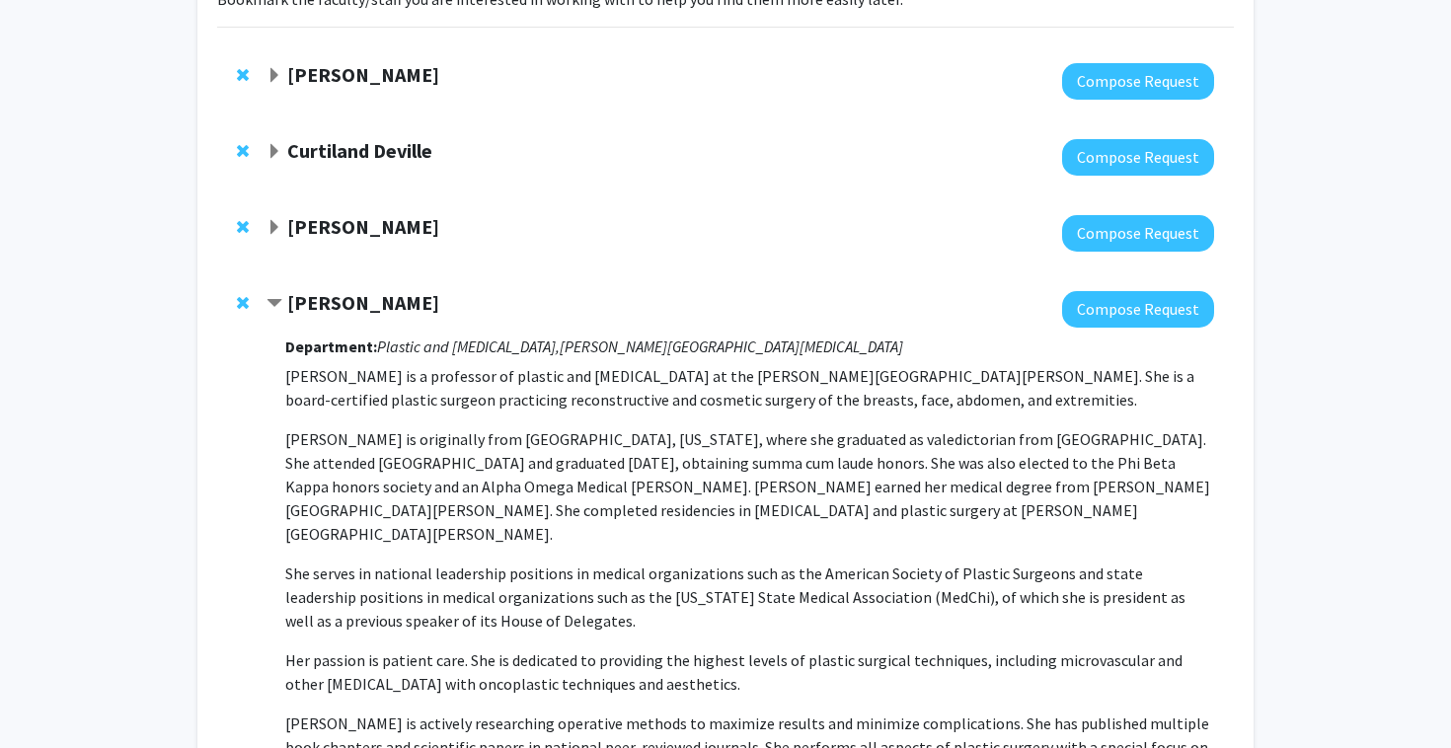
click at [244, 68] on span "Remove Joann Bodurtha from bookmarks" at bounding box center [243, 75] width 12 height 16
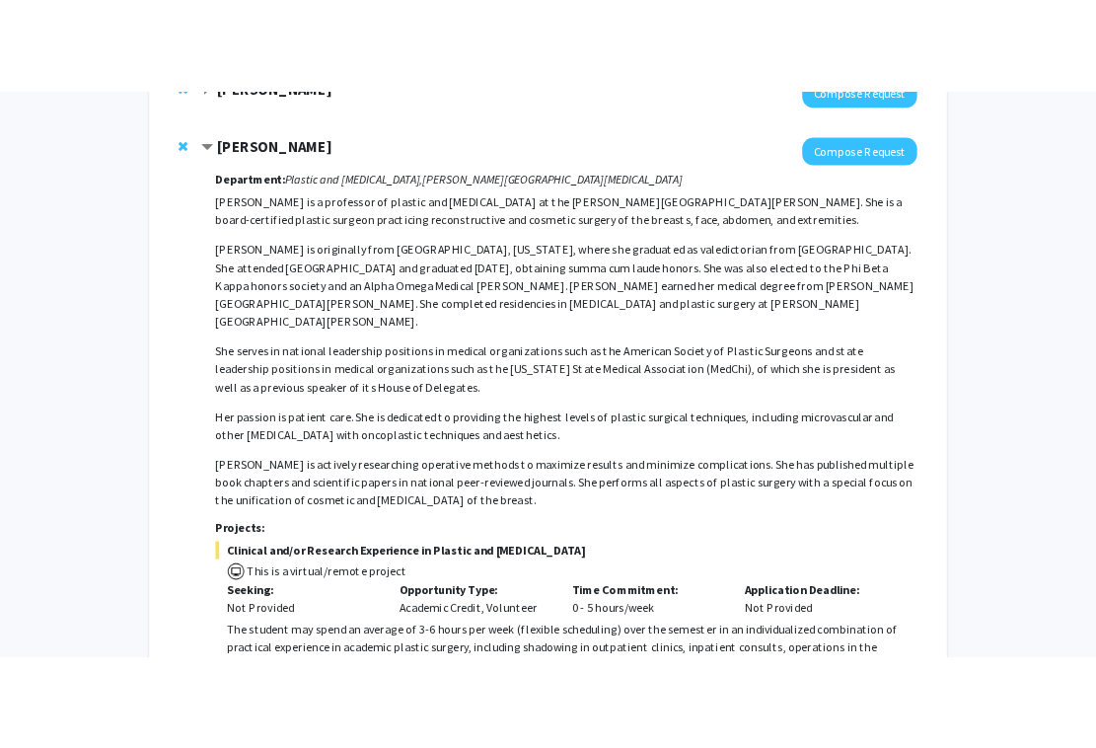
scroll to position [497, 0]
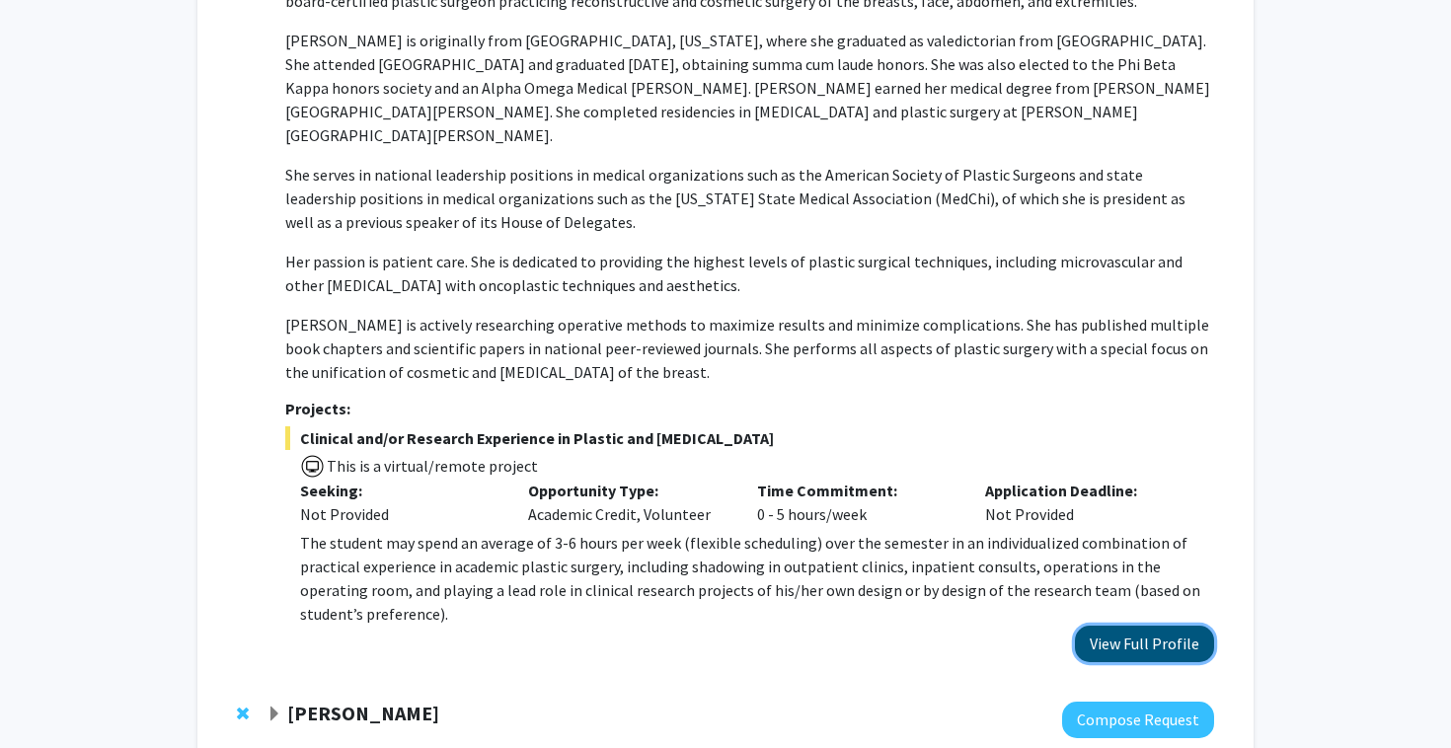
click at [1121, 626] on button "View Full Profile" at bounding box center [1144, 644] width 139 height 37
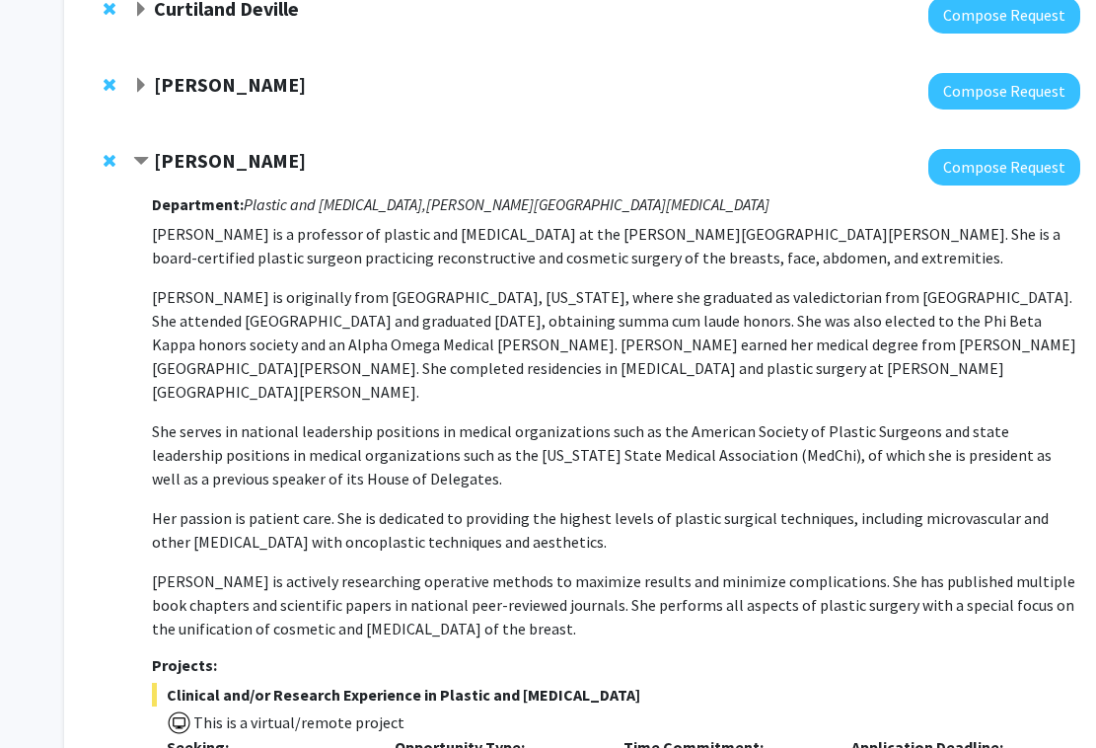
scroll to position [0, 0]
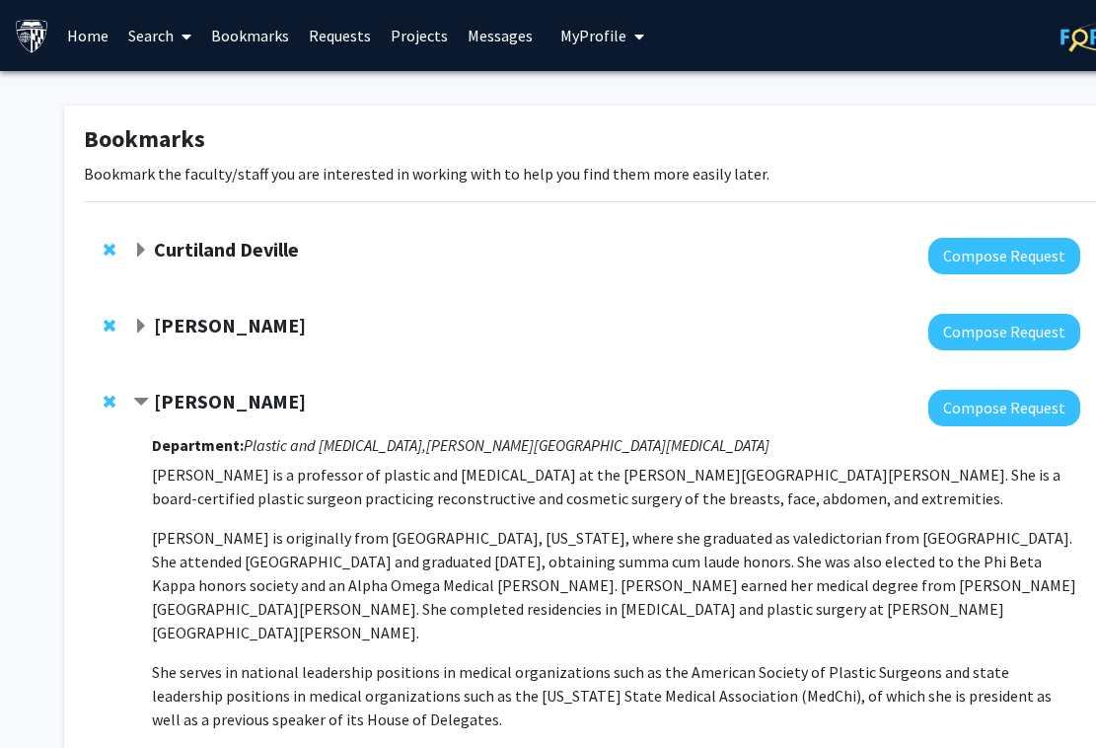
click at [201, 405] on strong "[PERSON_NAME]" at bounding box center [230, 401] width 152 height 25
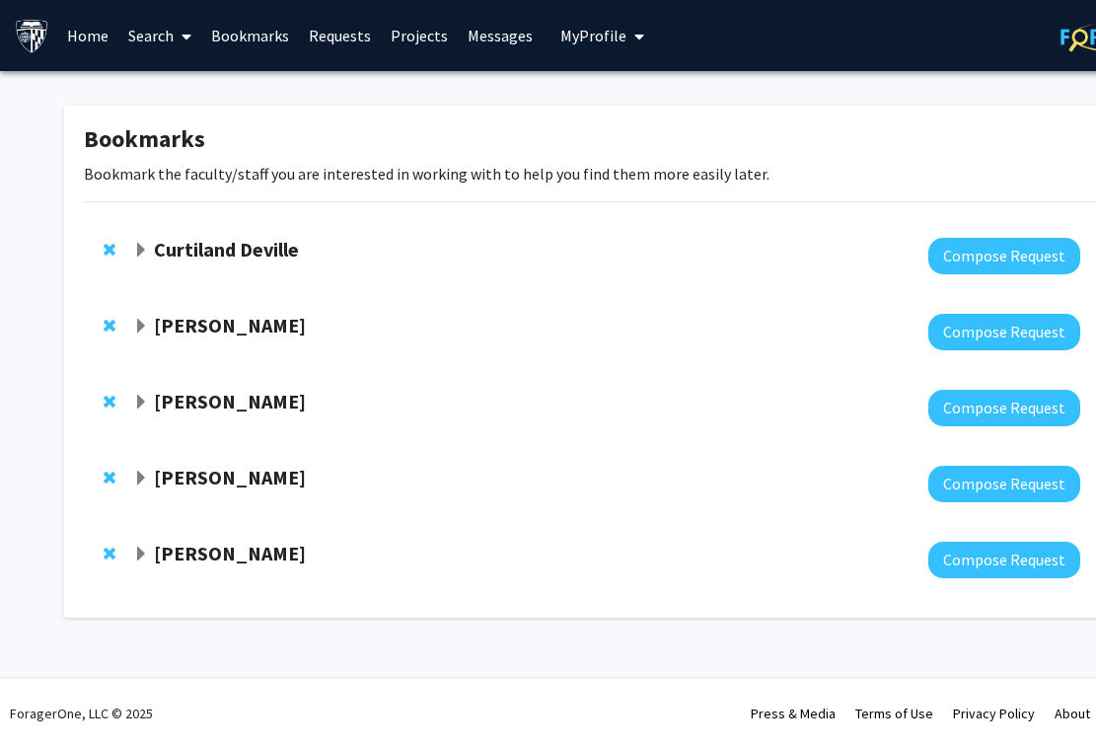
click at [105, 405] on span "Remove Michele Manahan from bookmarks" at bounding box center [110, 402] width 12 height 16
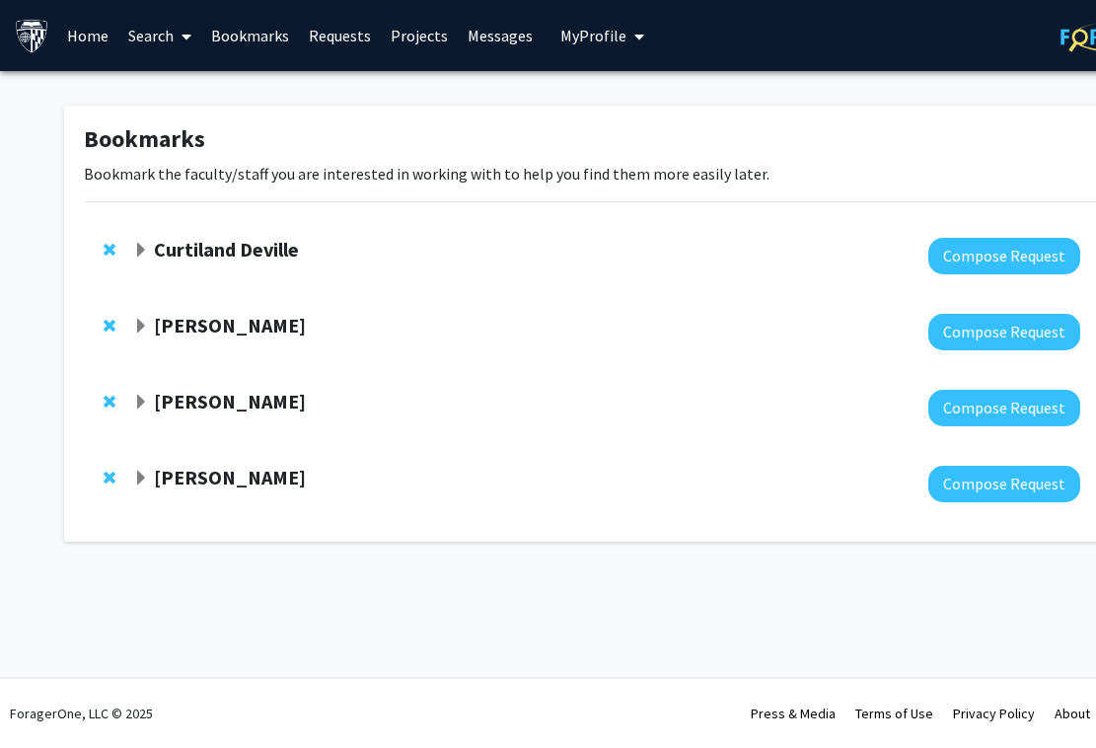
click at [200, 407] on strong "[PERSON_NAME]" at bounding box center [230, 401] width 152 height 25
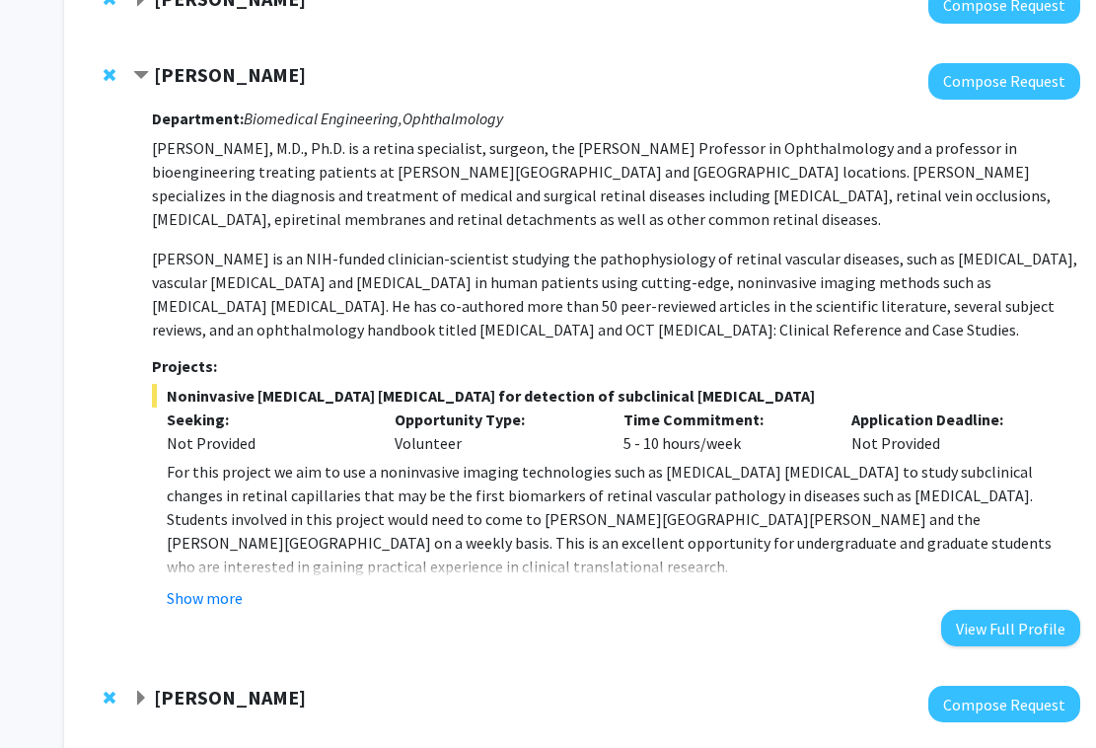
scroll to position [341, 0]
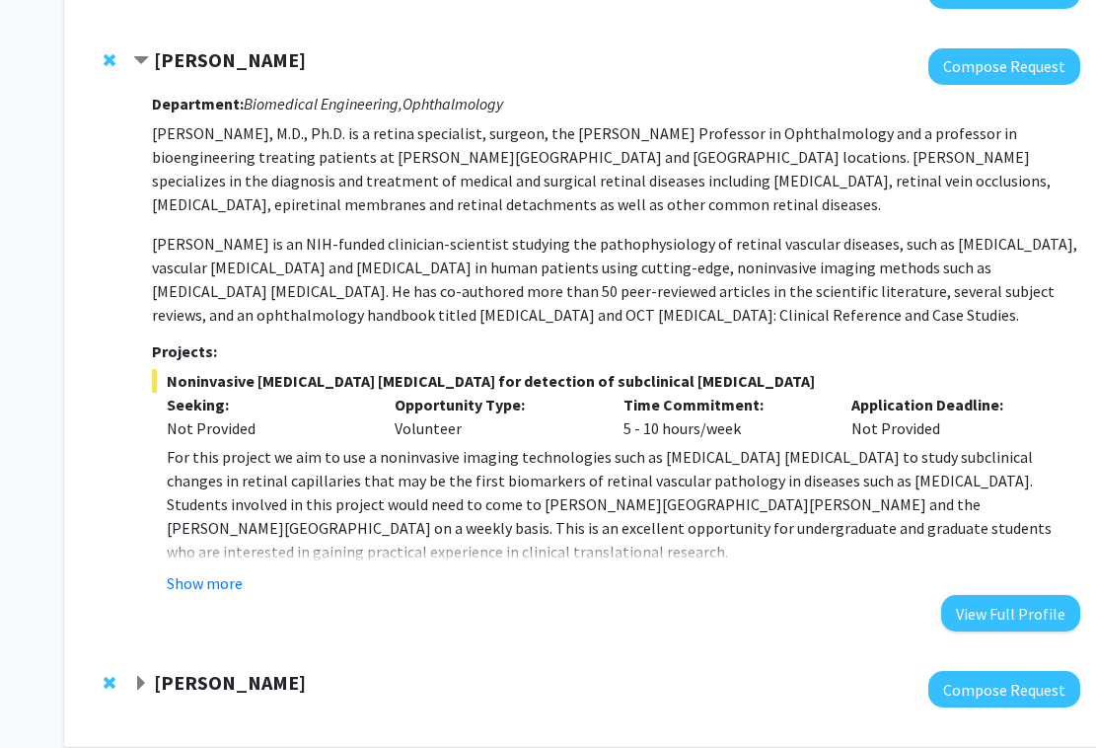
click at [207, 60] on strong "[PERSON_NAME]" at bounding box center [230, 59] width 152 height 25
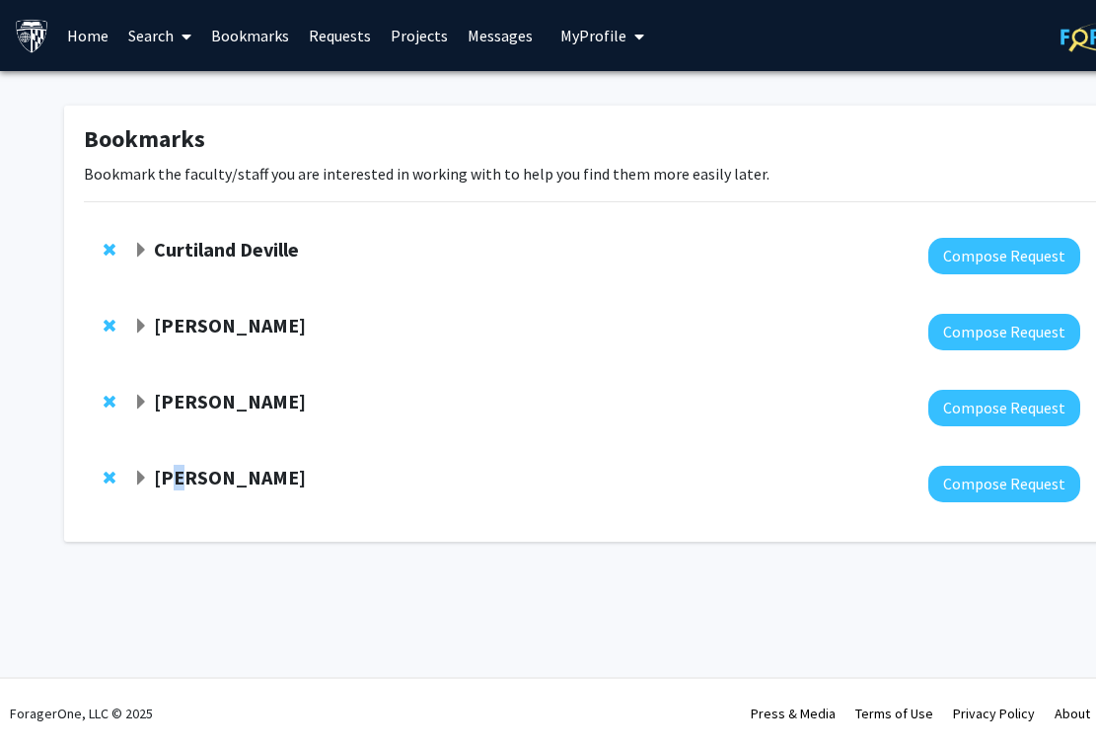
click at [177, 470] on strong "[PERSON_NAME]" at bounding box center [230, 477] width 152 height 25
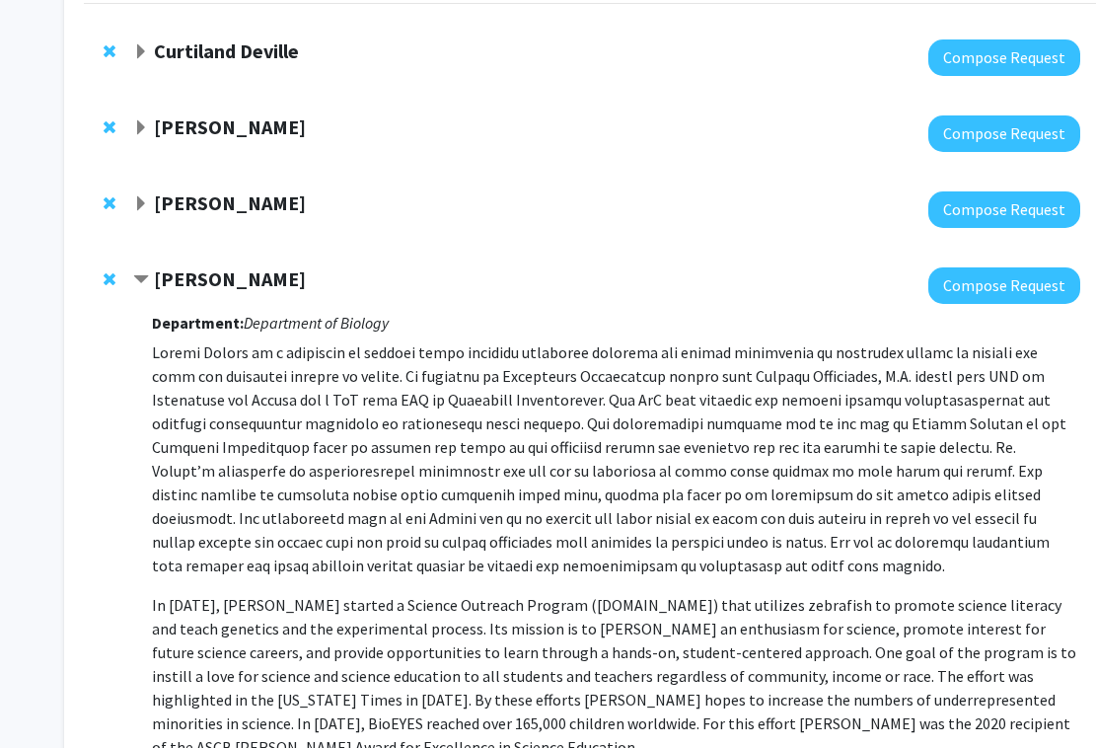
click at [192, 457] on p at bounding box center [616, 458] width 929 height 237
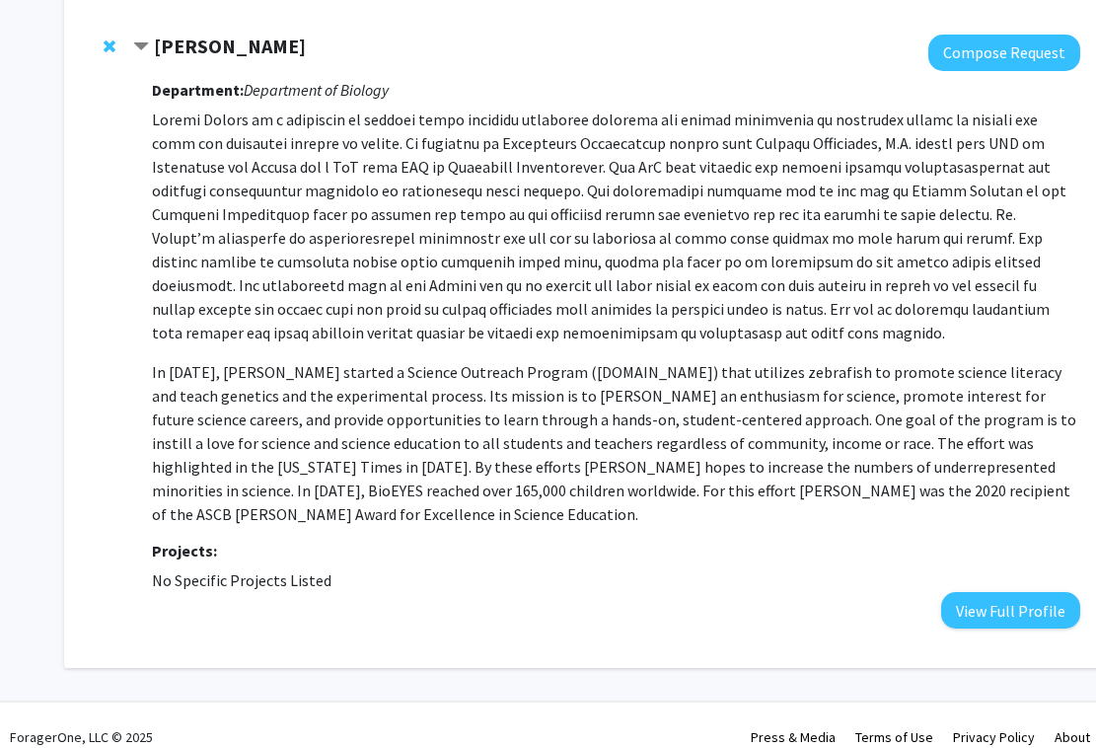
click at [211, 51] on strong "[PERSON_NAME]" at bounding box center [230, 46] width 152 height 25
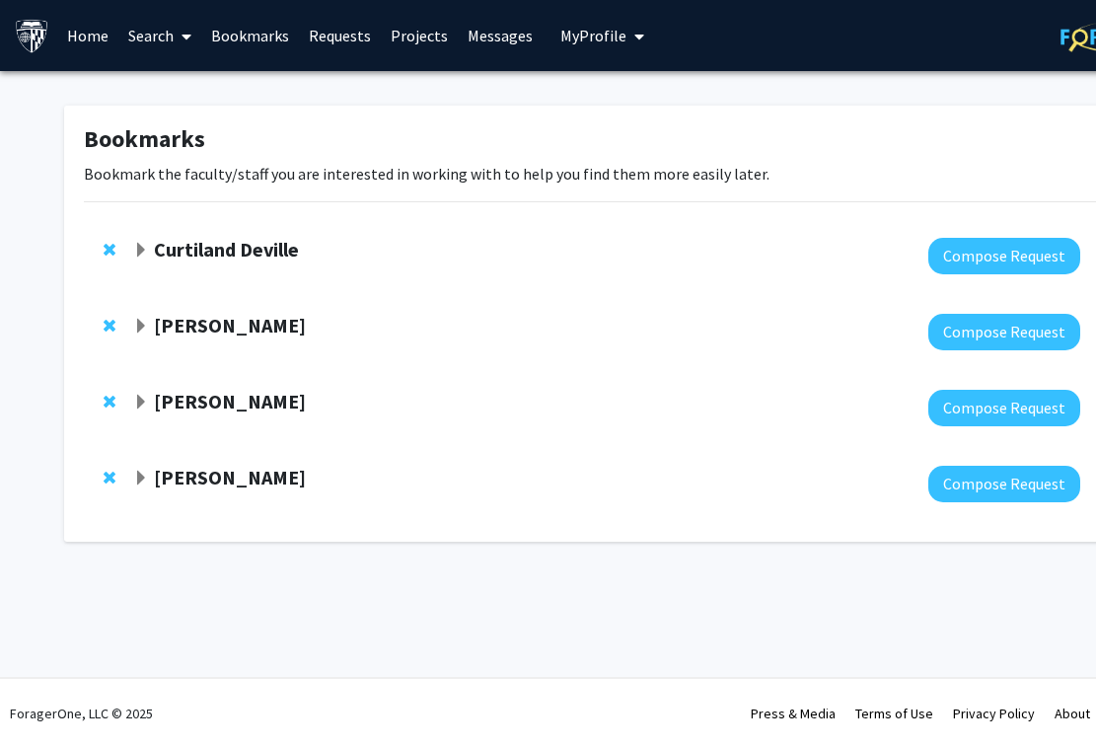
scroll to position [0, 0]
click at [224, 477] on strong "[PERSON_NAME]" at bounding box center [230, 477] width 152 height 25
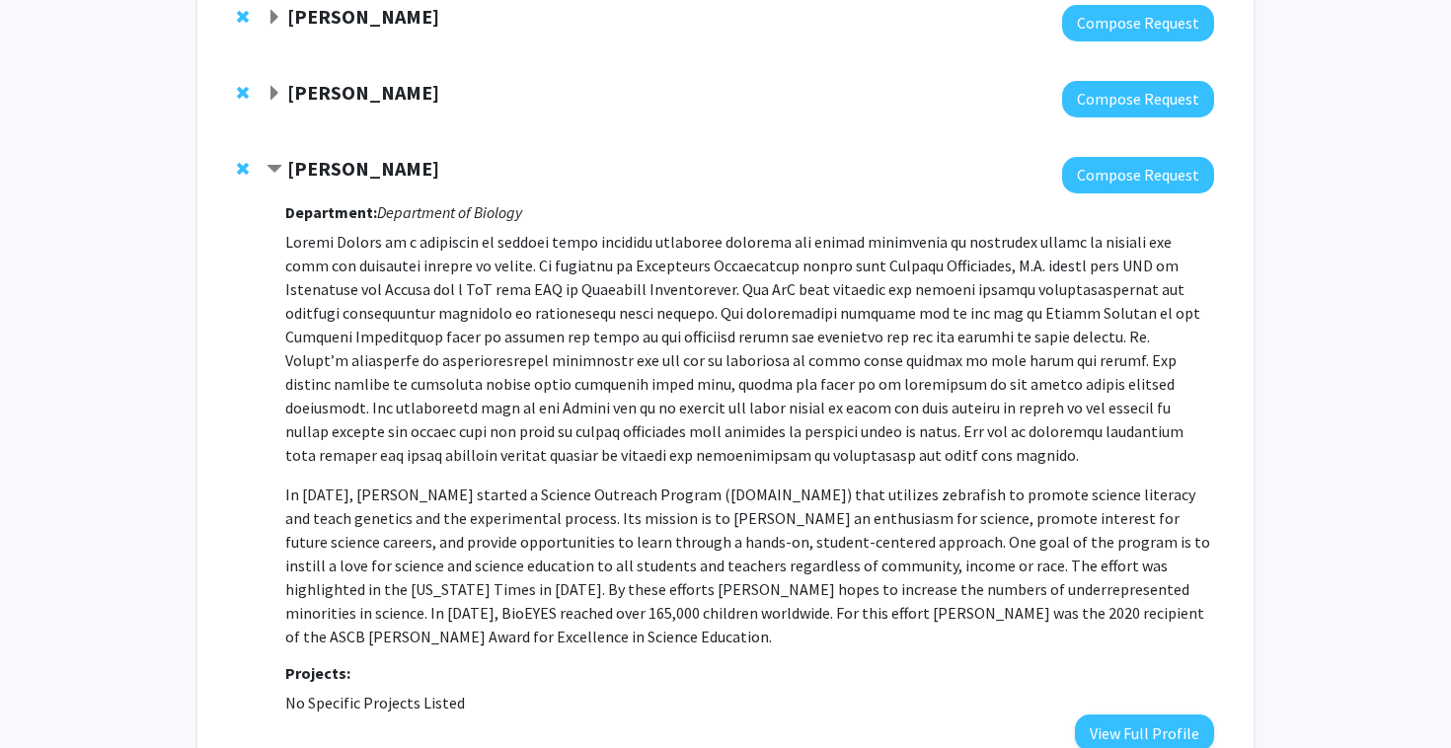
scroll to position [431, 0]
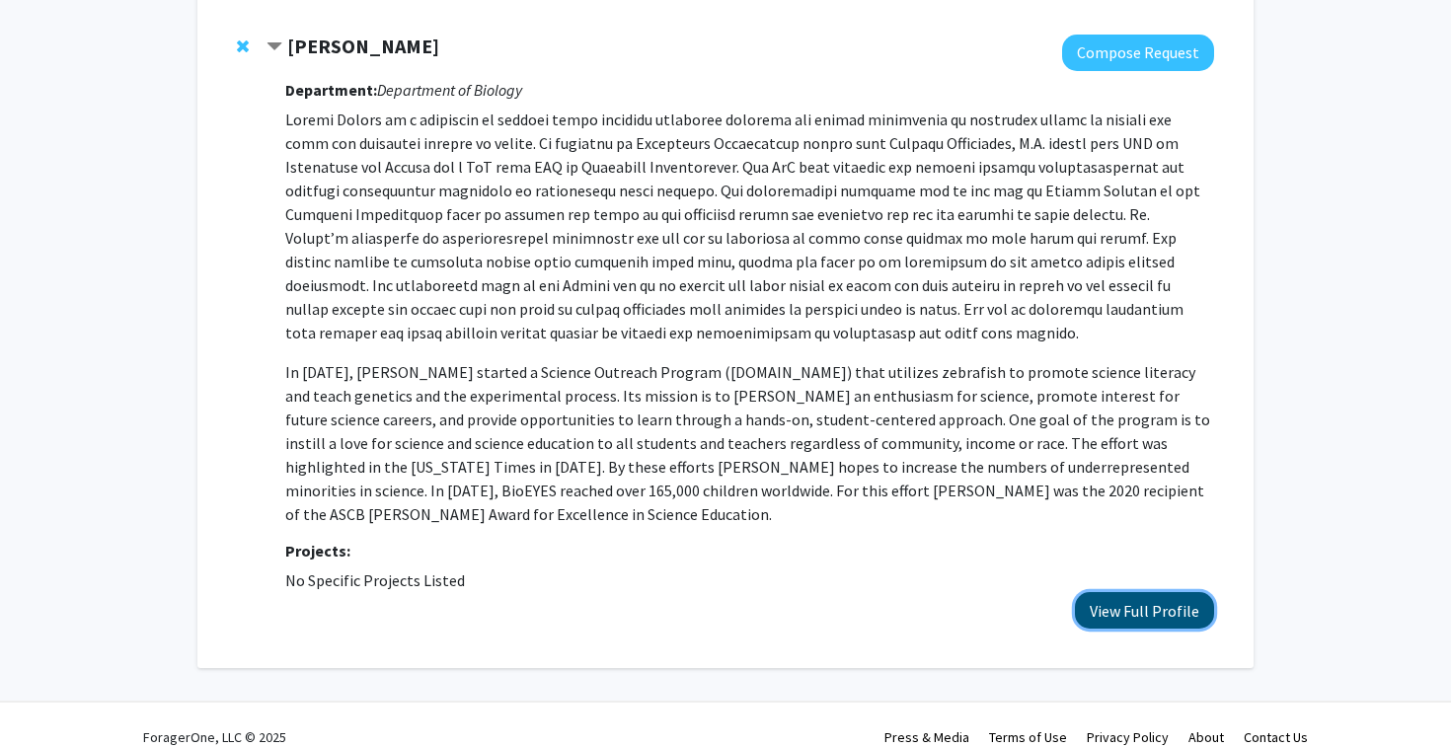
click at [1141, 592] on button "View Full Profile" at bounding box center [1144, 610] width 139 height 37
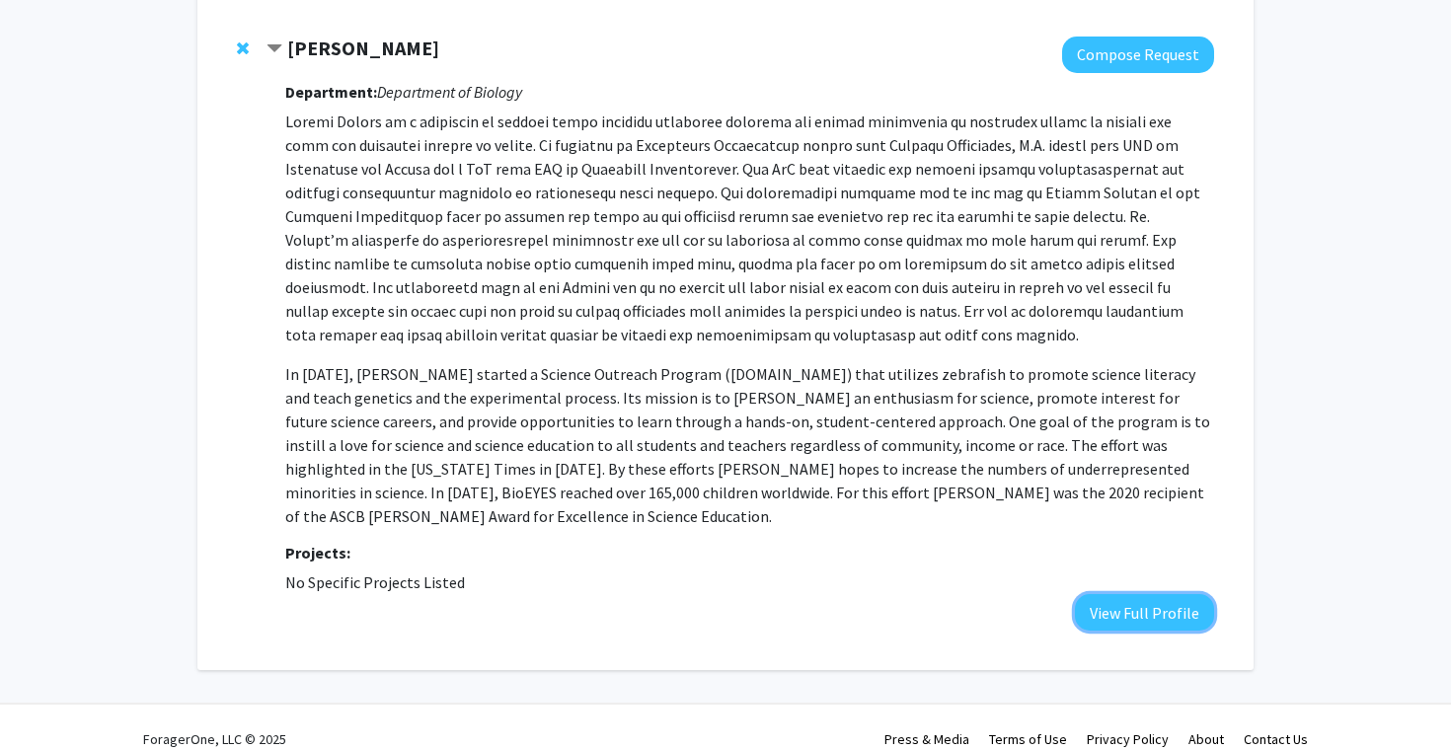
scroll to position [223, 0]
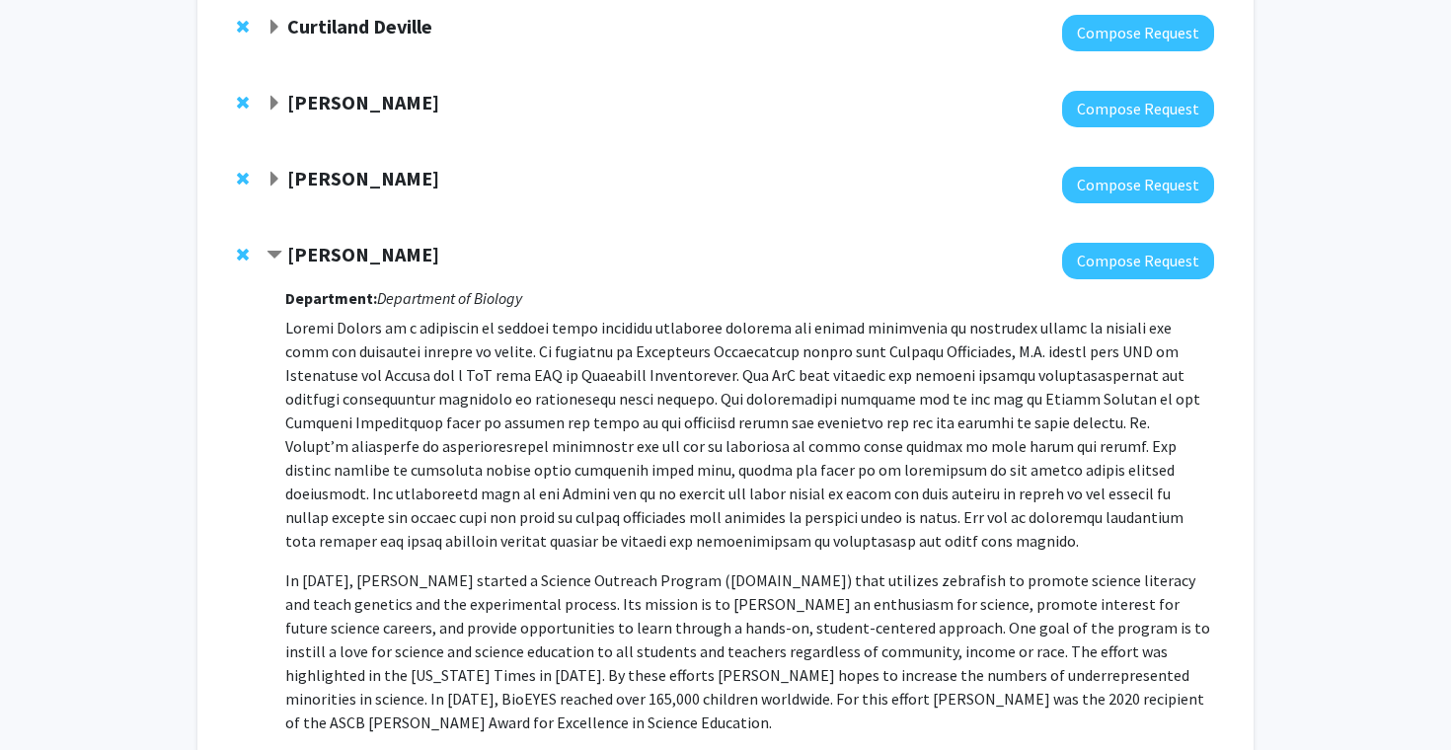
click at [346, 264] on strong "[PERSON_NAME]" at bounding box center [363, 254] width 152 height 25
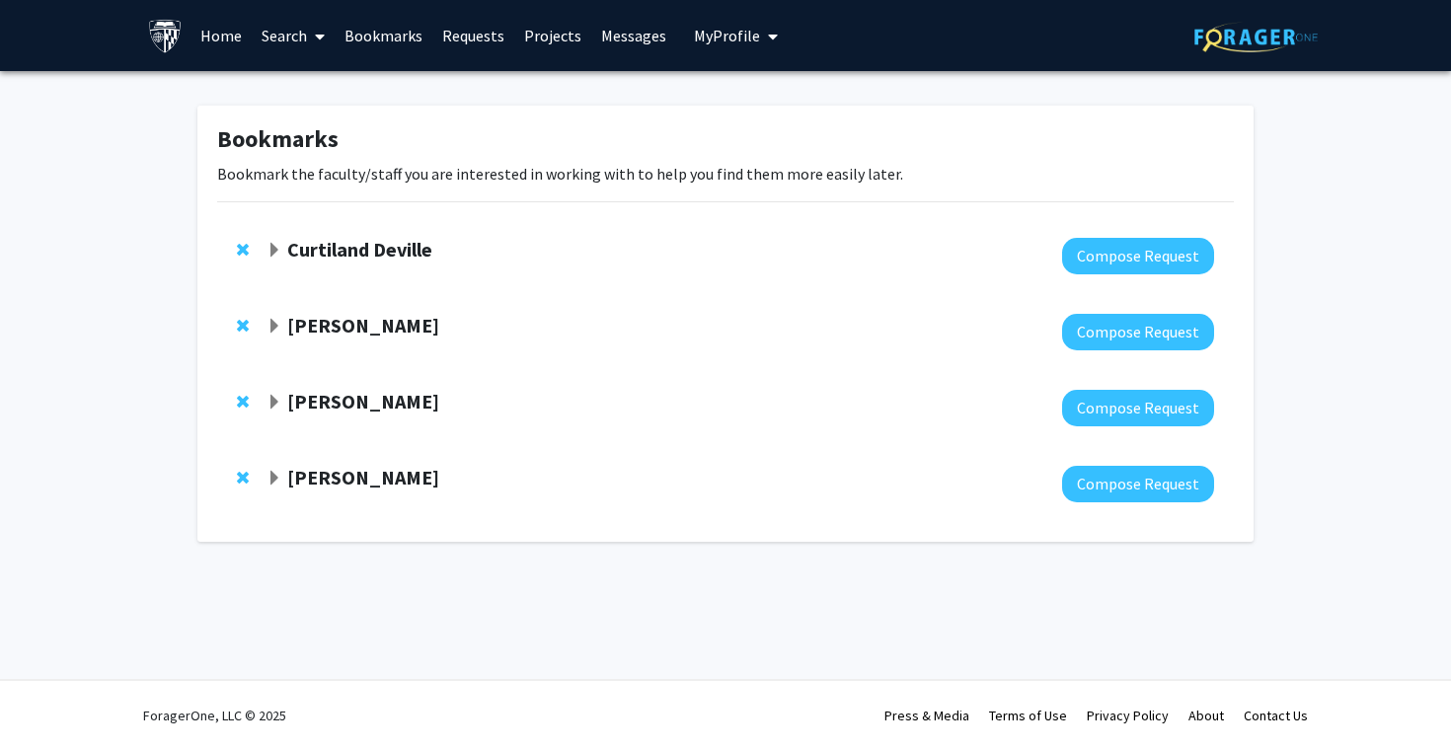
scroll to position [0, 0]
click at [364, 411] on strong "[PERSON_NAME]" at bounding box center [363, 401] width 152 height 25
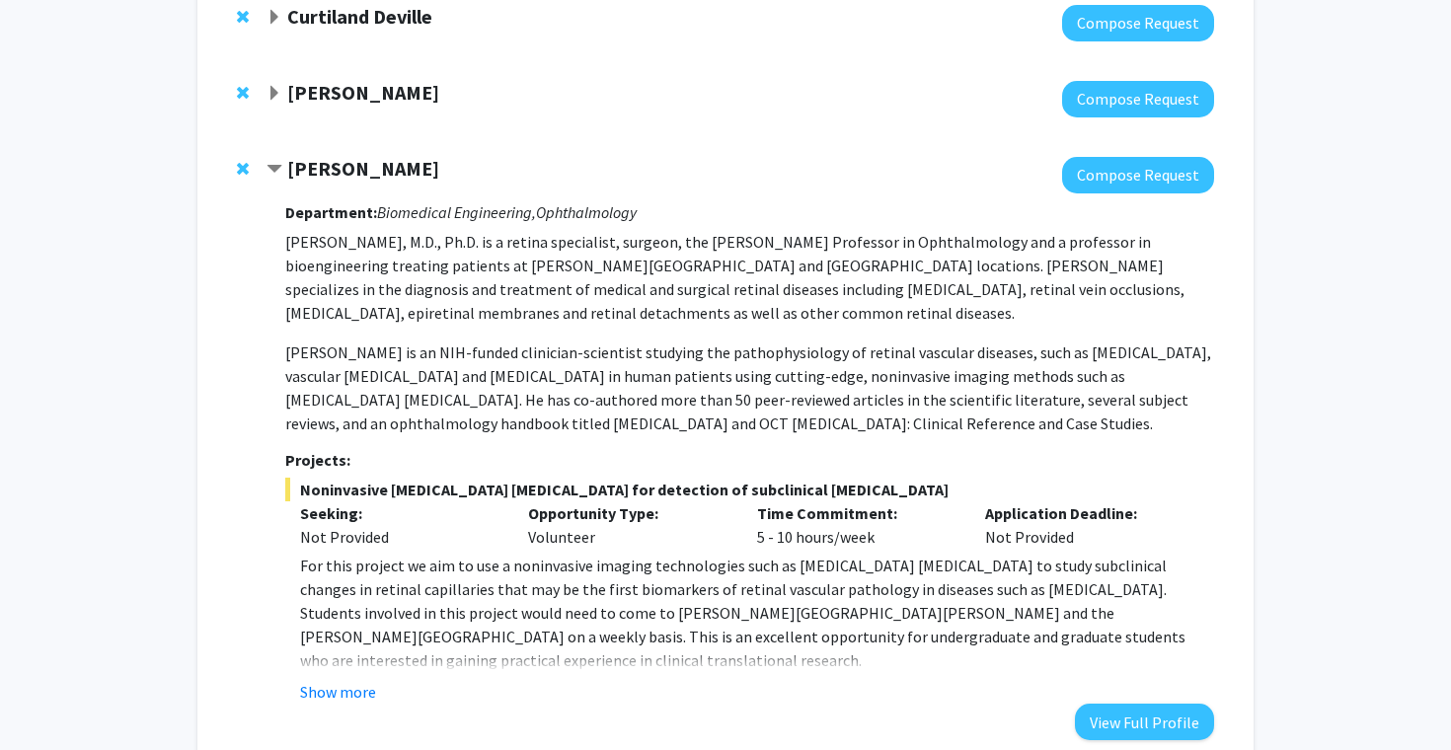
scroll to position [237, 0]
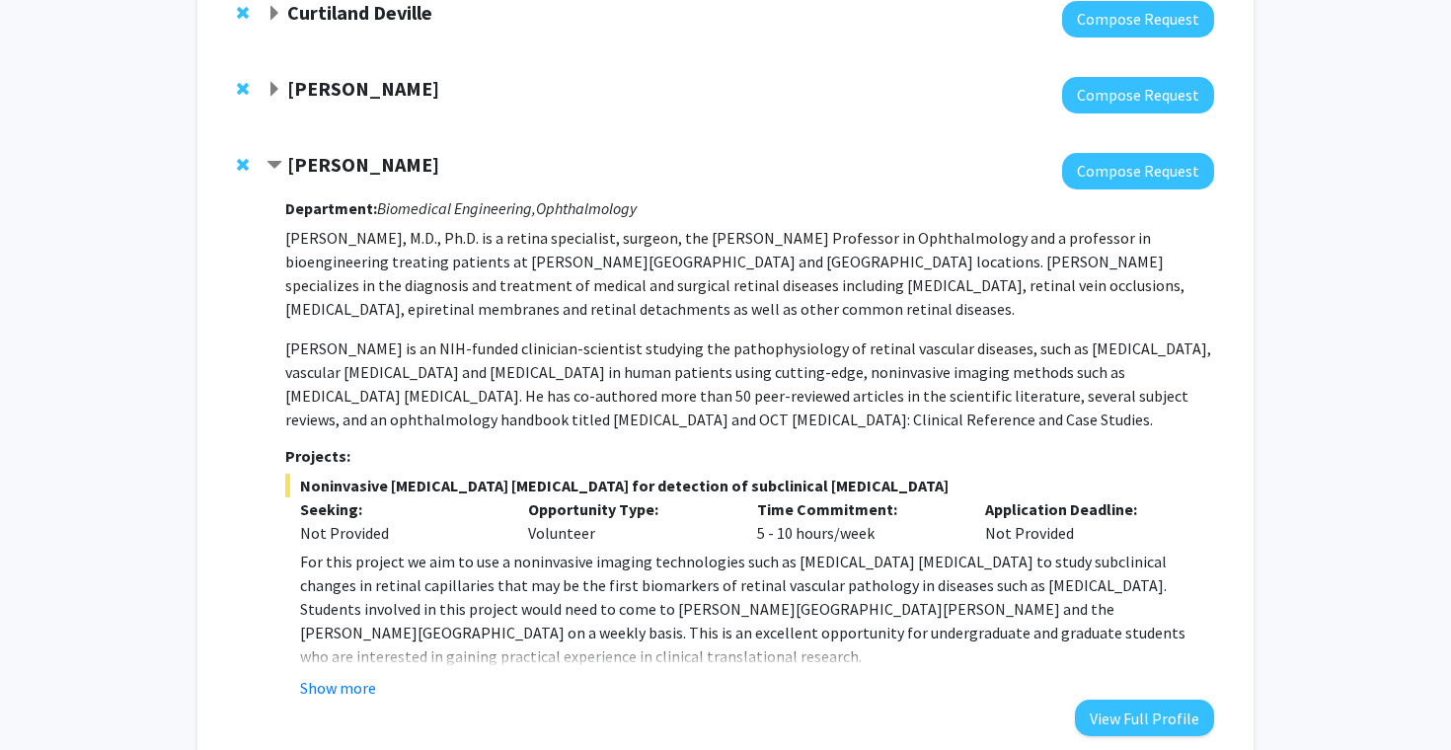
click at [350, 164] on strong "[PERSON_NAME]" at bounding box center [363, 164] width 152 height 25
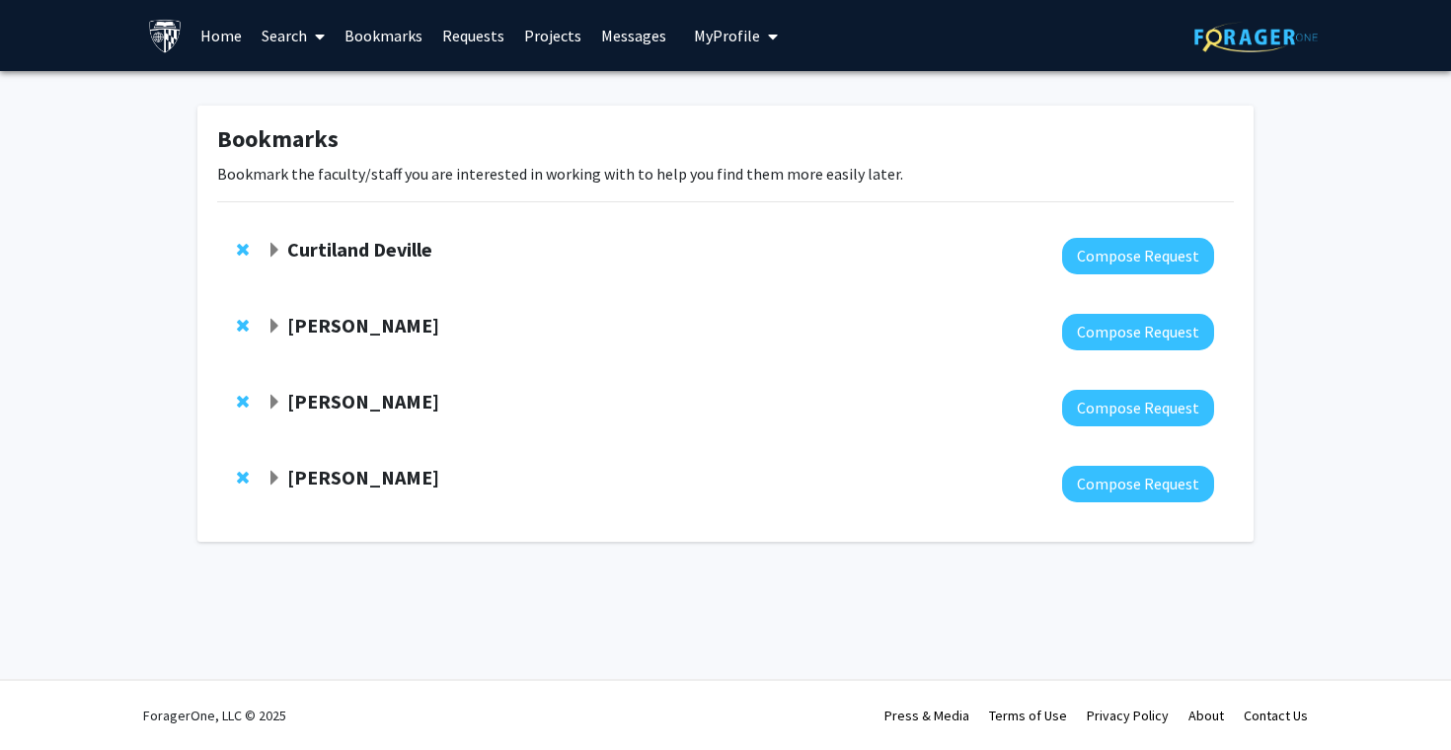
click at [240, 492] on div "Steven Farber Compose Request" at bounding box center [725, 484] width 1016 height 76
click at [240, 485] on div at bounding box center [247, 478] width 20 height 24
click at [244, 474] on span "Remove Steven Farber from bookmarks" at bounding box center [243, 478] width 12 height 16
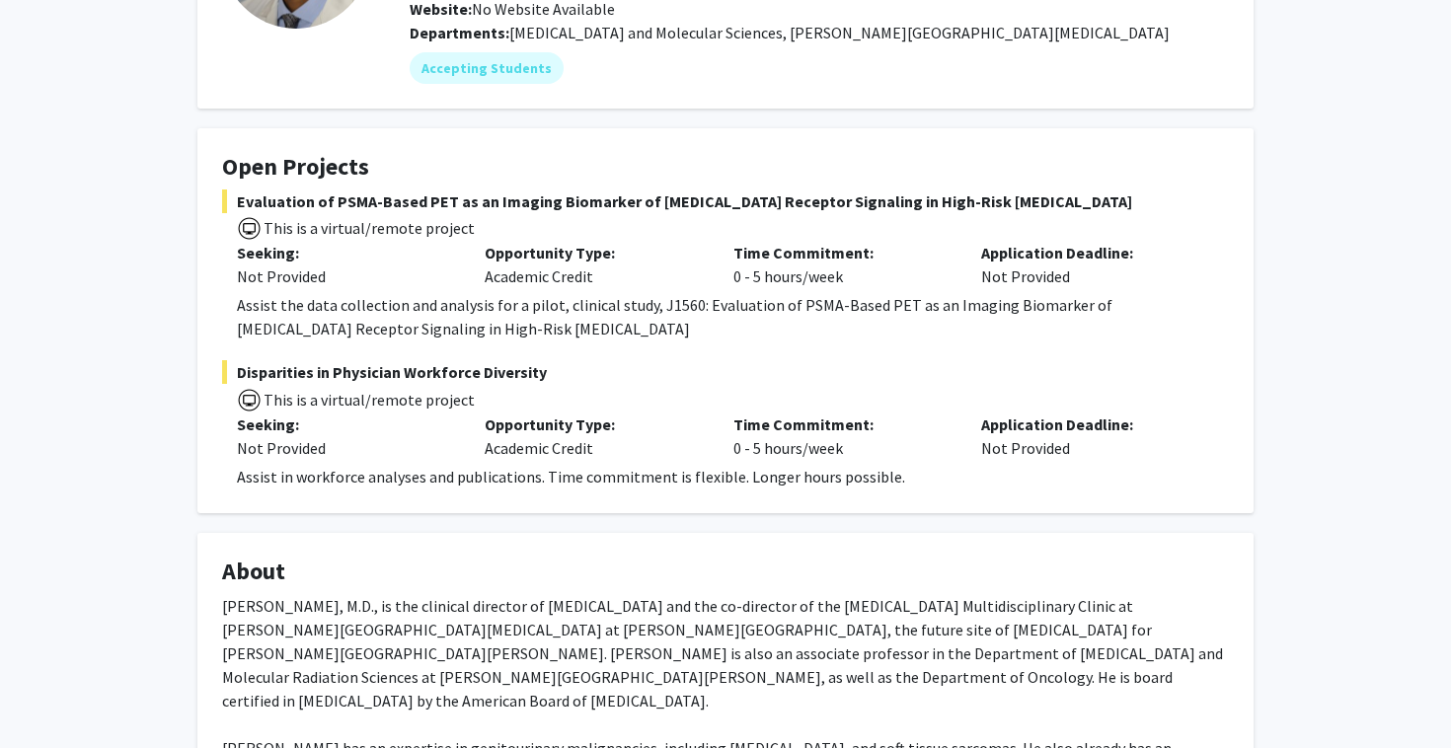
scroll to position [250, 0]
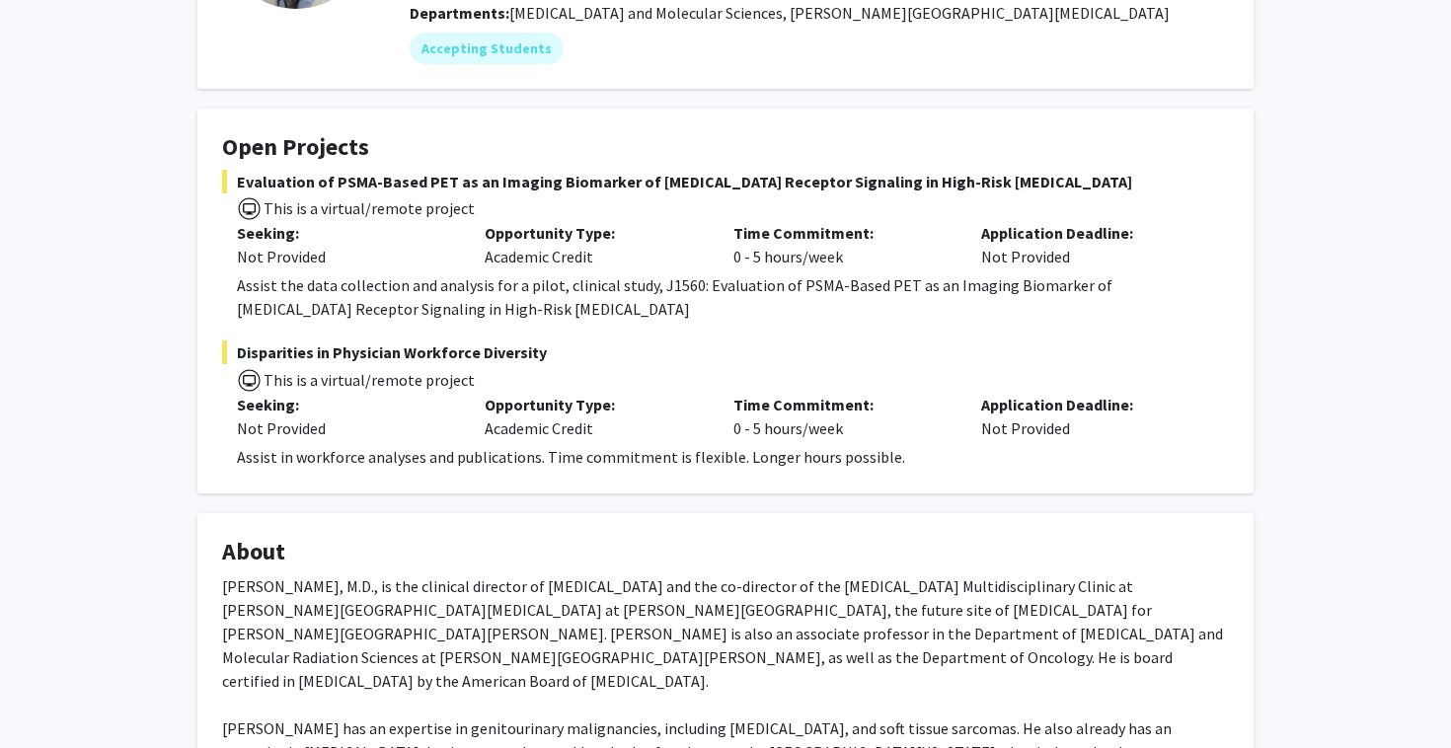
click at [428, 283] on div "Assist the data collection and analysis for a pilot, clinical study, J1560: Eva…" at bounding box center [733, 296] width 992 height 47
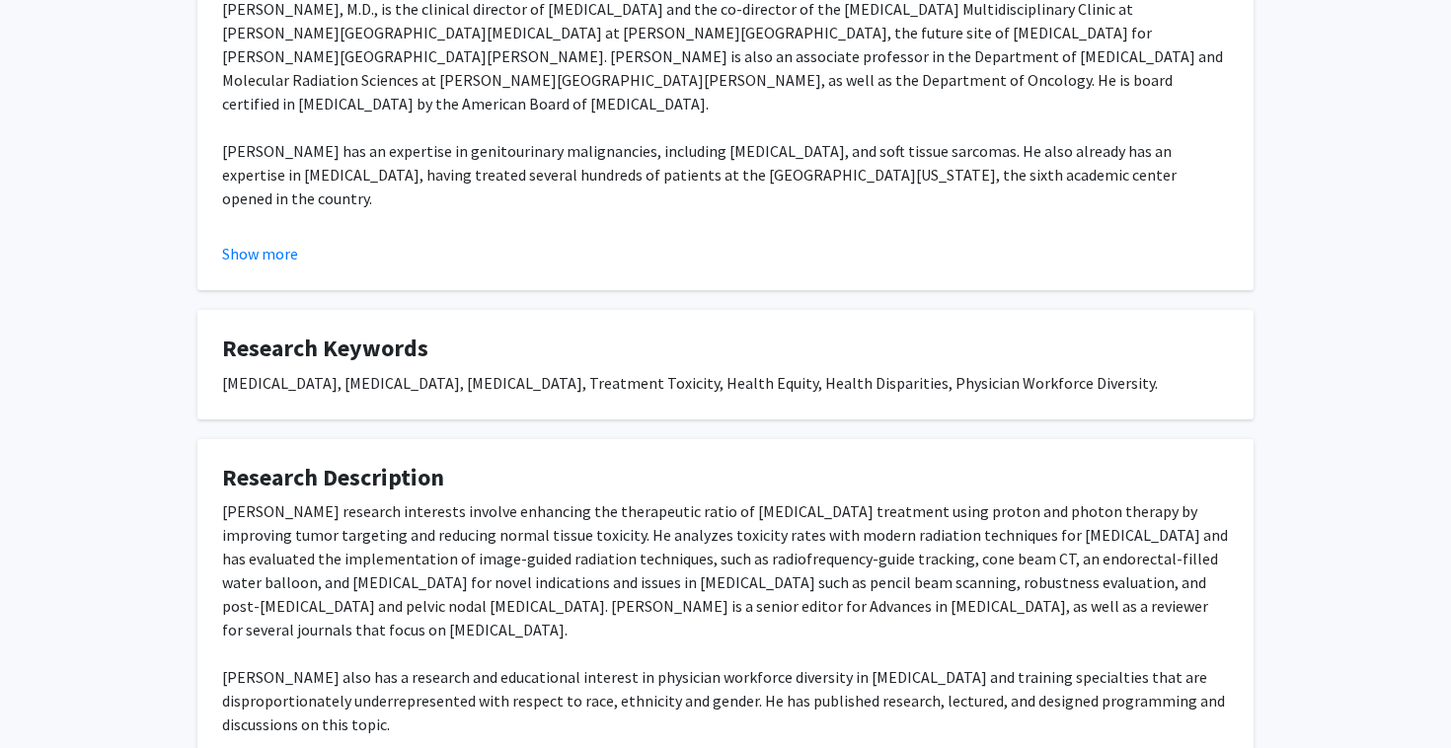
scroll to position [963, 0]
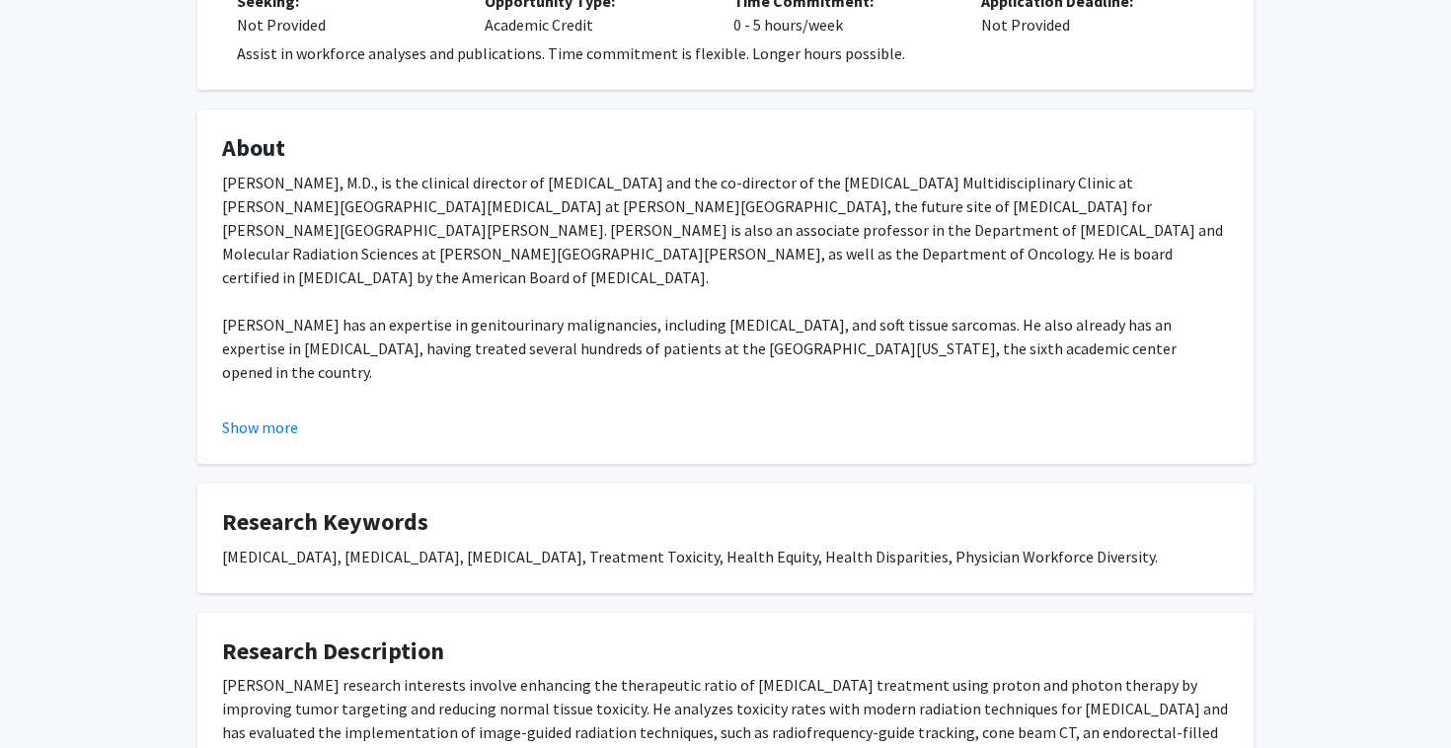
scroll to position [658, 0]
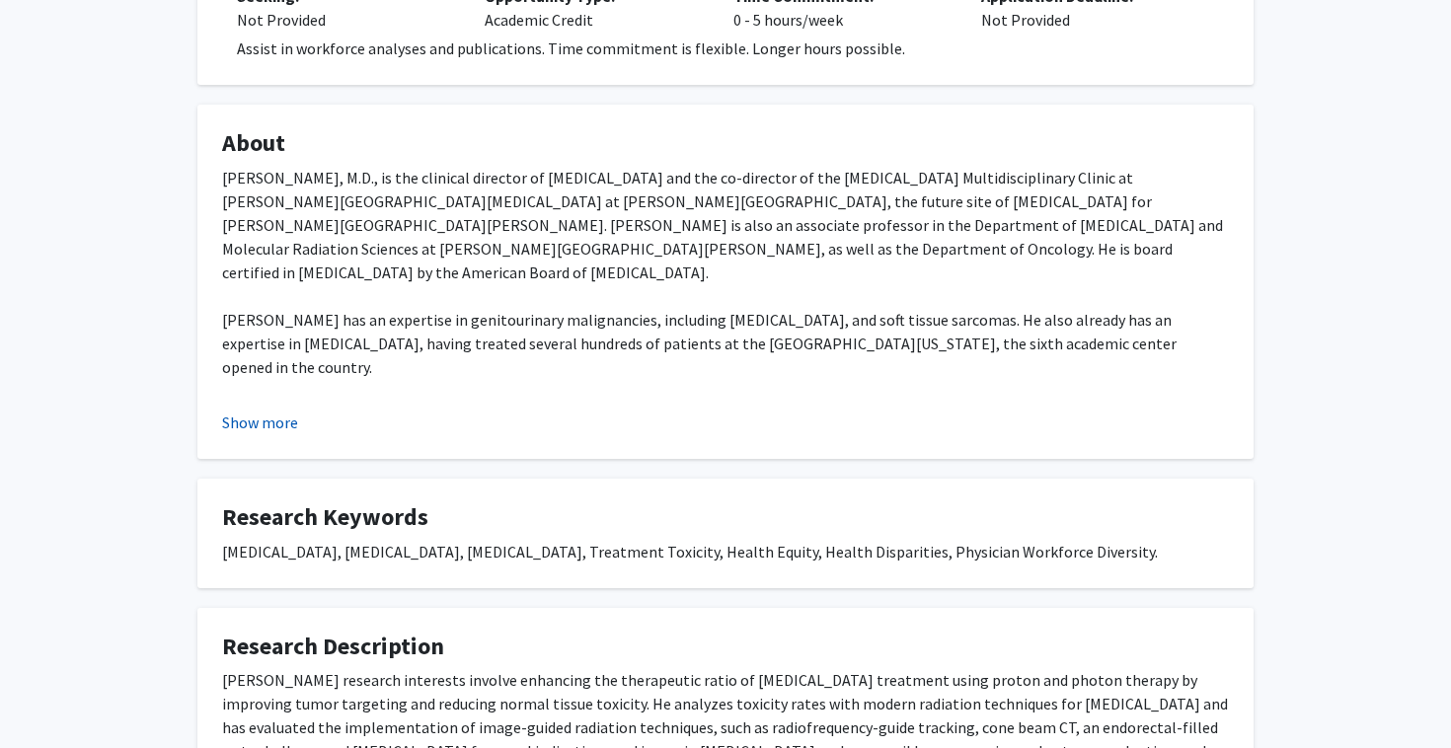
click at [271, 412] on button "Show more" at bounding box center [260, 422] width 76 height 24
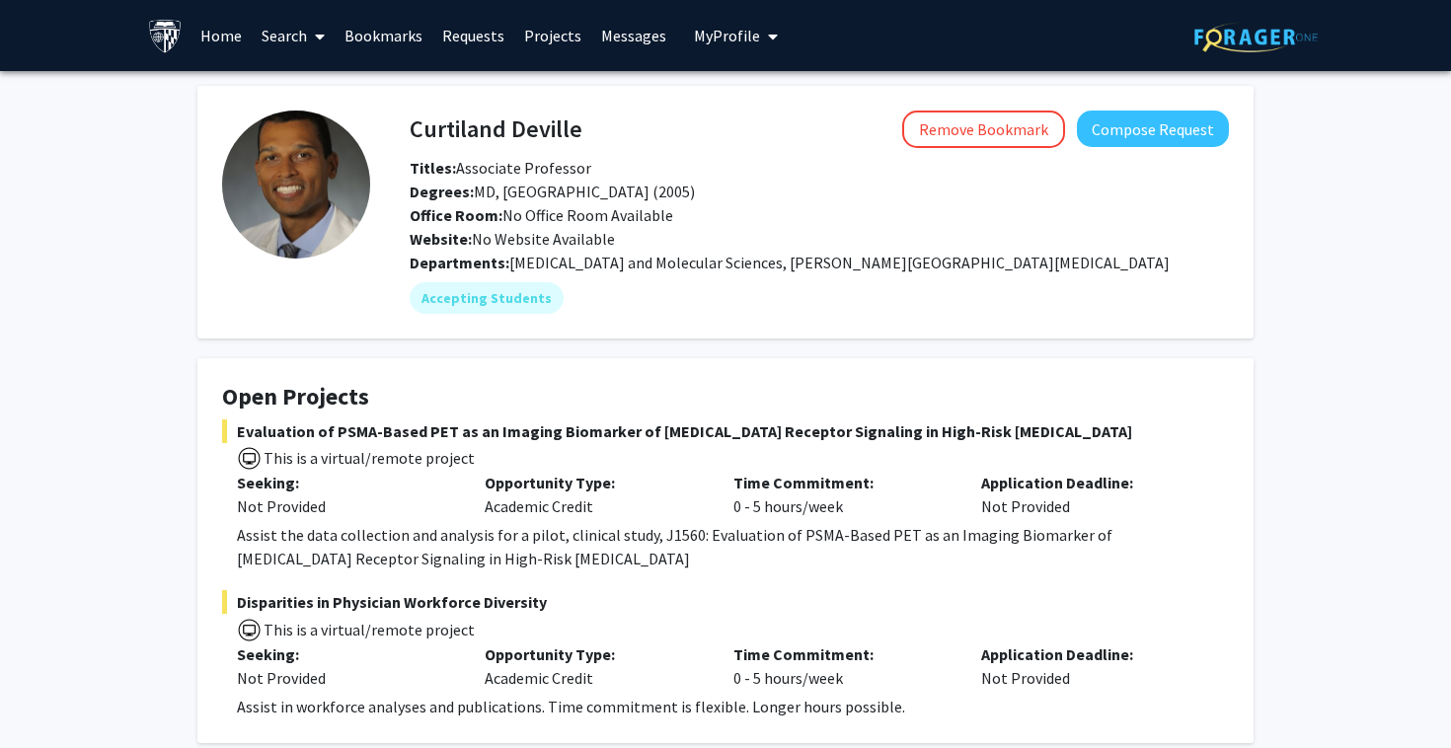
scroll to position [13, 0]
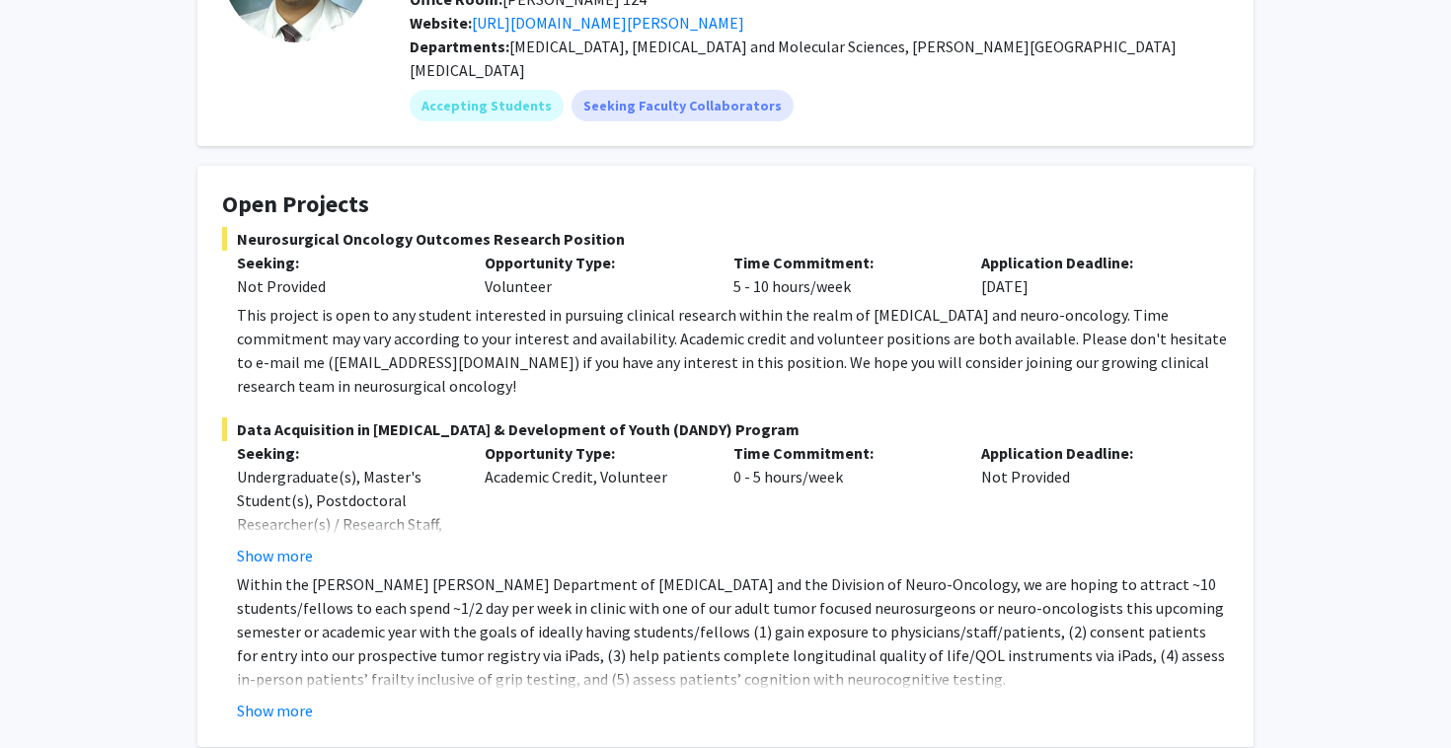
scroll to position [218, 0]
click at [253, 542] on button "Show more" at bounding box center [275, 554] width 76 height 24
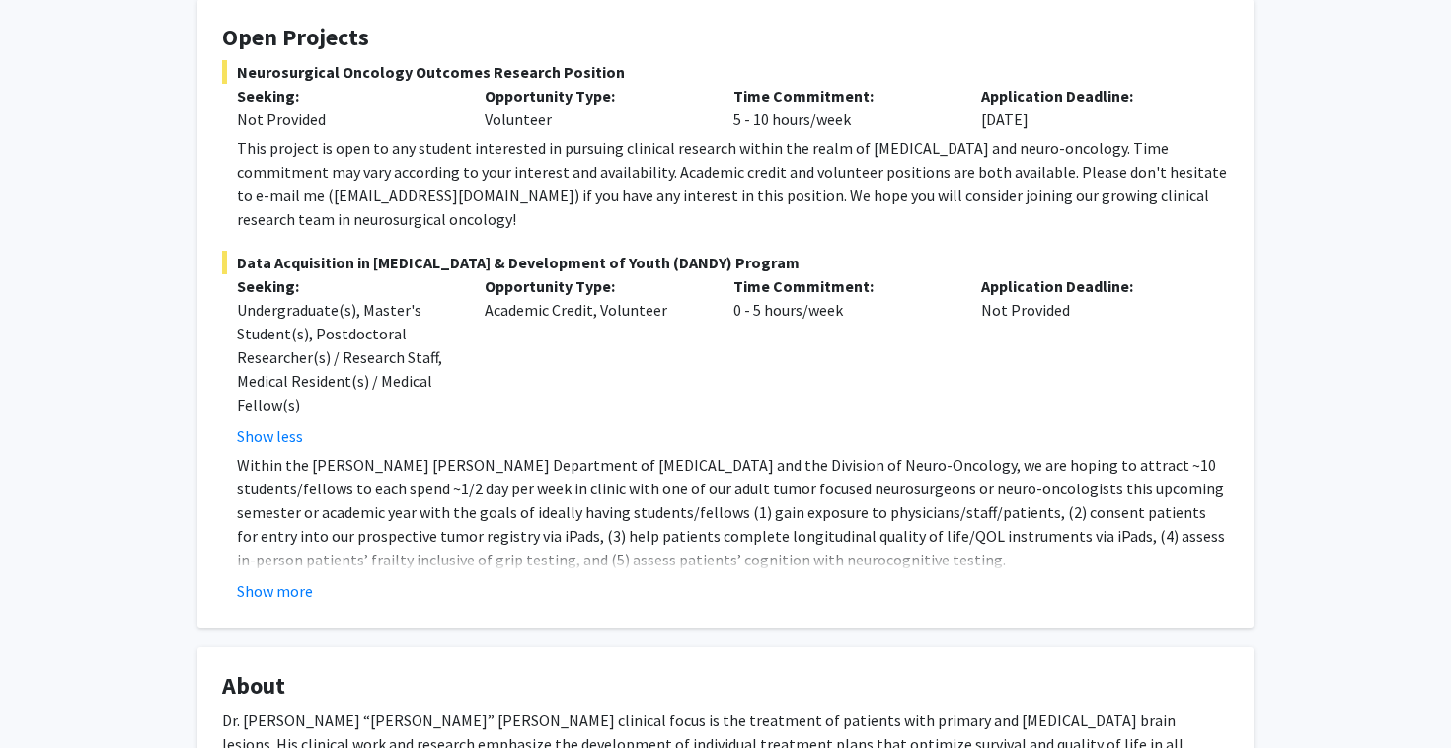
scroll to position [400, 0]
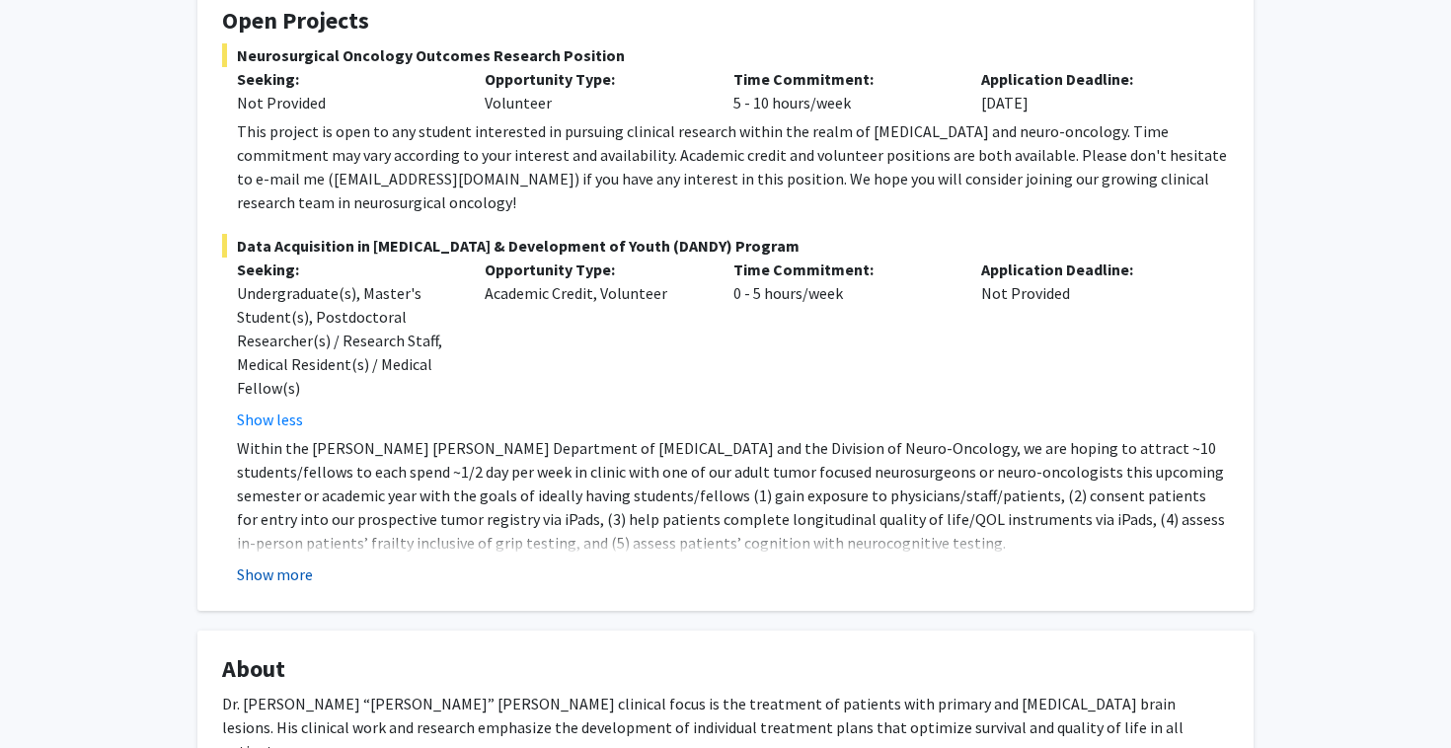
click at [290, 562] on button "Show more" at bounding box center [275, 574] width 76 height 24
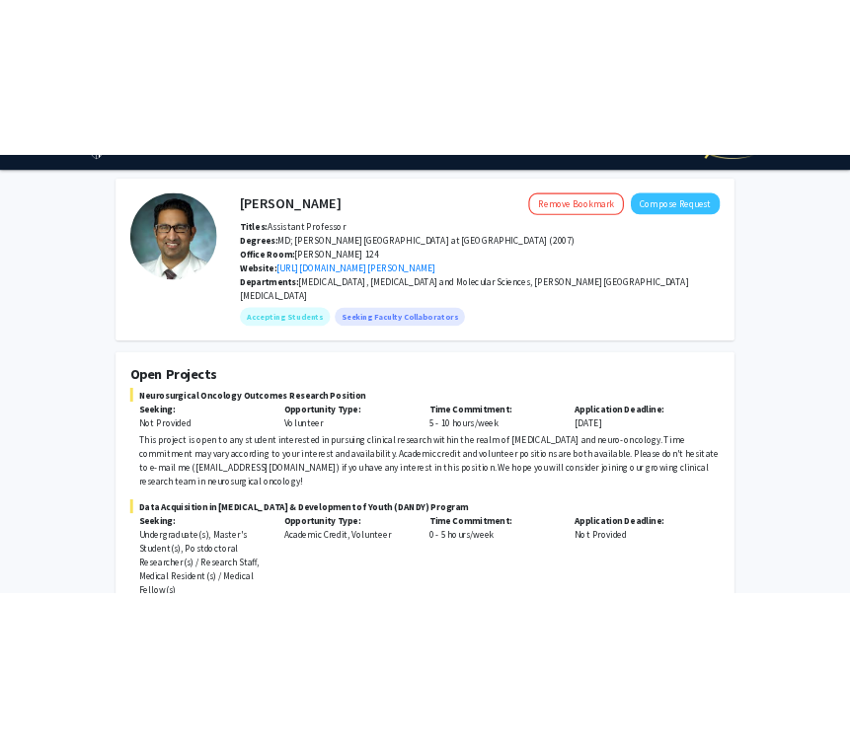
scroll to position [33, 0]
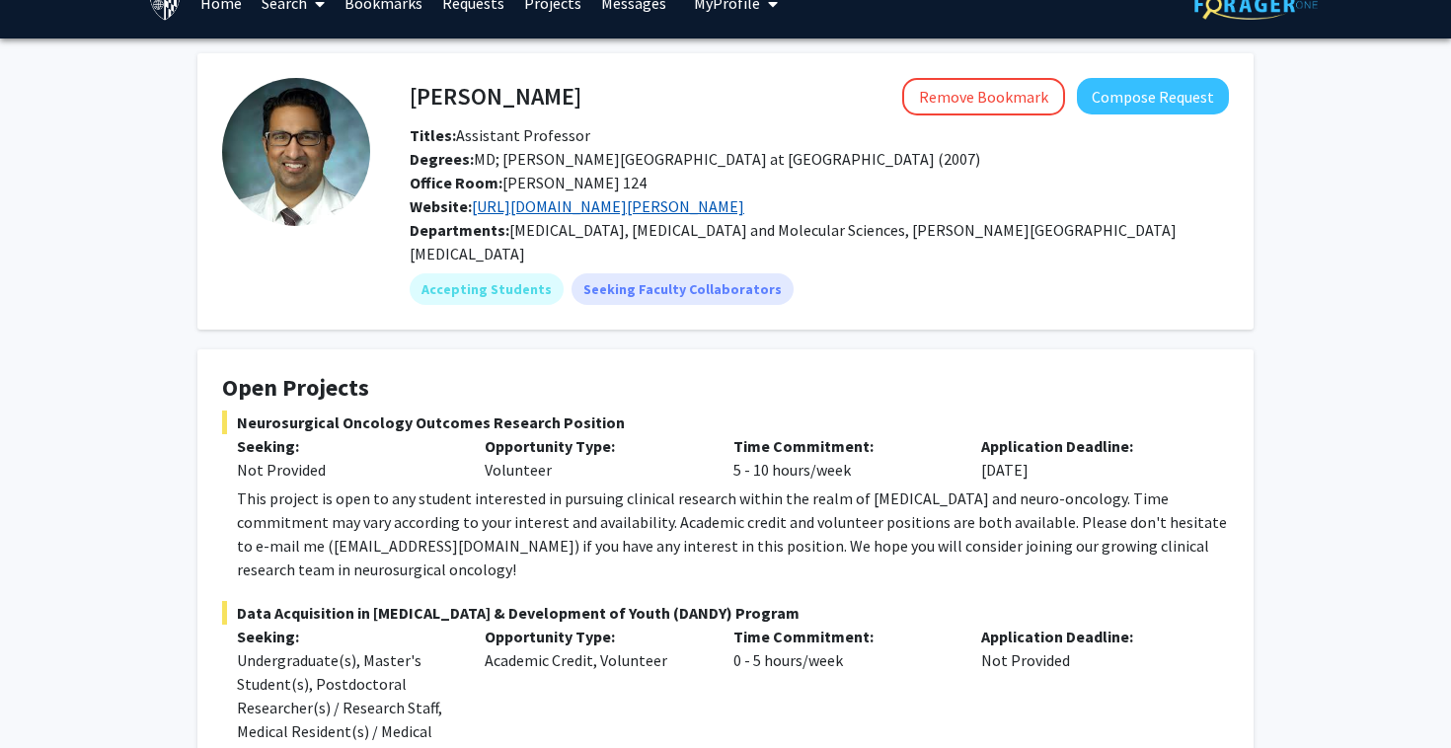
click at [744, 207] on link "[URL][DOMAIN_NAME][PERSON_NAME]" at bounding box center [608, 206] width 272 height 20
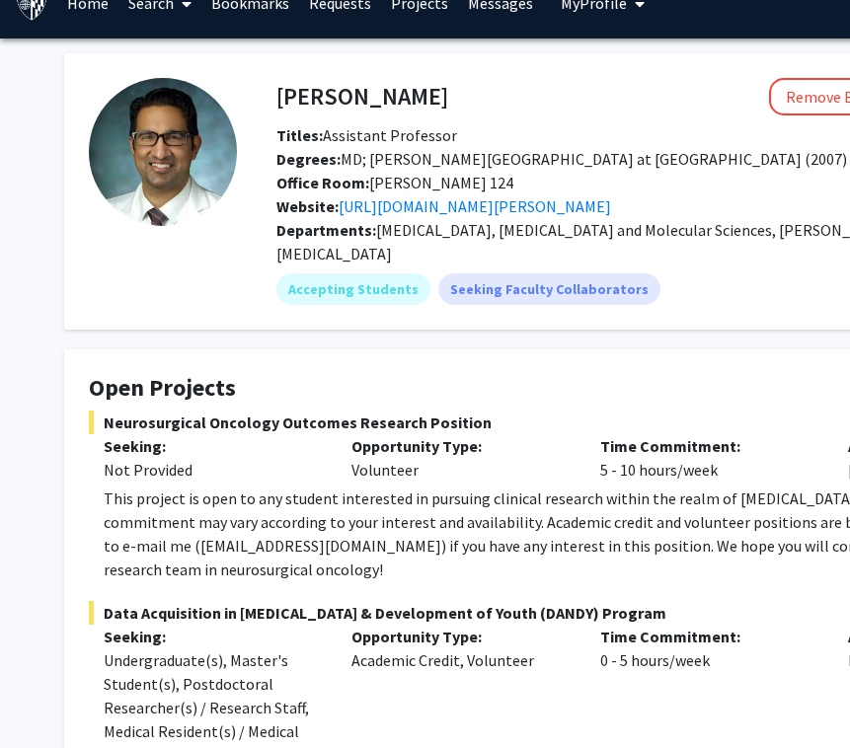
click at [629, 434] on p "Time Commitment:" at bounding box center [709, 446] width 218 height 24
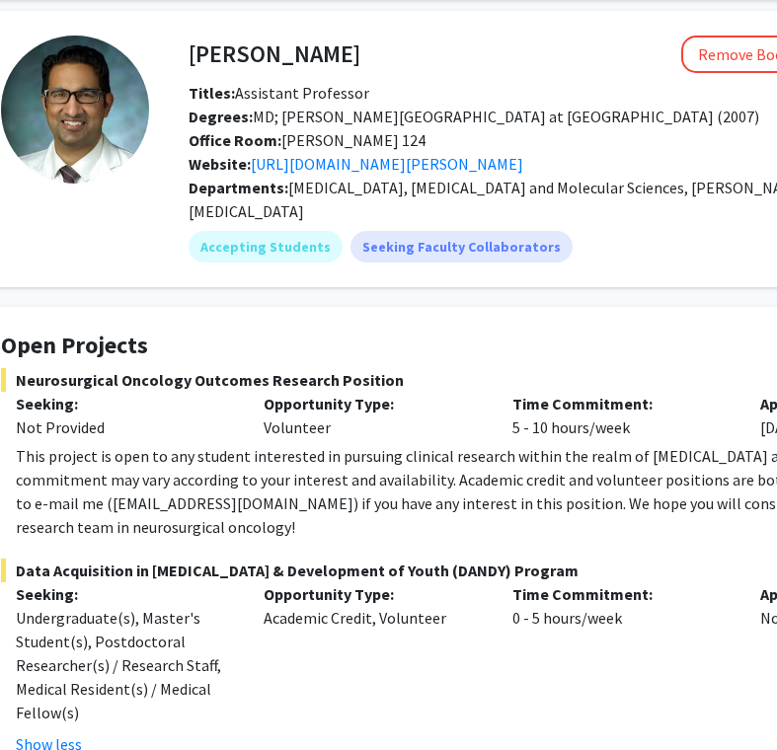
scroll to position [75, 89]
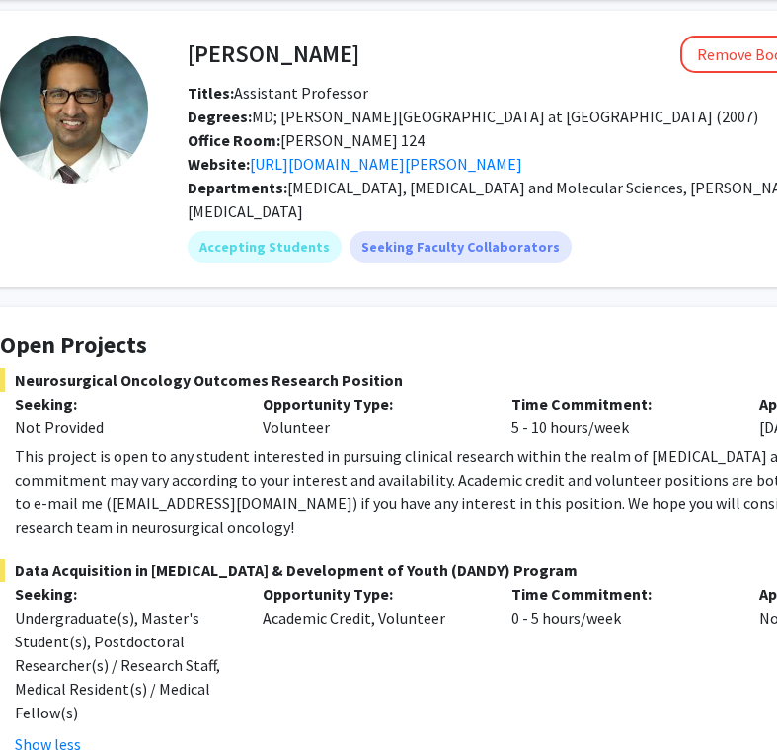
click at [157, 416] on div "Neurosurgical Oncology Outcomes Research Position Seeking: Not Provided Opportu…" at bounding box center [503, 453] width 1006 height 171
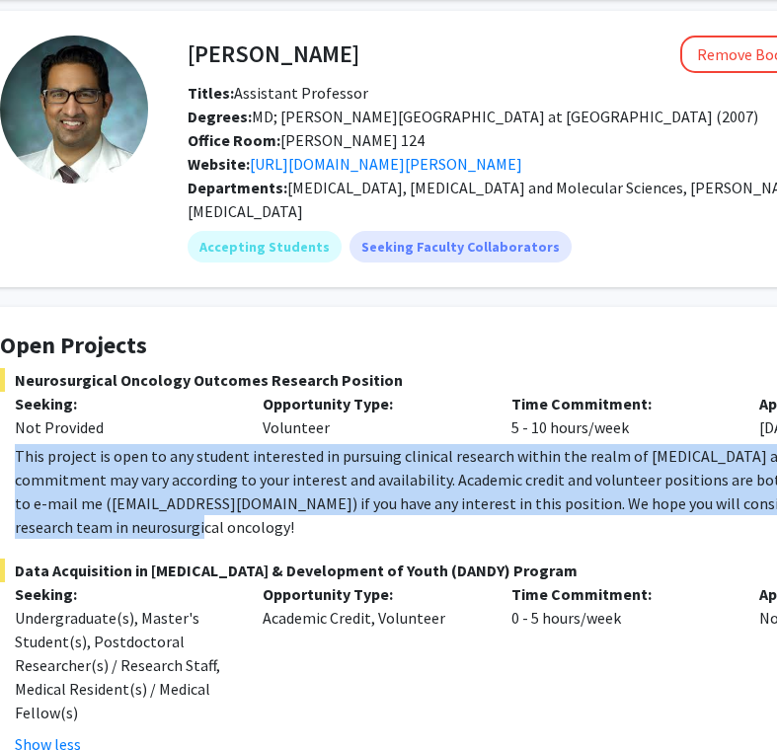
drag, startPoint x: 16, startPoint y: 431, endPoint x: 115, endPoint y: 505, distance: 124.1
click at [115, 505] on div "This project is open to any student interested in pursuing clinical research wi…" at bounding box center [511, 491] width 992 height 95
copy div "This project is open to any student interested in pursuing clinical research wi…"
click at [470, 484] on div "This project is open to any student interested in pursuing clinical research wi…" at bounding box center [511, 491] width 992 height 95
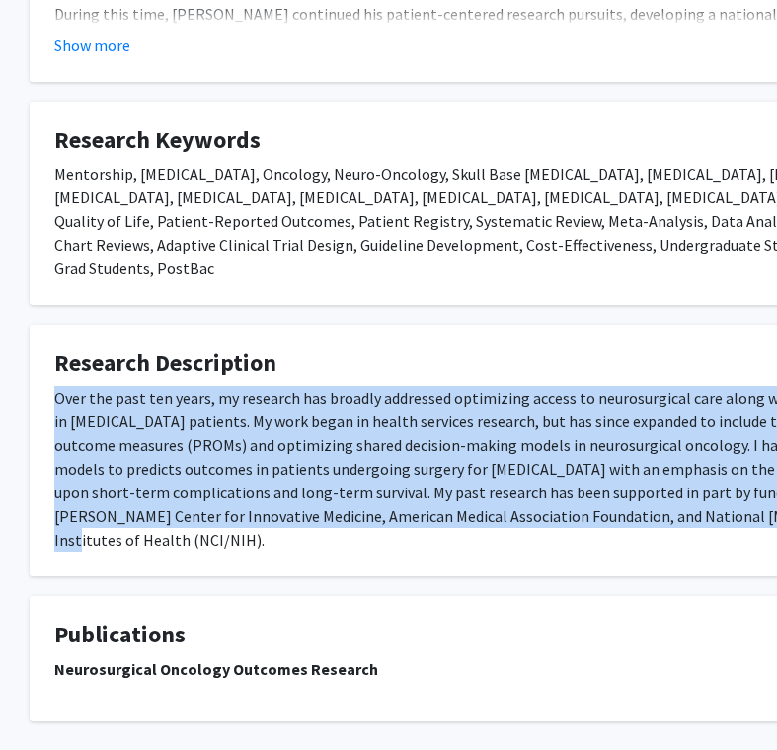
scroll to position [1492, 408]
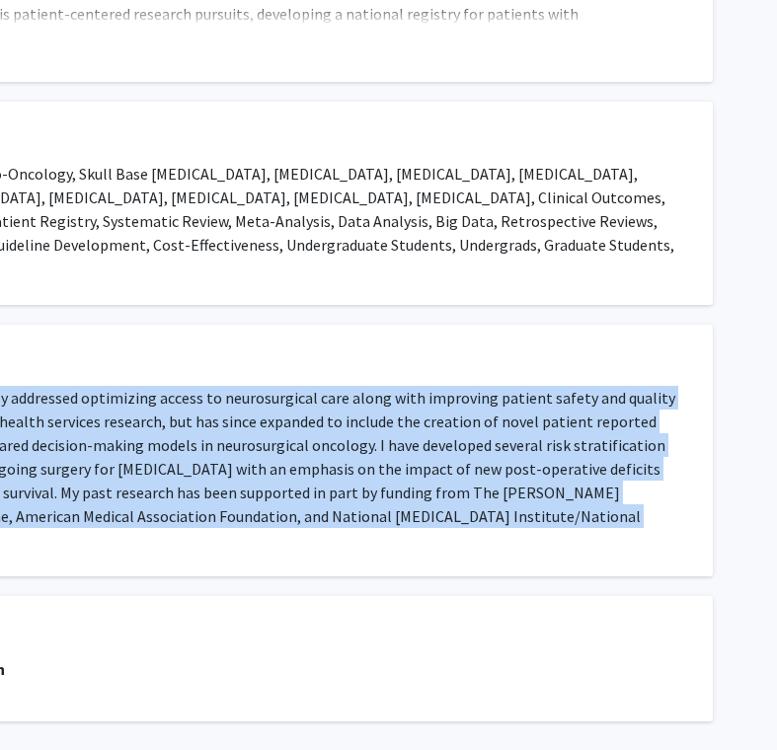
drag, startPoint x: 54, startPoint y: 323, endPoint x: 1093, endPoint y: 525, distance: 1058.6
copy div "Over the past ten years, my research has broadly addressed optimizing access to…"
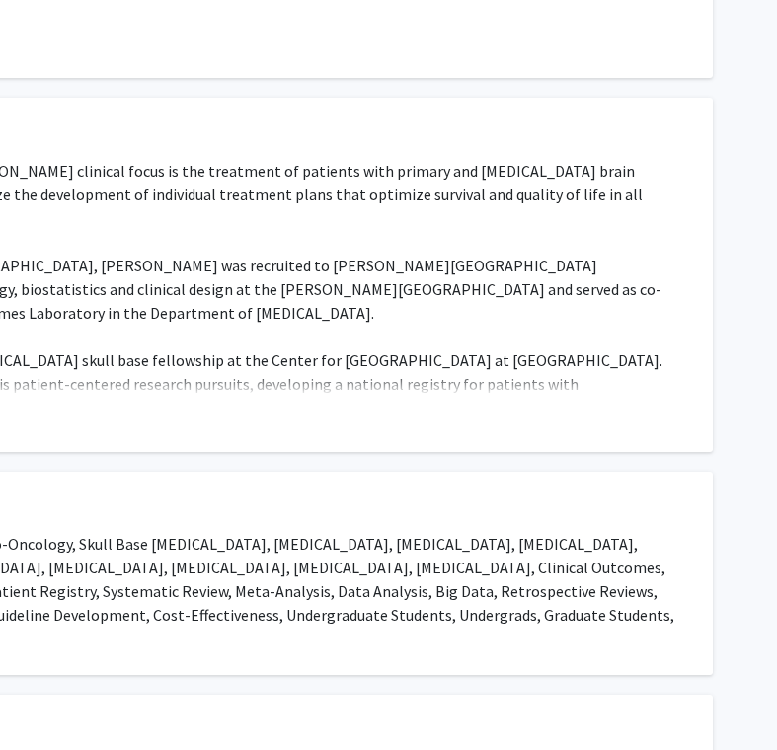
click at [376, 333] on div "Dr. Debraj “Raj” Mukherjee’s clinical focus is the treatment of patients with p…" at bounding box center [184, 313] width 1006 height 308
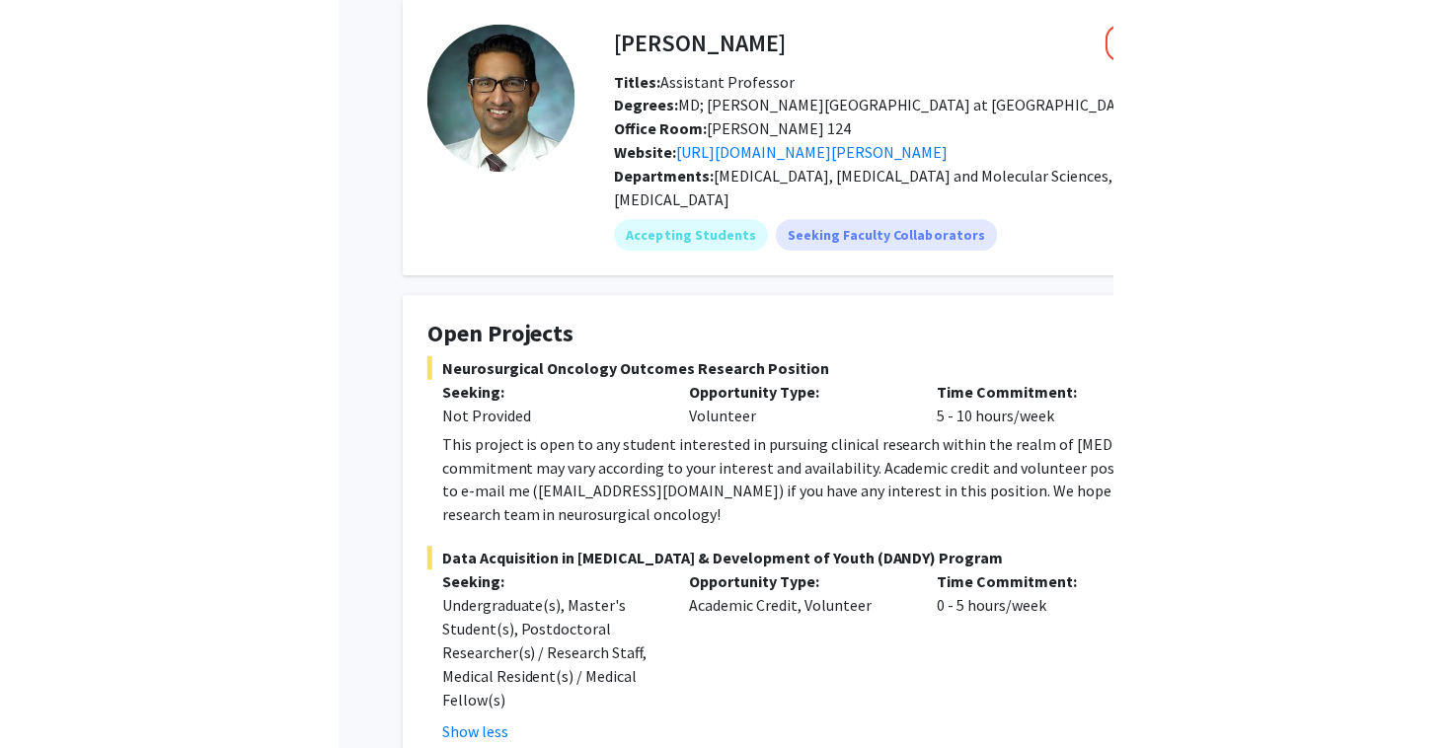
scroll to position [0, 0]
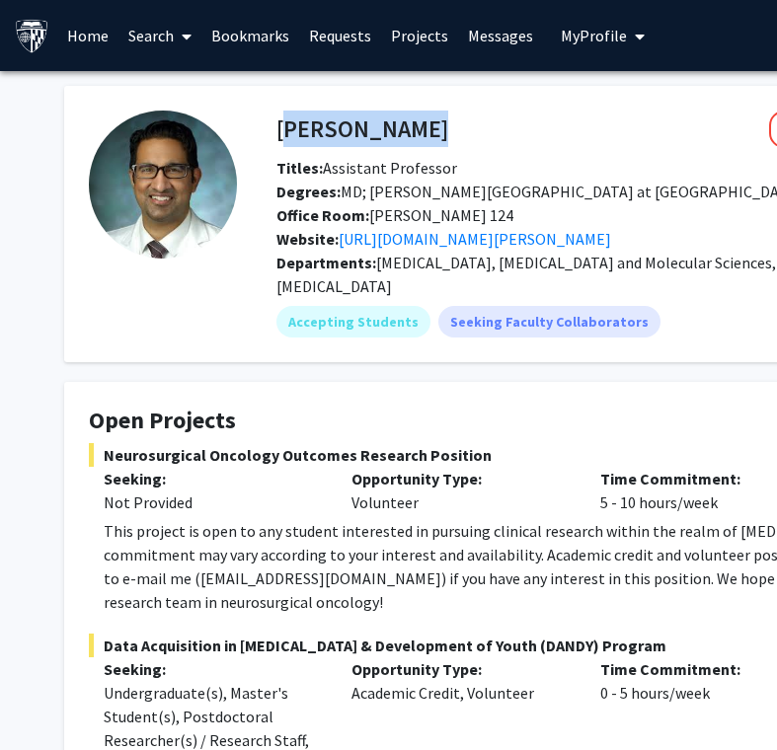
drag, startPoint x: 280, startPoint y: 124, endPoint x: 427, endPoint y: 126, distance: 147.0
click at [427, 126] on div "Raj Mukherjee Remove Bookmark Compose Request" at bounding box center [685, 129] width 849 height 37
copy h4 "Raj Mukherjee"
click at [499, 183] on span "Degrees: MD; Geisel School of Medicine at Dartmouth (2007)" at bounding box center [561, 192] width 570 height 20
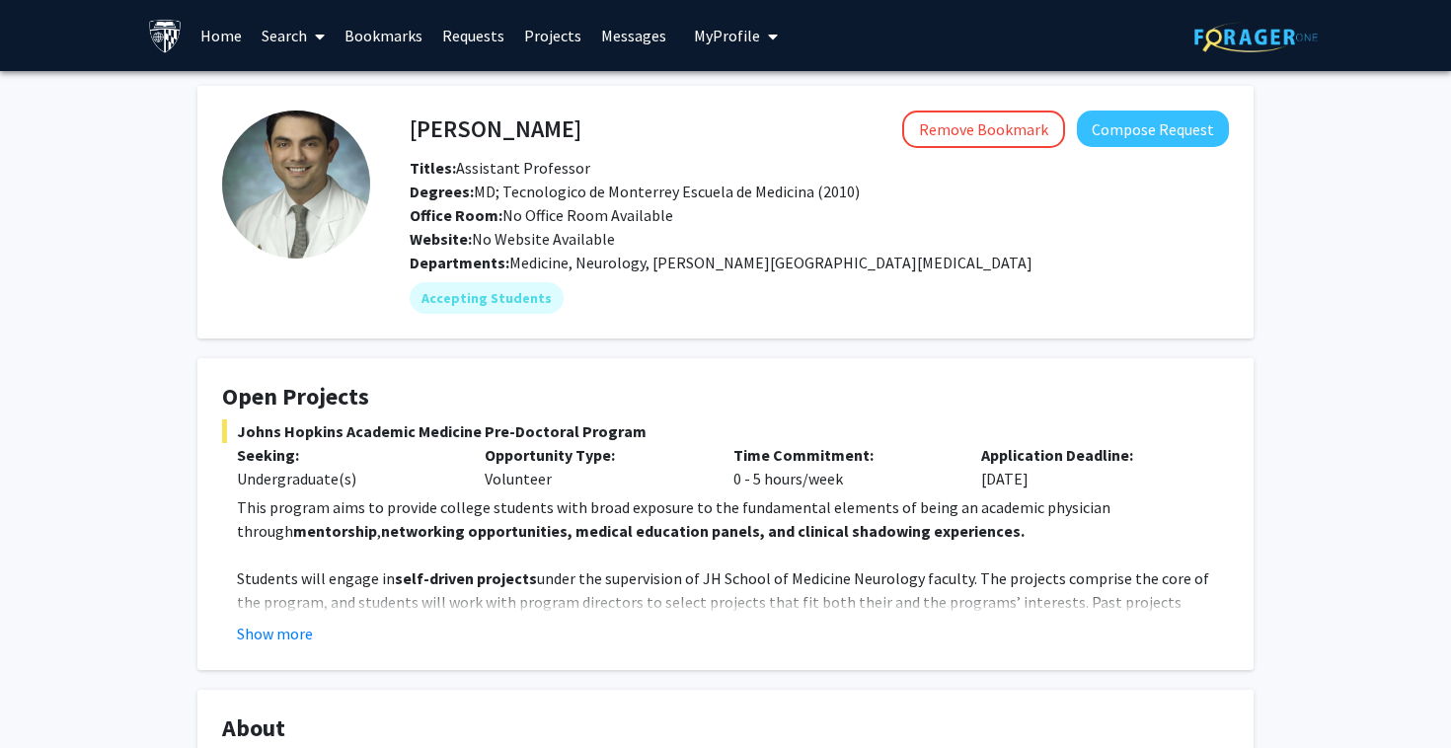
scroll to position [76, 0]
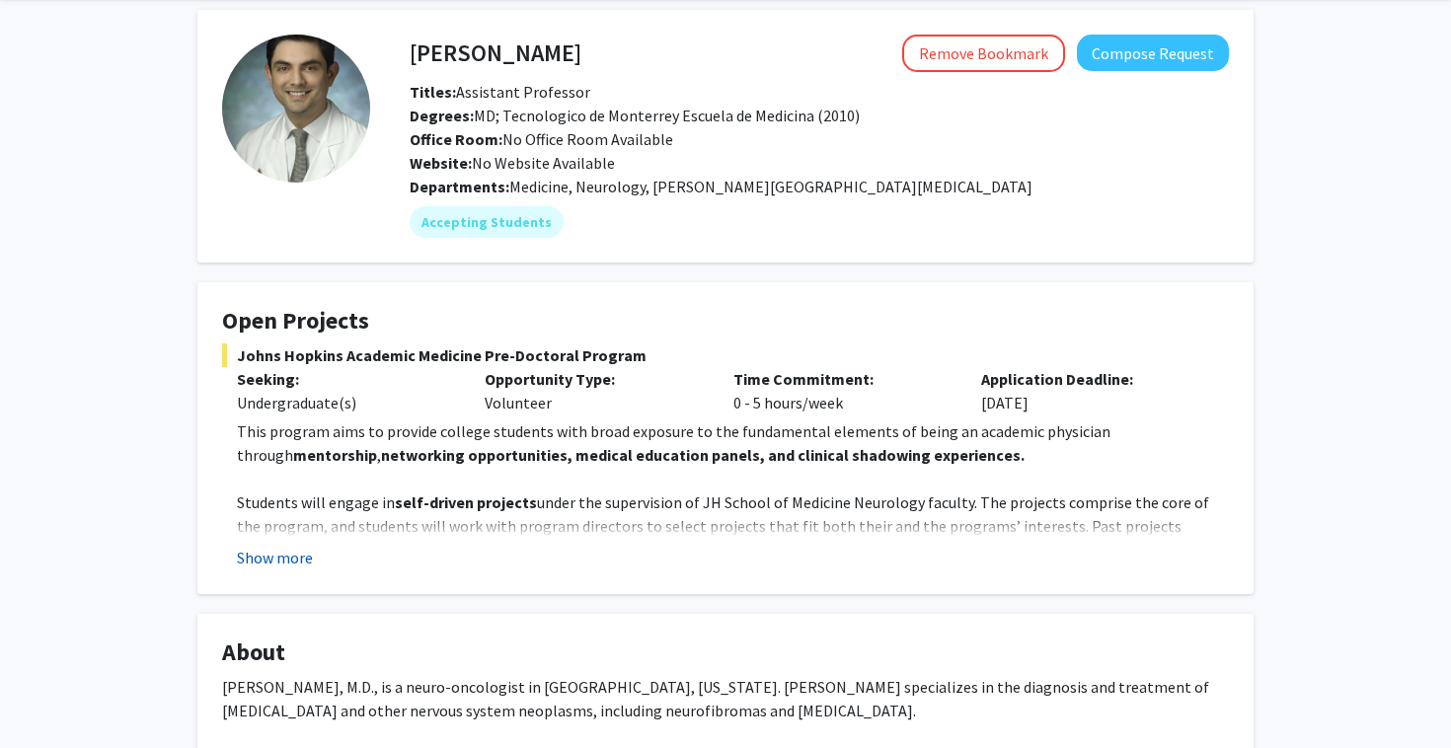
click at [268, 559] on button "Show more" at bounding box center [275, 558] width 76 height 24
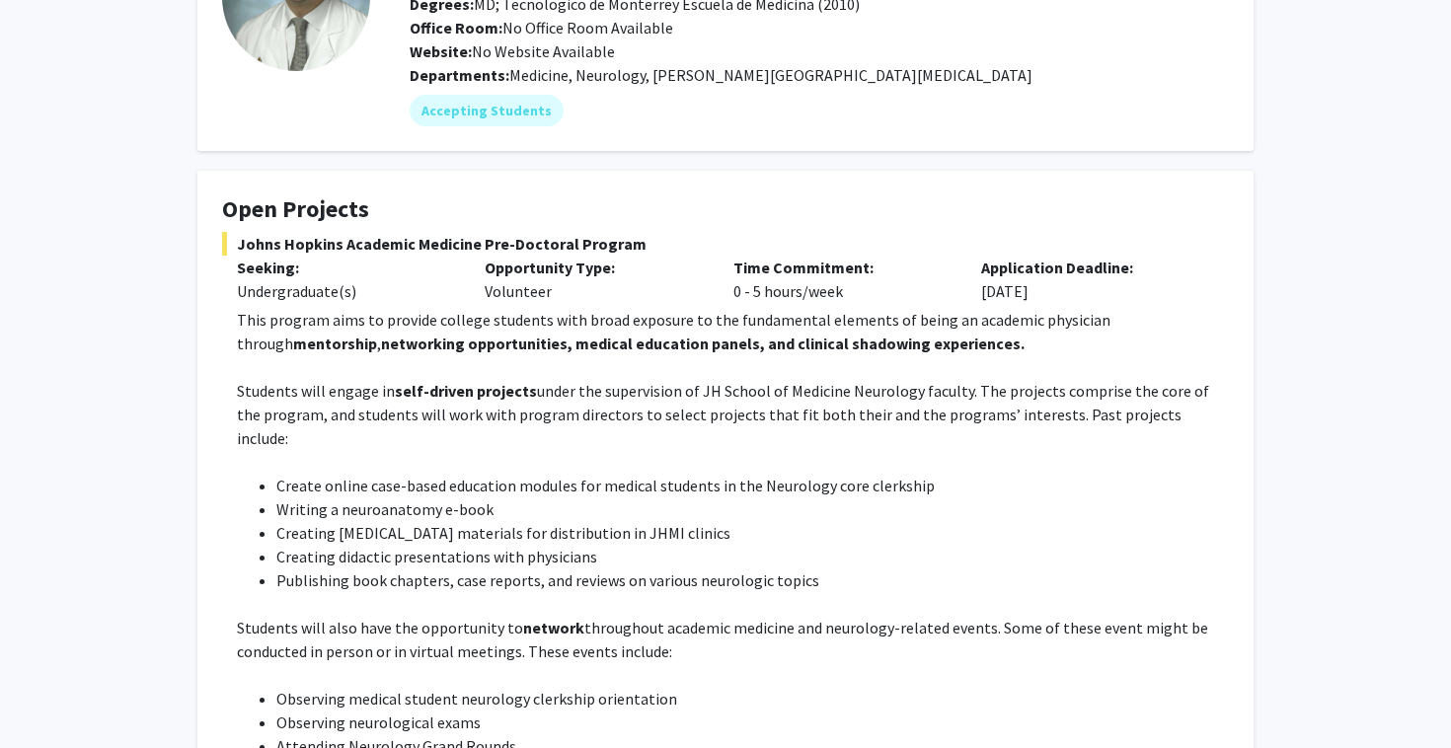
scroll to position [0, 0]
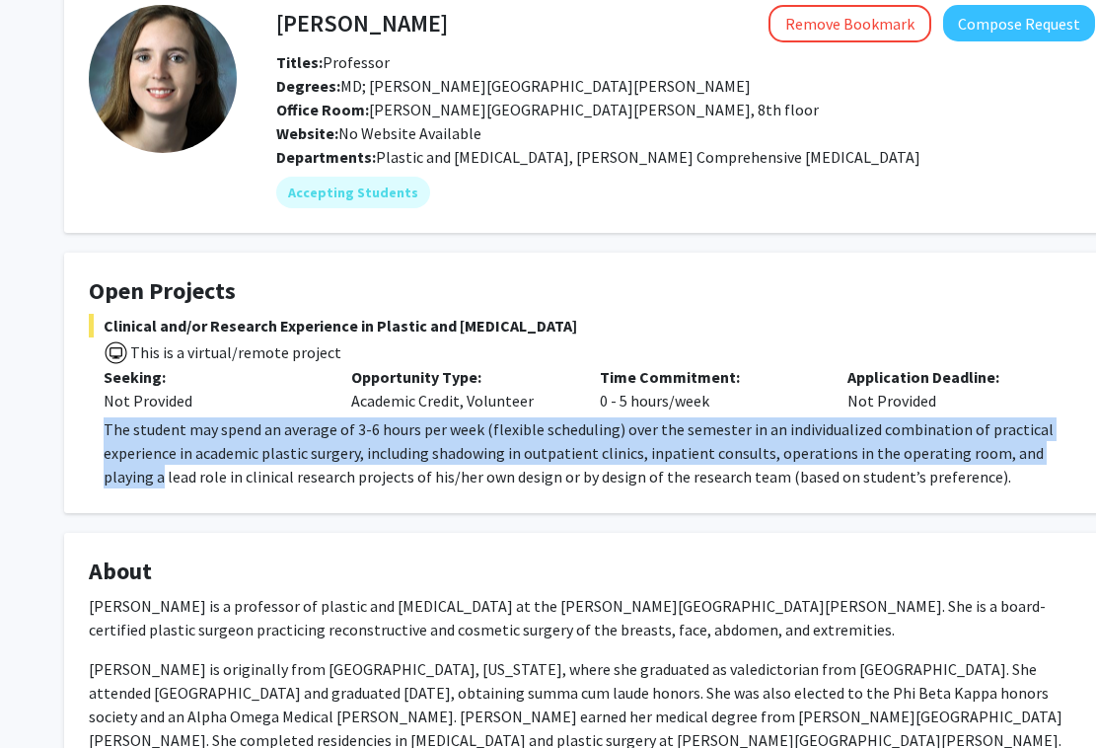
scroll to position [106, 88]
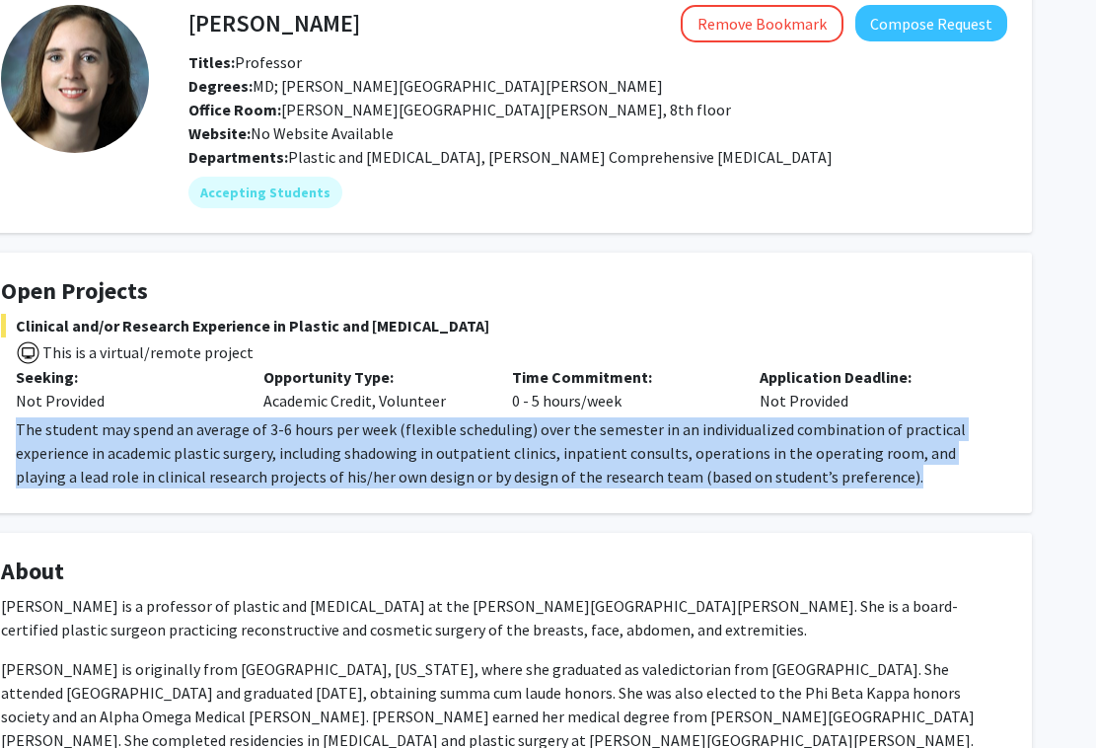
drag, startPoint x: 104, startPoint y: 428, endPoint x: 1194, endPoint y: 484, distance: 1091.8
click at [1008, 484] on html "Skip navigation Home Search Bookmarks Requests Projects Messages My Profile [PE…" at bounding box center [460, 268] width 1096 height 748
copy span "The student may spend an average of 3-6 hours per week (flexible scheduling) ov…"
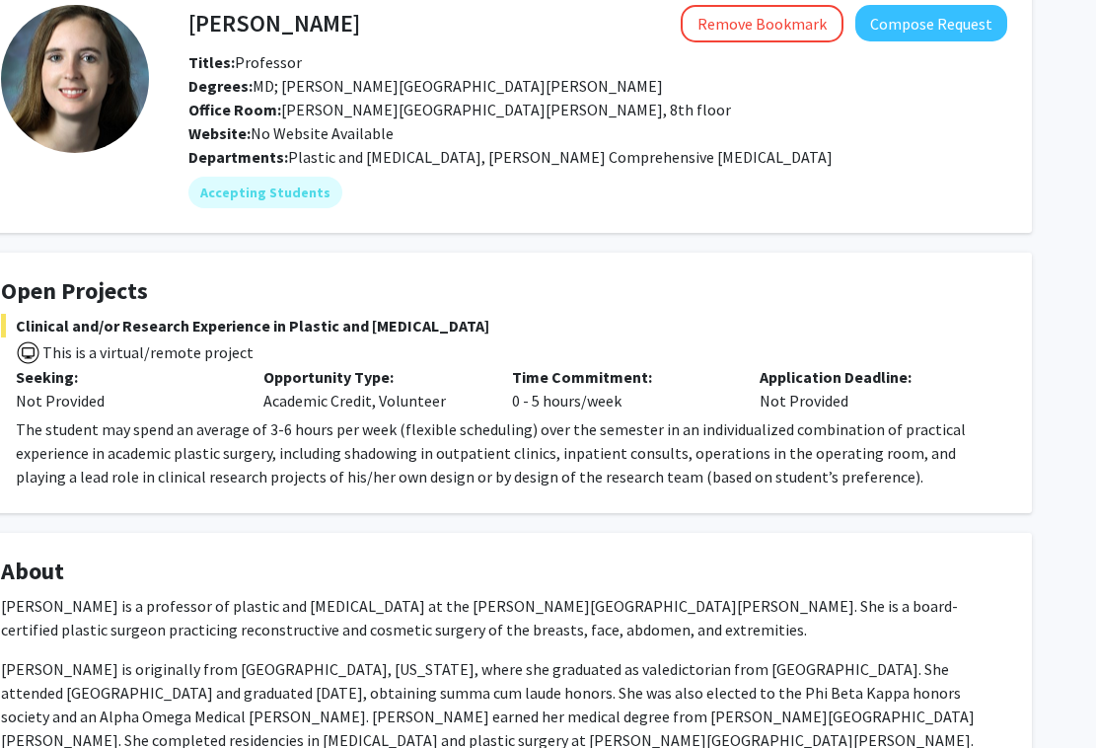
click at [336, 521] on div "[PERSON_NAME] Remove Bookmark Compose Request Titles: Professor Degrees: MD; [P…" at bounding box center [504, 610] width 1085 height 1260
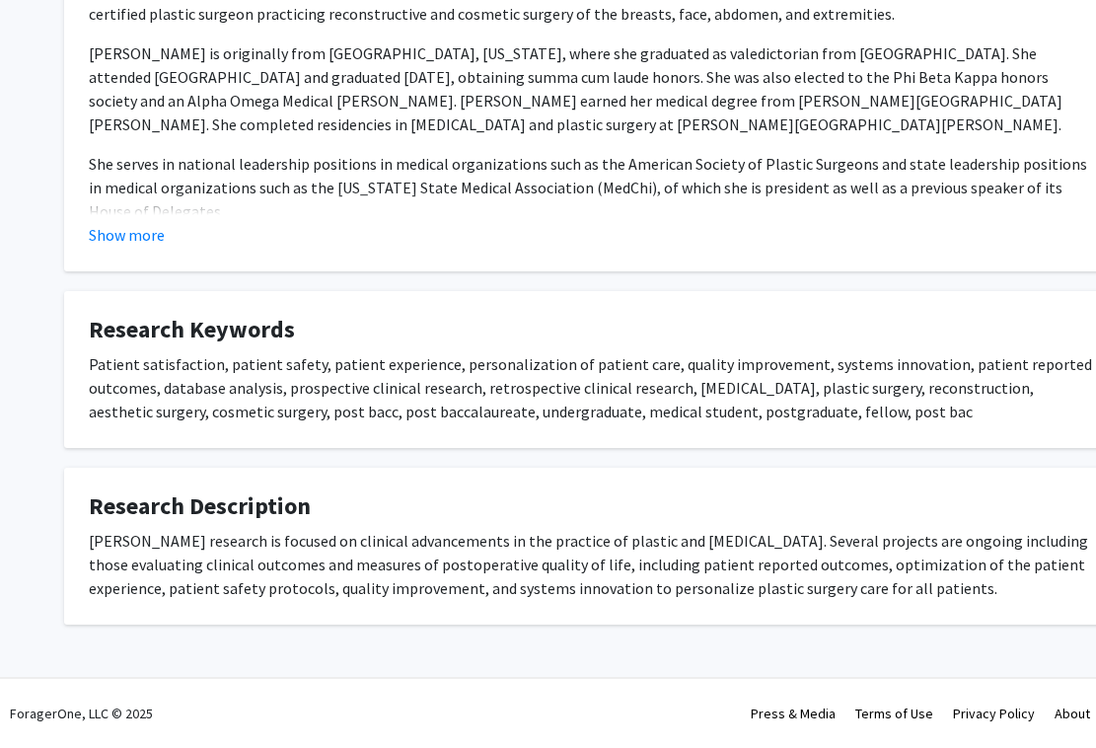
scroll to position [721, 9]
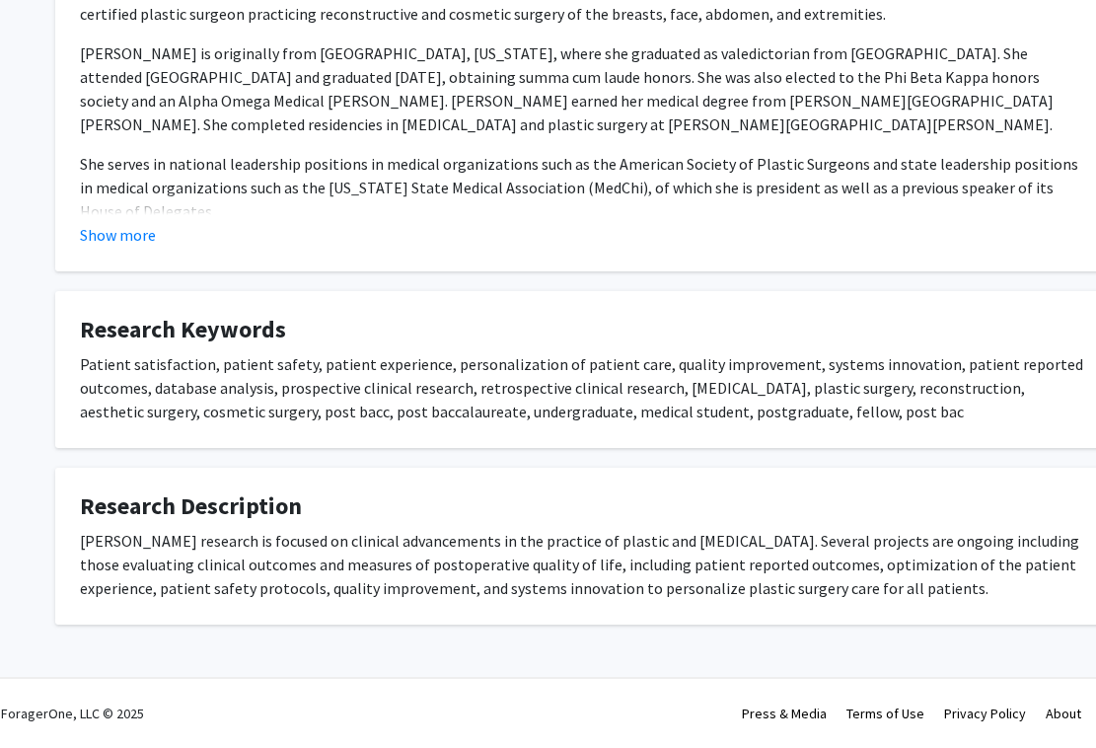
drag, startPoint x: 90, startPoint y: 542, endPoint x: 1086, endPoint y: 588, distance: 997.7
copy div "[PERSON_NAME] research is focused on clinical advancements in the practice of p…"
click at [303, 318] on h4 "Research Keywords" at bounding box center [583, 330] width 1006 height 29
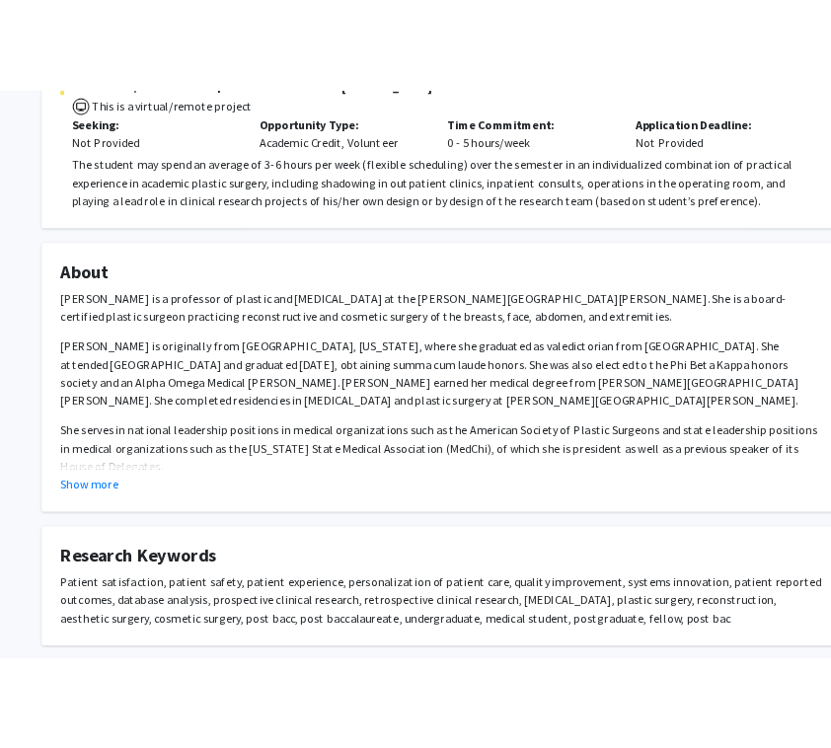
scroll to position [0, 9]
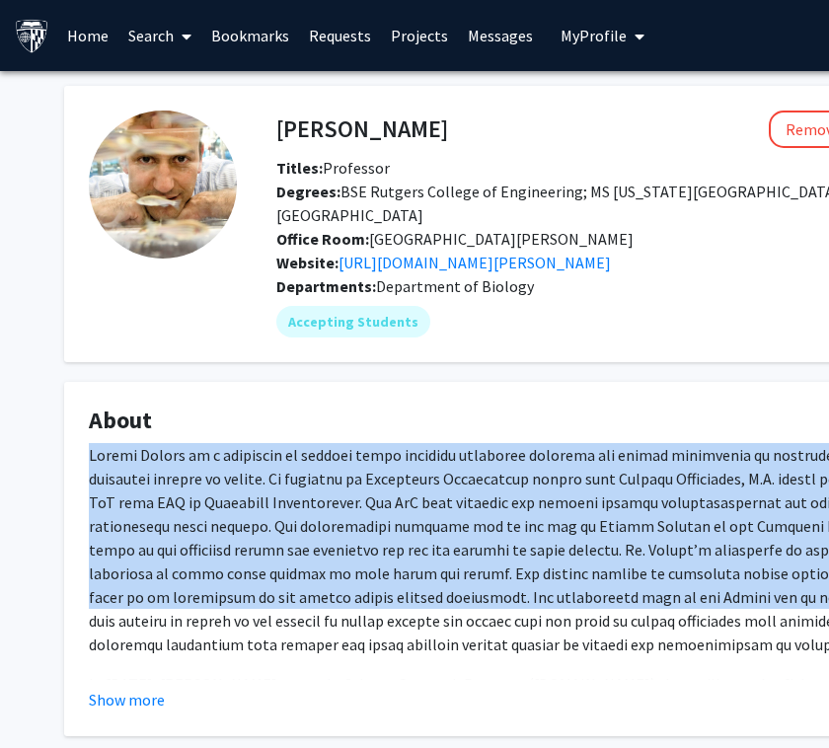
drag, startPoint x: 92, startPoint y: 455, endPoint x: 485, endPoint y: 590, distance: 416.3
click at [485, 590] on p at bounding box center [592, 549] width 1006 height 213
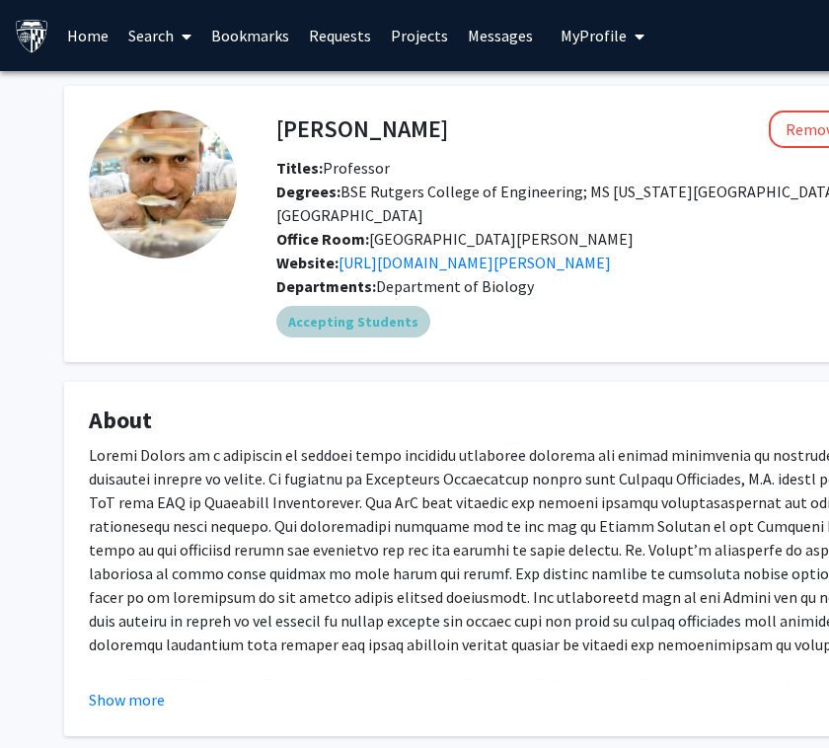
click at [643, 308] on div "Accepting Students" at bounding box center [685, 321] width 827 height 39
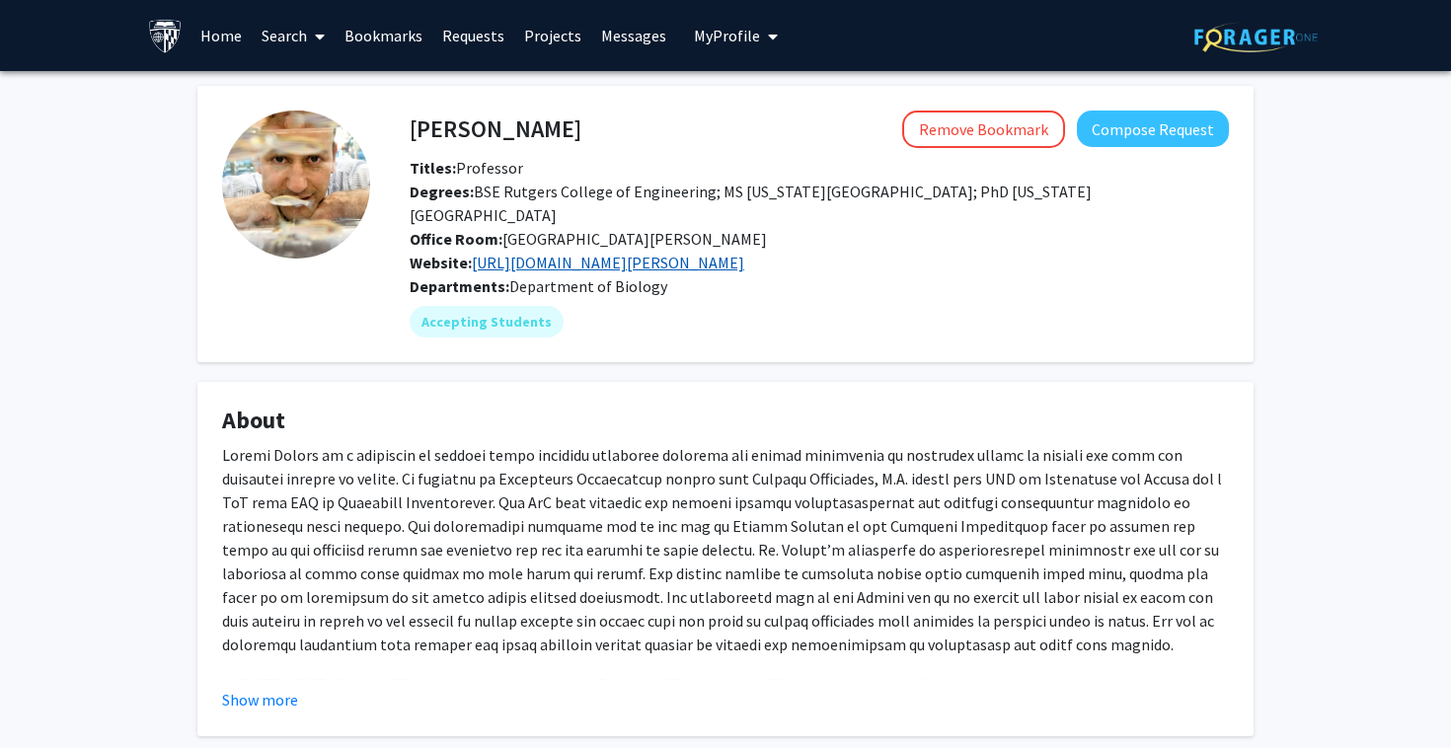
click at [740, 266] on link "[URL][DOMAIN_NAME][PERSON_NAME]" at bounding box center [608, 263] width 272 height 20
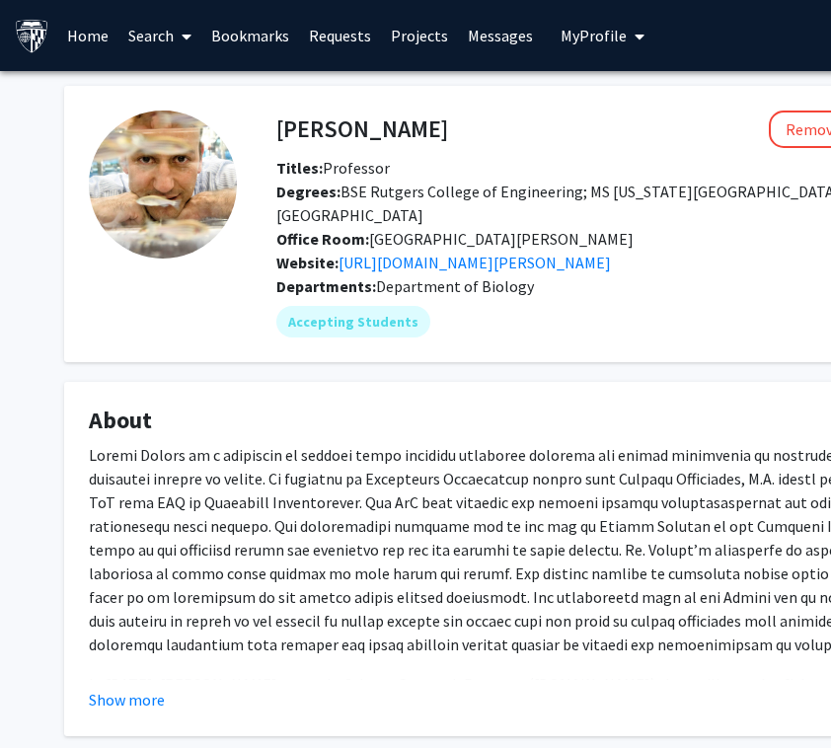
click at [541, 417] on h4 "About" at bounding box center [592, 421] width 1006 height 29
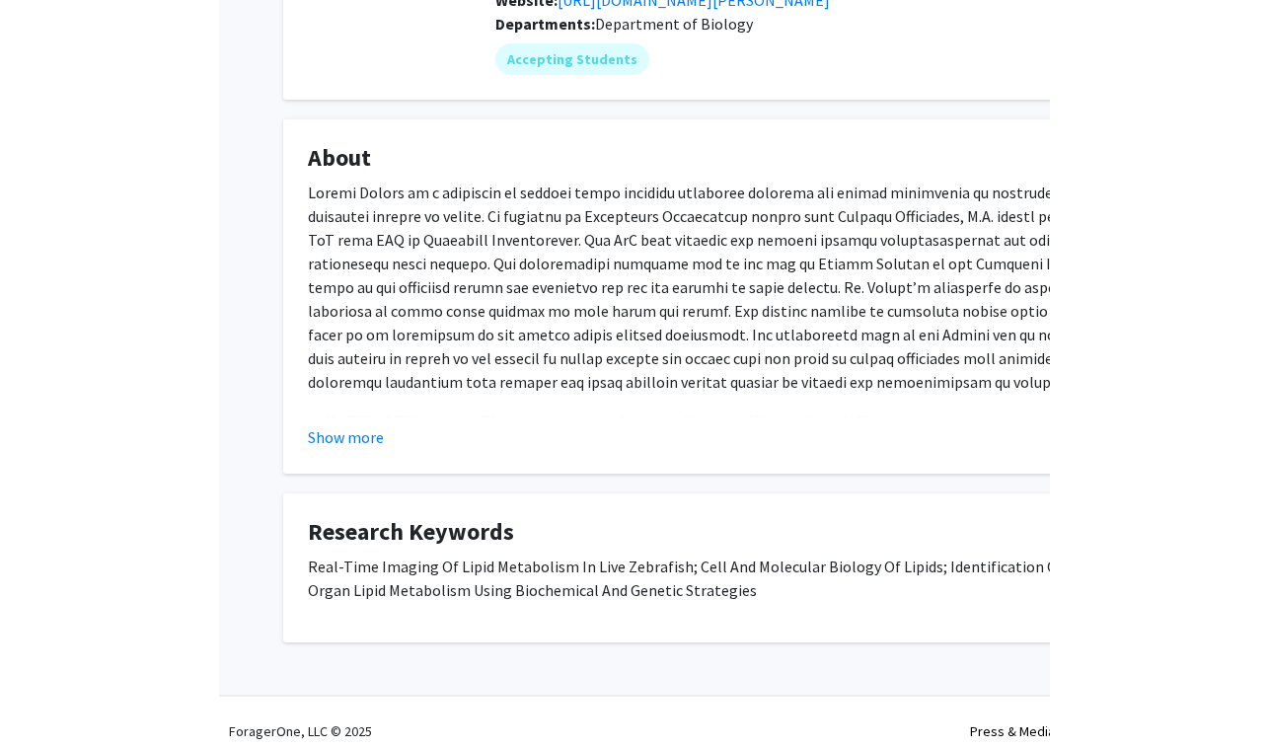
scroll to position [263, 0]
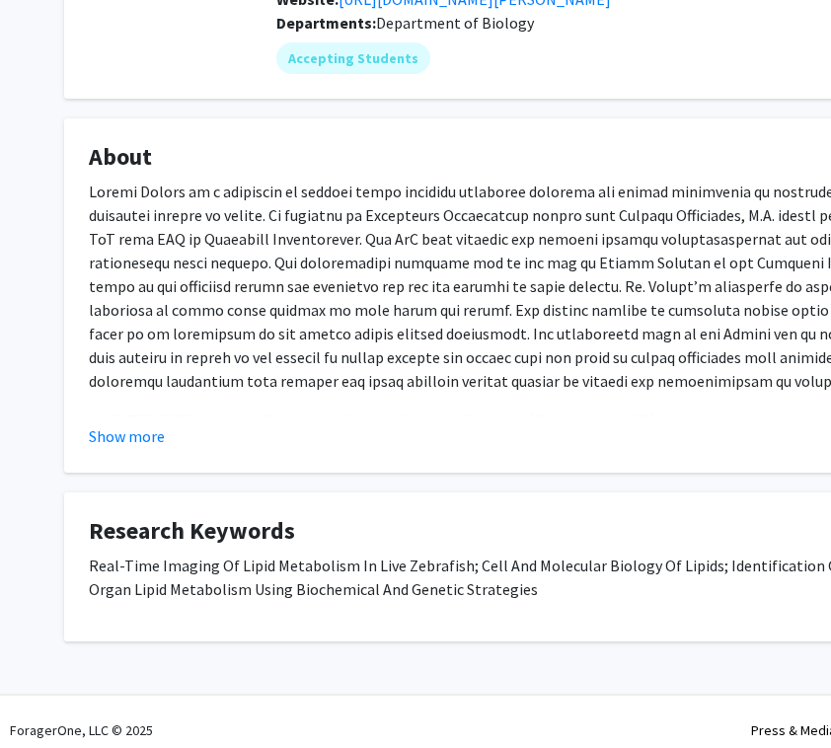
click at [295, 385] on p at bounding box center [592, 286] width 1006 height 213
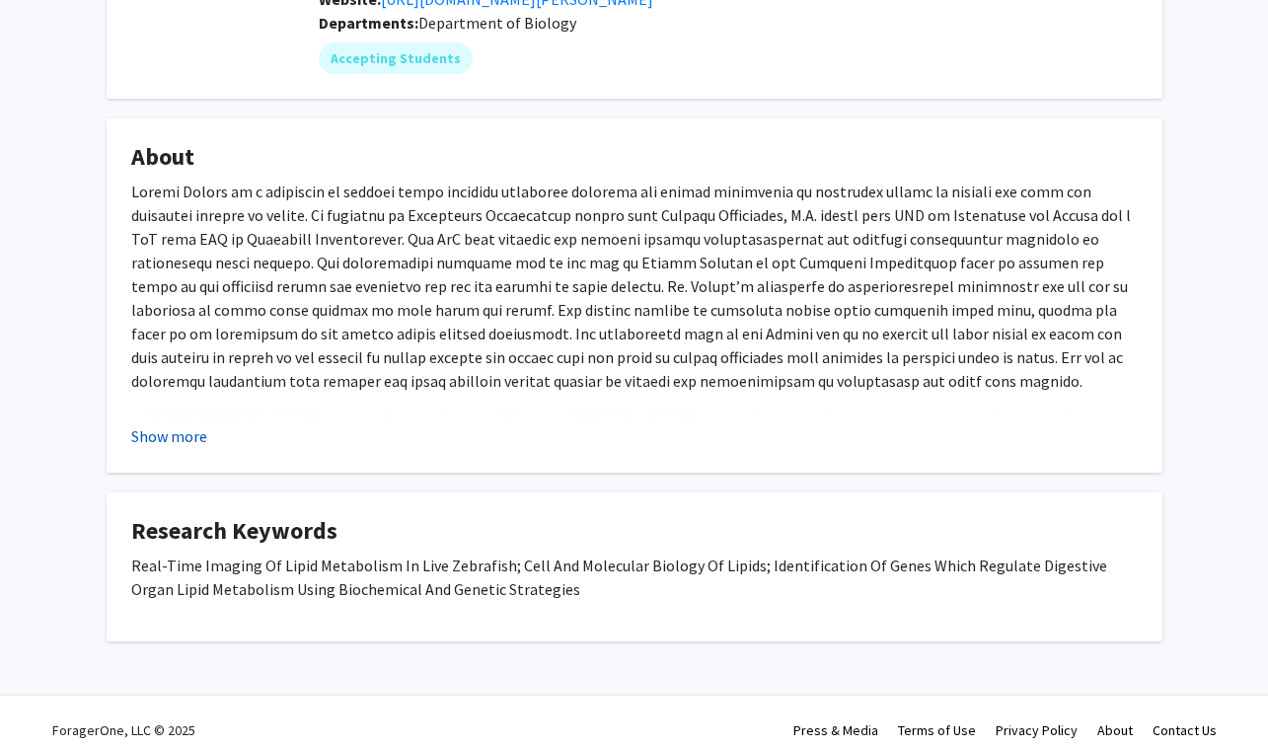
click at [169, 437] on button "Show more" at bounding box center [169, 436] width 76 height 24
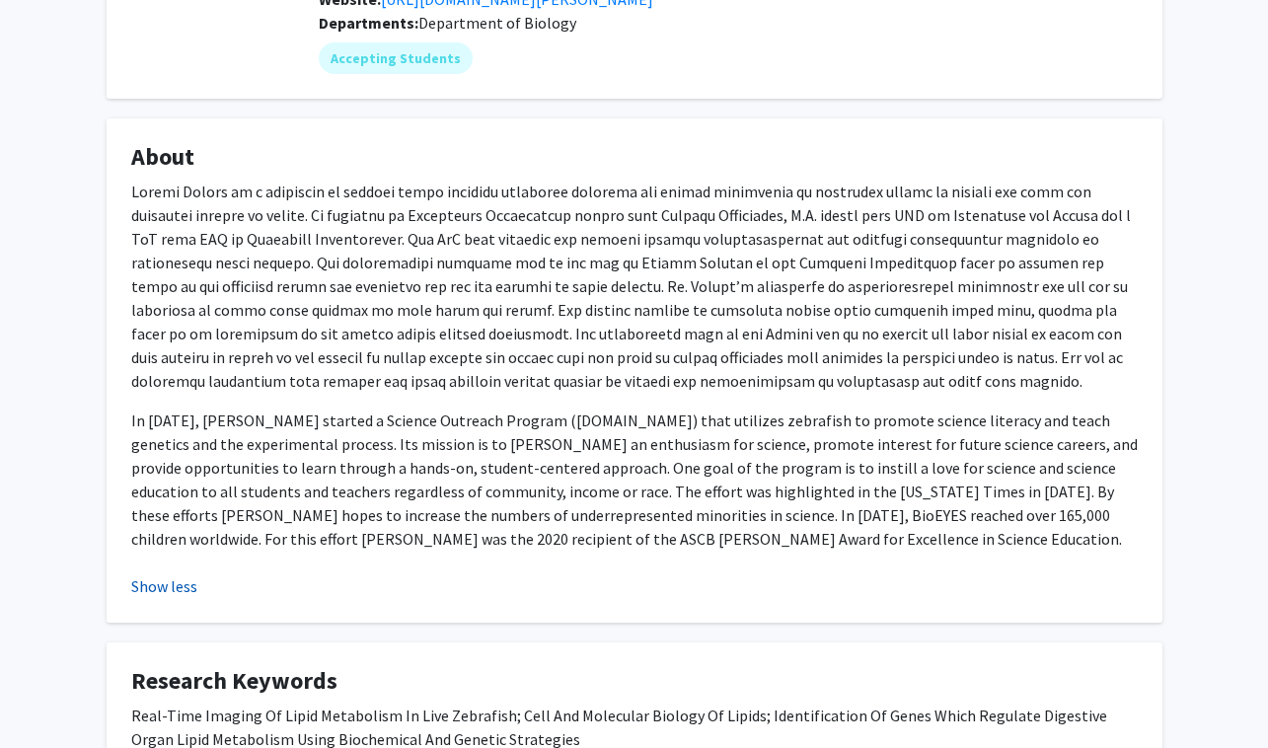
scroll to position [279, 0]
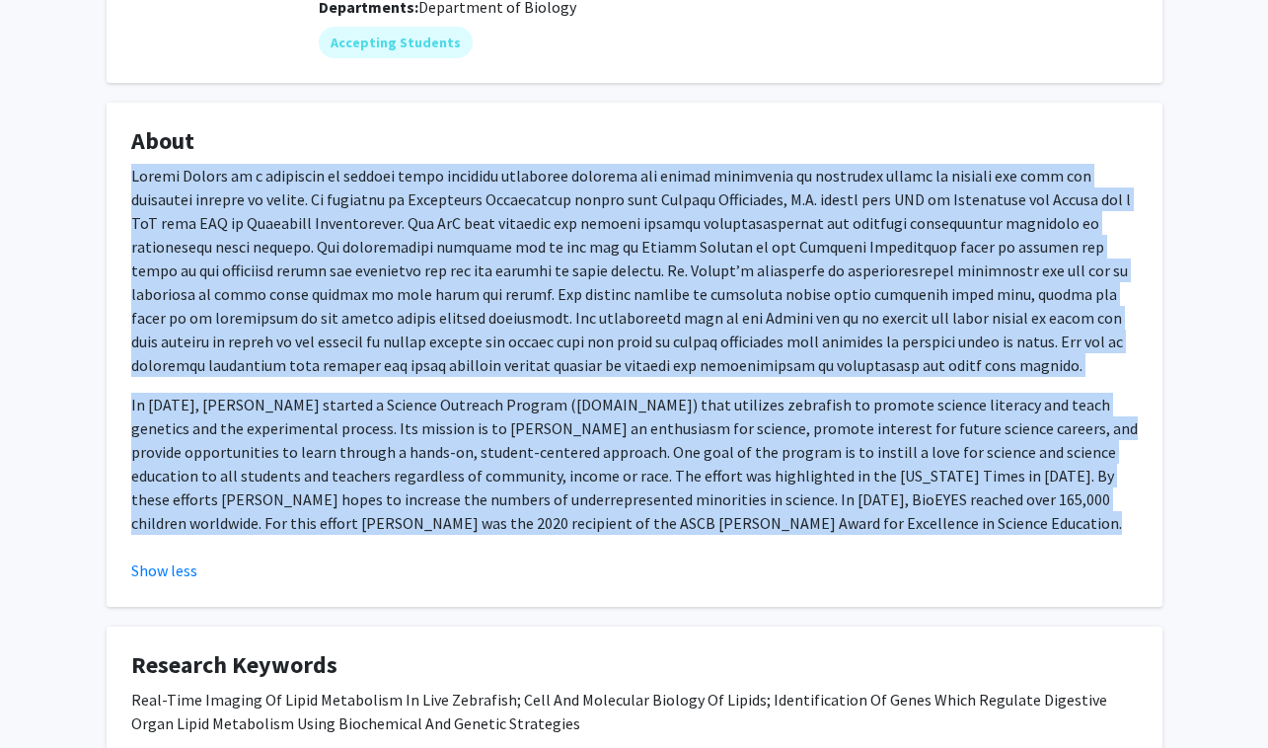
drag, startPoint x: 128, startPoint y: 175, endPoint x: 546, endPoint y: 552, distance: 562.4
click at [546, 552] on fg-card "About In [DATE], [PERSON_NAME] started a Science Outreach Program ([DOMAIN_NAME…" at bounding box center [635, 355] width 1056 height 504
copy div "Loremi Dolors am c adipiscin el seddoei tempo incididu utlaboree dolorema ali e…"
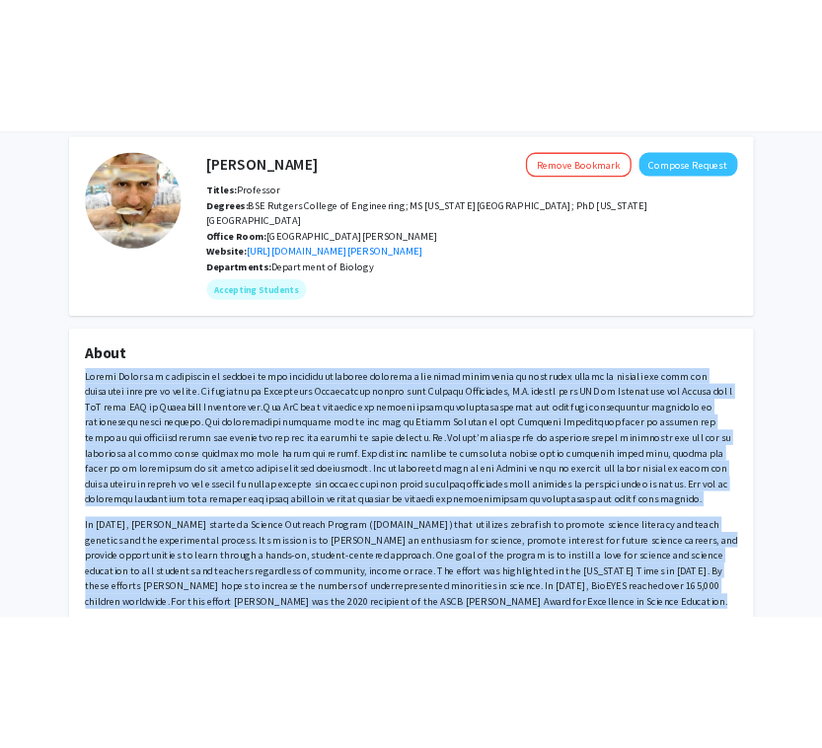
scroll to position [0, 0]
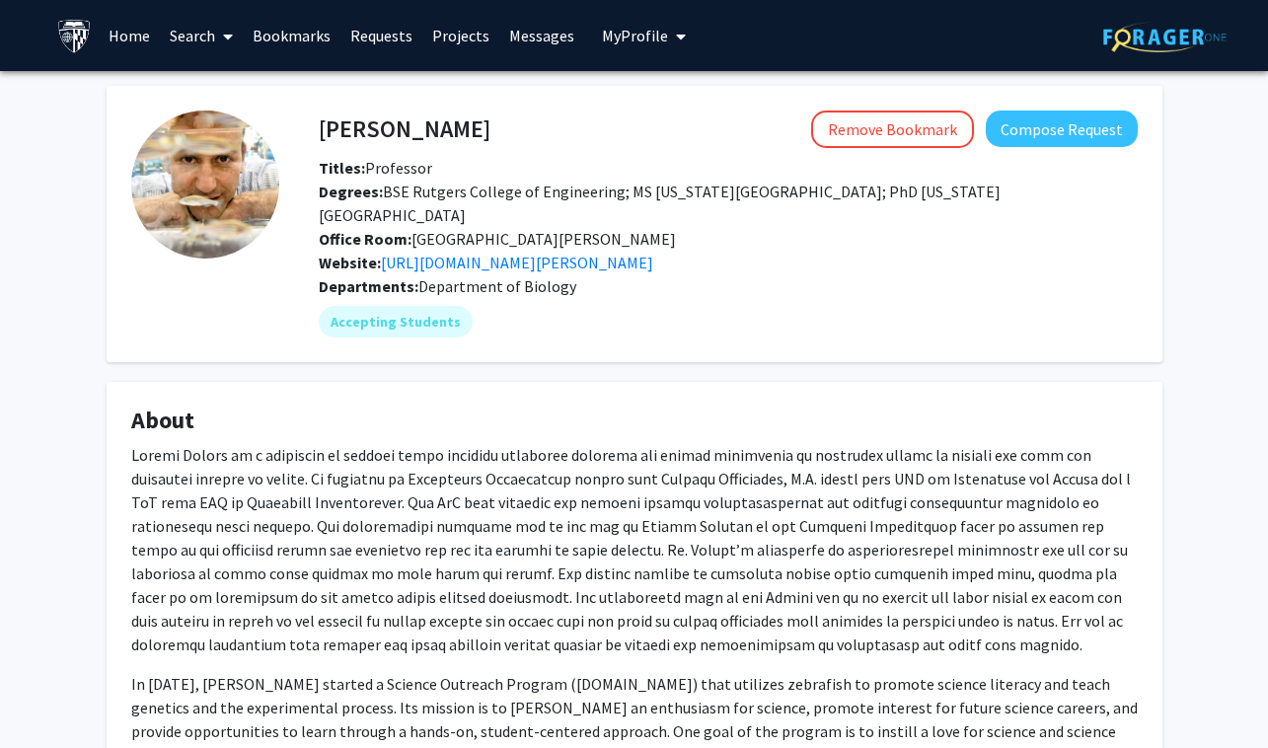
click at [520, 502] on p at bounding box center [634, 549] width 1006 height 213
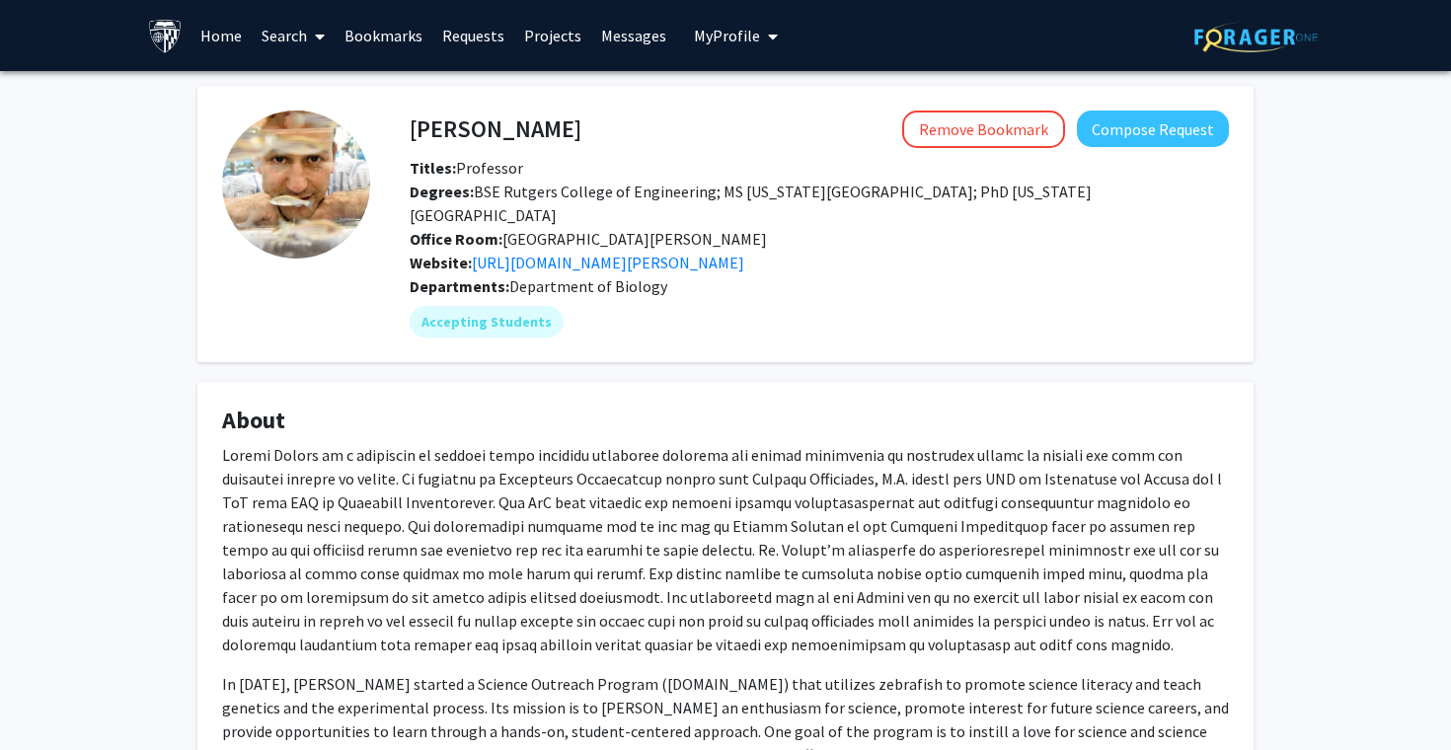
click at [271, 29] on link "Search" at bounding box center [293, 35] width 83 height 69
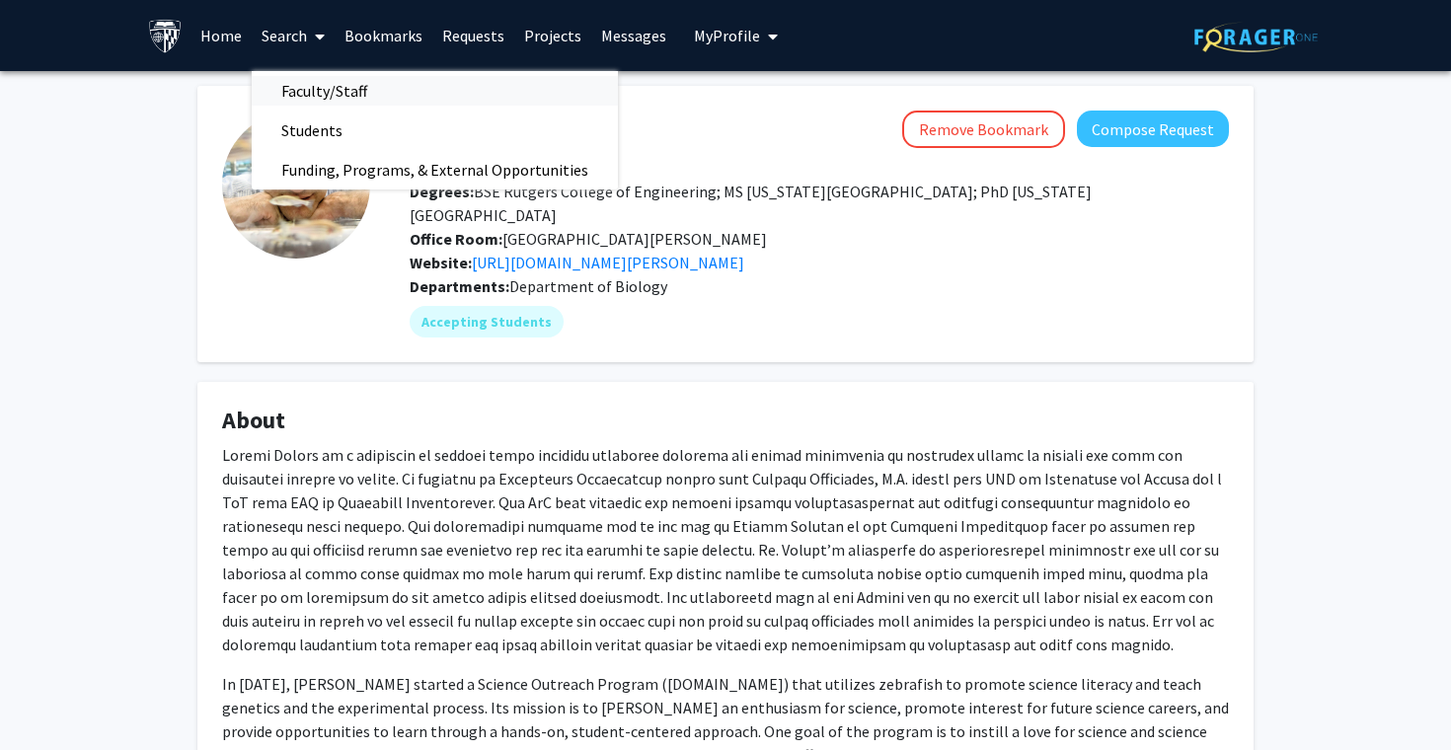
click at [329, 91] on span "Faculty/Staff" at bounding box center [324, 90] width 145 height 39
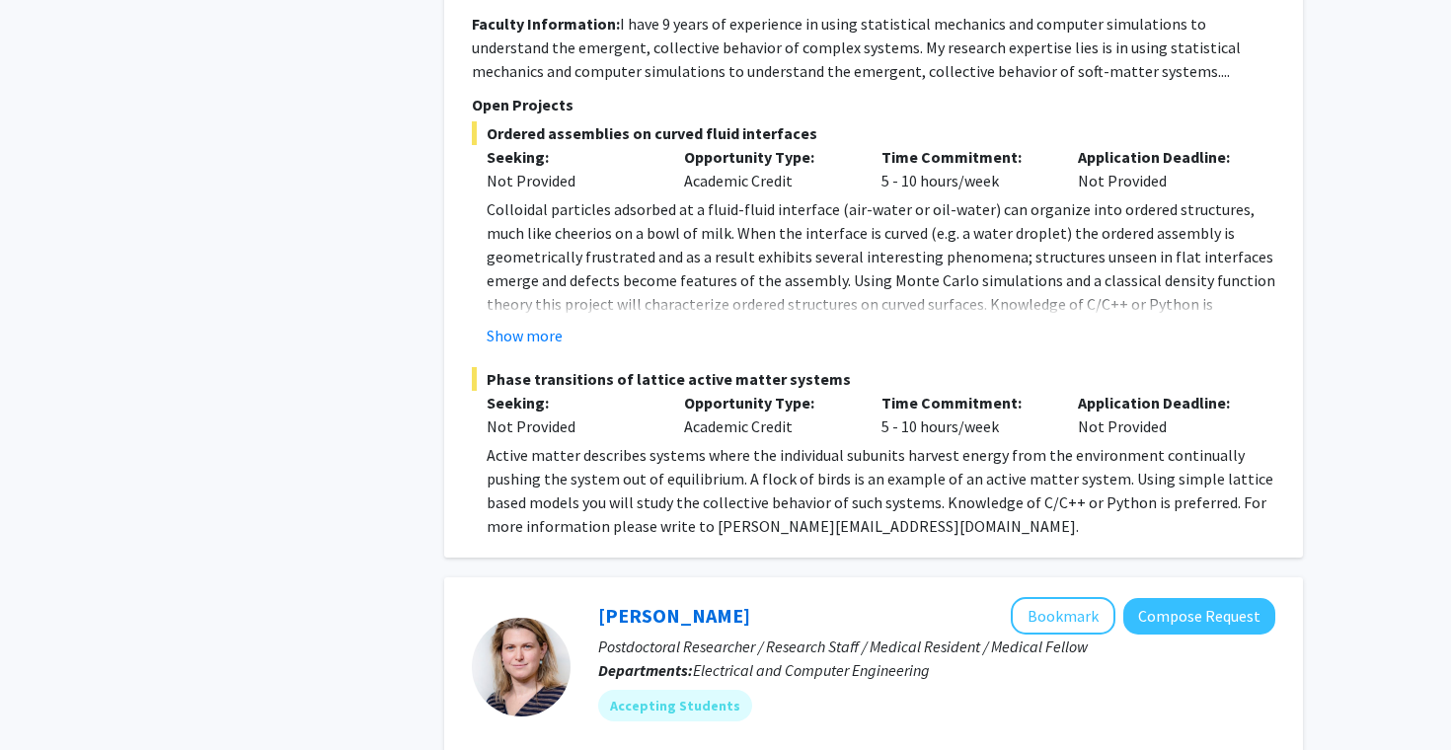
scroll to position [1679, 0]
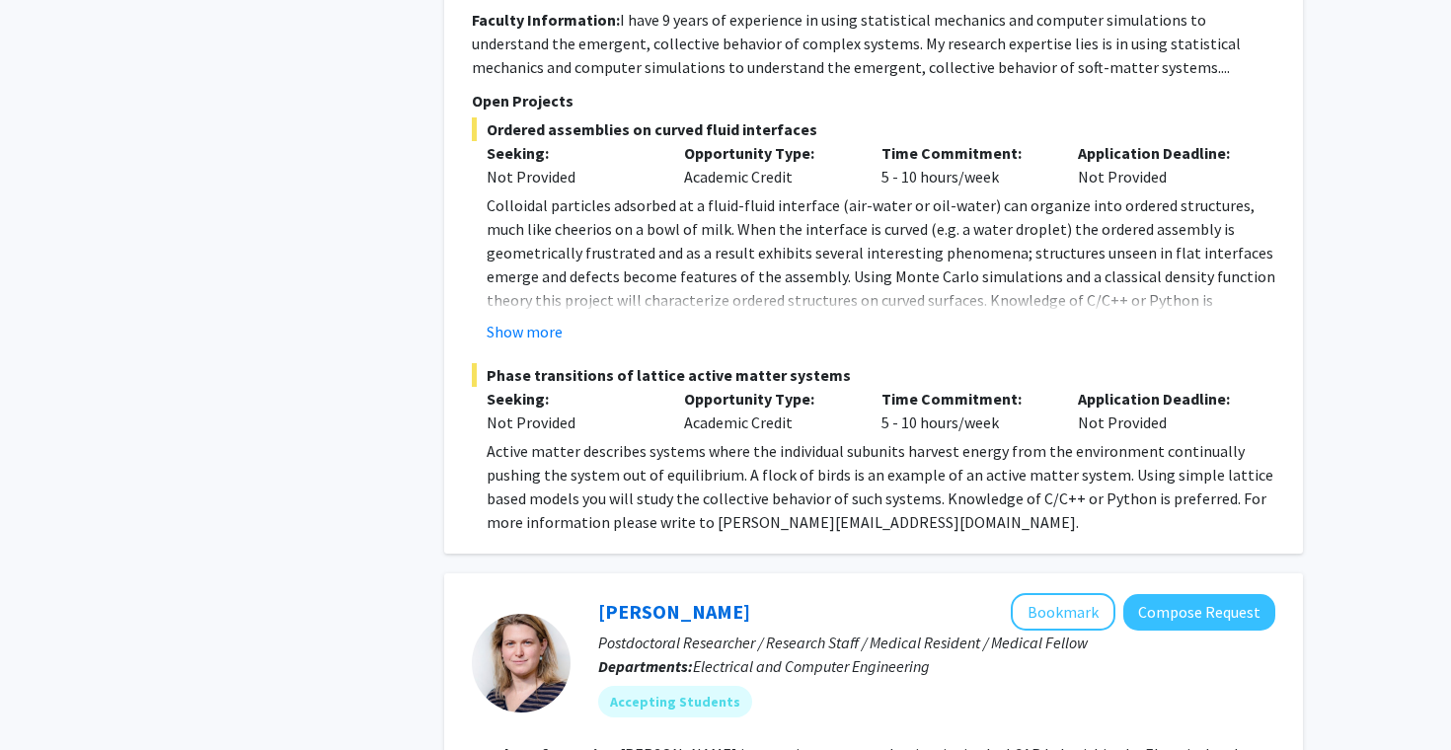
click at [489, 387] on p "Seeking:" at bounding box center [570, 399] width 168 height 24
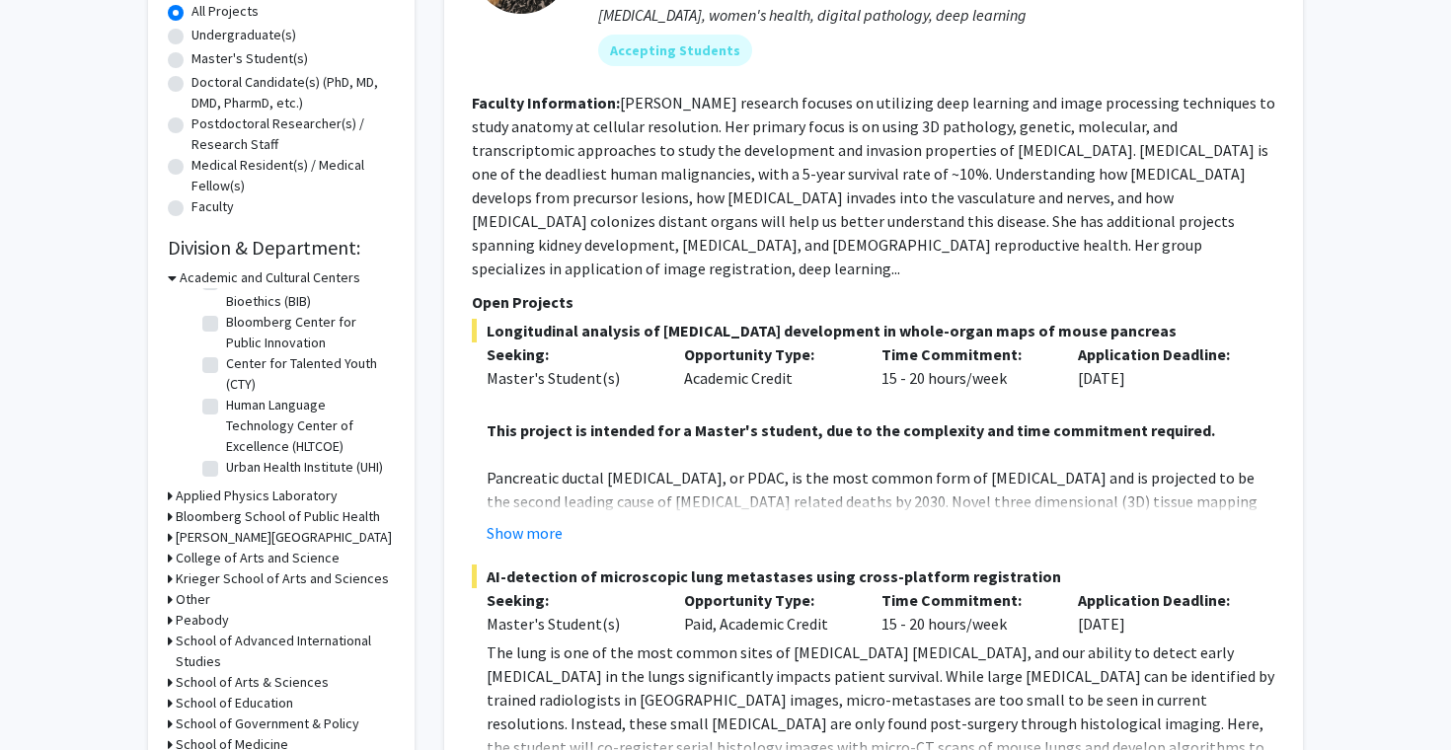
scroll to position [0, 0]
click at [262, 271] on h3 "Academic and Cultural Centers" at bounding box center [270, 277] width 181 height 21
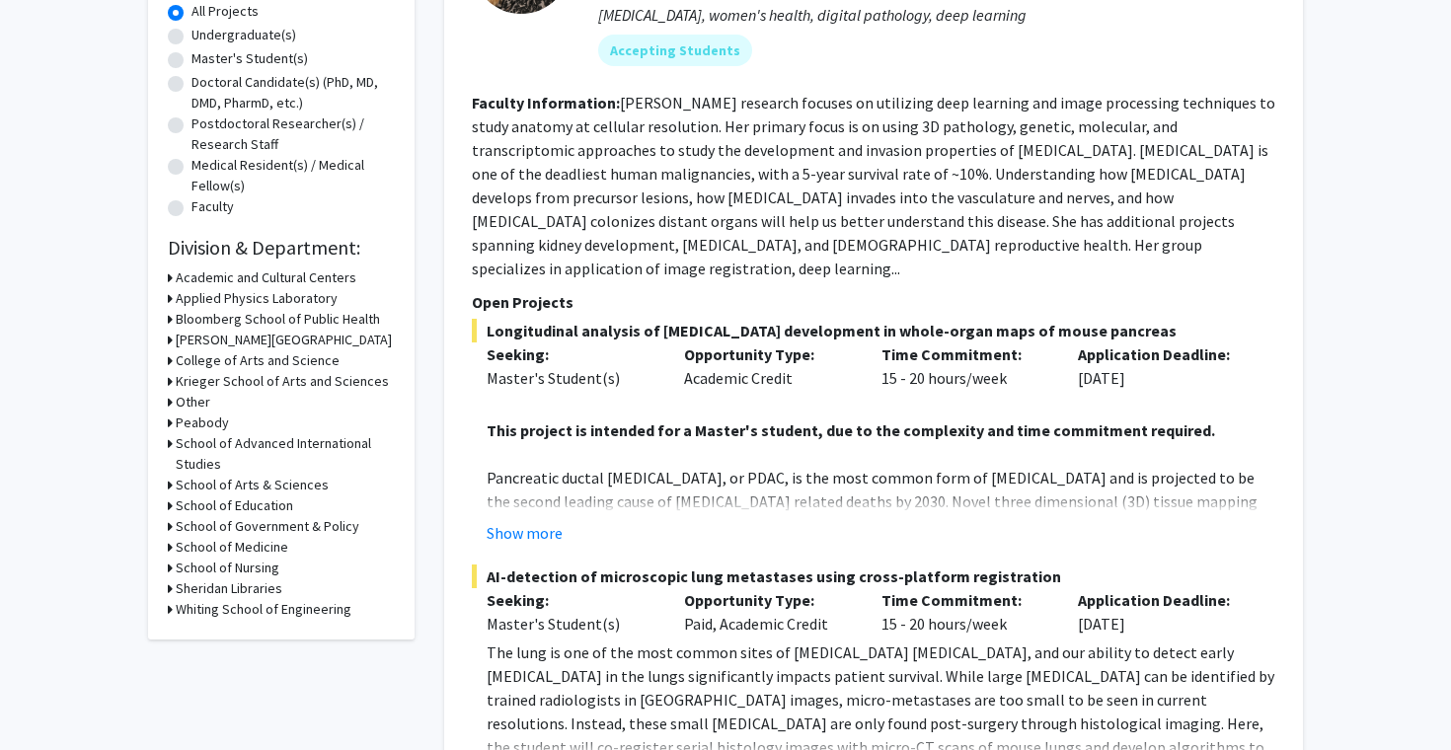
click at [256, 304] on h3 "Applied Physics Laboratory" at bounding box center [257, 298] width 162 height 21
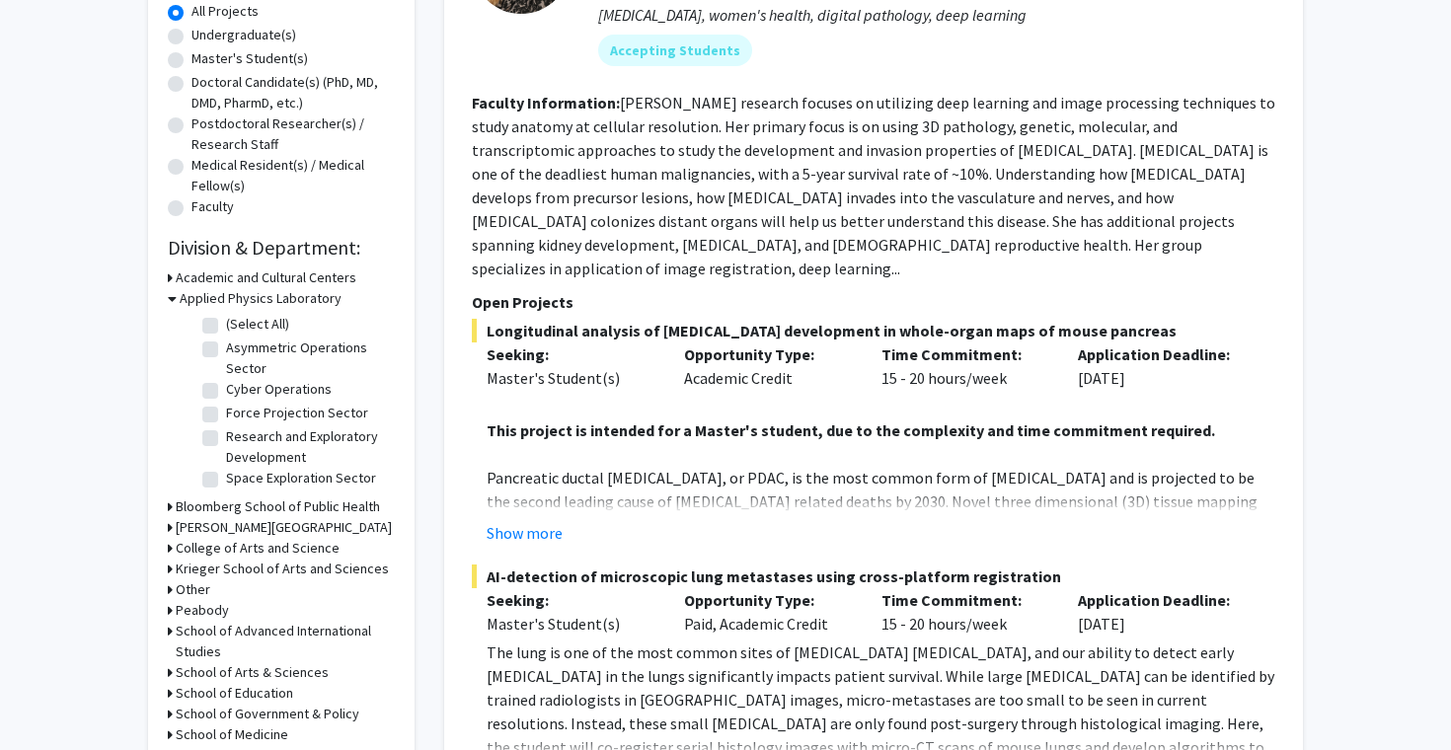
click at [256, 304] on h3 "Applied Physics Laboratory" at bounding box center [261, 298] width 162 height 21
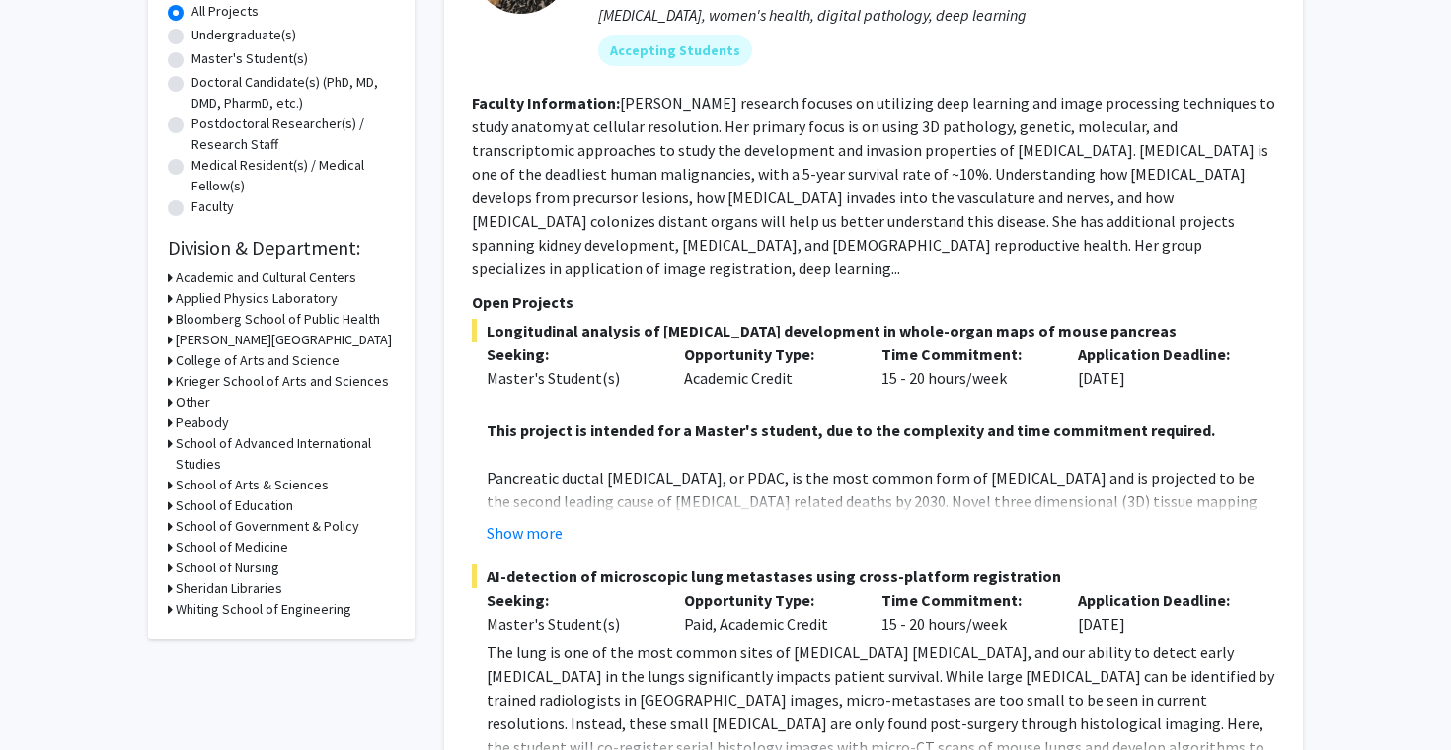
click at [256, 304] on h3 "Applied Physics Laboratory" at bounding box center [257, 298] width 162 height 21
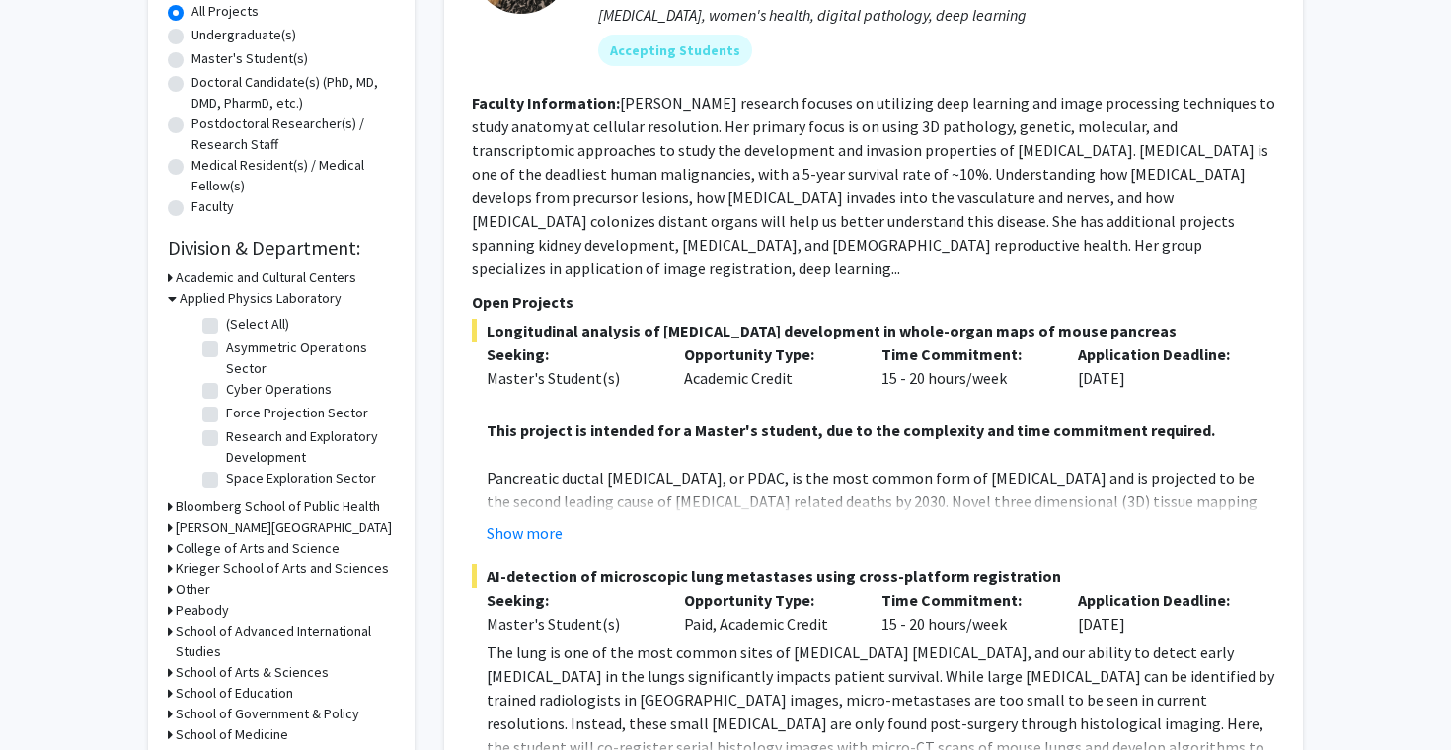
click at [226, 477] on label "Space Exploration Sector" at bounding box center [301, 478] width 150 height 21
click at [226, 477] on input "Space Exploration Sector" at bounding box center [232, 474] width 13 height 13
checkbox input "true"
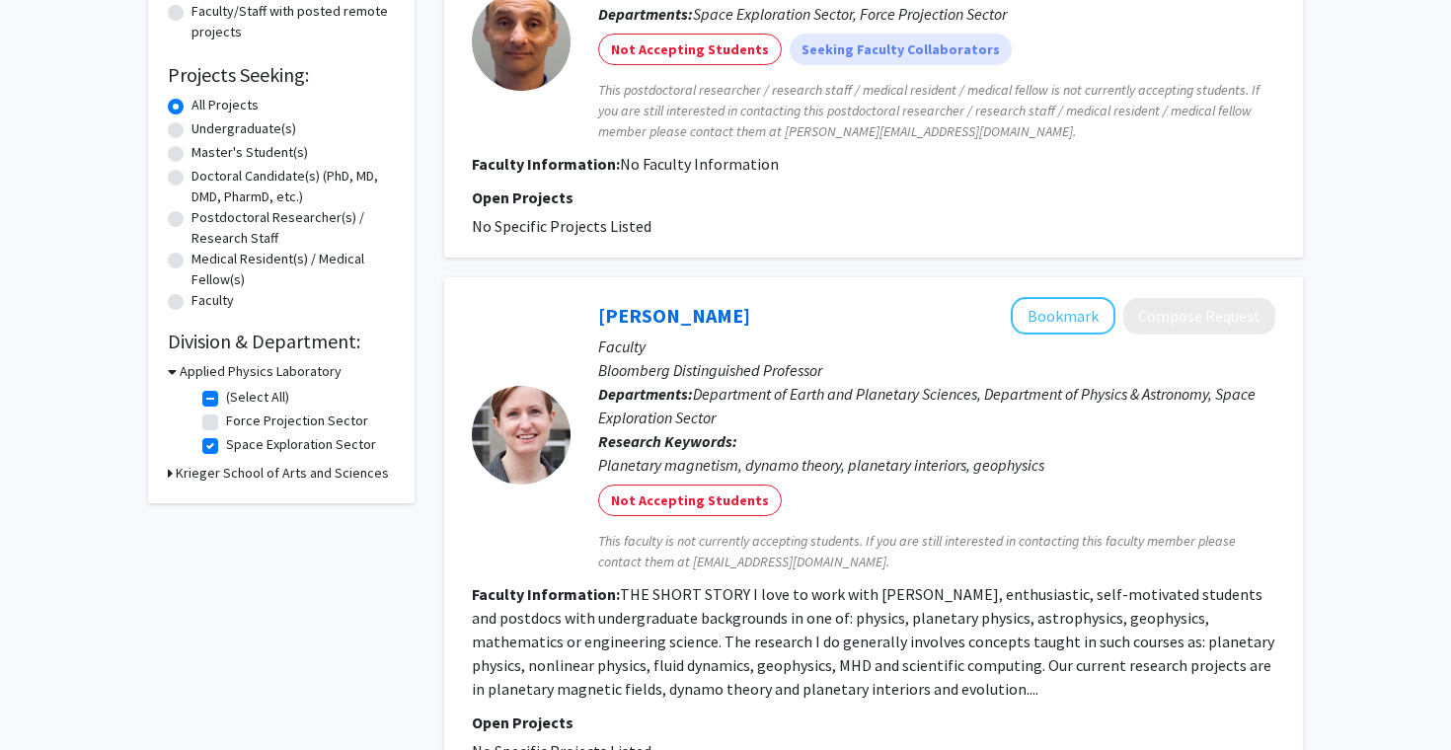
scroll to position [197, 0]
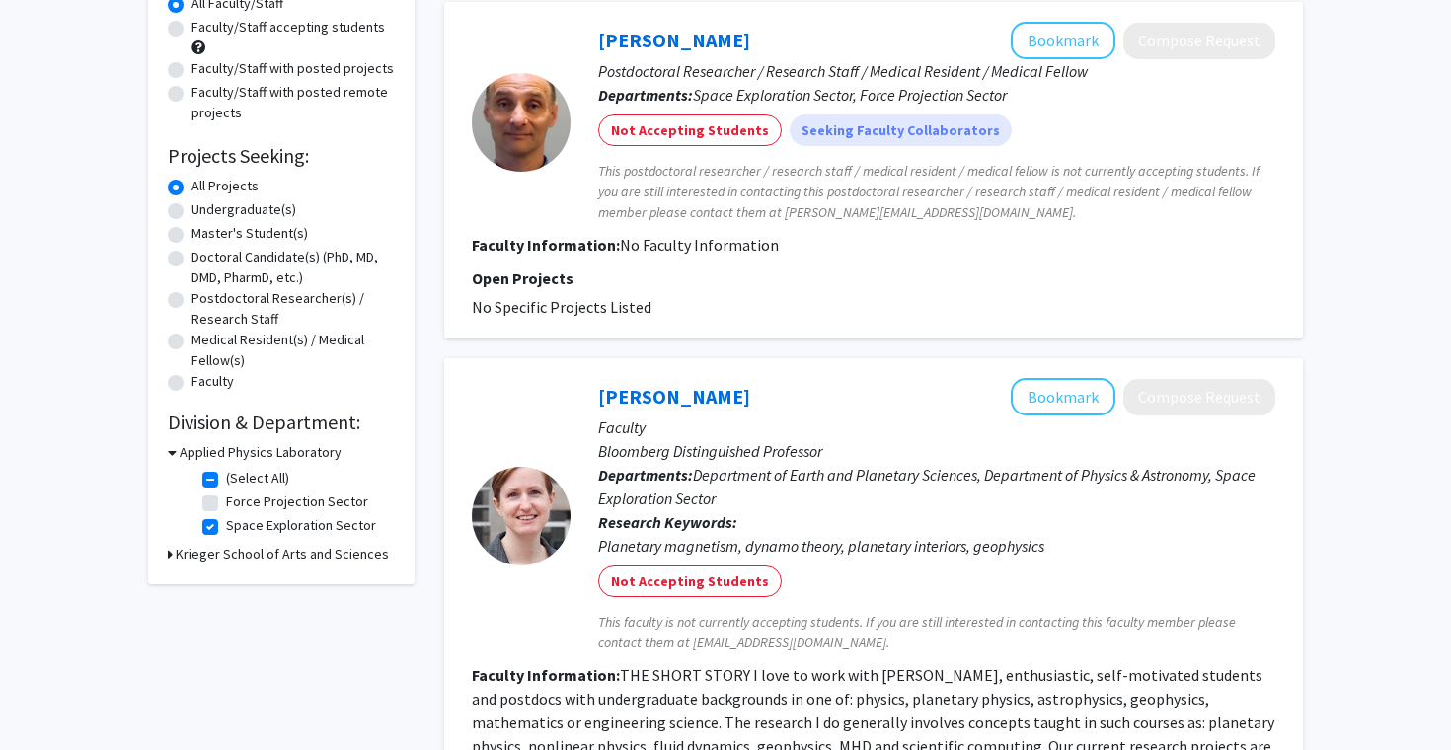
click at [226, 524] on label "Space Exploration Sector" at bounding box center [301, 525] width 150 height 21
click at [226, 524] on input "Space Exploration Sector" at bounding box center [232, 521] width 13 height 13
checkbox input "false"
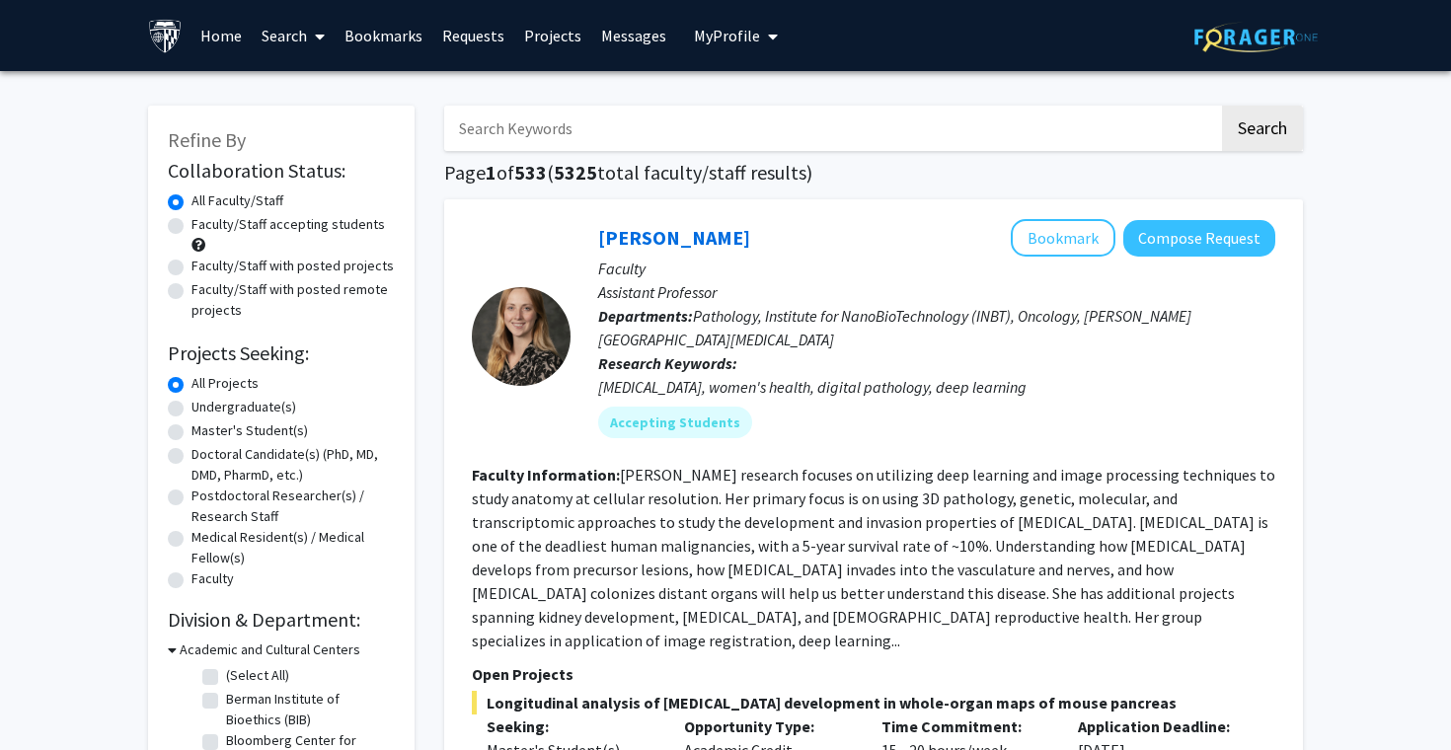
scroll to position [256, 0]
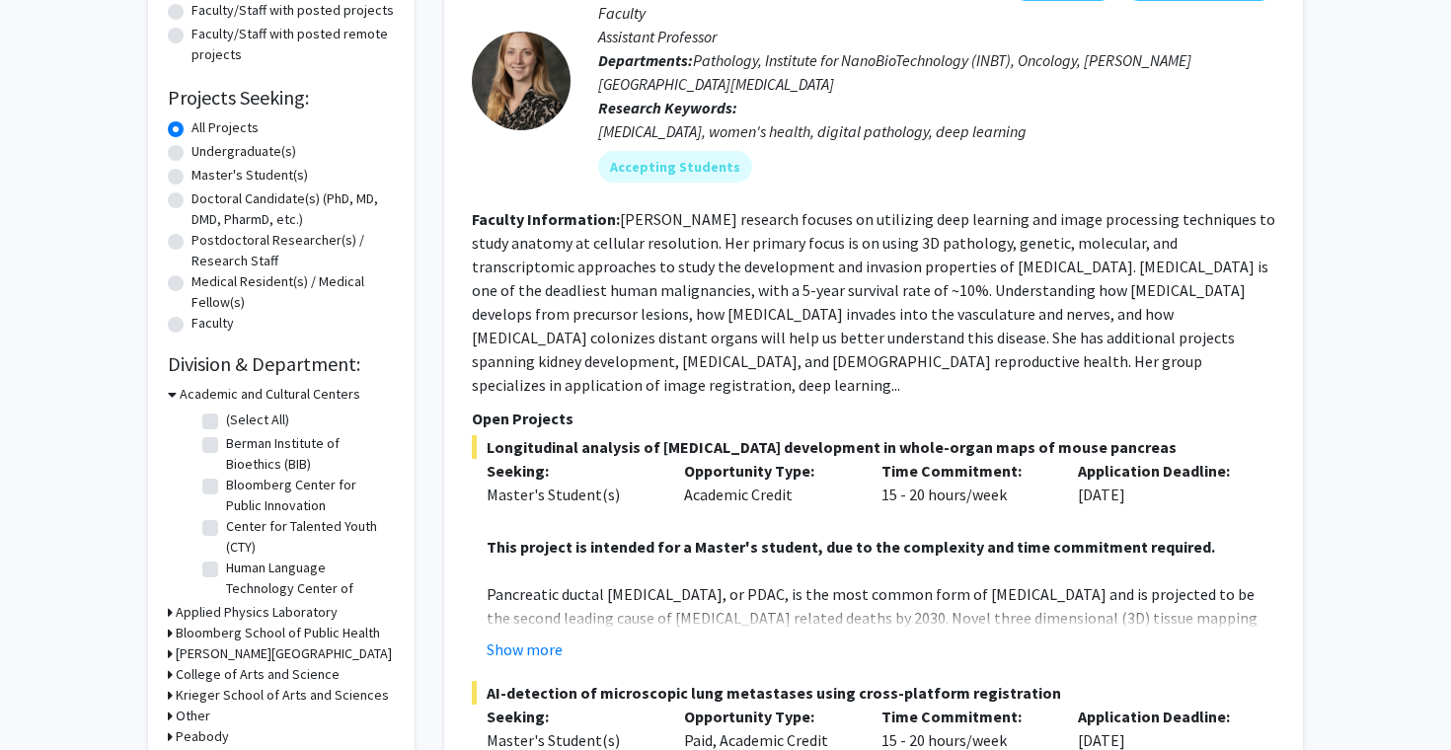
click at [228, 388] on h3 "Academic and Cultural Centers" at bounding box center [270, 394] width 181 height 21
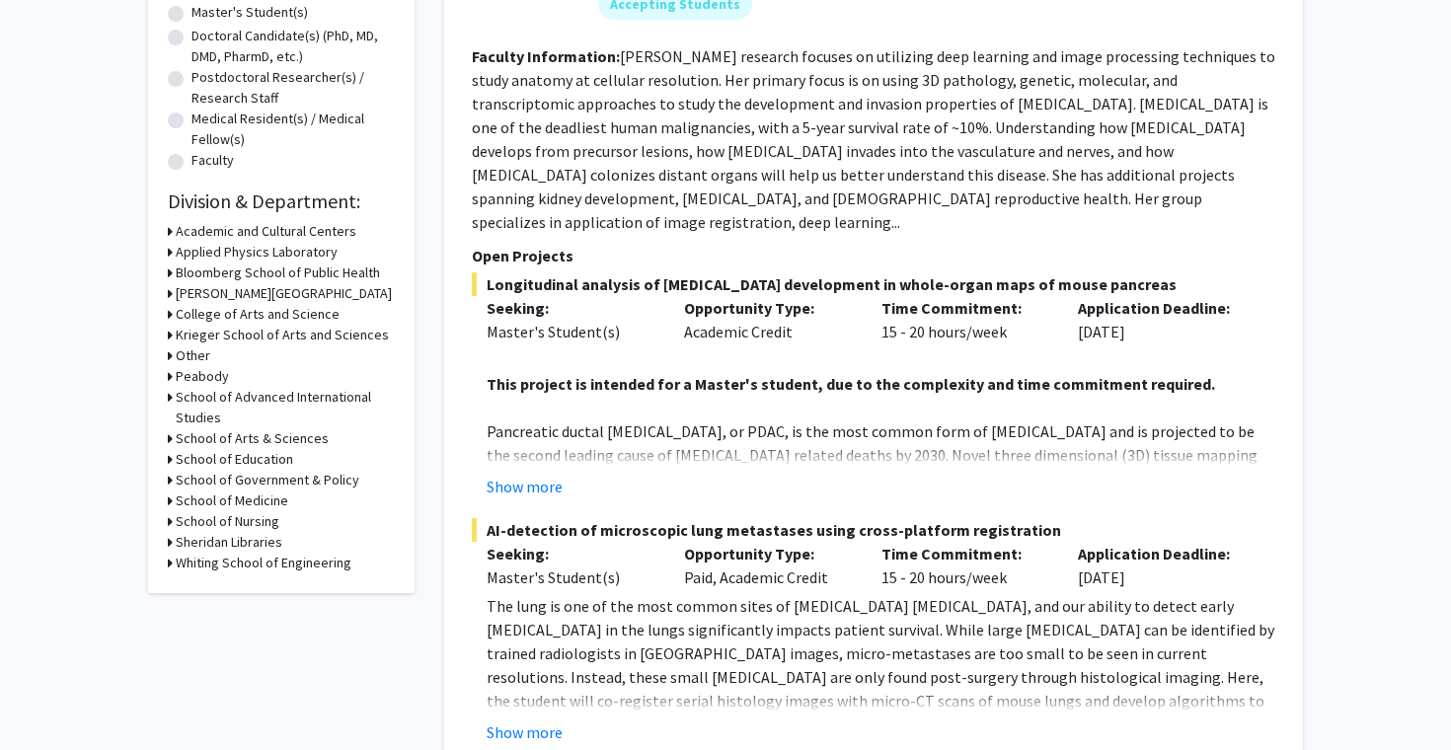
scroll to position [427, 0]
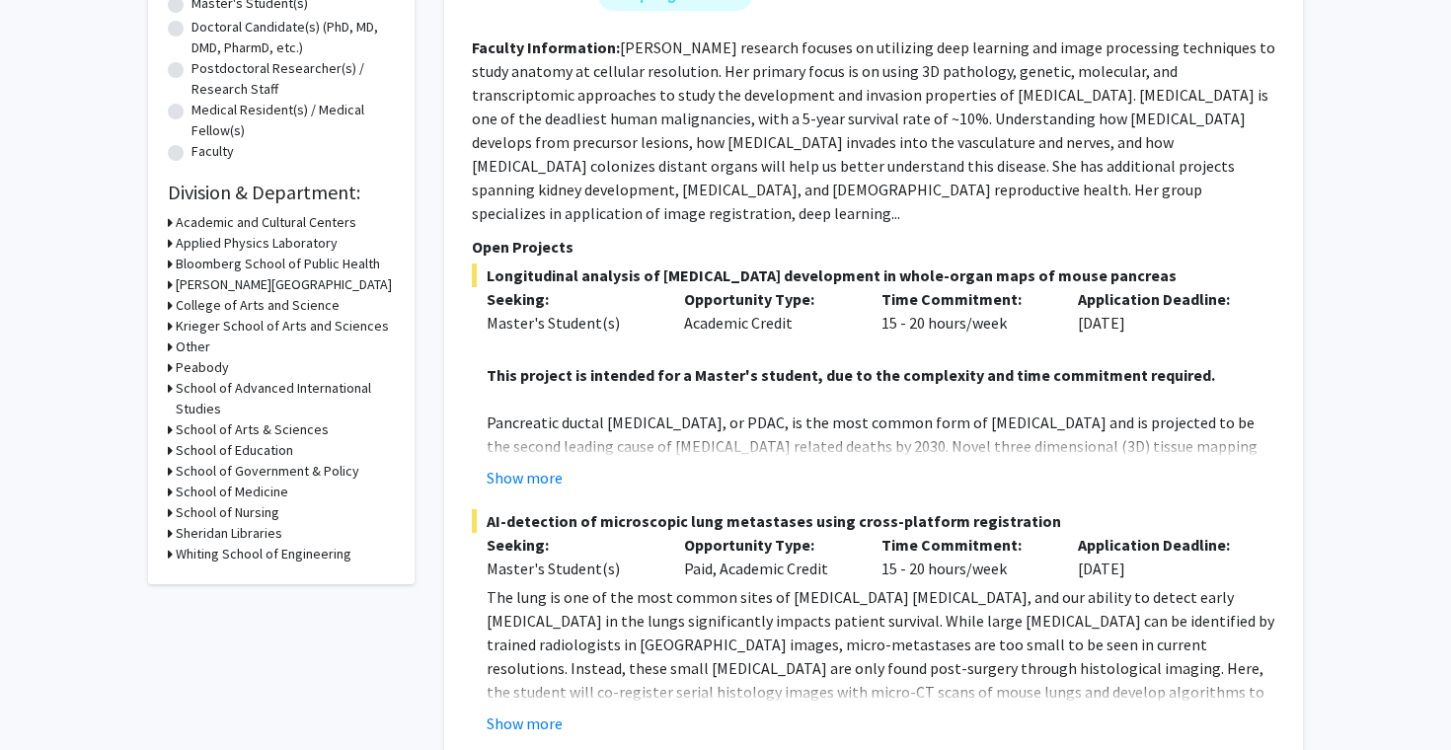
click at [260, 323] on h3 "Krieger School of Arts and Sciences" at bounding box center [282, 326] width 213 height 21
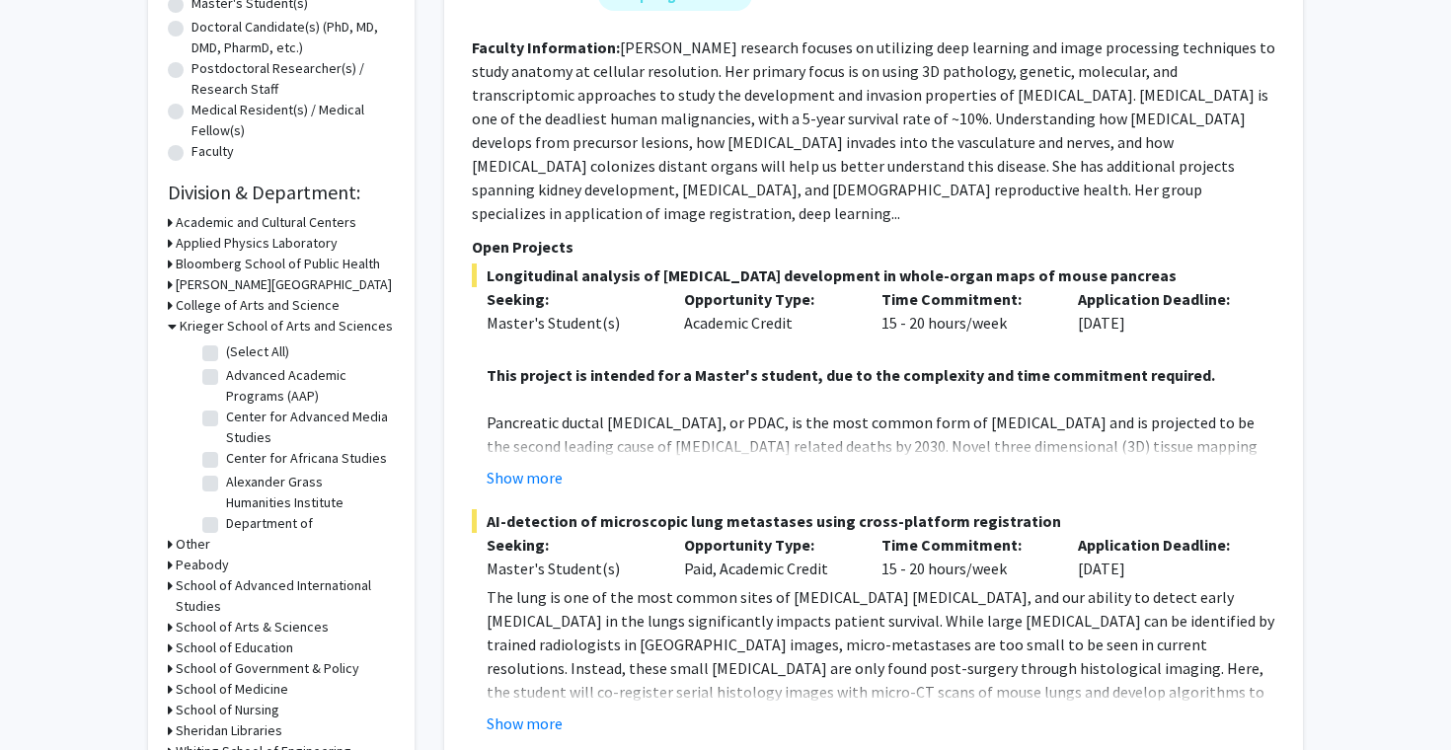
click at [260, 324] on h3 "Krieger School of Arts and Sciences" at bounding box center [286, 326] width 213 height 21
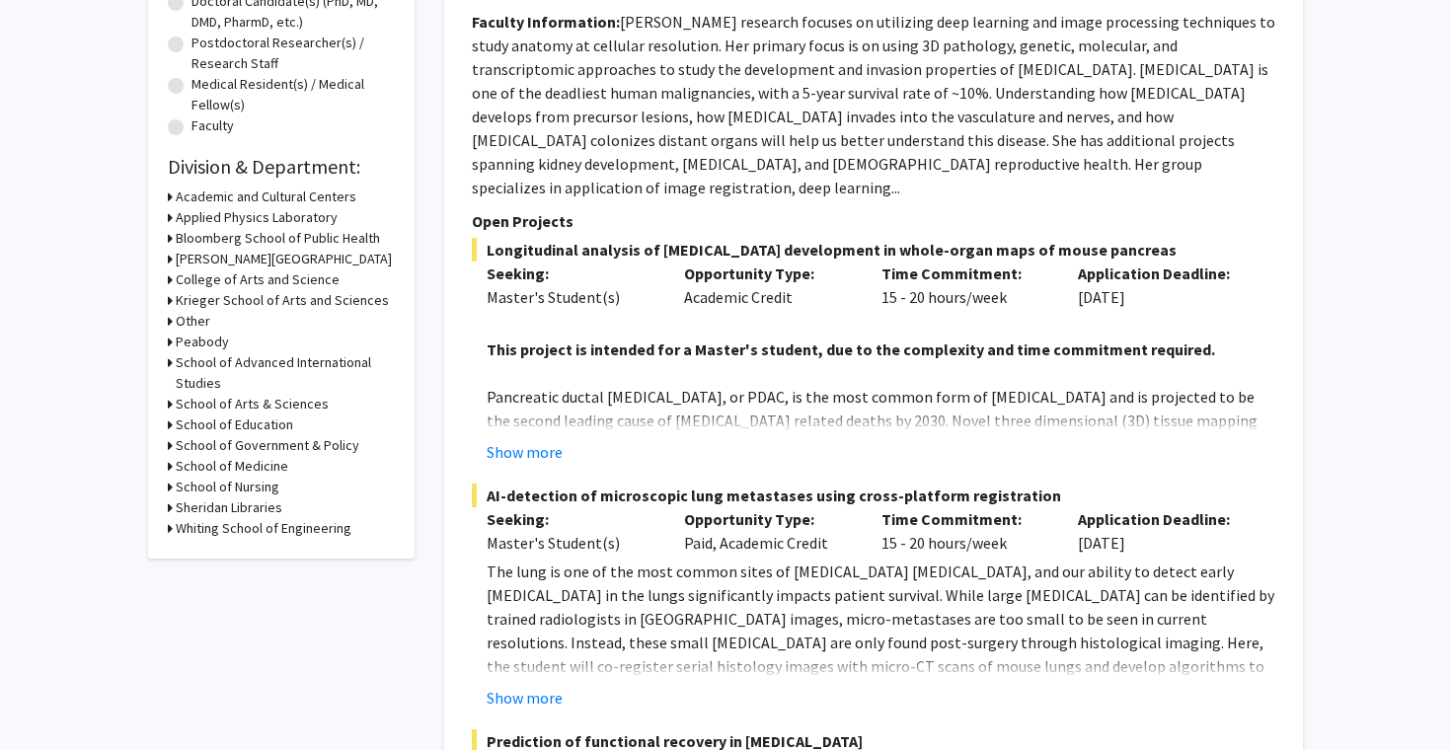
scroll to position [454, 0]
click at [264, 402] on h3 "School of Arts & Sciences" at bounding box center [252, 403] width 153 height 21
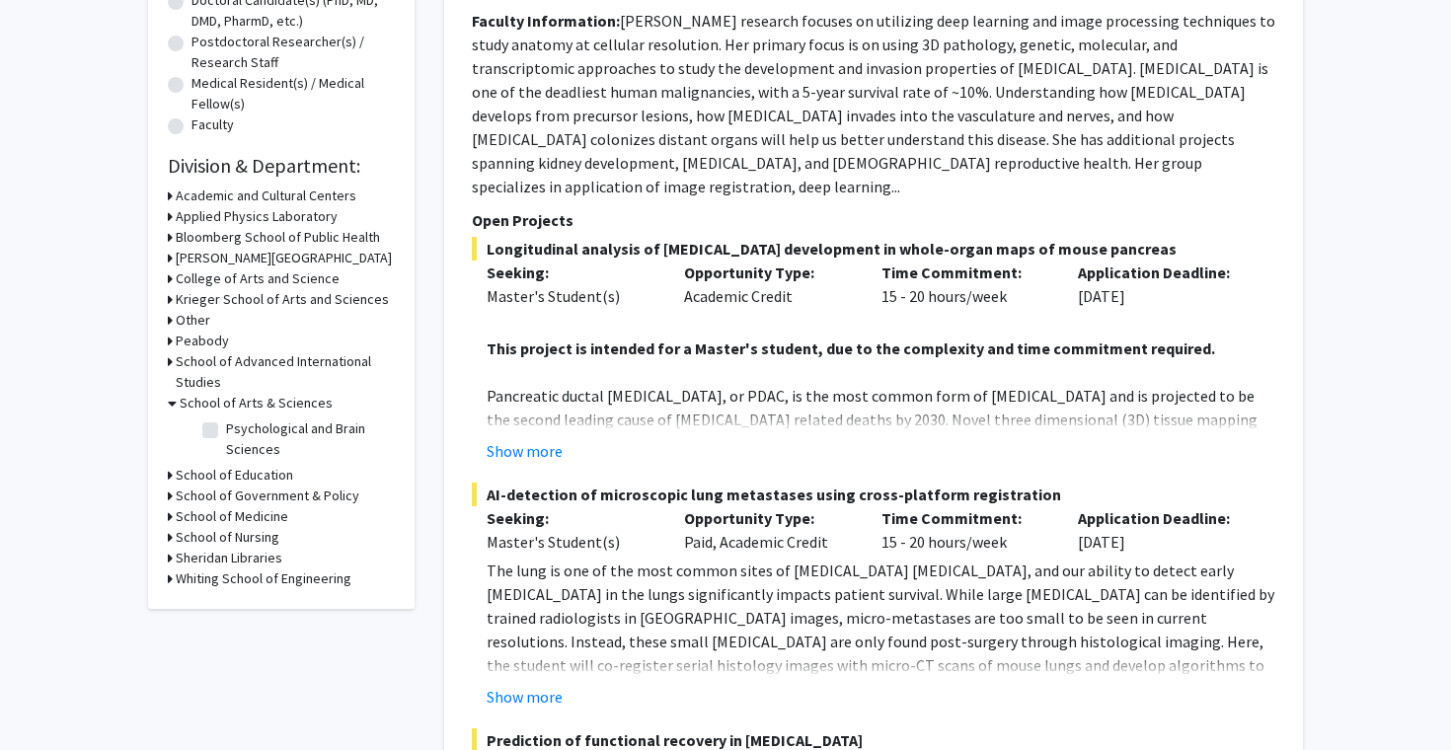
click at [264, 402] on h3 "School of Arts & Sciences" at bounding box center [256, 403] width 153 height 21
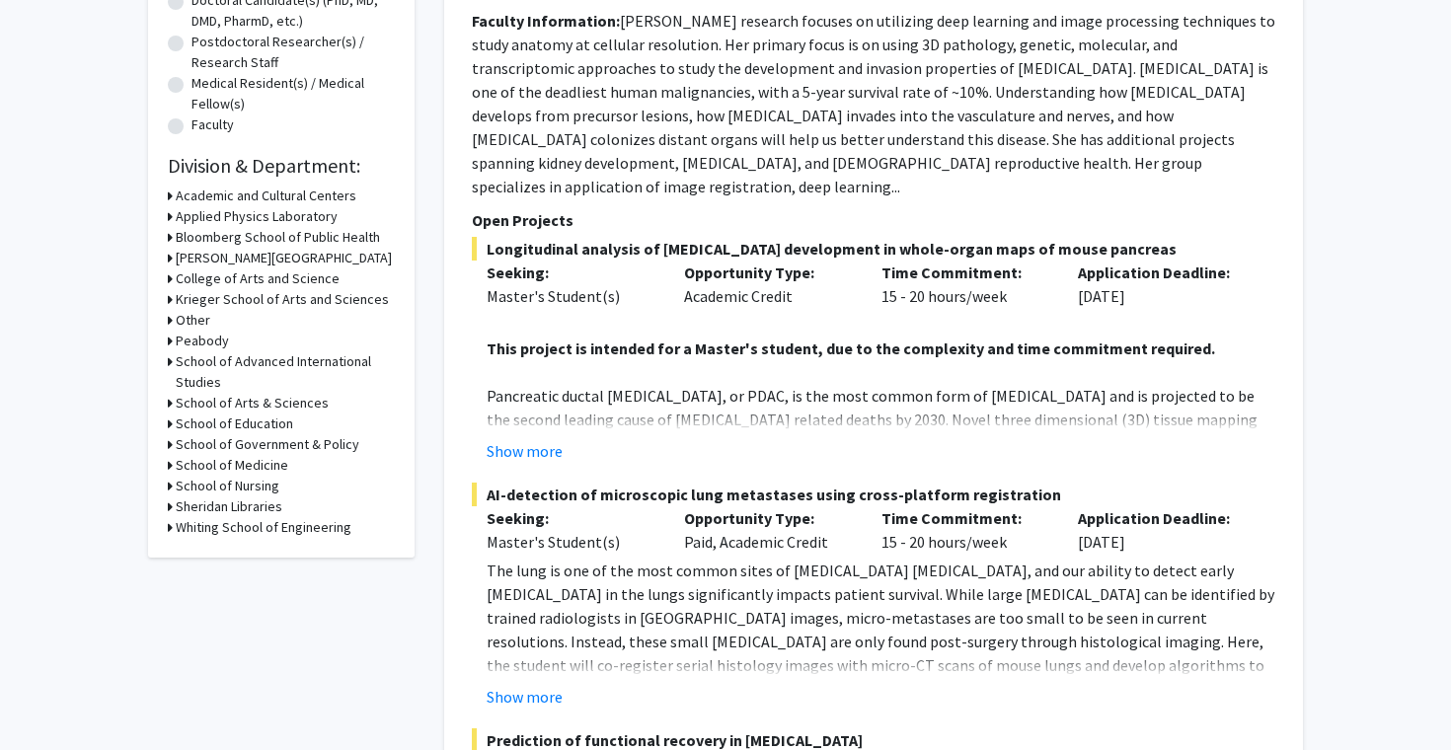
click at [264, 402] on h3 "School of Arts & Sciences" at bounding box center [252, 403] width 153 height 21
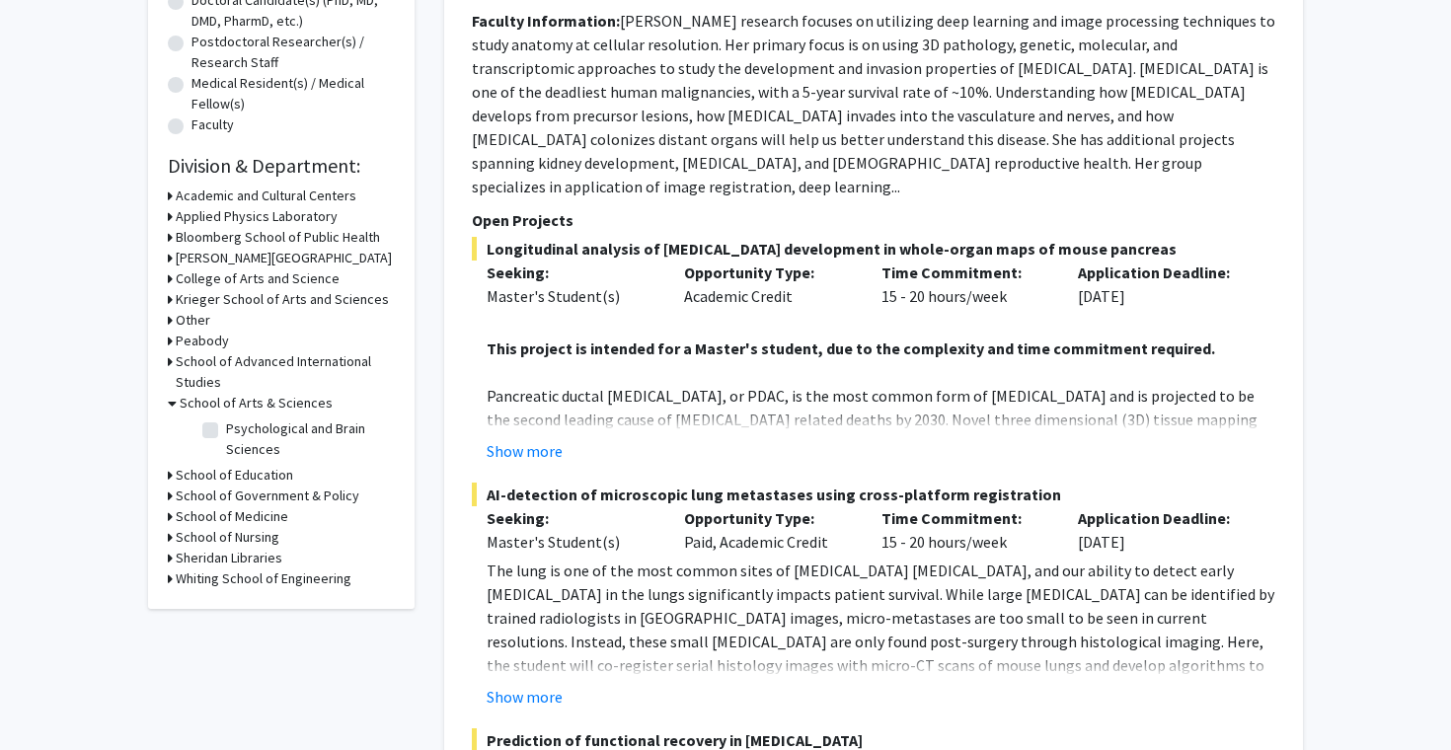
click at [258, 435] on label "Psychological and Brain Sciences" at bounding box center [308, 438] width 164 height 41
click at [239, 431] on input "Psychological and Brain Sciences" at bounding box center [232, 424] width 13 height 13
checkbox input "true"
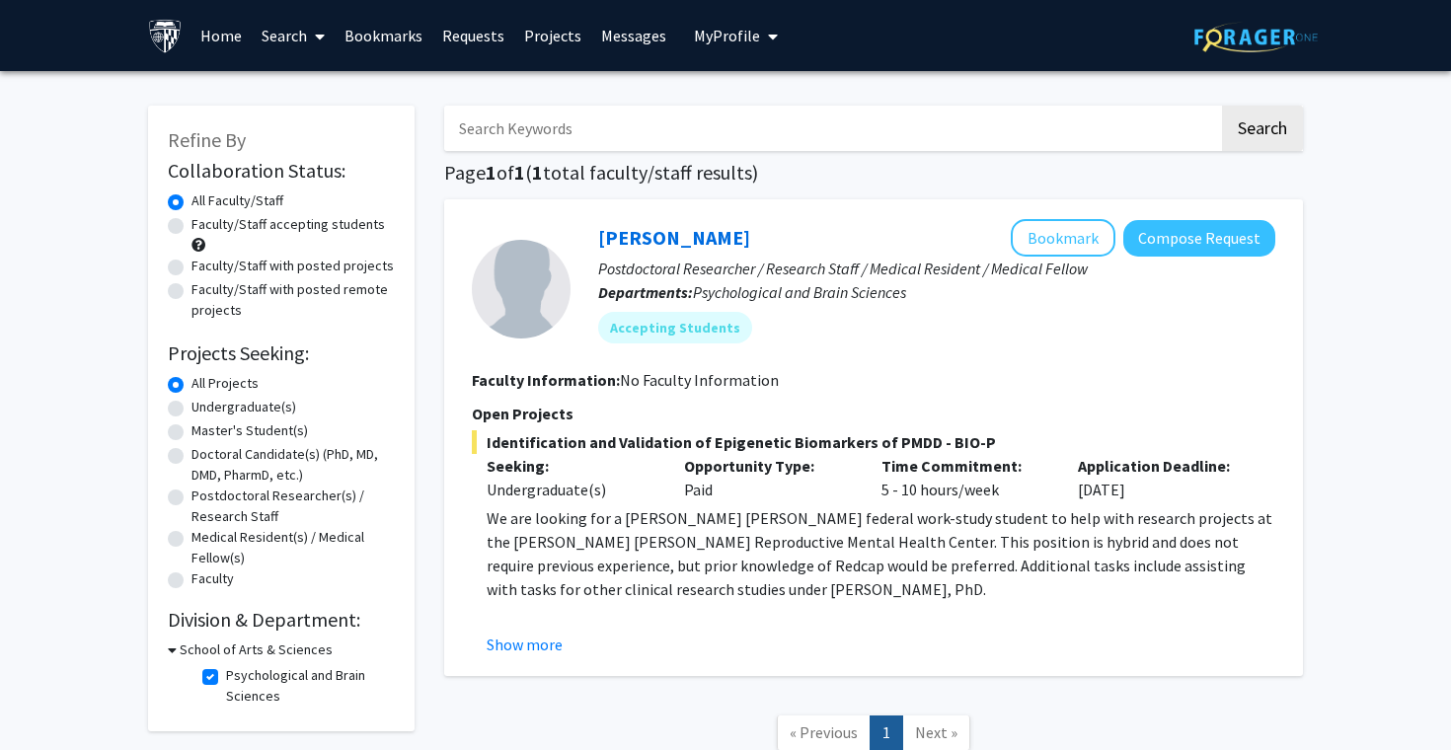
click at [226, 678] on label "Psychological and Brain Sciences" at bounding box center [308, 685] width 164 height 41
click at [226, 678] on input "Psychological and Brain Sciences" at bounding box center [232, 671] width 13 height 13
checkbox input "false"
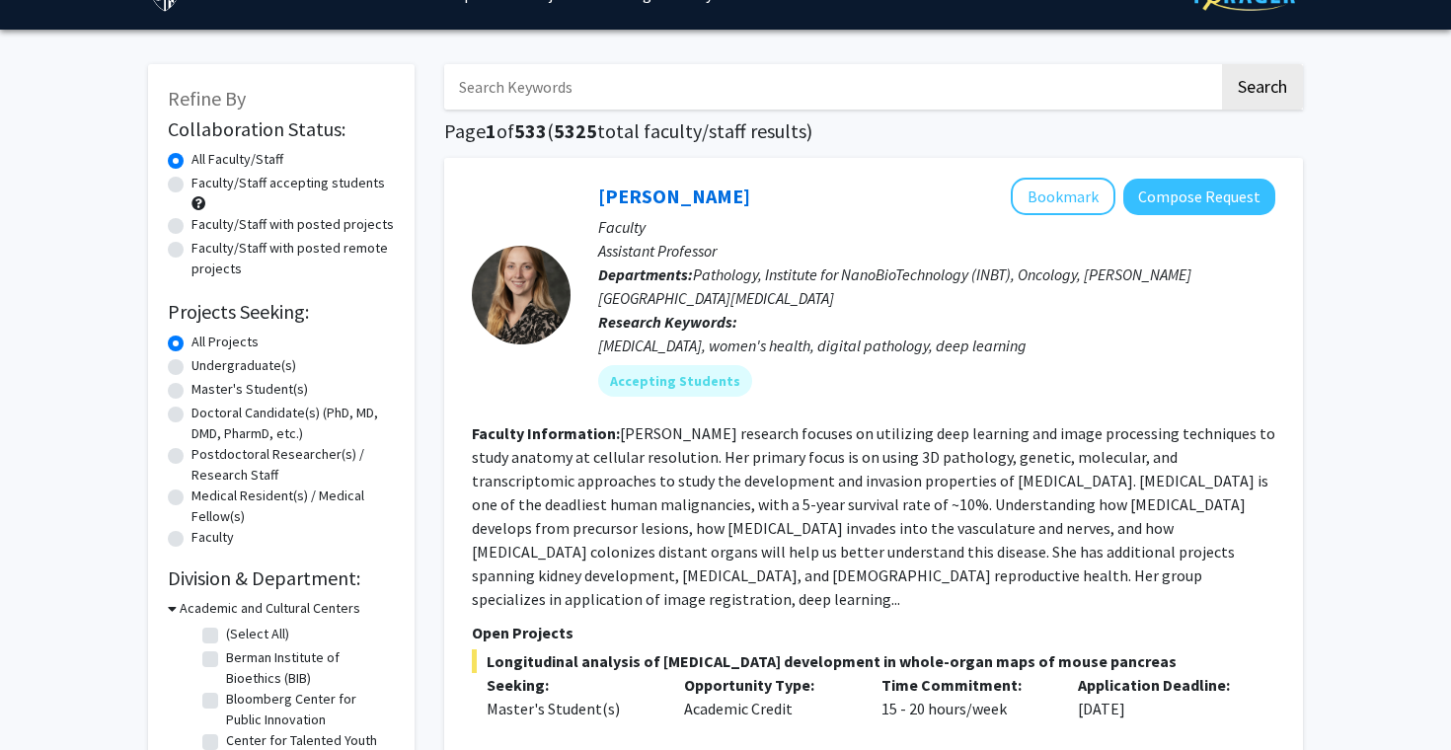
scroll to position [84, 0]
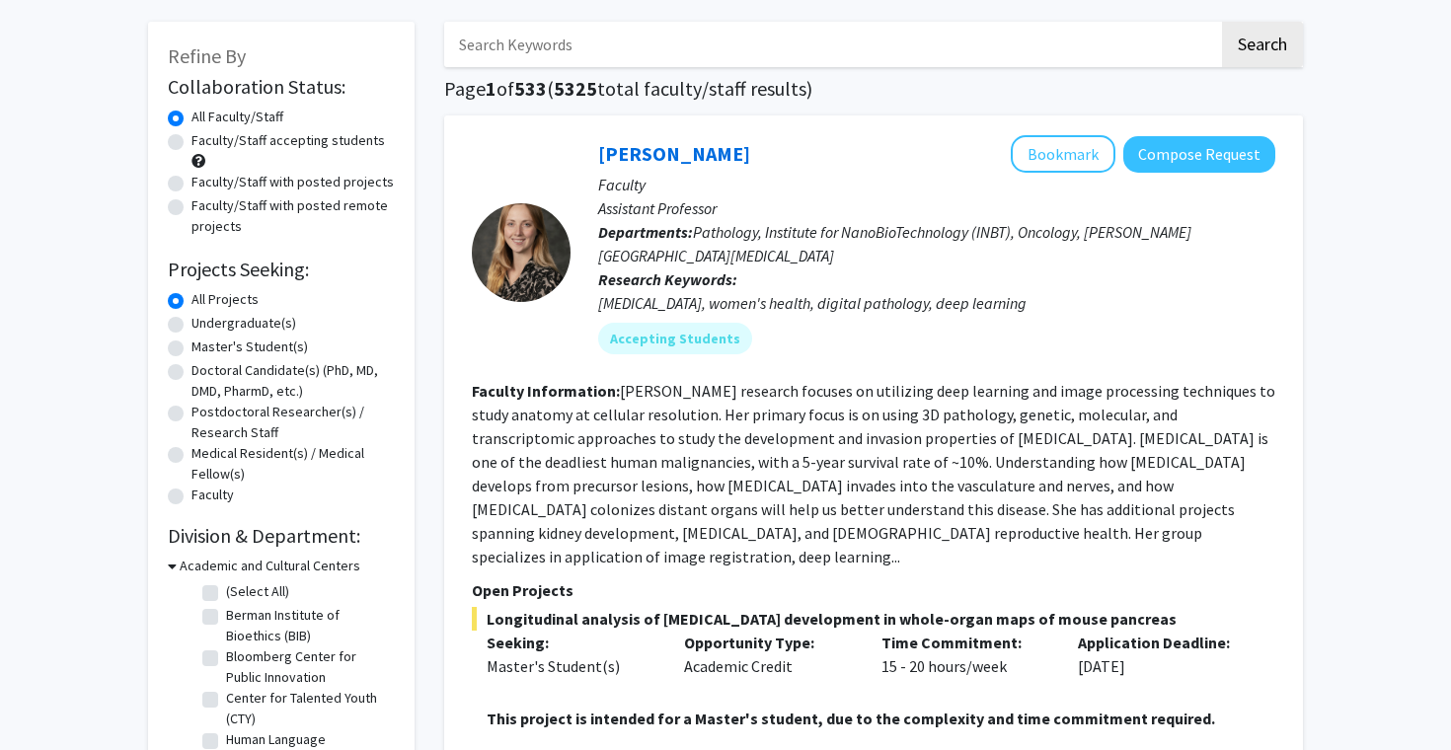
click at [299, 565] on h3 "Academic and Cultural Centers" at bounding box center [270, 566] width 181 height 21
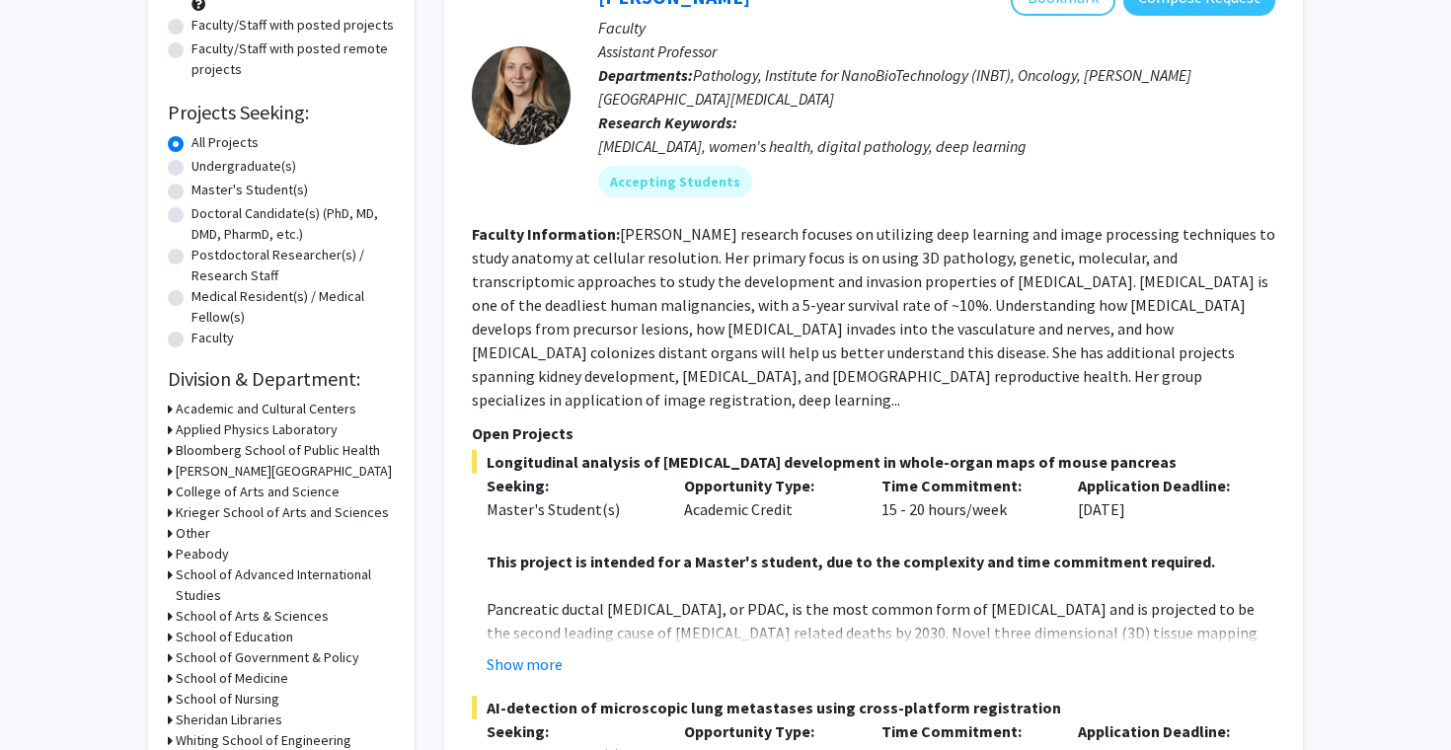
scroll to position [244, 0]
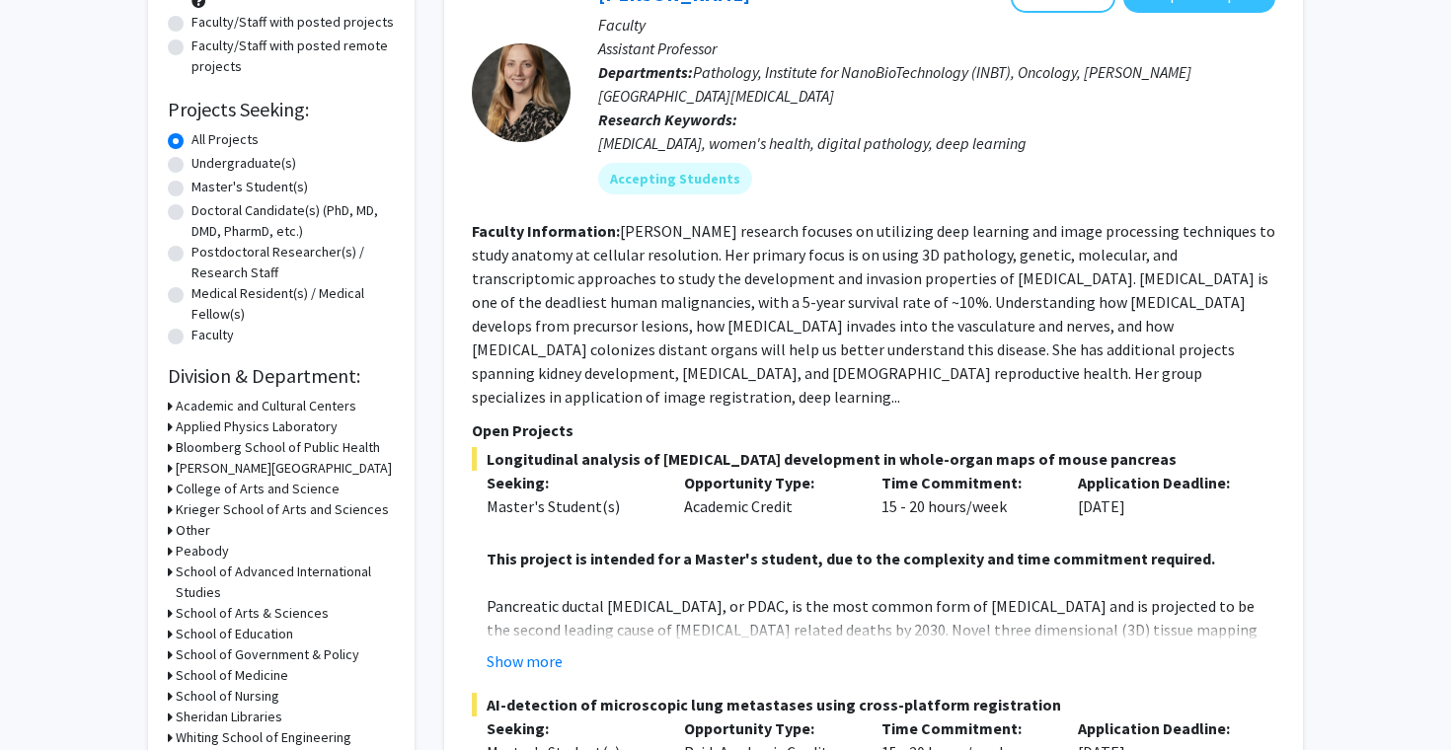
click at [239, 500] on h3 "Krieger School of Arts and Sciences" at bounding box center [282, 509] width 213 height 21
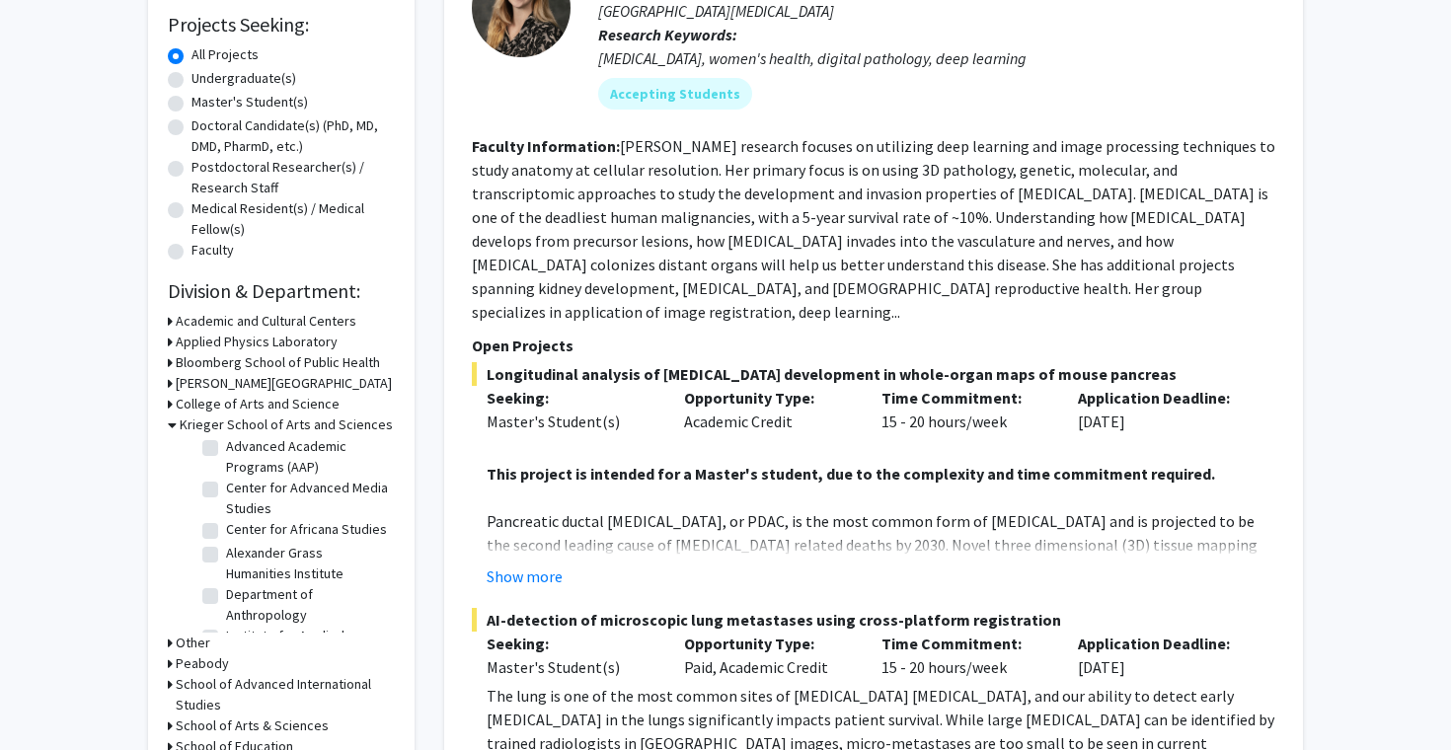
scroll to position [24, 0]
click at [226, 556] on label "Alexander Grass Humanities Institute" at bounding box center [308, 567] width 164 height 41
click at [226, 556] on input "Alexander Grass Humanities Institute" at bounding box center [232, 553] width 13 height 13
checkbox input "true"
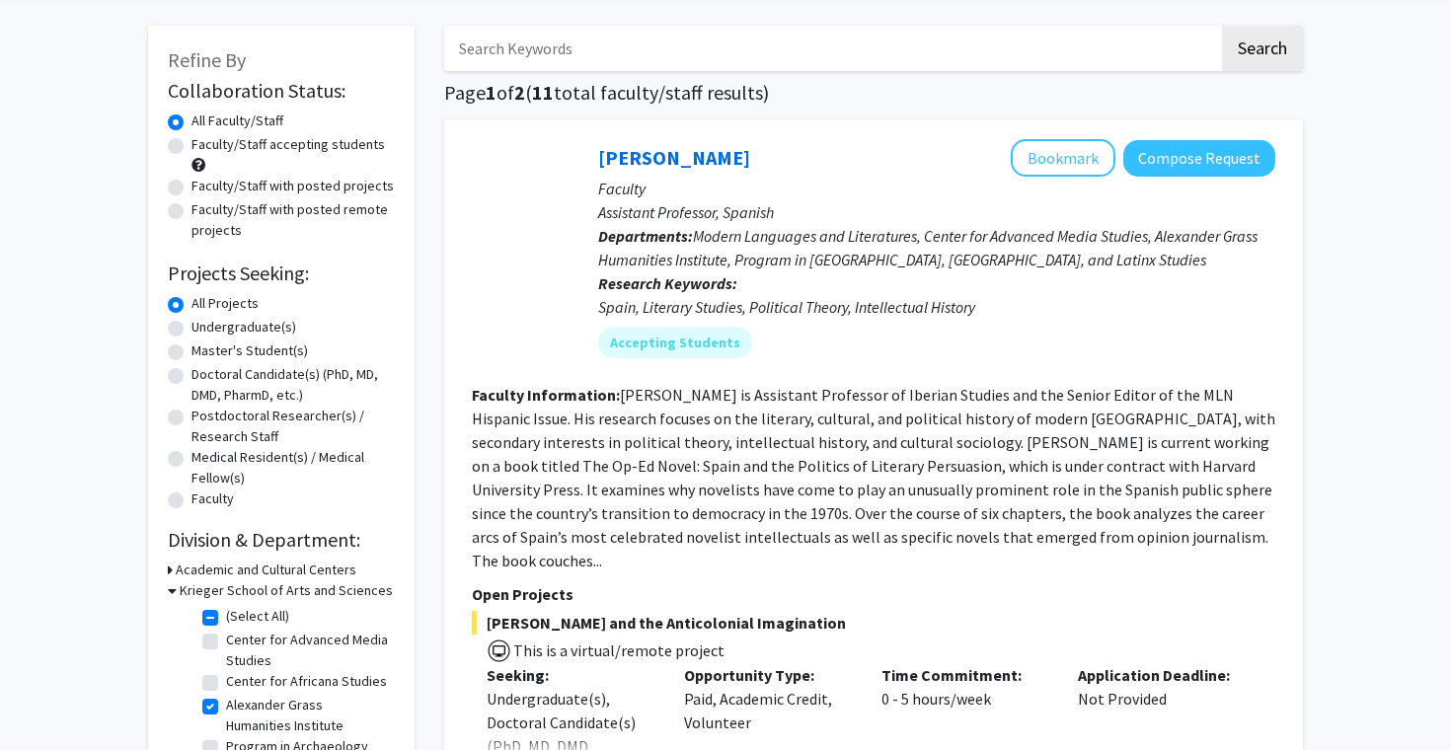
scroll to position [264, 0]
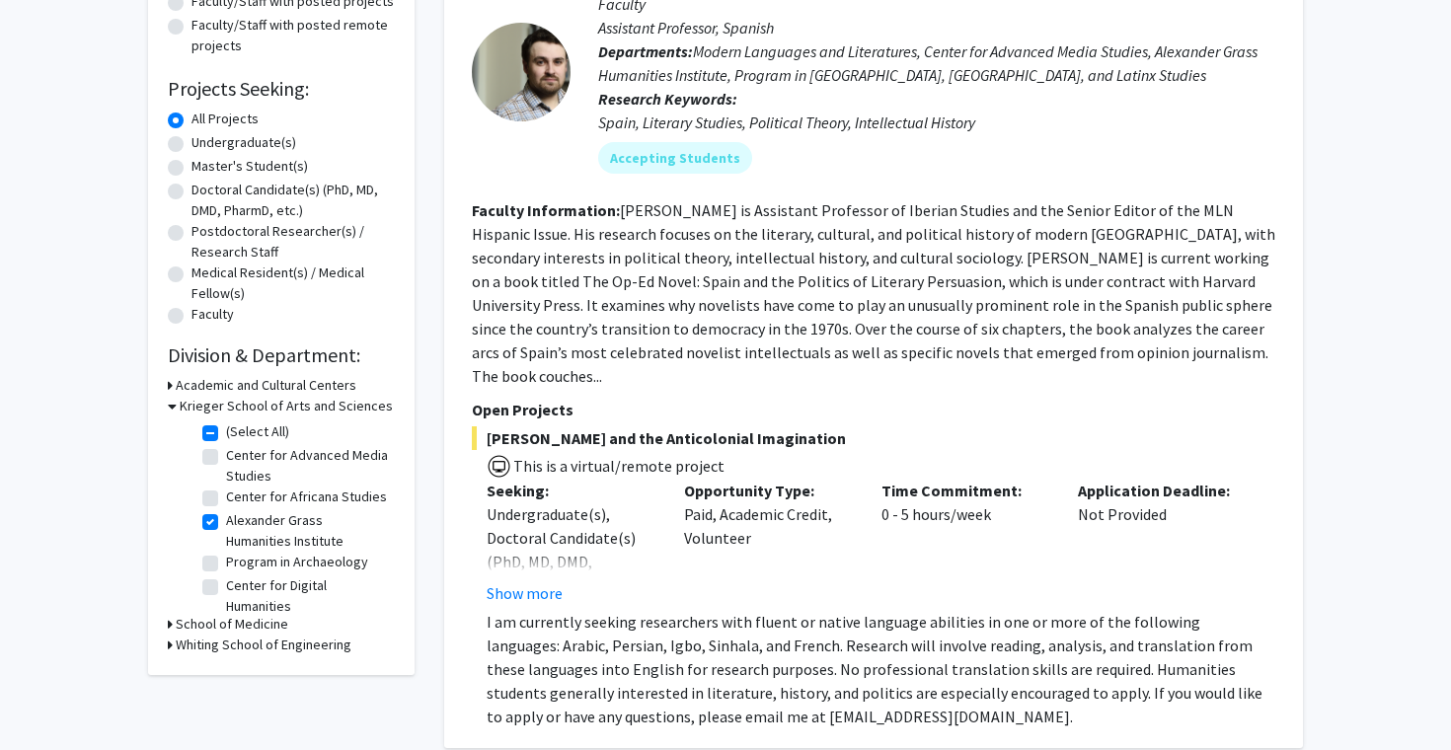
click at [226, 527] on label "Alexander Grass Humanities Institute" at bounding box center [308, 530] width 164 height 41
click at [226, 523] on input "Alexander Grass Humanities Institute" at bounding box center [232, 516] width 13 height 13
checkbox input "false"
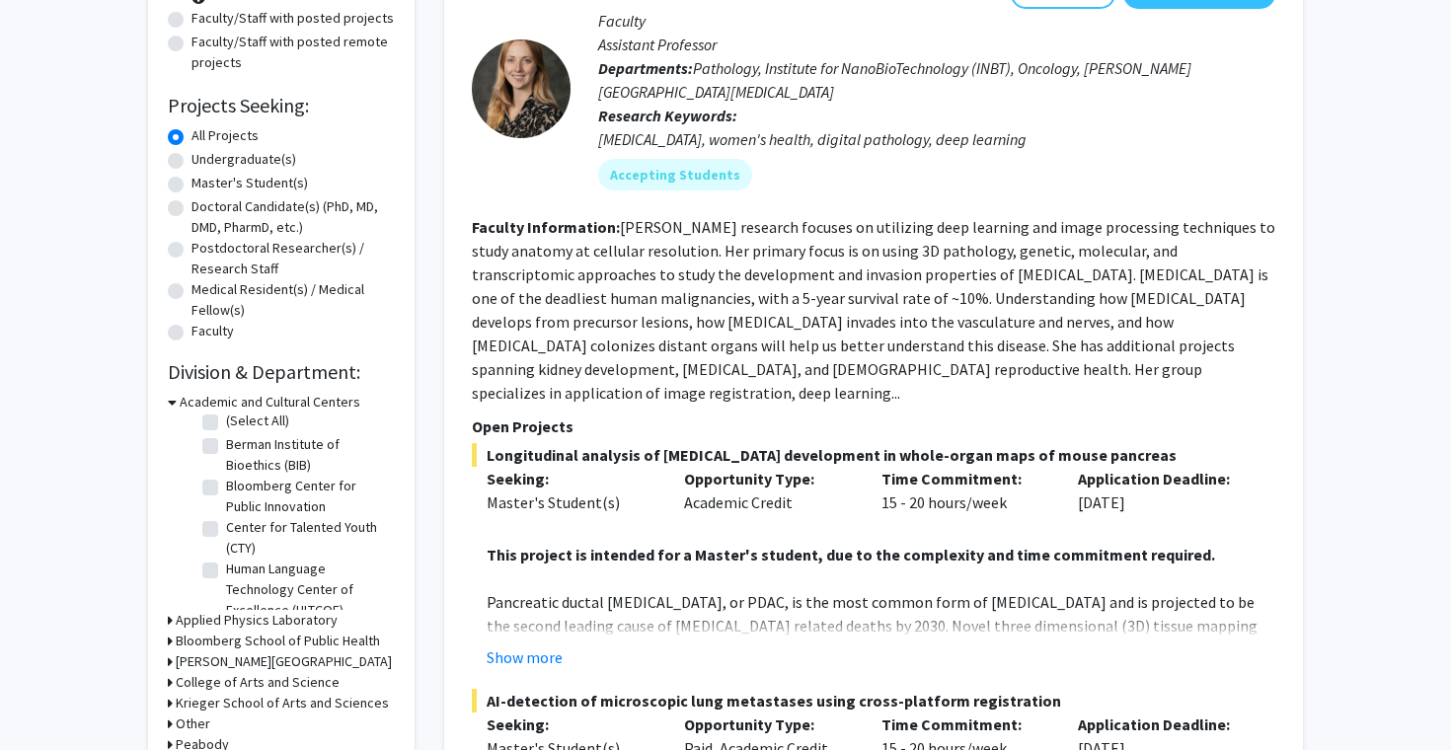
scroll to position [46, 0]
click at [250, 399] on h3 "Academic and Cultural Centers" at bounding box center [270, 402] width 181 height 21
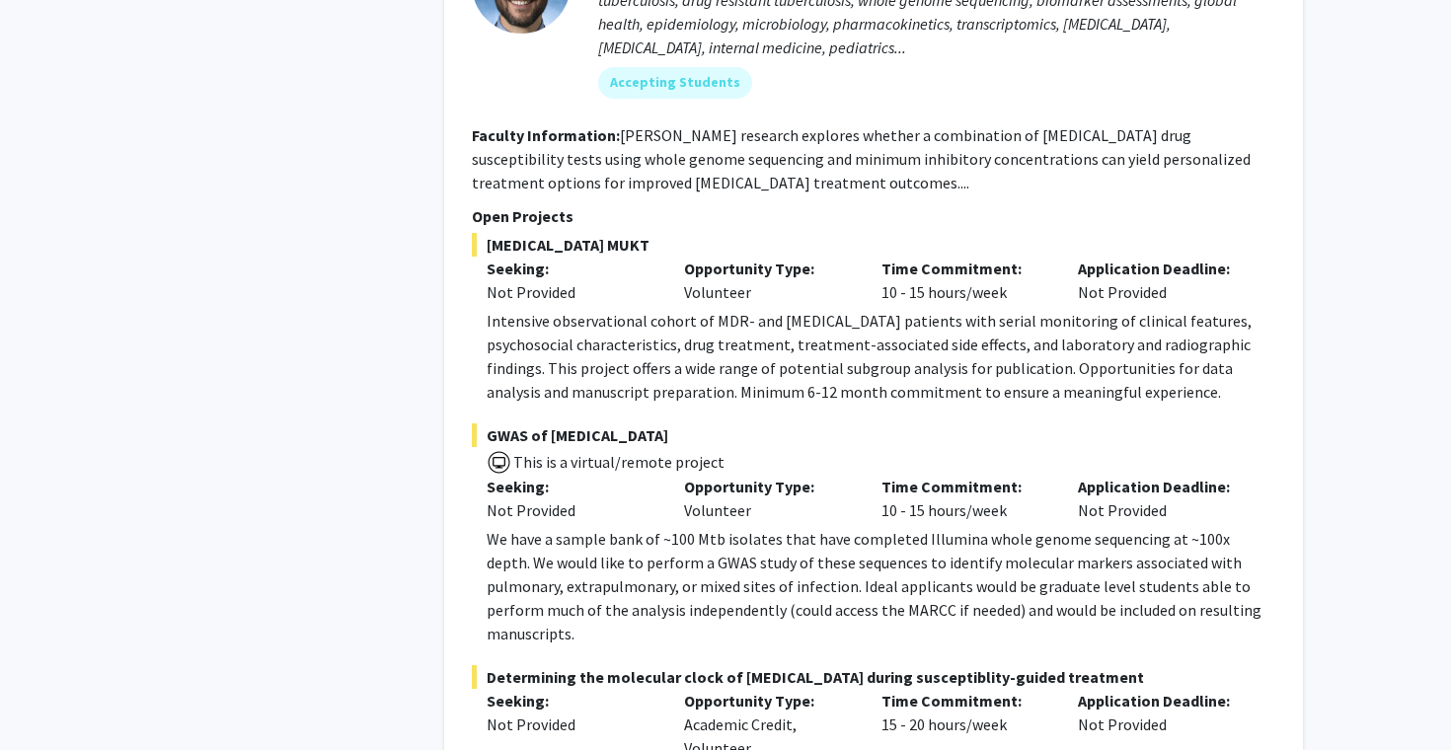
scroll to position [10179, 0]
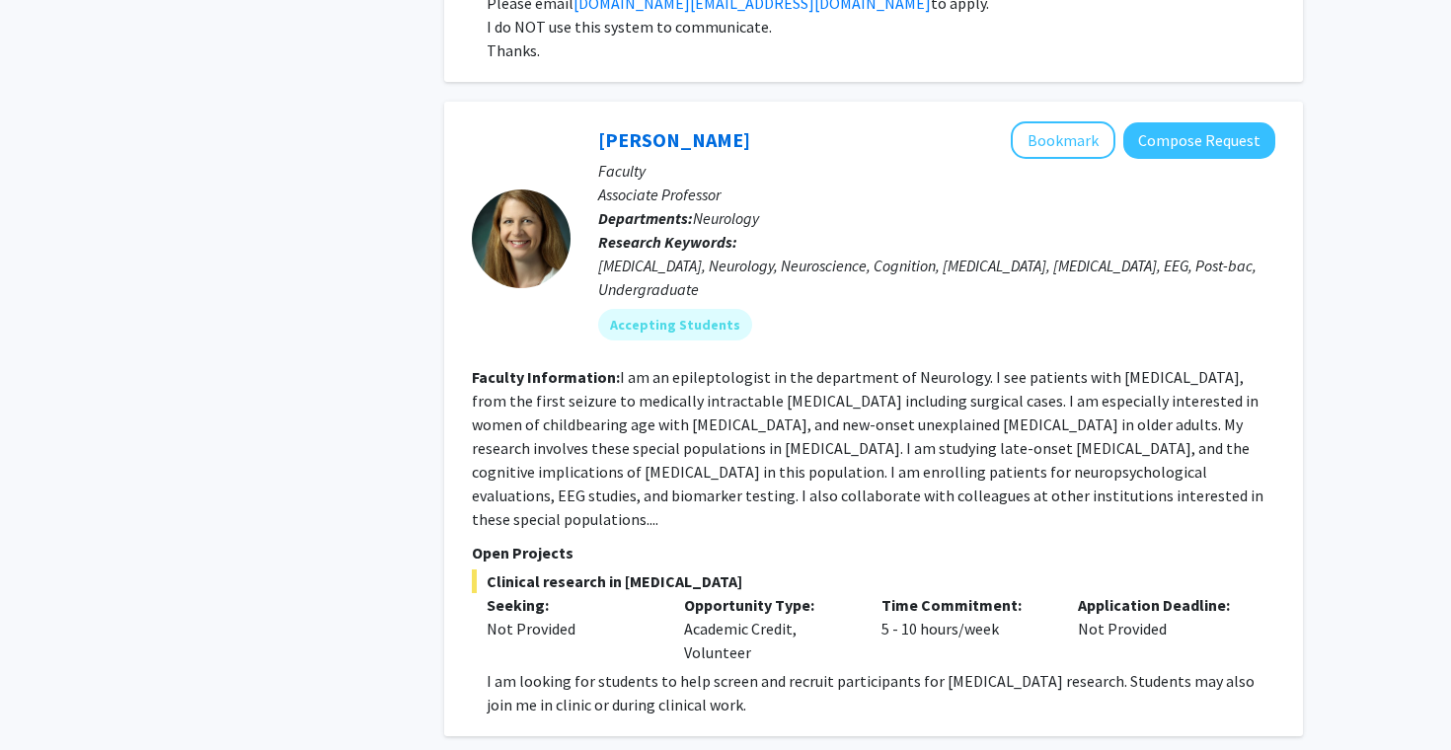
scroll to position [1511, 0]
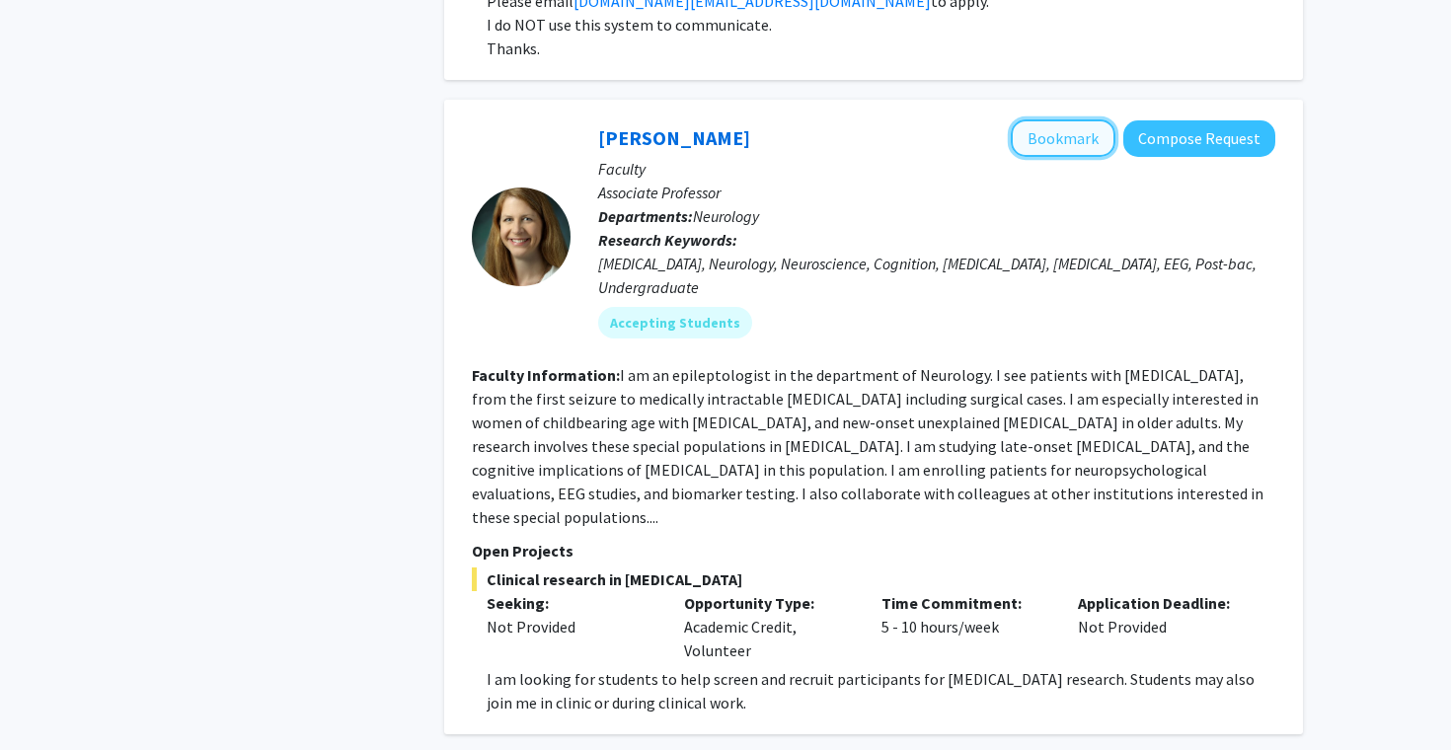
click at [1076, 157] on button "Bookmark" at bounding box center [1062, 137] width 105 height 37
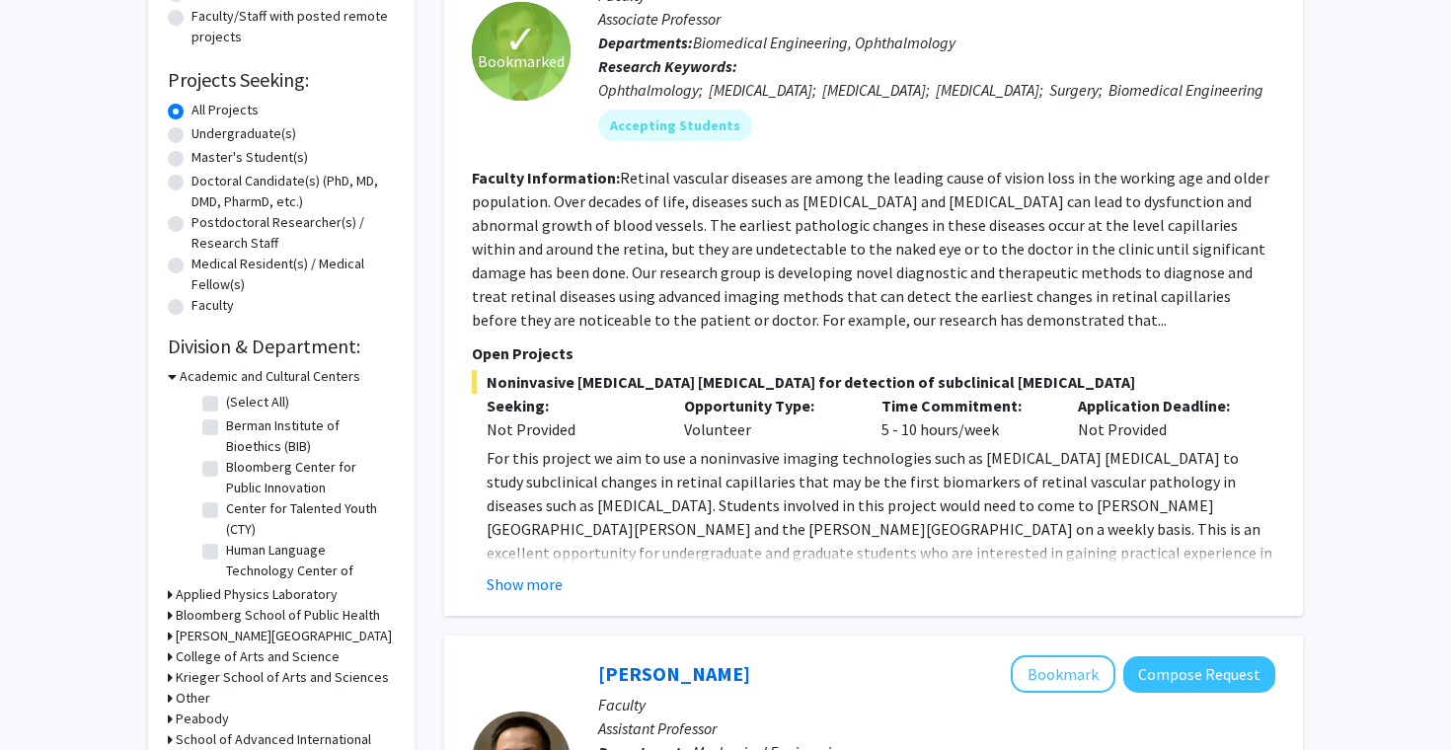
scroll to position [652, 0]
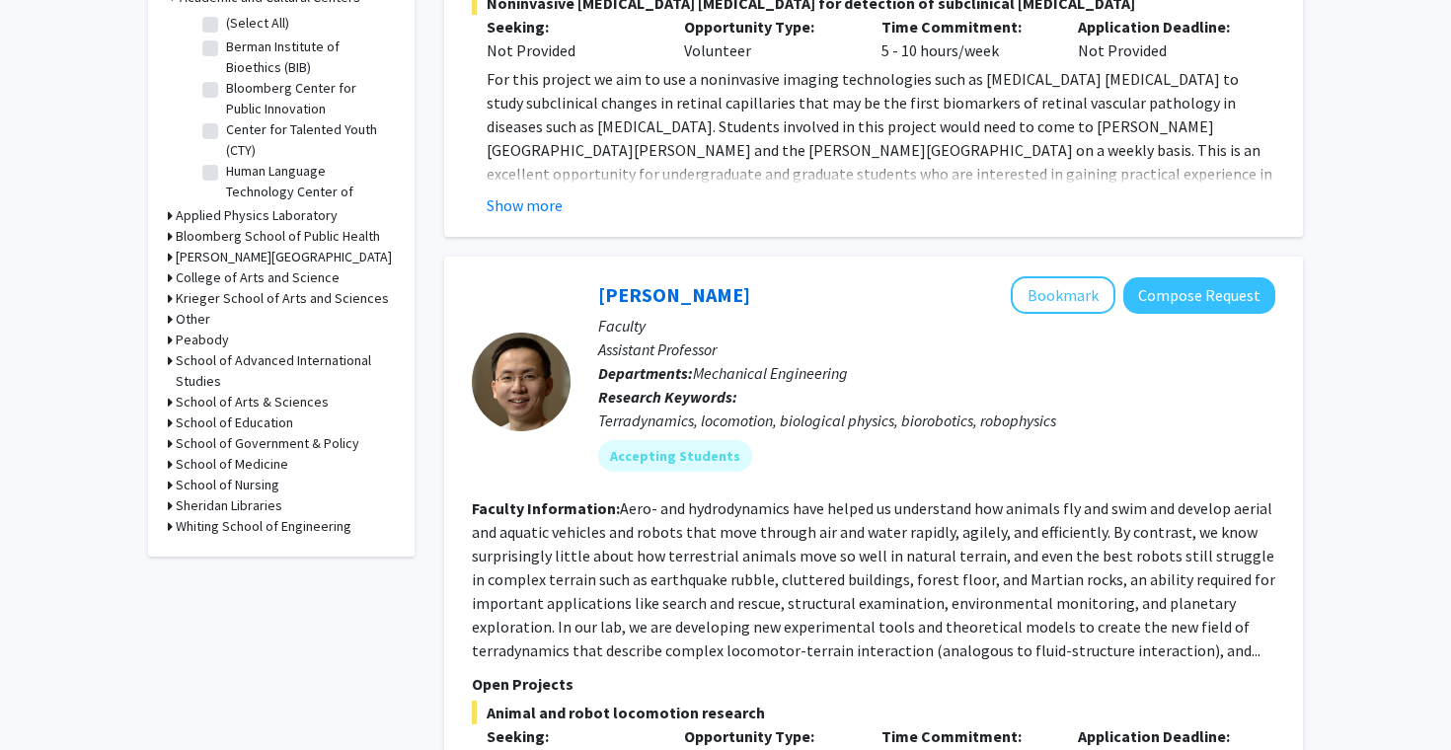
click at [241, 302] on h3 "Krieger School of Arts and Sciences" at bounding box center [282, 298] width 213 height 21
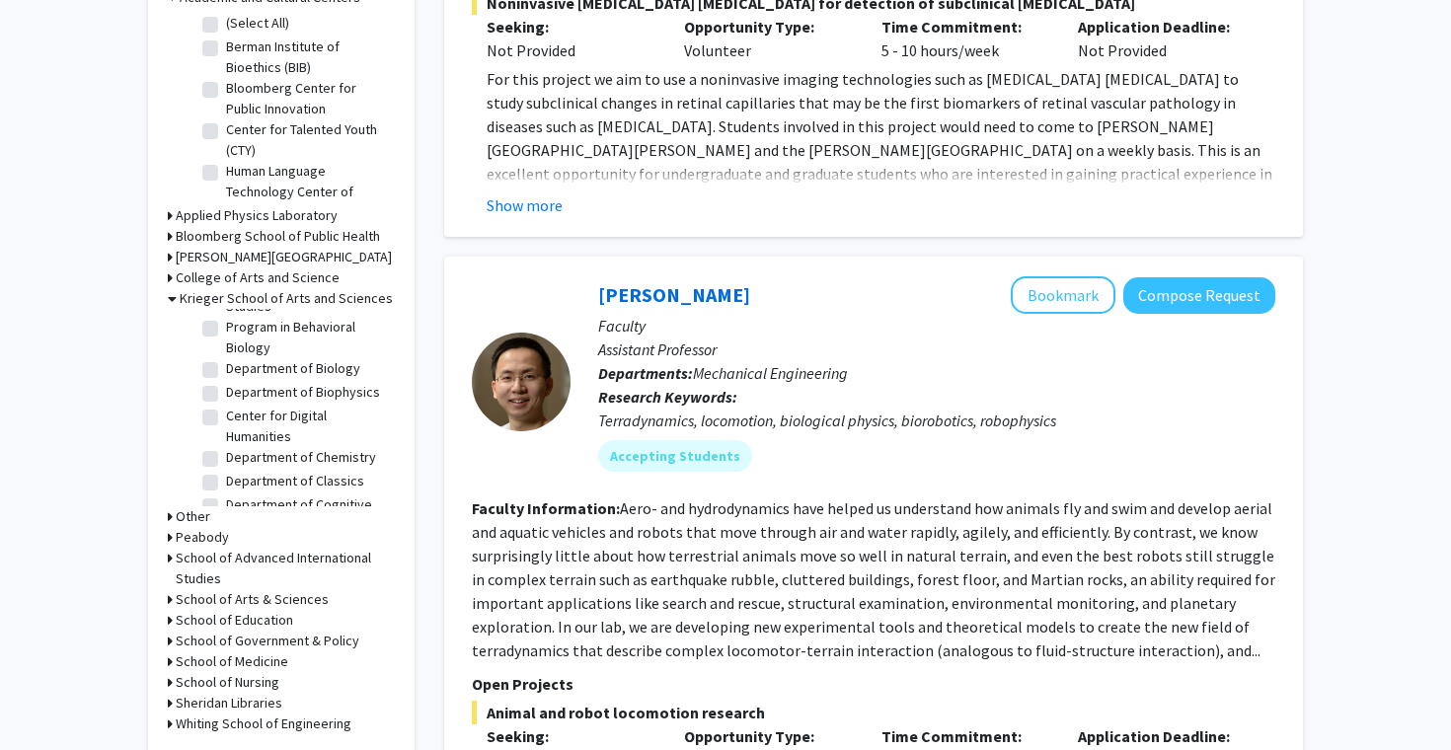
scroll to position [367, 0]
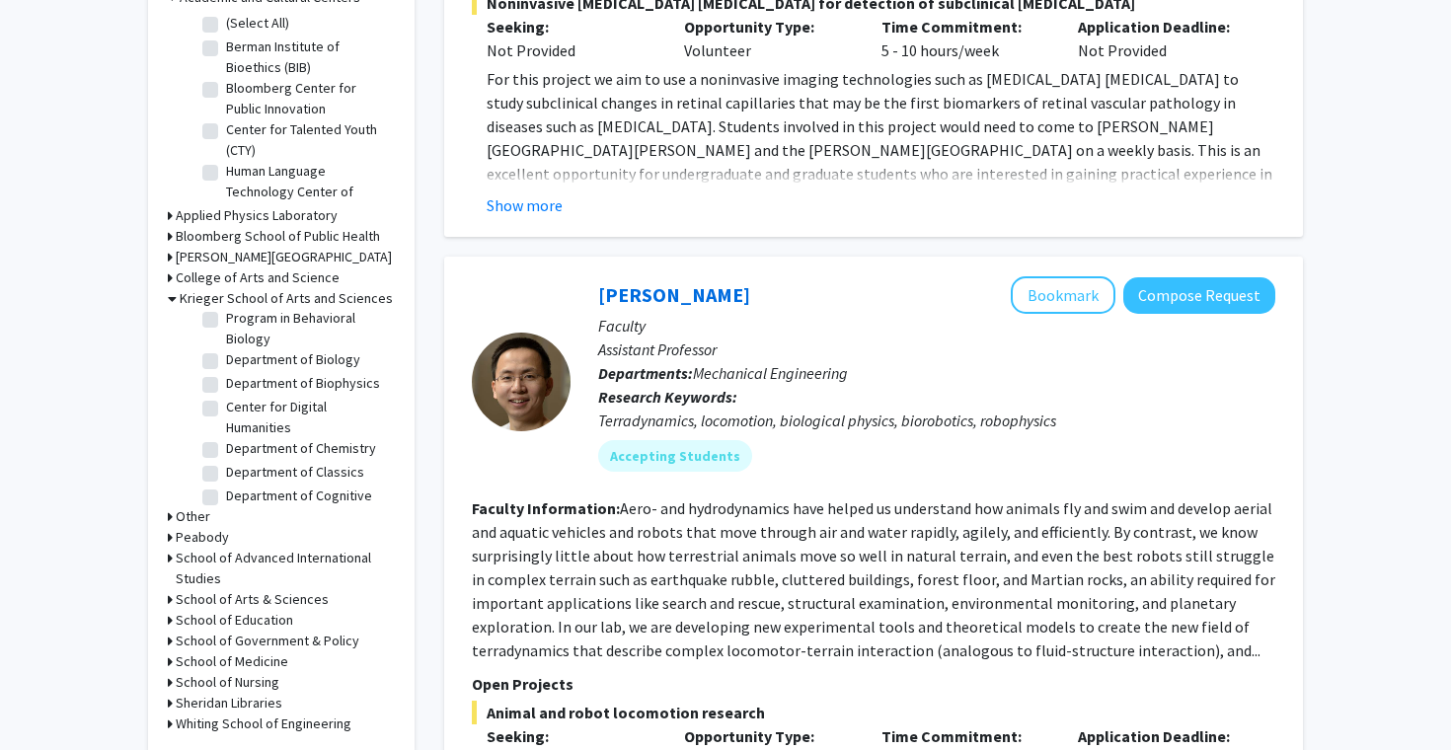
click at [226, 359] on label "Department of Biology" at bounding box center [293, 359] width 134 height 21
click at [226, 359] on input "Department of Biology" at bounding box center [232, 355] width 13 height 13
checkbox input "true"
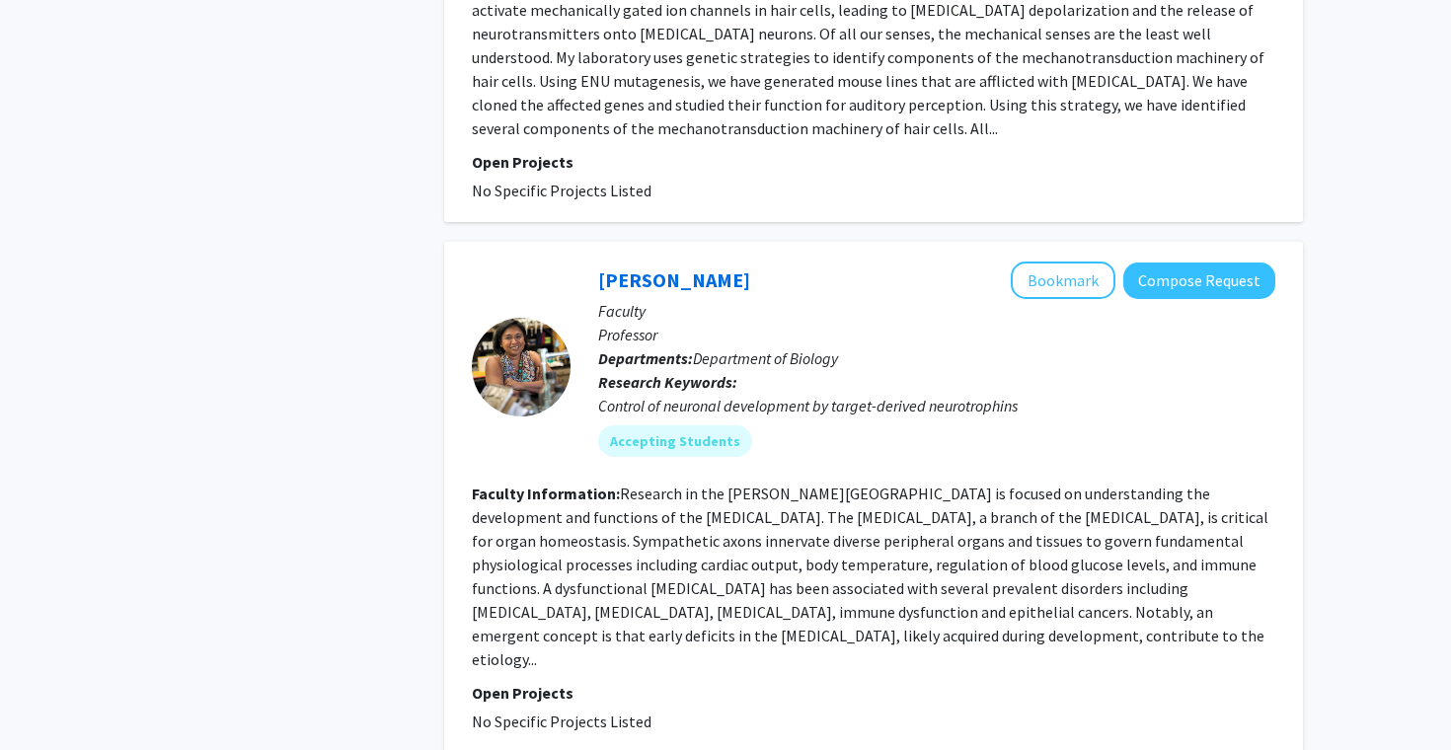
scroll to position [4941, 0]
